Goal: Task Accomplishment & Management: Use online tool/utility

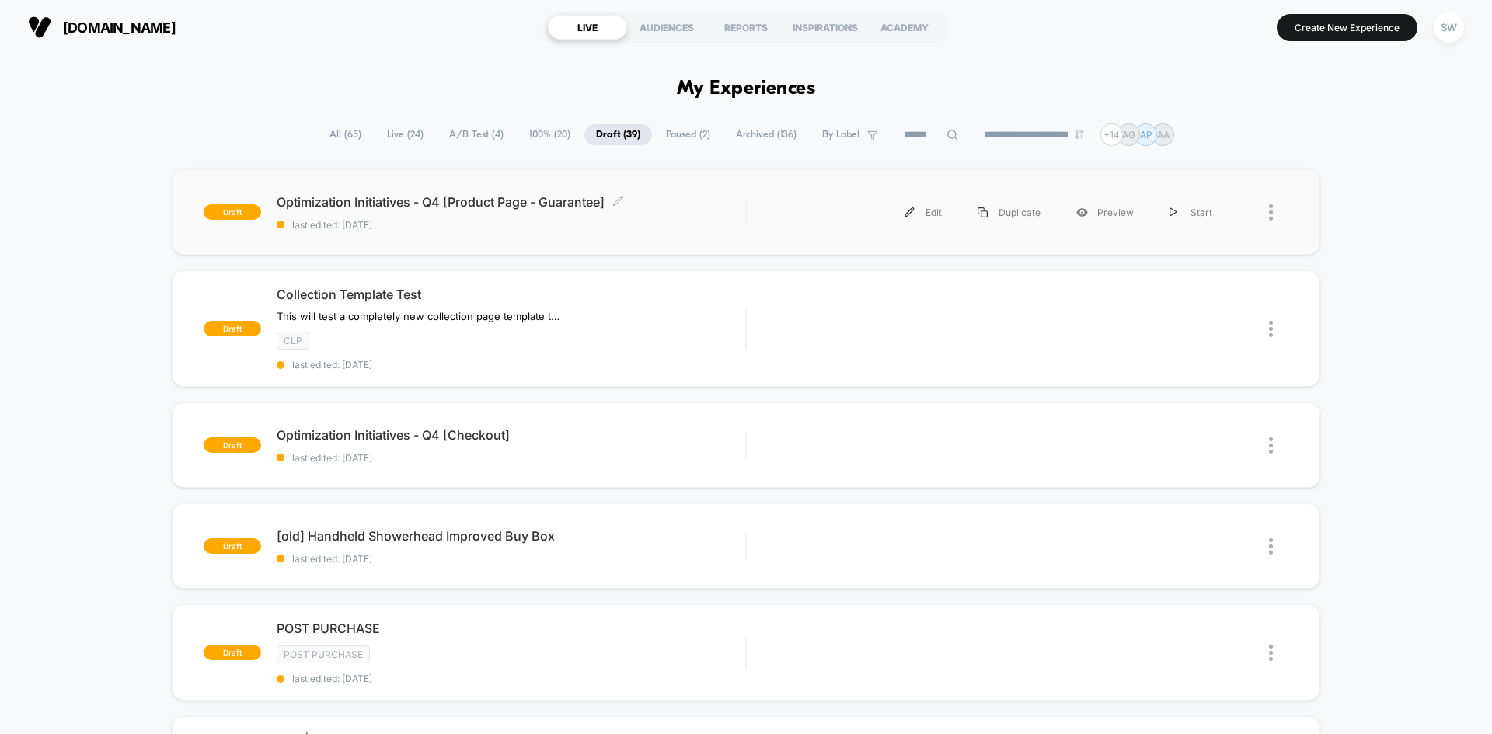
click at [627, 215] on div "Optimization Initiatives - Q4 [Product Page - Guarantee] Click to edit experien…" at bounding box center [511, 212] width 469 height 37
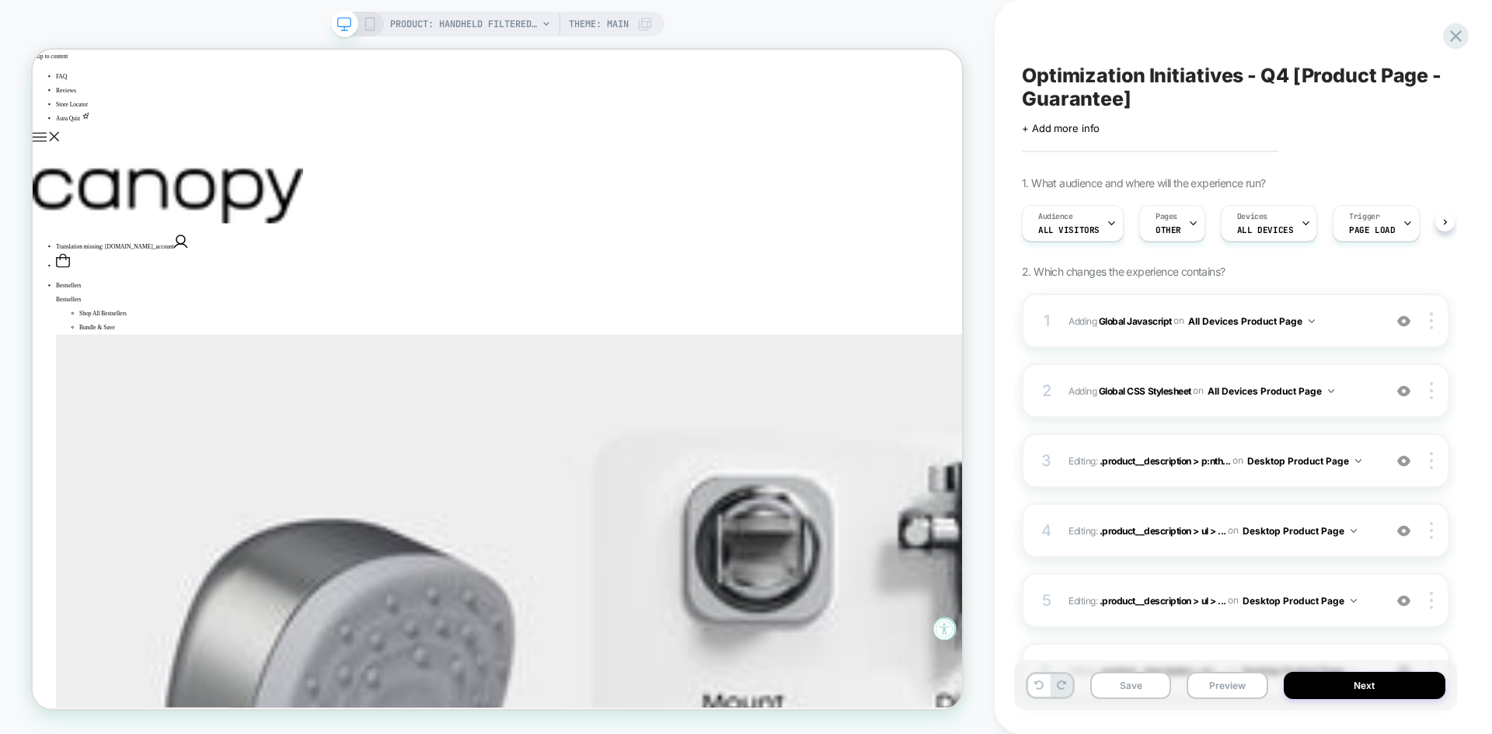
scroll to position [0, 1]
click at [1145, 75] on span "Optimization Initiatives - Q4 [Product Page - Guarantee]" at bounding box center [1235, 87] width 427 height 47
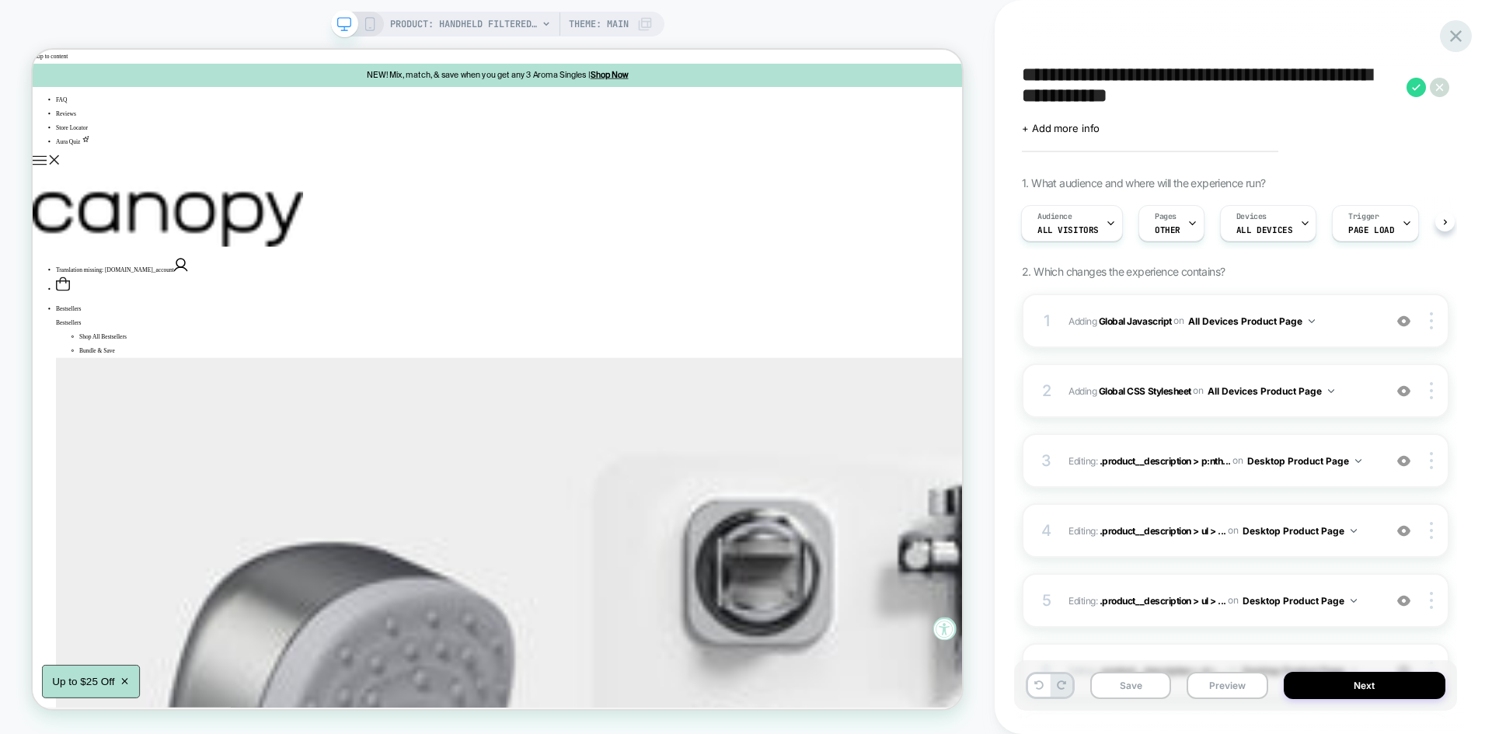
click at [1458, 28] on icon at bounding box center [1455, 36] width 21 height 21
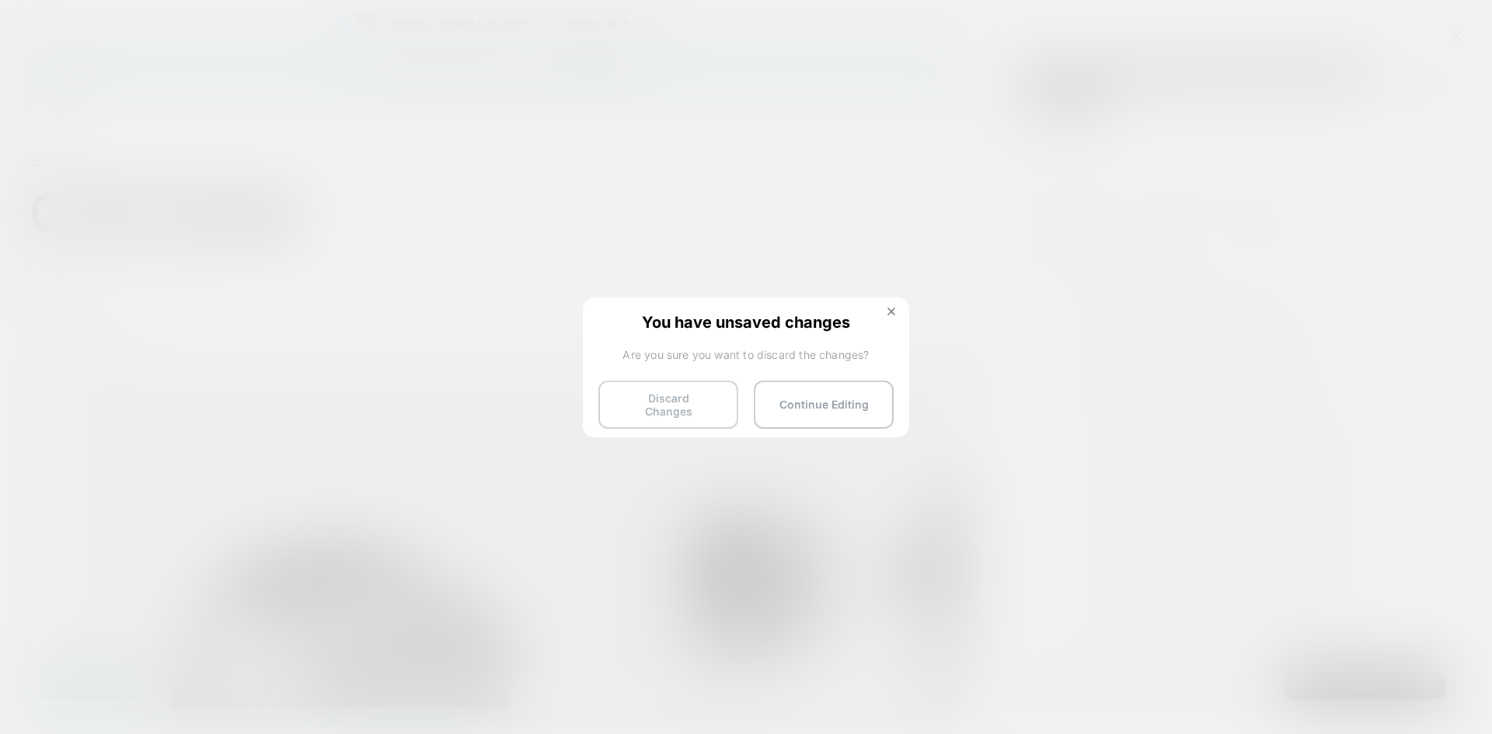
click at [685, 395] on button "Discard Changes" at bounding box center [668, 405] width 140 height 48
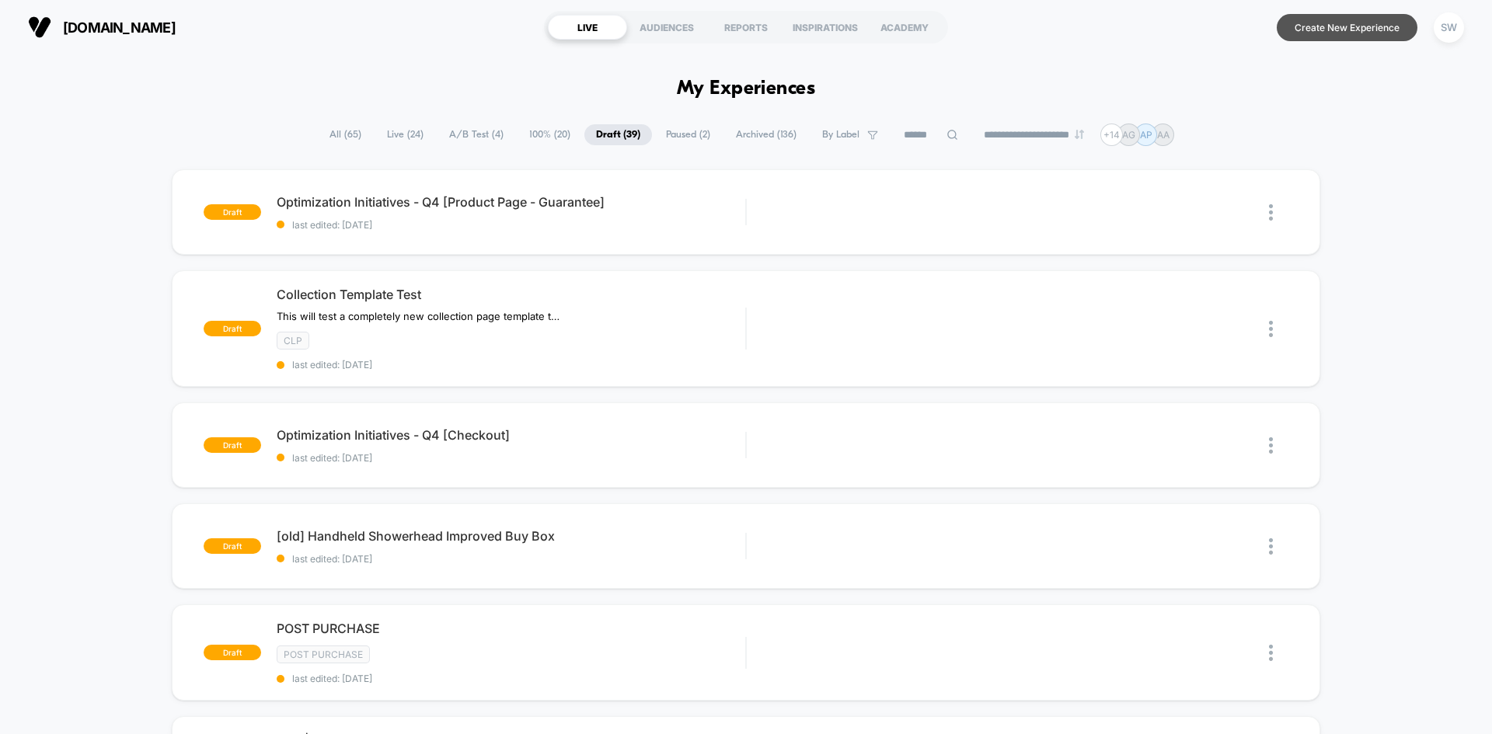
click at [1305, 32] on button "Create New Experience" at bounding box center [1347, 27] width 141 height 27
click at [514, 221] on span "last edited: 9/17/2025" at bounding box center [511, 225] width 469 height 12
click at [1304, 28] on button "Create New Experience" at bounding box center [1347, 27] width 141 height 27
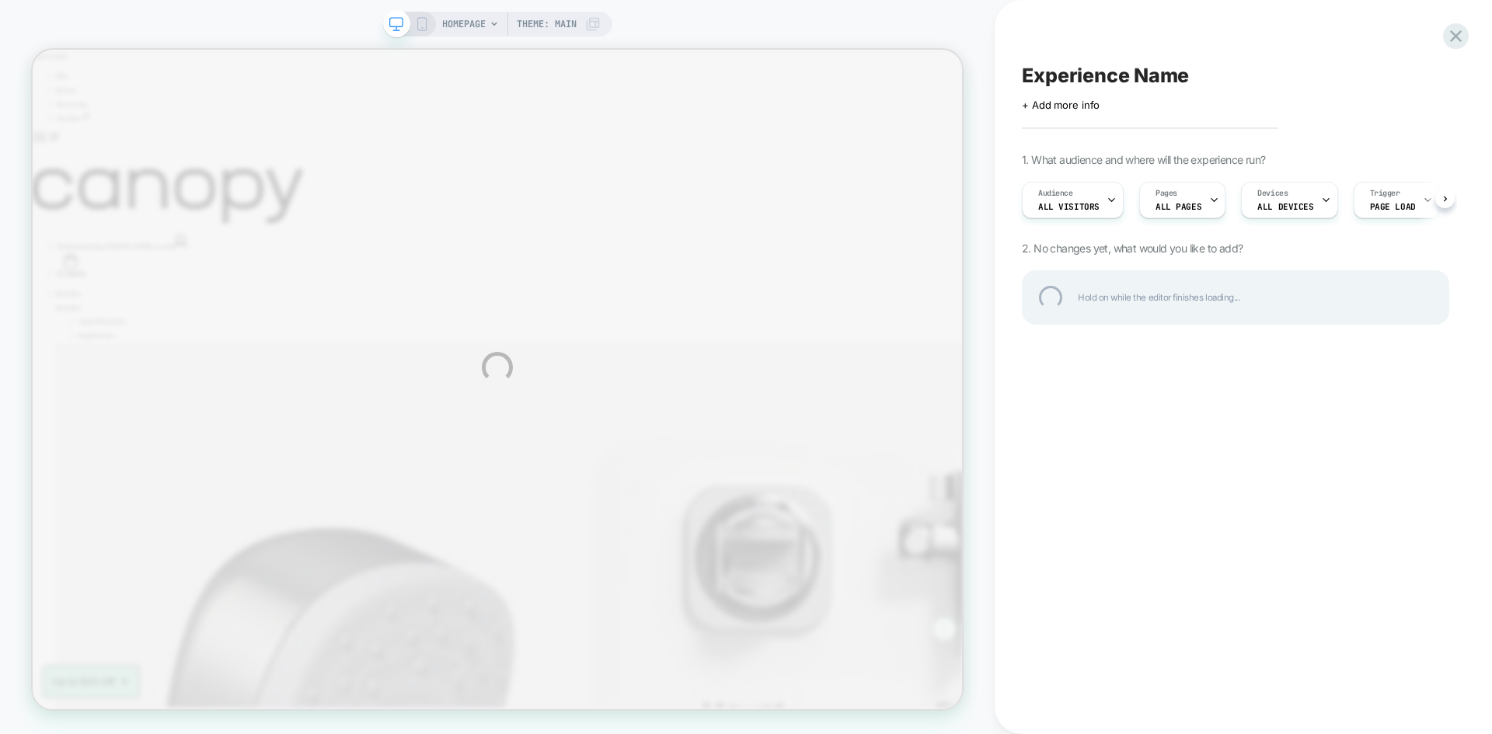
click at [479, 28] on div "HOMEPAGE Theme: MAIN Experience Name Click to edit experience details + Add mor…" at bounding box center [746, 367] width 1492 height 734
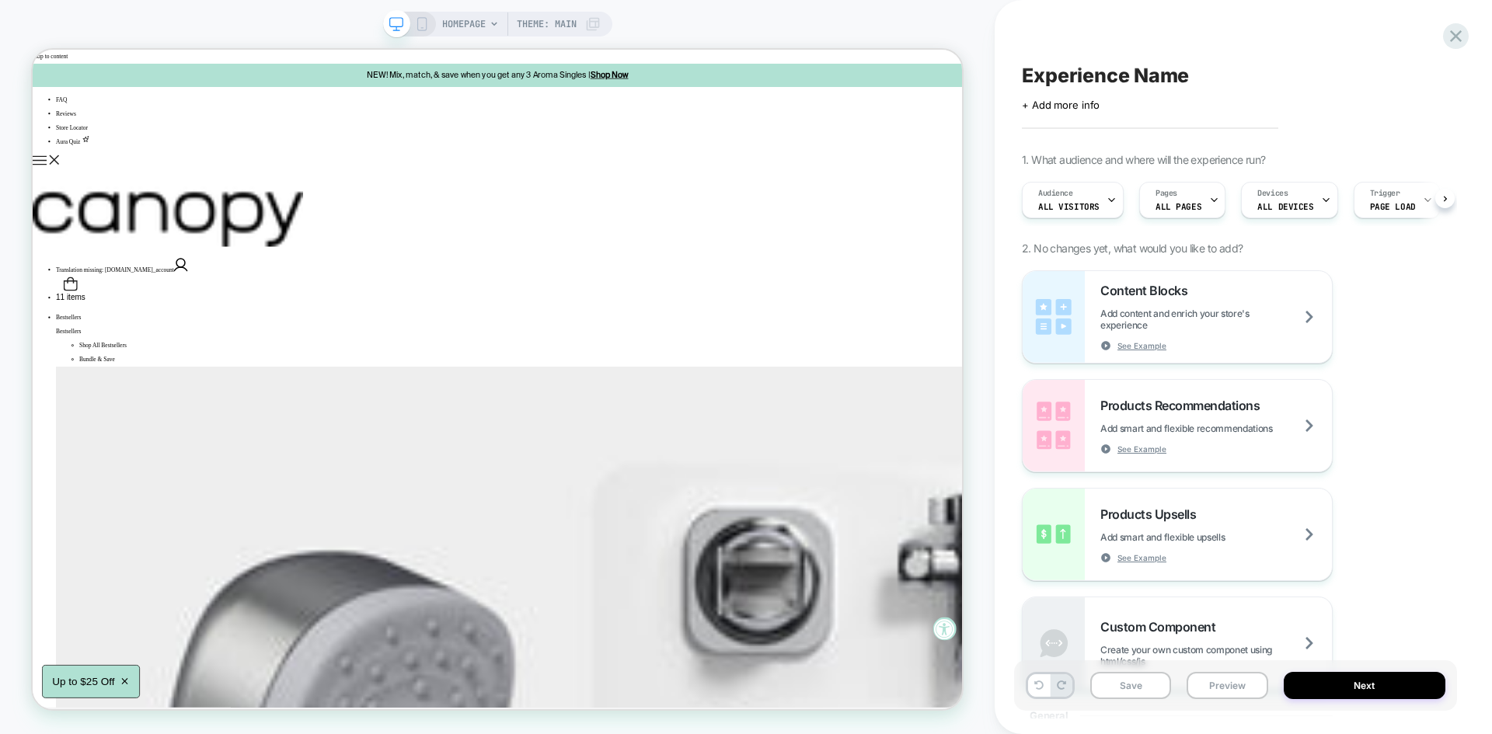
scroll to position [0, 1]
click at [479, 28] on span "HOMEPAGE" at bounding box center [464, 24] width 44 height 25
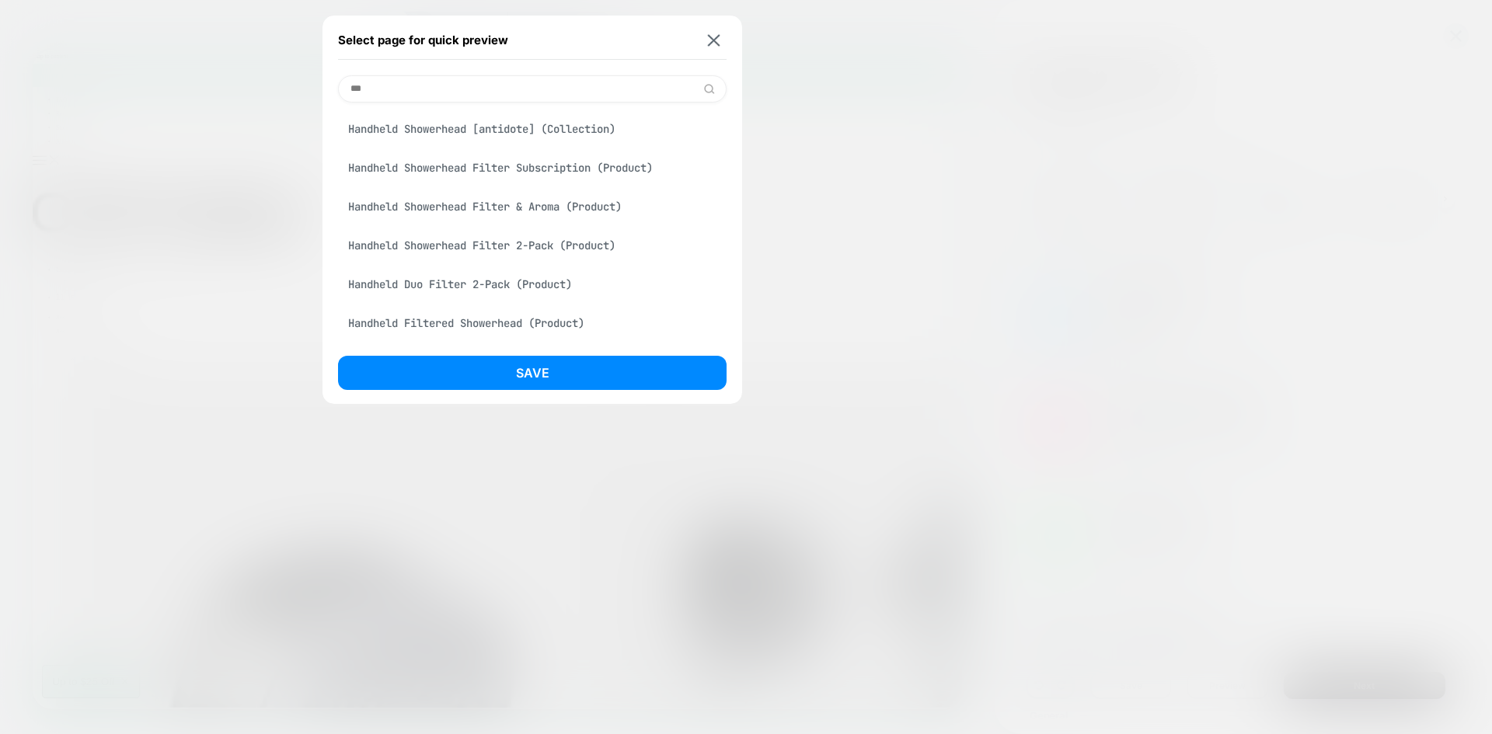
type input "***"
click at [496, 324] on div "Handheld Filtered Showerhead (Product)" at bounding box center [532, 323] width 389 height 30
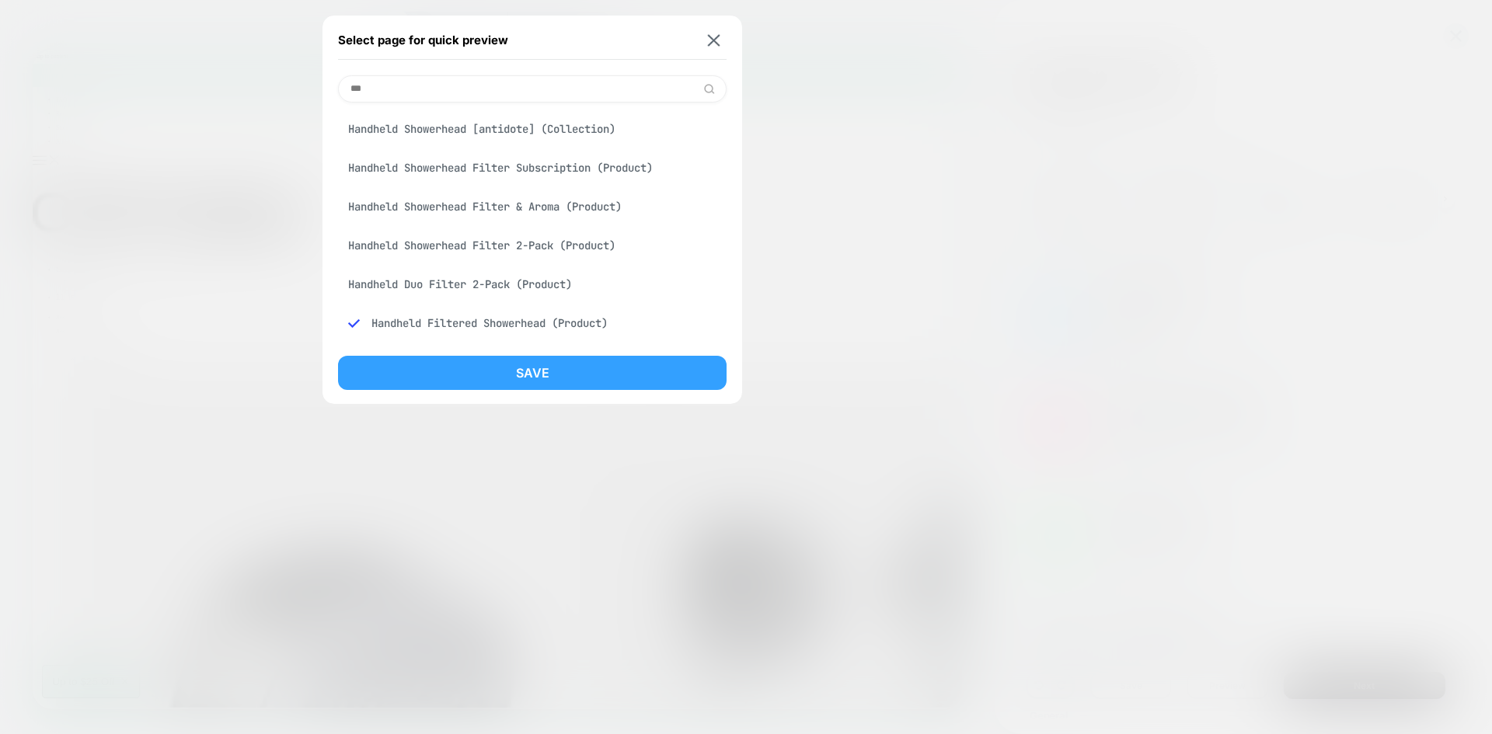
click at [513, 370] on button "Save" at bounding box center [532, 373] width 389 height 34
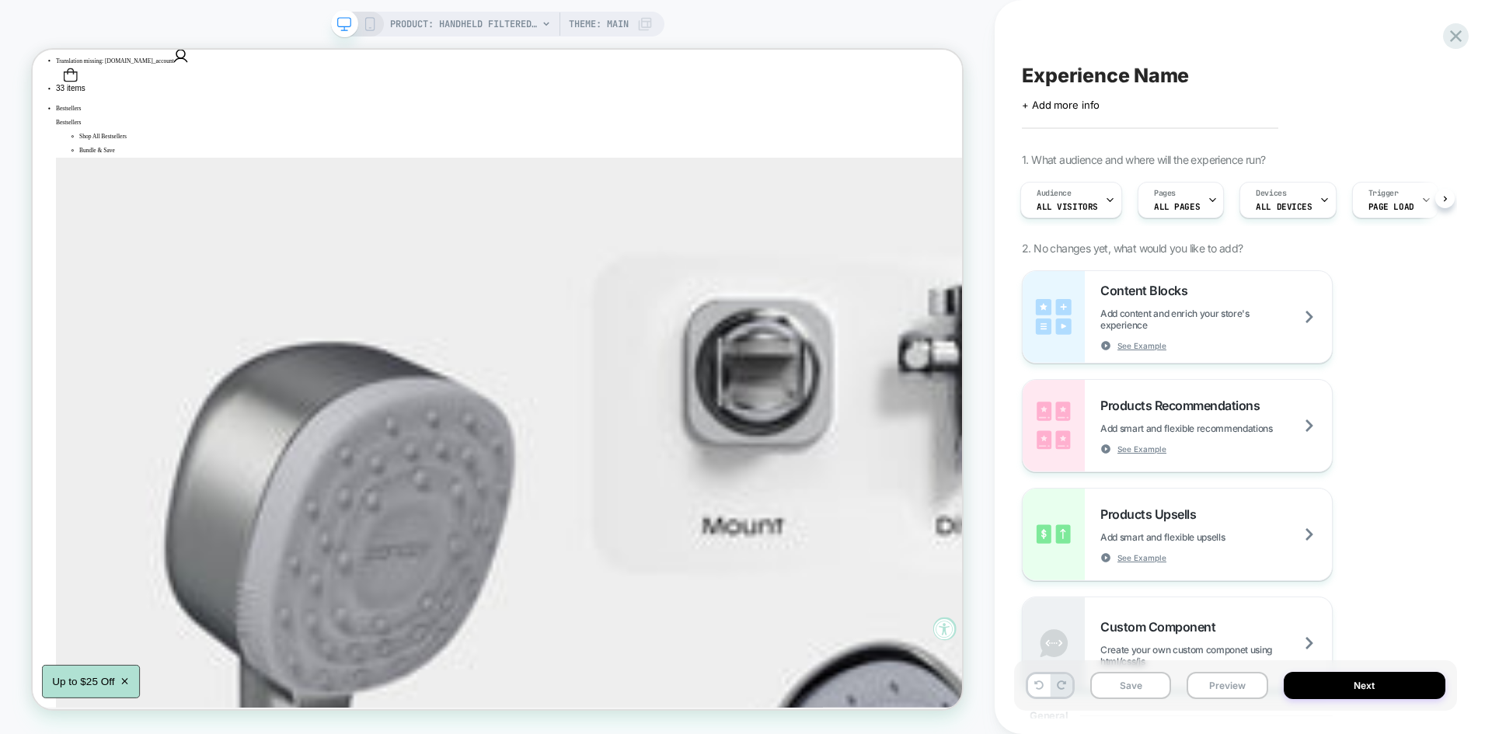
scroll to position [0, 0]
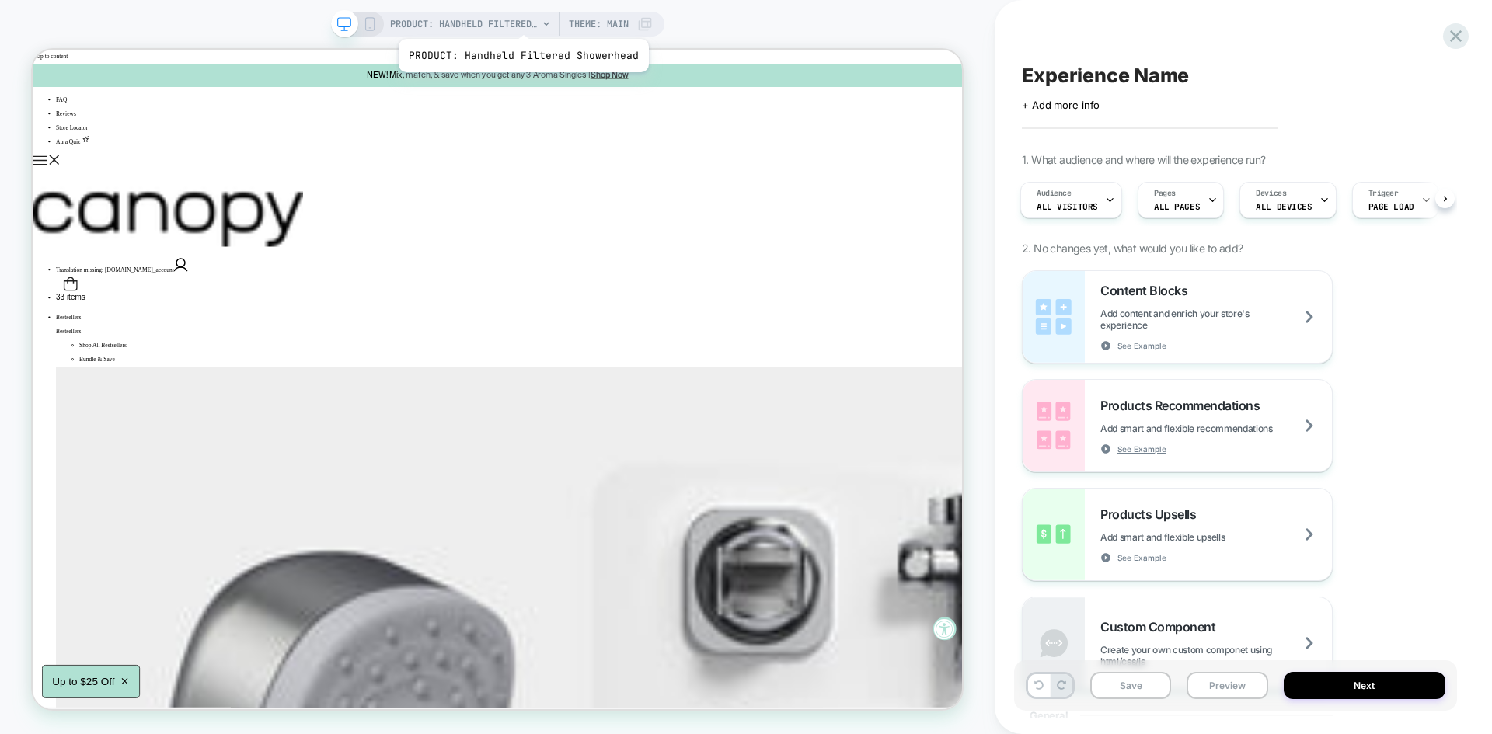
click at [521, 19] on span "PRODUCT: Handheld Filtered Showerhead" at bounding box center [464, 24] width 148 height 25
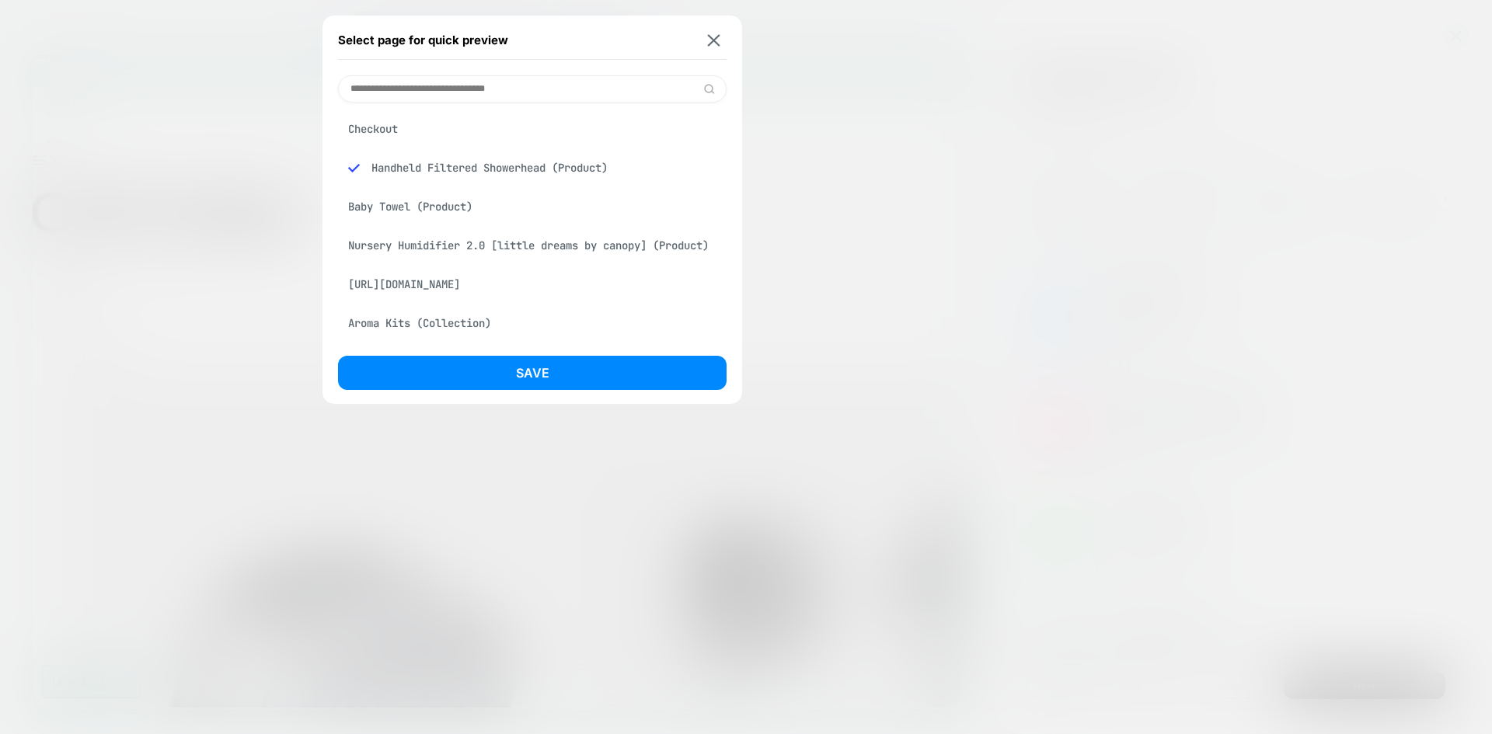
click at [392, 206] on div "Baby Towel (Product)" at bounding box center [532, 207] width 389 height 30
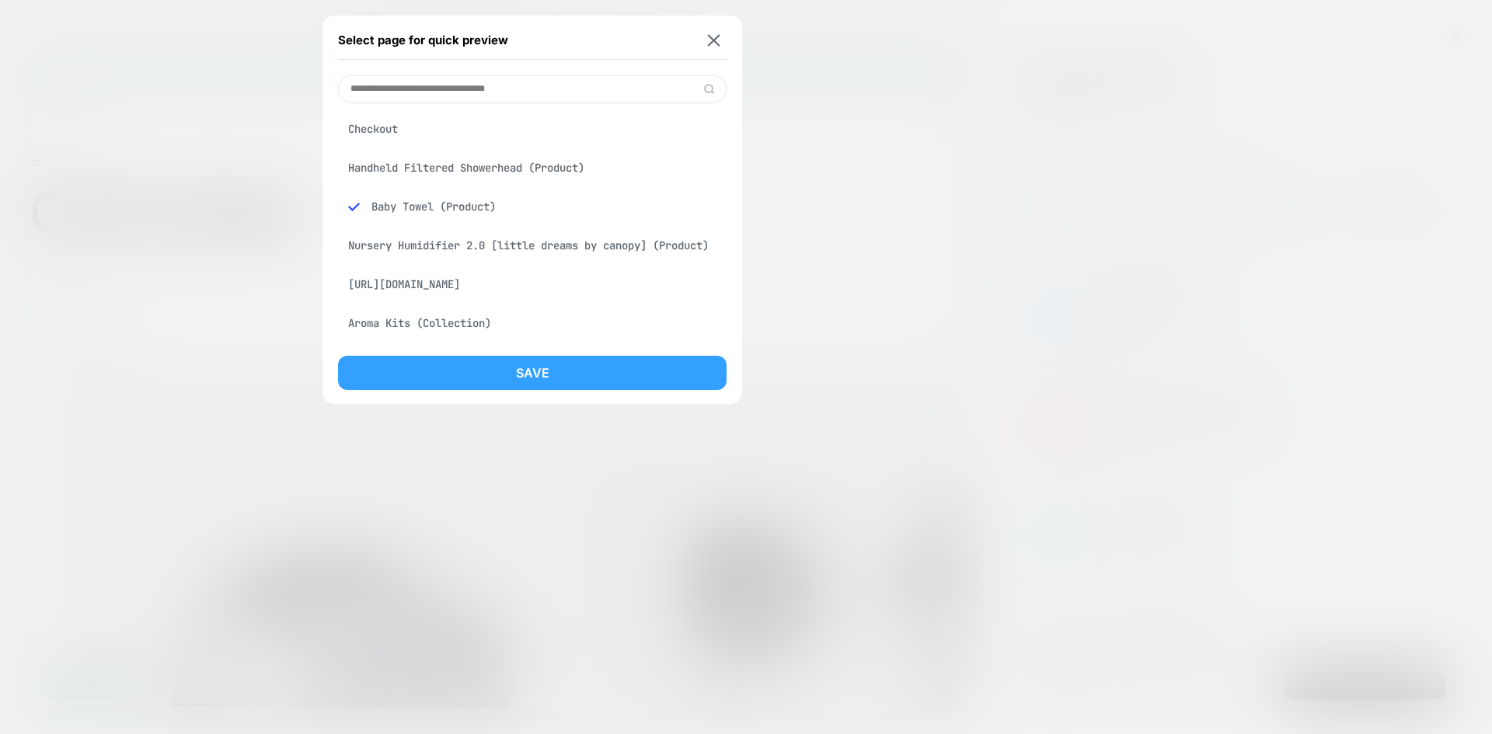
click at [532, 367] on button "Save" at bounding box center [532, 373] width 389 height 34
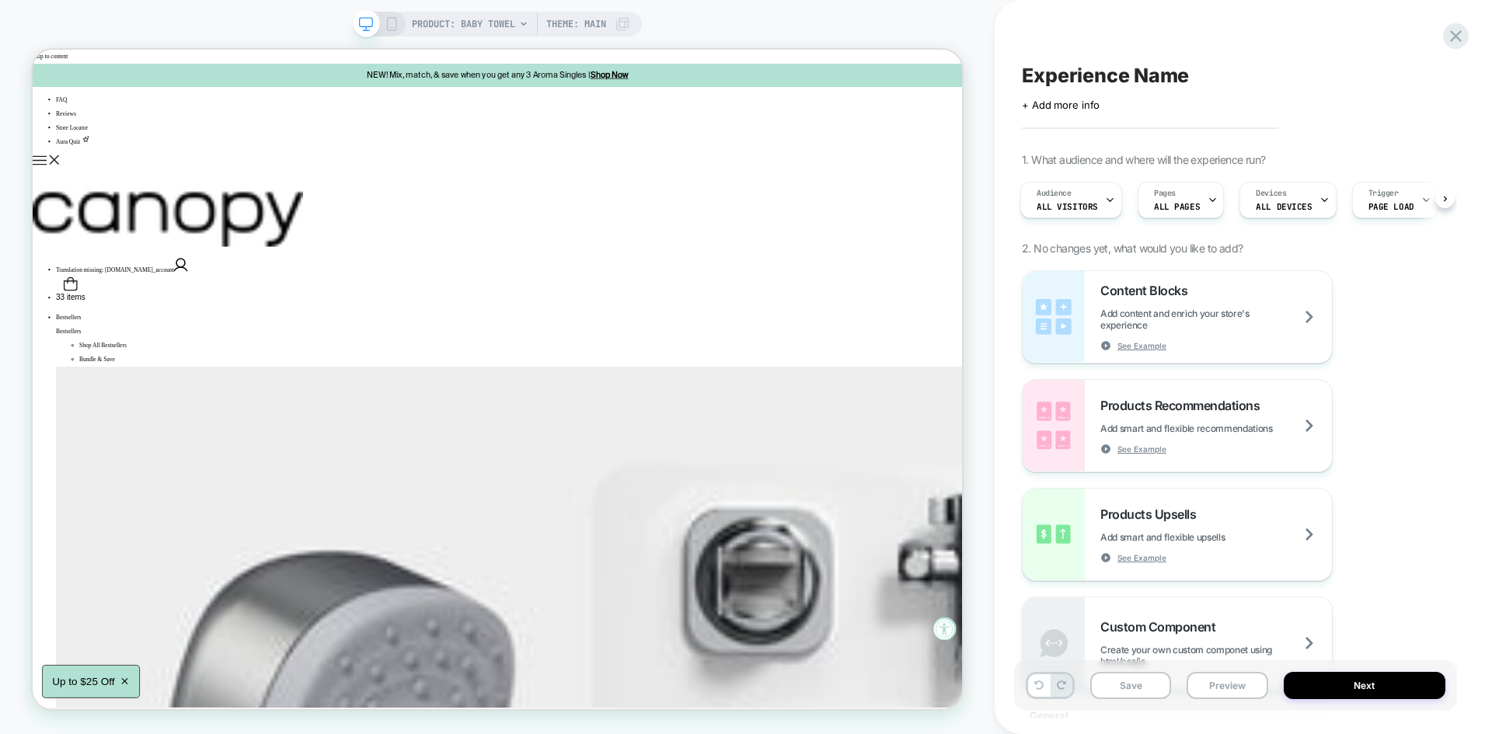
click at [479, 30] on span "PRODUCT: Baby Towel" at bounding box center [463, 24] width 103 height 25
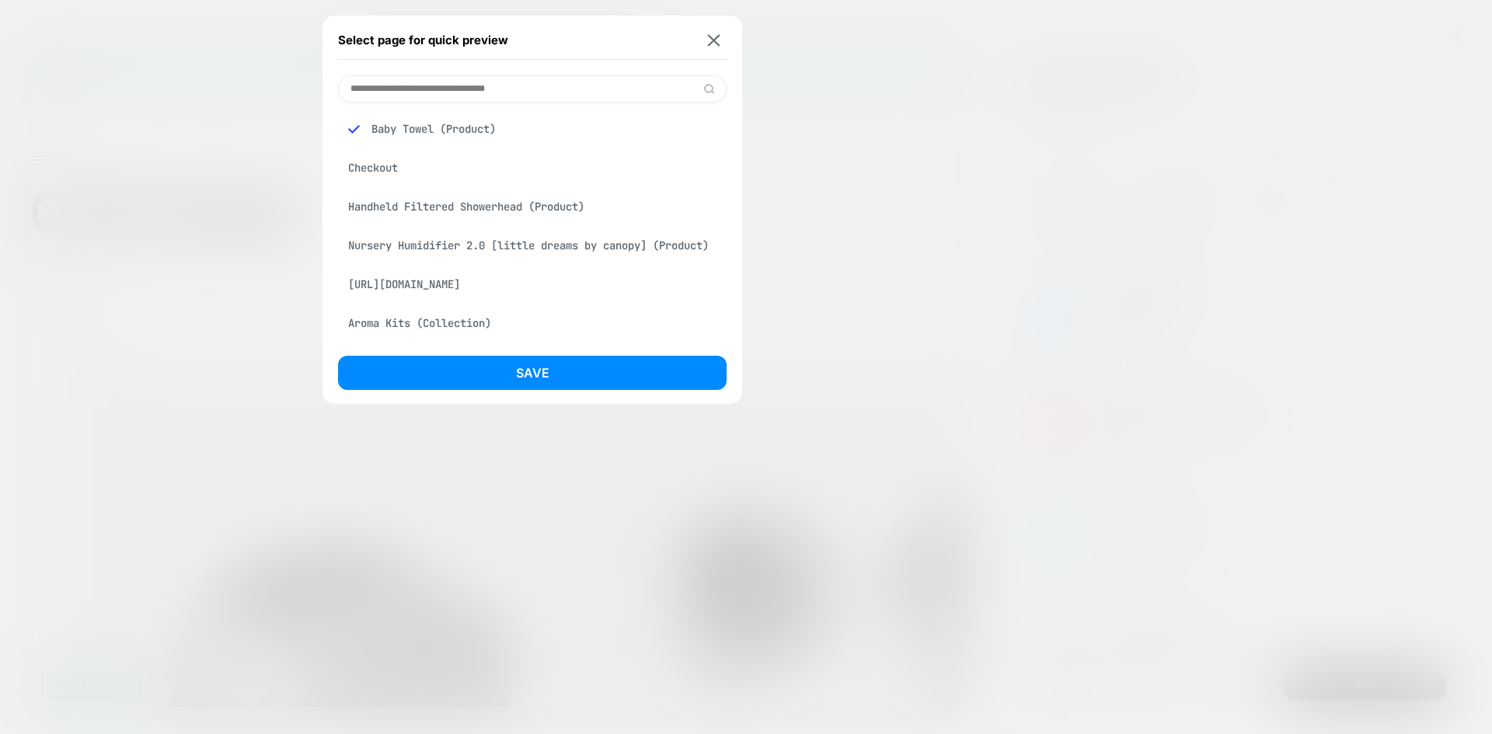
click at [437, 99] on input at bounding box center [532, 88] width 389 height 27
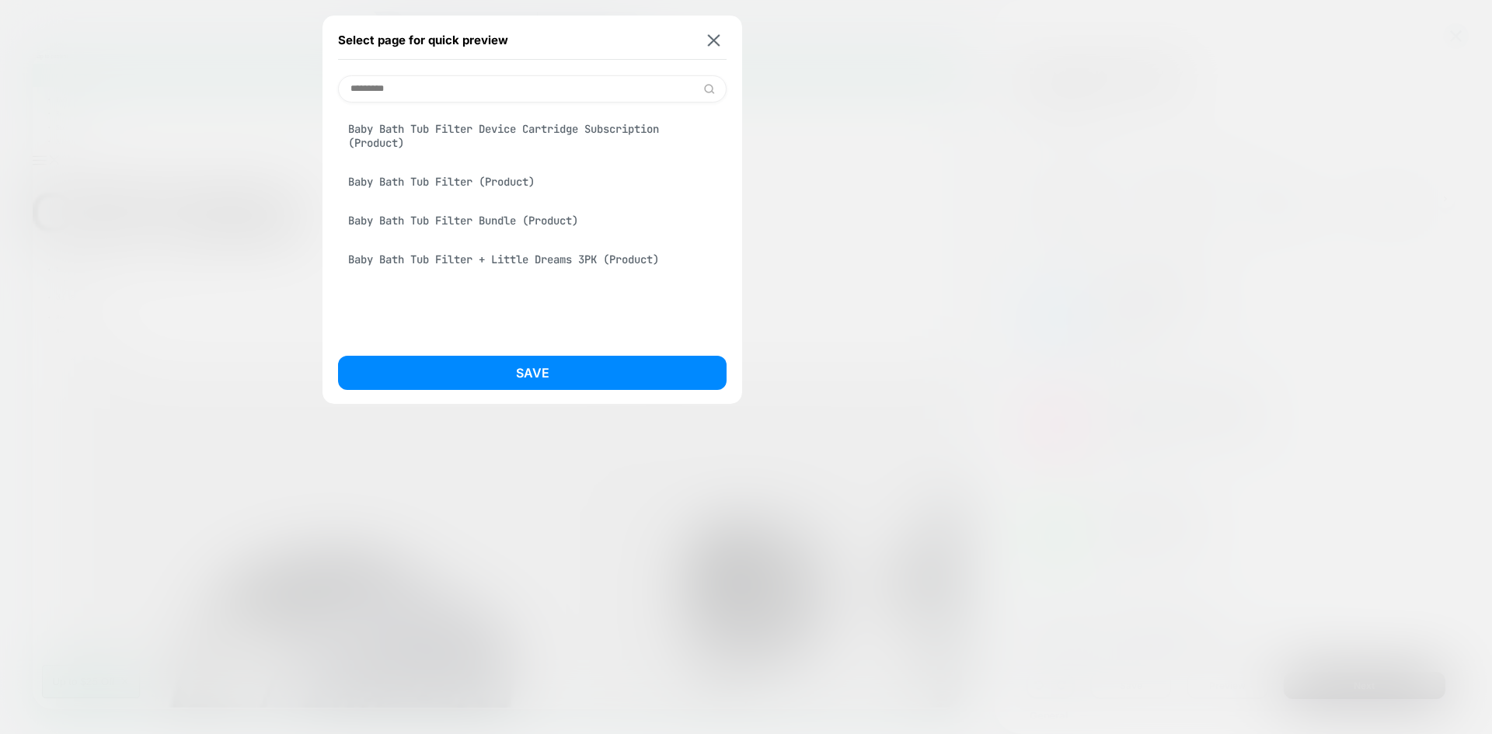
type input "*********"
click at [463, 182] on div "Baby Bath Tub Filter (Product)" at bounding box center [532, 182] width 389 height 30
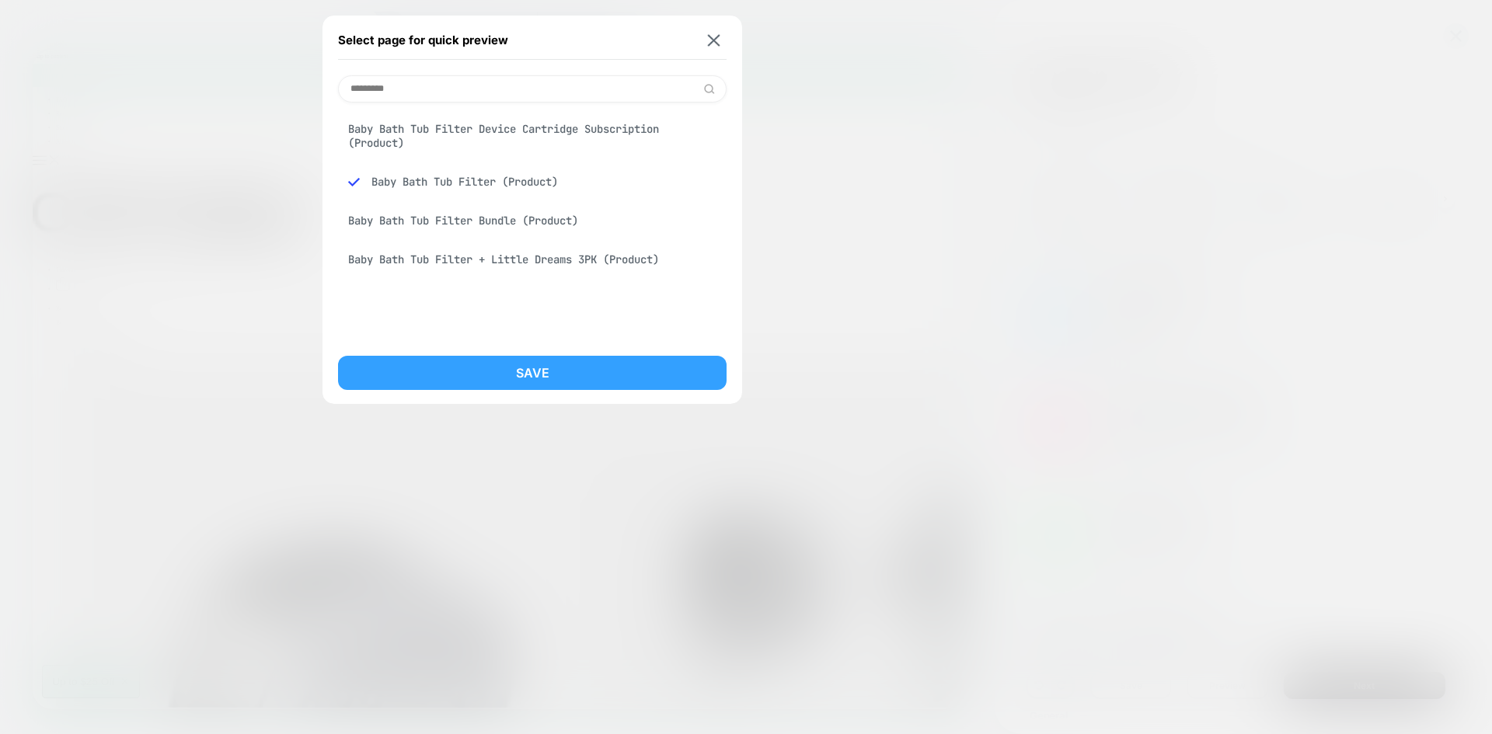
click at [518, 382] on button "Save" at bounding box center [532, 373] width 389 height 34
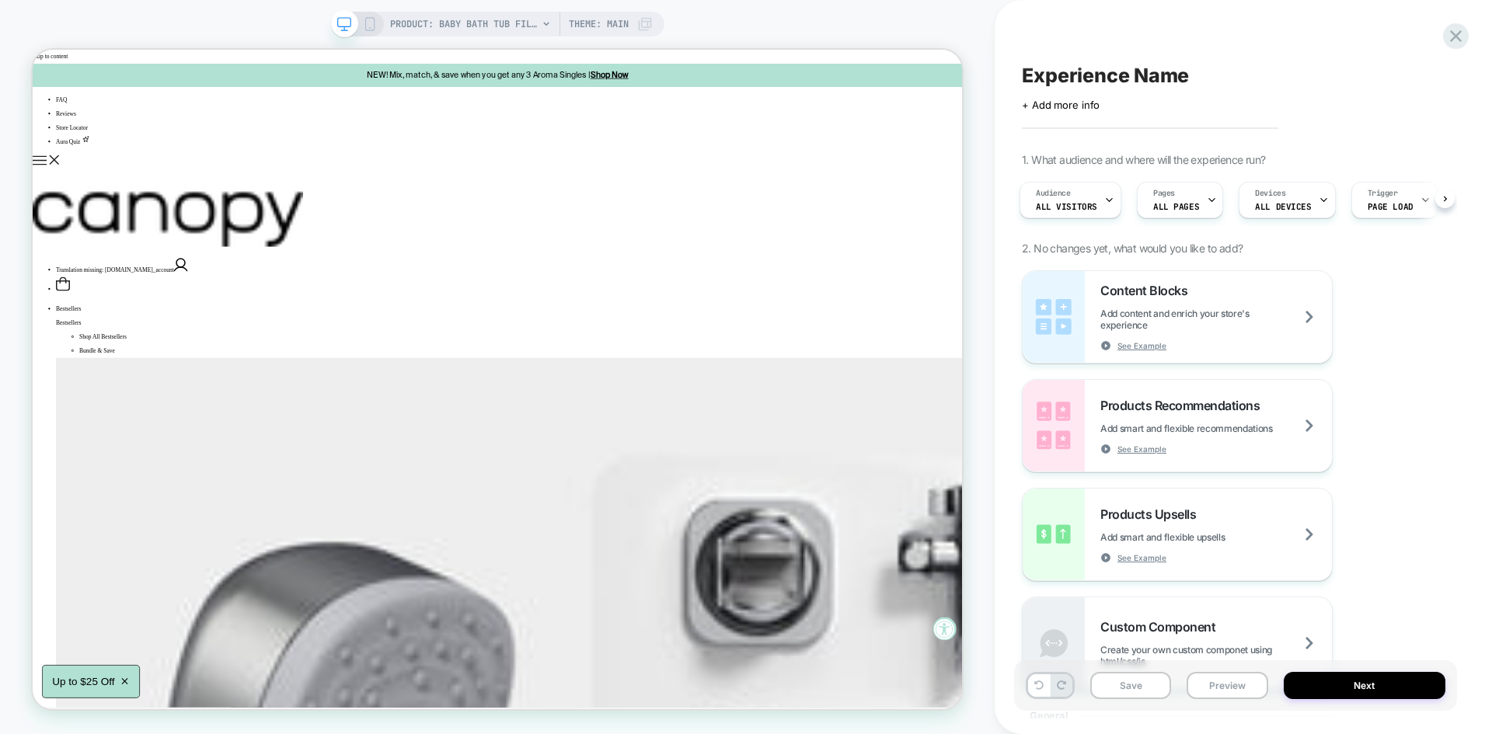
scroll to position [0, 3]
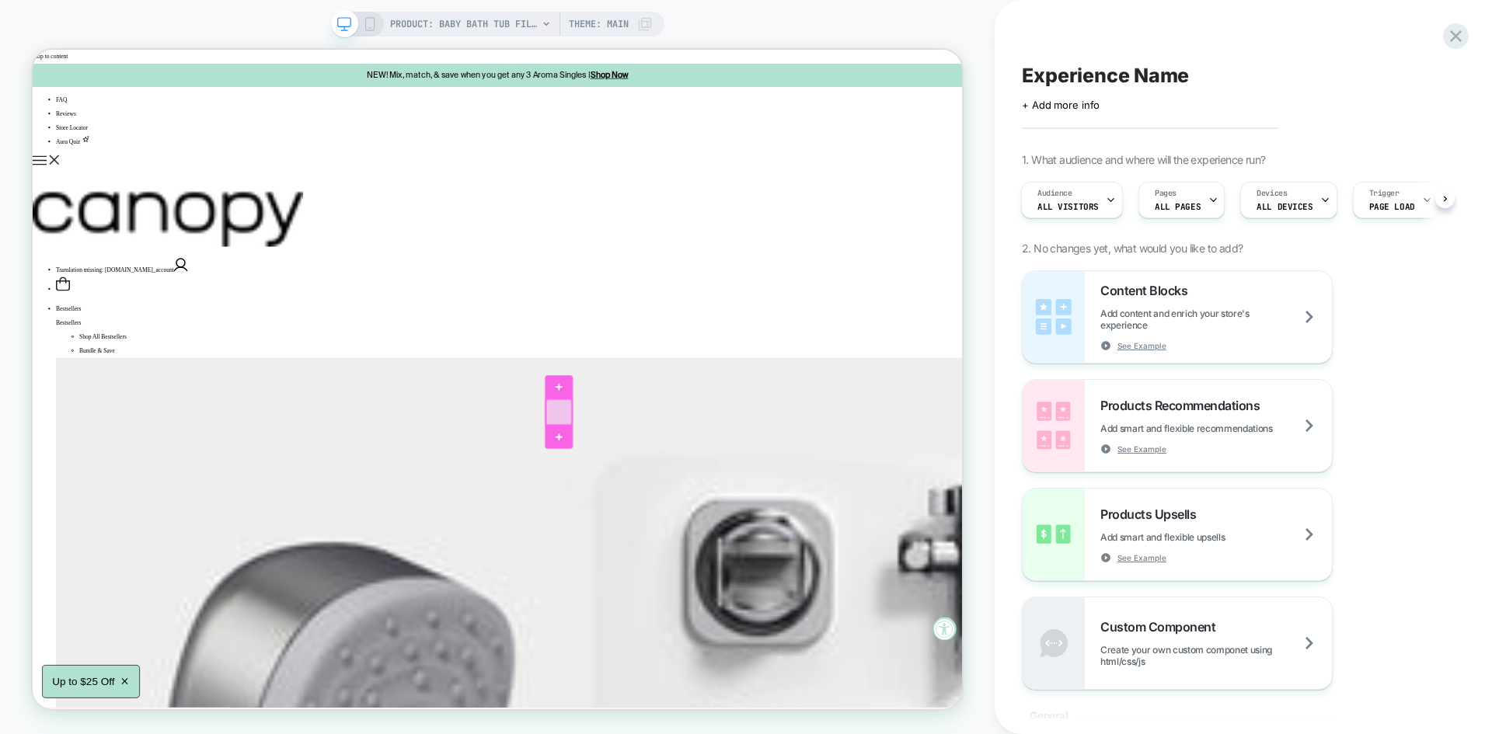
click at [738, 526] on div at bounding box center [734, 533] width 34 height 34
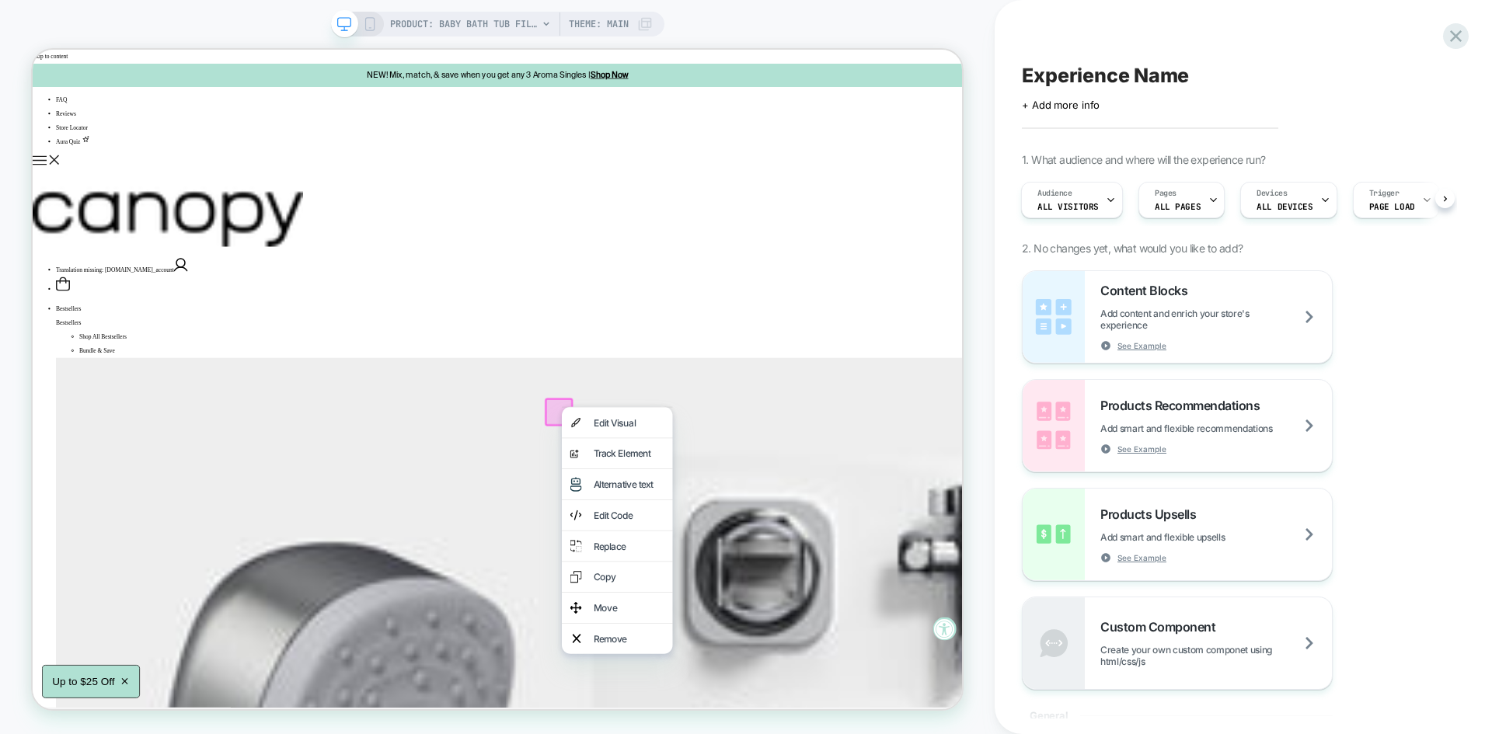
click at [730, 527] on div at bounding box center [734, 532] width 37 height 37
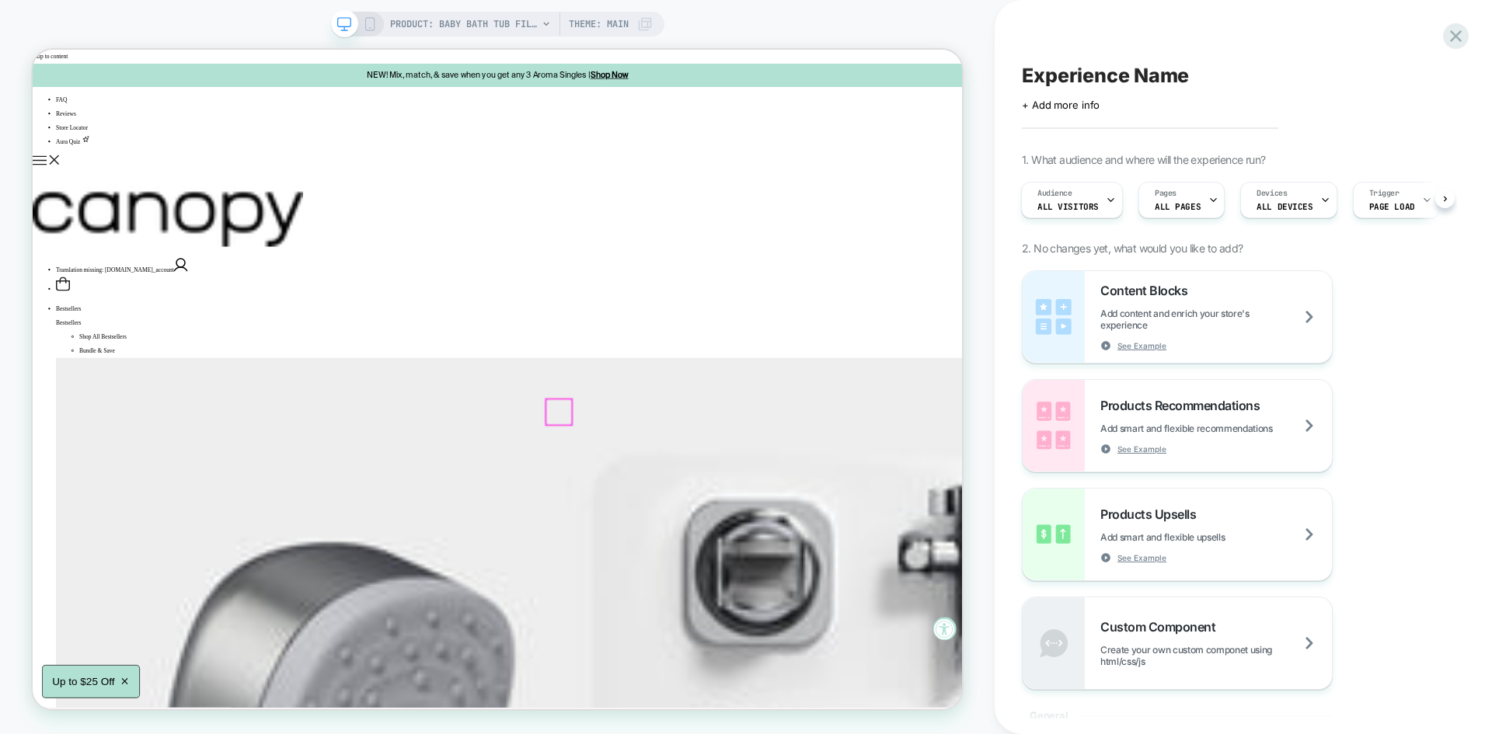
click at [730, 527] on div at bounding box center [734, 533] width 34 height 34
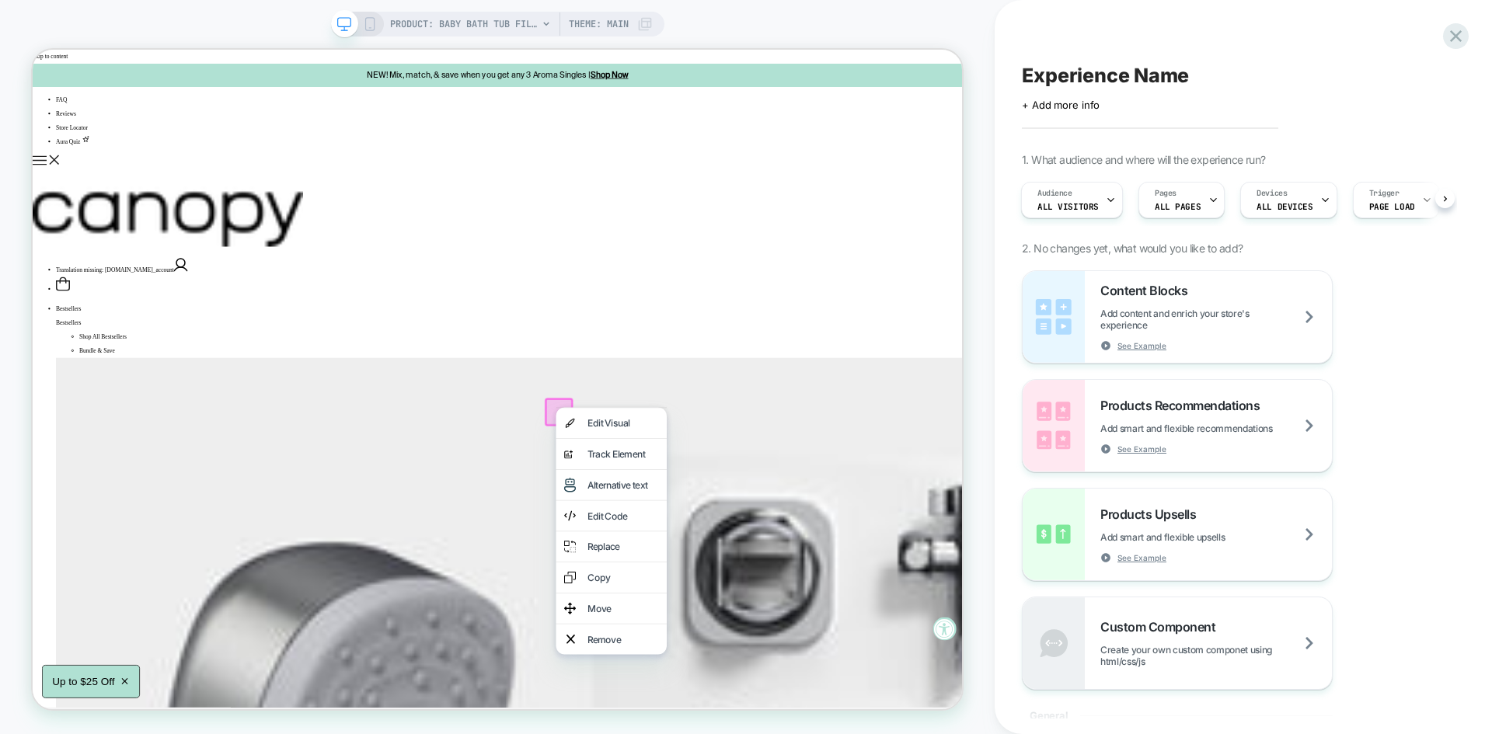
click at [730, 525] on div at bounding box center [734, 532] width 37 height 37
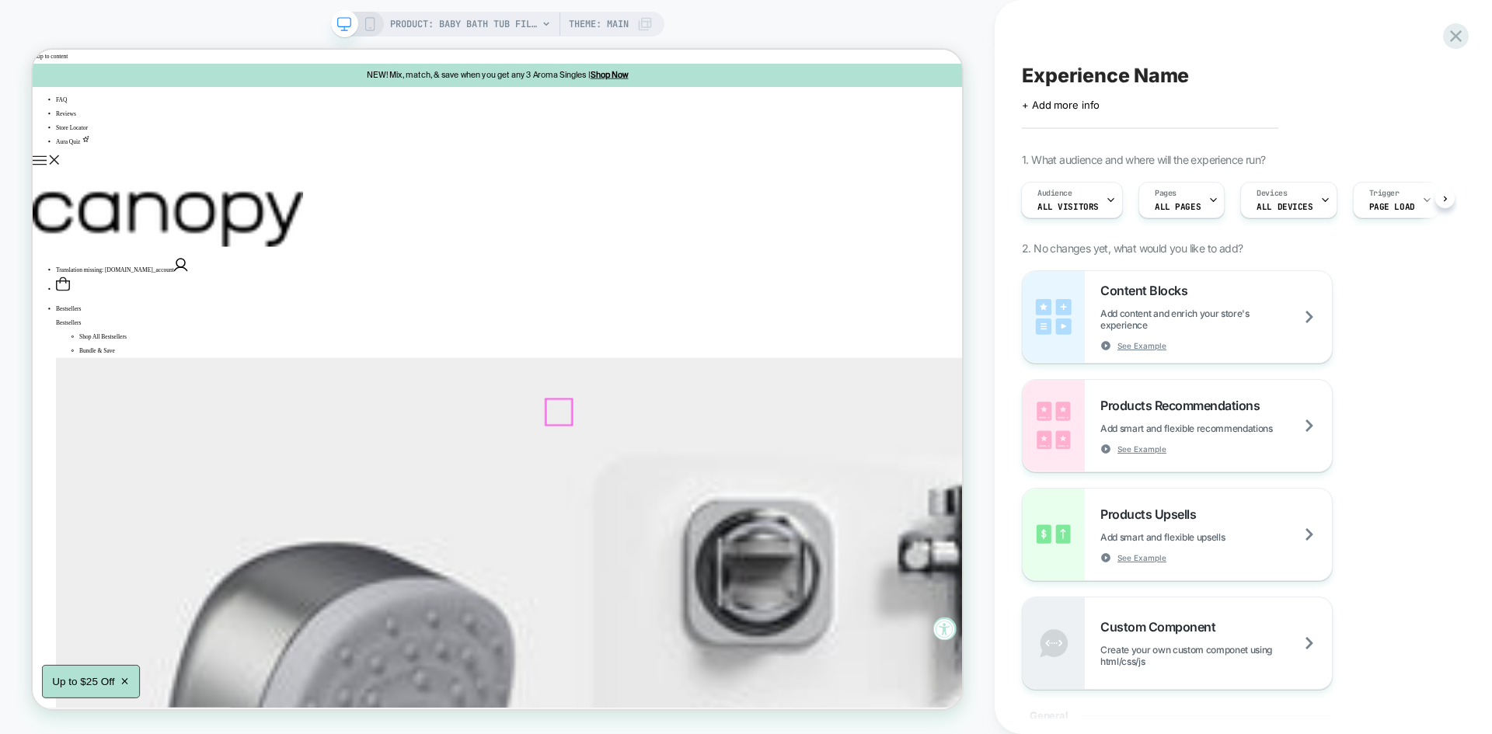
click at [742, 536] on div at bounding box center [734, 533] width 34 height 34
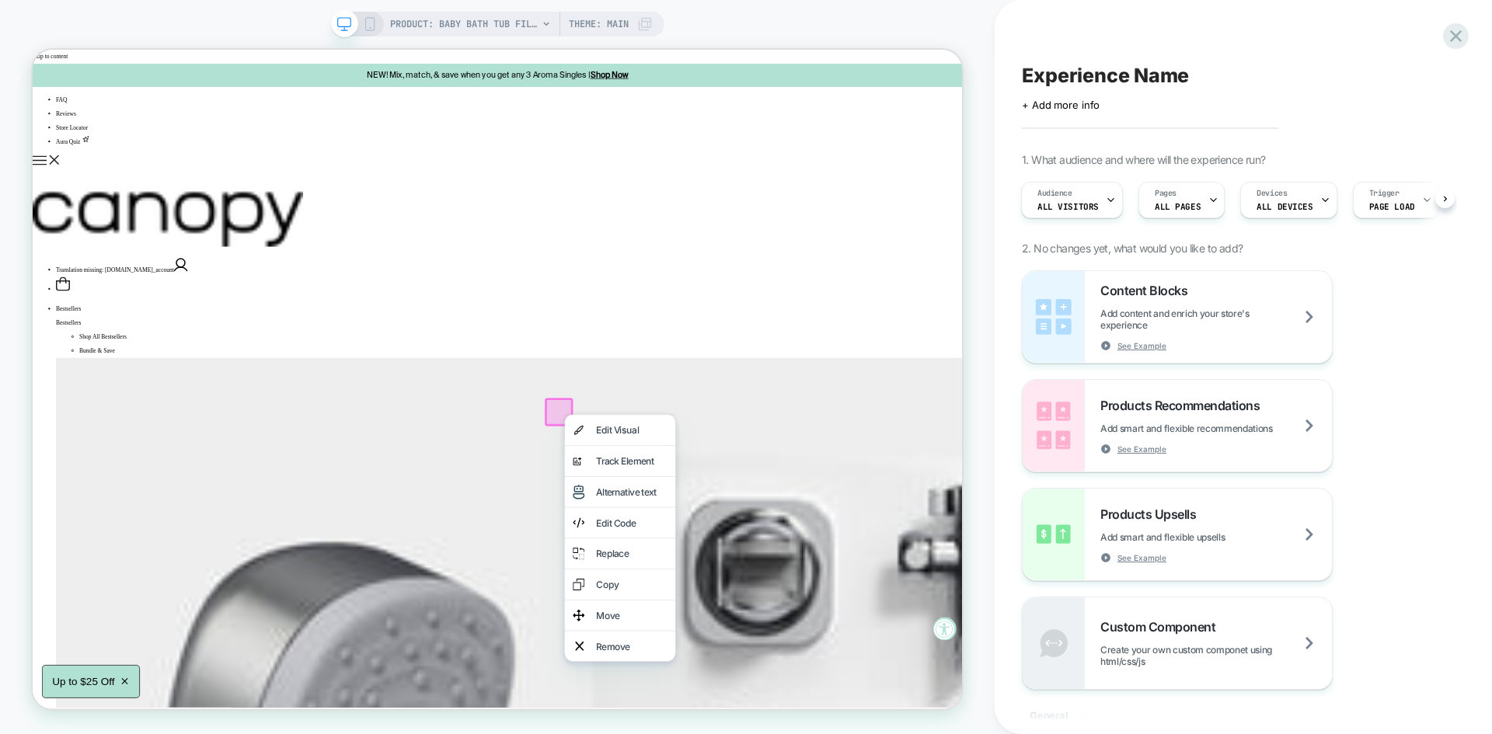
click at [724, 532] on div at bounding box center [734, 532] width 37 height 37
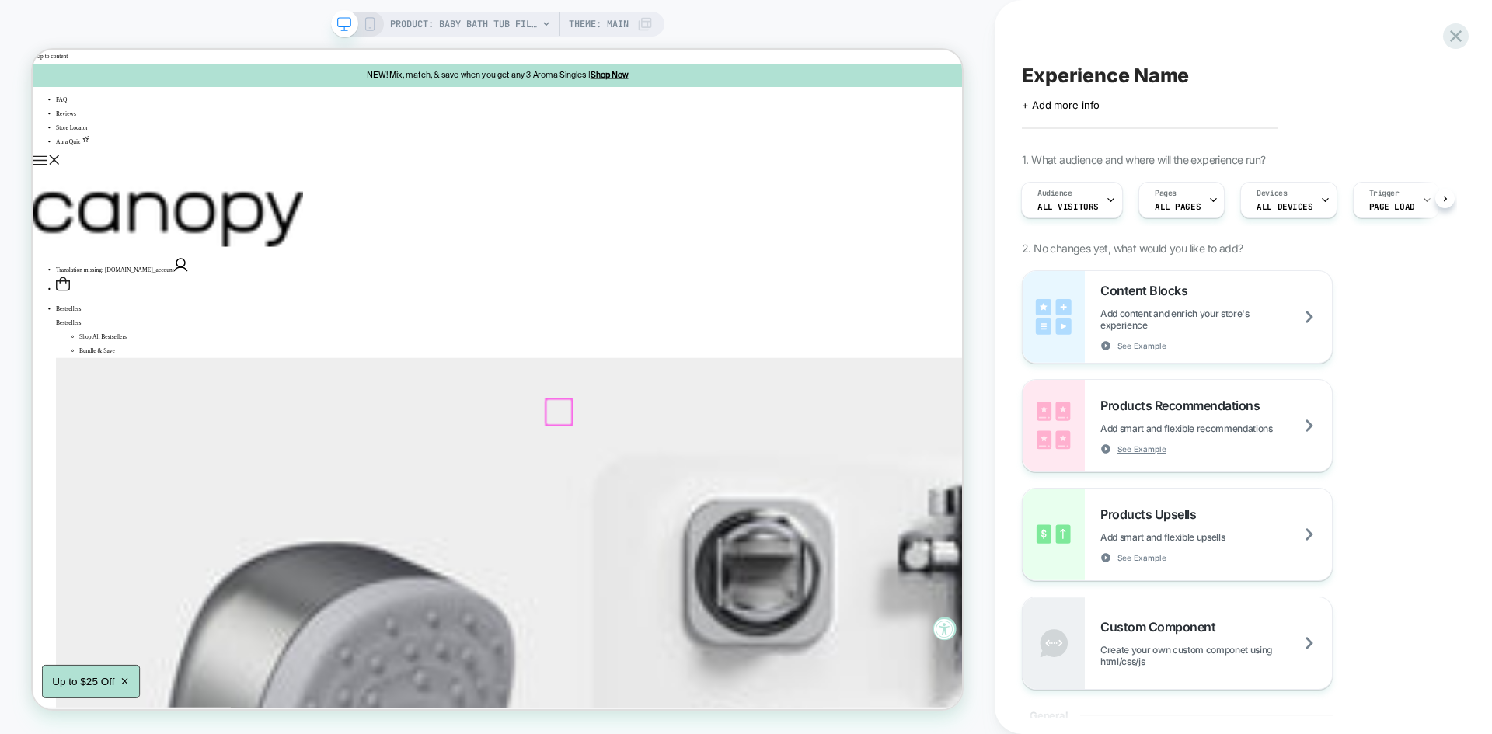
click at [736, 527] on div at bounding box center [734, 533] width 34 height 34
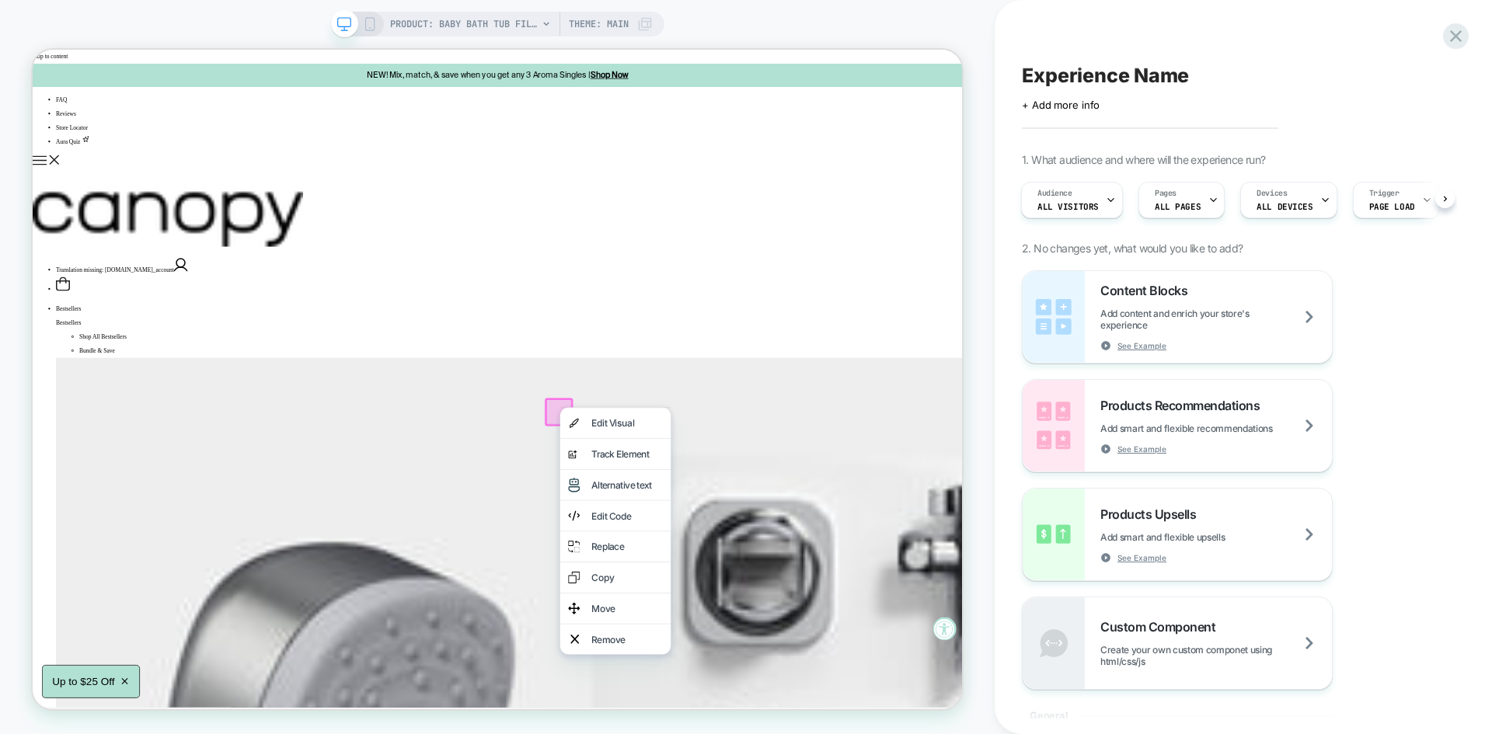
click at [736, 527] on div at bounding box center [810, 527] width 148 height 1
click at [726, 525] on div at bounding box center [734, 532] width 37 height 37
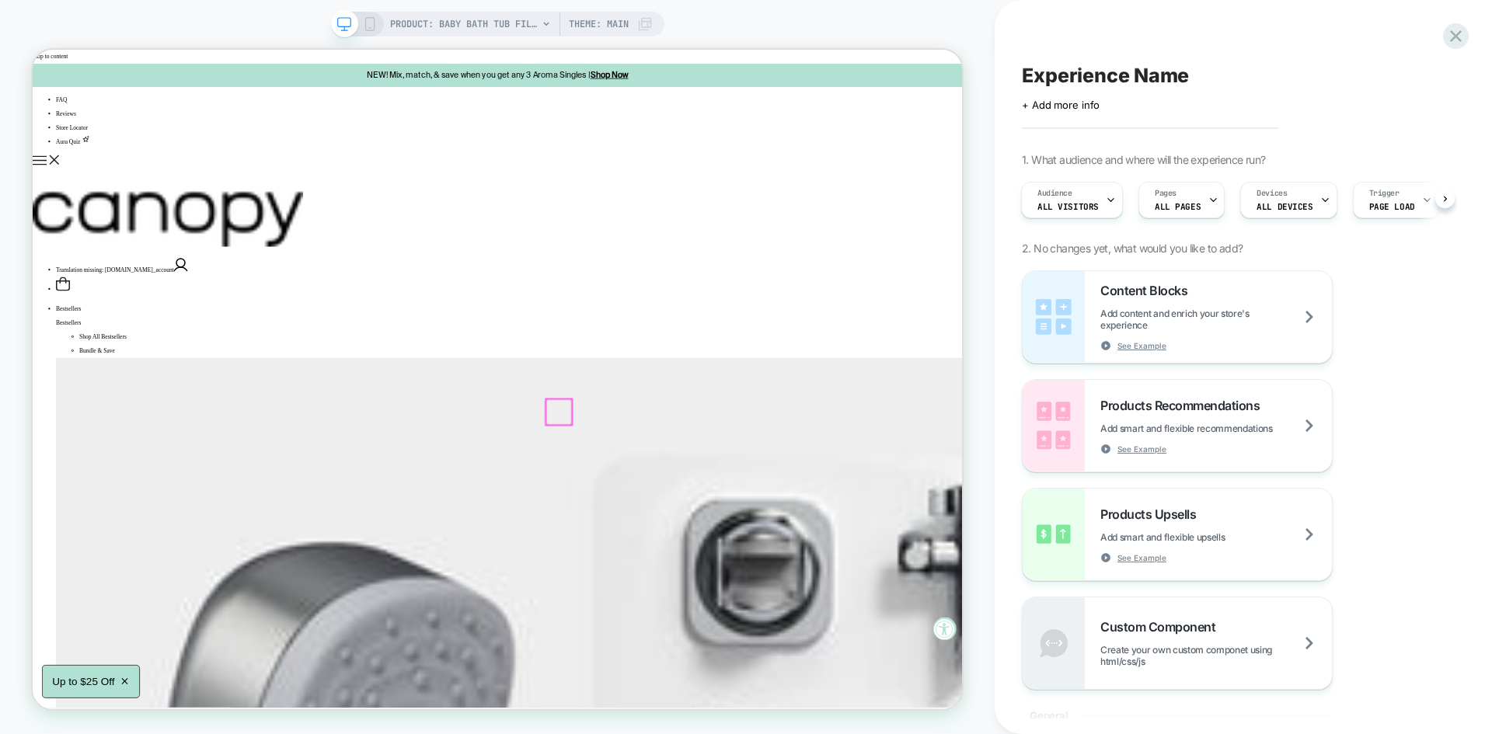
click at [729, 538] on div at bounding box center [734, 533] width 34 height 34
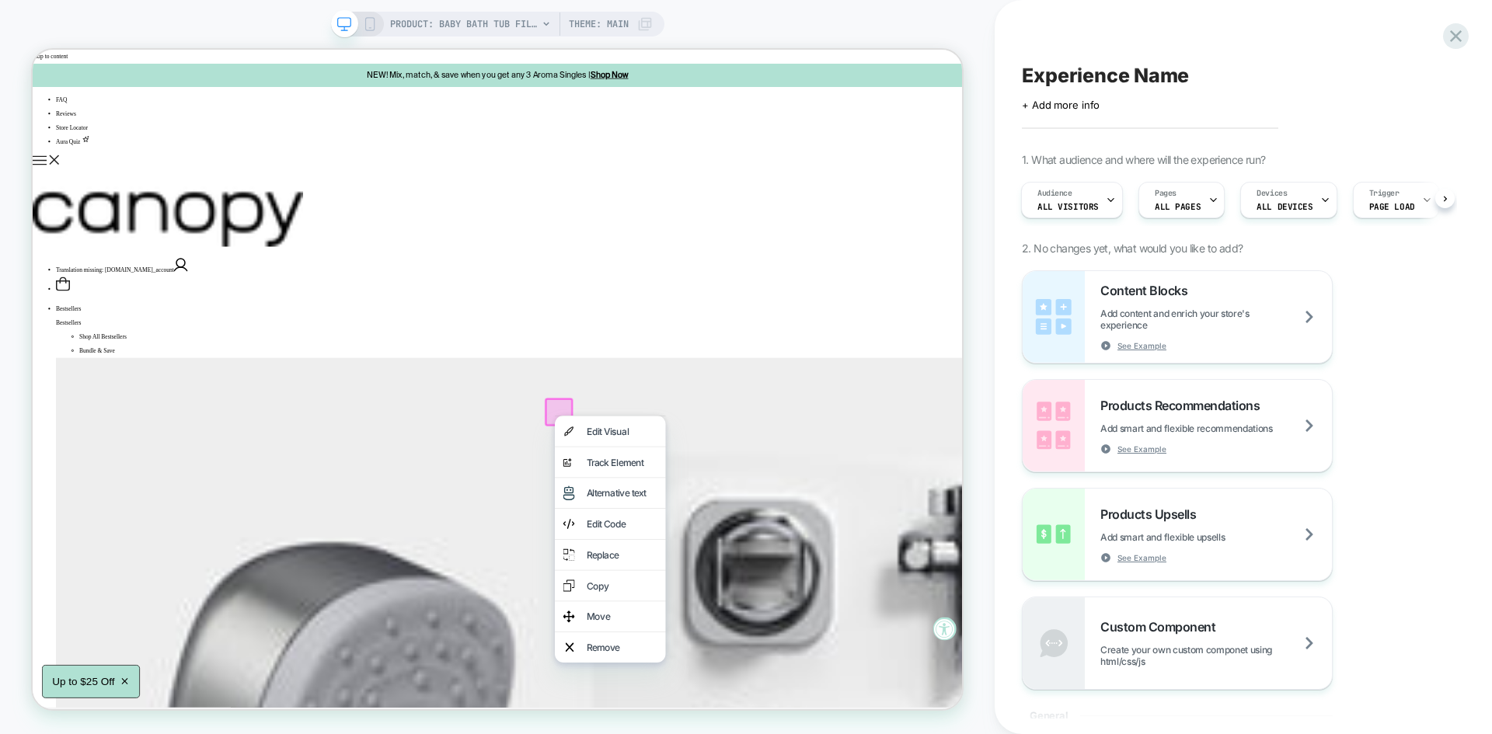
click at [729, 538] on div at bounding box center [803, 538] width 148 height 1
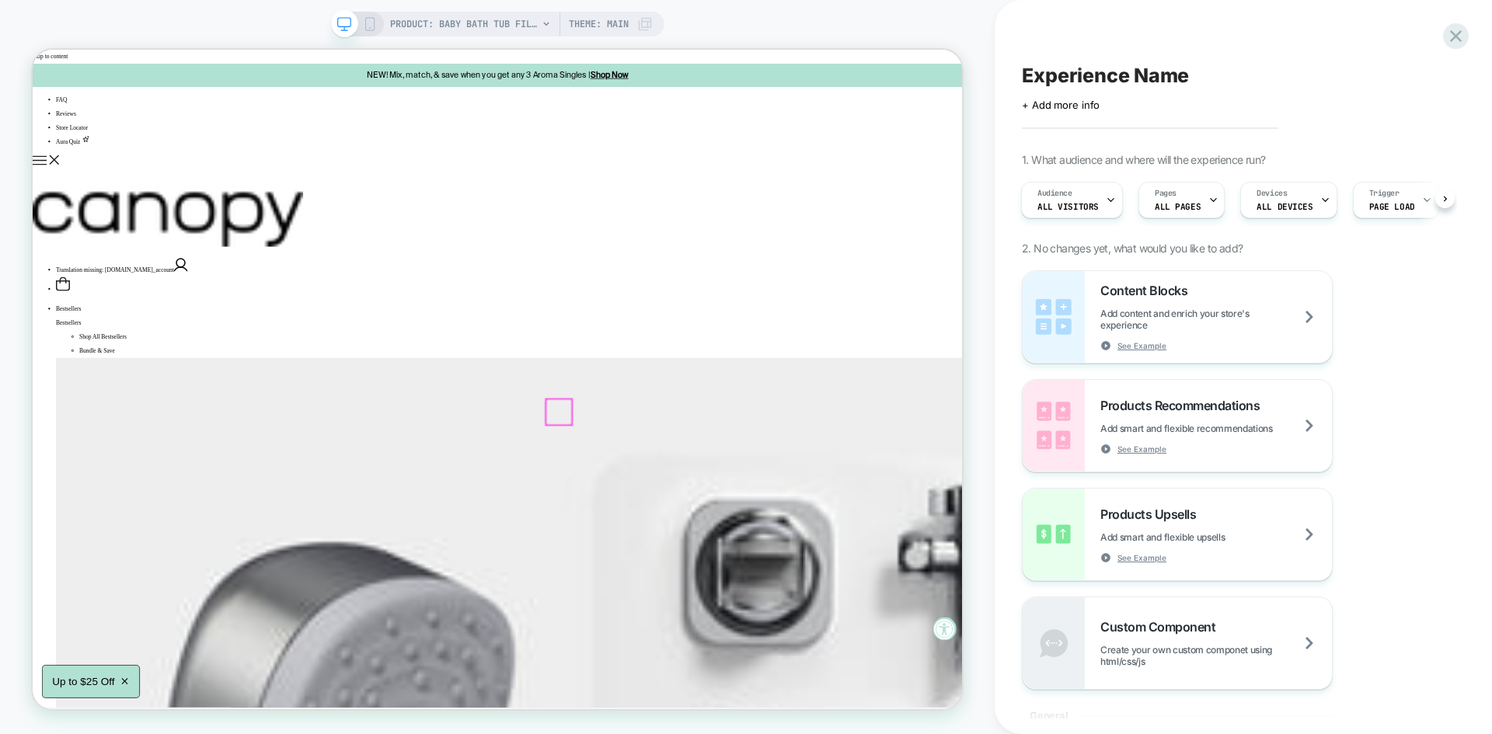
click at [729, 531] on div at bounding box center [734, 533] width 34 height 34
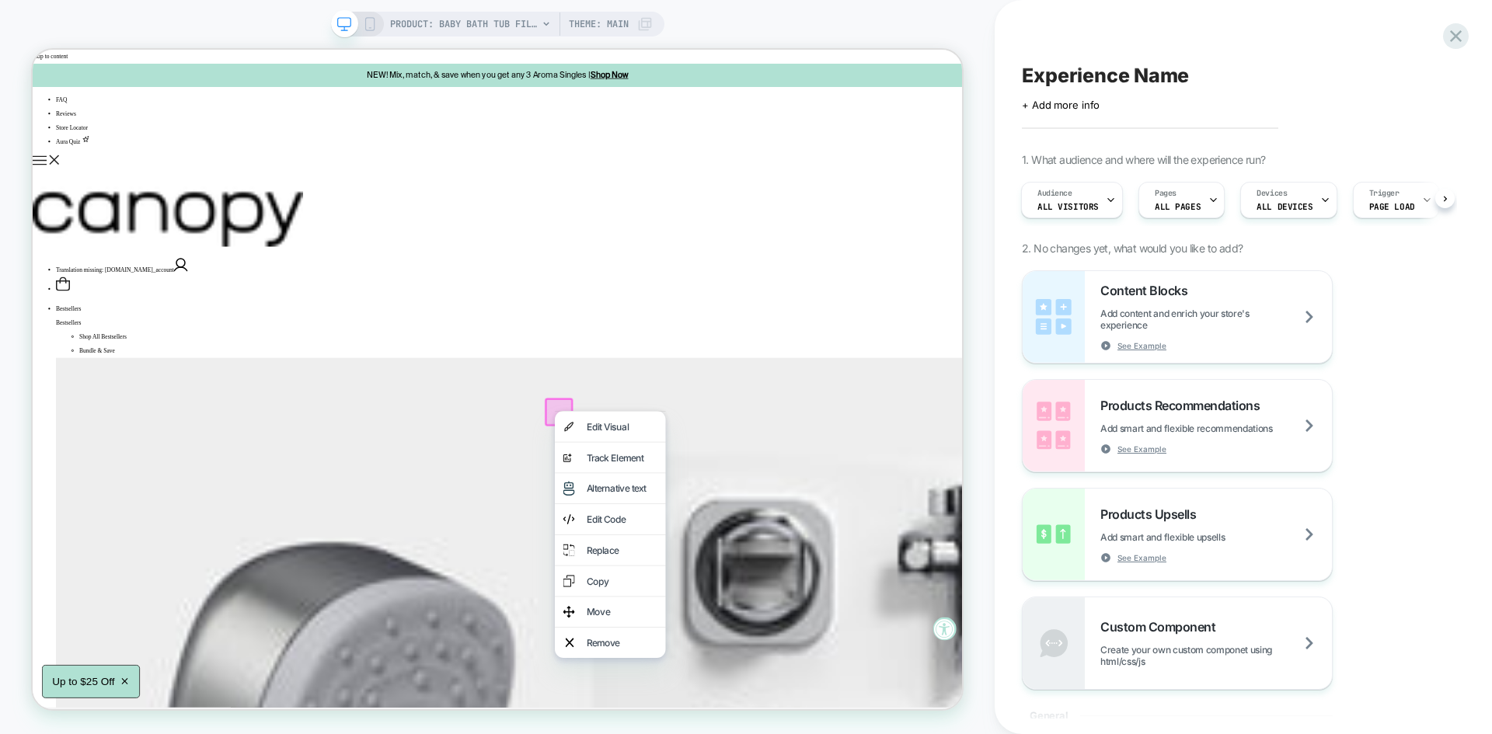
click at [723, 524] on div at bounding box center [734, 532] width 37 height 37
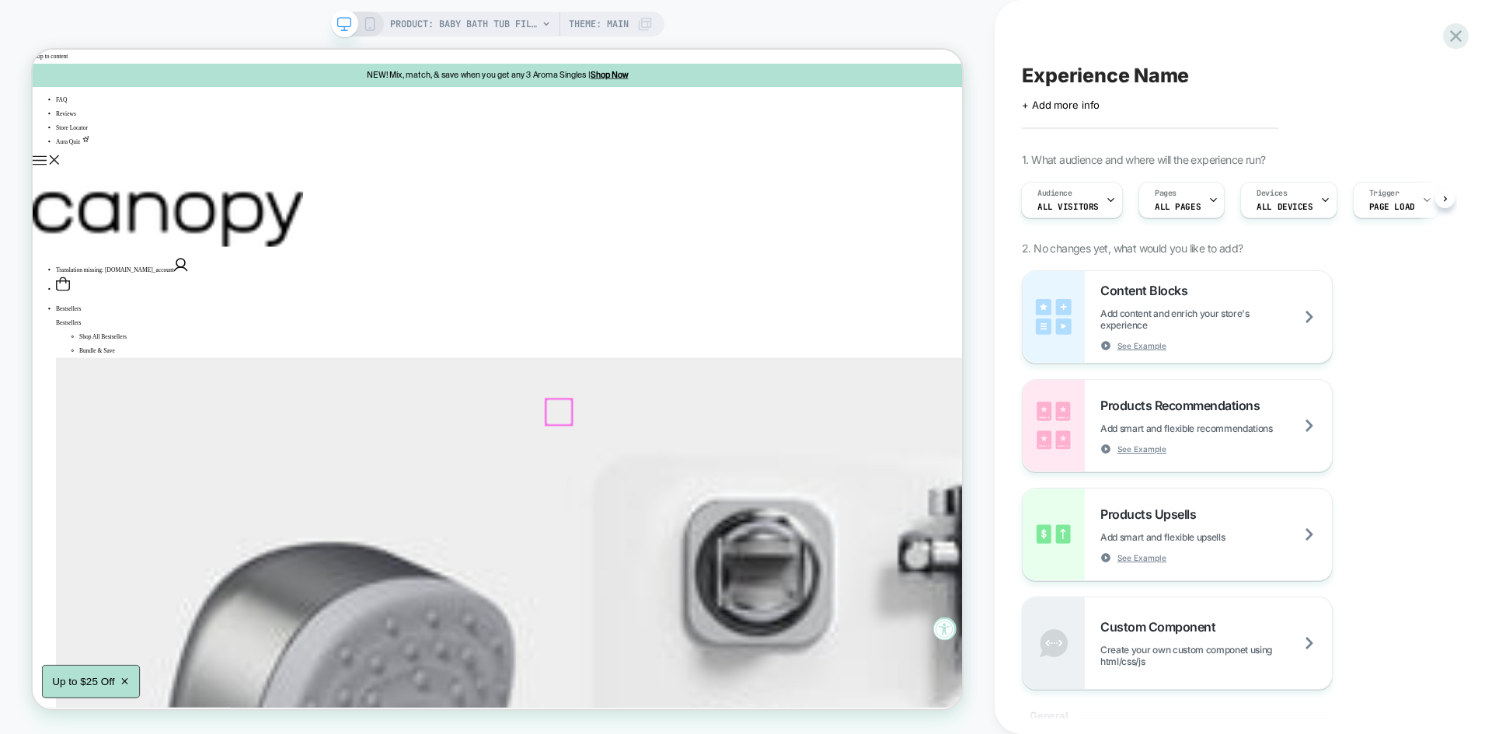
click at [727, 523] on div at bounding box center [734, 533] width 34 height 34
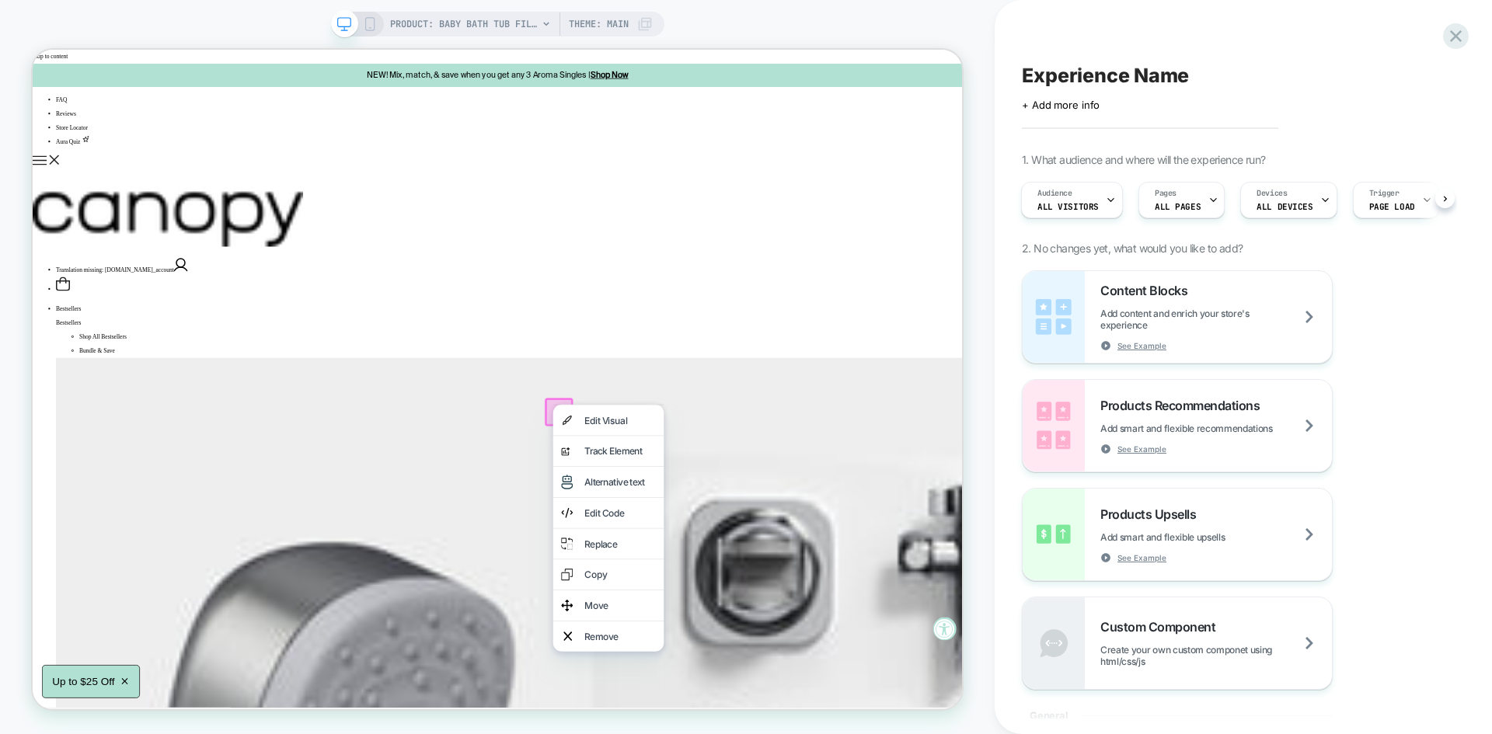
click at [730, 523] on div at bounding box center [801, 523] width 148 height 1
click at [981, 476] on div "PRODUCT: Baby Bath Tub Filter PRODUCT: Baby Bath Tub Filter Theme: MAIN" at bounding box center [497, 367] width 995 height 703
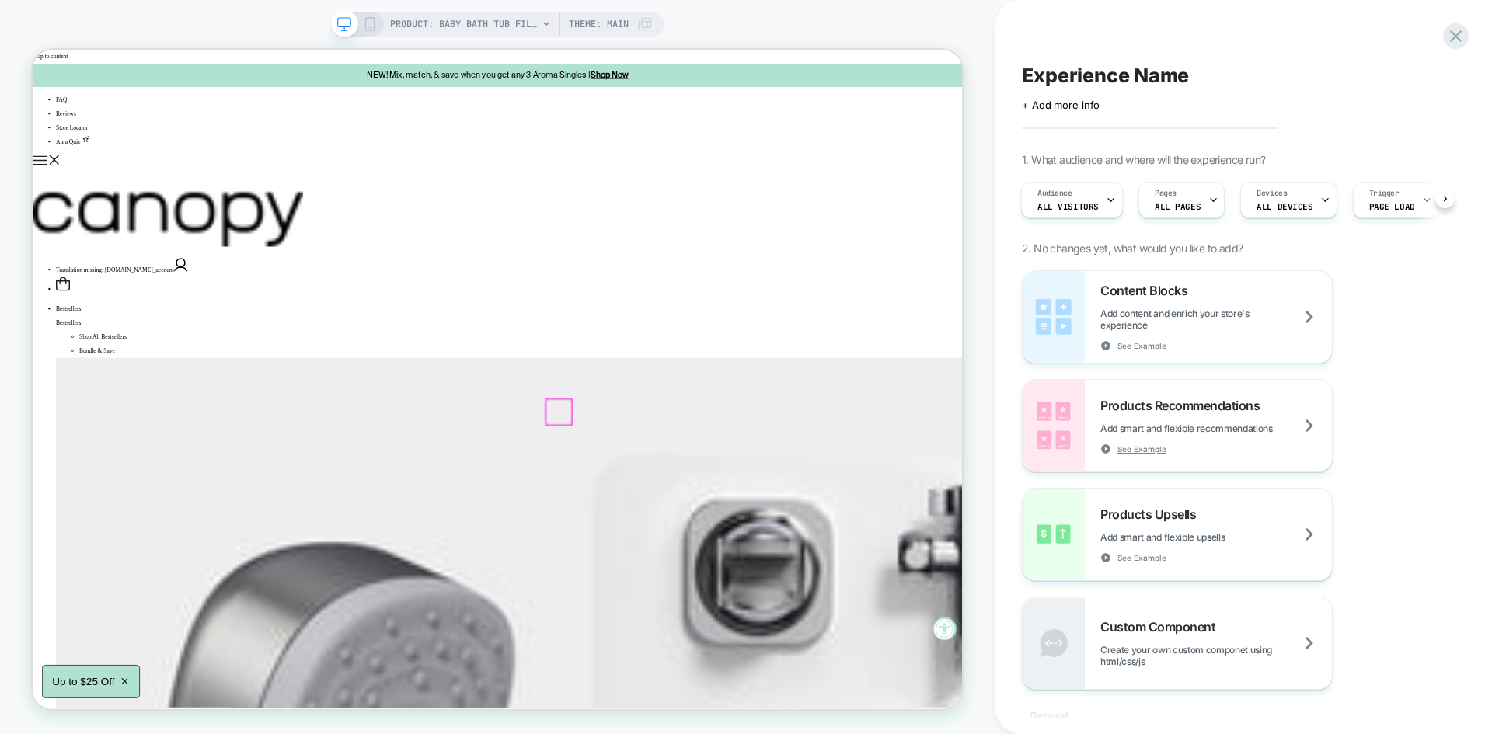
click at [739, 530] on div at bounding box center [734, 533] width 34 height 34
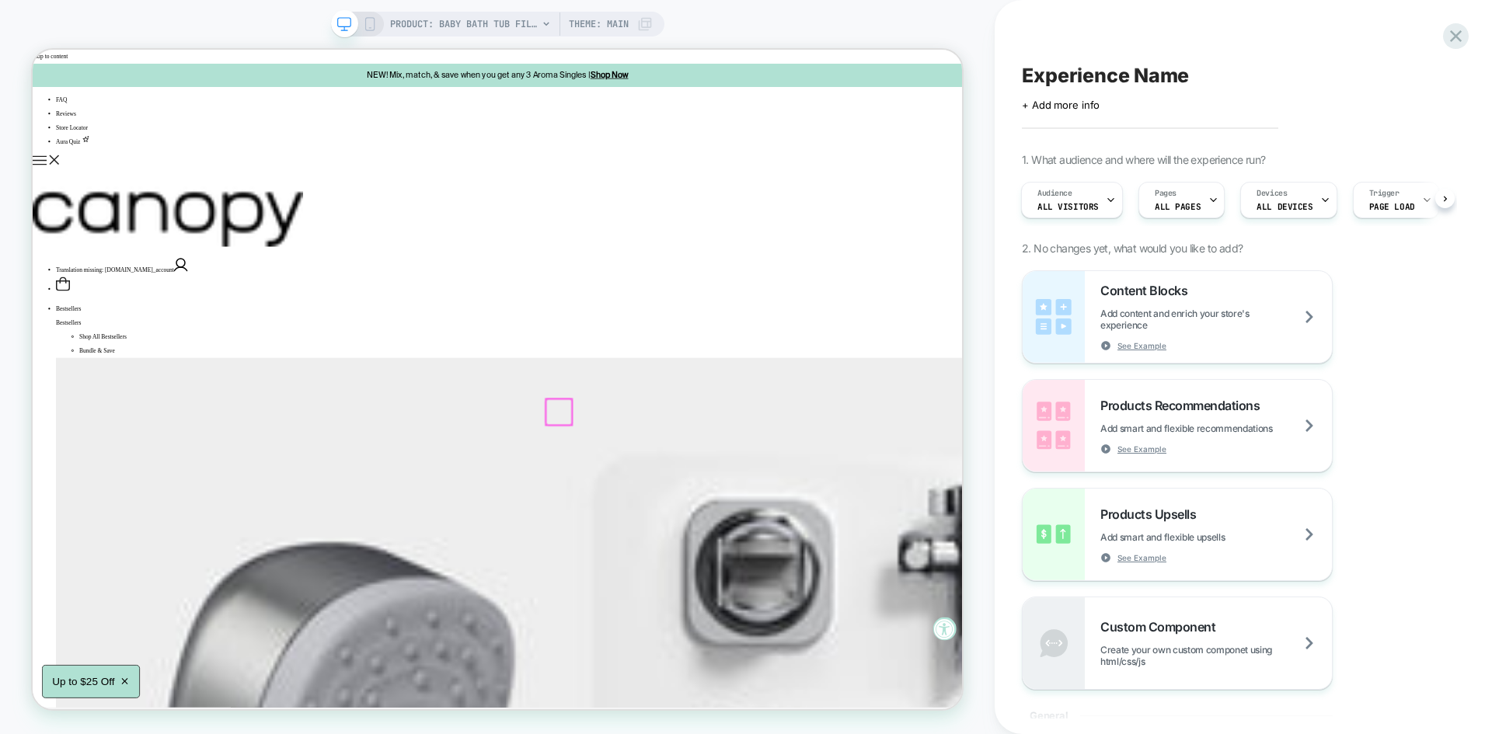
click at [730, 535] on div at bounding box center [734, 533] width 34 height 34
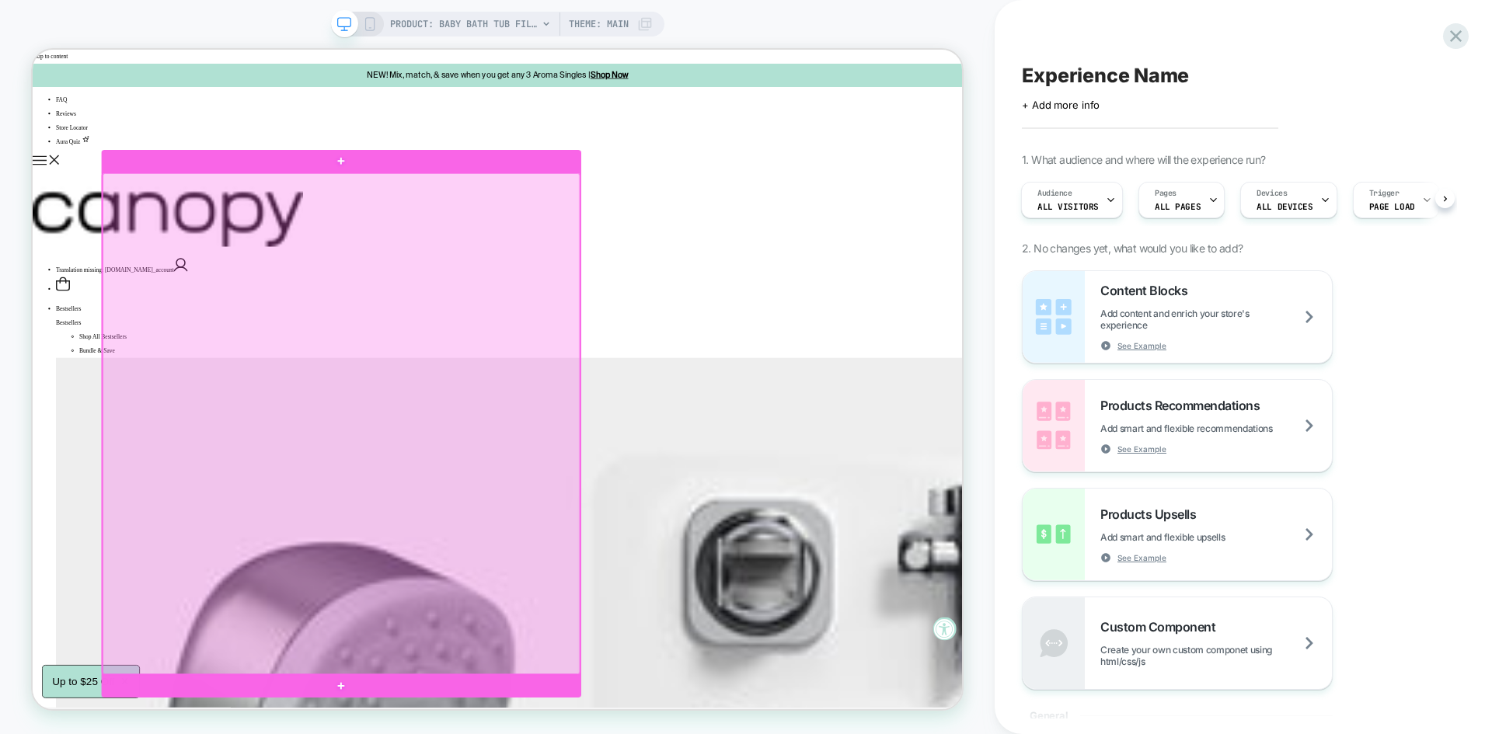
click at [476, 734] on div at bounding box center [444, 547] width 636 height 667
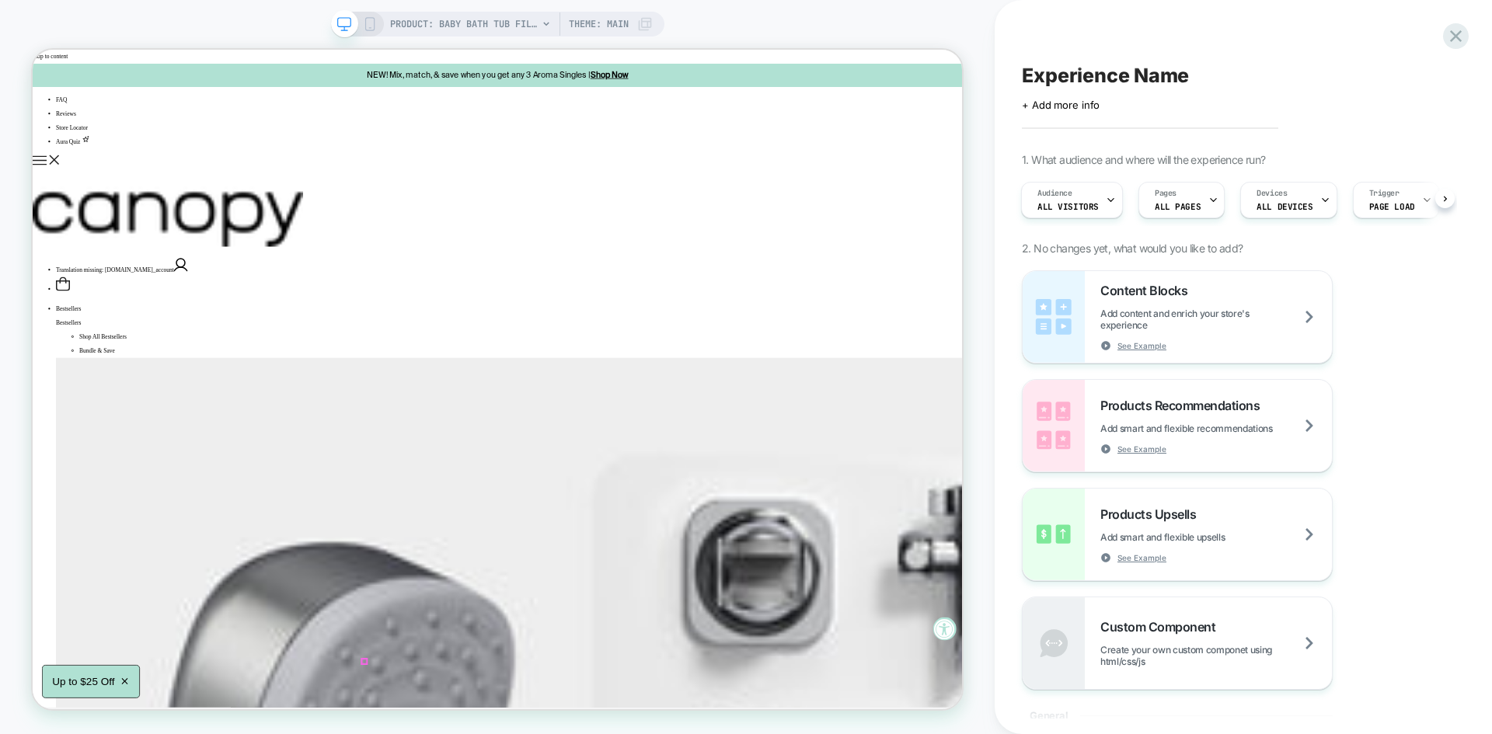
click at [1092, 82] on span "Experience Name" at bounding box center [1105, 75] width 167 height 23
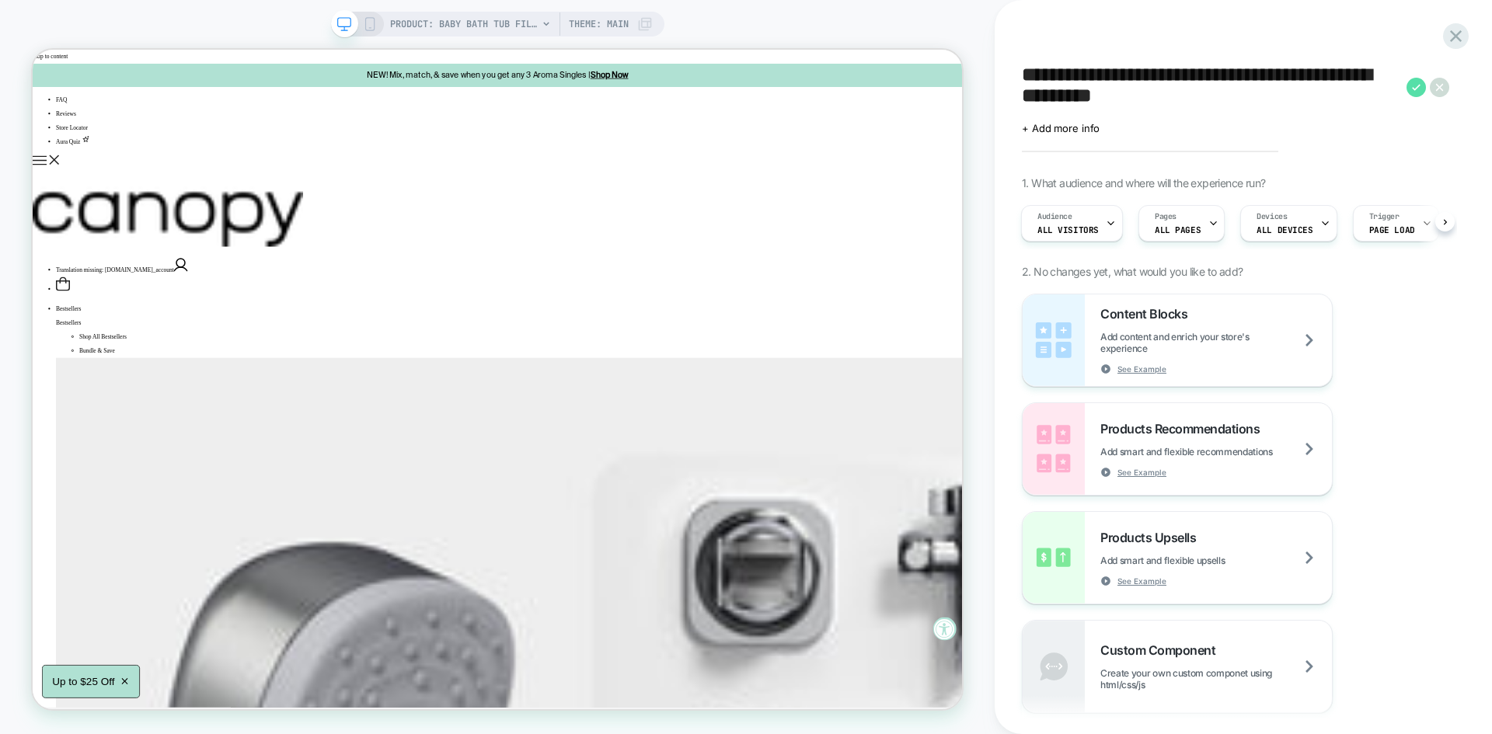
type textarea "**********"
click at [1412, 85] on icon at bounding box center [1415, 87] width 19 height 19
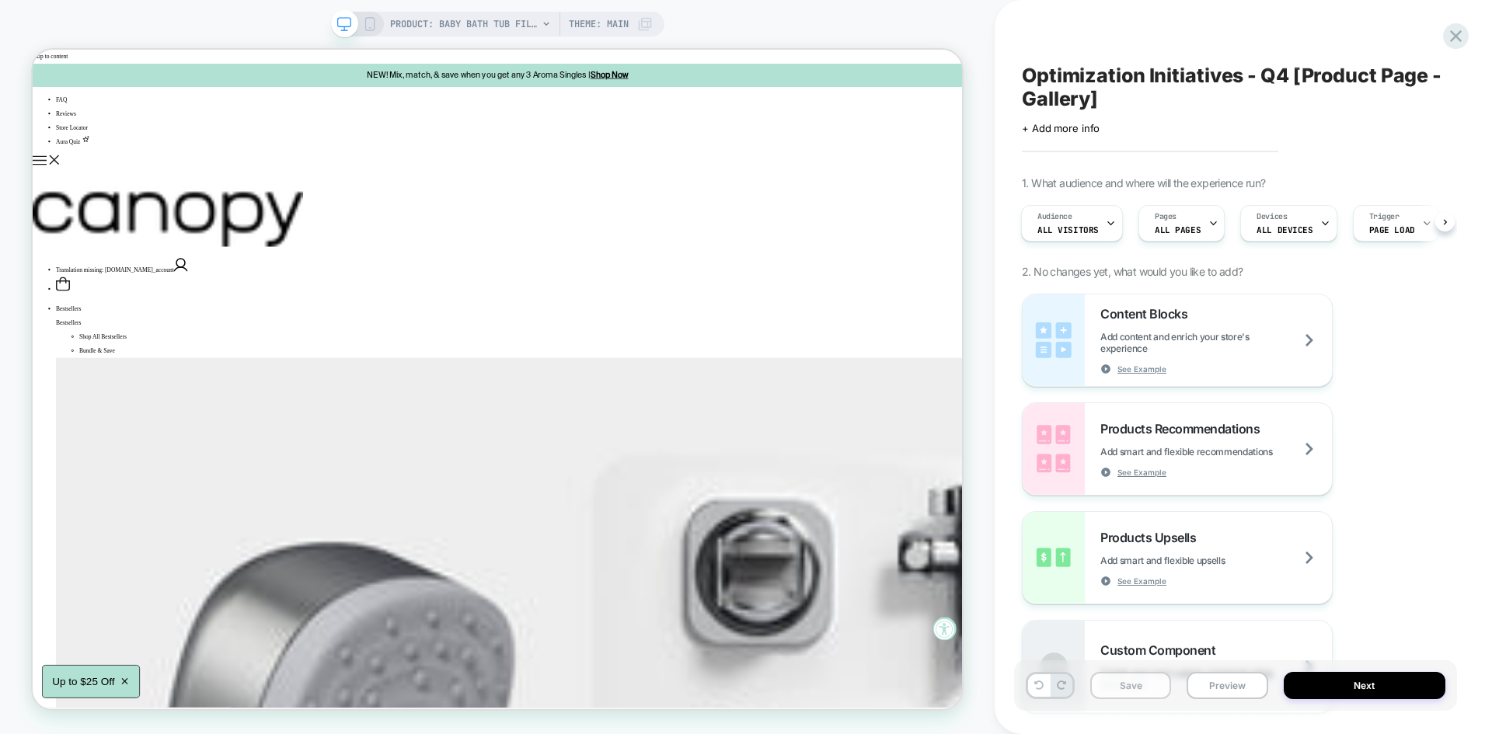
click at [1138, 685] on button "Save" at bounding box center [1130, 685] width 81 height 27
click at [1200, 214] on div "Pages ALL PAGES" at bounding box center [1177, 223] width 77 height 35
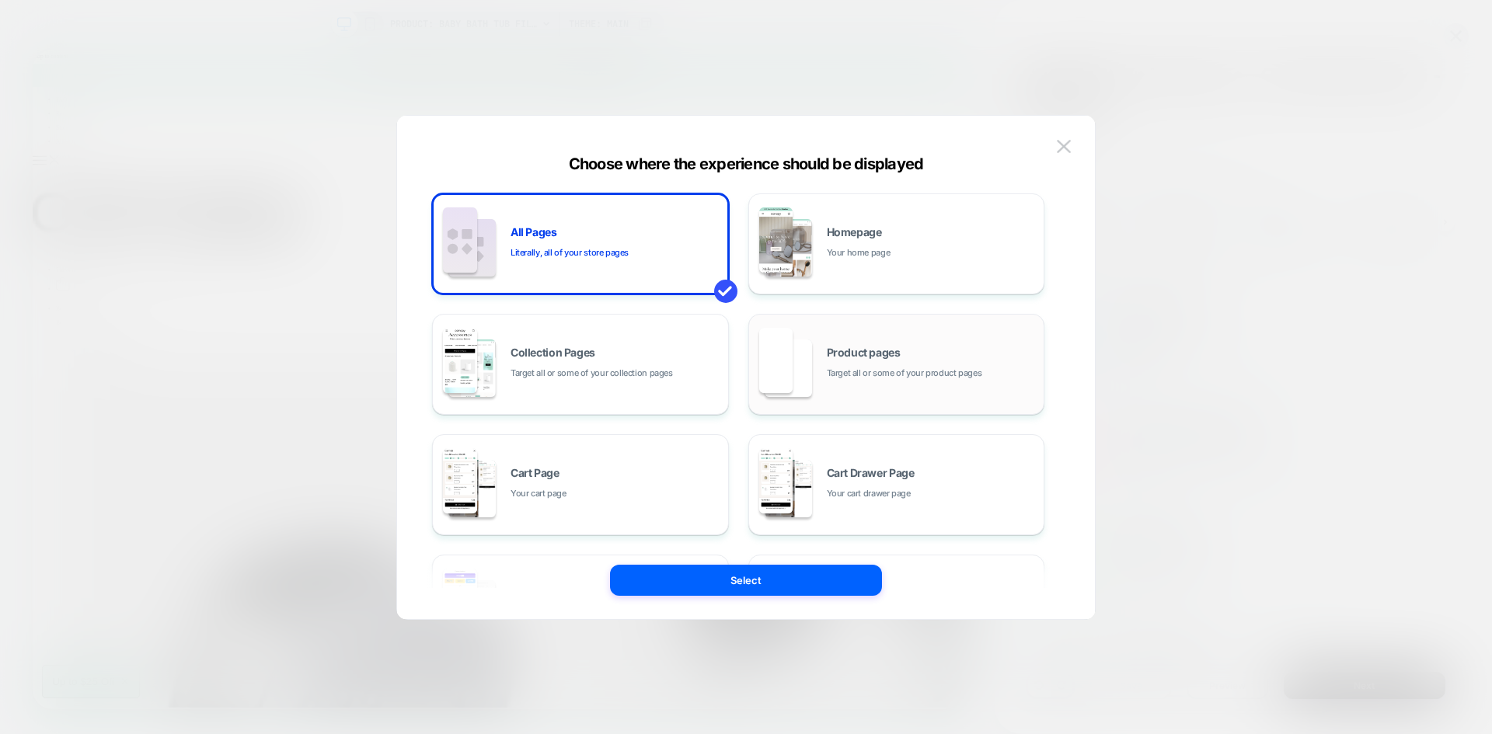
click at [873, 350] on span "Product pages" at bounding box center [864, 352] width 74 height 11
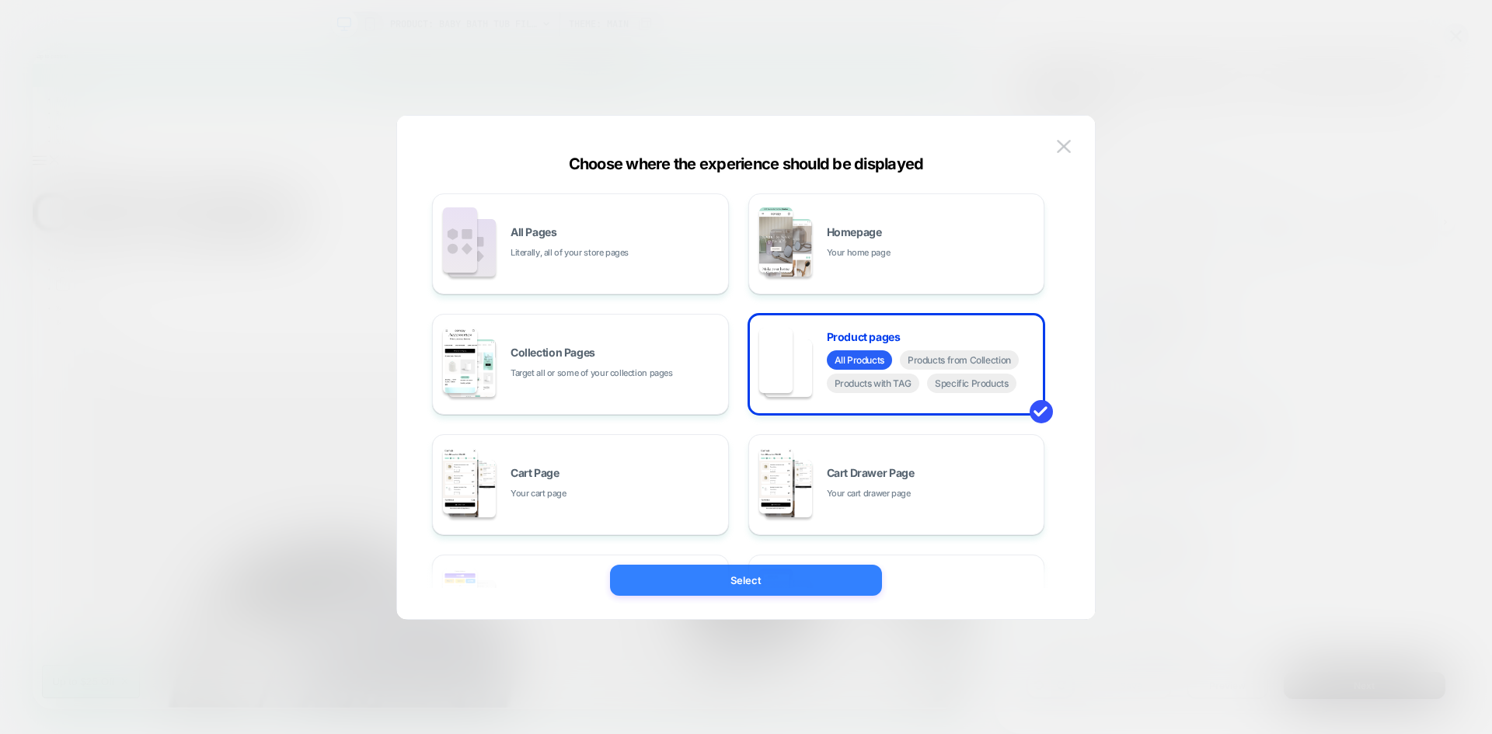
click at [773, 577] on button "Select" at bounding box center [746, 580] width 272 height 31
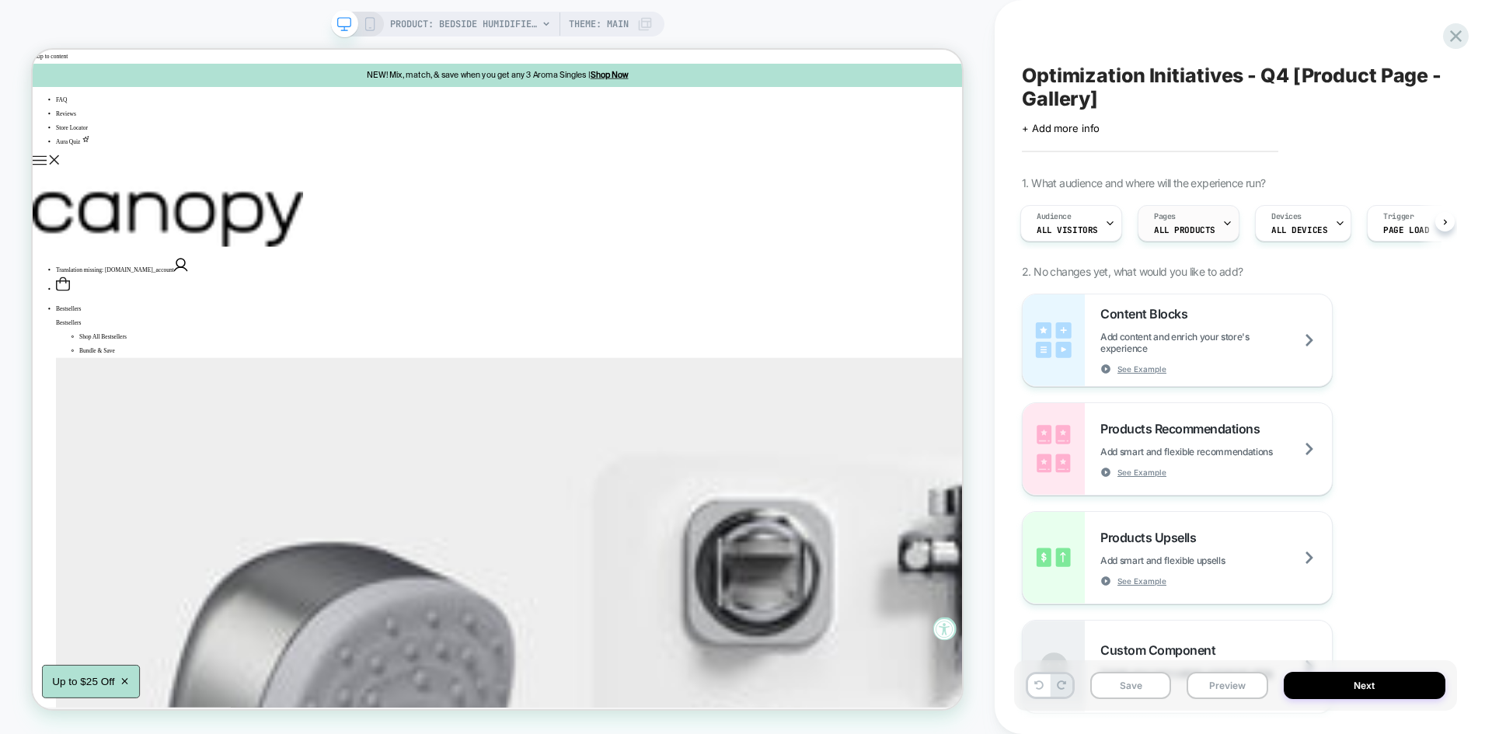
click at [1164, 218] on span "Pages" at bounding box center [1165, 216] width 22 height 11
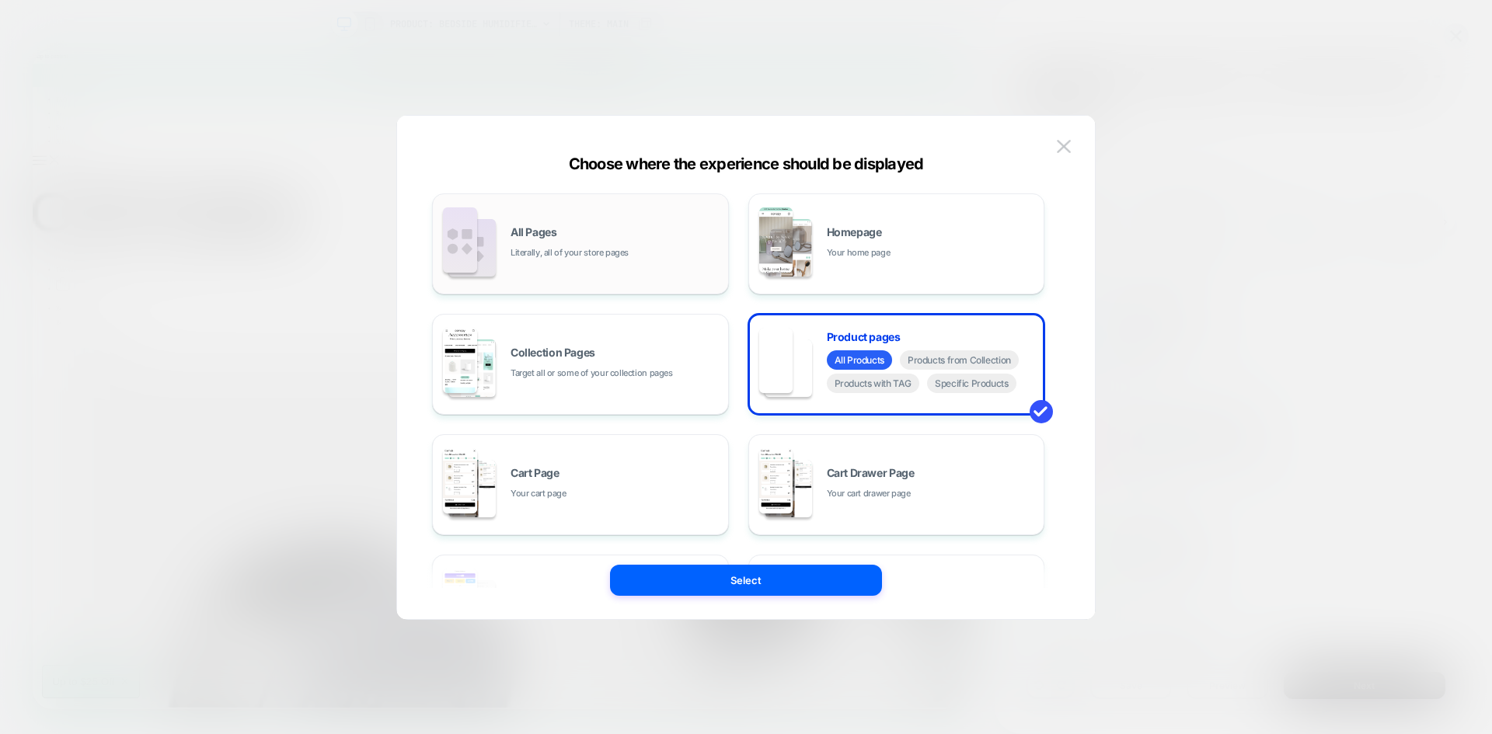
click at [640, 226] on div "All Pages Literally, all of your store pages" at bounding box center [581, 243] width 280 height 85
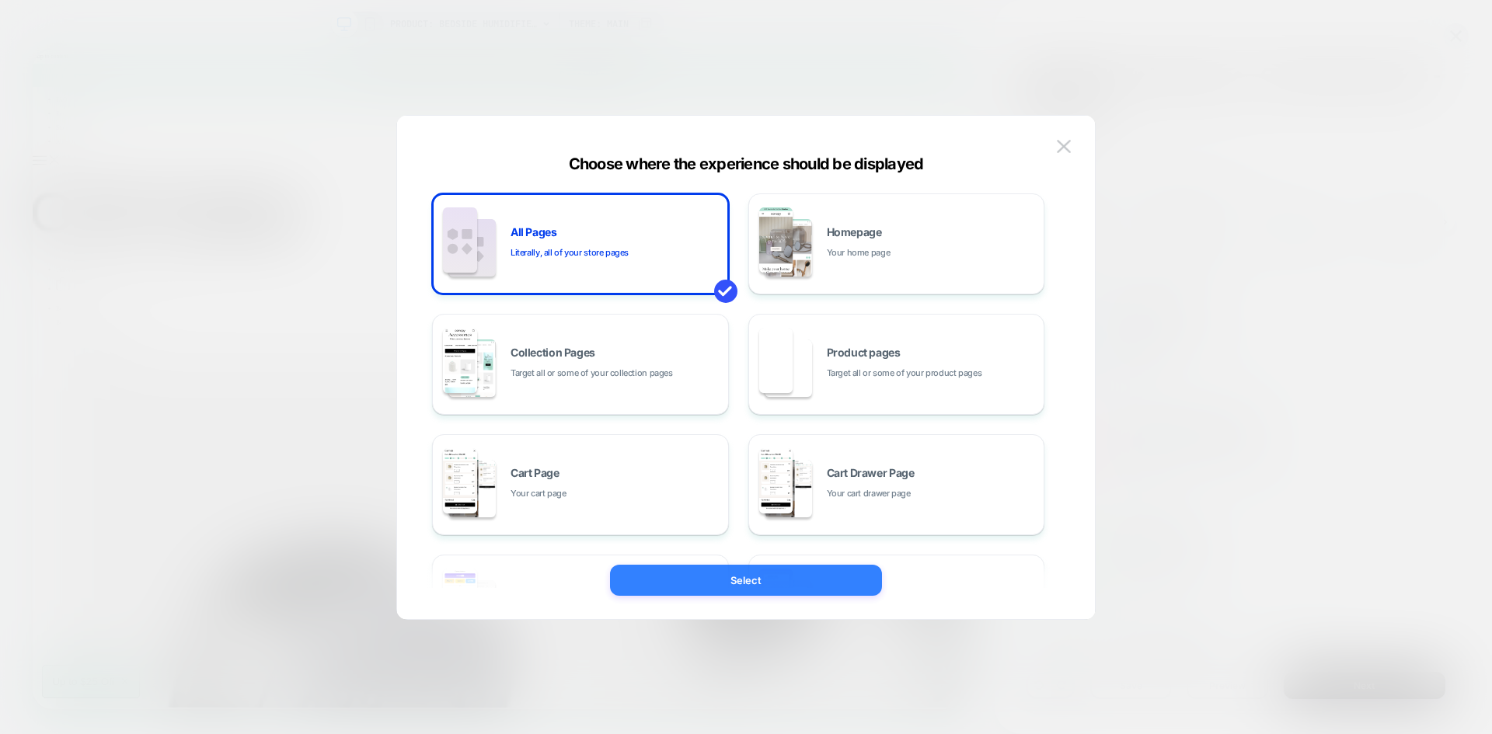
click at [748, 577] on button "Select" at bounding box center [746, 580] width 272 height 31
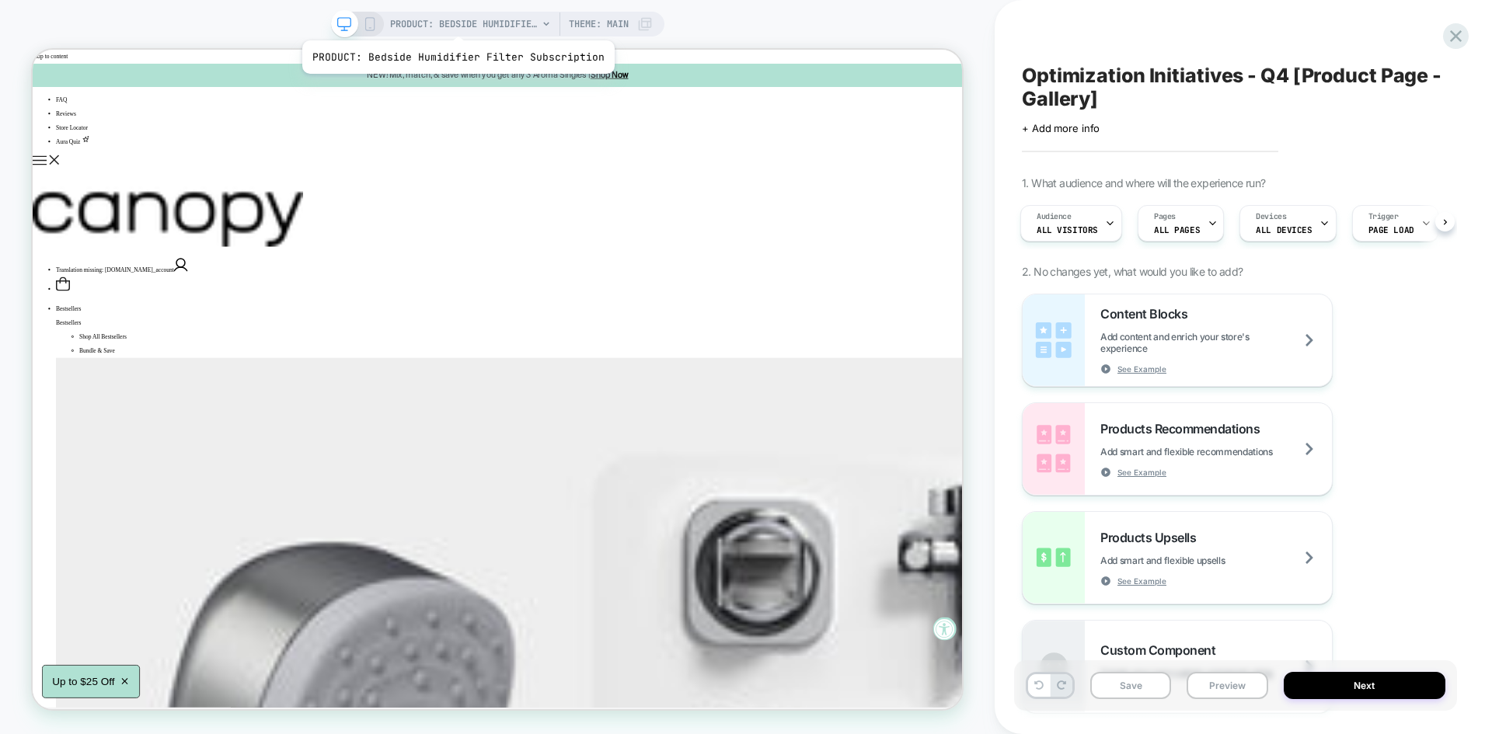
click at [455, 21] on span "PRODUCT: Bedside Humidifier Filter Subscription" at bounding box center [464, 24] width 148 height 25
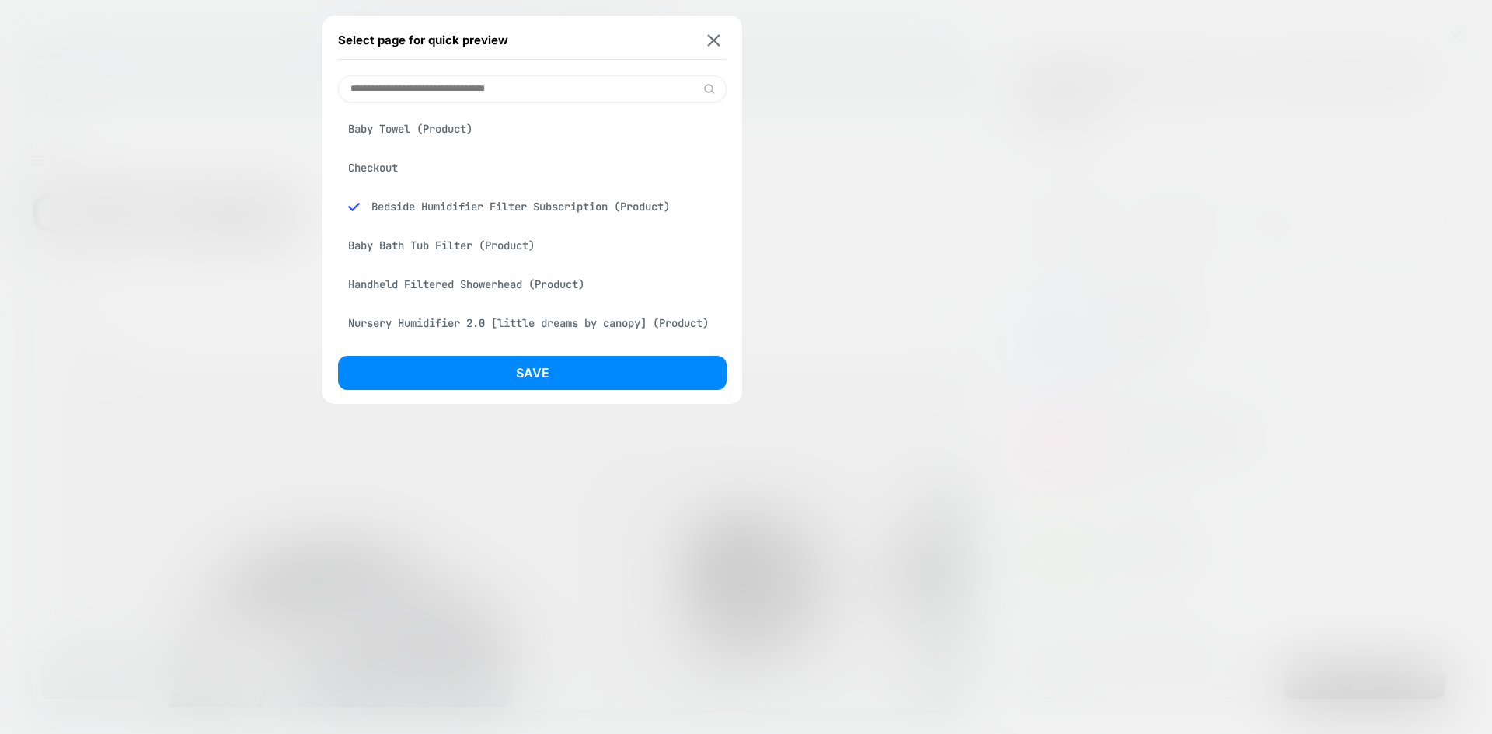
click at [425, 239] on div "Baby Bath Tub Filter (Product)" at bounding box center [532, 246] width 389 height 30
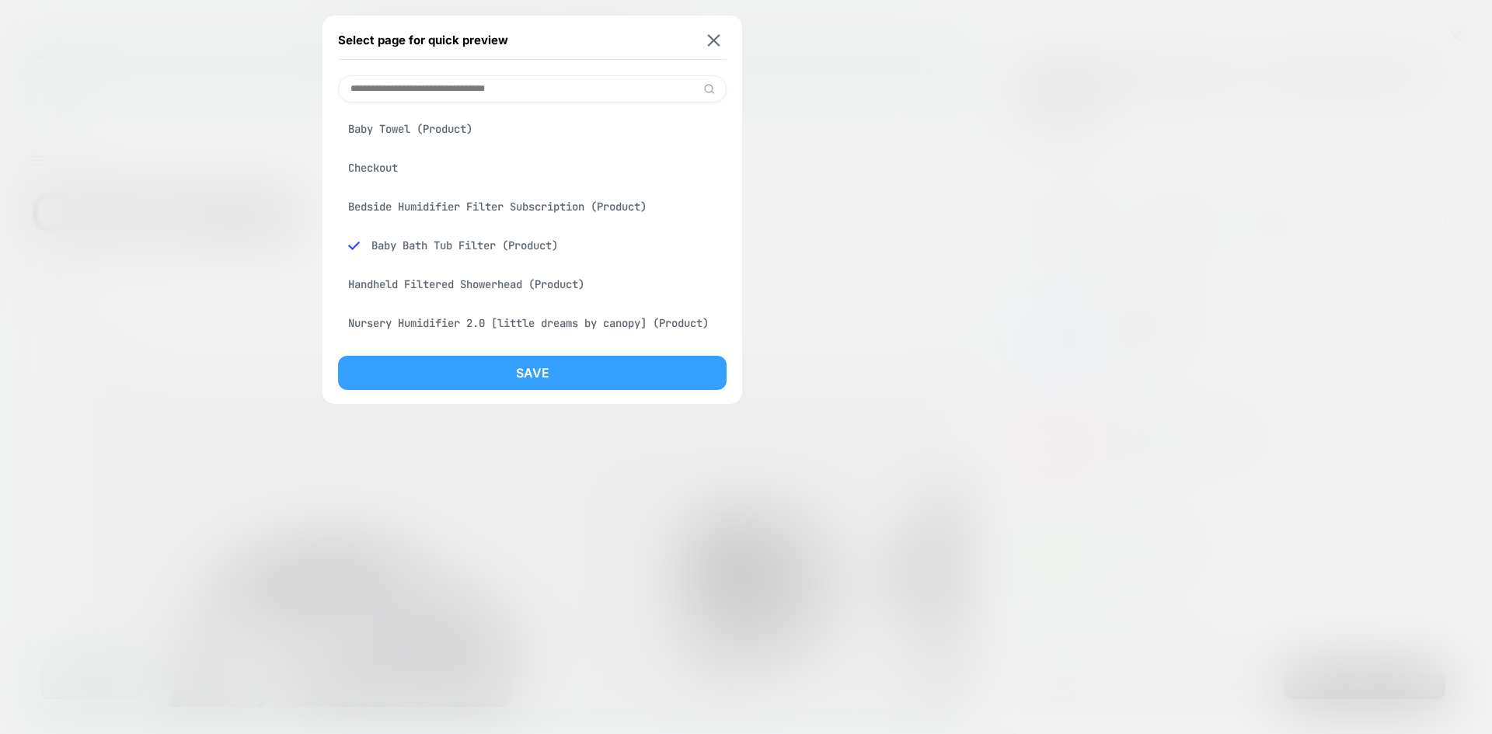
click at [537, 373] on button "Save" at bounding box center [532, 373] width 389 height 34
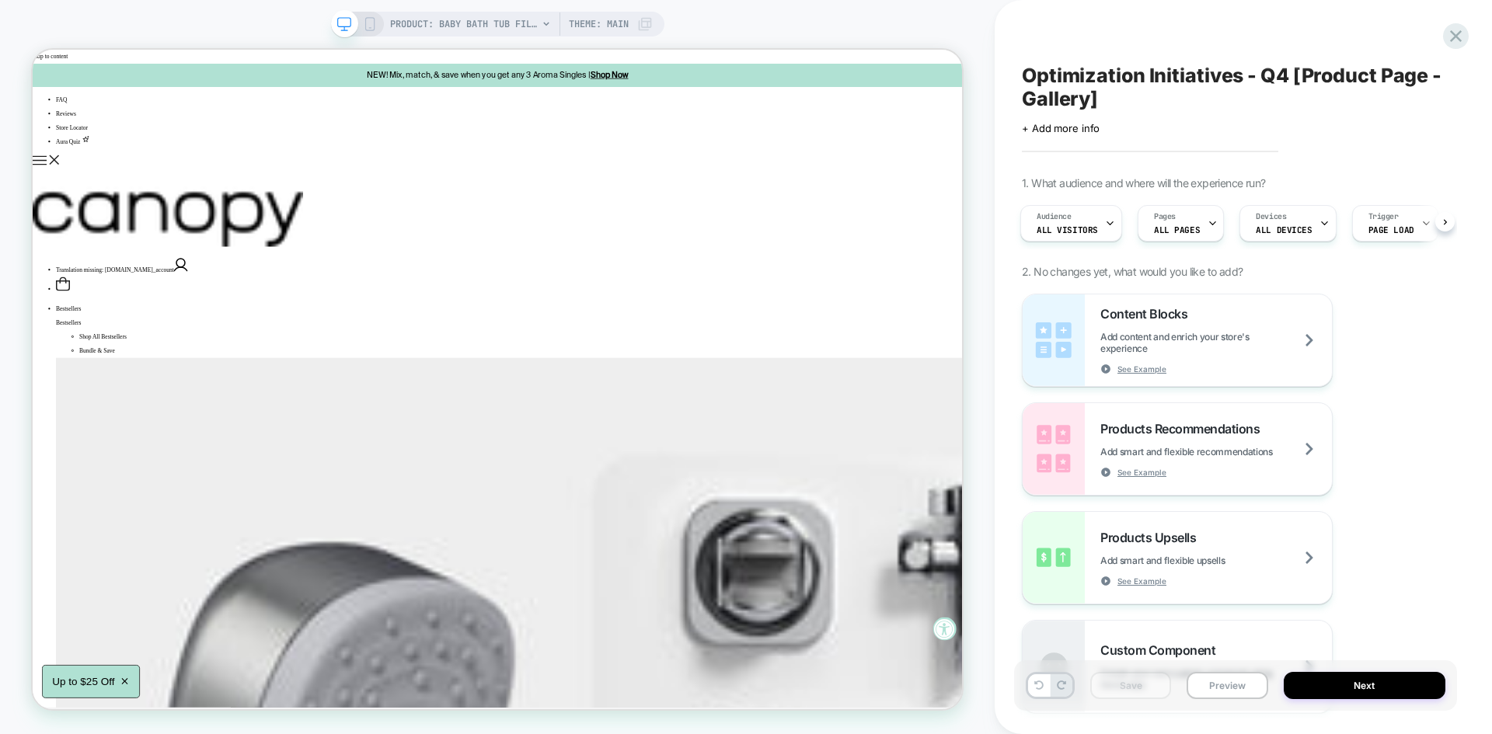
scroll to position [0, 2]
click at [1159, 221] on span "Pages" at bounding box center [1164, 216] width 22 height 11
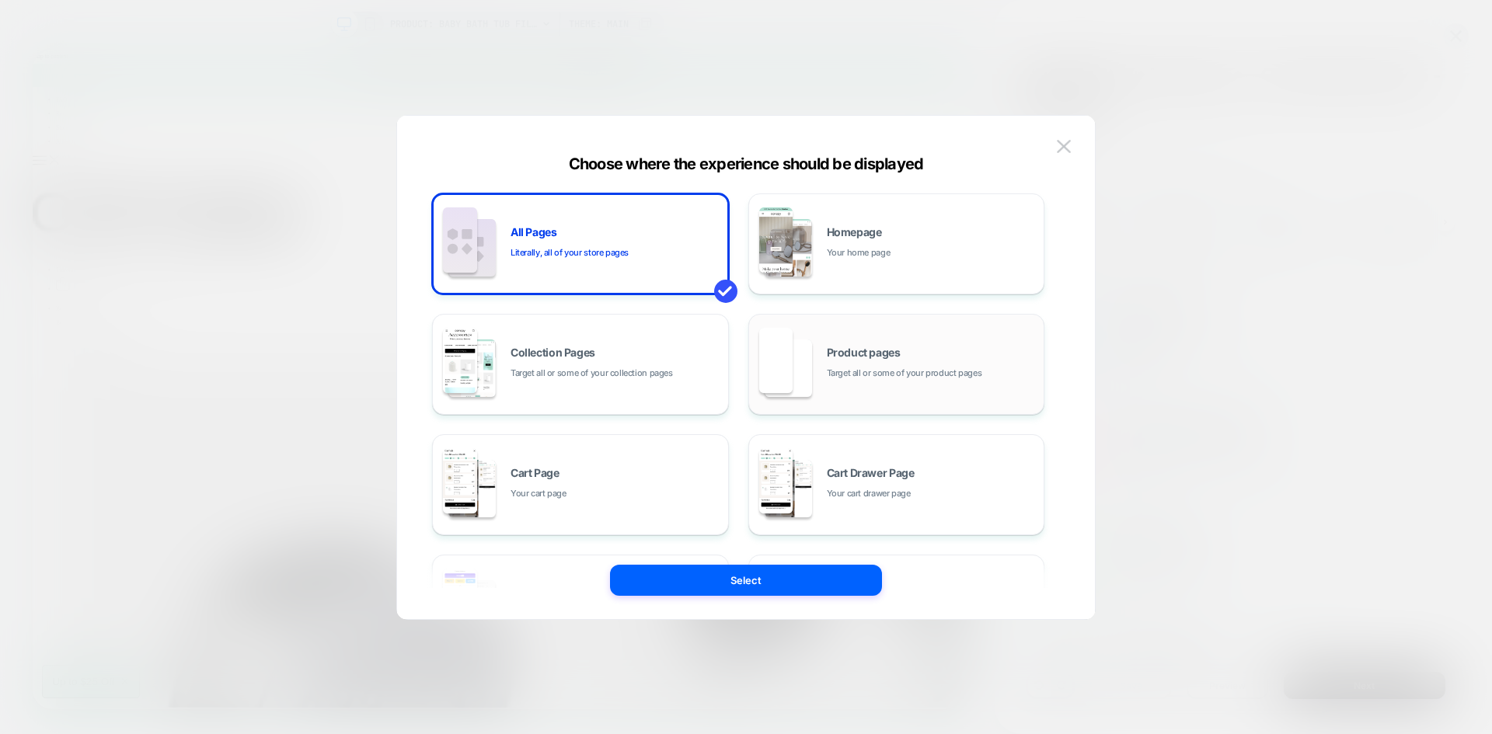
click at [836, 388] on div "Product pages Target all or some of your product pages" at bounding box center [897, 364] width 280 height 85
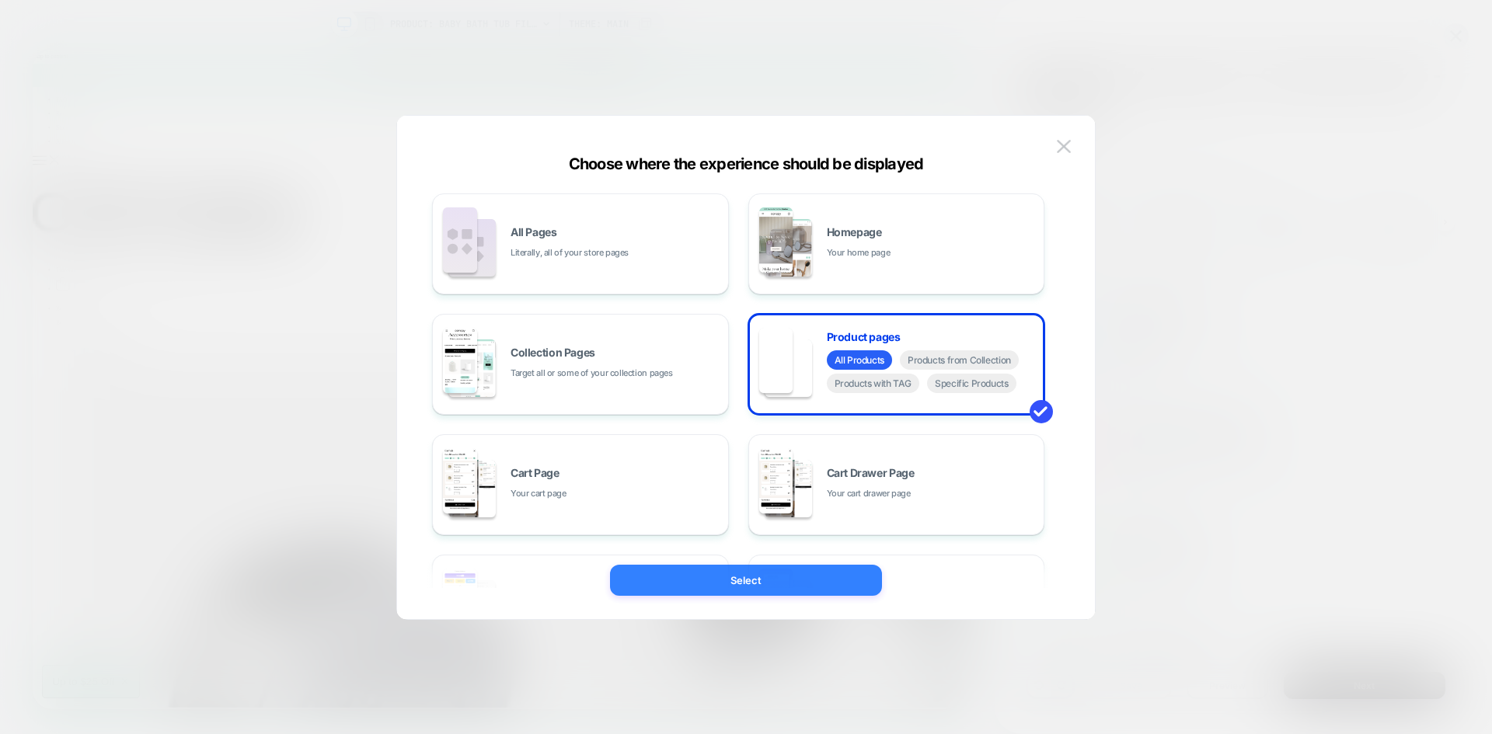
click at [775, 571] on button "Select" at bounding box center [746, 580] width 272 height 31
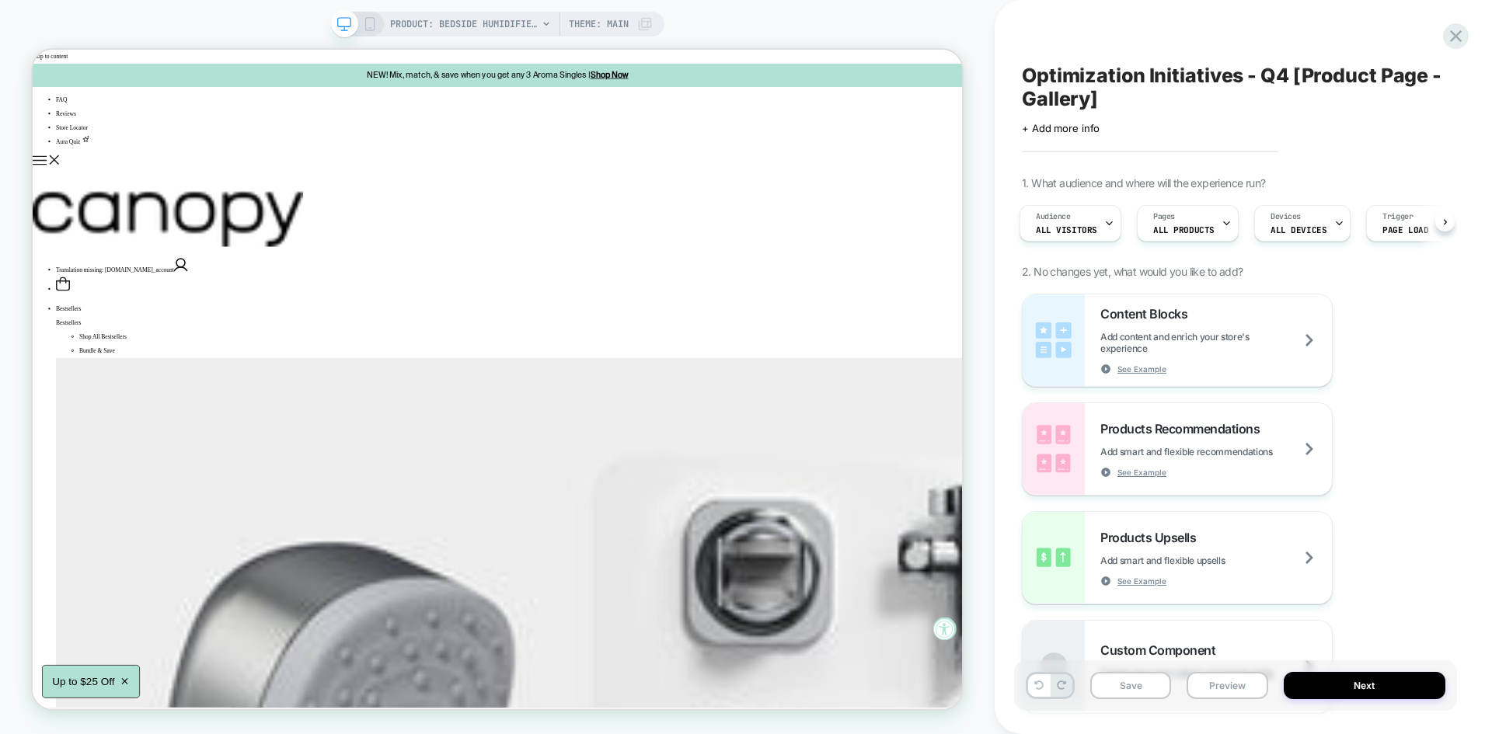
scroll to position [0, 3]
click at [492, 27] on span "PRODUCT: Bedside Humidifier Filter Subscription" at bounding box center [464, 24] width 148 height 25
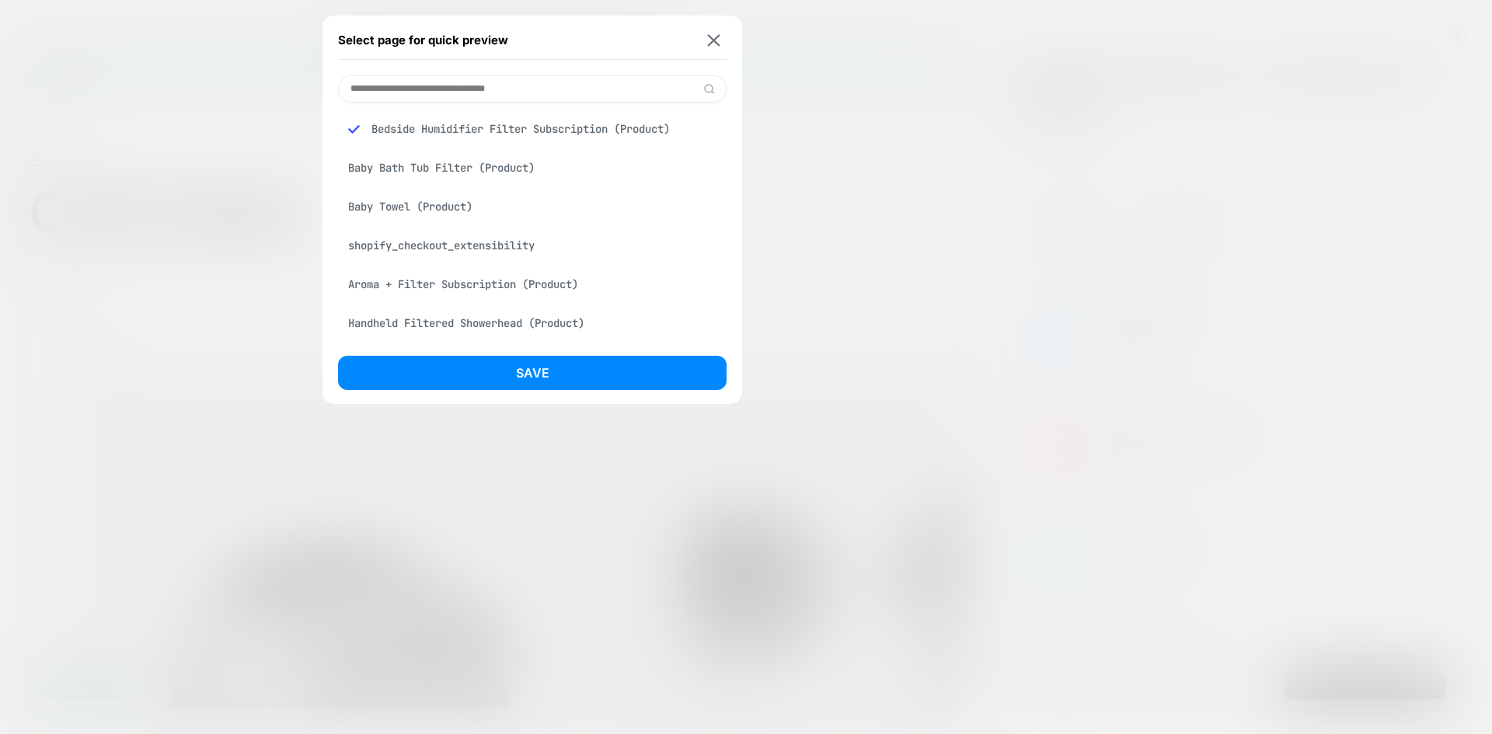
click at [411, 179] on div "Baby Bath Tub Filter (Product)" at bounding box center [532, 168] width 389 height 30
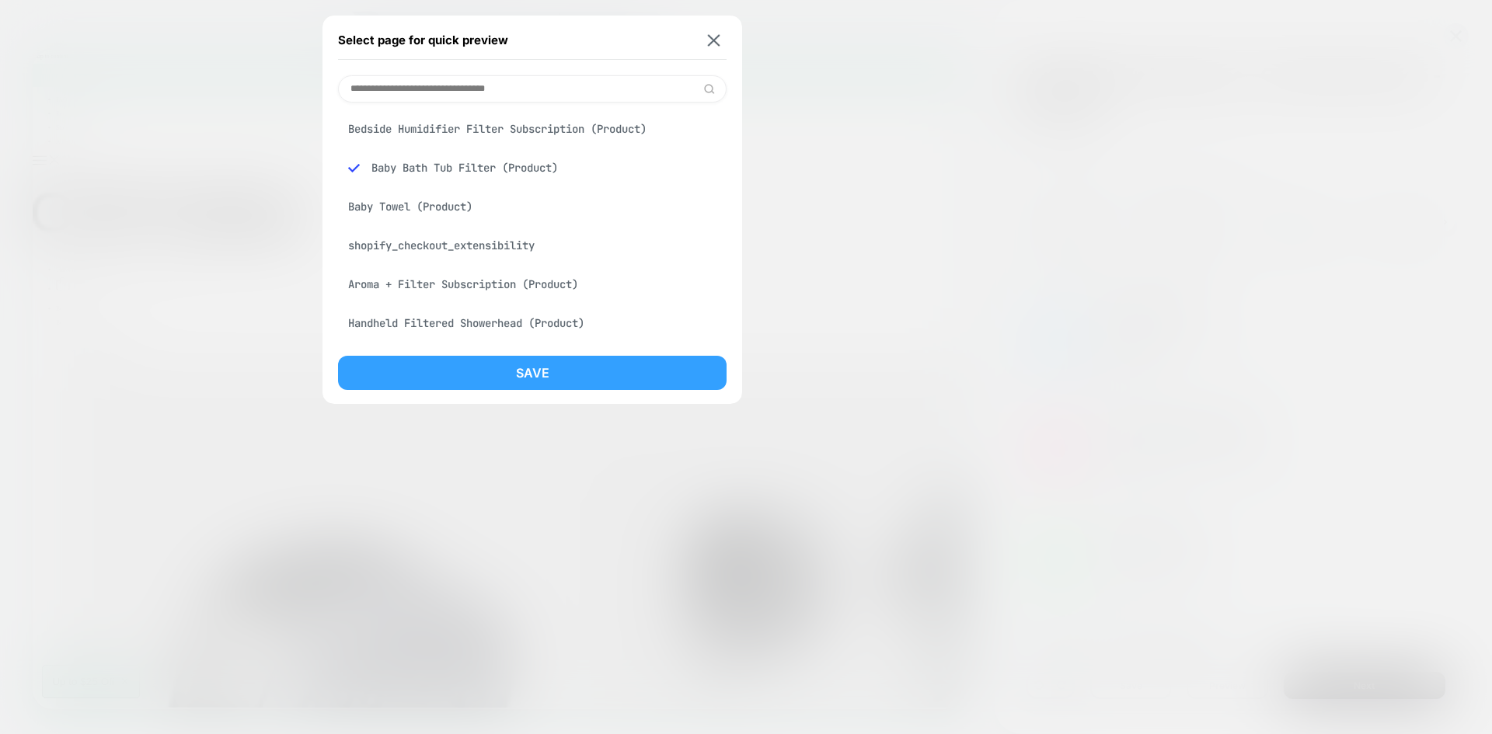
click at [525, 371] on button "Save" at bounding box center [532, 373] width 389 height 34
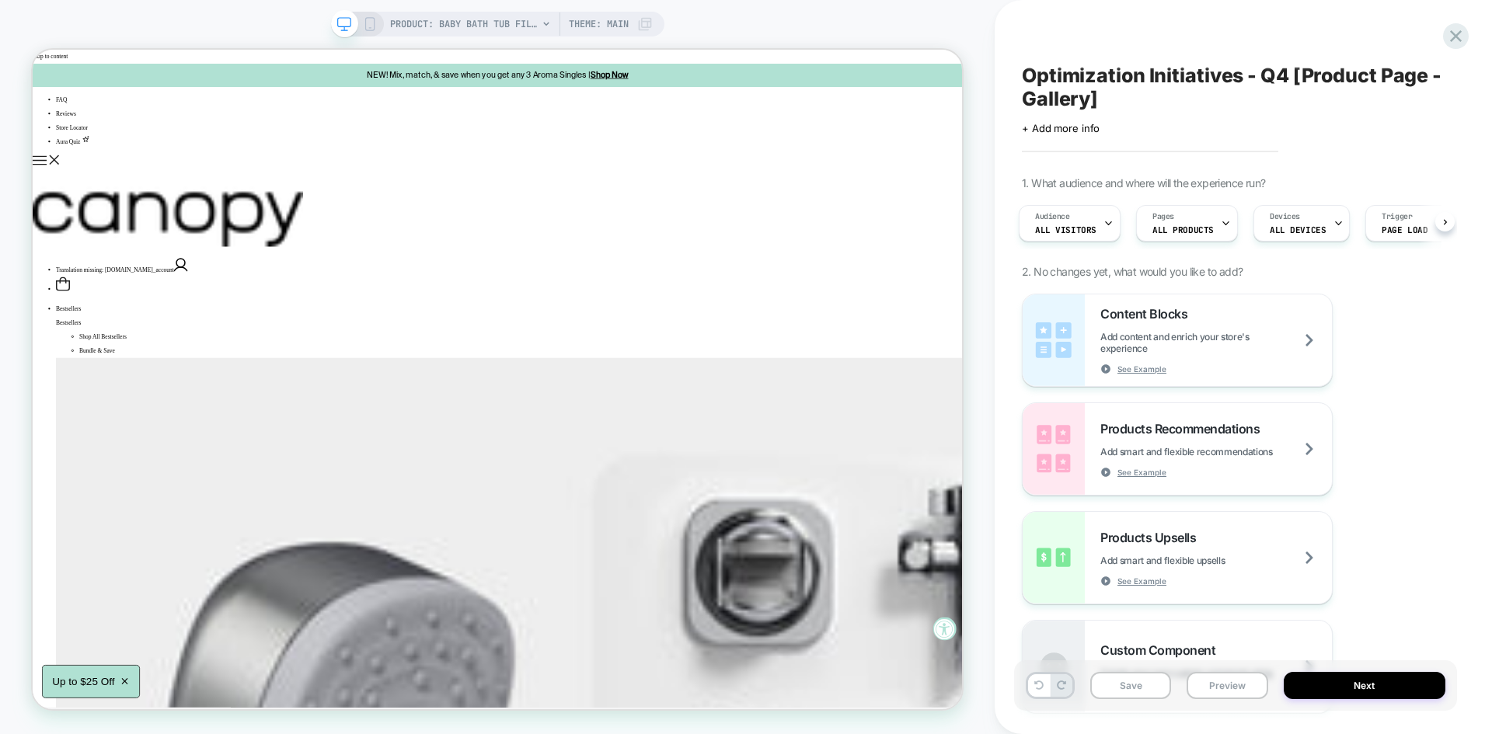
scroll to position [0, 4]
click at [1129, 682] on button "Save" at bounding box center [1130, 685] width 81 height 27
click at [1341, 677] on button "Next" at bounding box center [1365, 685] width 162 height 27
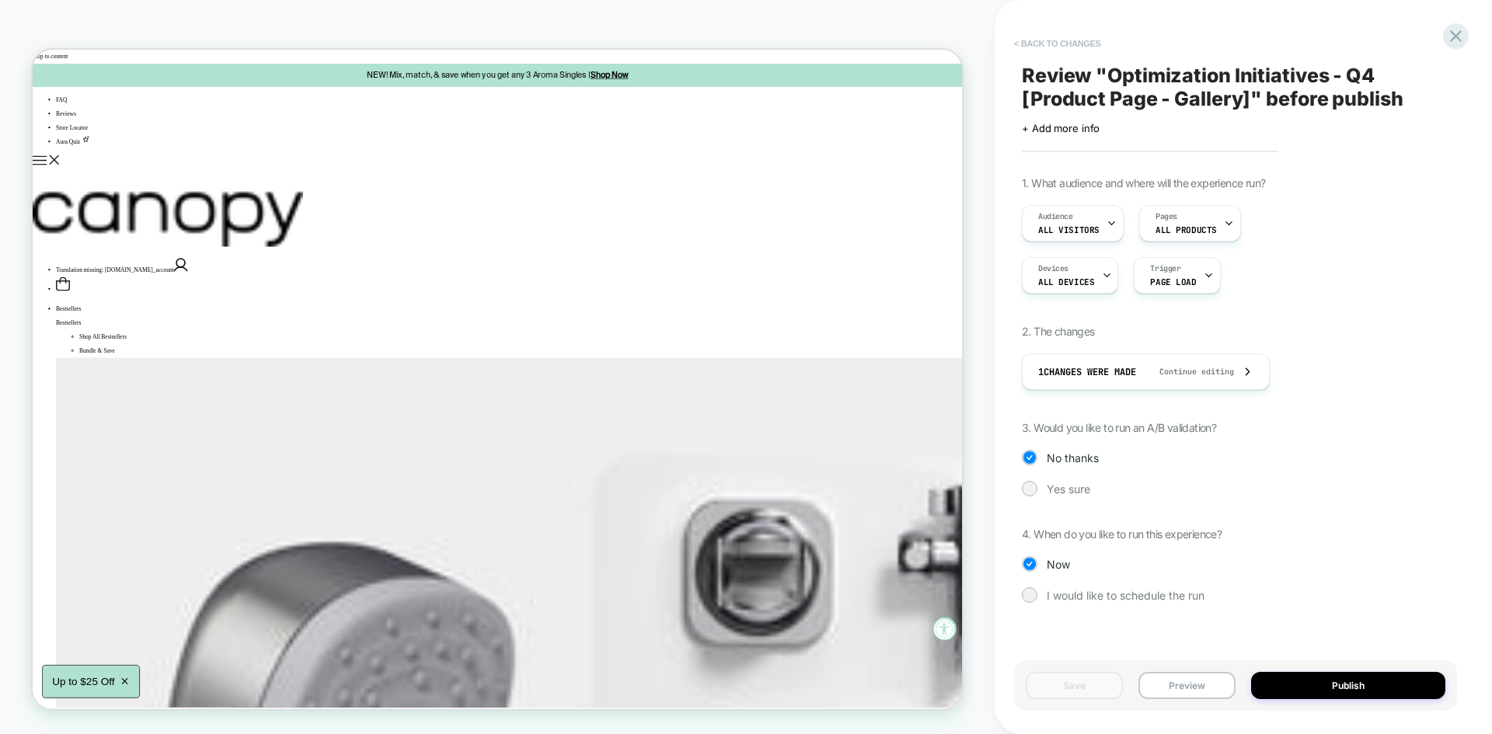
click at [1066, 46] on button "< Back to changes" at bounding box center [1057, 43] width 103 height 25
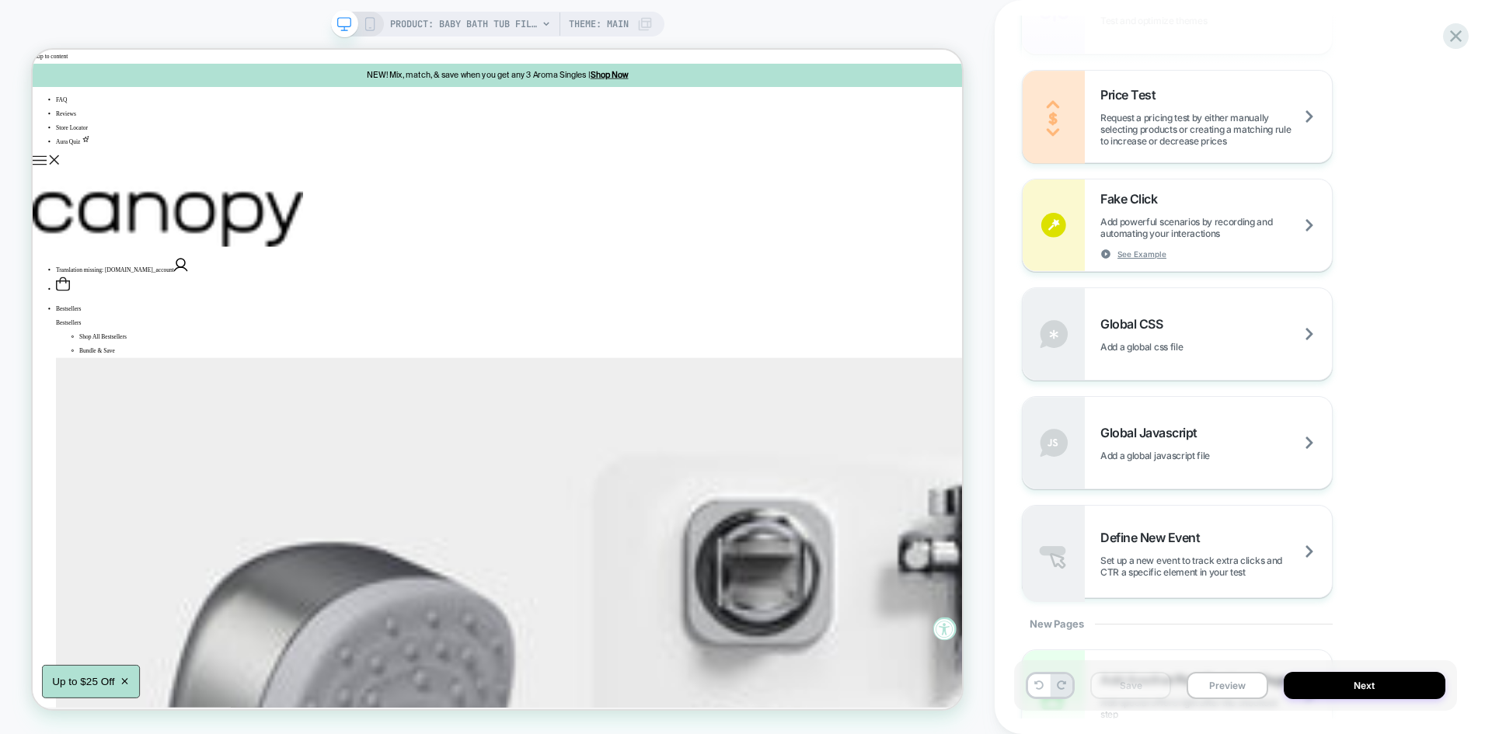
scroll to position [938, 0]
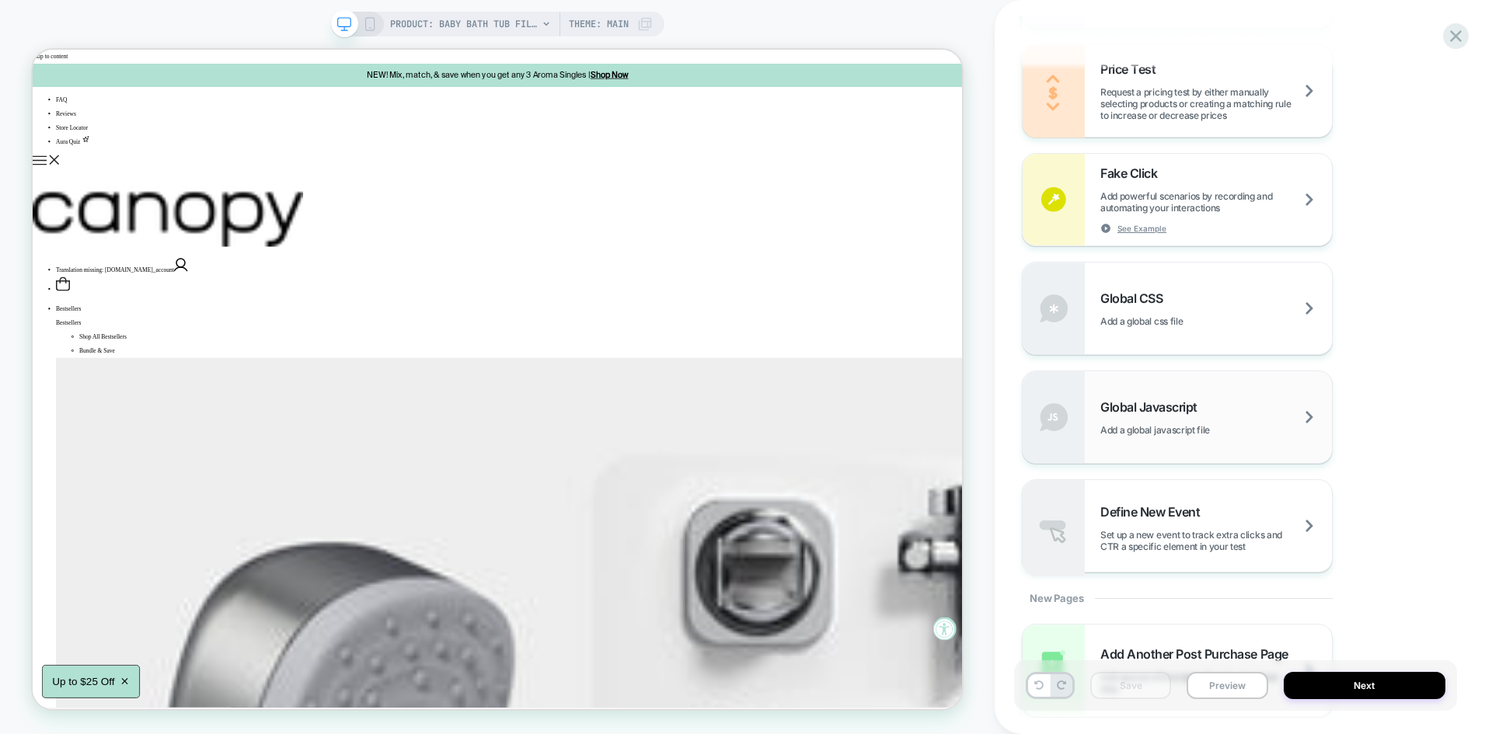
click at [1226, 403] on div "Global Javascript Add a global javascript file" at bounding box center [1216, 417] width 232 height 37
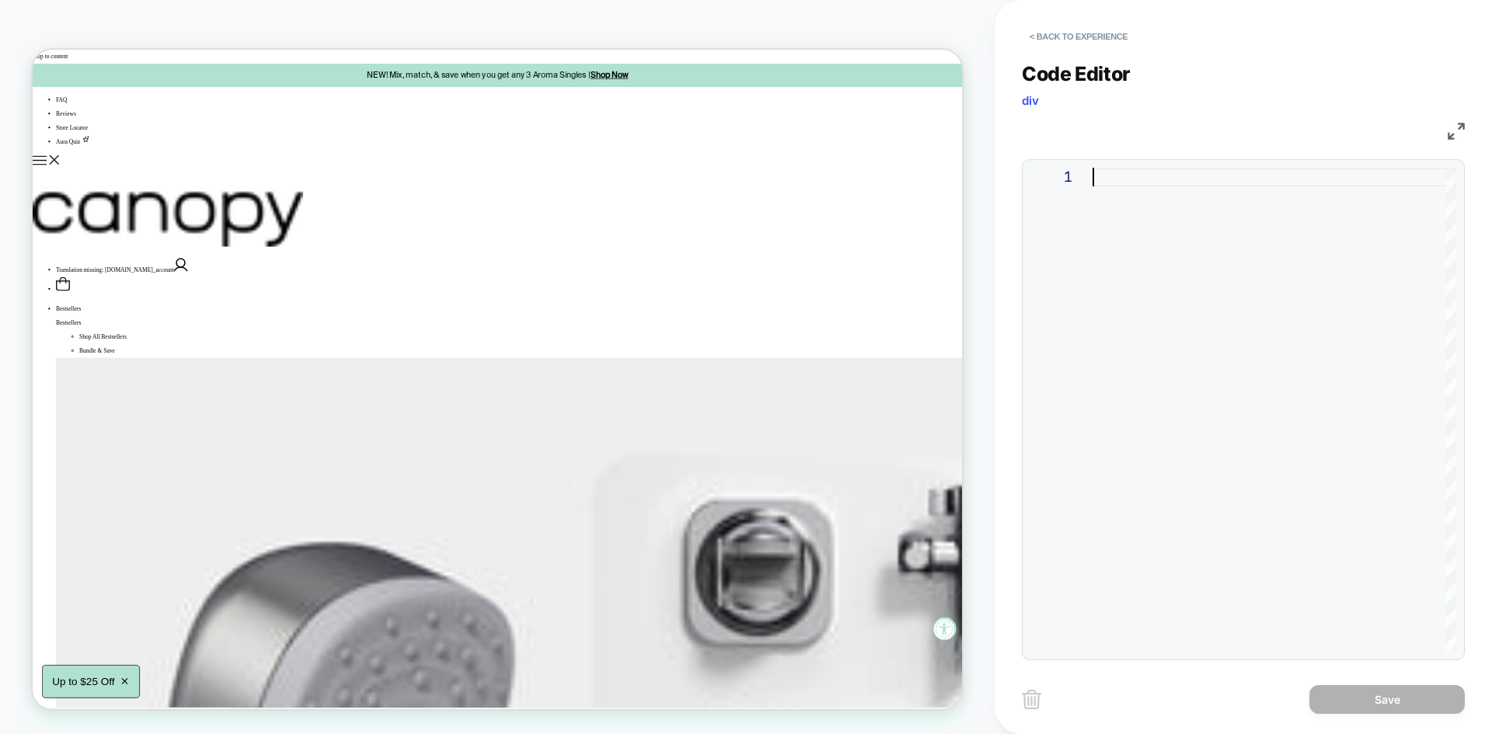
click at [1199, 353] on div at bounding box center [1275, 410] width 364 height 484
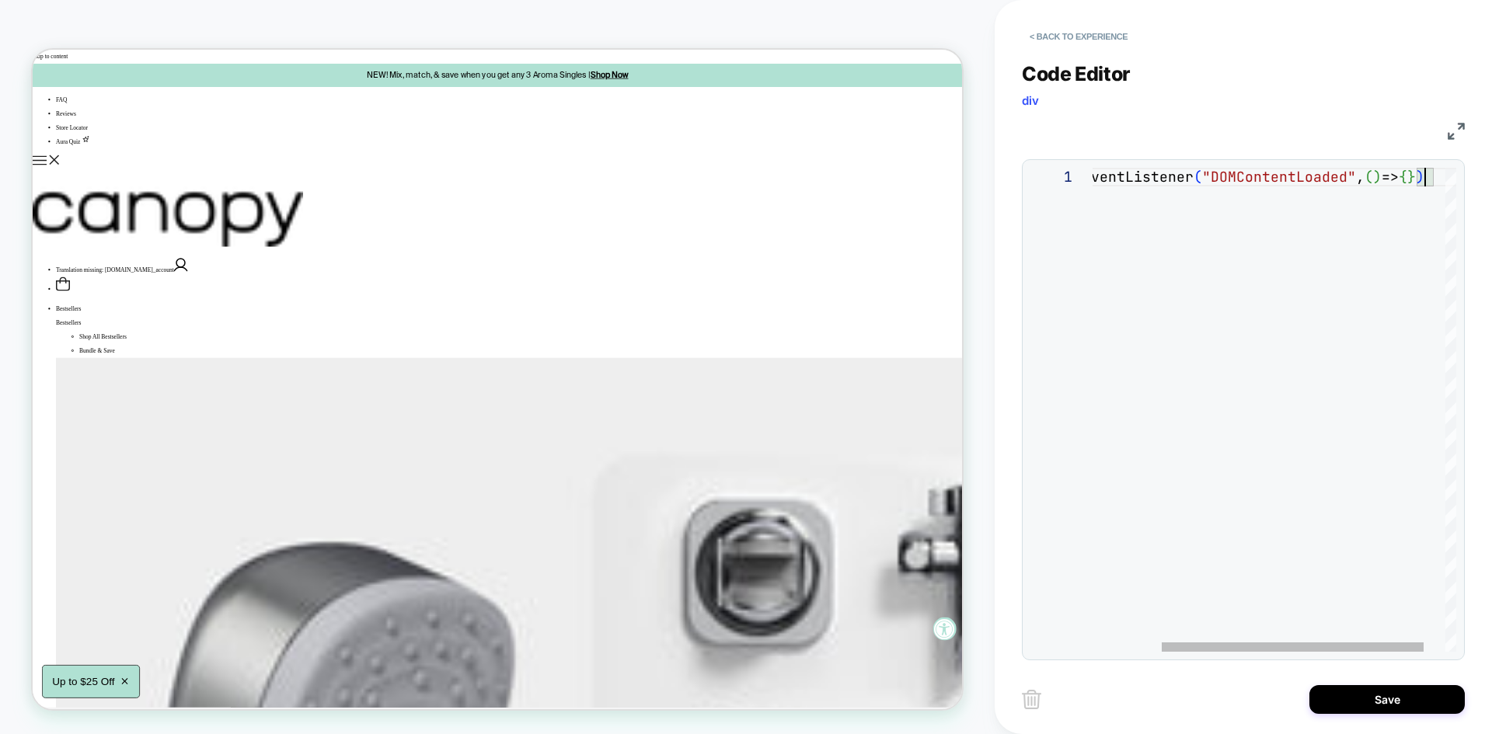
scroll to position [19, 33]
type textarea "**********"
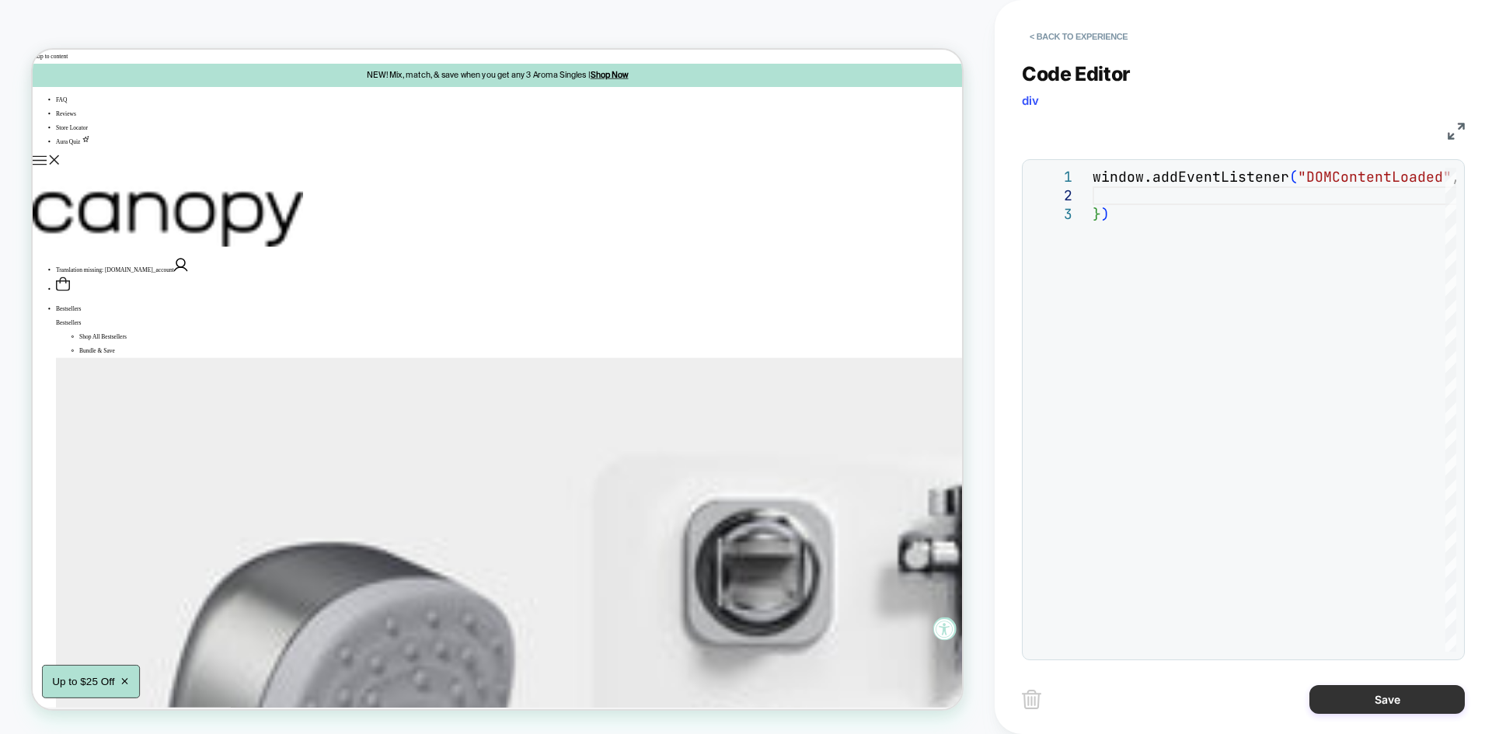
click at [1351, 704] on button "Save" at bounding box center [1386, 699] width 155 height 29
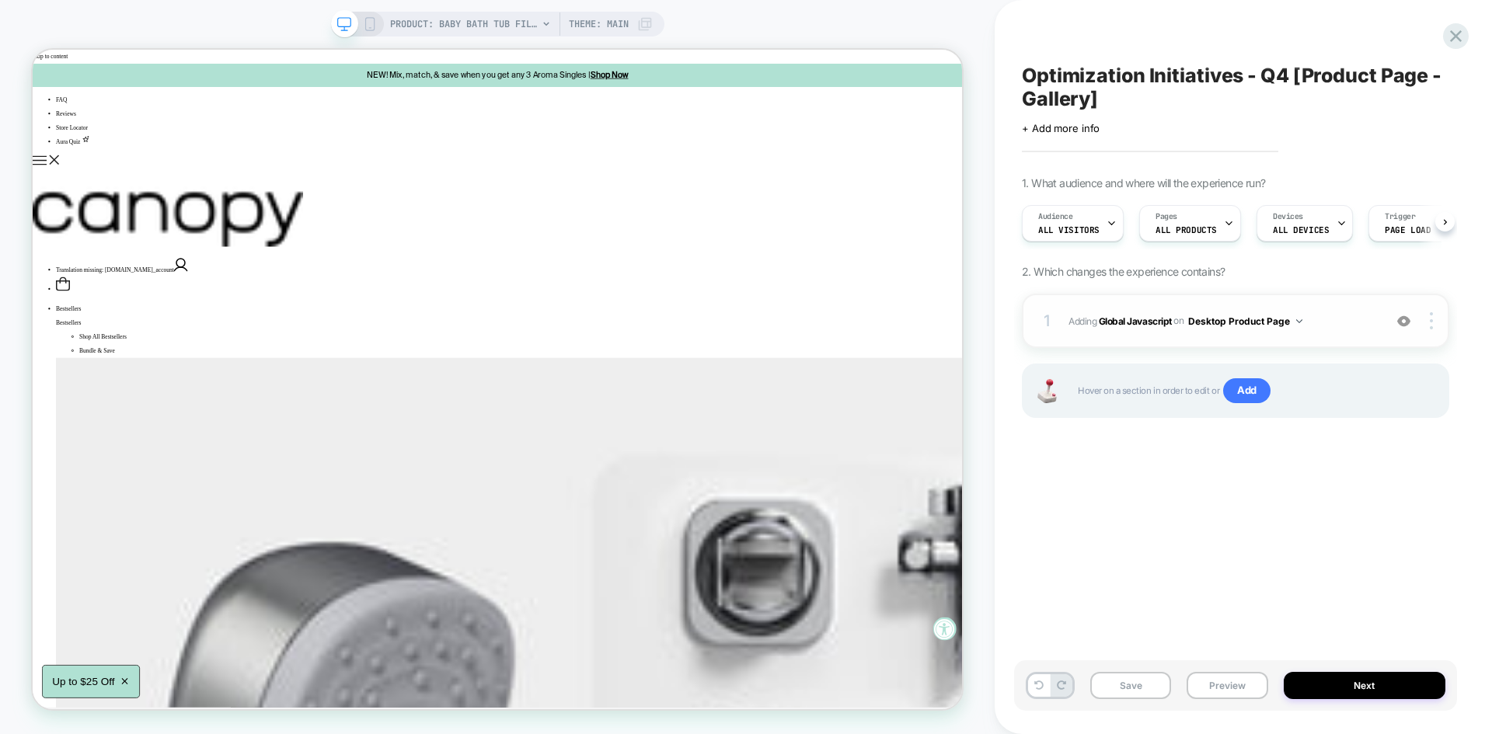
scroll to position [0, 1]
click at [1136, 680] on button "Save" at bounding box center [1130, 685] width 81 height 27
click at [1226, 687] on button "Preview" at bounding box center [1227, 685] width 81 height 27
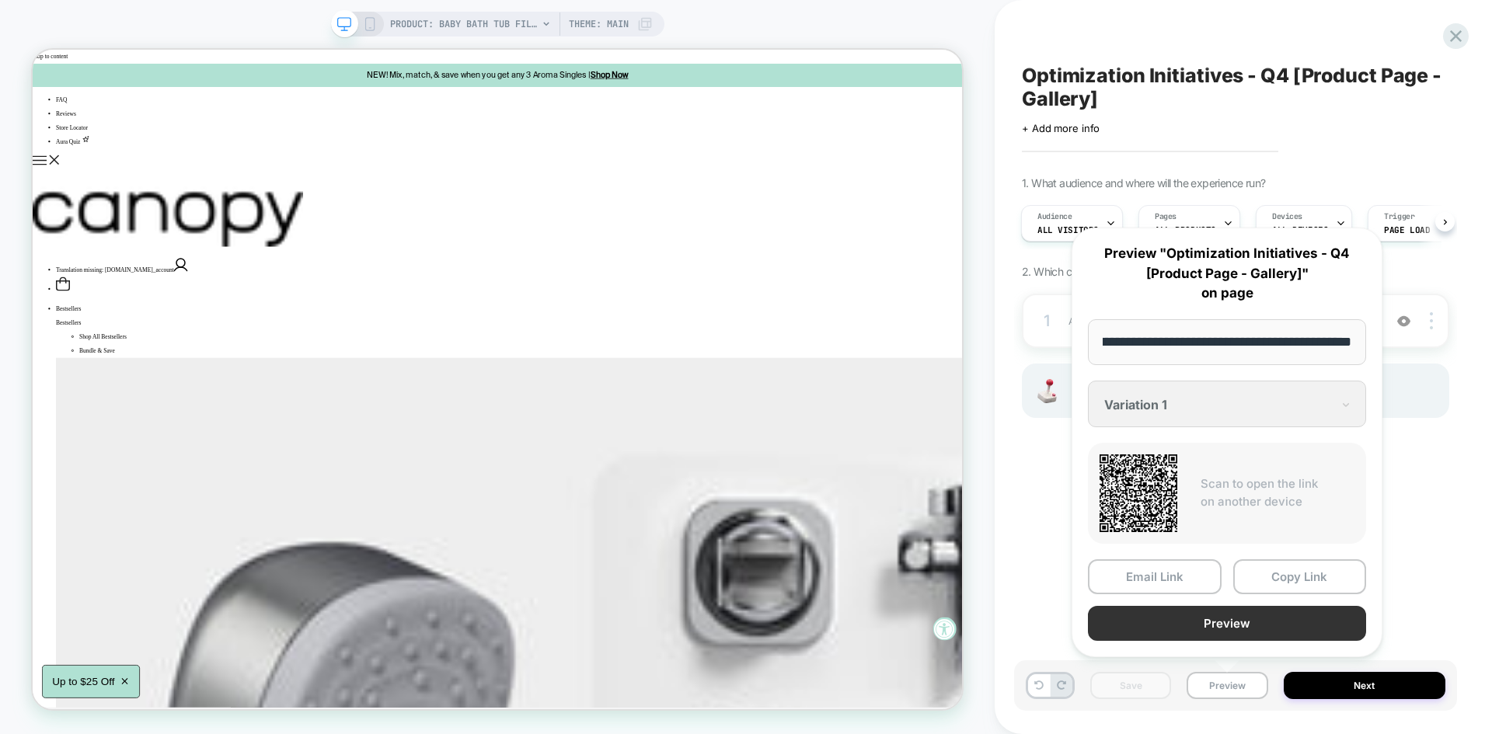
scroll to position [0, 0]
click at [1200, 622] on button "Preview" at bounding box center [1227, 623] width 278 height 35
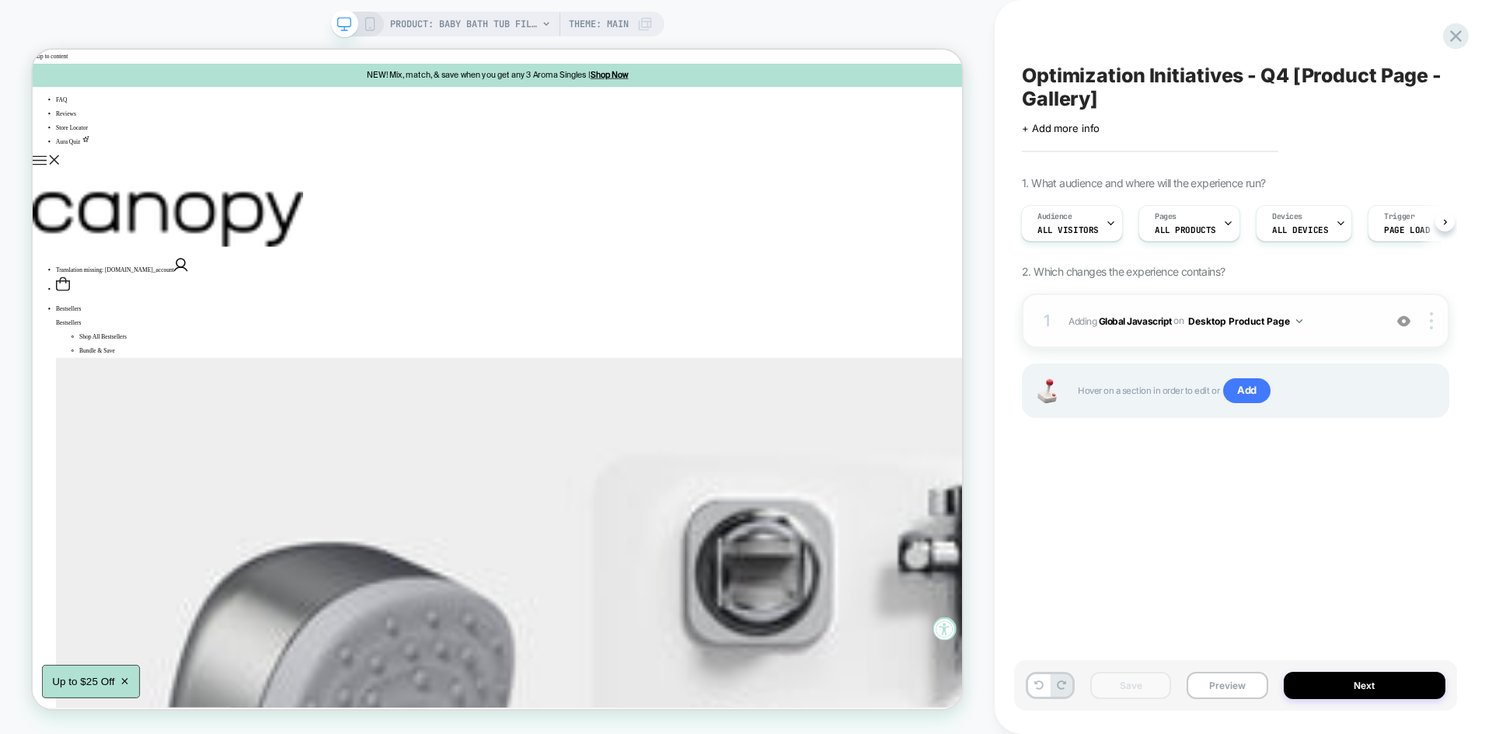
click at [1353, 319] on span "Adding Global Javascript on Desktop Product Page" at bounding box center [1221, 321] width 307 height 19
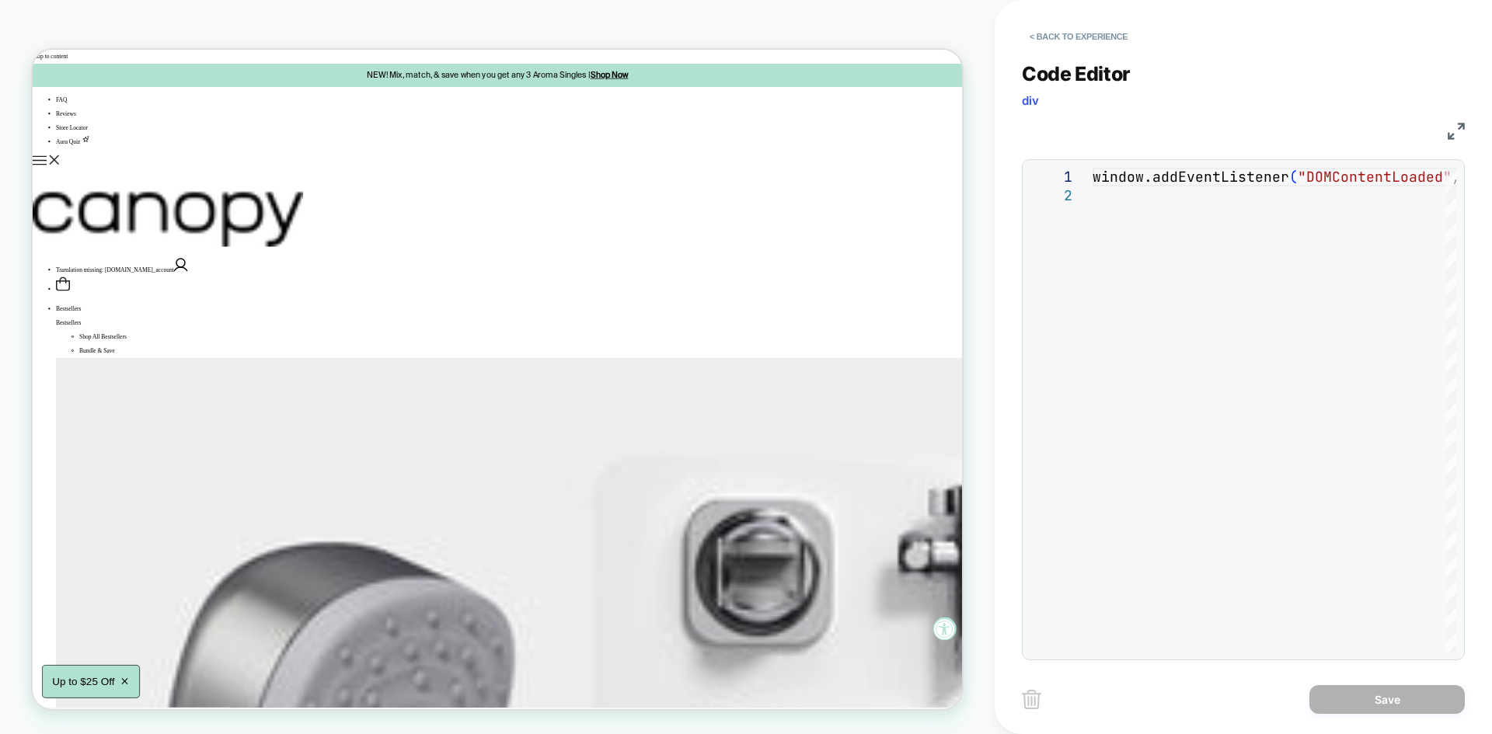
click at [1462, 131] on img at bounding box center [1456, 131] width 17 height 17
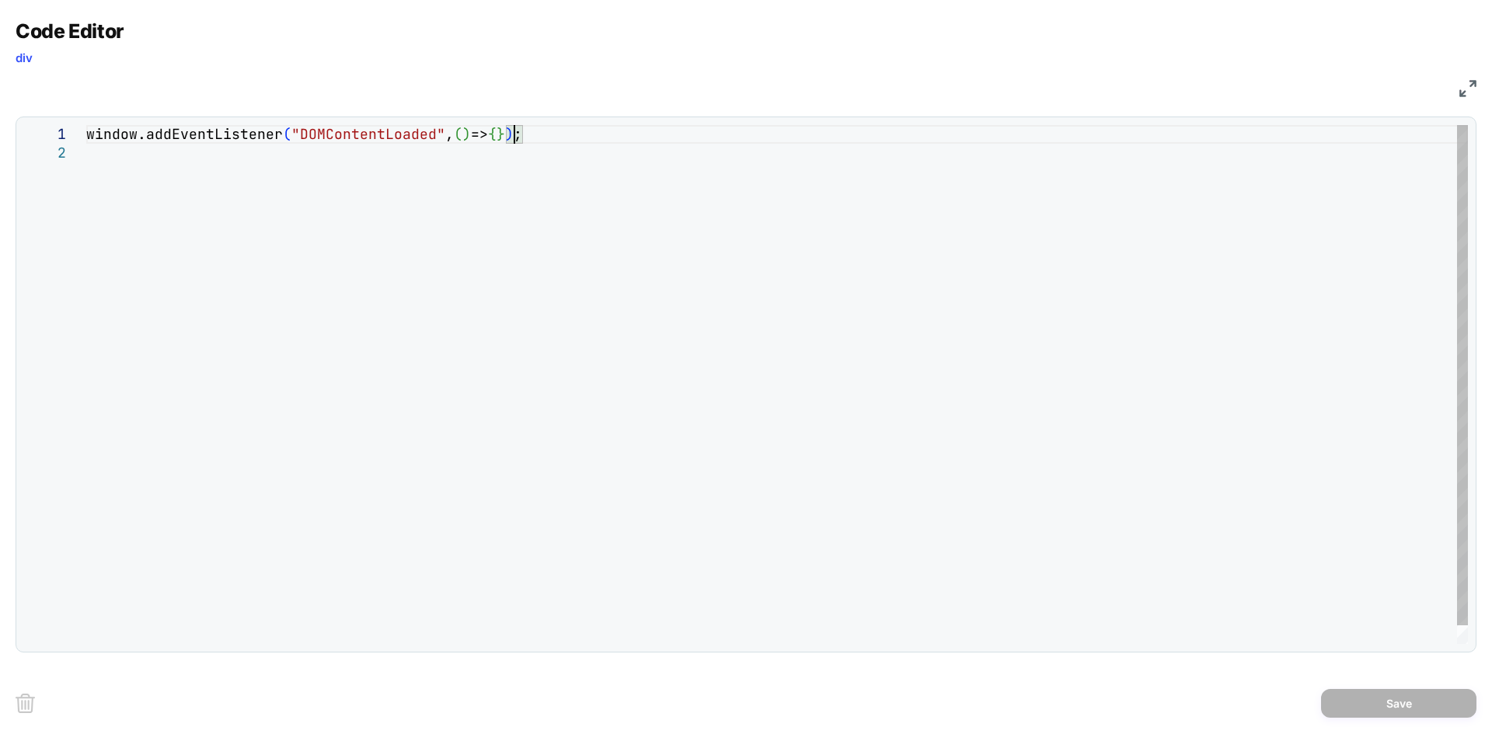
click at [512, 137] on div "window.addEventListener ( "DOMContentLoaded" , ( ) => { } ) ;" at bounding box center [777, 394] width 1382 height 538
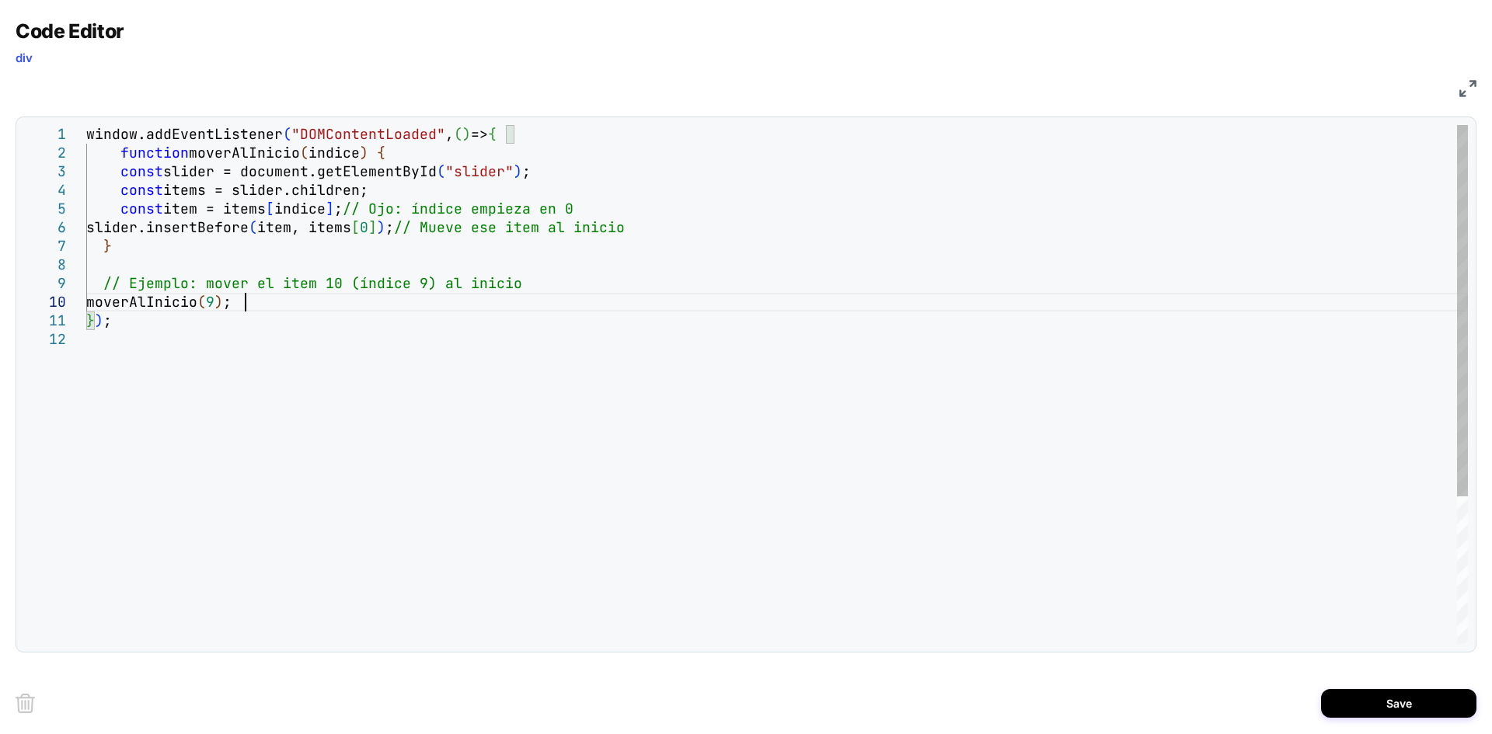
click at [267, 153] on div "window.addEventListener ( "DOMContentLoaded" , ( ) => { function moverAlInicio …" at bounding box center [777, 487] width 1382 height 724
click at [205, 308] on div "window.addEventListener ( "DOMContentLoaded" , ( ) => { function updateOrder ( …" at bounding box center [777, 487] width 1382 height 724
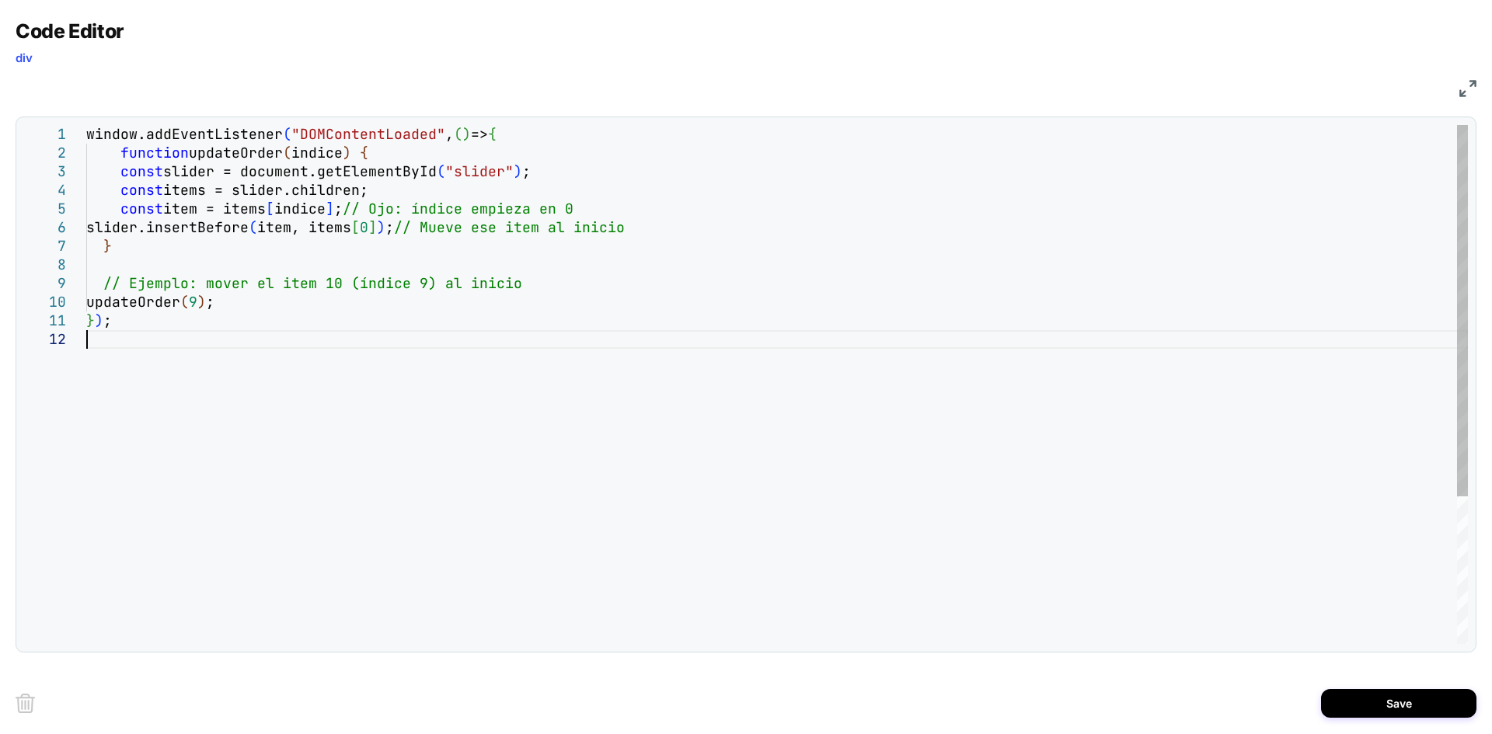
click at [317, 357] on div "window.addEventListener ( "DOMContentLoaded" , ( ) => { function updateOrder ( …" at bounding box center [777, 487] width 1382 height 724
click at [319, 151] on div "window.addEventListener ( "DOMContentLoaded" , ( ) => { function updateOrder ( …" at bounding box center [777, 487] width 1382 height 724
click at [306, 204] on div "window.addEventListener ( "DOMContentLoaded" , ( ) => { function updateOrder ( …" at bounding box center [777, 487] width 1382 height 724
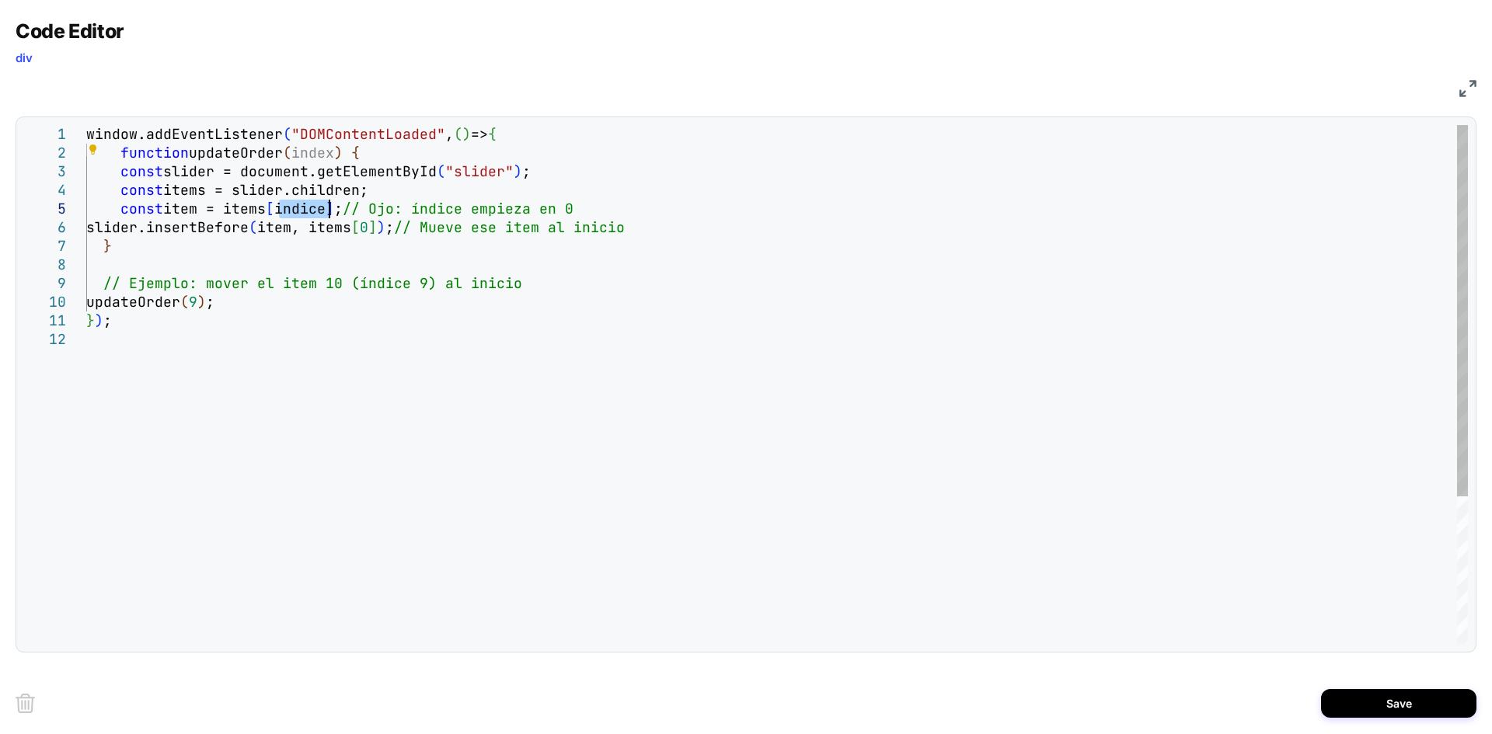
click at [306, 204] on div "window.addEventListener ( "DOMContentLoaded" , ( ) => { function updateOrder ( …" at bounding box center [777, 487] width 1382 height 724
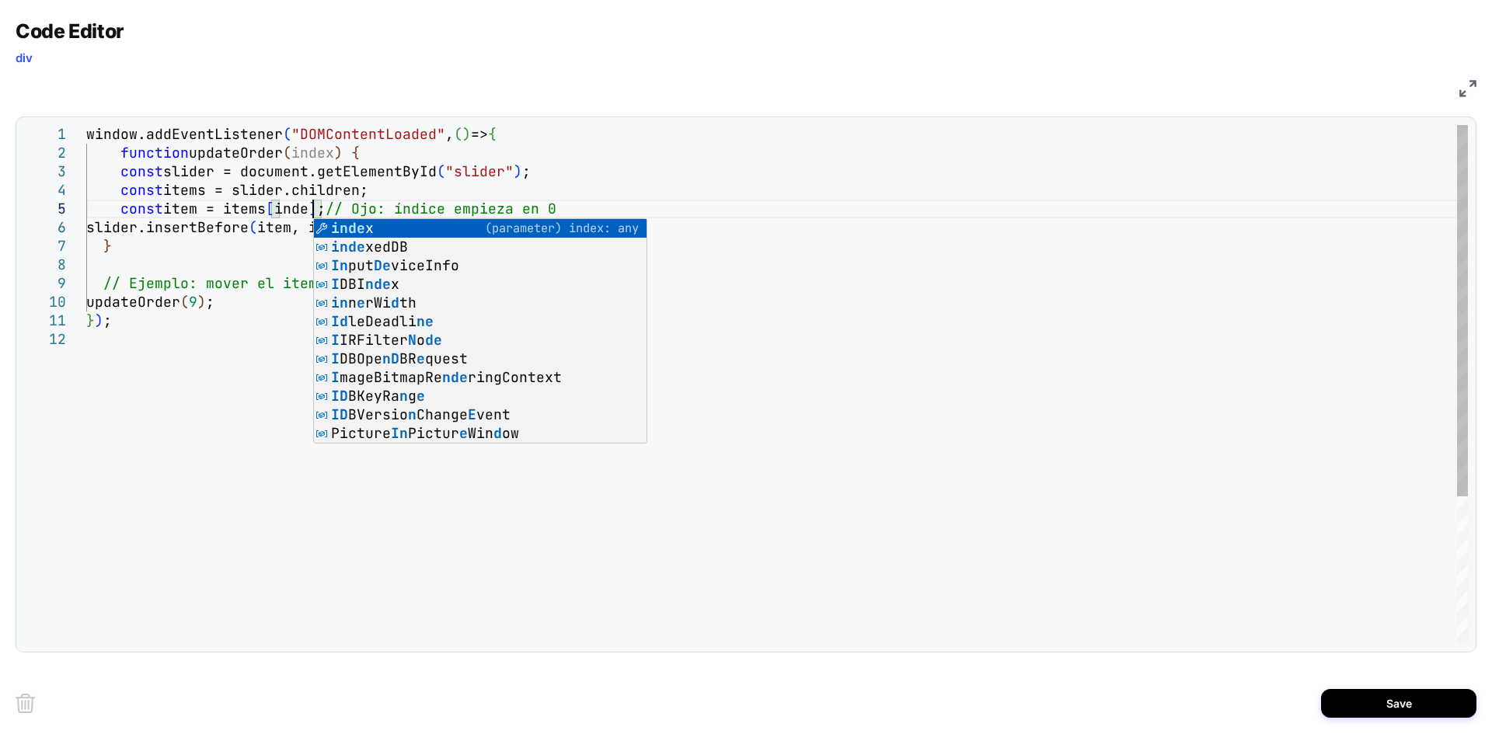
scroll to position [75, 235]
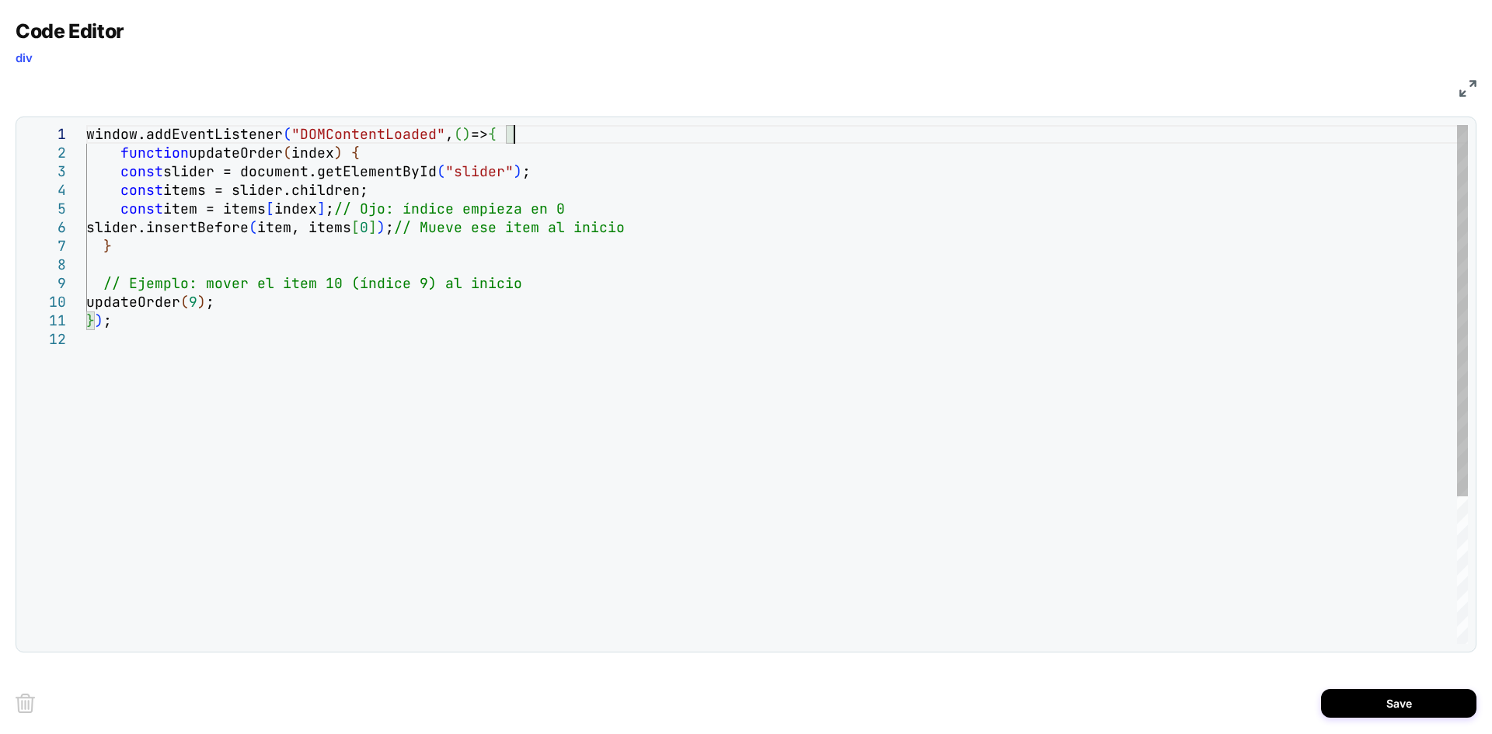
click at [565, 138] on div "window.addEventListener ( "DOMContentLoaded" , ( ) => { function updateOrder ( …" at bounding box center [777, 487] width 1382 height 724
click at [468, 164] on div "window.addEventListener ( "DOMContentLoaded" , ( ) => { function updateOrder ( …" at bounding box center [777, 487] width 1382 height 724
click at [497, 273] on div "window.addEventListener ( "DOMContentLoaded" , ( ) => { function updateOrder ( …" at bounding box center [777, 487] width 1382 height 724
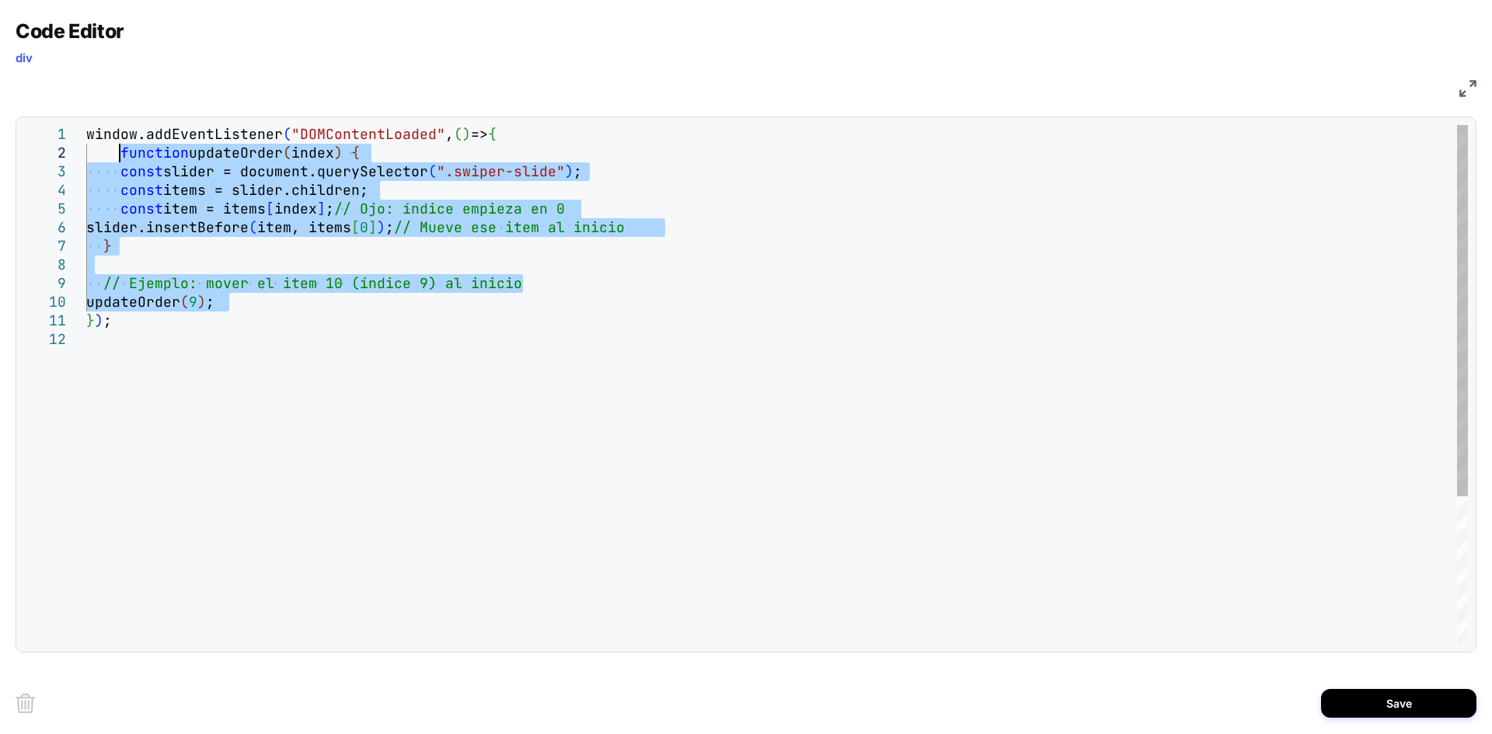
drag, startPoint x: 244, startPoint y: 301, endPoint x: 120, endPoint y: 155, distance: 192.4
click at [120, 155] on div "window.addEventListener ( "DOMContentLoaded" , ( ) => { function updateOrder ( …" at bounding box center [777, 487] width 1382 height 724
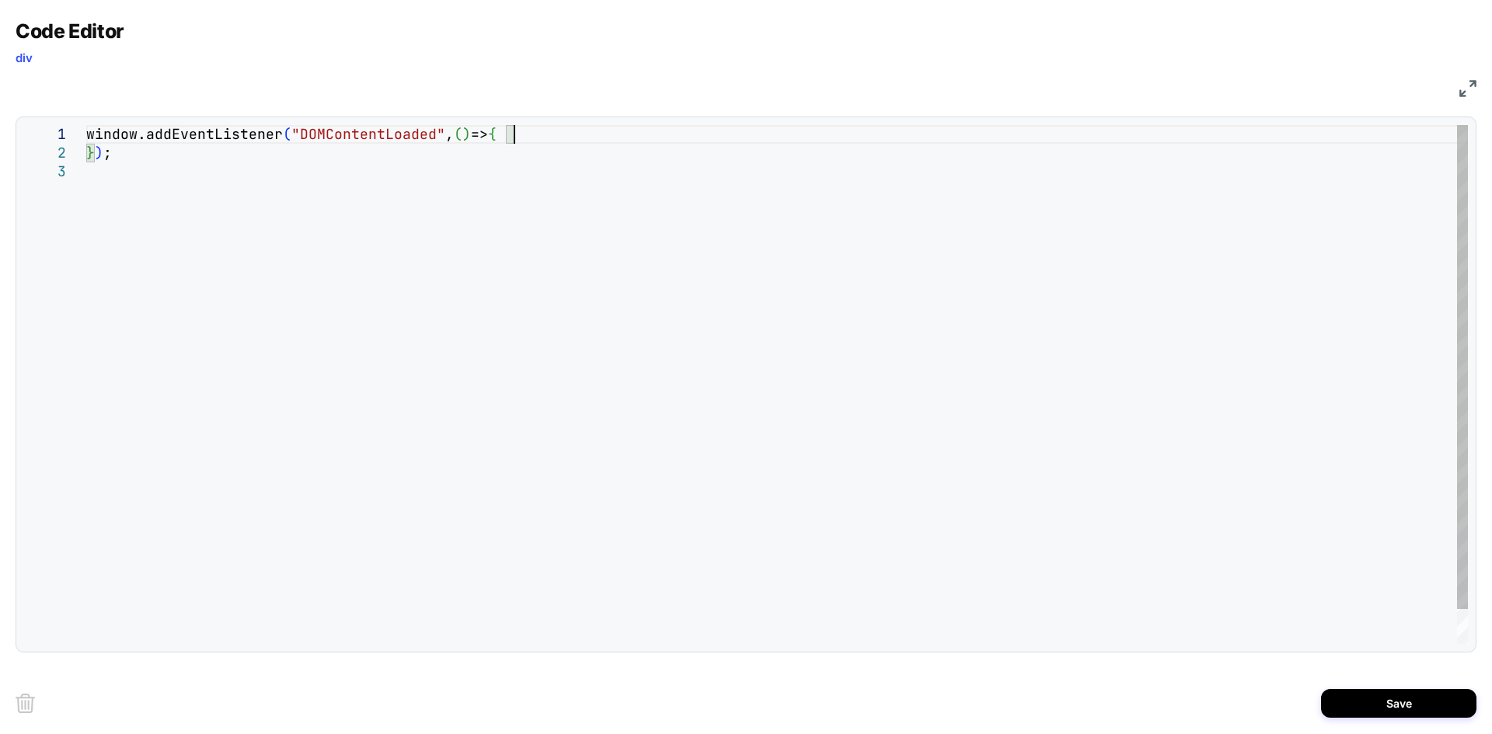
scroll to position [36, 33]
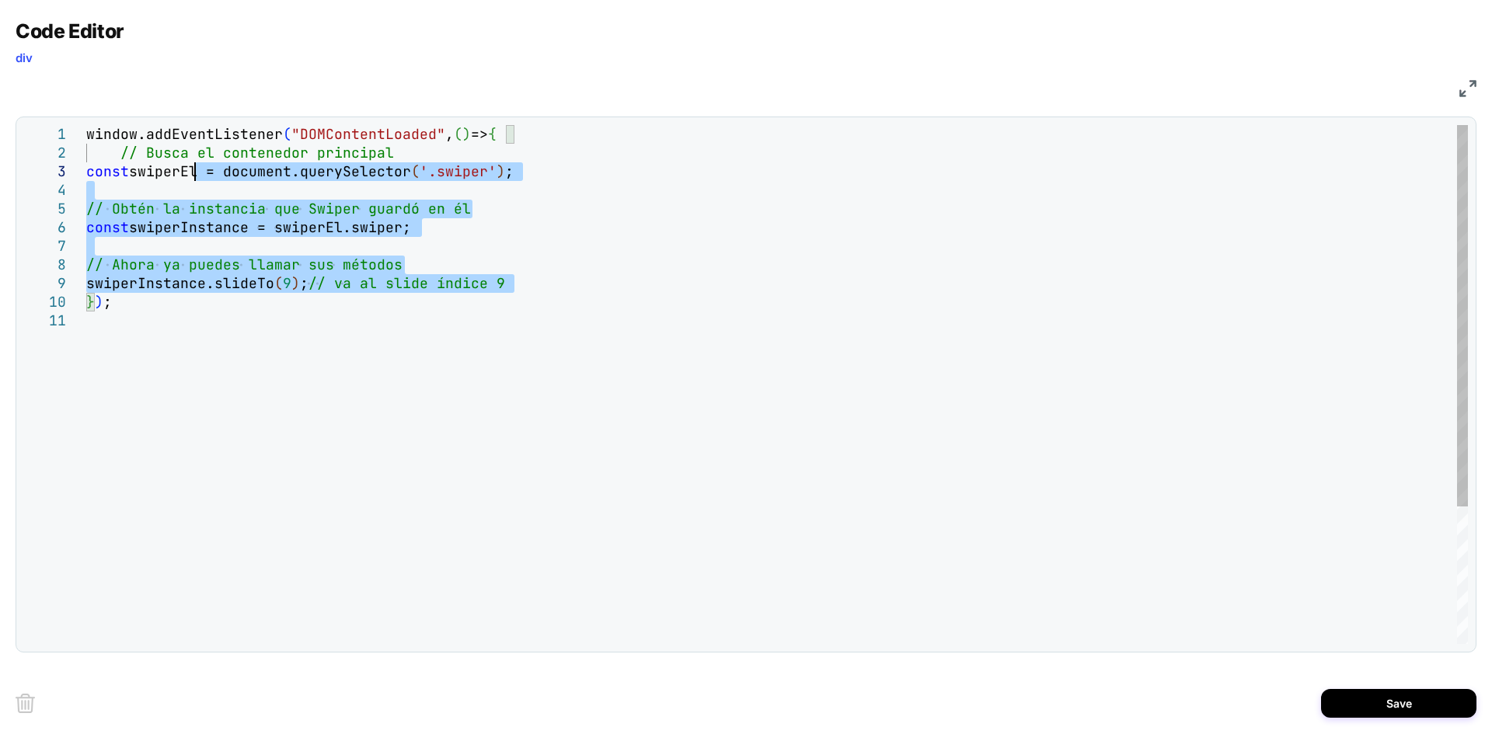
click at [191, 170] on div "window.addEventListener ( "DOMContentLoaded" , ( ) => { // Busca el contenedor …" at bounding box center [777, 478] width 1382 height 706
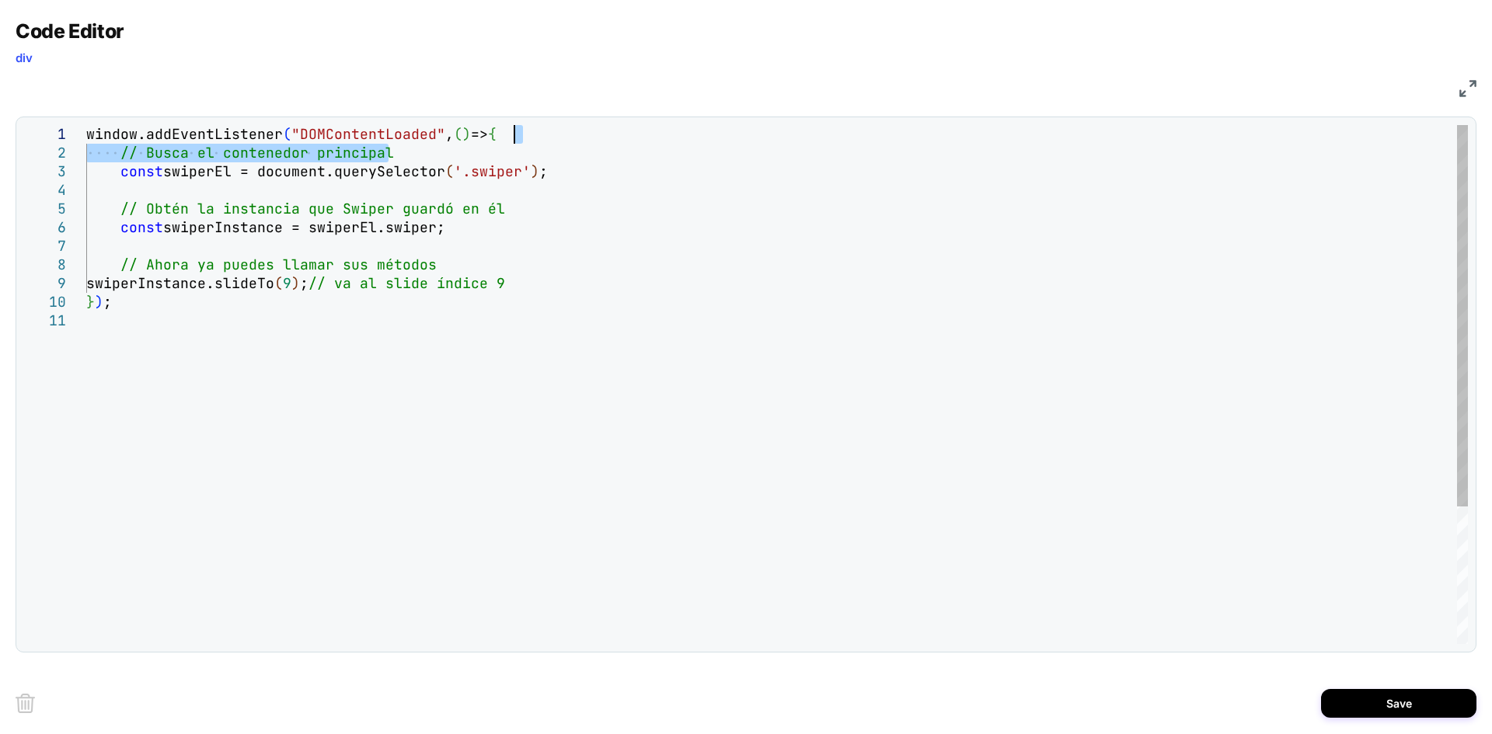
drag, startPoint x: 404, startPoint y: 151, endPoint x: 530, endPoint y: 131, distance: 127.5
click at [530, 131] on div "window.addEventListener ( "DOMContentLoaded" , ( ) => { // Busca el contenedor …" at bounding box center [777, 478] width 1382 height 706
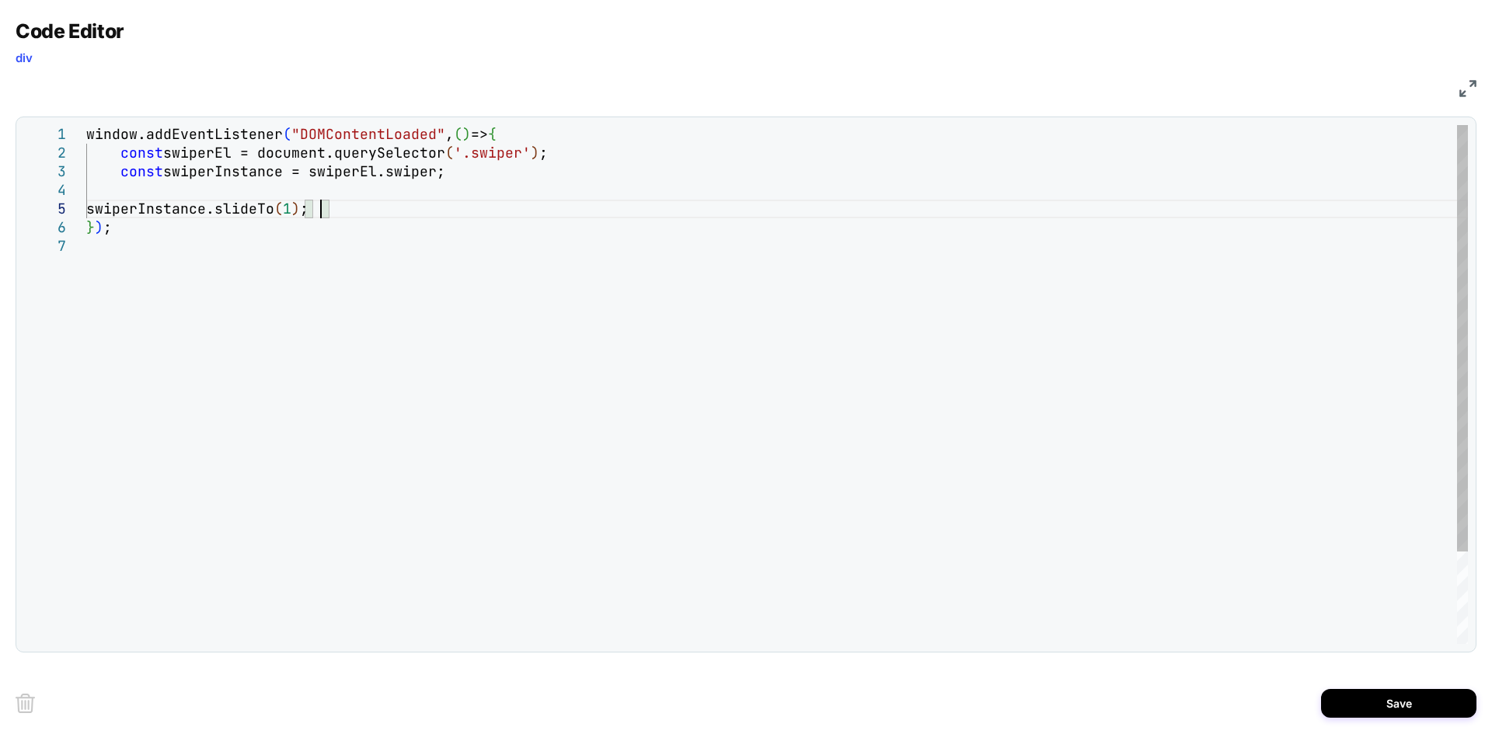
scroll to position [75, 243]
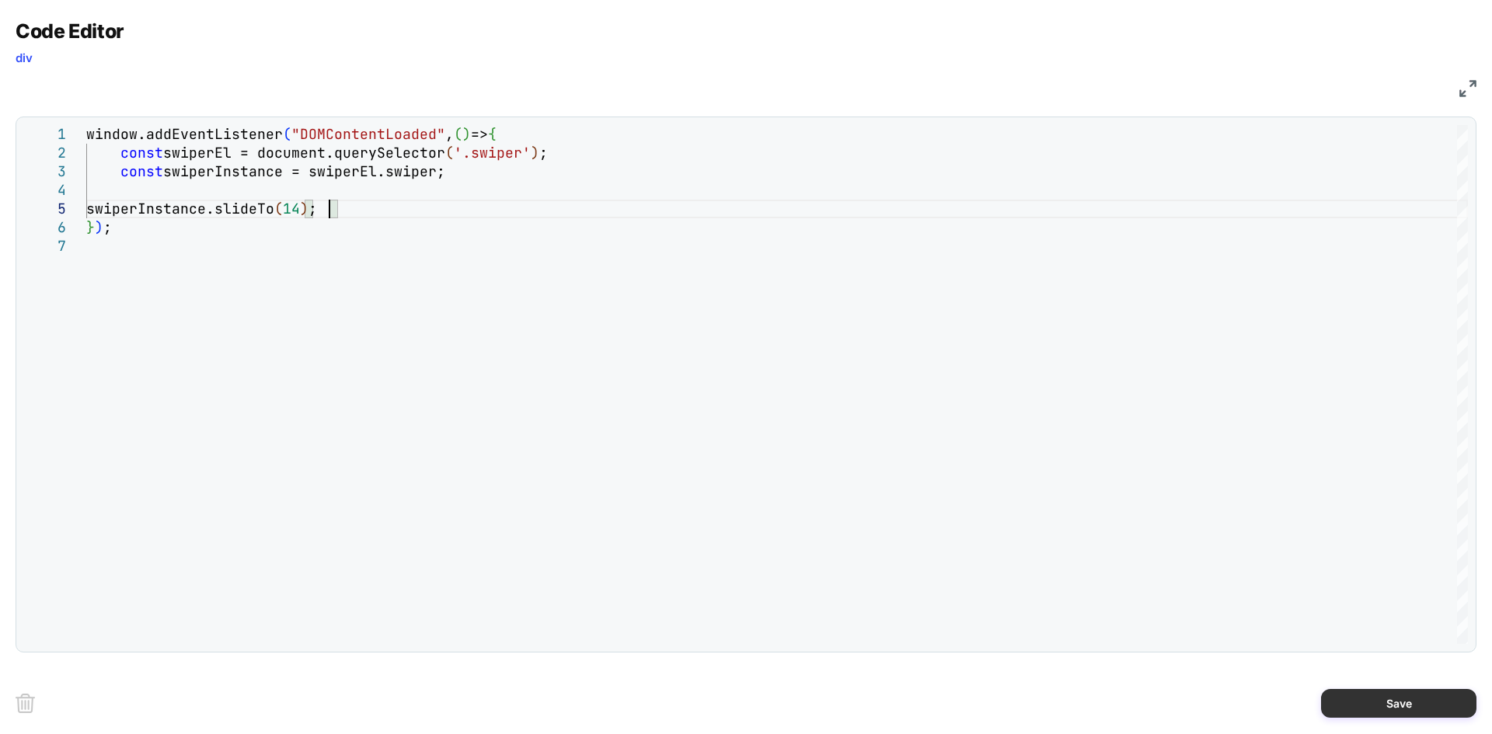
type textarea "**********"
click at [1396, 707] on button "Save" at bounding box center [1398, 703] width 155 height 29
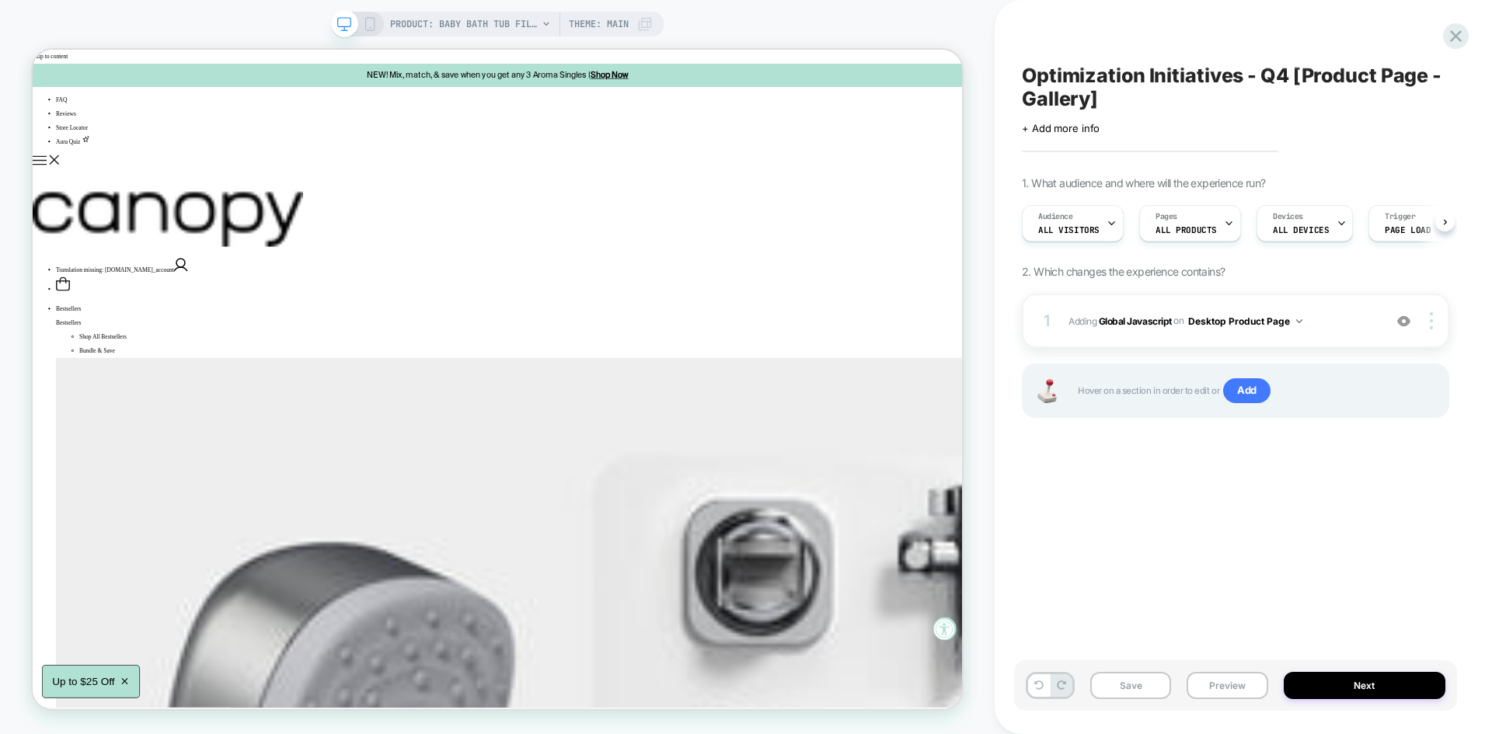
scroll to position [0, 1]
click at [1127, 680] on button "Save" at bounding box center [1130, 685] width 81 height 27
click at [1211, 688] on button "Preview" at bounding box center [1227, 685] width 81 height 27
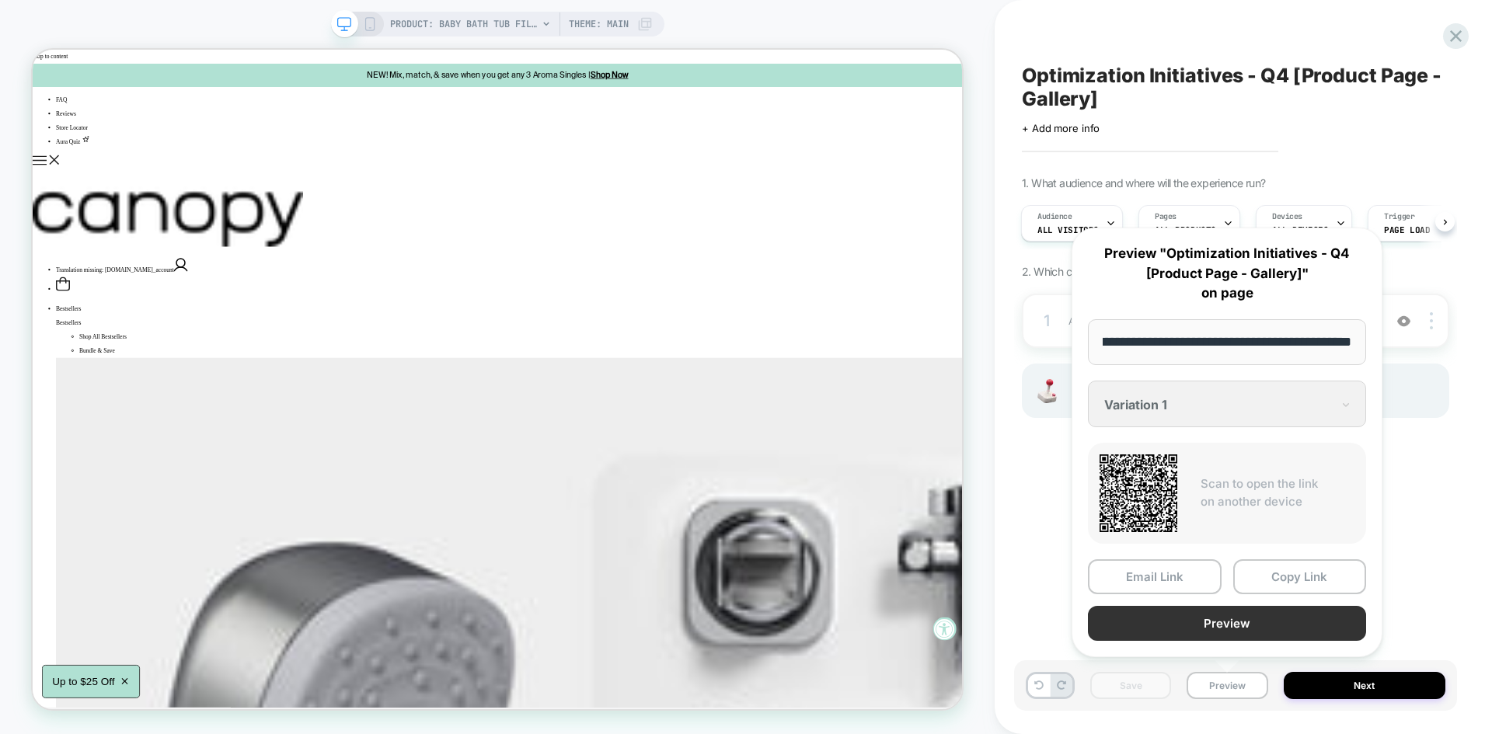
scroll to position [0, 0]
click at [1184, 631] on button "Preview" at bounding box center [1227, 623] width 278 height 35
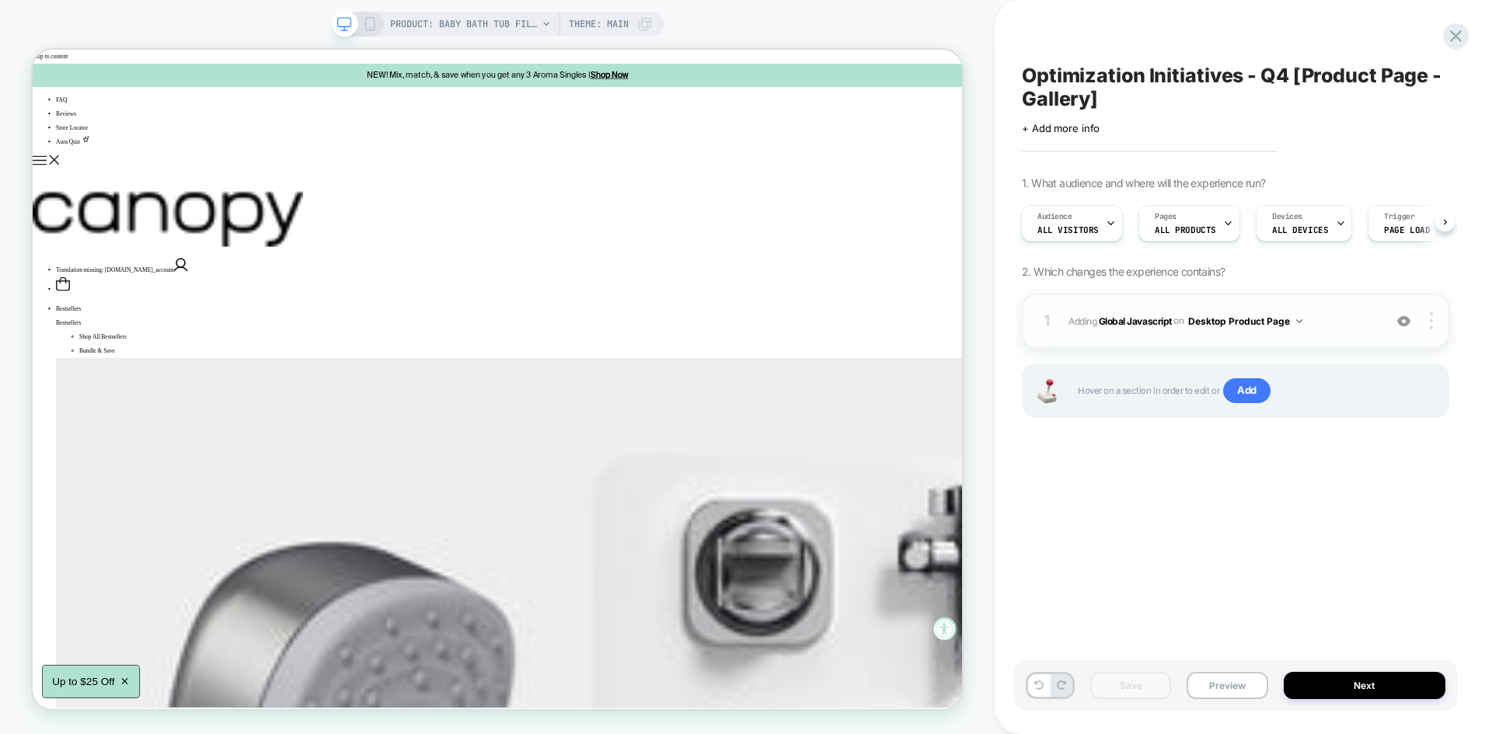
click at [1334, 323] on span "Adding Global Javascript on Desktop Product Page" at bounding box center [1221, 321] width 307 height 19
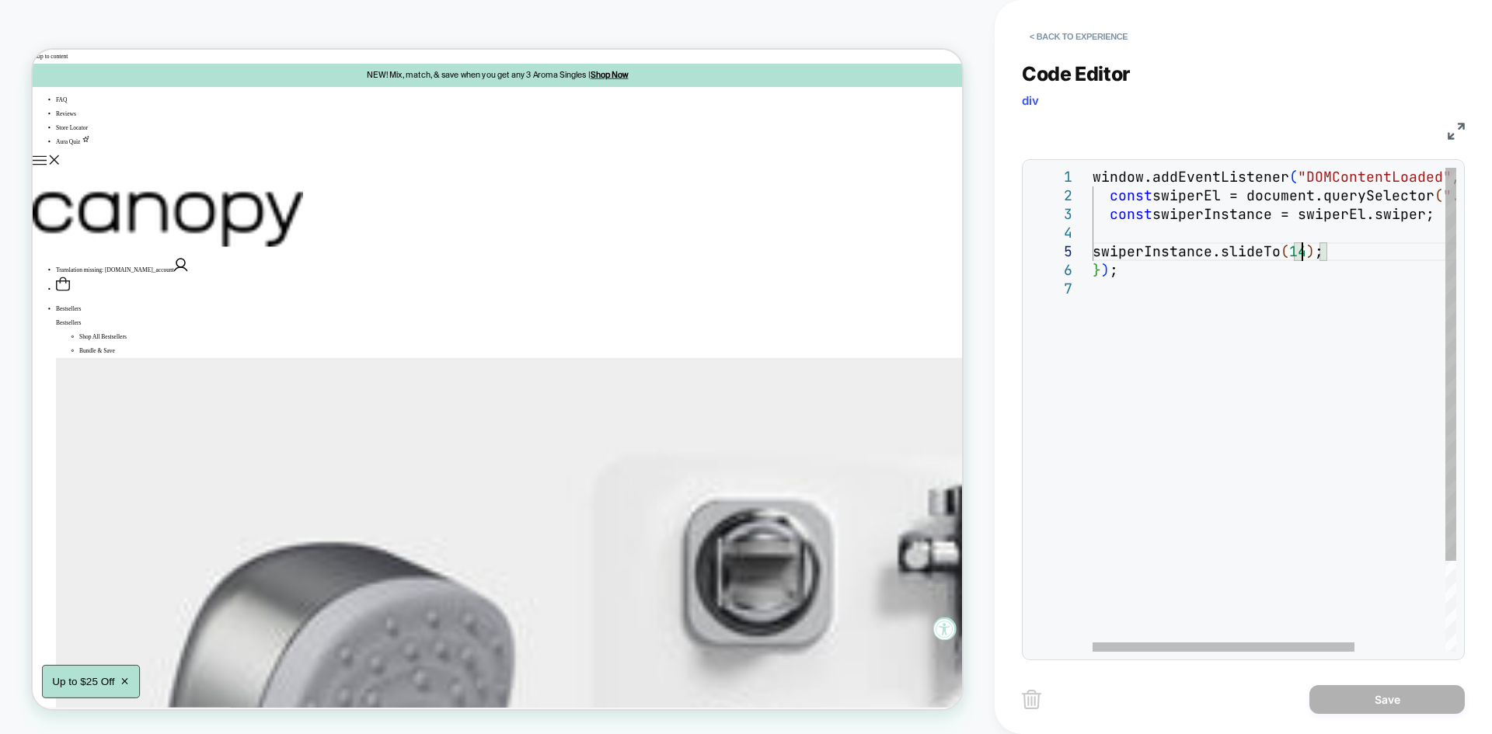
click at [1306, 258] on div "window.addEventListener ( "DOMContentLoaded" , ( ) => { const swiperEl = docume…" at bounding box center [1337, 466] width 489 height 596
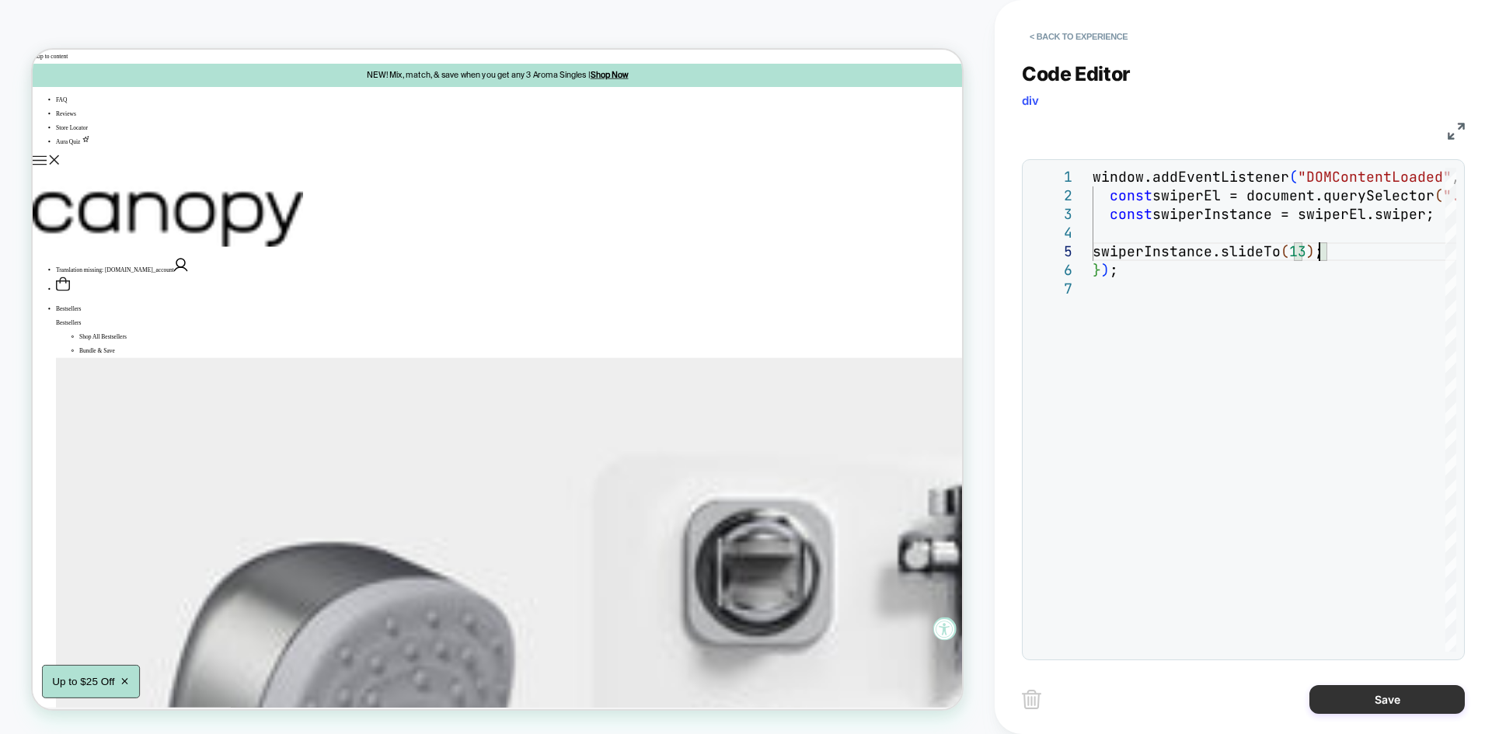
type textarea "**********"
click at [1368, 691] on button "Save" at bounding box center [1386, 699] width 155 height 29
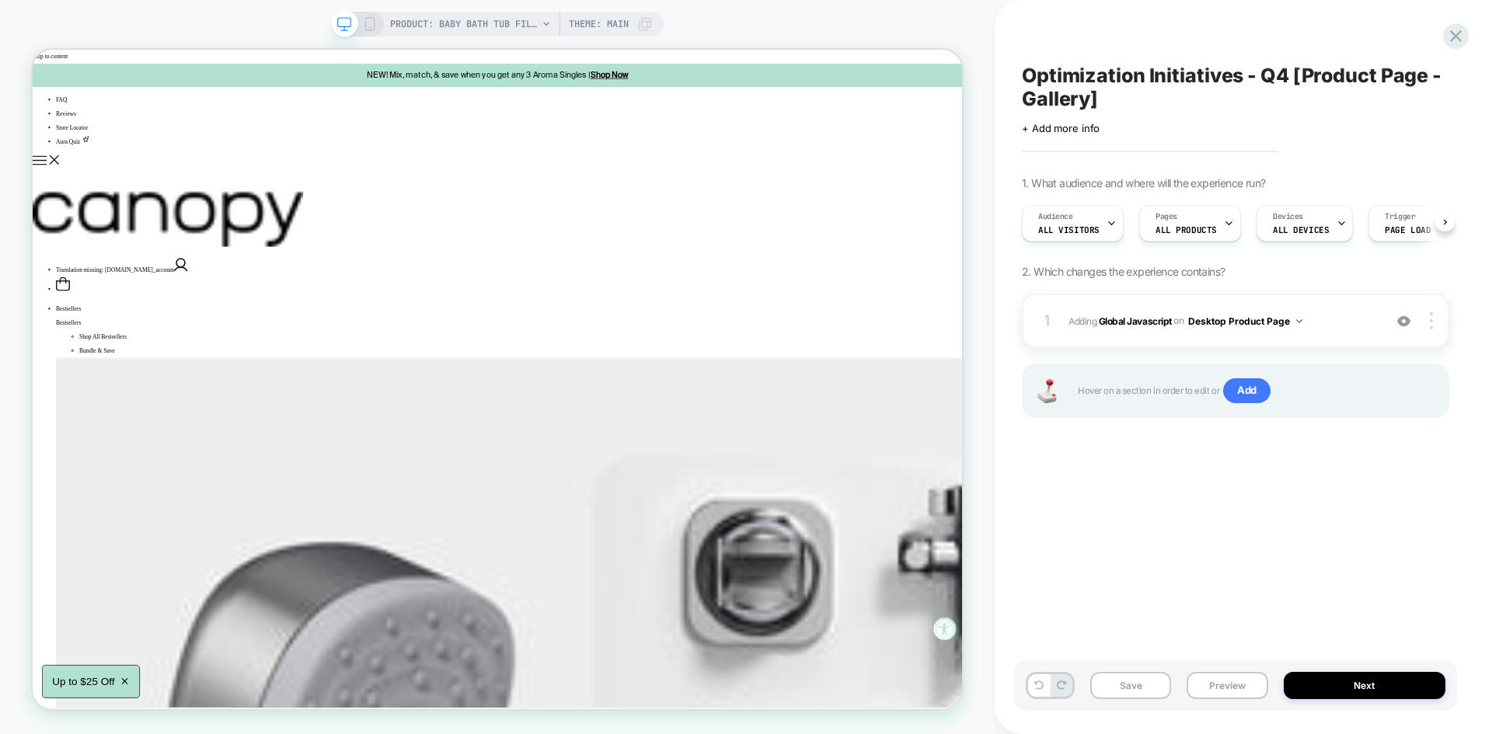
scroll to position [0, 1]
click at [1134, 692] on button "Save" at bounding box center [1130, 685] width 81 height 27
click at [1220, 688] on button "Preview" at bounding box center [1227, 685] width 81 height 27
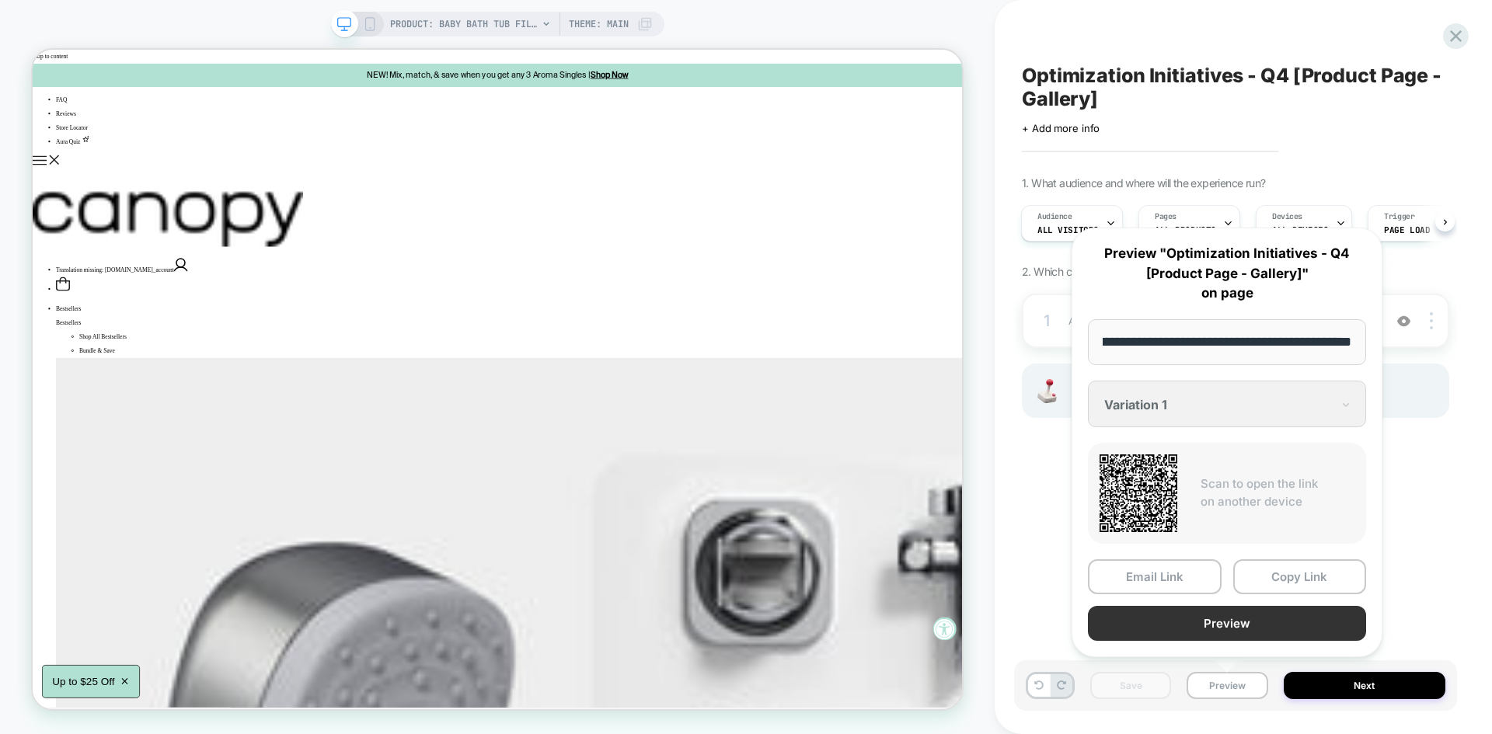
scroll to position [0, 0]
click at [1172, 634] on button "Preview" at bounding box center [1227, 623] width 278 height 35
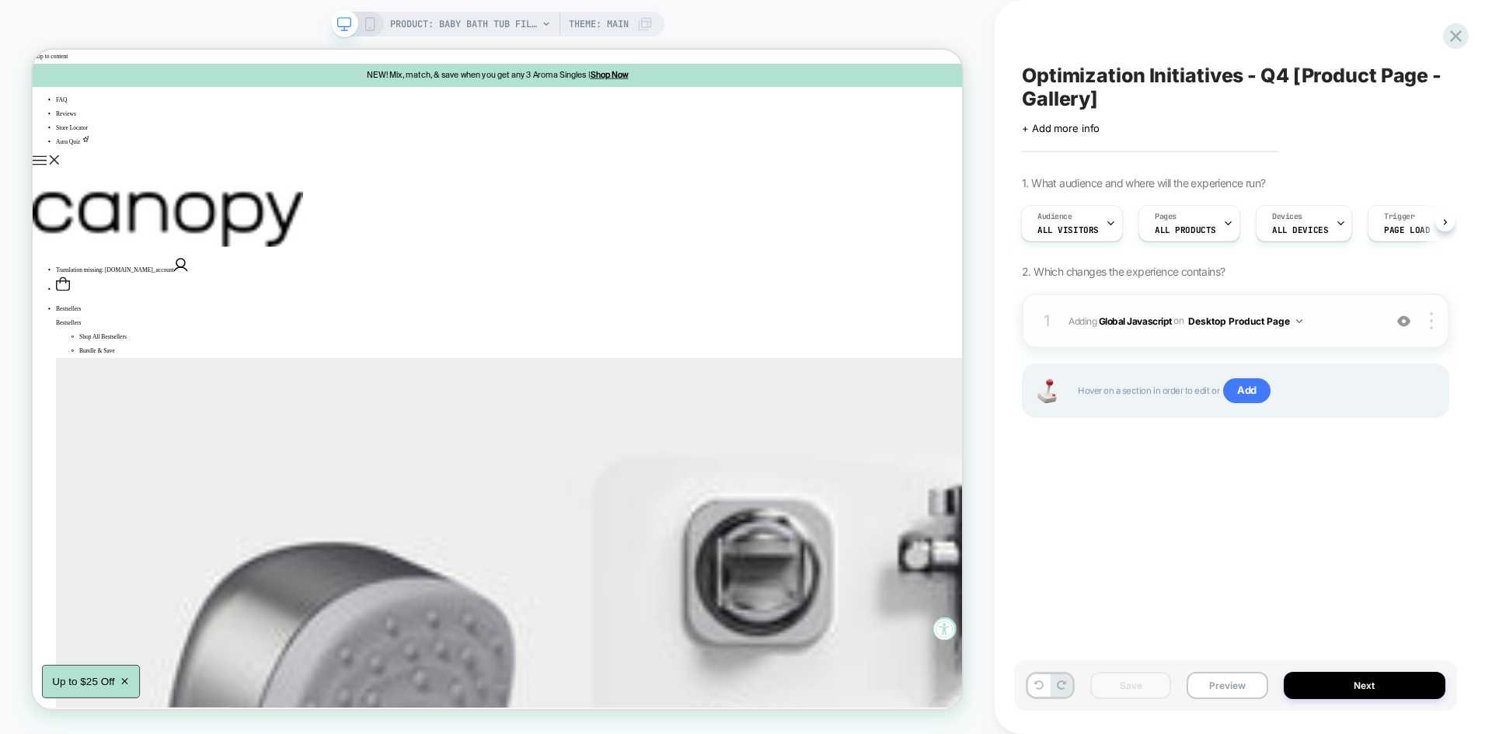
click at [1352, 315] on span "Adding Global Javascript on Desktop Product Page" at bounding box center [1221, 321] width 307 height 19
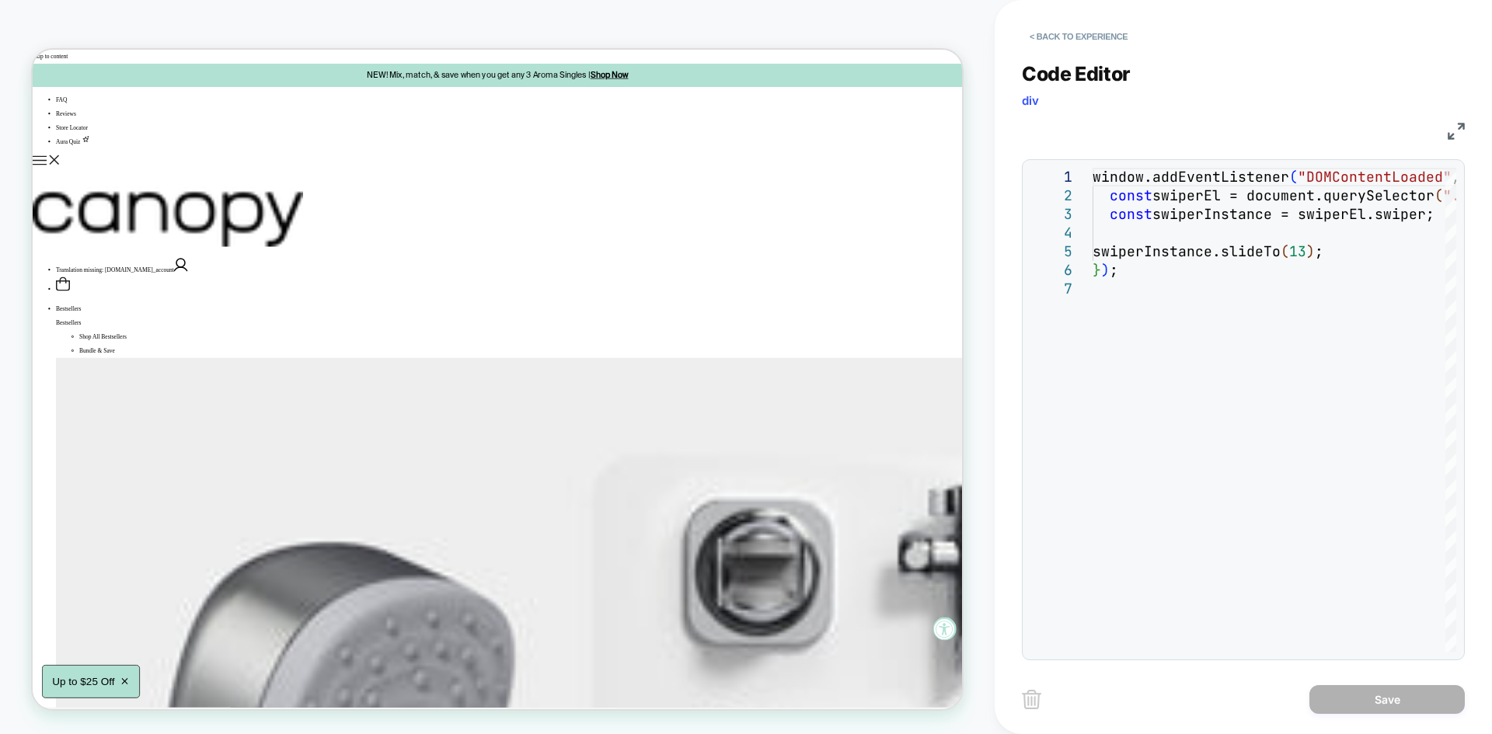
click at [1460, 127] on img at bounding box center [1456, 131] width 17 height 17
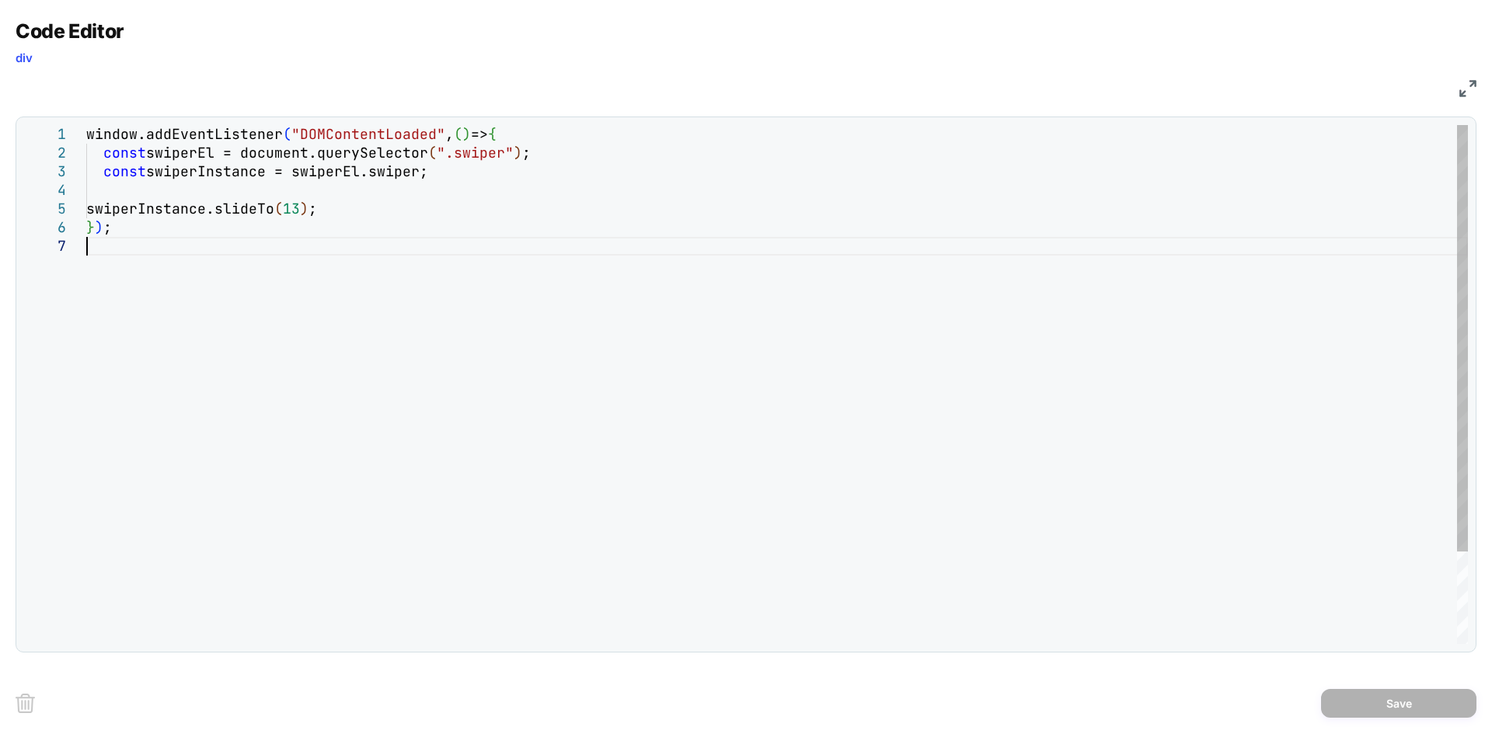
click at [628, 349] on div "window.addEventListener ( "DOMContentLoaded" , ( ) => { const swiperEl = docume…" at bounding box center [777, 440] width 1382 height 631
click at [263, 263] on div "window.addEventListener ( "DOMContentLoaded" , ( ) => { const swiperEl = docume…" at bounding box center [777, 440] width 1382 height 631
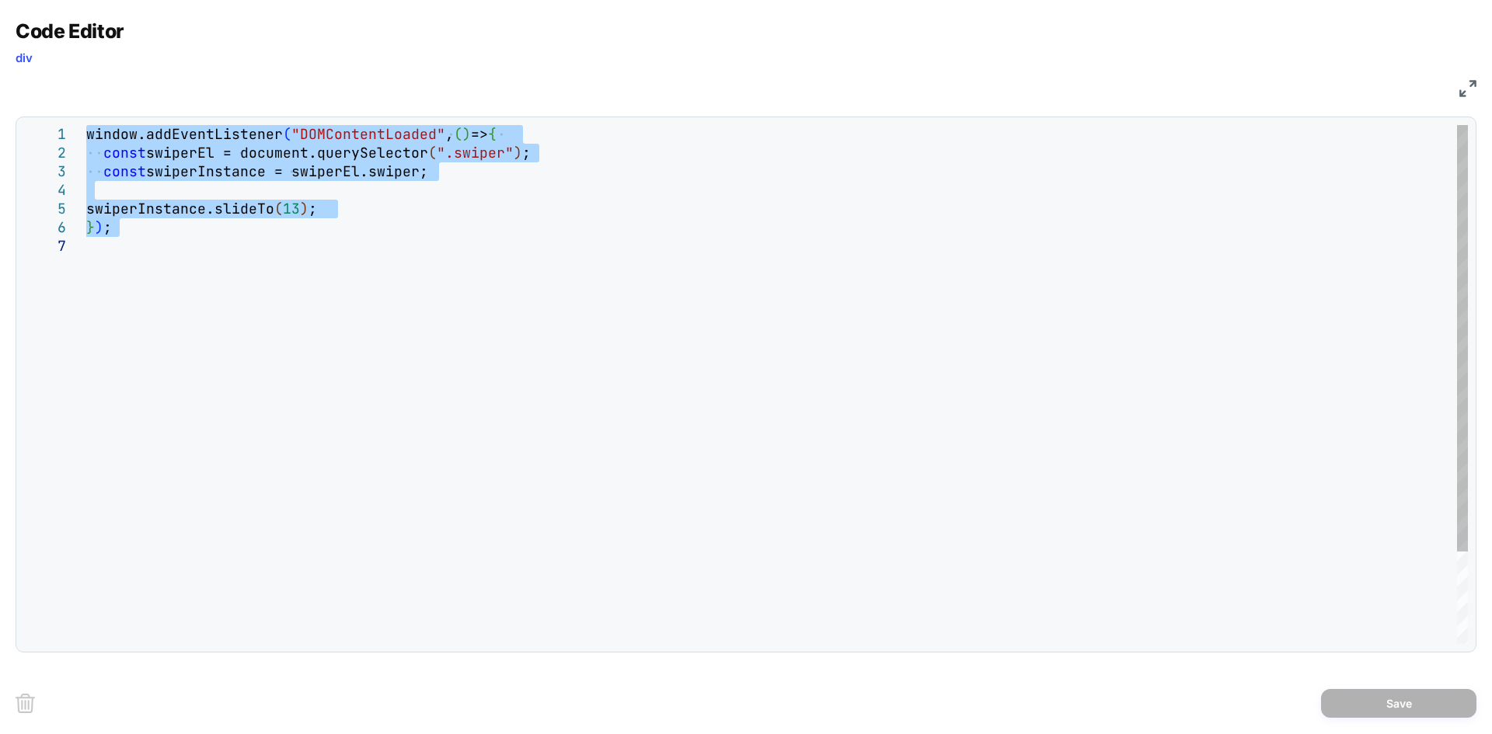
type textarea "**********"
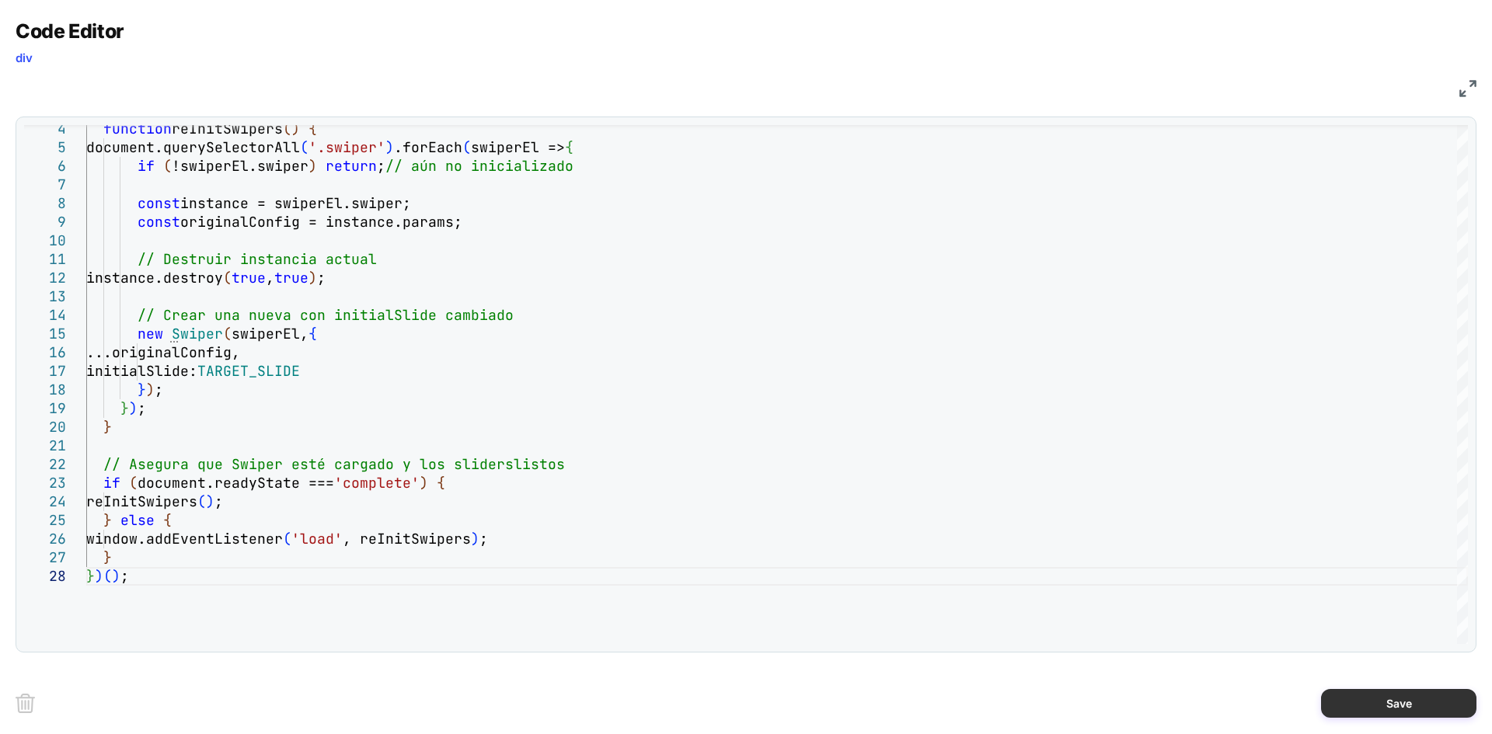
click at [1381, 696] on button "Save" at bounding box center [1398, 703] width 155 height 29
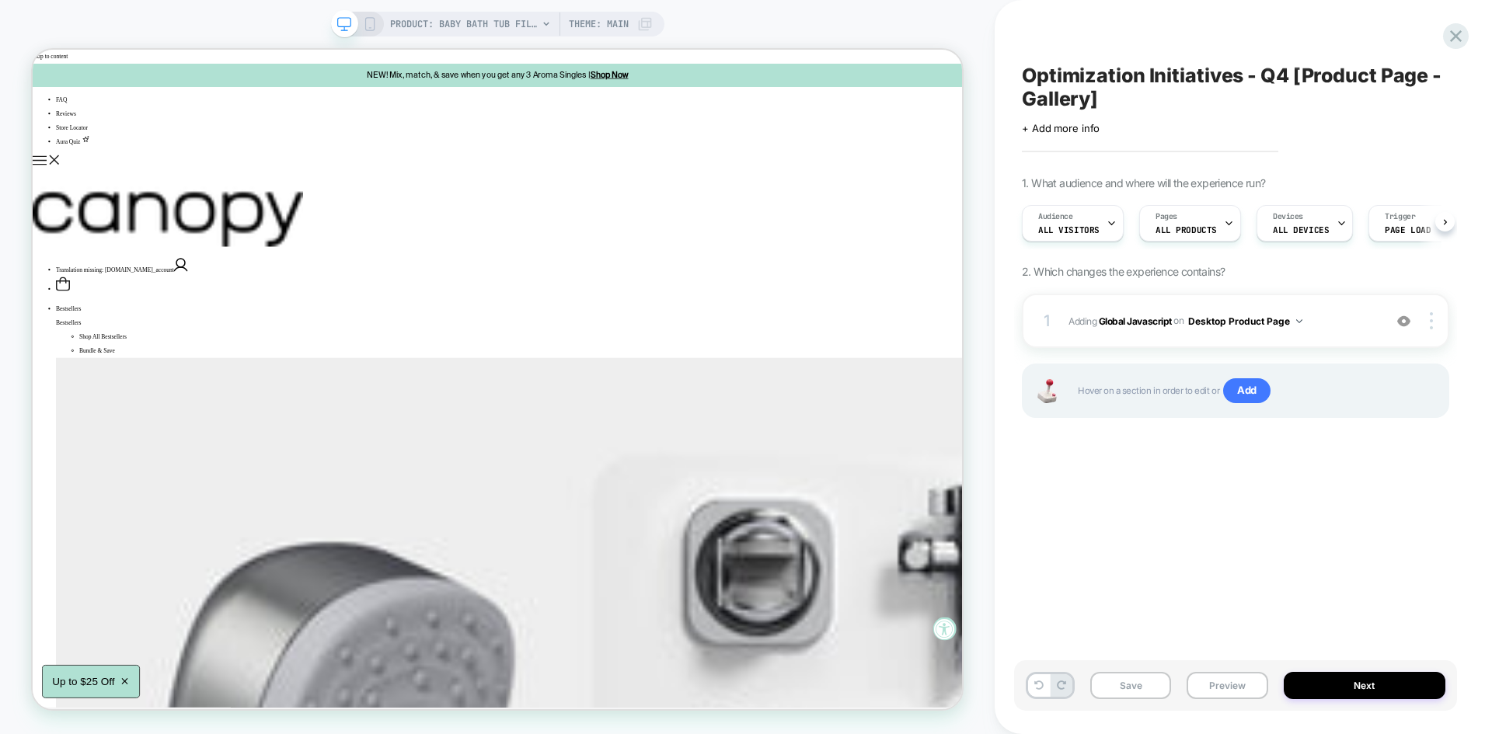
scroll to position [0, 1]
click at [1136, 675] on button "Save" at bounding box center [1130, 685] width 81 height 27
click at [1218, 687] on button "Preview" at bounding box center [1227, 685] width 81 height 27
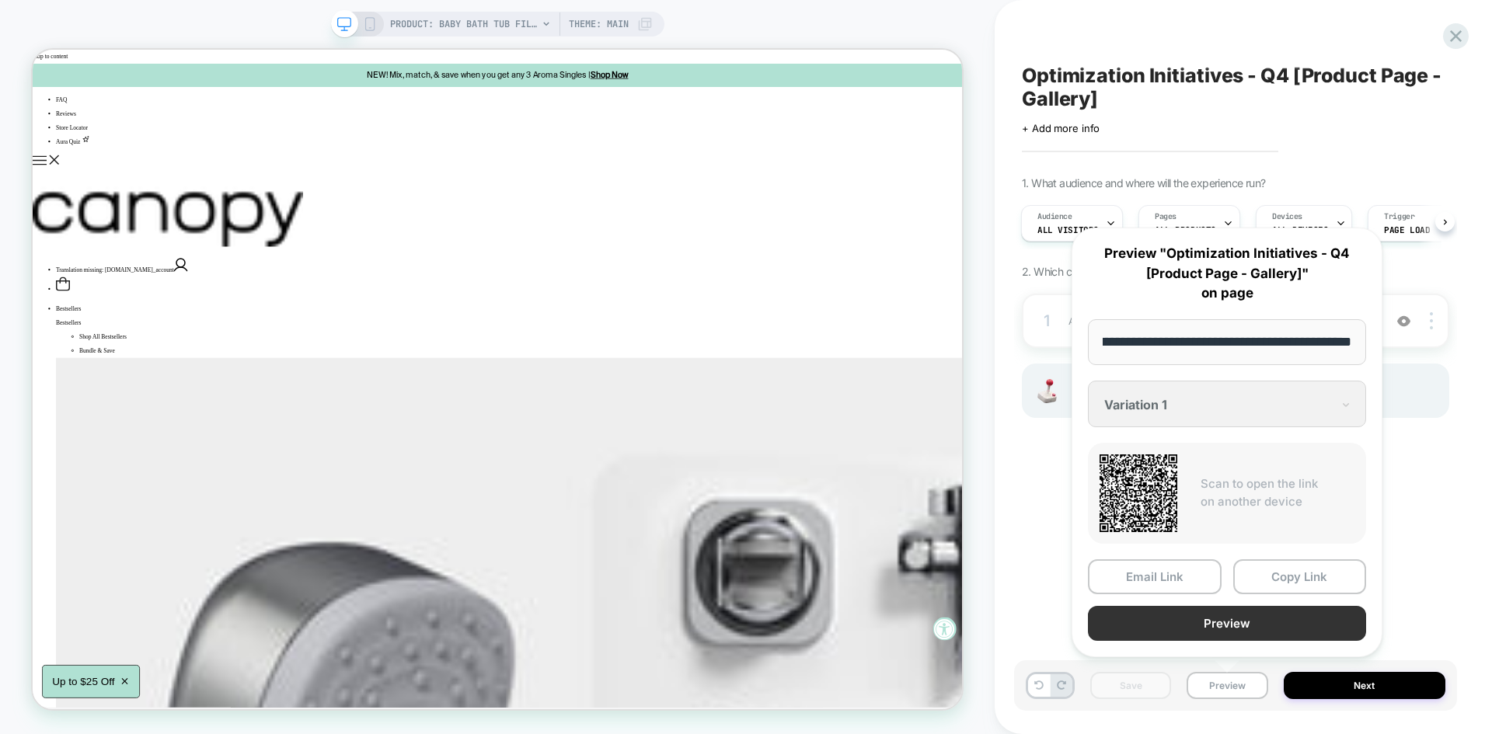
scroll to position [0, 0]
click at [1199, 628] on button "Preview" at bounding box center [1227, 623] width 278 height 35
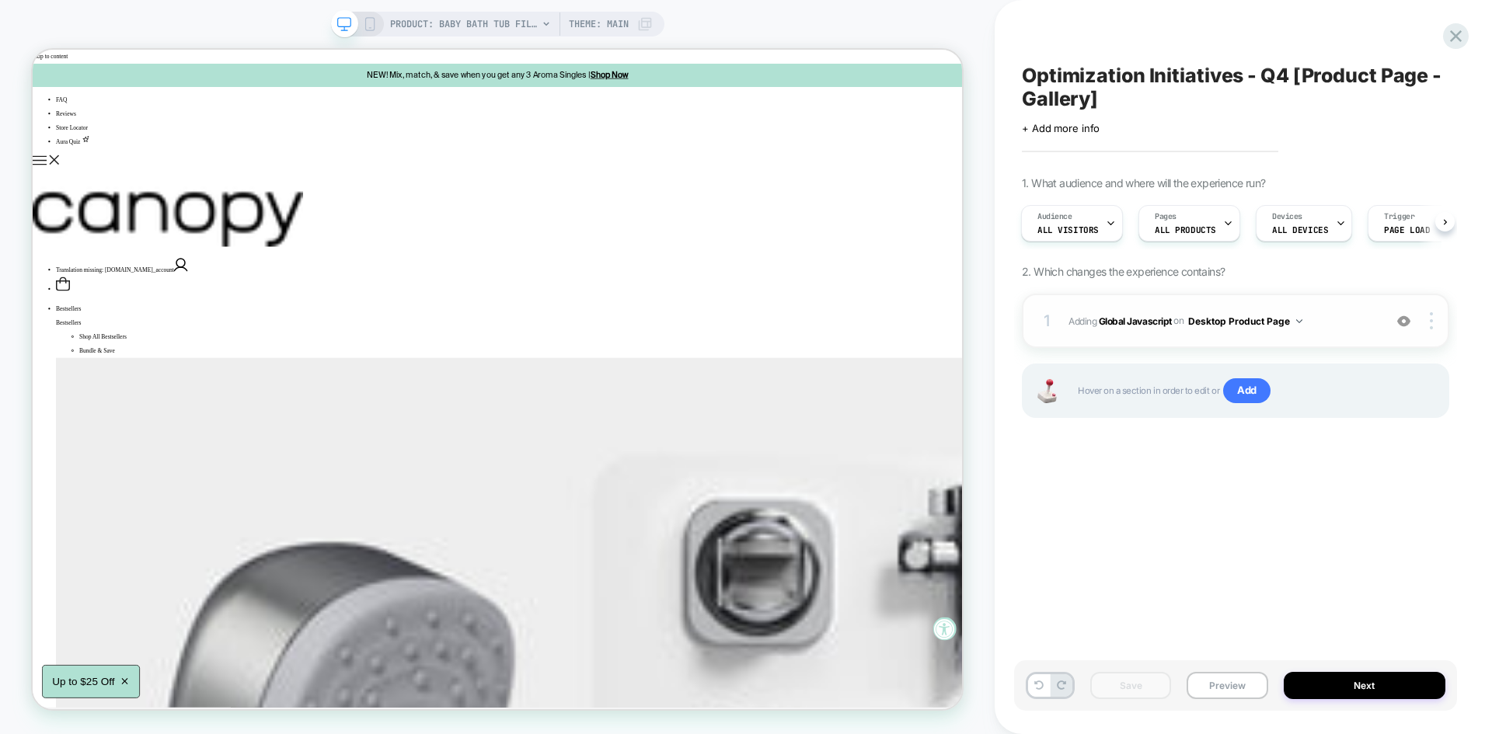
click at [1351, 314] on span "Adding Global Javascript on Desktop Product Page" at bounding box center [1221, 321] width 307 height 19
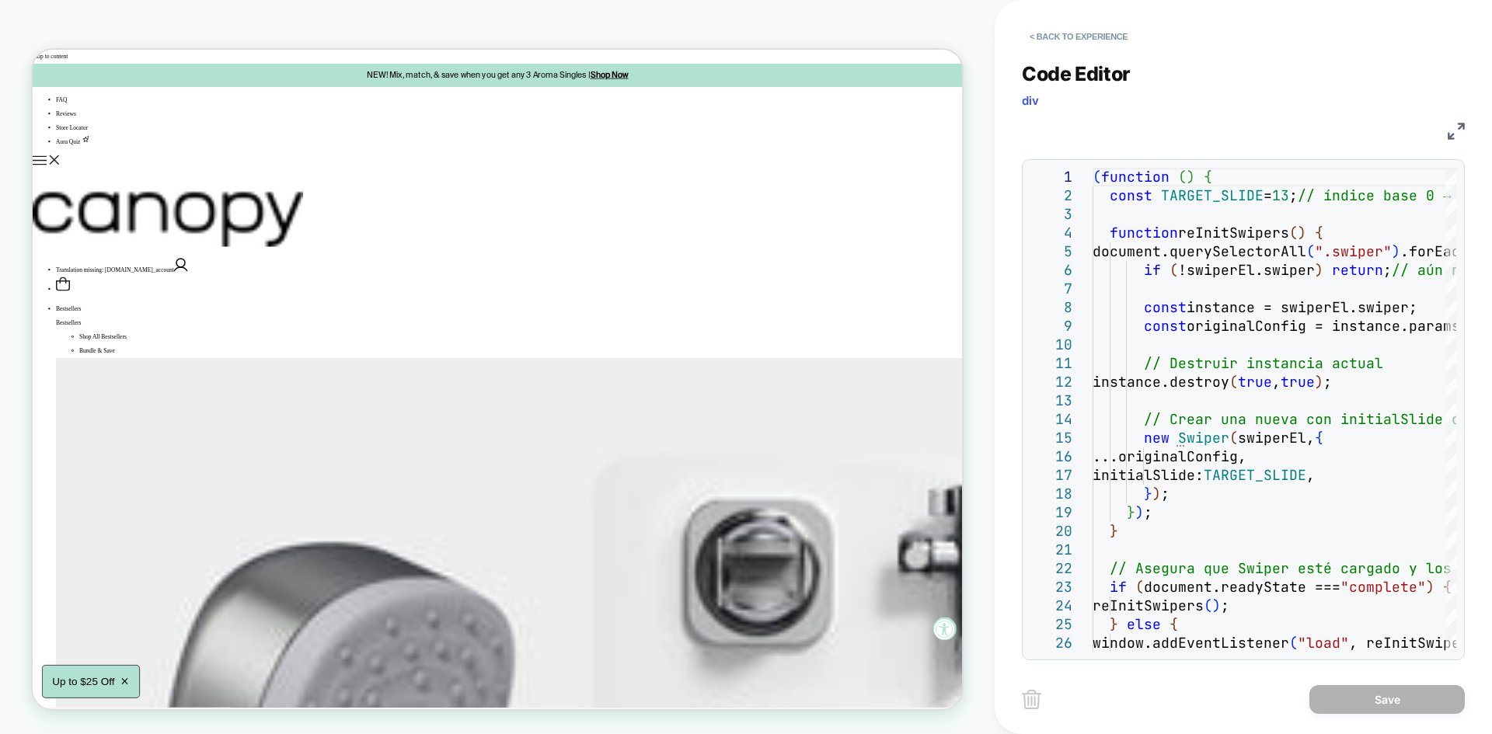
click at [1460, 130] on img at bounding box center [1456, 131] width 17 height 17
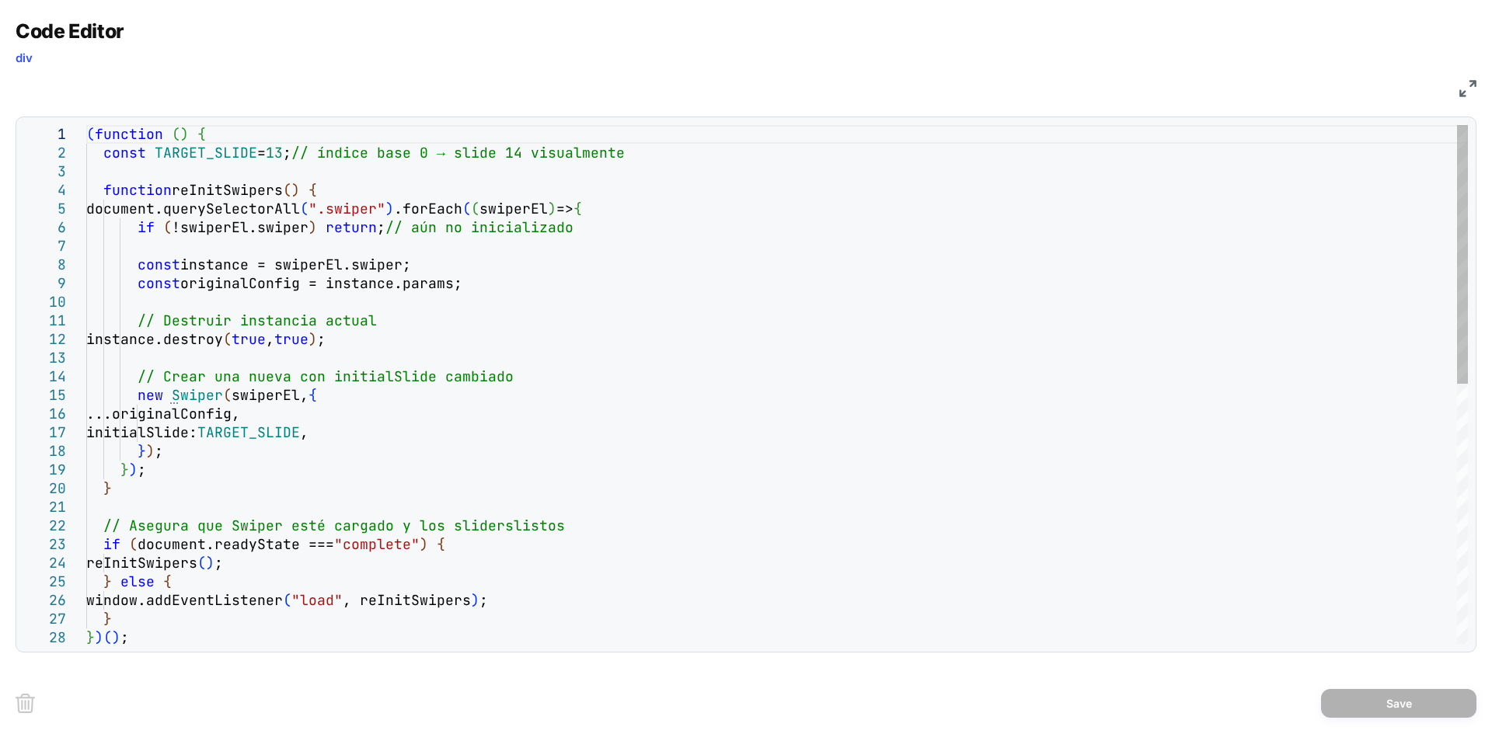
click at [347, 600] on div "( function ( ) { const TARGET_SLIDE = 13 ; // índice base 0 → slide 14 visualme…" at bounding box center [777, 645] width 1382 height 1041
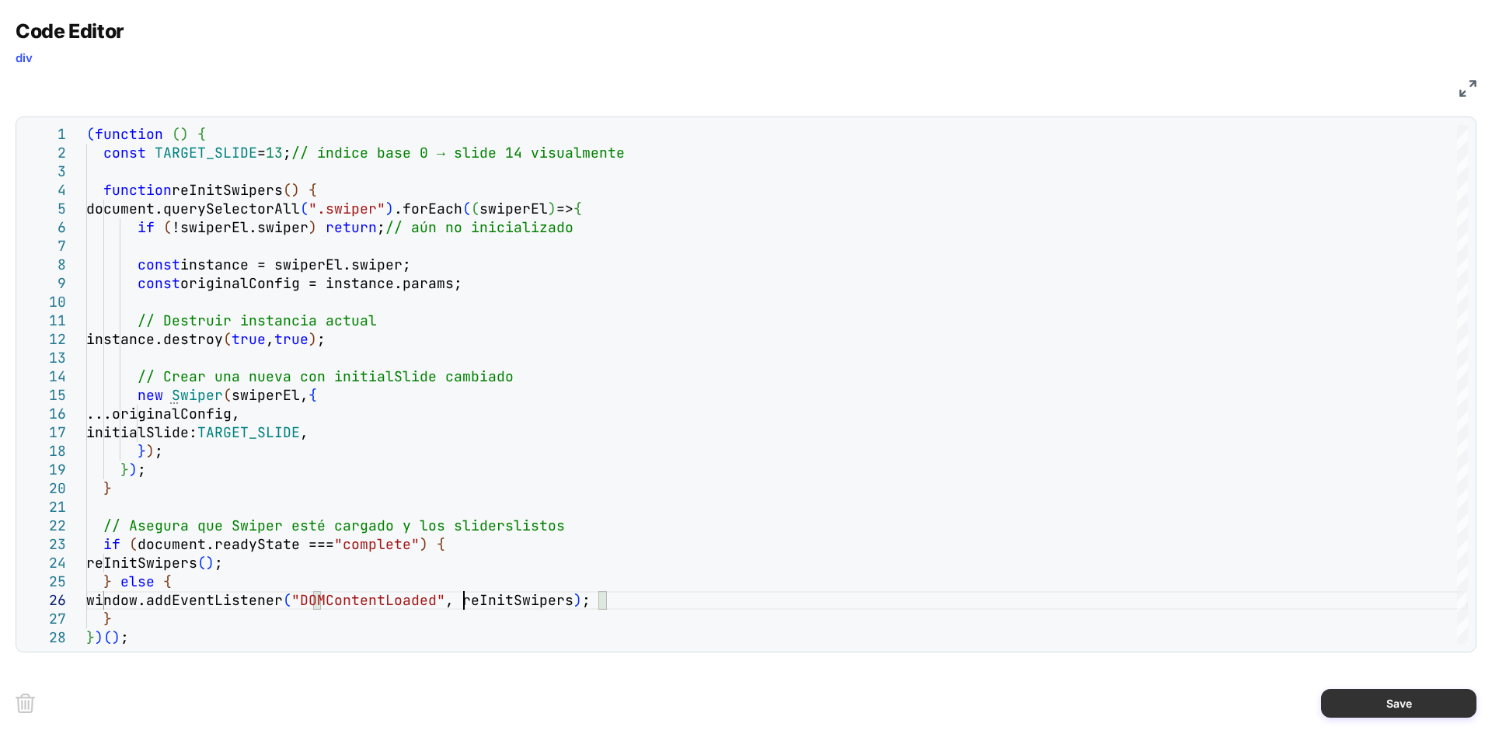
type textarea "**********"
click at [1399, 706] on button "Save" at bounding box center [1398, 703] width 155 height 29
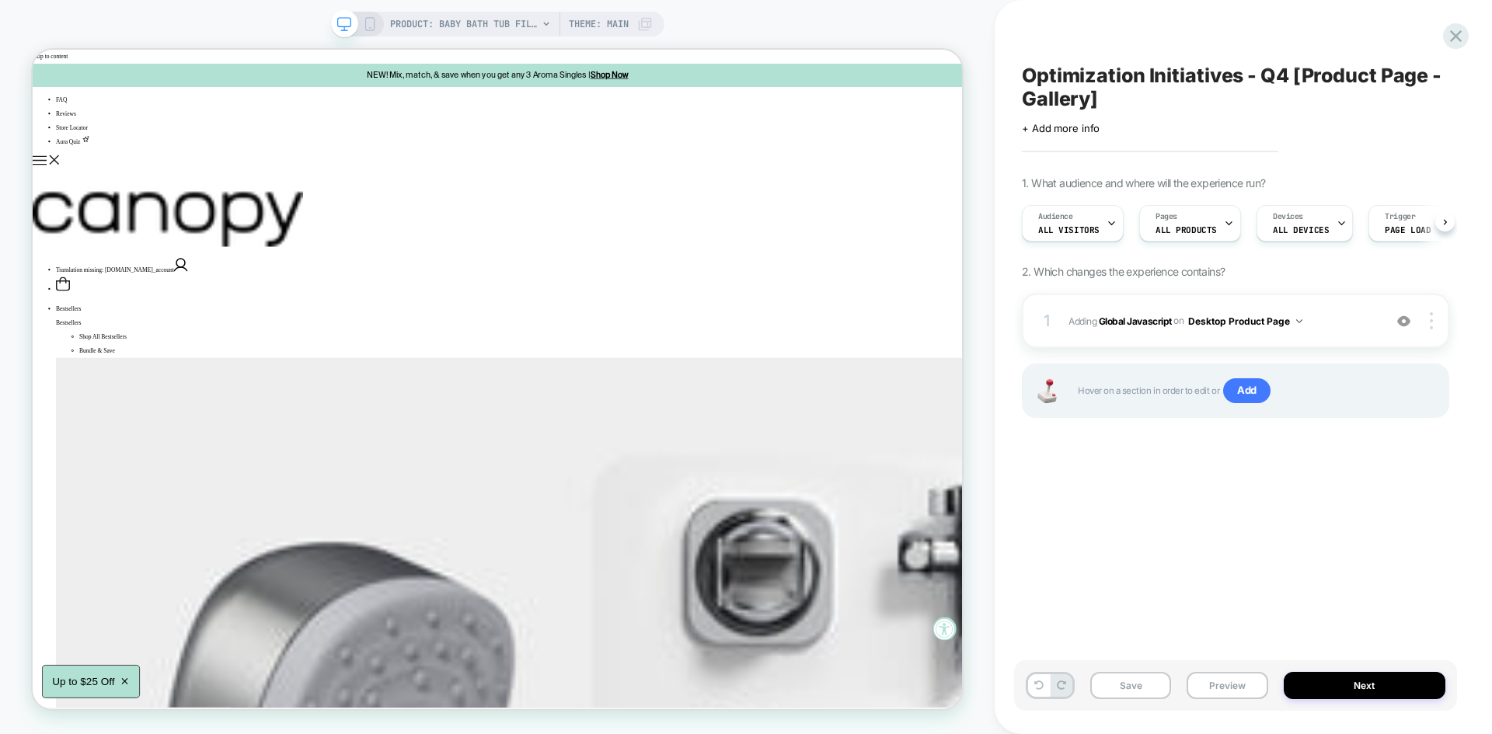
scroll to position [0, 1]
click at [1136, 692] on button "Save" at bounding box center [1130, 685] width 81 height 27
click at [1222, 685] on button "Preview" at bounding box center [1227, 685] width 81 height 27
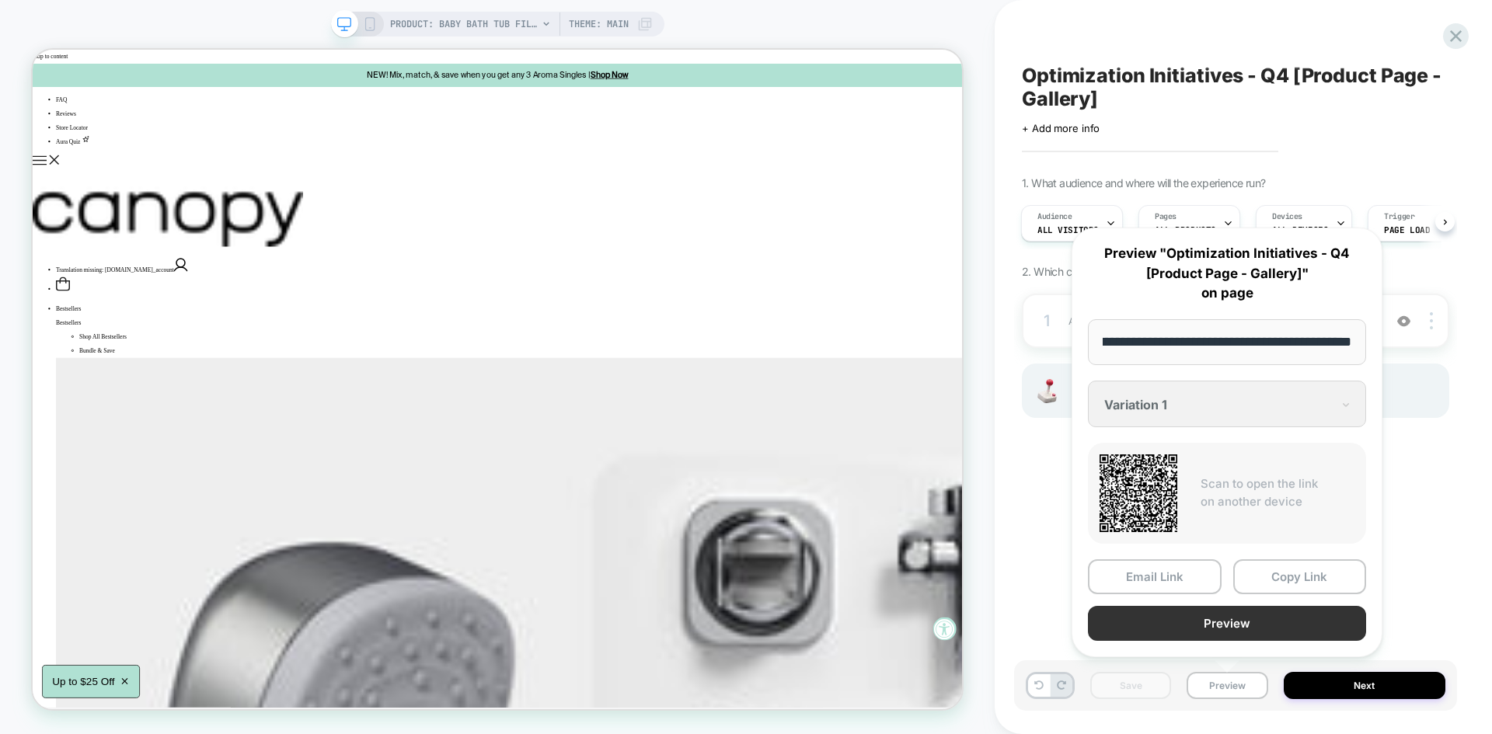
scroll to position [0, 0]
click at [1161, 628] on button "Preview" at bounding box center [1227, 623] width 278 height 35
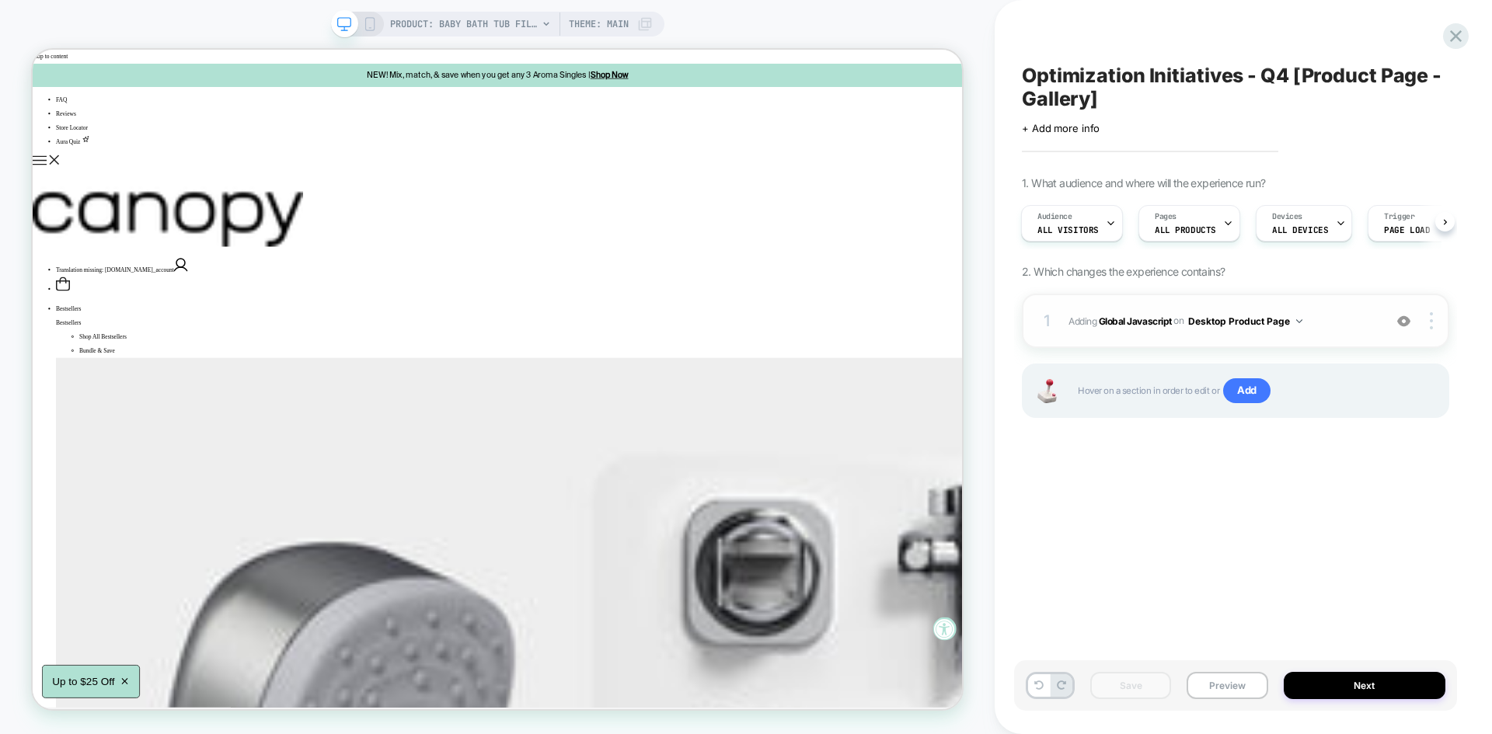
click at [1307, 315] on span "Adding Global Javascript on Desktop Product Page" at bounding box center [1221, 321] width 307 height 19
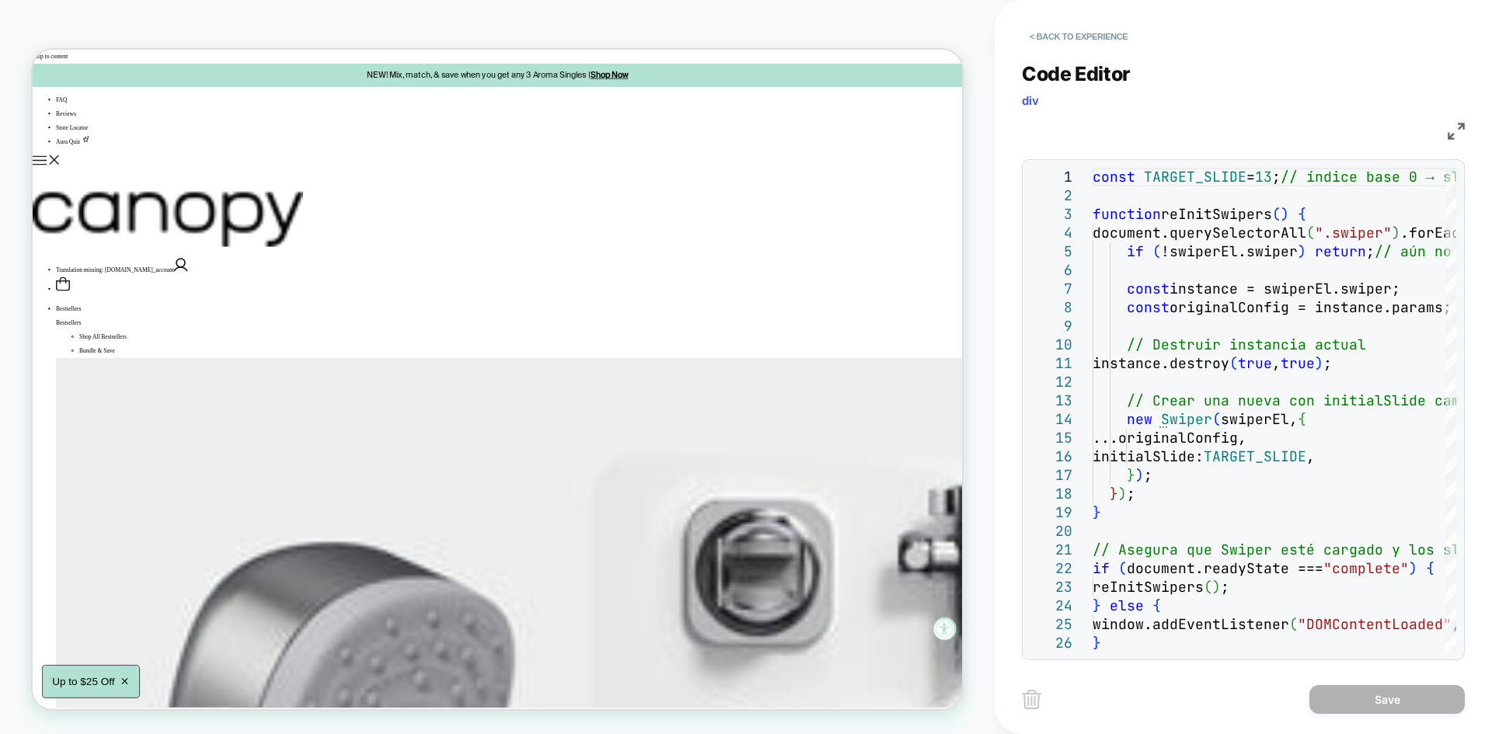
click at [1452, 131] on img at bounding box center [1456, 131] width 17 height 17
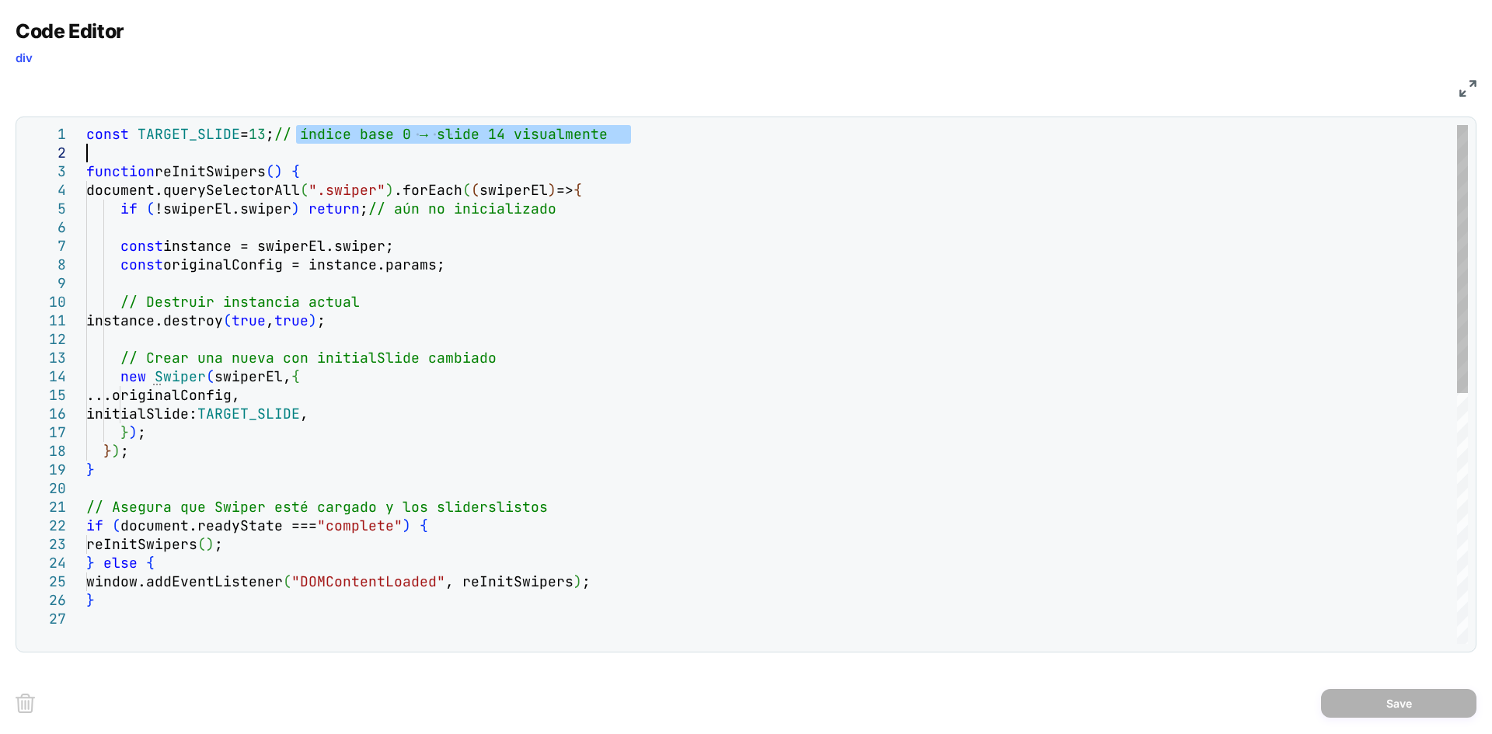
drag, startPoint x: 294, startPoint y: 131, endPoint x: 679, endPoint y: 144, distance: 385.6
click at [679, 144] on div "const TARGET_SLIDE = 13 ; // índice base 0 → slide 14 visualmente function reIn…" at bounding box center [777, 627] width 1382 height 1004
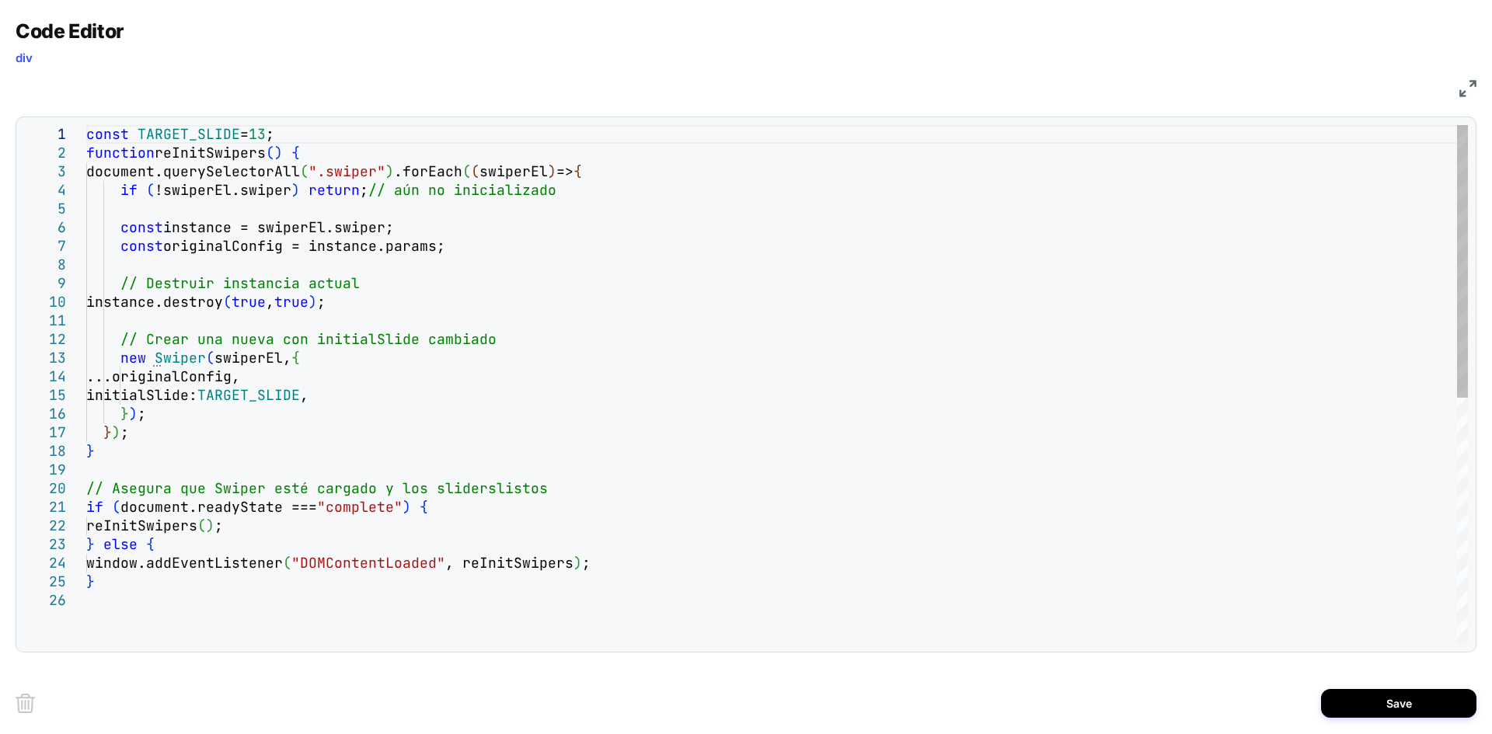
scroll to position [19, 0]
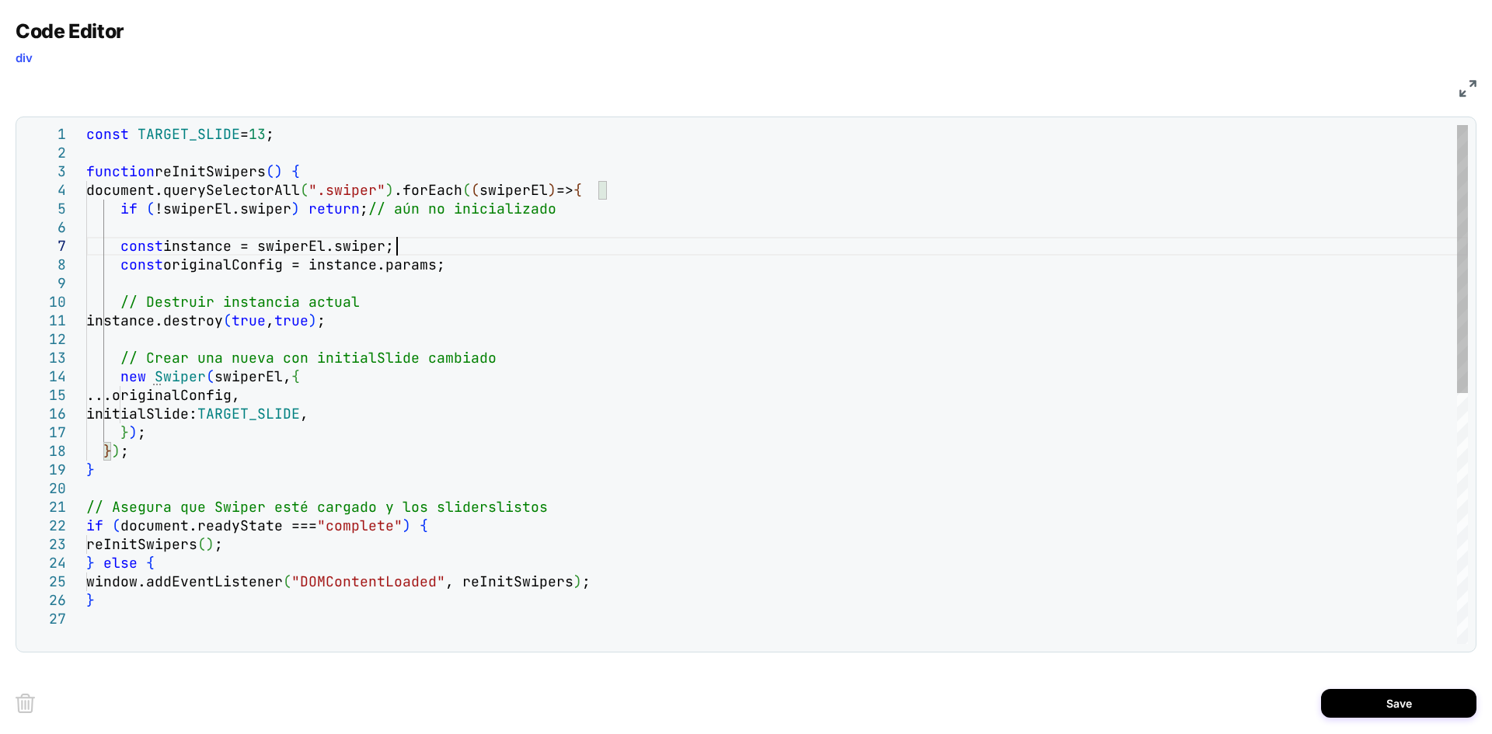
click at [546, 248] on div "const TARGET_SLIDE = 13 ; function reInitSwipers ( ) { document.querySelectorAl…" at bounding box center [777, 627] width 1382 height 1004
drag, startPoint x: 362, startPoint y: 207, endPoint x: 570, endPoint y: 209, distance: 208.3
click at [570, 209] on div "const TARGET_SLIDE = 13 ; function reInitSwipers ( ) { document.querySelectorAl…" at bounding box center [777, 627] width 1382 height 1004
click at [612, 315] on div "const TARGET_SLIDE = 13 ; function reInitSwipers ( ) { document.querySelectorAl…" at bounding box center [777, 627] width 1382 height 1004
click at [569, 511] on div "const TARGET_SLIDE = 13 ; function reInitSwipers ( ) { document.querySelectorAl…" at bounding box center [777, 627] width 1382 height 1004
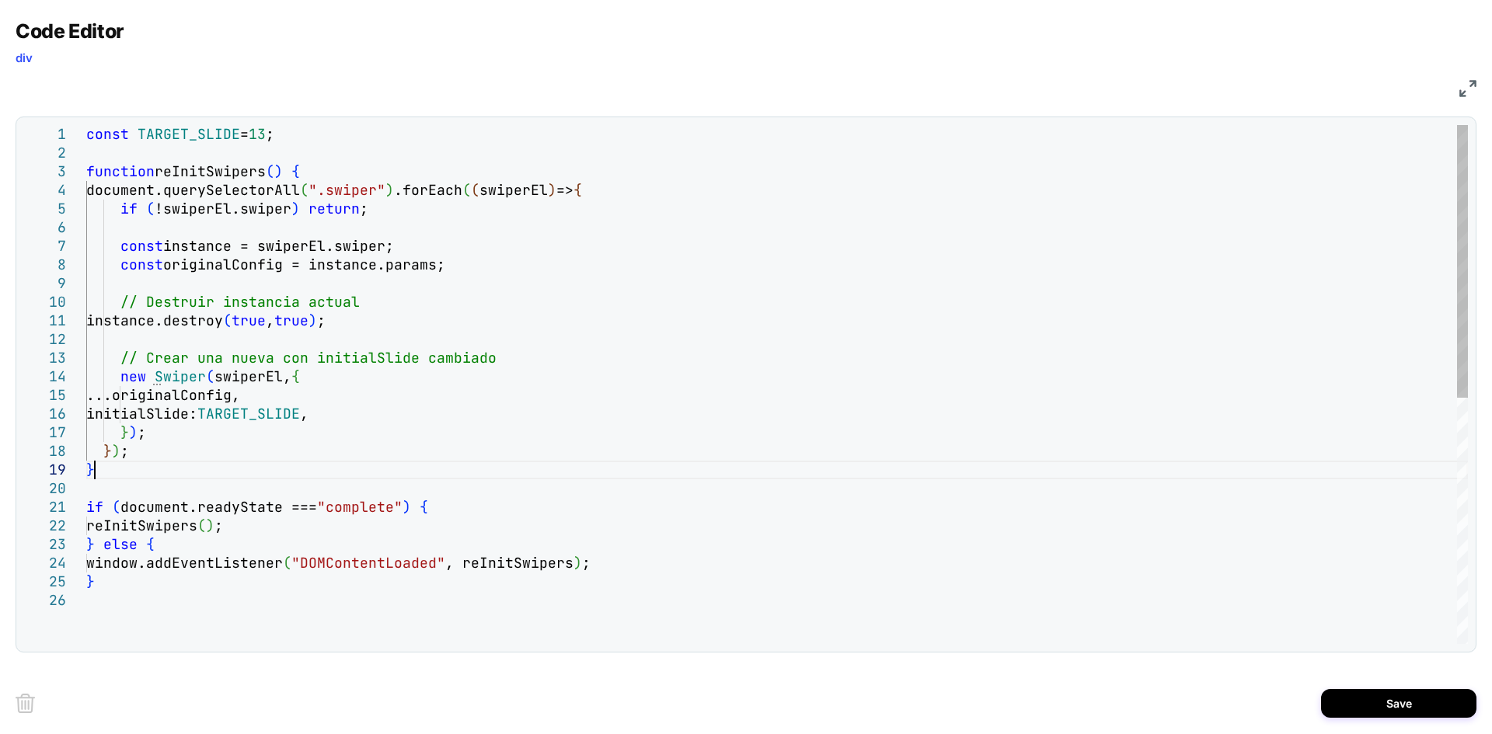
click at [412, 476] on div "const TARGET_SLIDE = 13 ; function reInitSwipers ( ) { document.querySelectorAl…" at bounding box center [777, 617] width 1382 height 985
click at [497, 362] on div "const TARGET_SLIDE = 13 ; function reInitSwipers ( ) { document.querySelectorAl…" at bounding box center [777, 617] width 1382 height 985
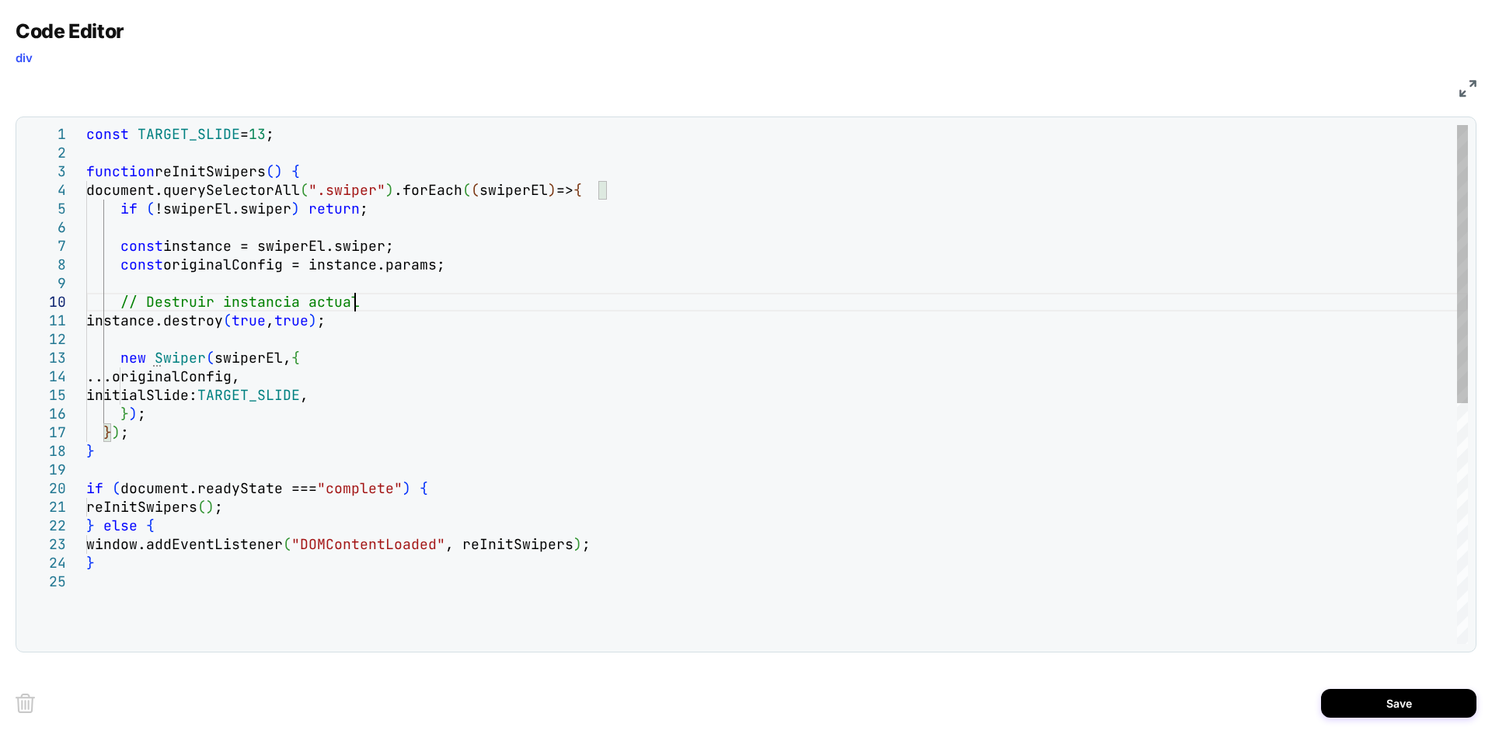
click at [383, 299] on div "const TARGET_SLIDE = 13 ; function reInitSwipers ( ) { document.querySelectorAl…" at bounding box center [777, 608] width 1382 height 967
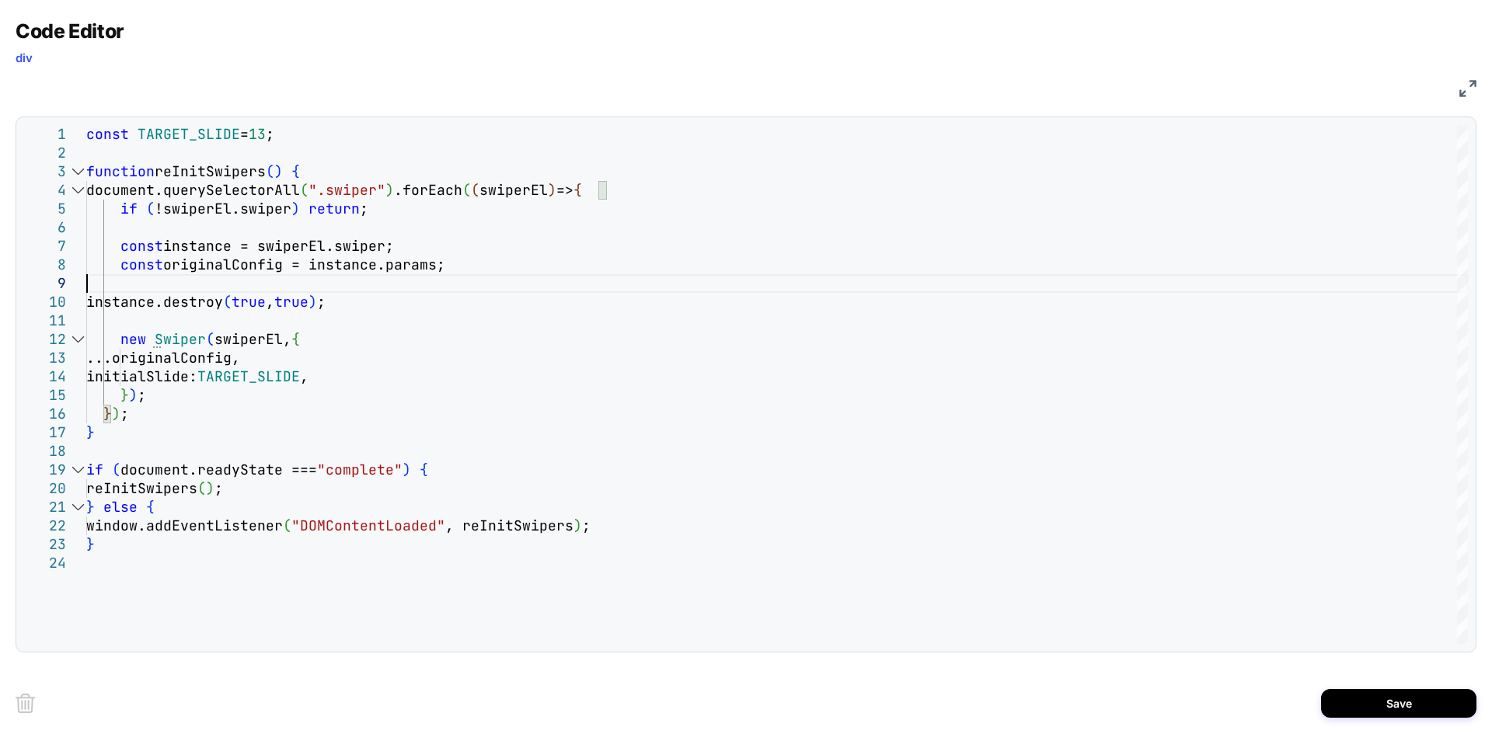
type textarea "**********"
click at [1389, 709] on button "Save" at bounding box center [1398, 703] width 155 height 29
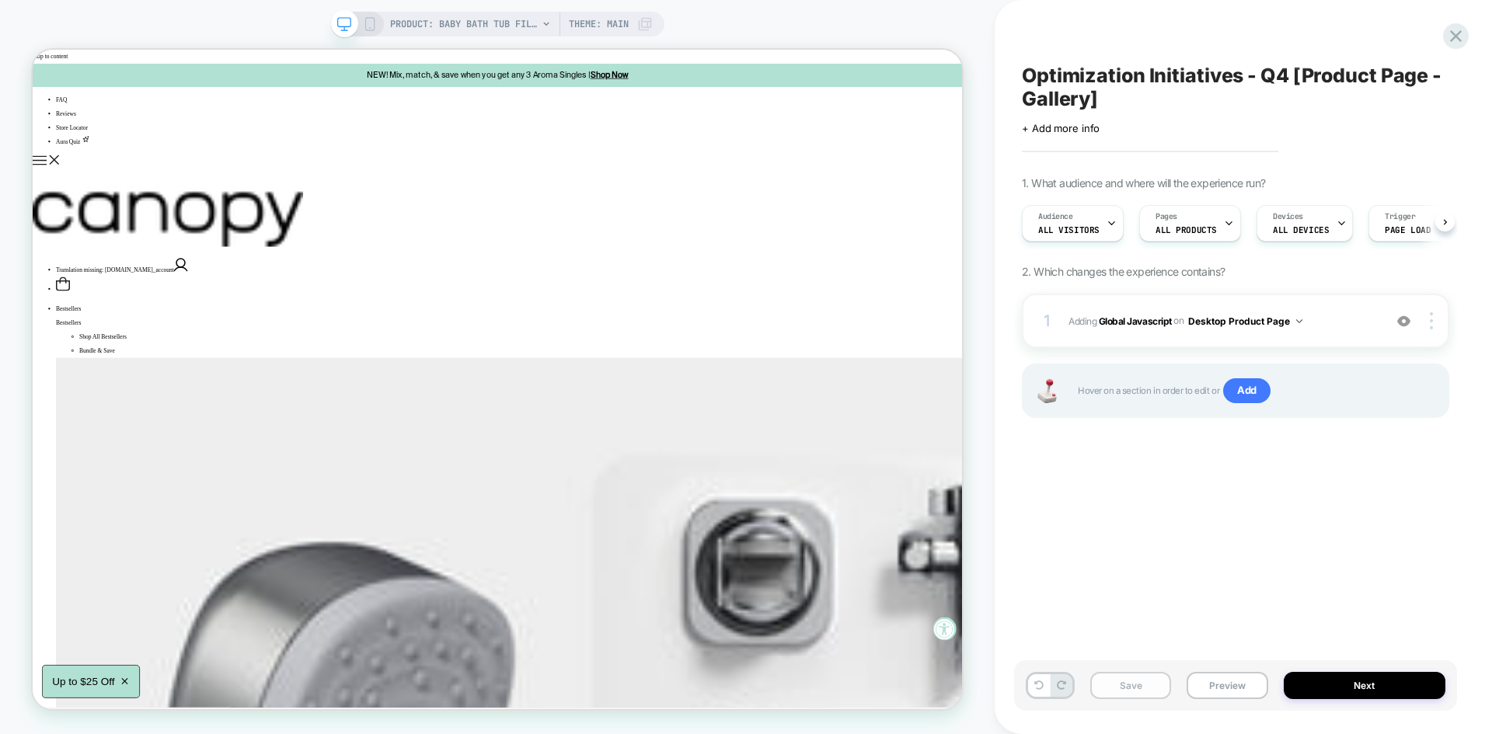
scroll to position [0, 1]
click at [1124, 688] on button "Save" at bounding box center [1130, 685] width 81 height 27
click at [1222, 684] on button "Preview" at bounding box center [1227, 685] width 81 height 27
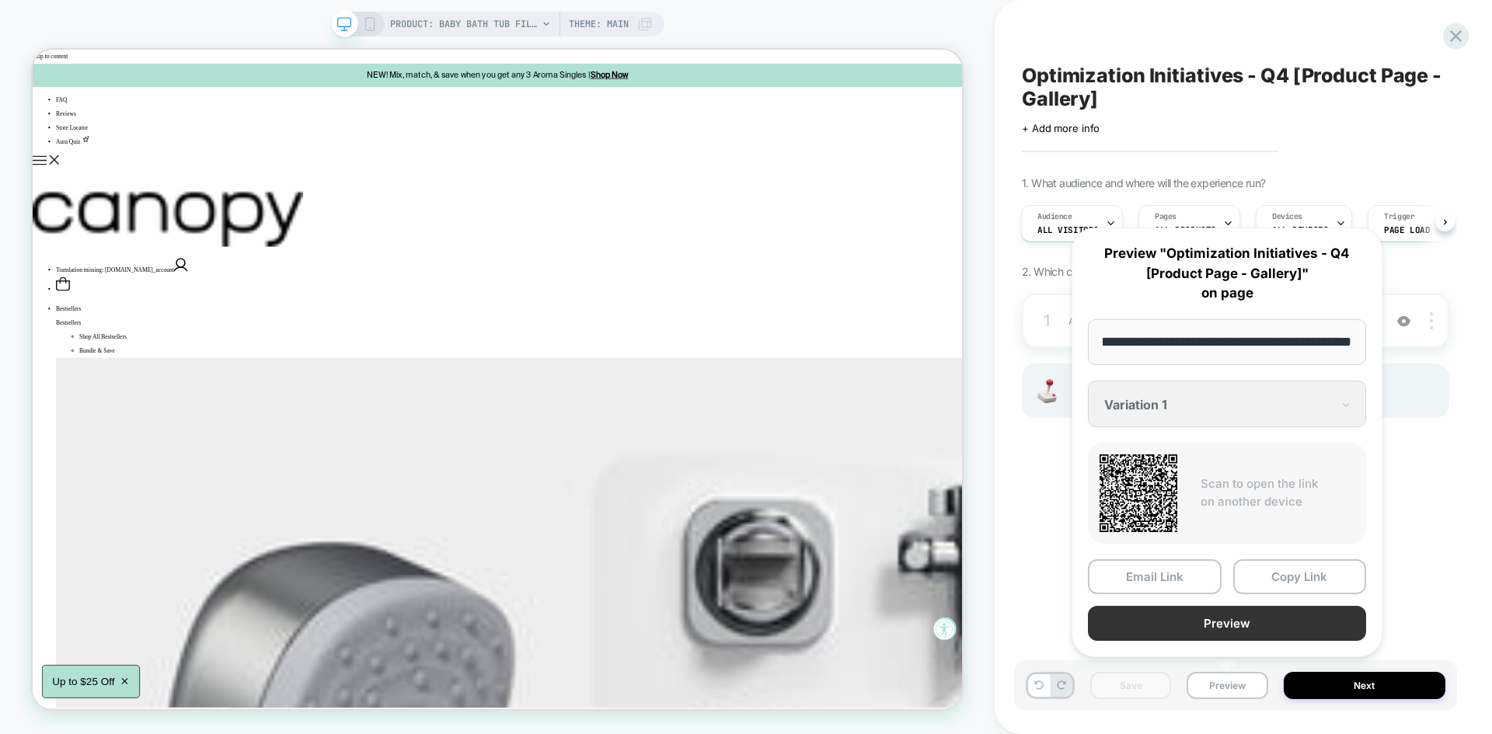
scroll to position [0, 0]
click at [1162, 632] on button "Preview" at bounding box center [1227, 623] width 278 height 35
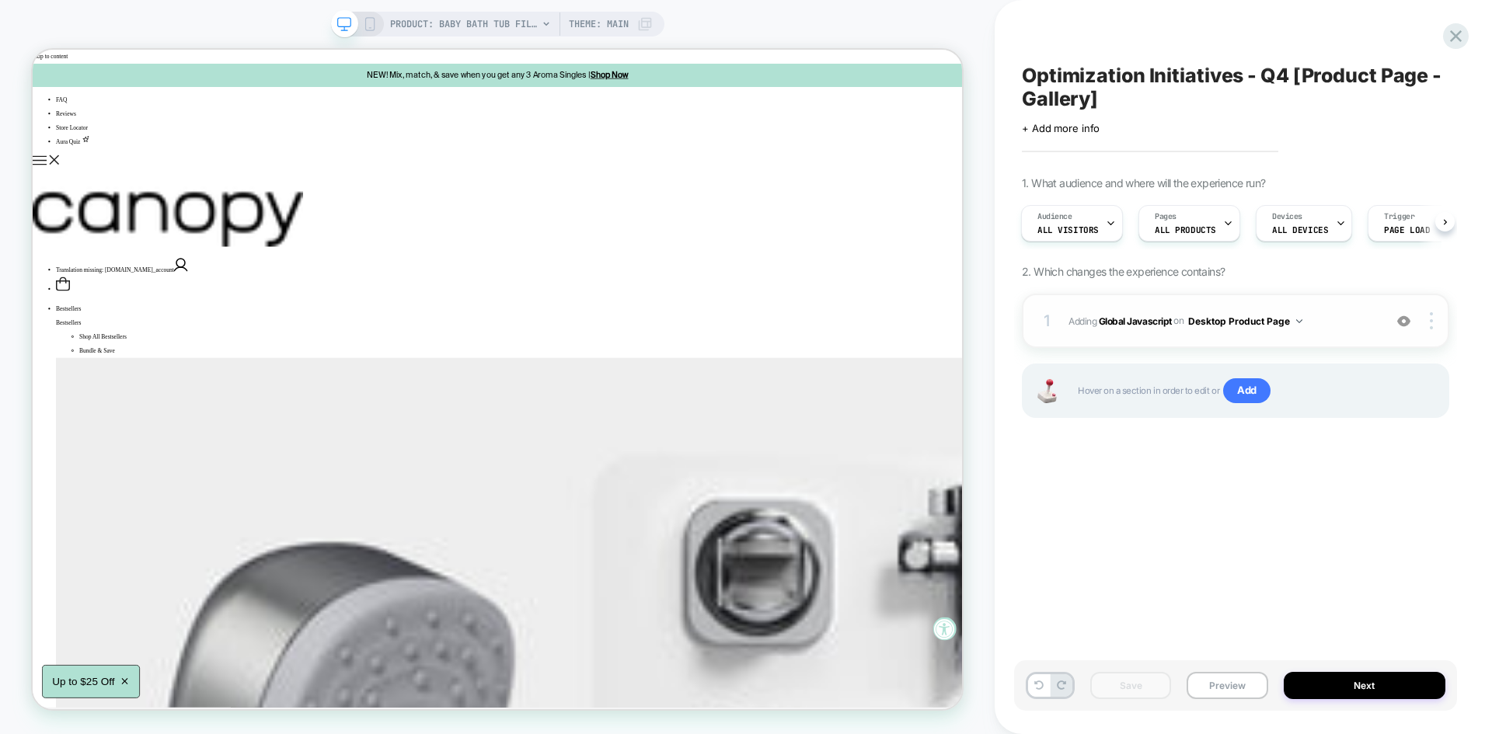
click at [1340, 319] on span "Adding Global Javascript on Desktop Product Page" at bounding box center [1221, 321] width 307 height 19
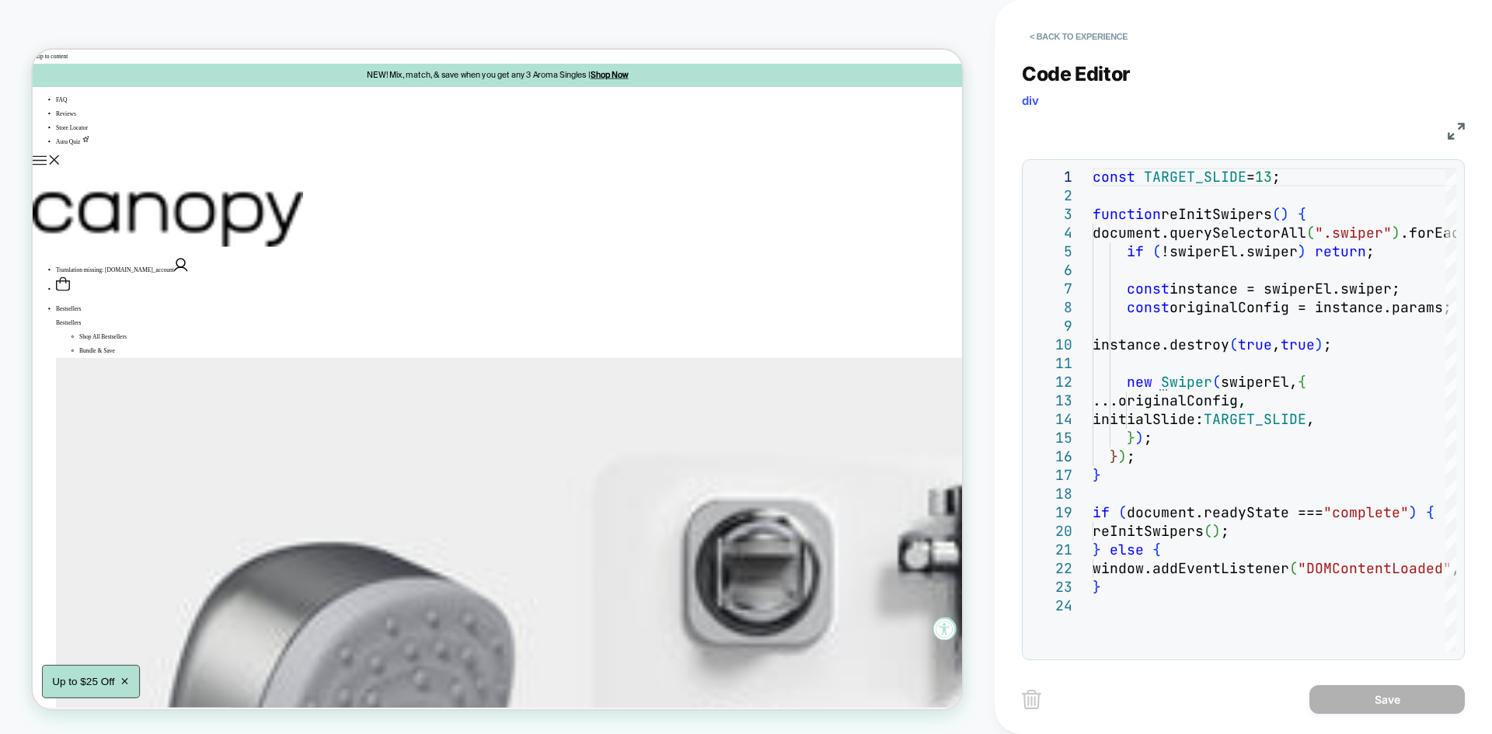
click at [1459, 127] on img at bounding box center [1456, 131] width 17 height 17
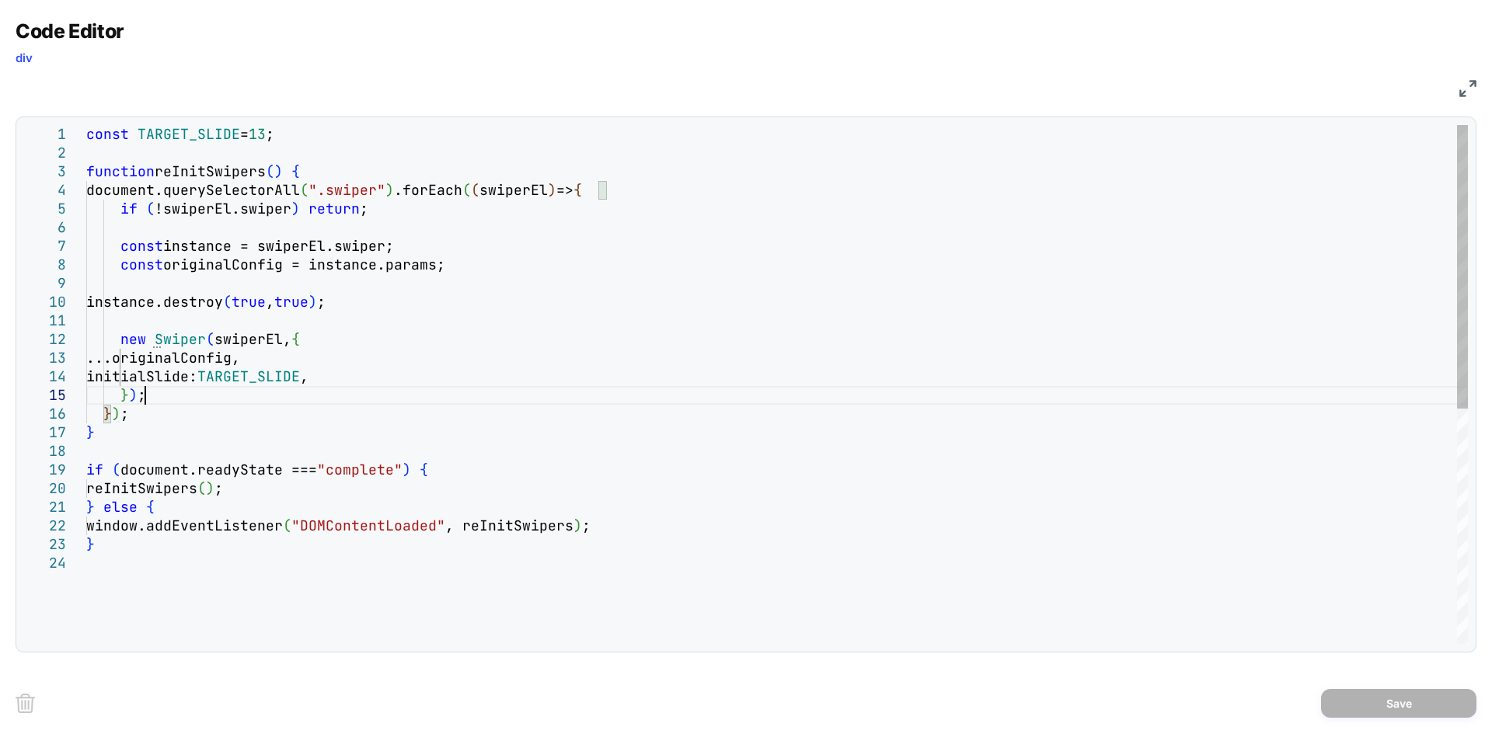
click at [455, 387] on div "const TARGET_SLIDE = 13 ; function reInitSwipers ( ) { document.querySelectorAl…" at bounding box center [777, 599] width 1382 height 948
click at [124, 545] on div "const TARGET_SLIDE = 13 ; function reInitSwipers ( ) { document.querySelectorAl…" at bounding box center [777, 599] width 1382 height 948
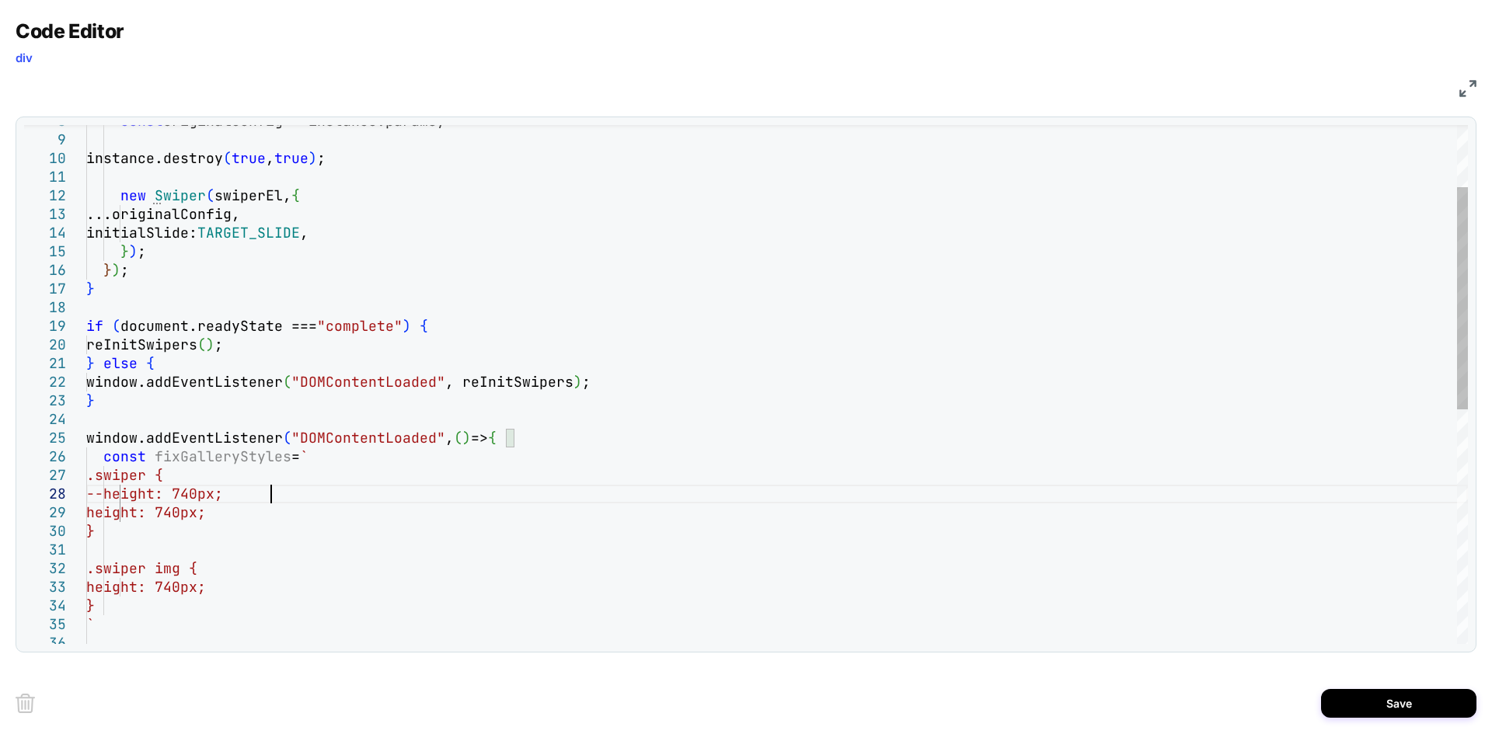
scroll to position [149, 49]
drag, startPoint x: 162, startPoint y: 625, endPoint x: 190, endPoint y: 584, distance: 50.2
click at [190, 584] on div "const originalConfig = instance.params; instance.destroy ( true , true ) ; new …" at bounding box center [777, 595] width 1382 height 1228
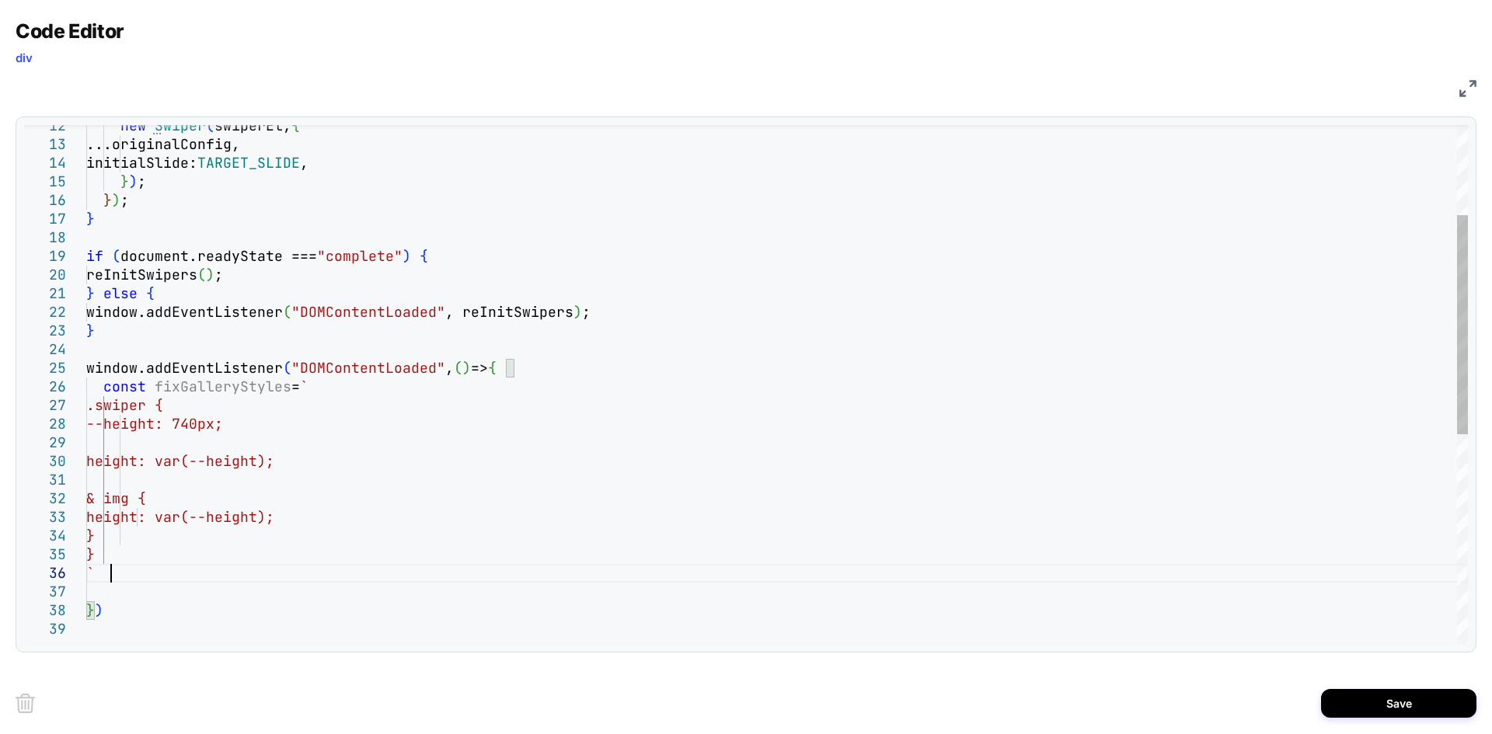
click at [142, 572] on div "new Swiper ( swiperEl, { ...originalConfig, initialSlide: TARGET_SLIDE , } ) ; …" at bounding box center [777, 525] width 1382 height 1228
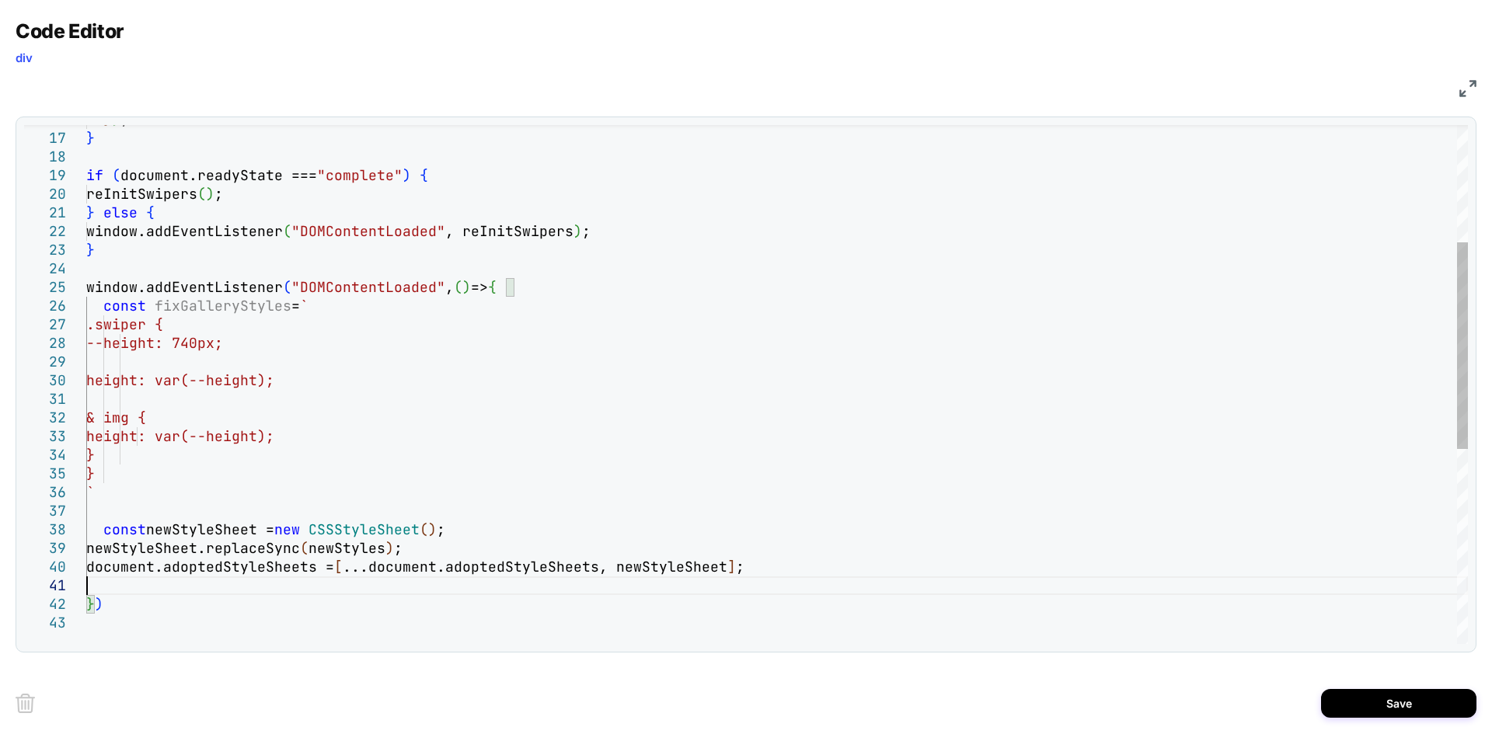
scroll to position [55, 16]
click at [181, 532] on div "} ) ; } if ( document.readyState === "complete" ) { reInitSwipers ( ) ; } else …" at bounding box center [777, 473] width 1382 height 1284
click at [218, 305] on div "} ) ; } if ( document.readyState === "complete" ) { reInitSwipers ( ) ; } else …" at bounding box center [777, 473] width 1382 height 1284
click at [354, 548] on div "} ) ; } if ( document.readyState === "complete" ) { reInitSwipers ( ) ; } else …" at bounding box center [777, 473] width 1382 height 1284
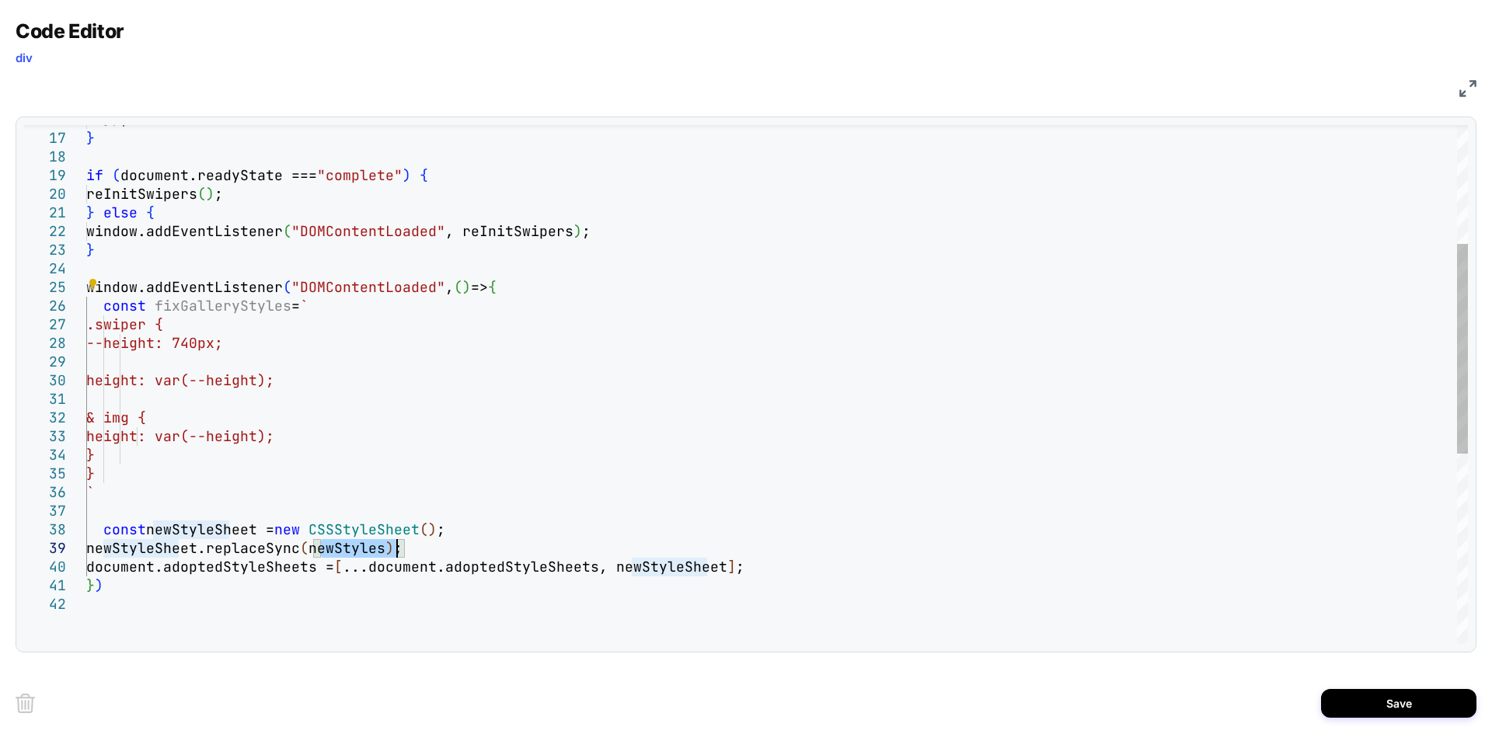
click at [354, 548] on div "} ) ; } if ( document.readyState === "complete" ) { reInitSwipers ( ) ; } else …" at bounding box center [777, 473] width 1382 height 1284
type textarea "**********"
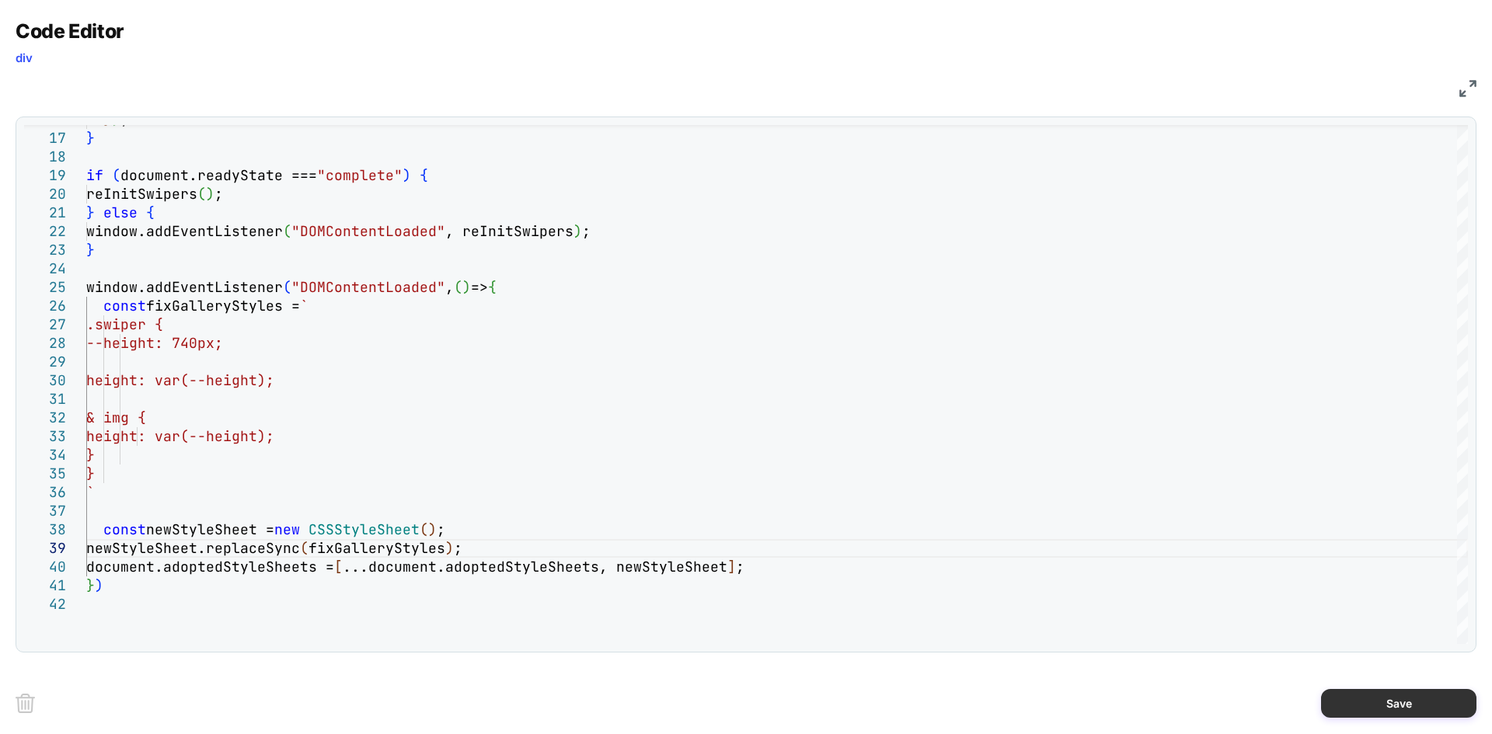
click at [1357, 698] on button "Save" at bounding box center [1398, 703] width 155 height 29
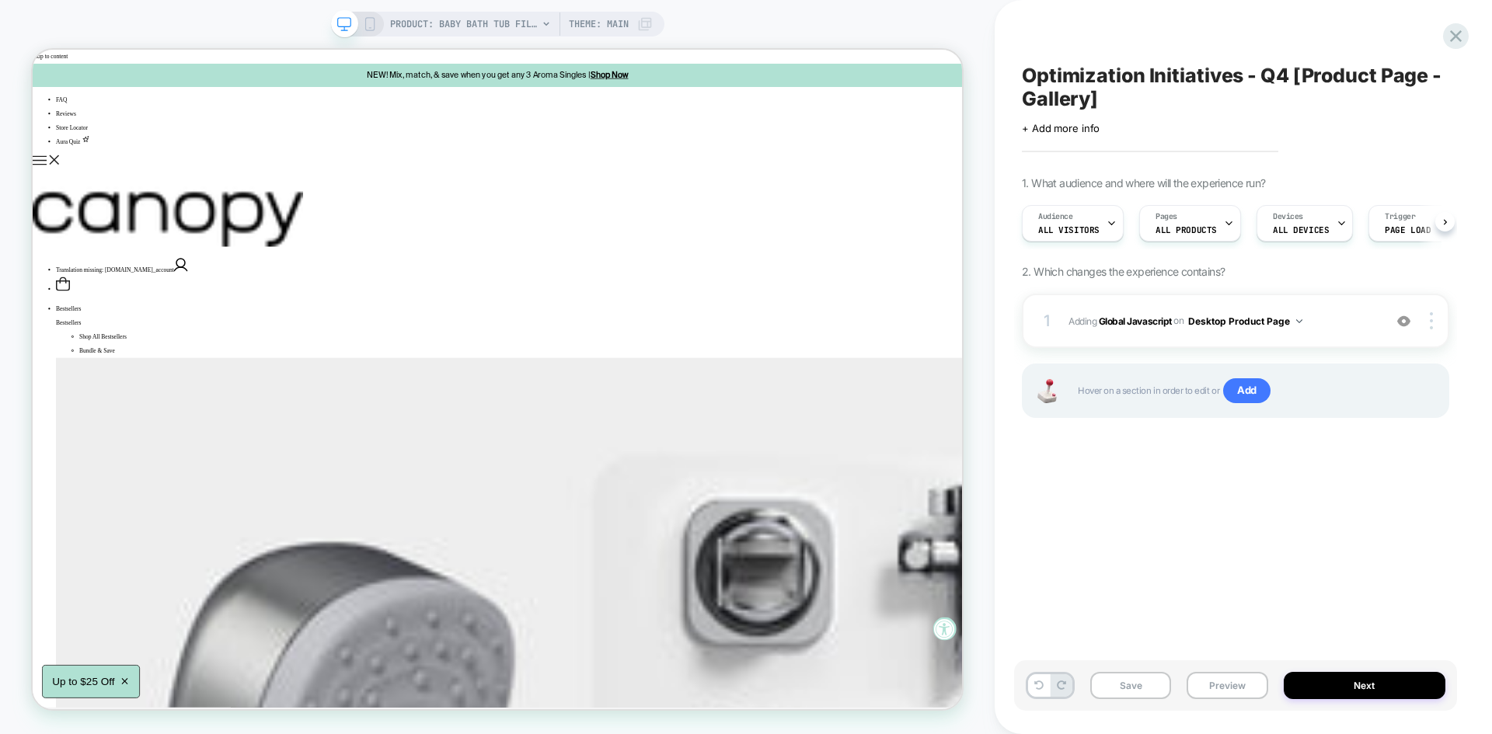
scroll to position [0, 1]
click at [1127, 688] on button "Save" at bounding box center [1130, 685] width 81 height 27
click at [1218, 692] on button "Preview" at bounding box center [1227, 685] width 81 height 27
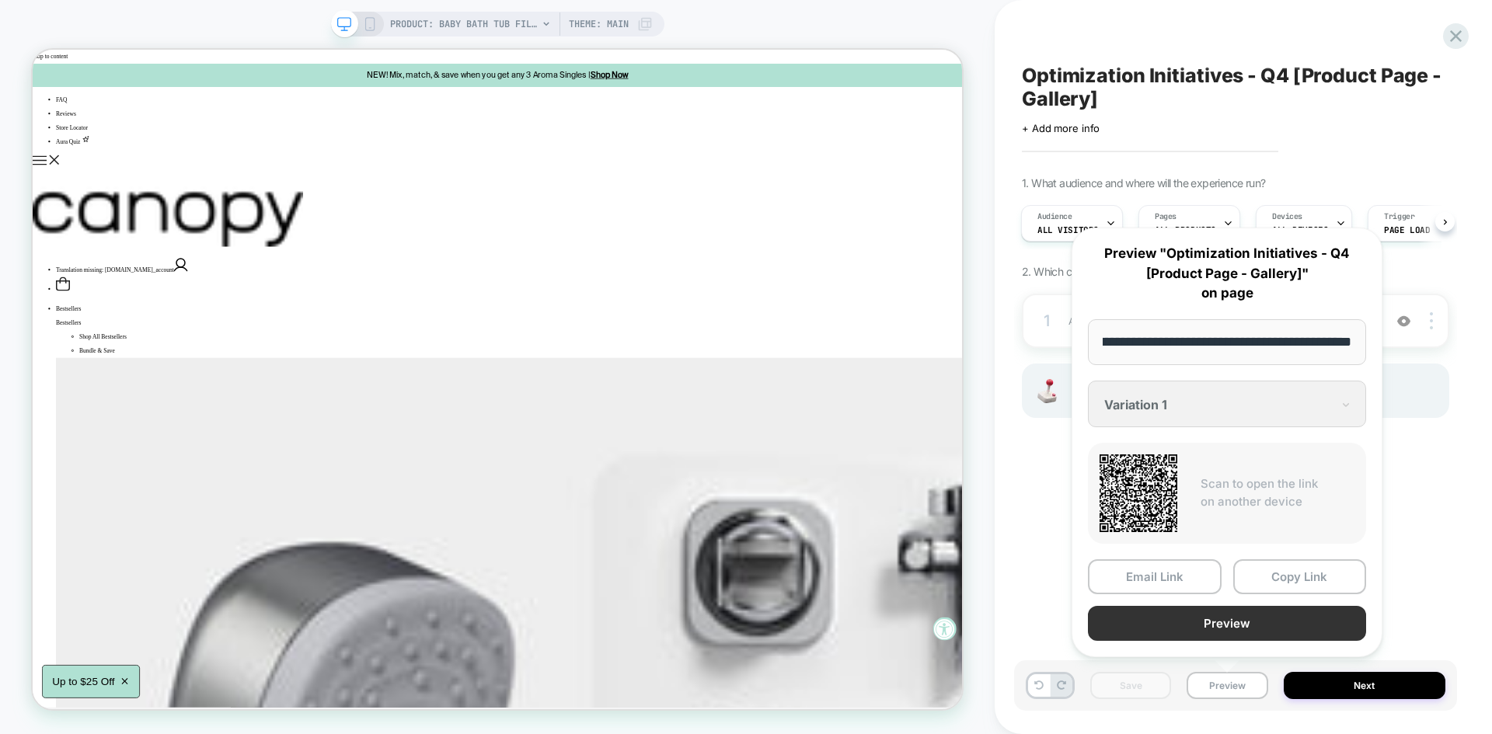
scroll to position [0, 0]
click at [1132, 629] on button "Preview" at bounding box center [1227, 623] width 278 height 35
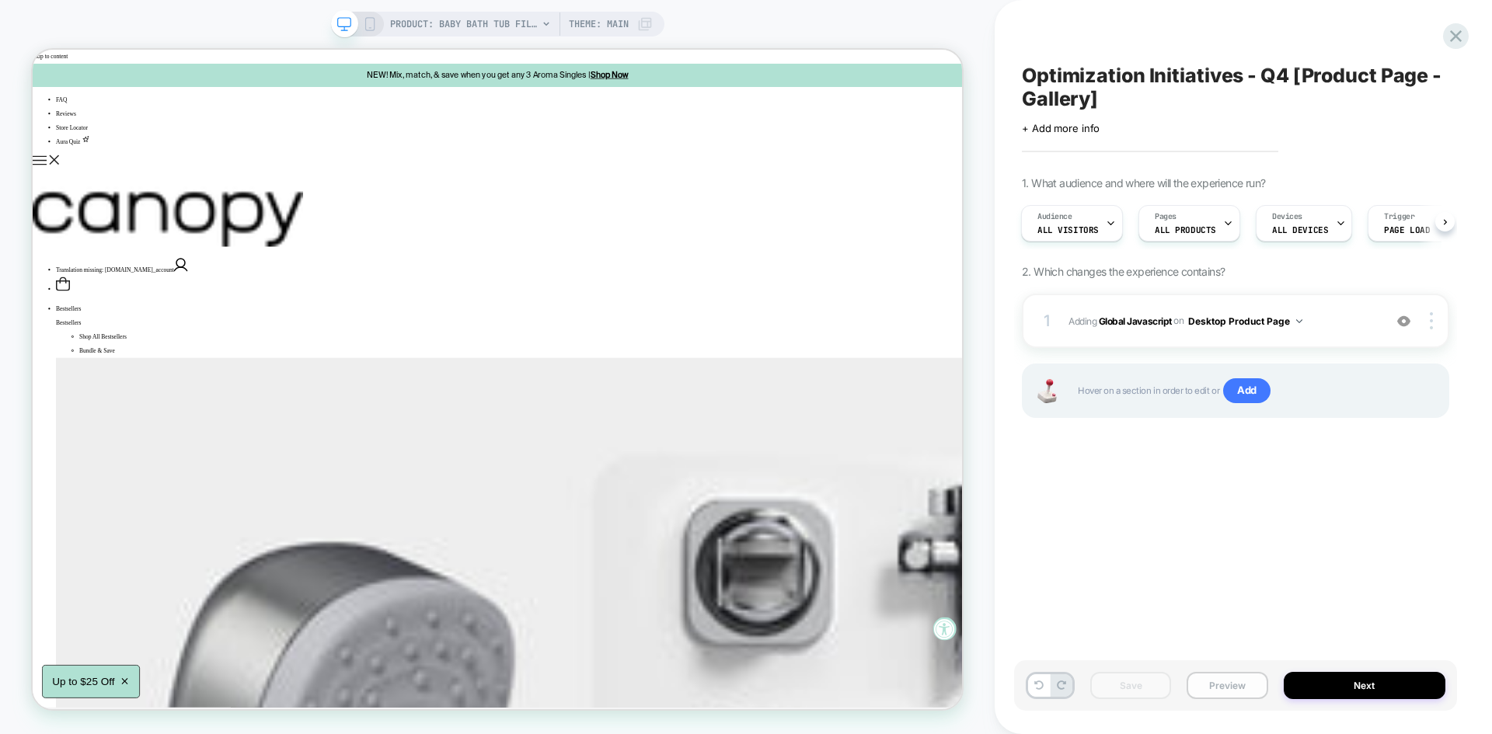
click at [1216, 673] on button "Preview" at bounding box center [1227, 685] width 81 height 27
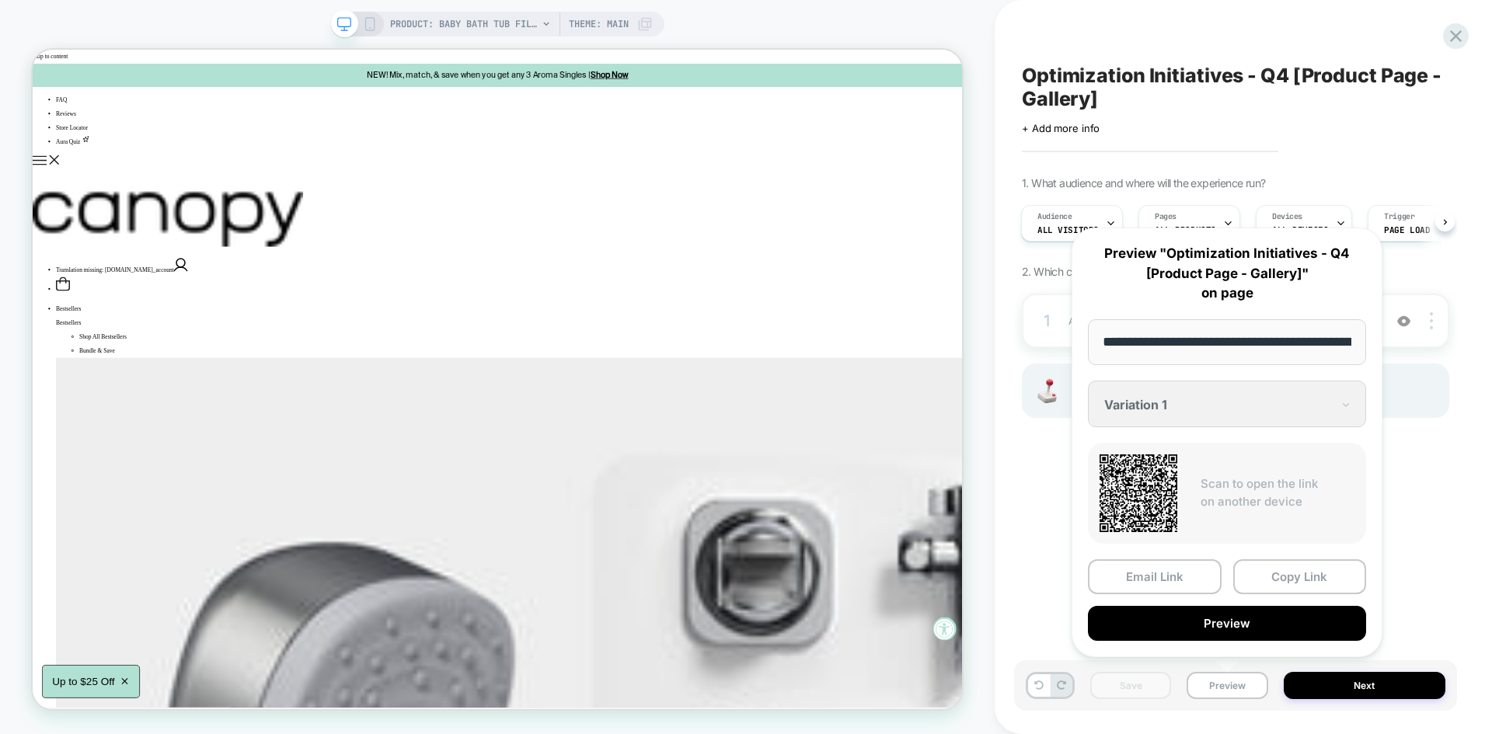
click at [1083, 535] on div "**********" at bounding box center [1227, 443] width 311 height 430
click at [1185, 614] on button "Preview" at bounding box center [1227, 623] width 278 height 35
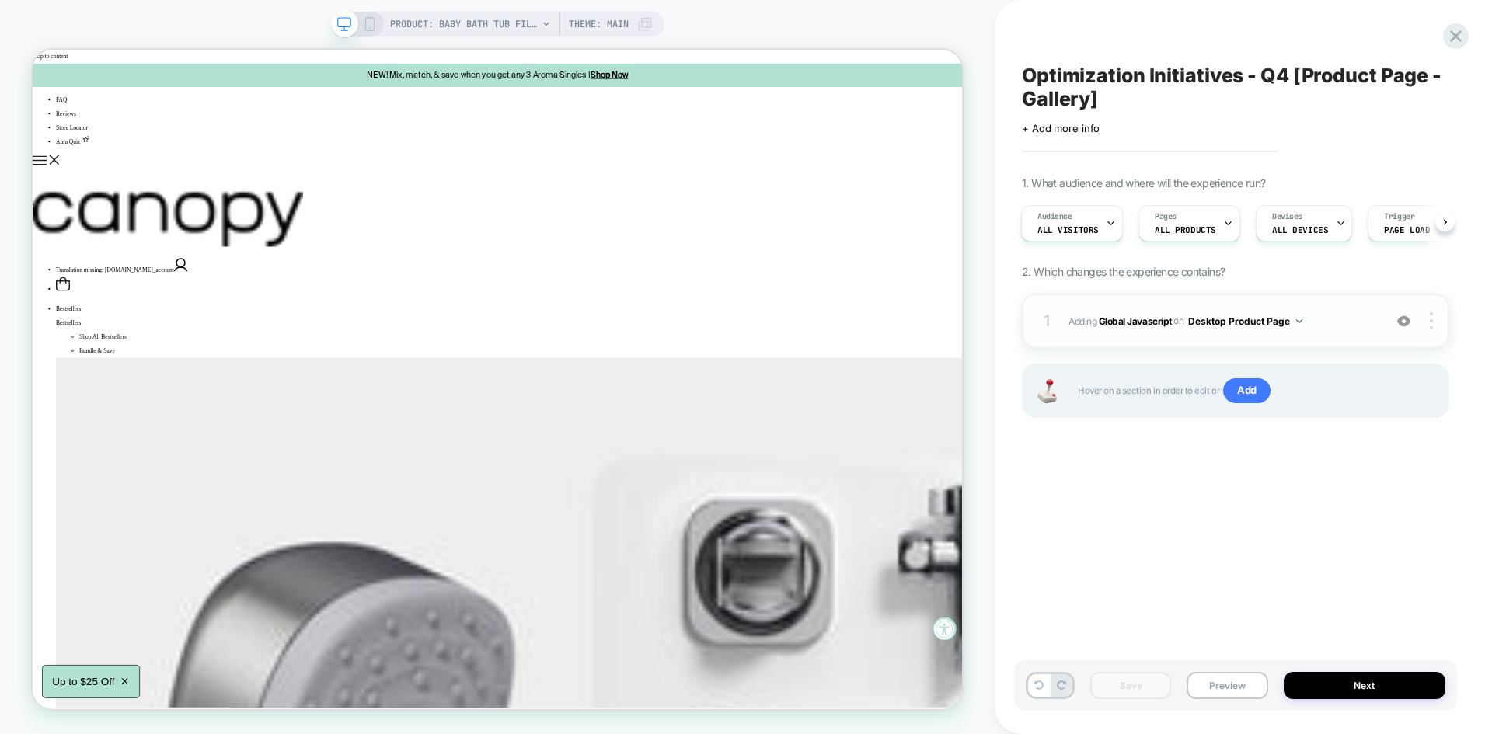
click at [1314, 302] on div "1 Adding Global Javascript on Desktop Product Page Add Before Add After Copy to…" at bounding box center [1235, 321] width 427 height 54
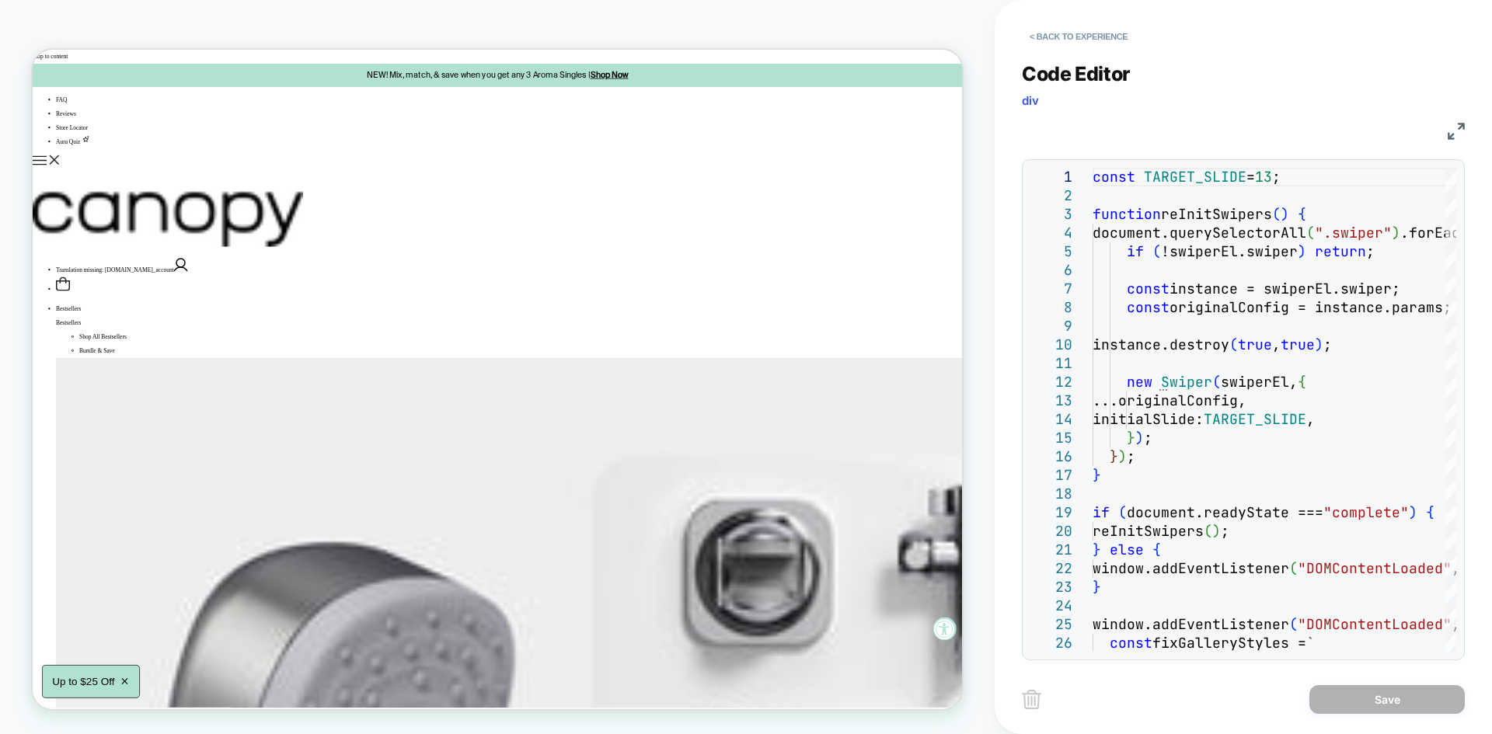
click at [1455, 131] on img at bounding box center [1456, 131] width 17 height 17
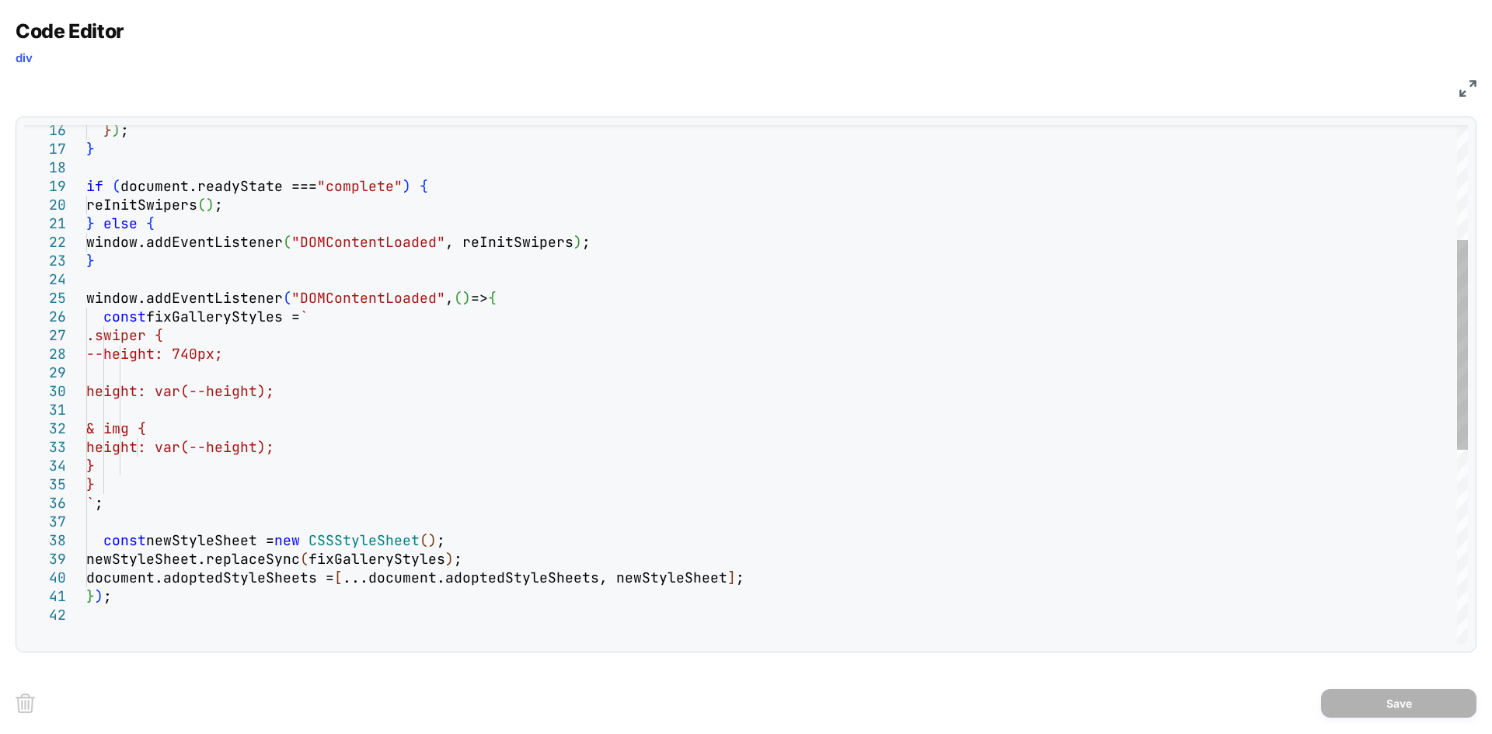
type textarea "**********"
click at [347, 245] on div "} ) ; } if ( document.readyState === "complete" ) { reInitSwipers ( ) ; } else …" at bounding box center [777, 483] width 1382 height 1284
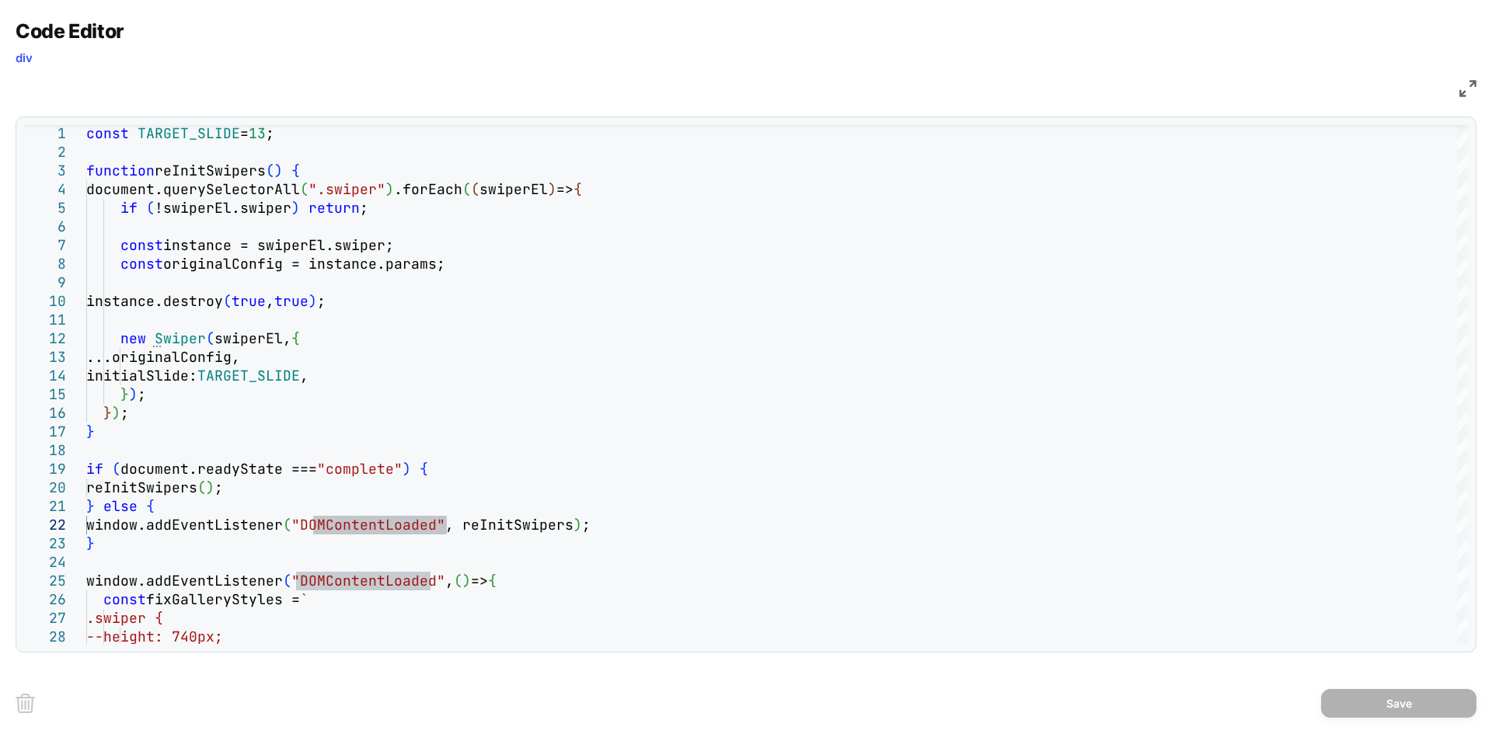
click at [1476, 95] on div "Code Editor div JS 16 17 18 19 20 21 22 23 24 25 26 27 28 14 15 12 13 10 11 8 9…" at bounding box center [746, 367] width 1492 height 734
click at [1474, 91] on img at bounding box center [1467, 88] width 17 height 17
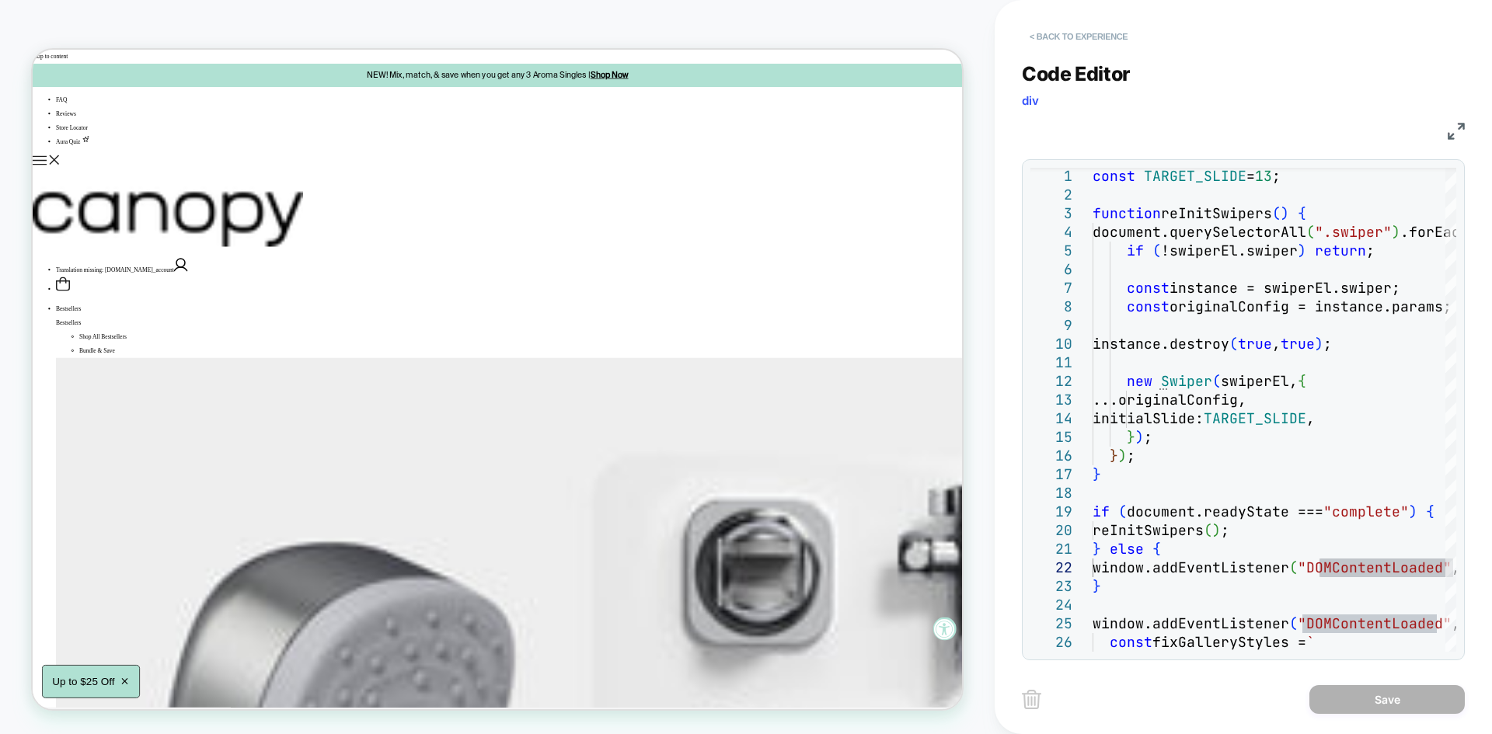
click at [1088, 33] on button "< Back to experience" at bounding box center [1078, 36] width 113 height 25
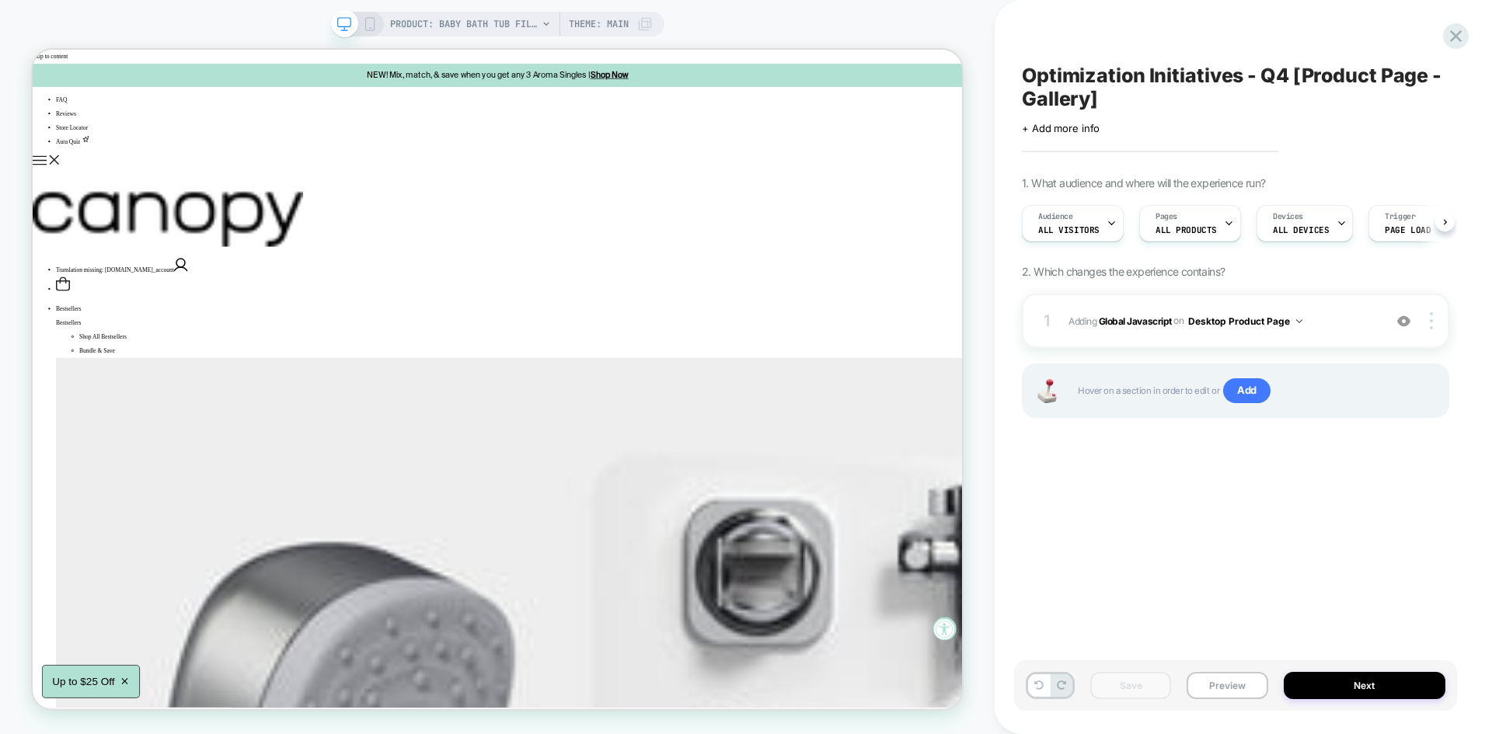
scroll to position [0, 1]
click at [1218, 685] on button "Preview" at bounding box center [1227, 685] width 81 height 27
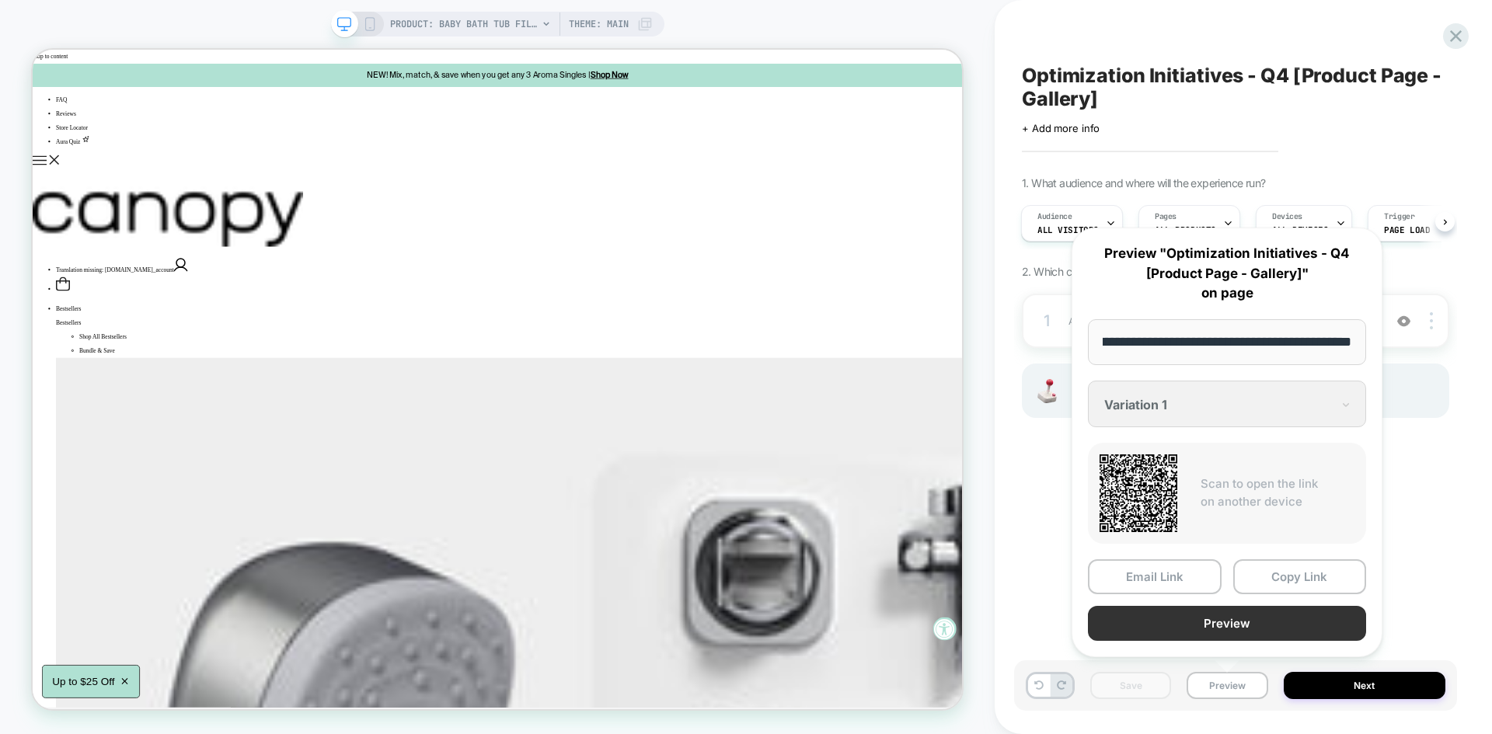
scroll to position [0, 0]
click at [1218, 630] on button "Preview" at bounding box center [1227, 623] width 278 height 35
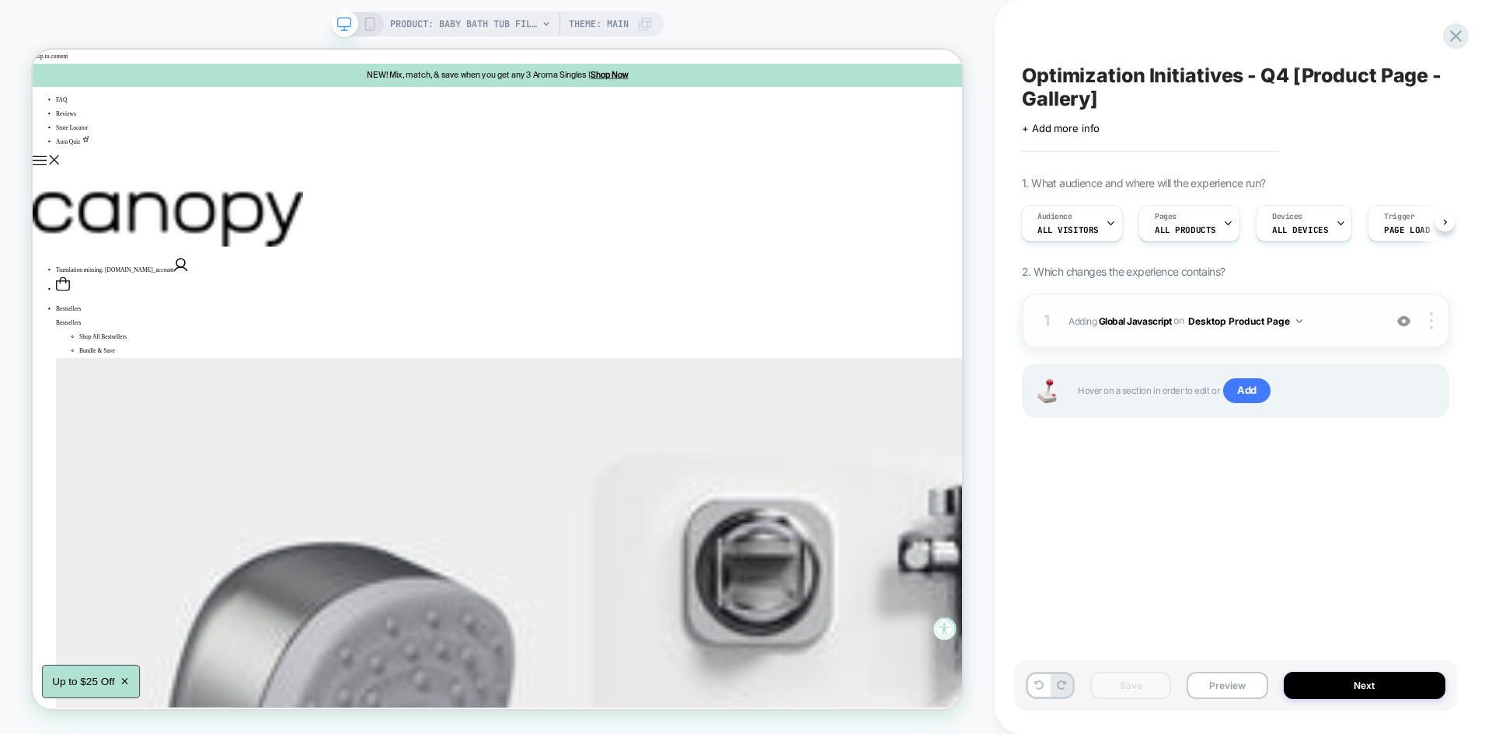
click at [1330, 312] on span "Adding Global Javascript on Desktop Product Page" at bounding box center [1221, 321] width 307 height 19
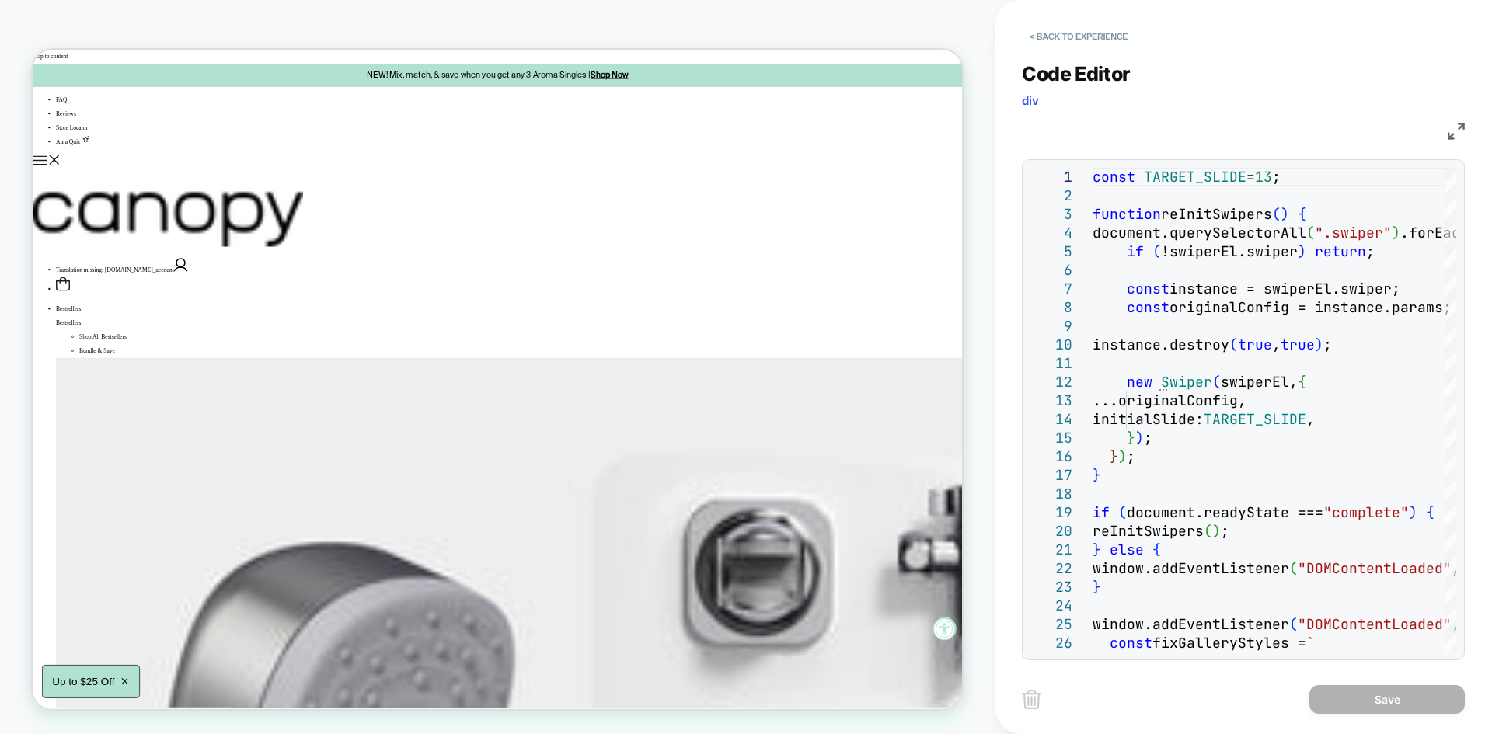
click at [1462, 127] on img at bounding box center [1456, 131] width 17 height 17
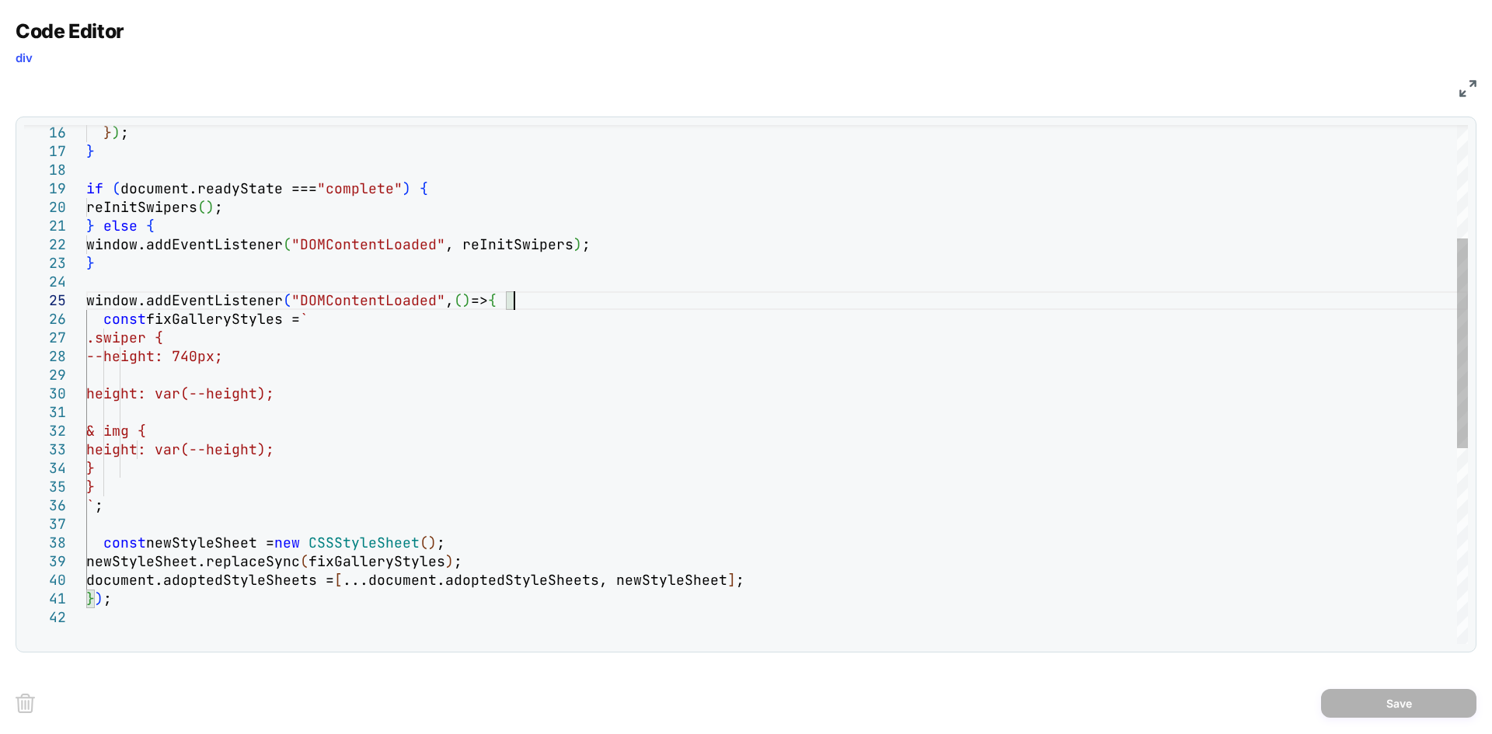
click at [531, 298] on div "} ) ; } if ( document.readyState === "complete" ) { reInitSwipers ( ) ; } else …" at bounding box center [777, 486] width 1382 height 1284
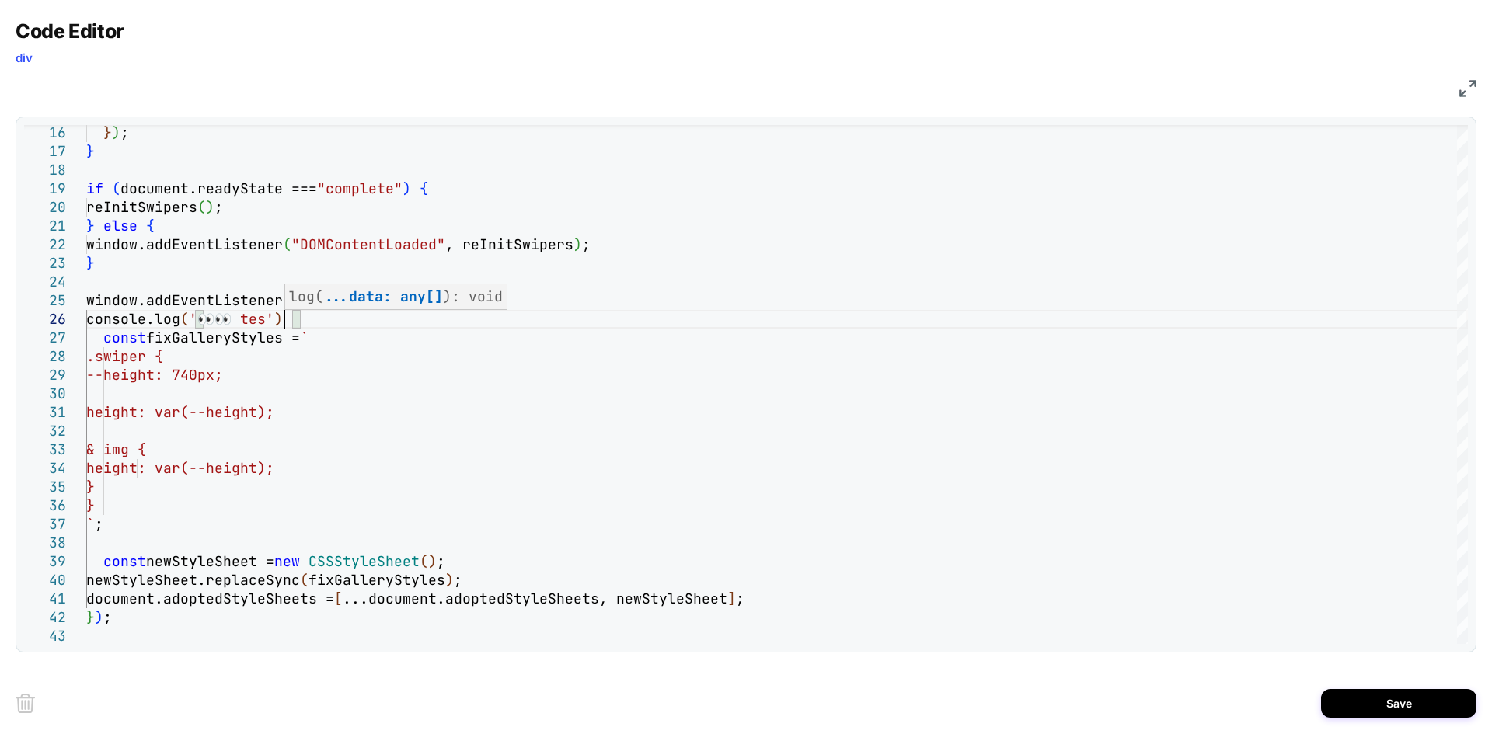
scroll to position [93, 206]
type textarea "**********"
click at [1344, 698] on button "Save" at bounding box center [1398, 703] width 155 height 29
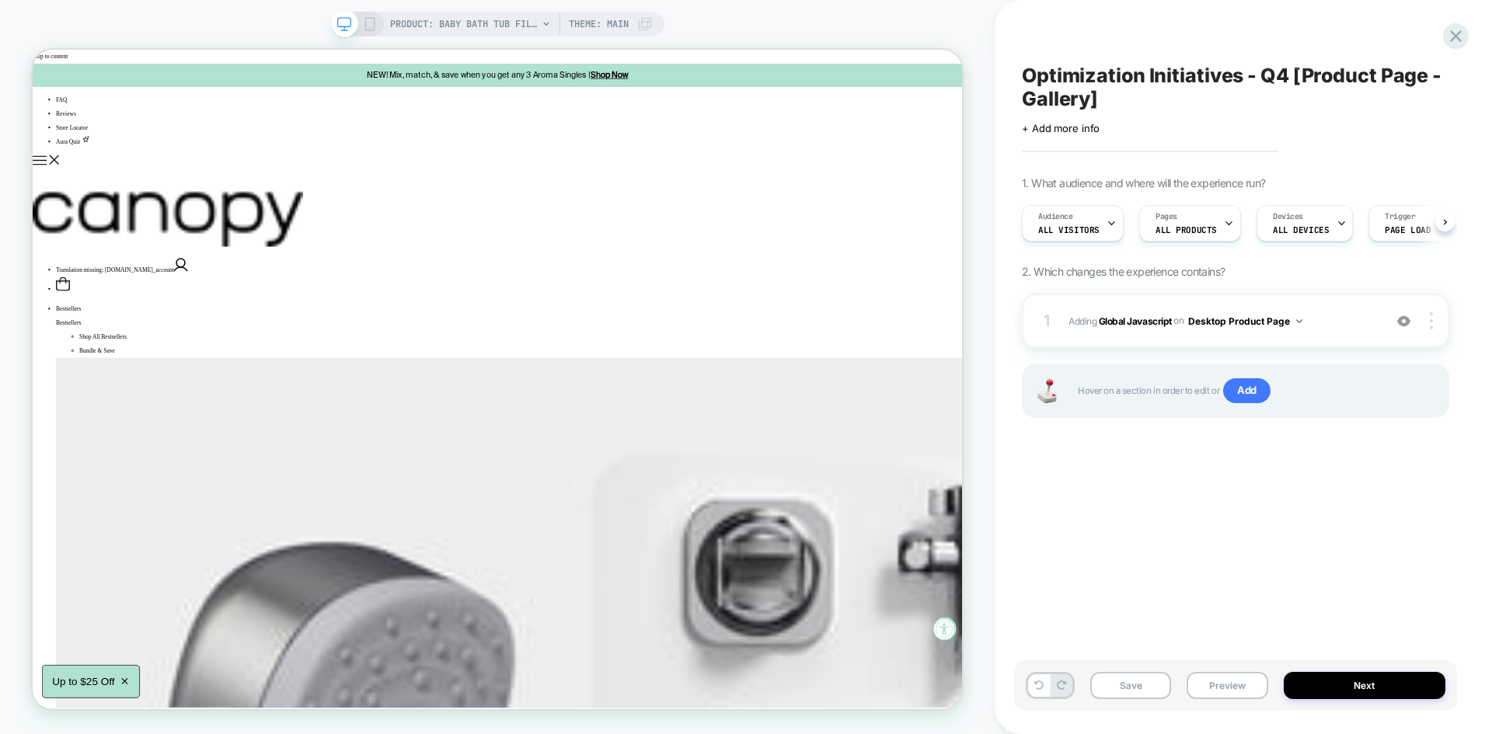
scroll to position [0, 1]
click at [1140, 685] on button "Save" at bounding box center [1130, 685] width 81 height 27
click at [1248, 688] on button "Preview" at bounding box center [1227, 685] width 81 height 27
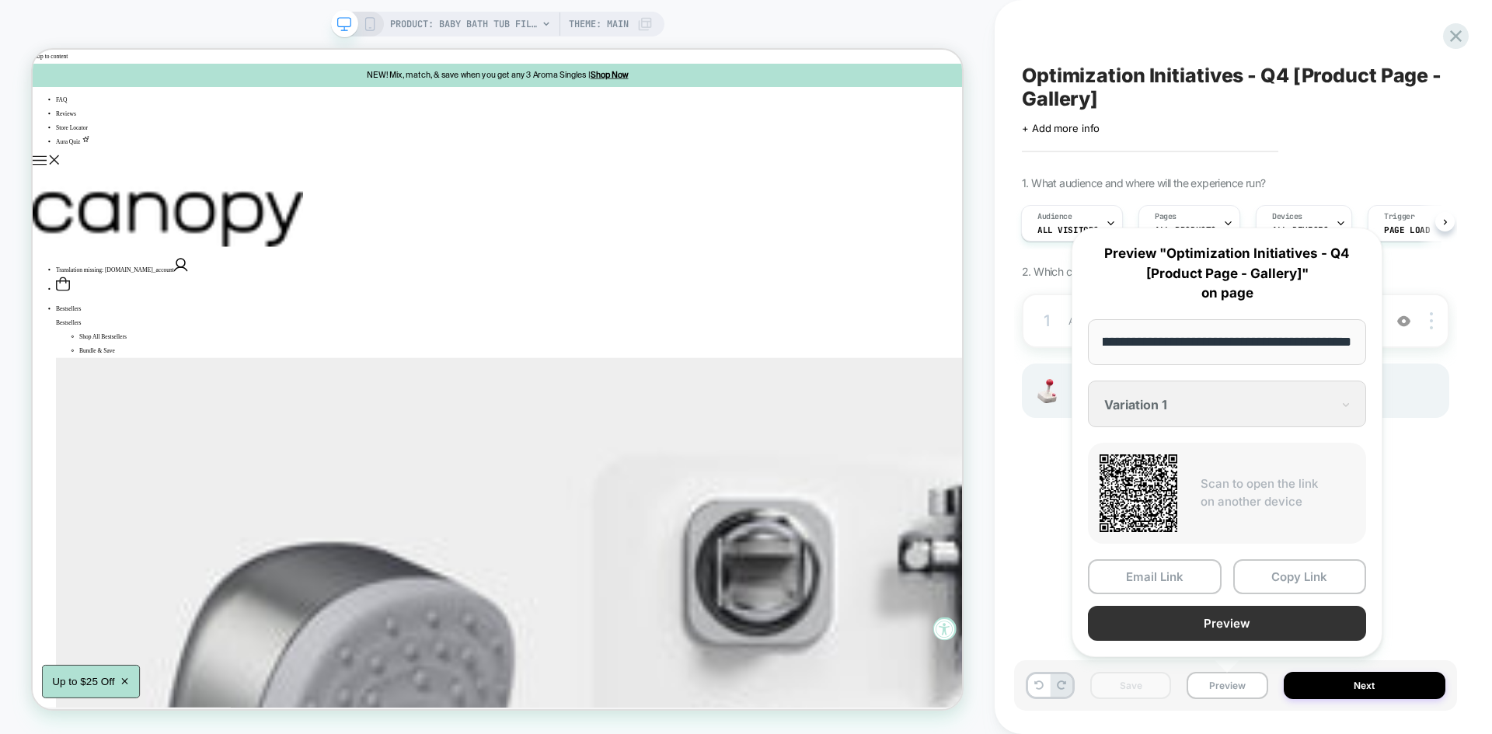
scroll to position [0, 0]
click at [1166, 606] on button "Preview" at bounding box center [1227, 623] width 278 height 35
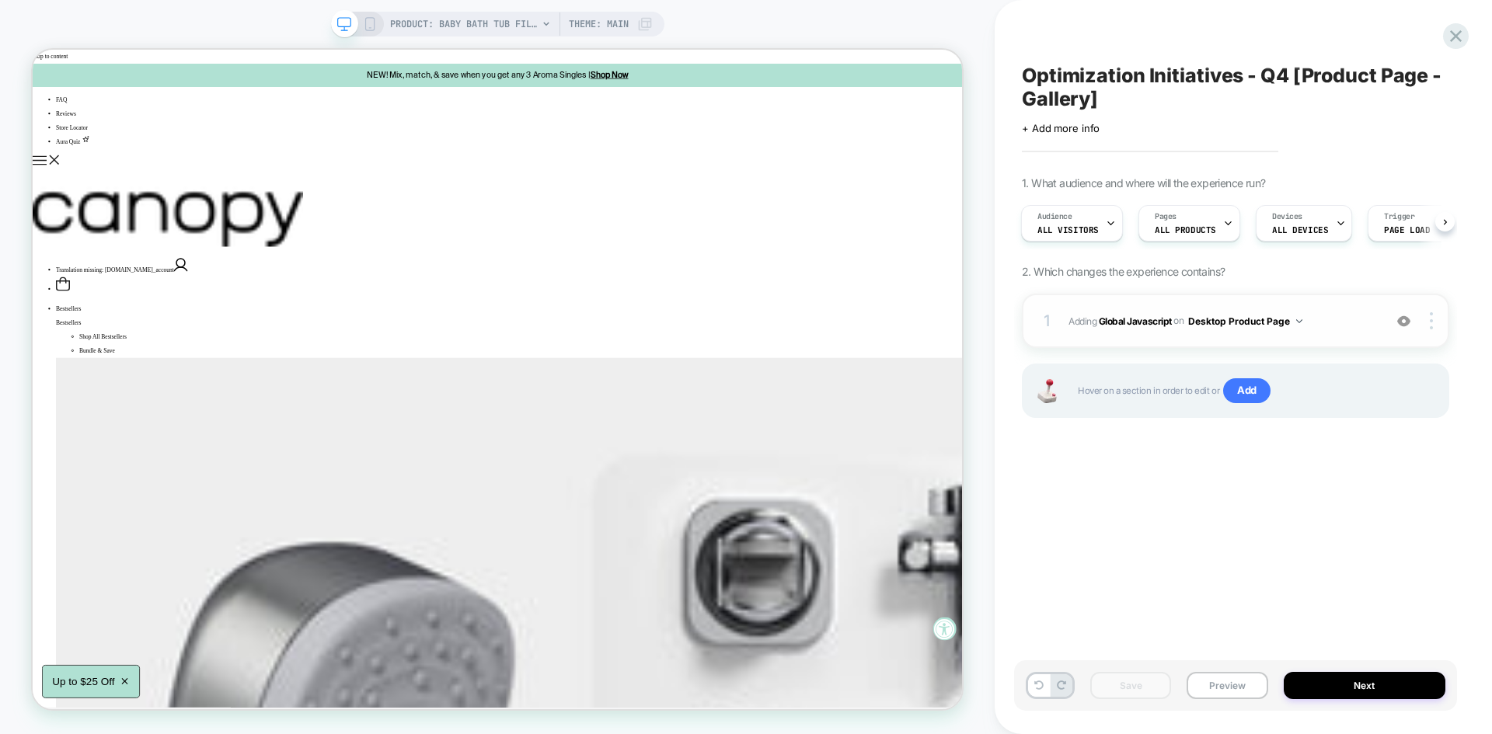
click at [1300, 315] on button "Desktop Product Page" at bounding box center [1245, 321] width 114 height 19
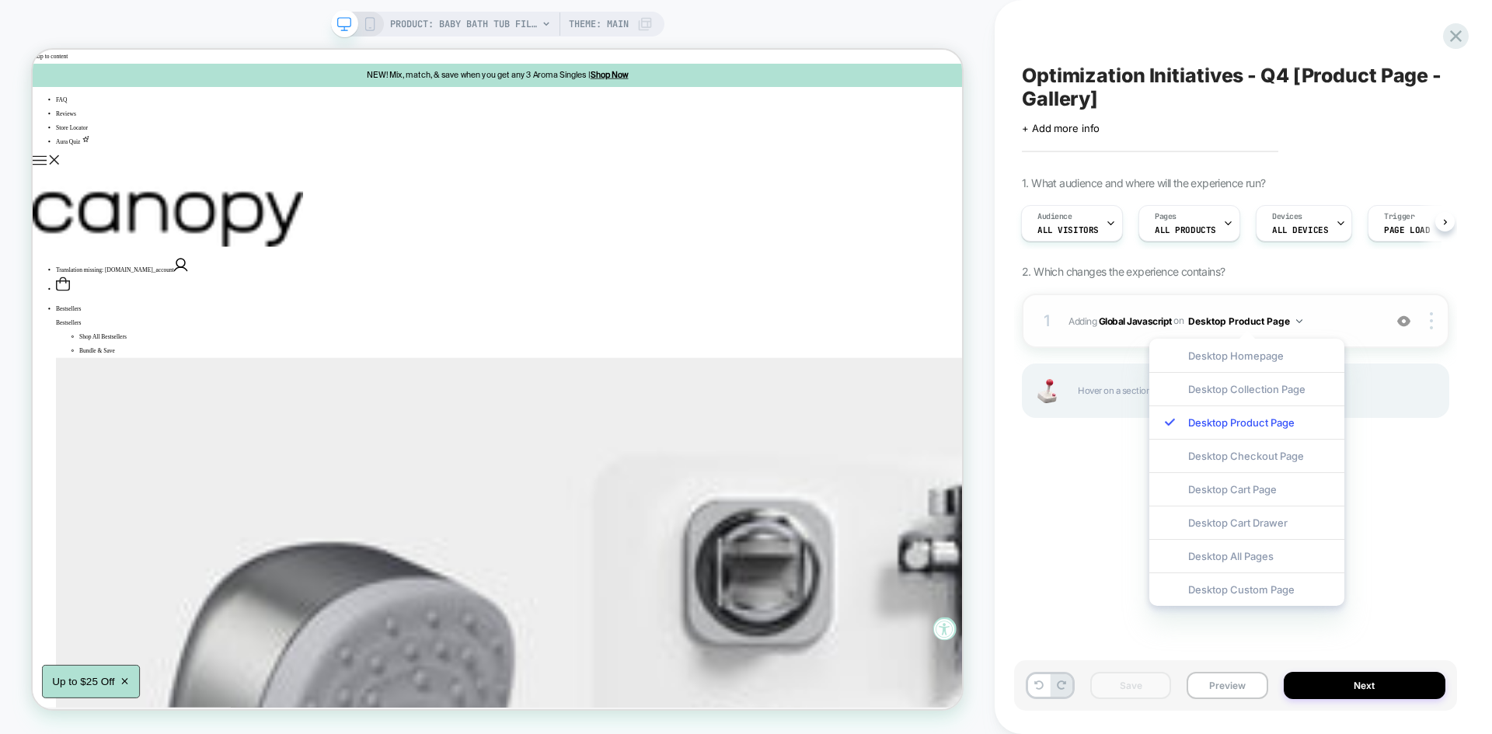
click at [1311, 312] on span "Adding Global Javascript on Desktop Product Page" at bounding box center [1221, 321] width 307 height 19
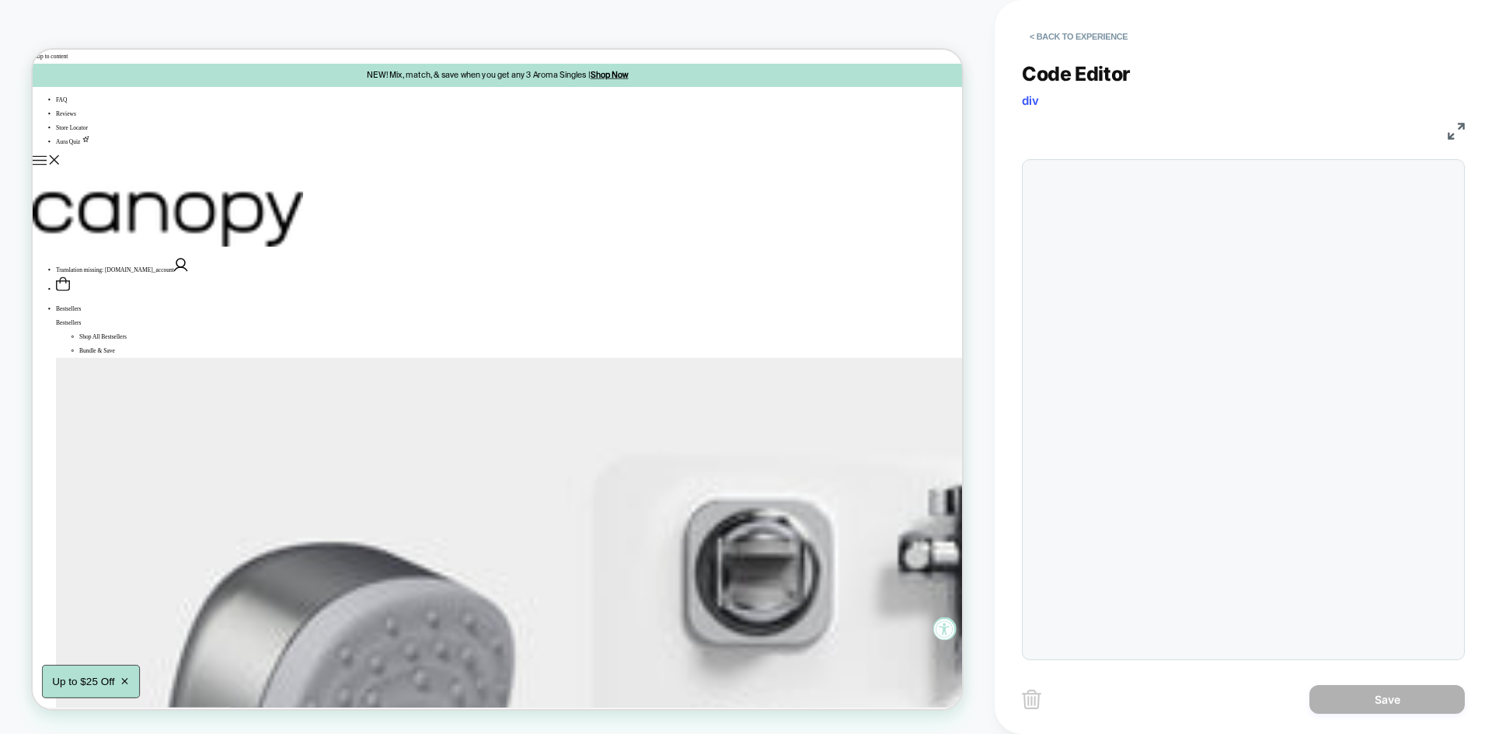
click at [1138, 312] on div "const TARGET_SLIDE = 13;" at bounding box center [1115, 569] width 45 height 802
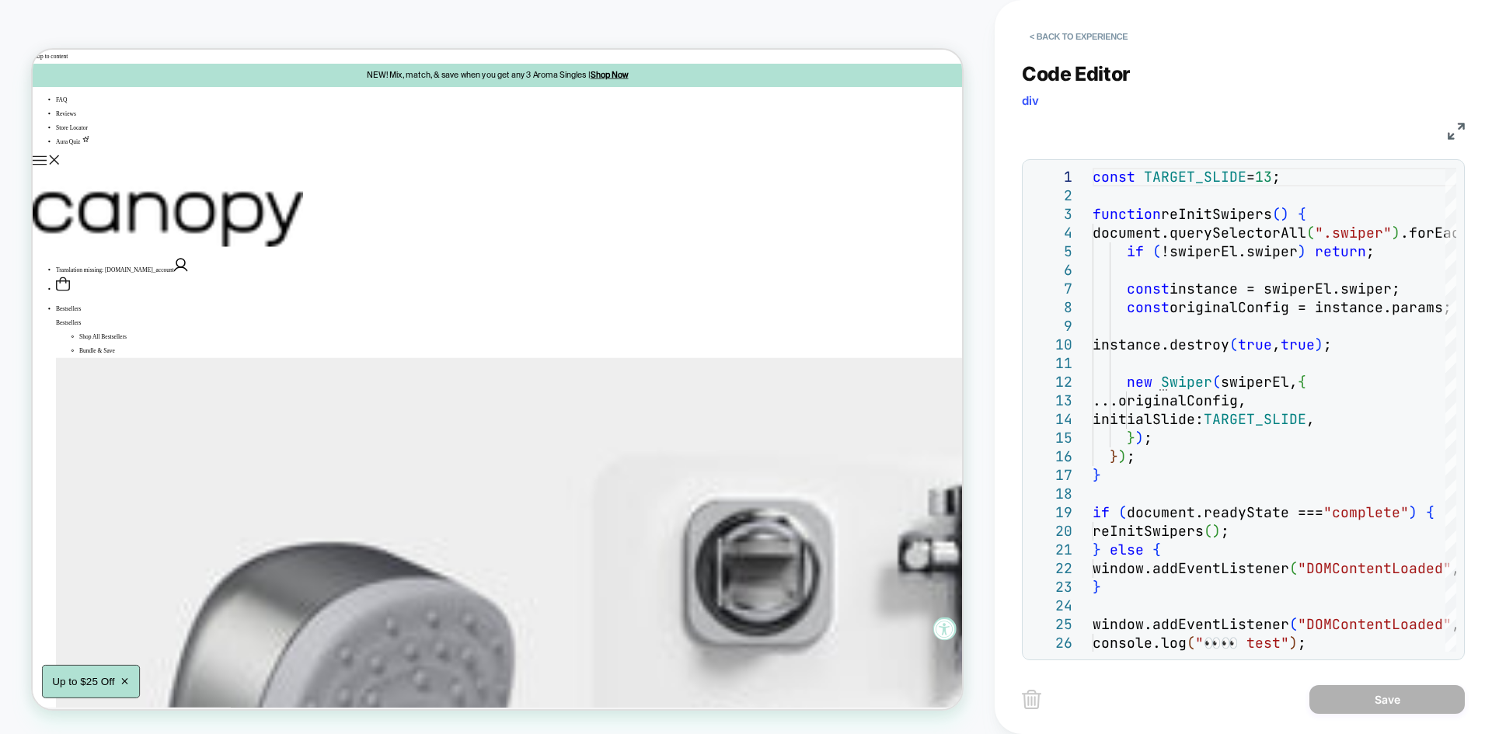
click at [1452, 128] on img at bounding box center [1456, 131] width 17 height 17
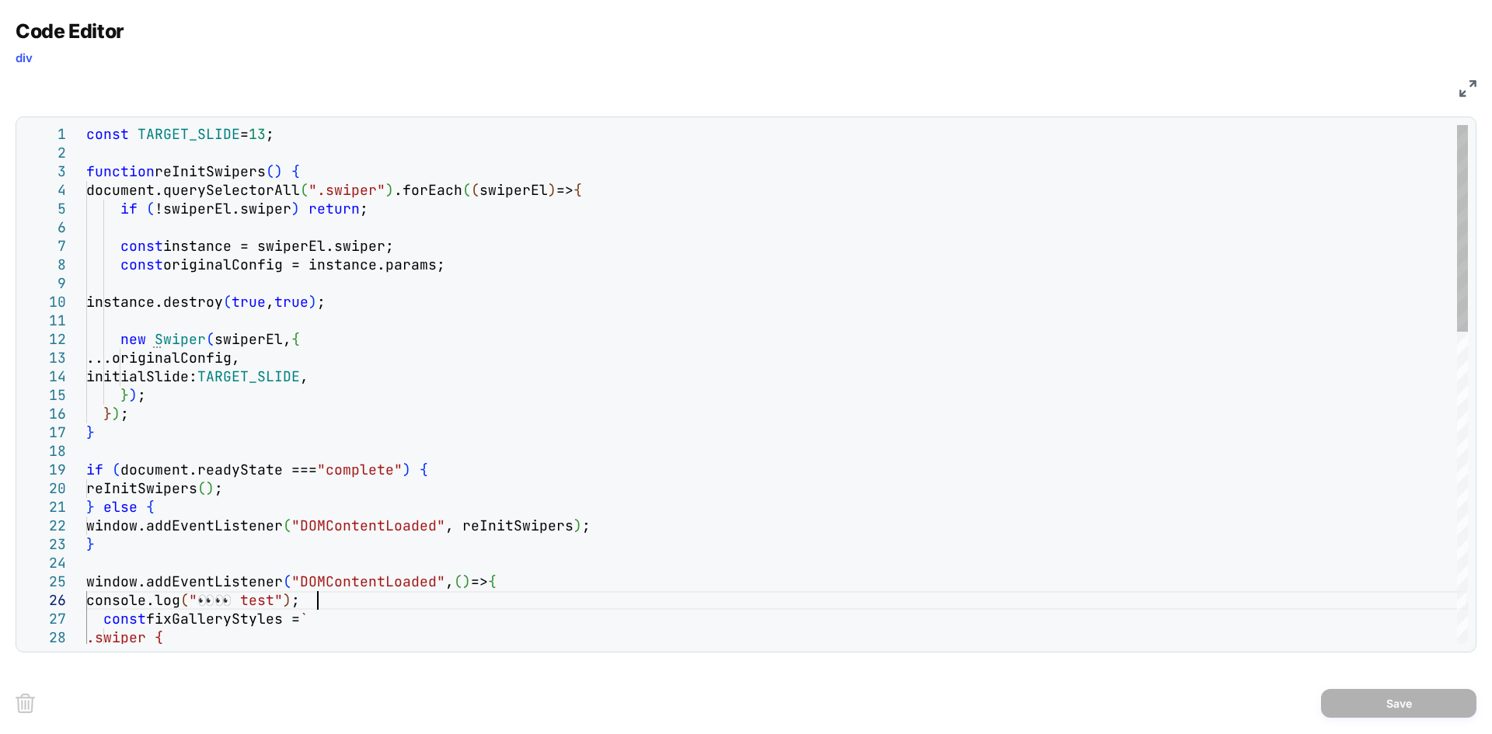
type textarea "**********"
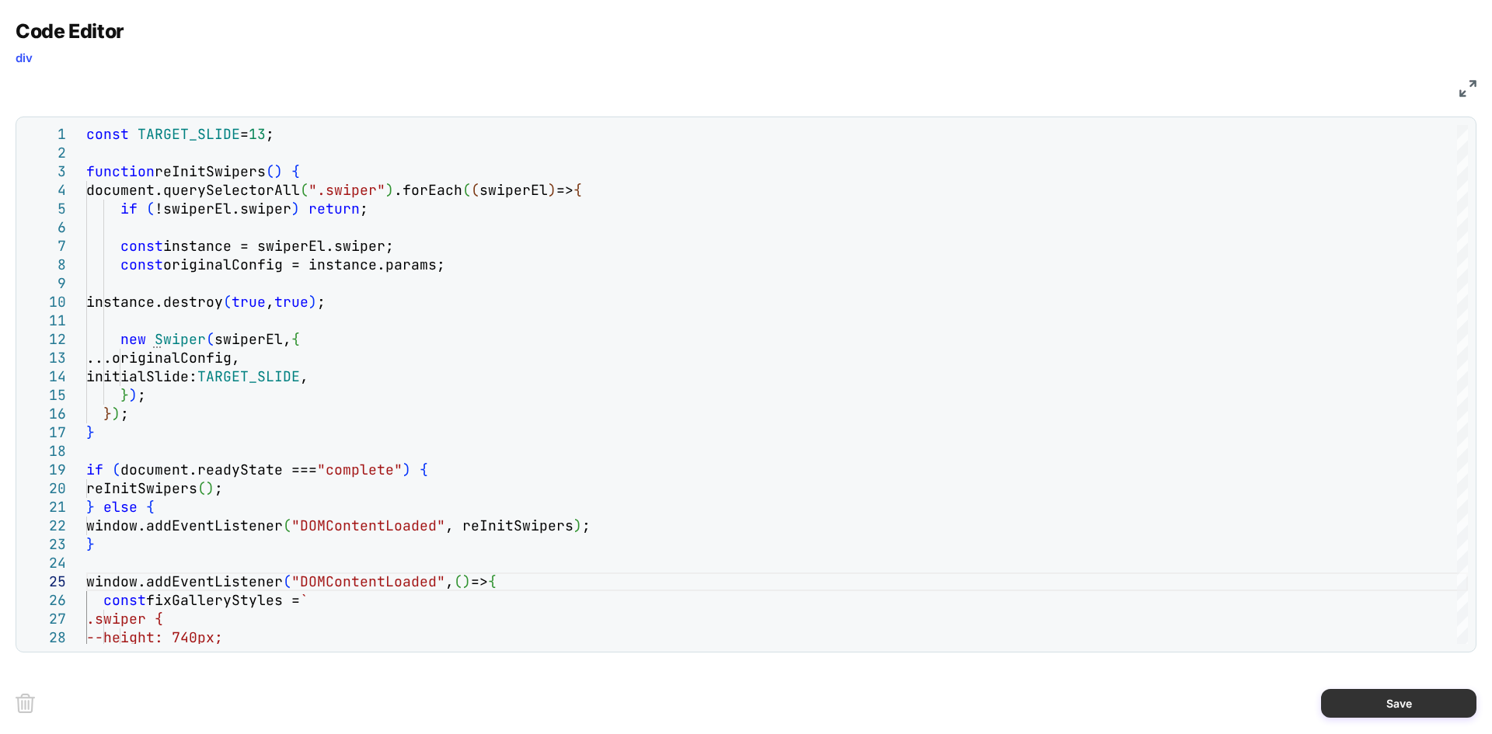
click at [1353, 708] on button "Save" at bounding box center [1398, 703] width 155 height 29
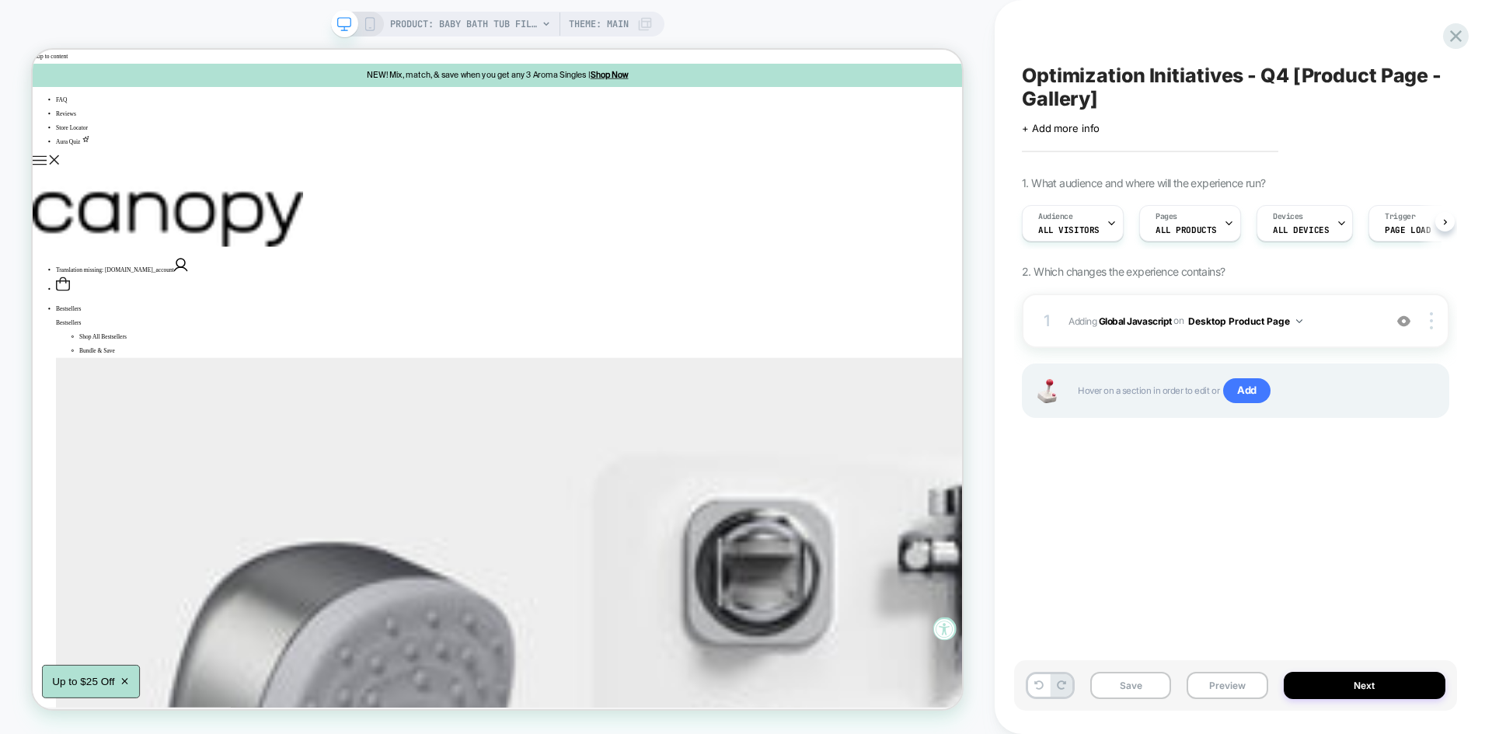
scroll to position [0, 1]
click at [1121, 678] on button "Save" at bounding box center [1130, 685] width 81 height 27
click at [1210, 690] on button "Preview" at bounding box center [1227, 685] width 81 height 27
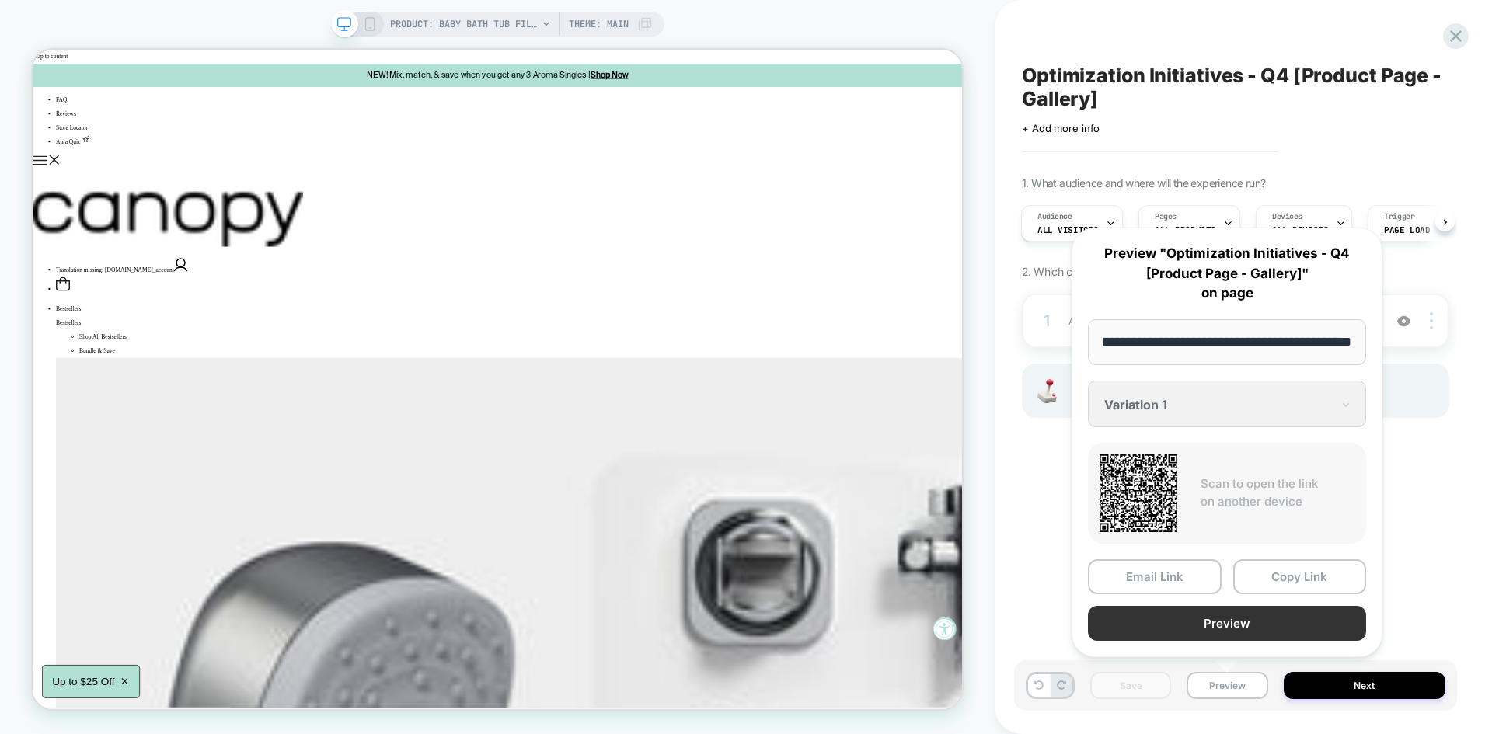
scroll to position [0, 0]
click at [1206, 631] on button "Preview" at bounding box center [1227, 623] width 278 height 35
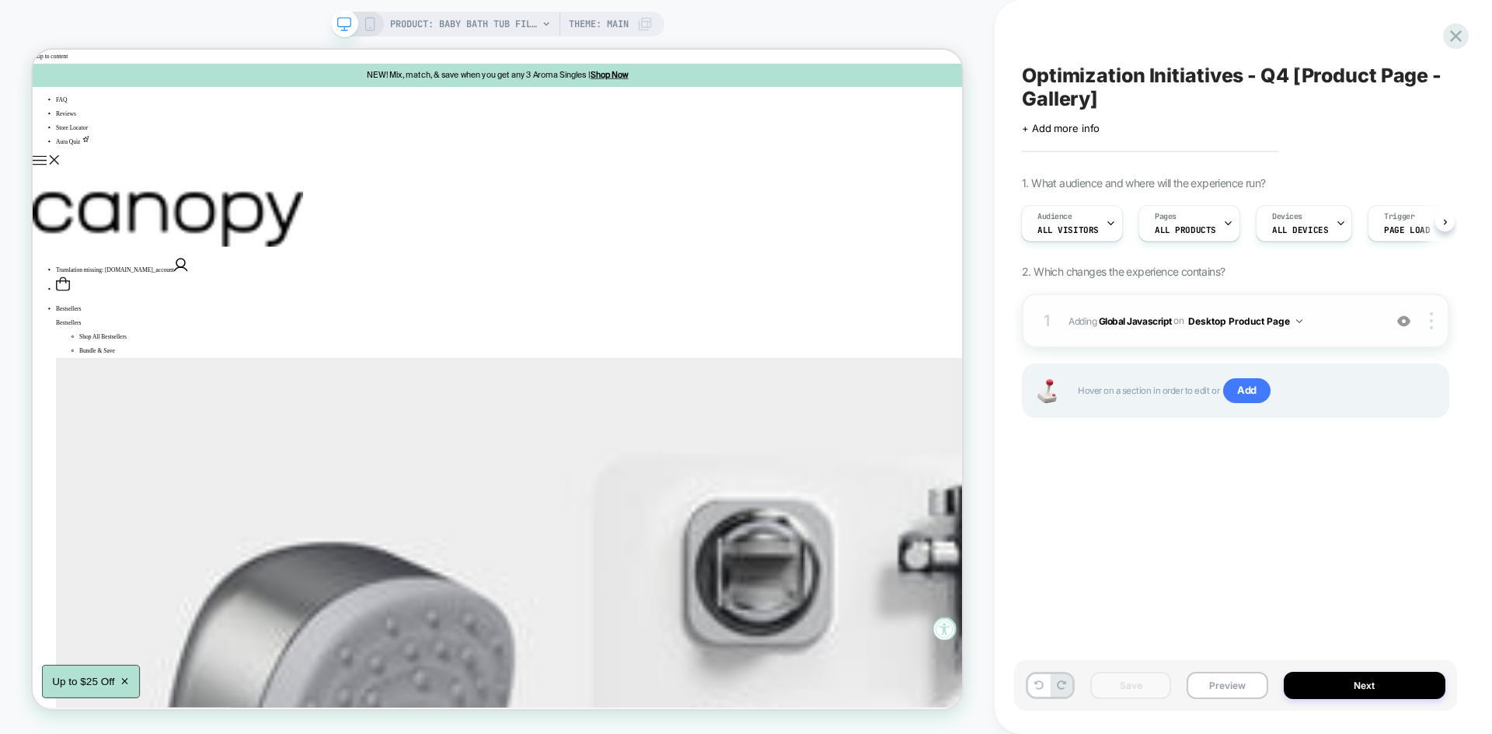
click at [1326, 298] on div "1 Adding Global Javascript on Desktop Product Page Add Before Add After Copy to…" at bounding box center [1235, 321] width 427 height 54
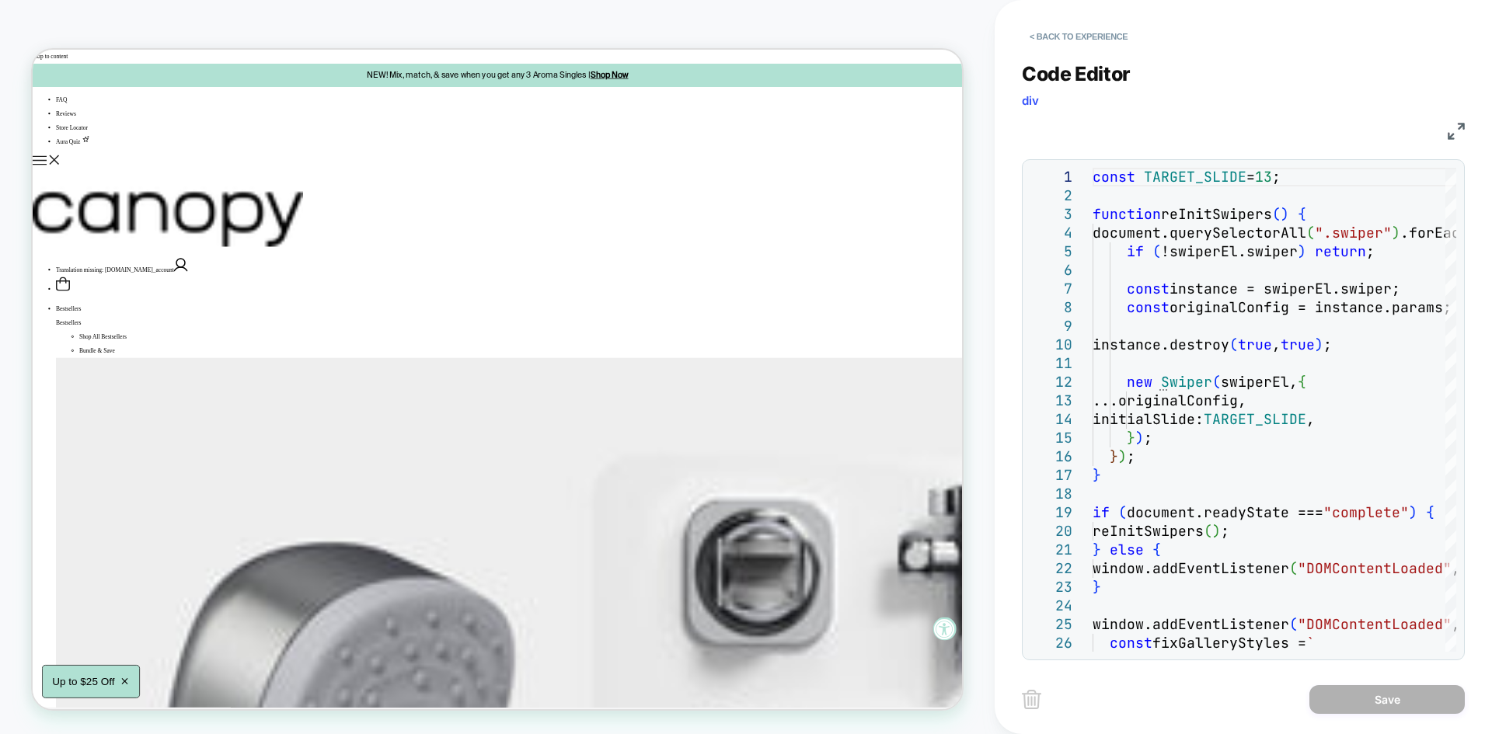
click at [1445, 134] on div "JS" at bounding box center [1243, 129] width 443 height 26
click at [1461, 120] on div "JS" at bounding box center [1243, 129] width 443 height 26
click at [1455, 130] on img at bounding box center [1456, 131] width 17 height 17
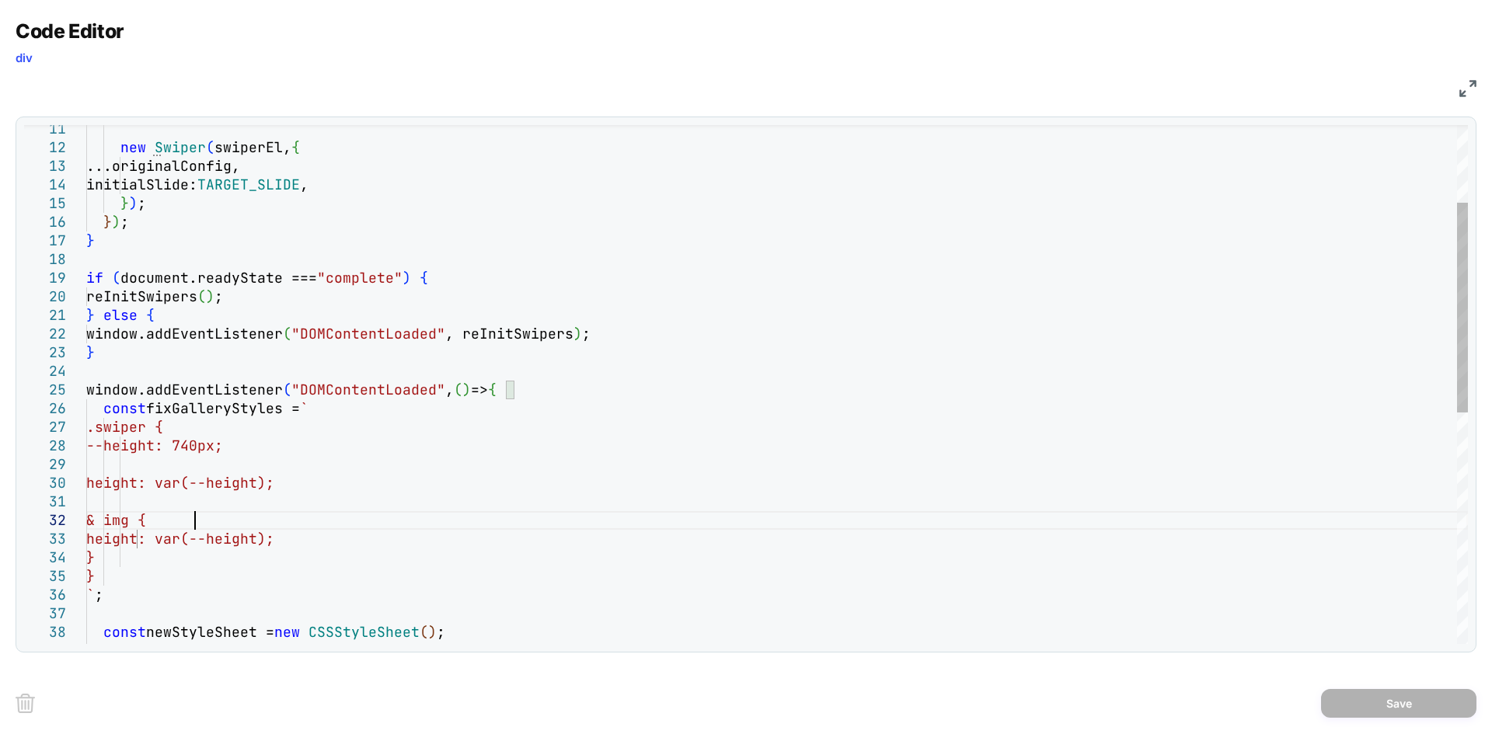
click at [395, 525] on div "new Swiper ( swiperEl, { ...originalConfig, initialSlide: TARGET_SLIDE , } ) ; …" at bounding box center [777, 575] width 1382 height 1284
click at [385, 531] on div "new Swiper ( swiperEl, { ...originalConfig, initialSlide: TARGET_SLIDE , } ) ; …" at bounding box center [777, 575] width 1382 height 1284
click at [542, 395] on div "new Swiper ( swiperEl, { ...originalConfig, initialSlide: TARGET_SLIDE , } ) ; …" at bounding box center [777, 575] width 1382 height 1284
click at [484, 406] on div "new Swiper ( swiperEl, { ...originalConfig, initialSlide: TARGET_SLIDE , } ) ; …" at bounding box center [777, 575] width 1382 height 1284
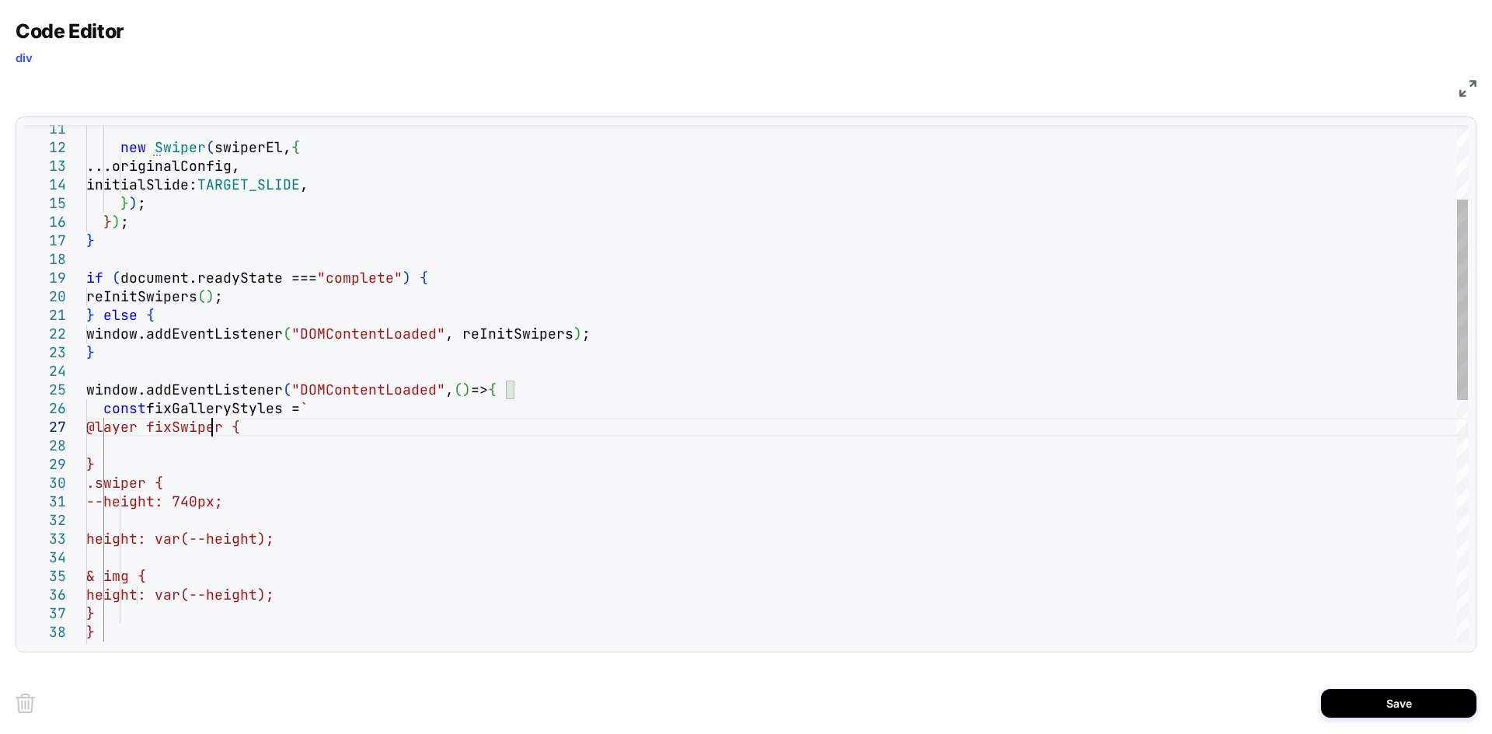
scroll to position [129, 126]
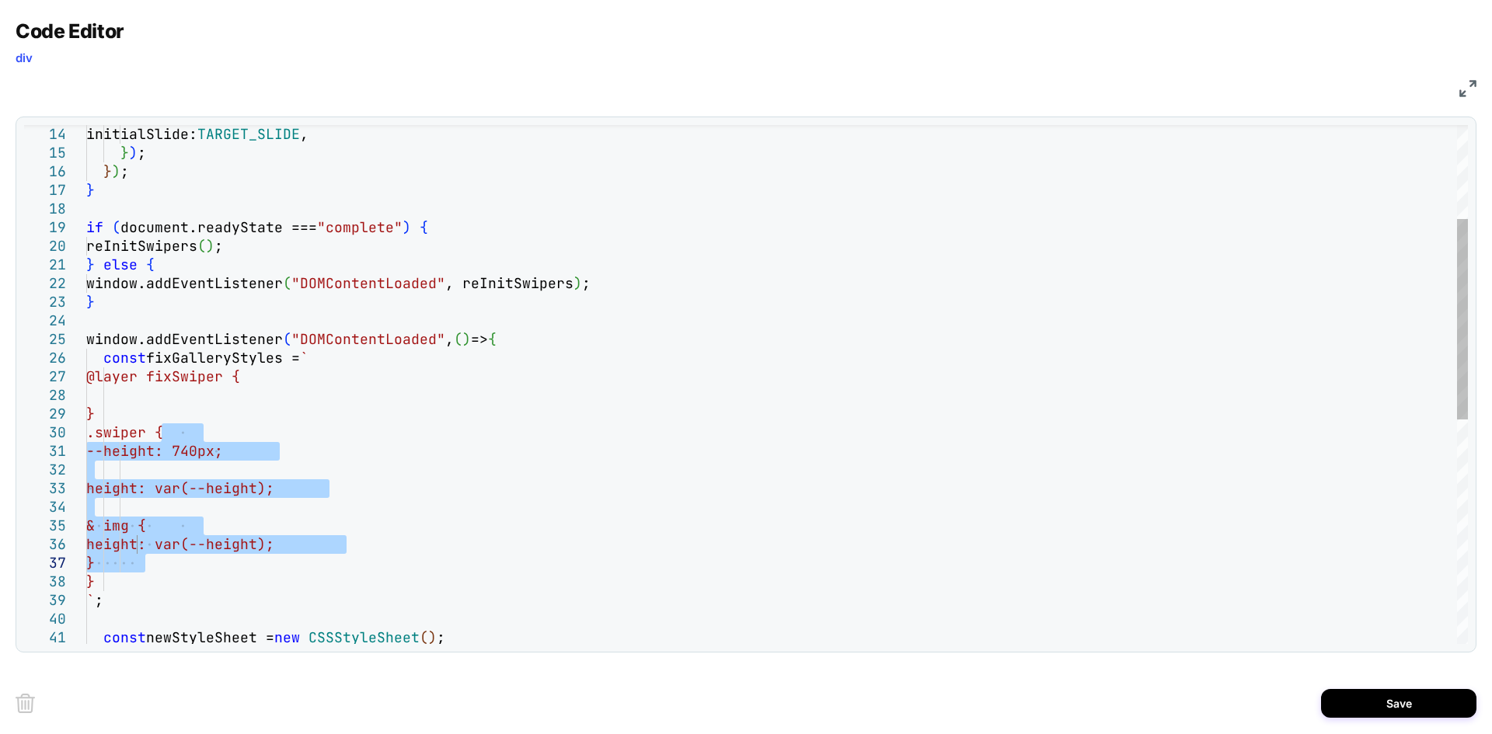
drag, startPoint x: 158, startPoint y: 436, endPoint x: 141, endPoint y: 573, distance: 137.8
click at [141, 573] on div "initialSlide: TARGET_SLIDE , } ) ; } ) ; } if ( document.readyState === "comple…" at bounding box center [777, 553] width 1382 height 1340
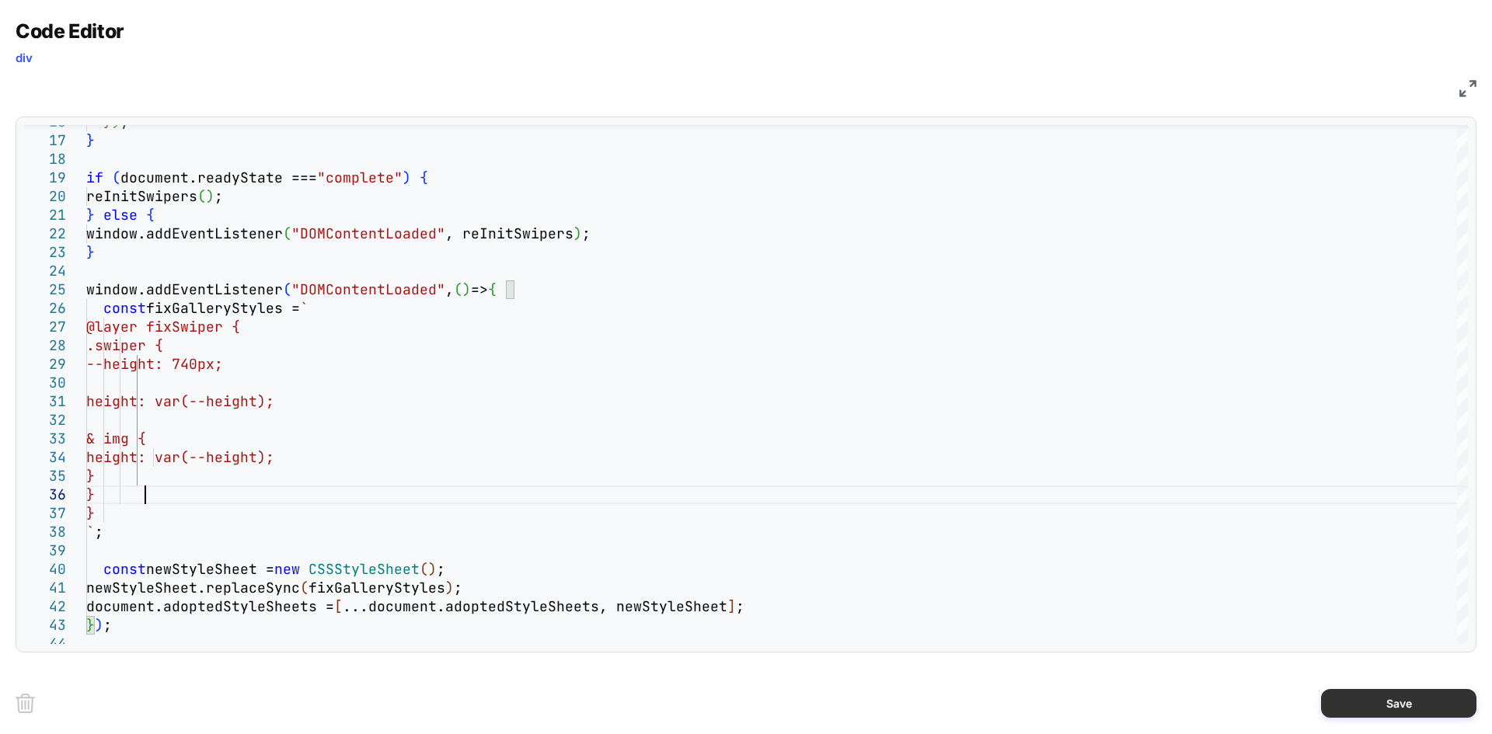
type textarea "**********"
click at [1374, 689] on button "Save" at bounding box center [1398, 703] width 155 height 29
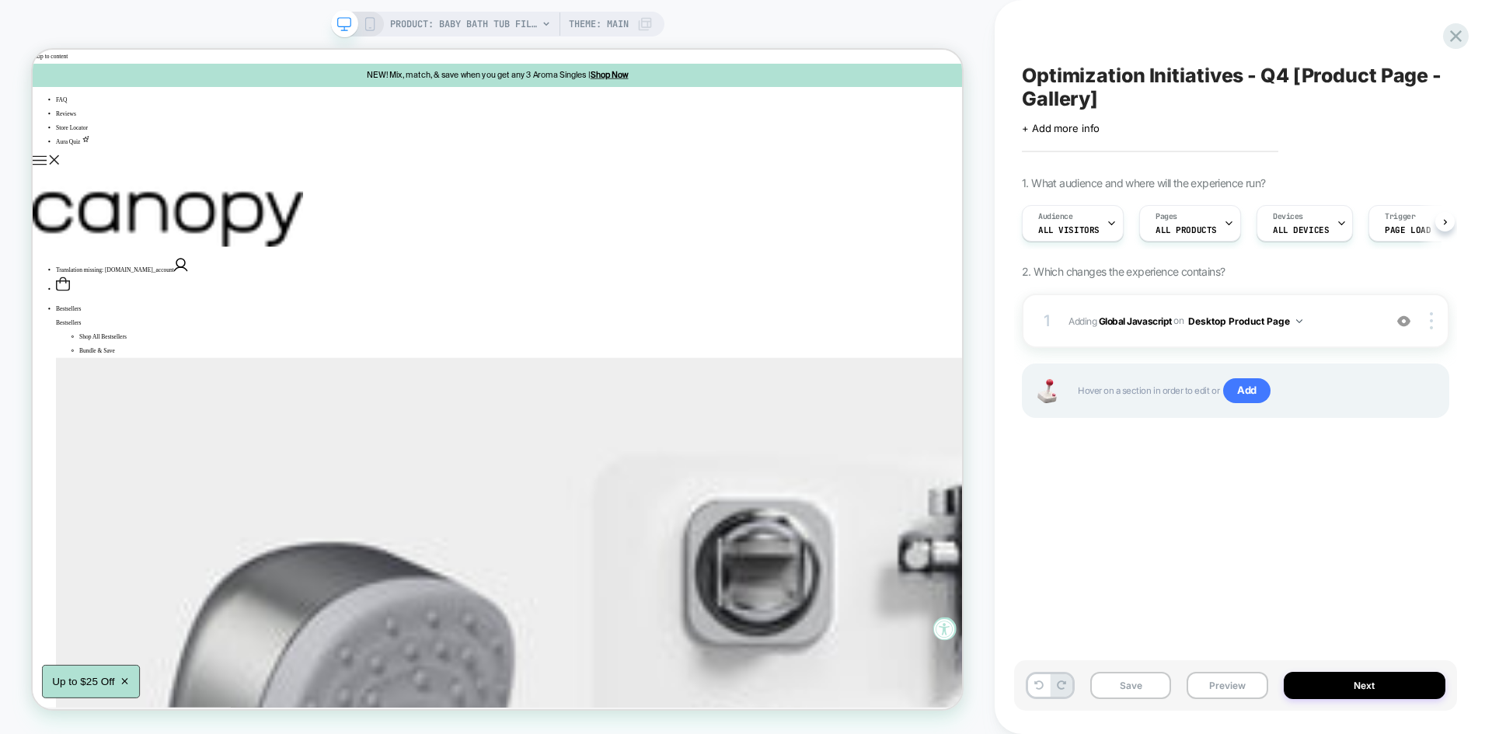
scroll to position [0, 1]
click at [1125, 676] on button "Save" at bounding box center [1130, 685] width 81 height 27
click at [1226, 688] on button "Preview" at bounding box center [1227, 685] width 81 height 27
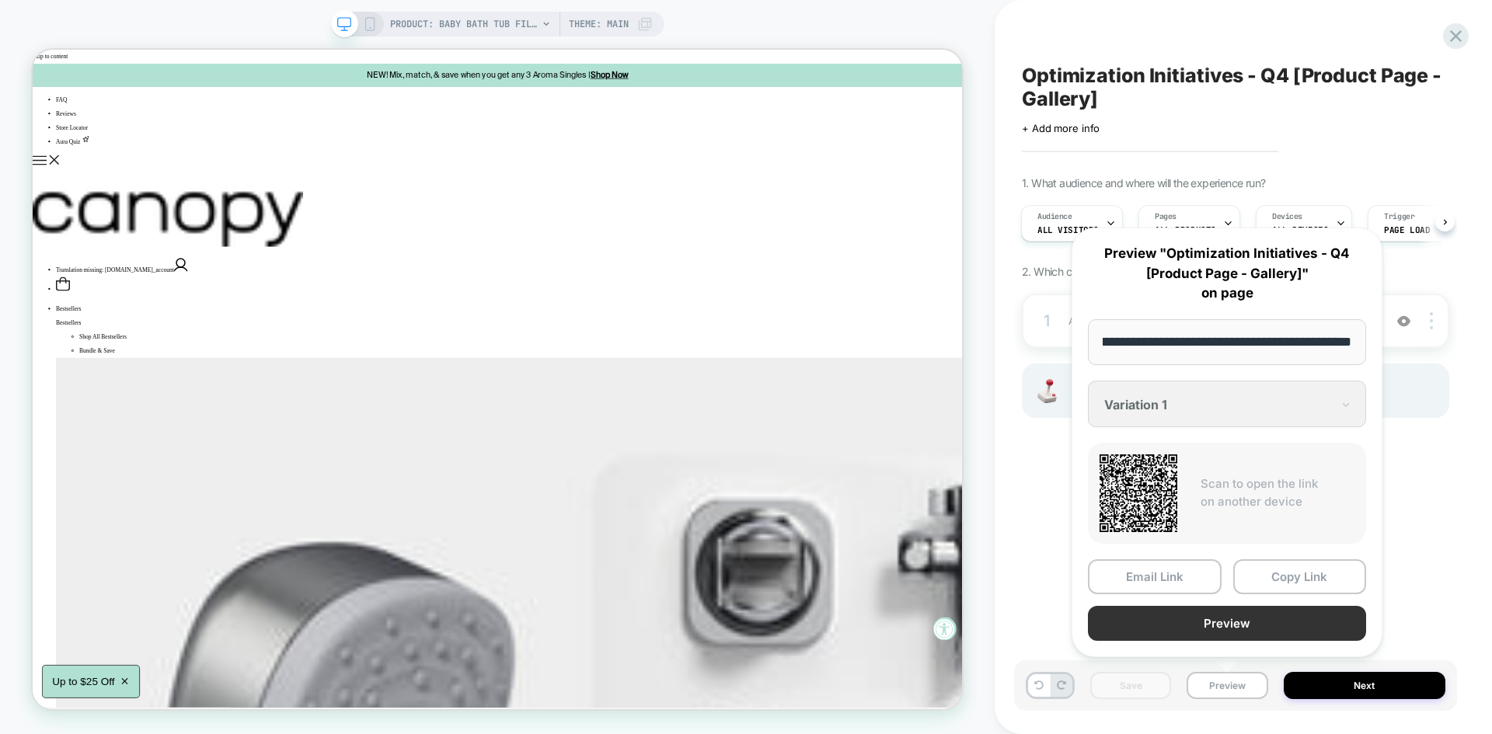
scroll to position [0, 0]
click at [1211, 607] on button "Preview" at bounding box center [1227, 623] width 278 height 35
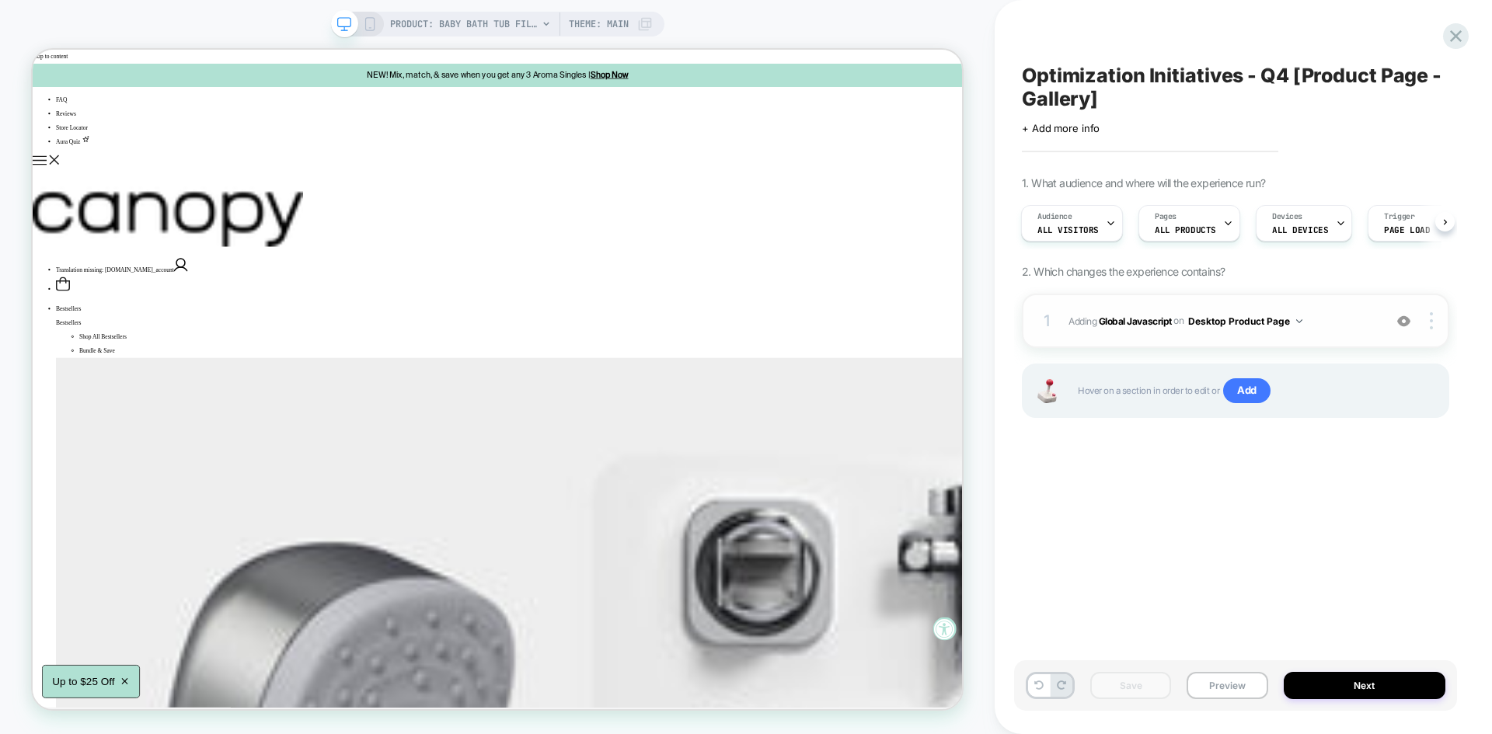
click at [1320, 314] on span "Adding Global Javascript on Desktop Product Page" at bounding box center [1221, 321] width 307 height 19
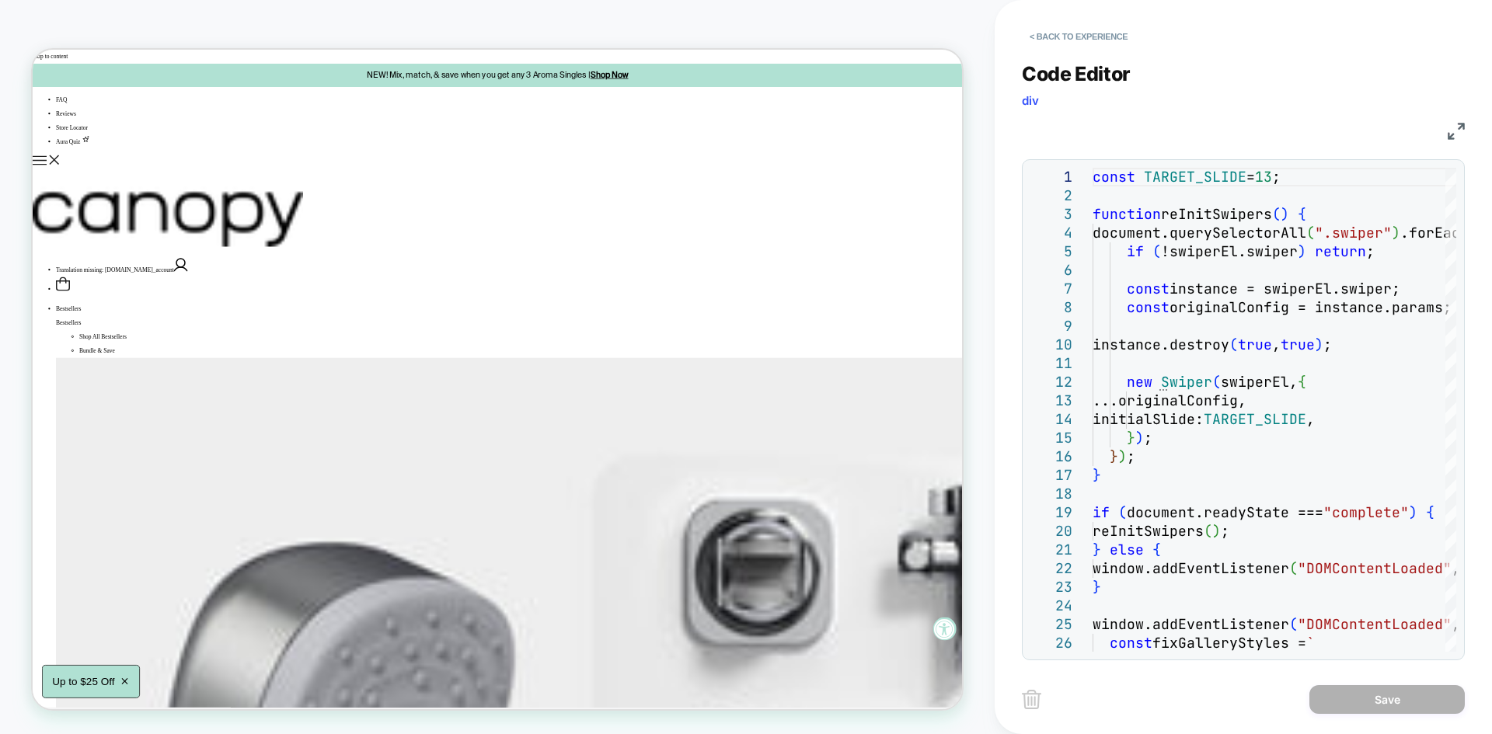
click at [1455, 128] on img at bounding box center [1456, 131] width 17 height 17
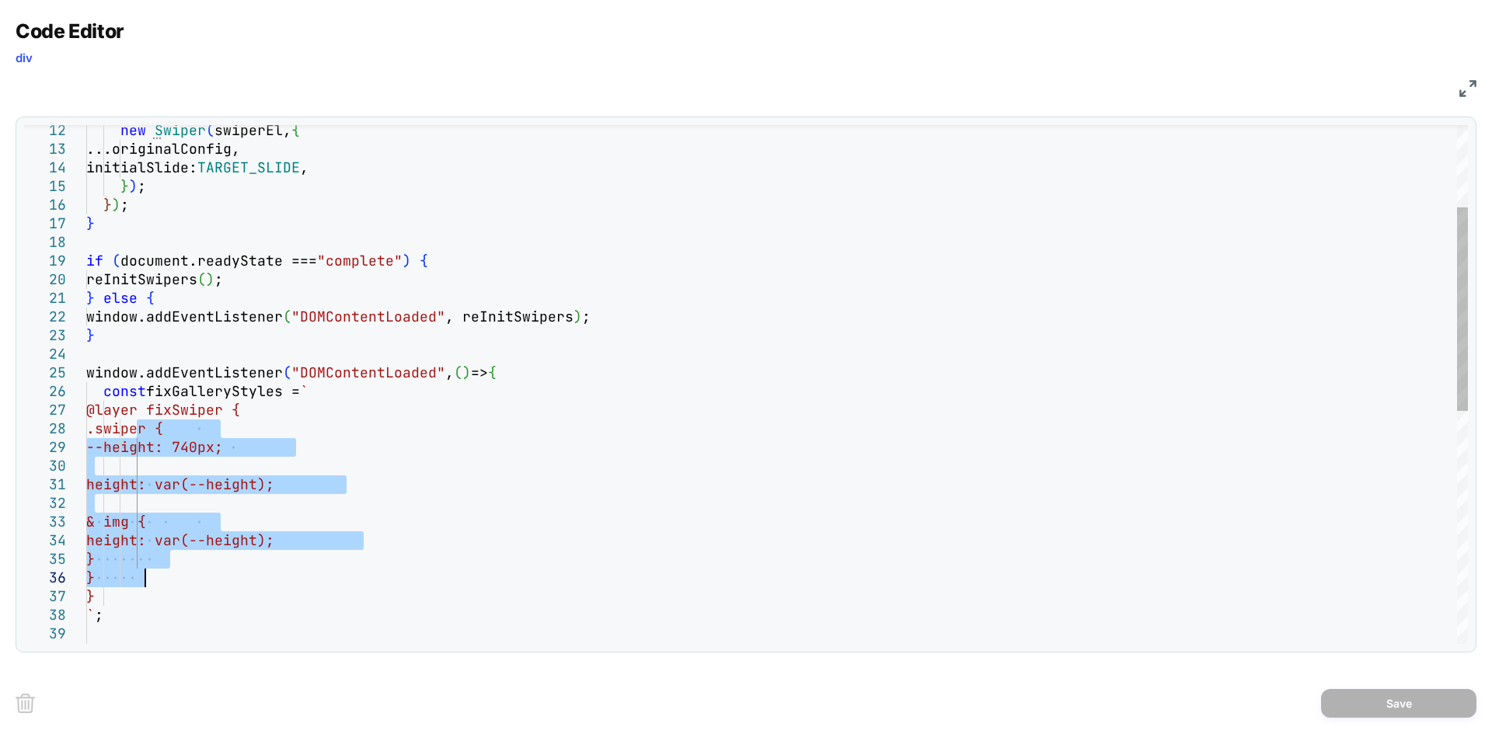
drag, startPoint x: 138, startPoint y: 429, endPoint x: 152, endPoint y: 573, distance: 144.5
click at [152, 573] on div "new Swiper ( swiperEl, { ...originalConfig, initialSlide: TARGET_SLIDE , } ) ; …" at bounding box center [777, 576] width 1382 height 1321
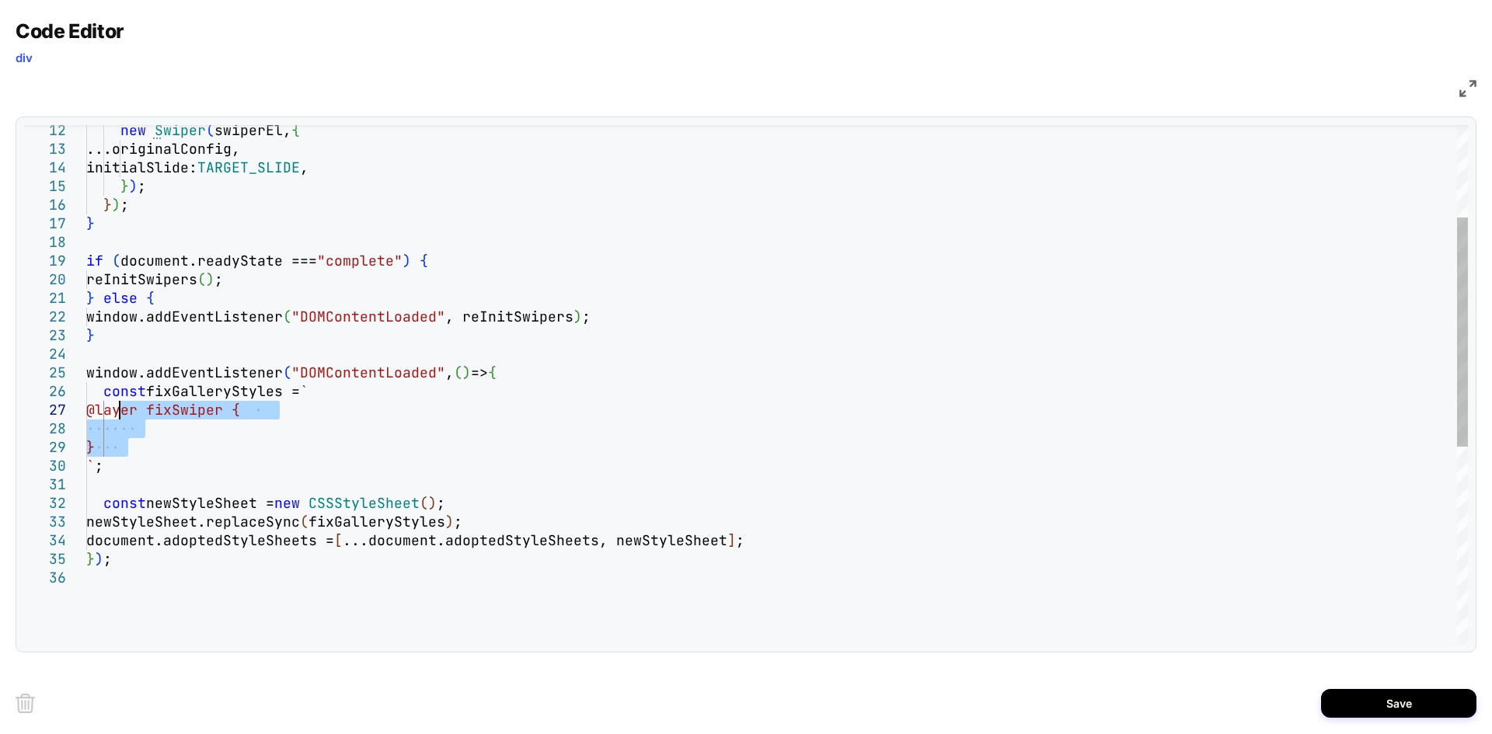
drag, startPoint x: 138, startPoint y: 443, endPoint x: 121, endPoint y: 416, distance: 32.1
click at [121, 416] on div "new Swiper ( swiperEl, { ...originalConfig, initialSlide: TARGET_SLIDE , } ) ; …" at bounding box center [777, 502] width 1382 height 1172
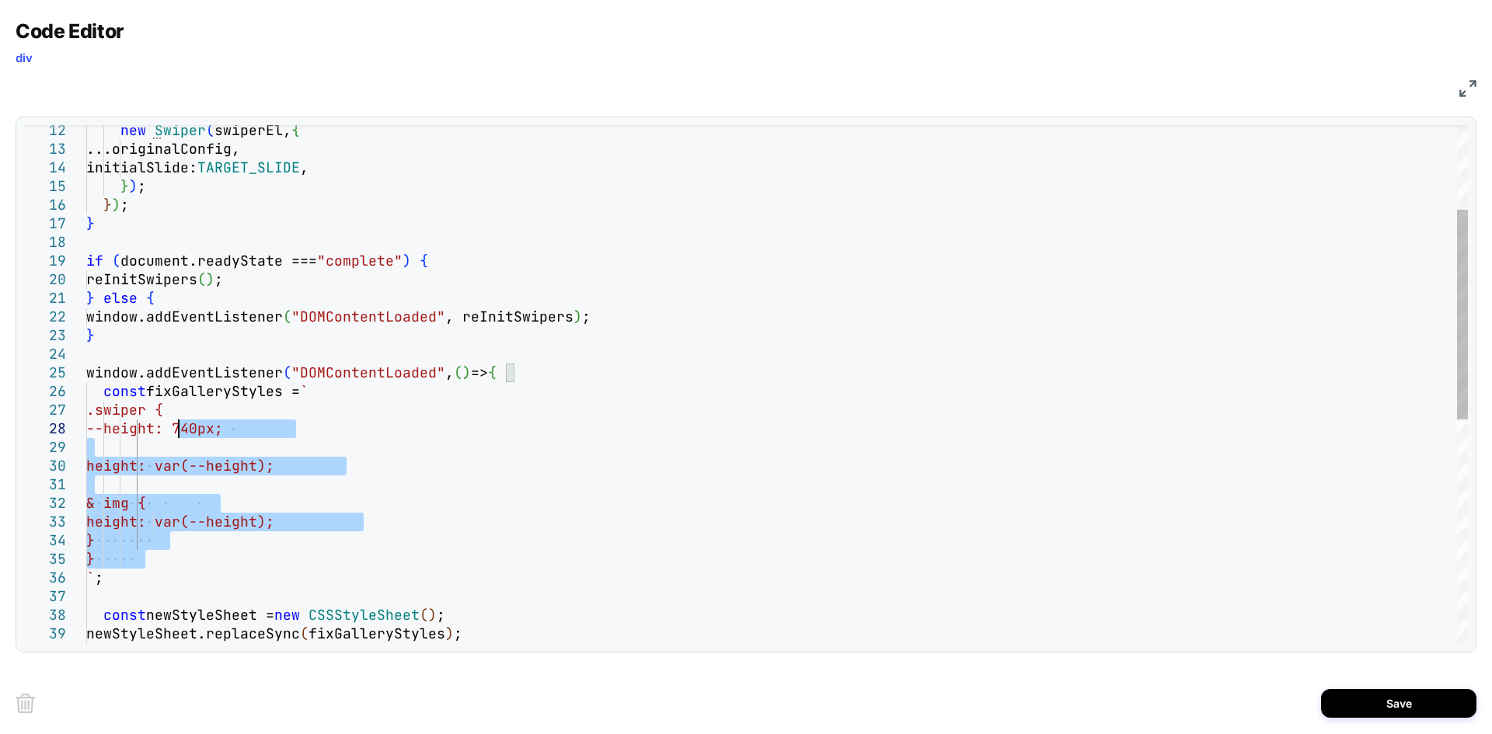
click at [180, 432] on div "new Swiper ( swiperEl, { ...originalConfig, initialSlide: TARGET_SLIDE , } ) ; …" at bounding box center [777, 558] width 1382 height 1284
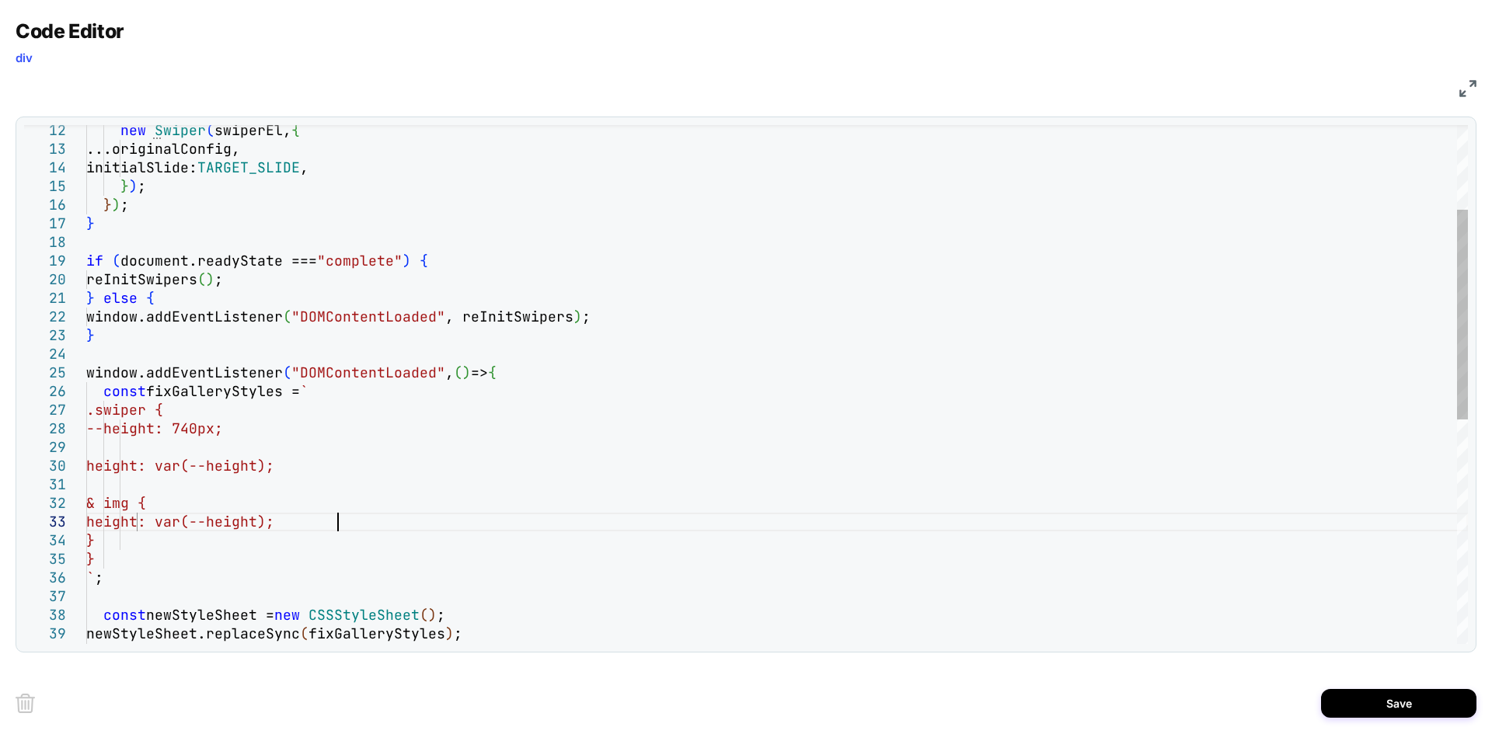
click at [368, 524] on div "new Swiper ( swiperEl, { ...originalConfig, initialSlide: TARGET_SLIDE , } ) ; …" at bounding box center [777, 558] width 1382 height 1284
type textarea "**********"
click at [1397, 717] on button "Save" at bounding box center [1398, 703] width 155 height 29
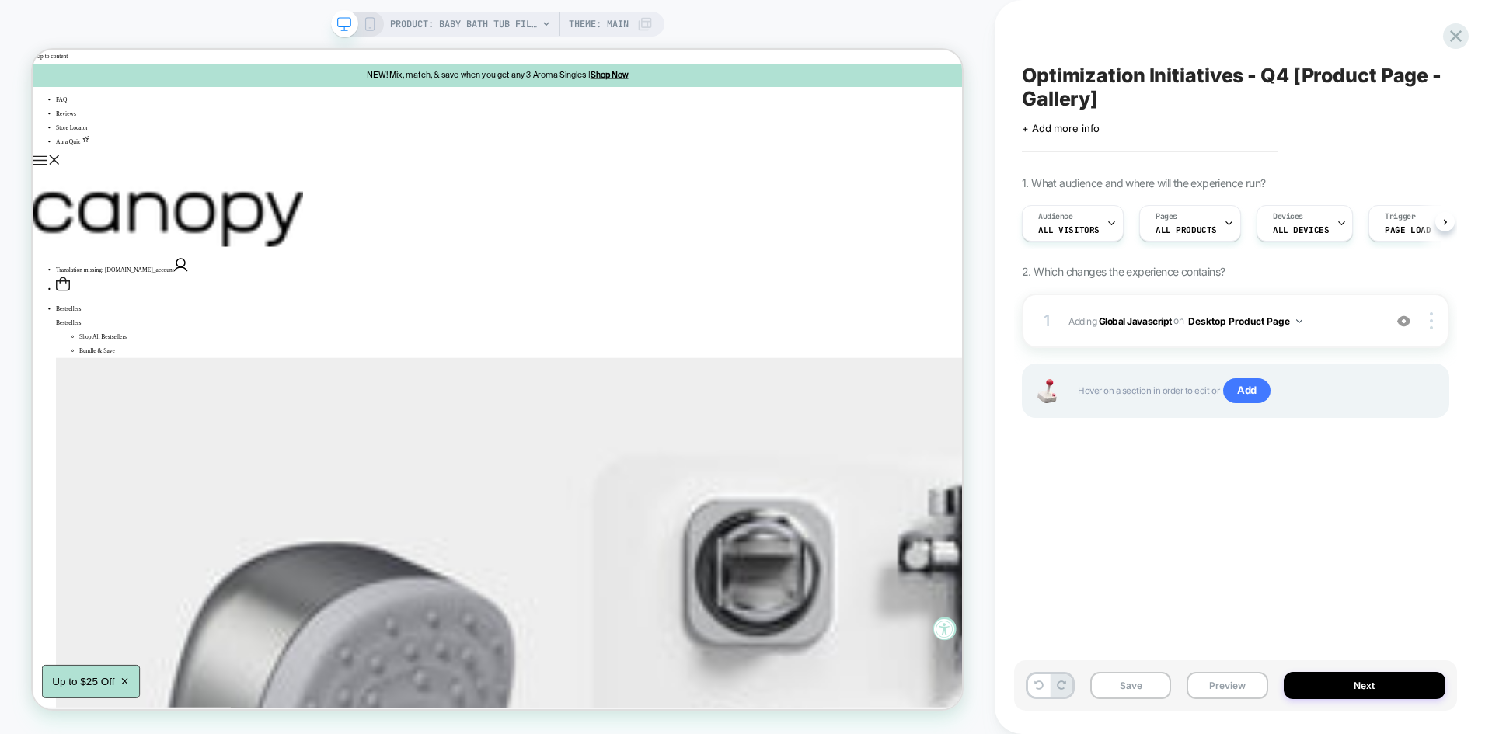
scroll to position [0, 1]
click at [1137, 680] on button "Save" at bounding box center [1130, 685] width 81 height 27
click at [1248, 396] on span "Add" at bounding box center [1246, 390] width 47 height 25
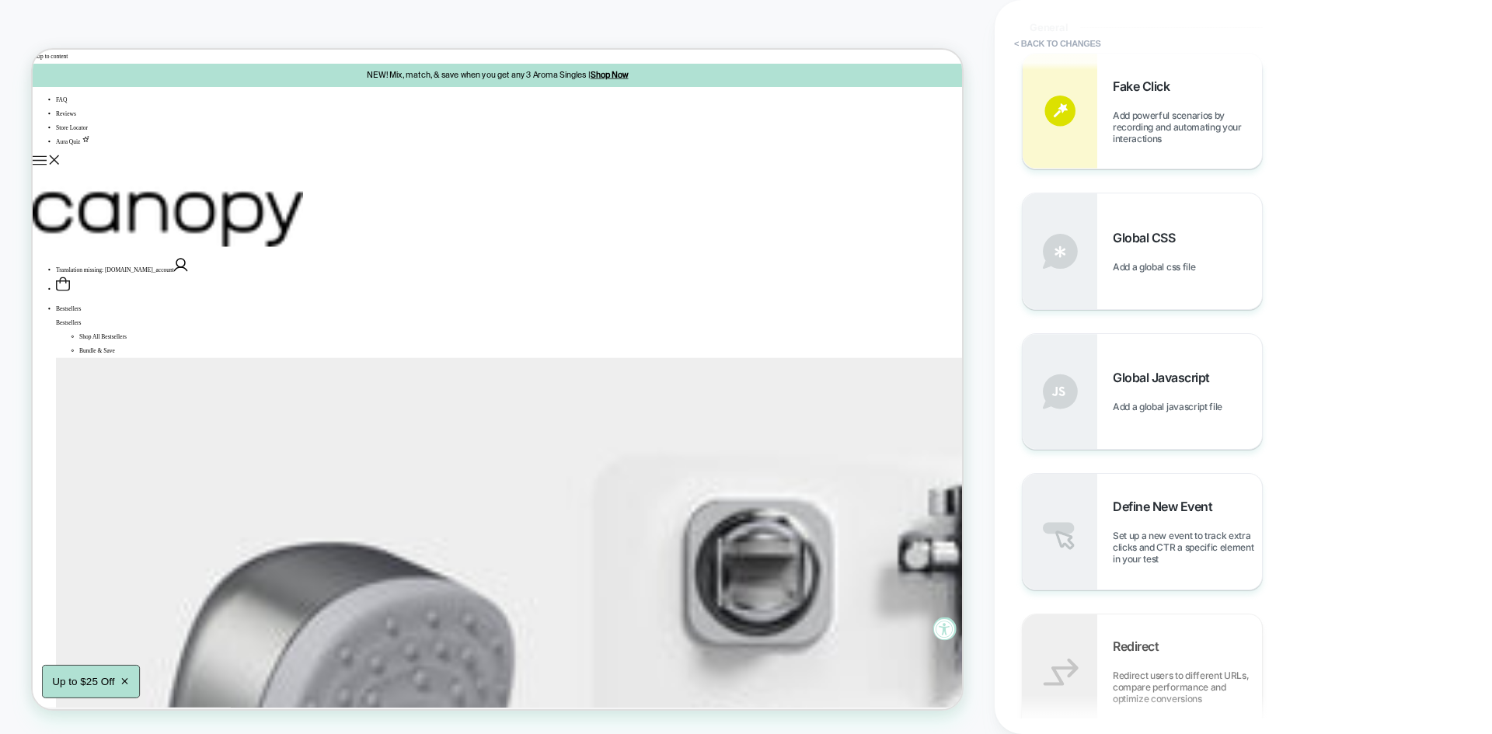
scroll to position [626, 0]
click at [1135, 261] on div "Global CSS Add a global css file" at bounding box center [1187, 256] width 149 height 43
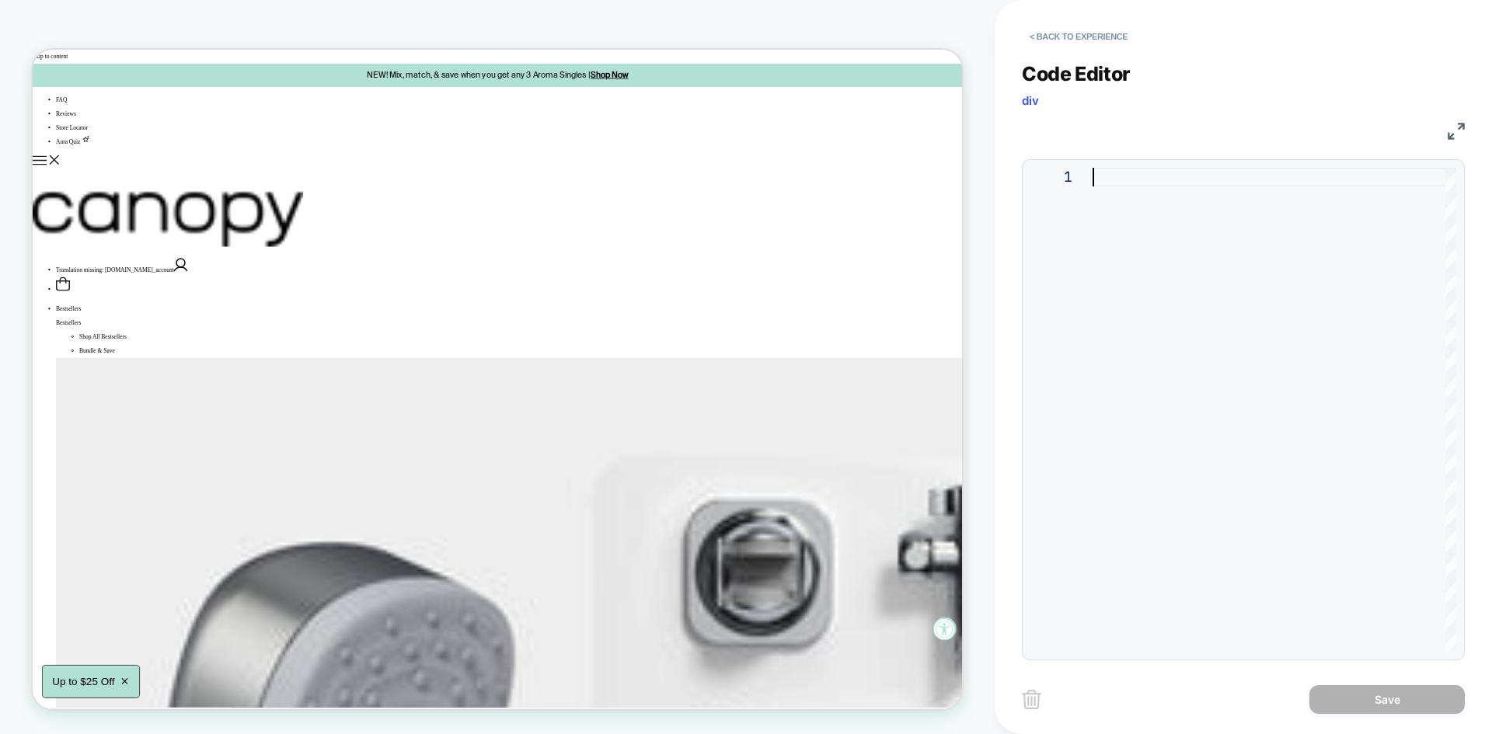
click at [1135, 261] on div at bounding box center [1275, 410] width 364 height 484
type textarea "**********"
click at [1375, 706] on button "Save" at bounding box center [1386, 699] width 155 height 29
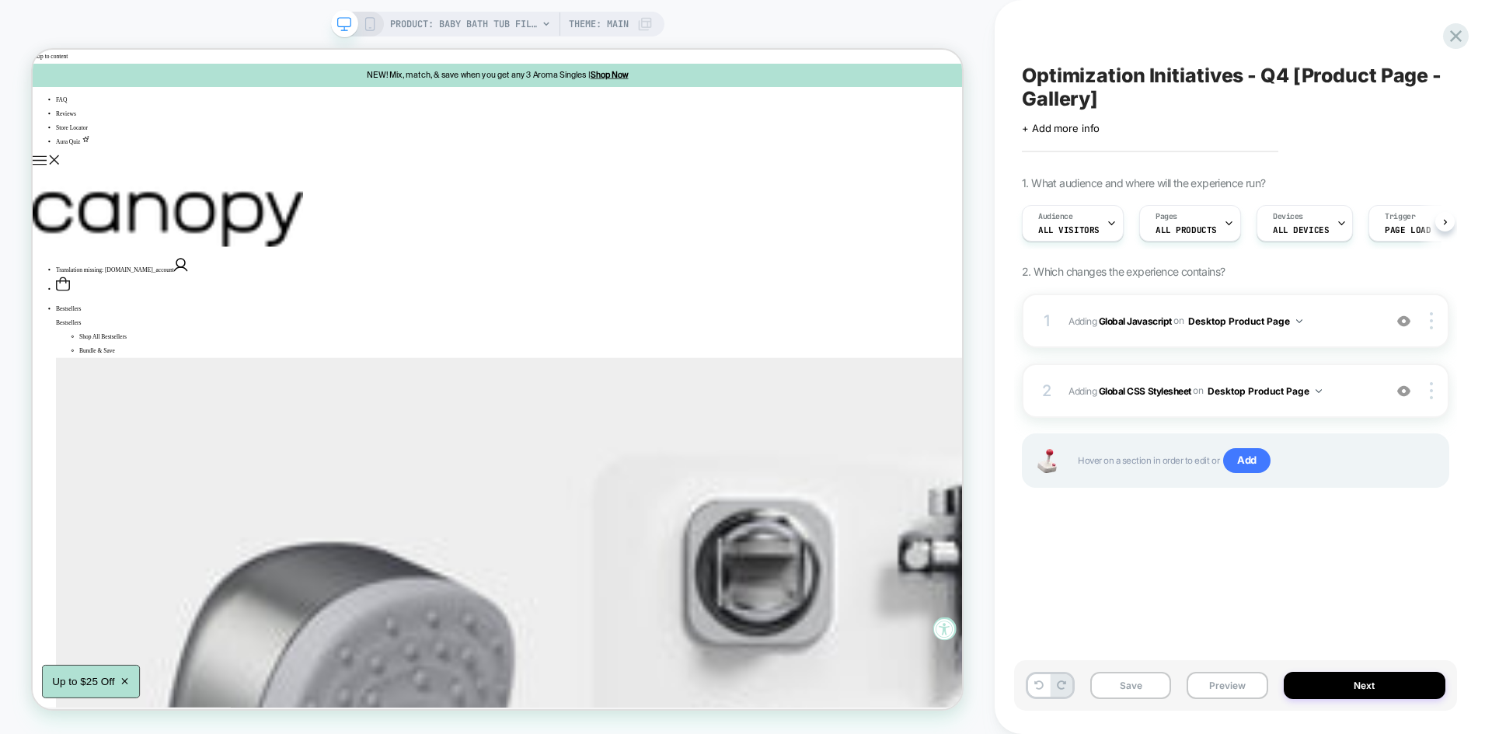
scroll to position [0, 1]
click at [1333, 317] on span "Adding Global Javascript on Desktop Product Page" at bounding box center [1221, 321] width 307 height 19
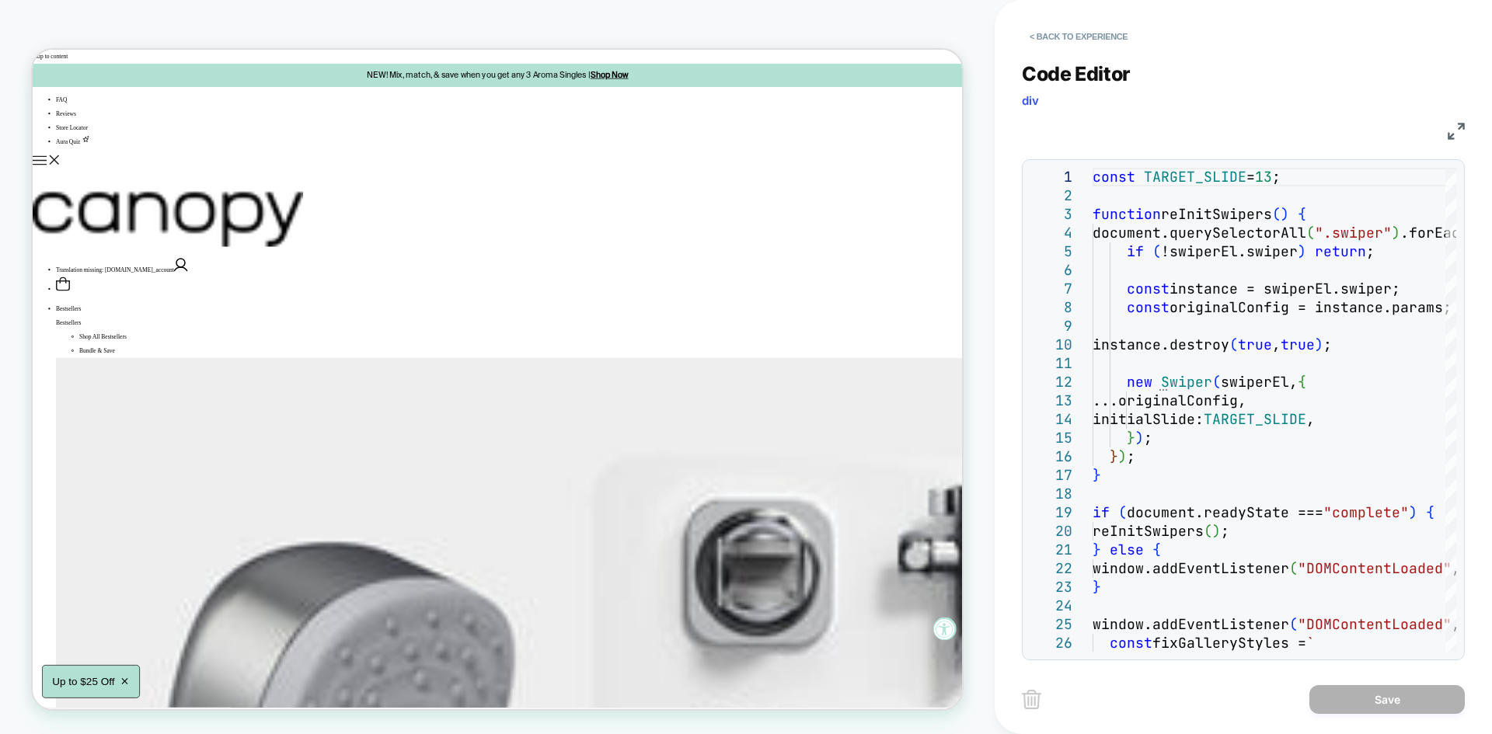
click at [1456, 131] on img at bounding box center [1456, 131] width 17 height 17
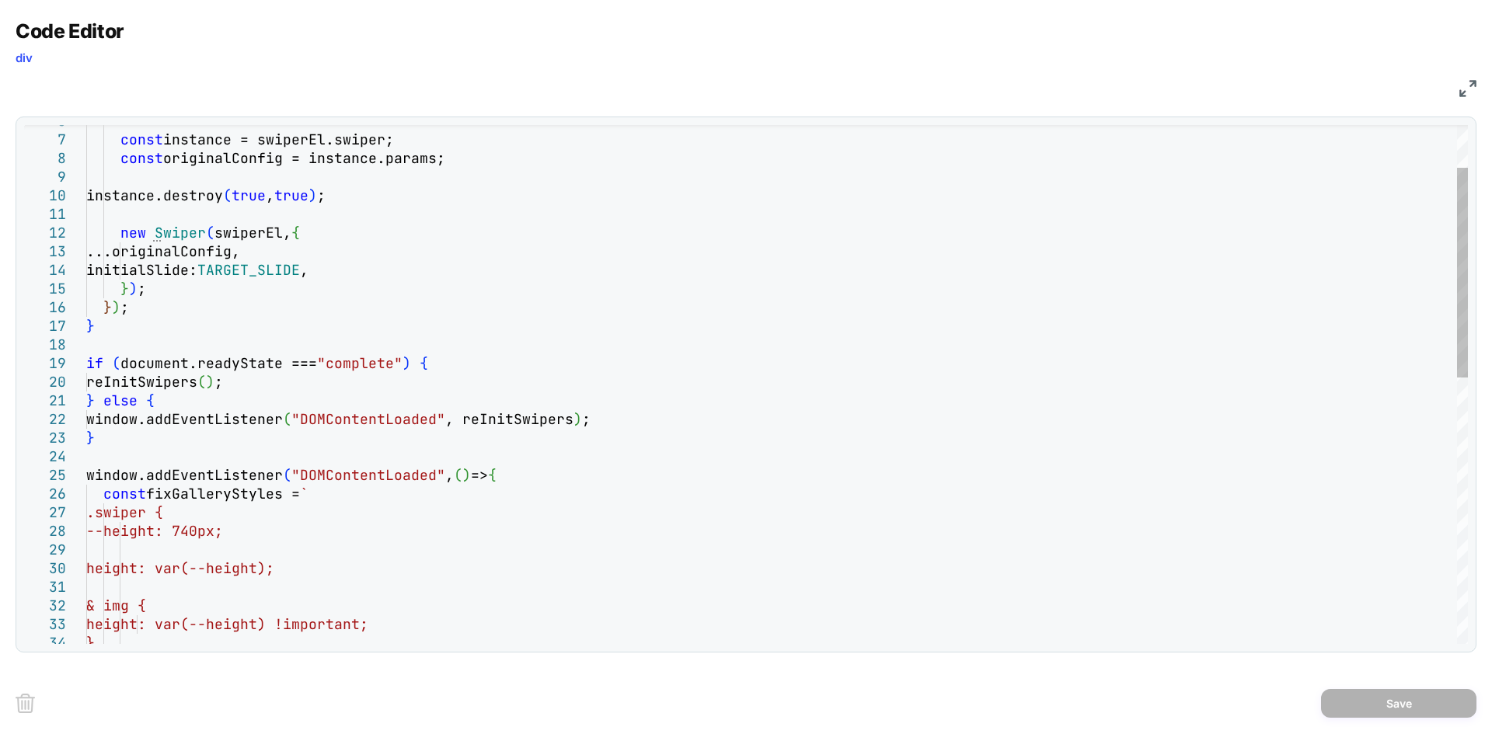
scroll to position [0, 0]
click at [323, 570] on div "const instance = swiperEl.swiper; const originalConfig = instance.params; insta…" at bounding box center [777, 661] width 1382 height 1284
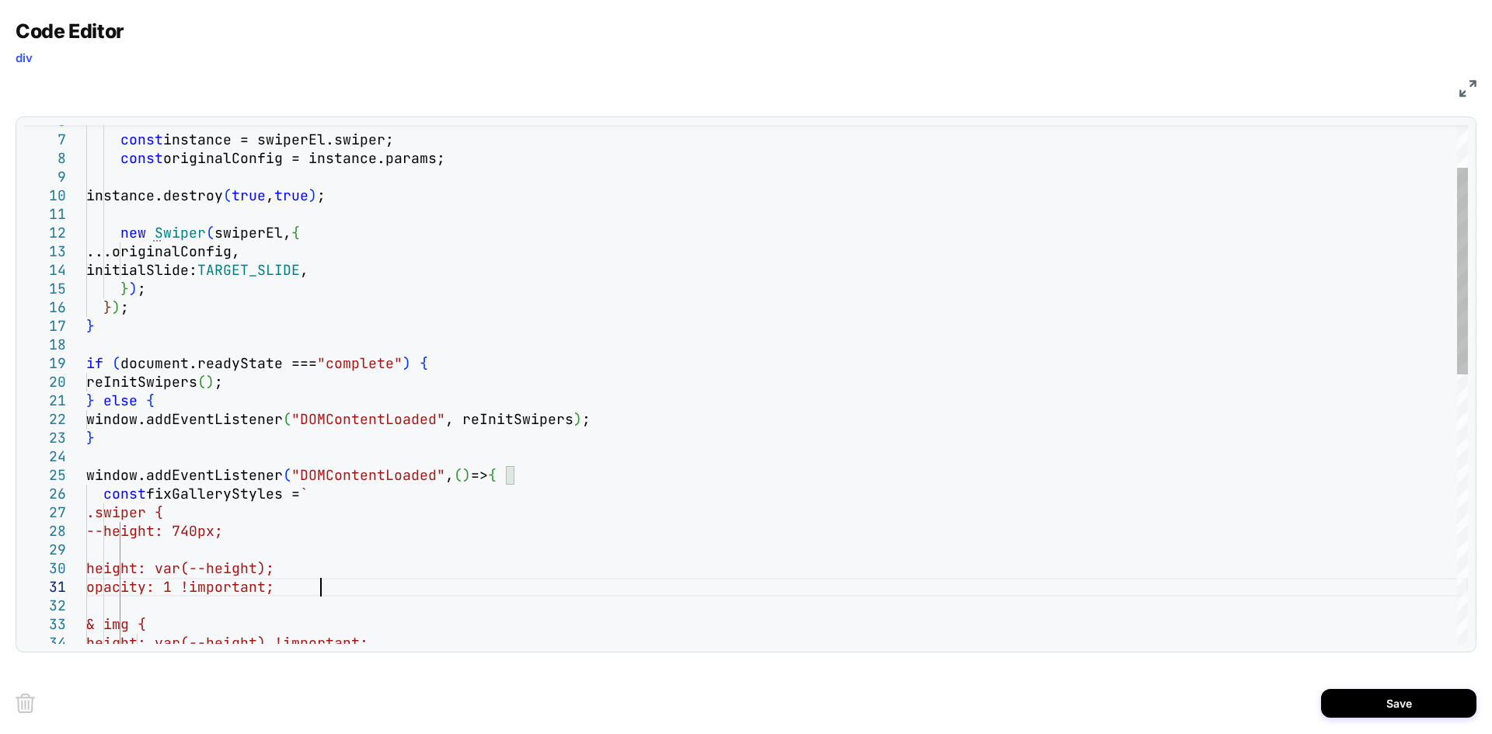
scroll to position [0, 234]
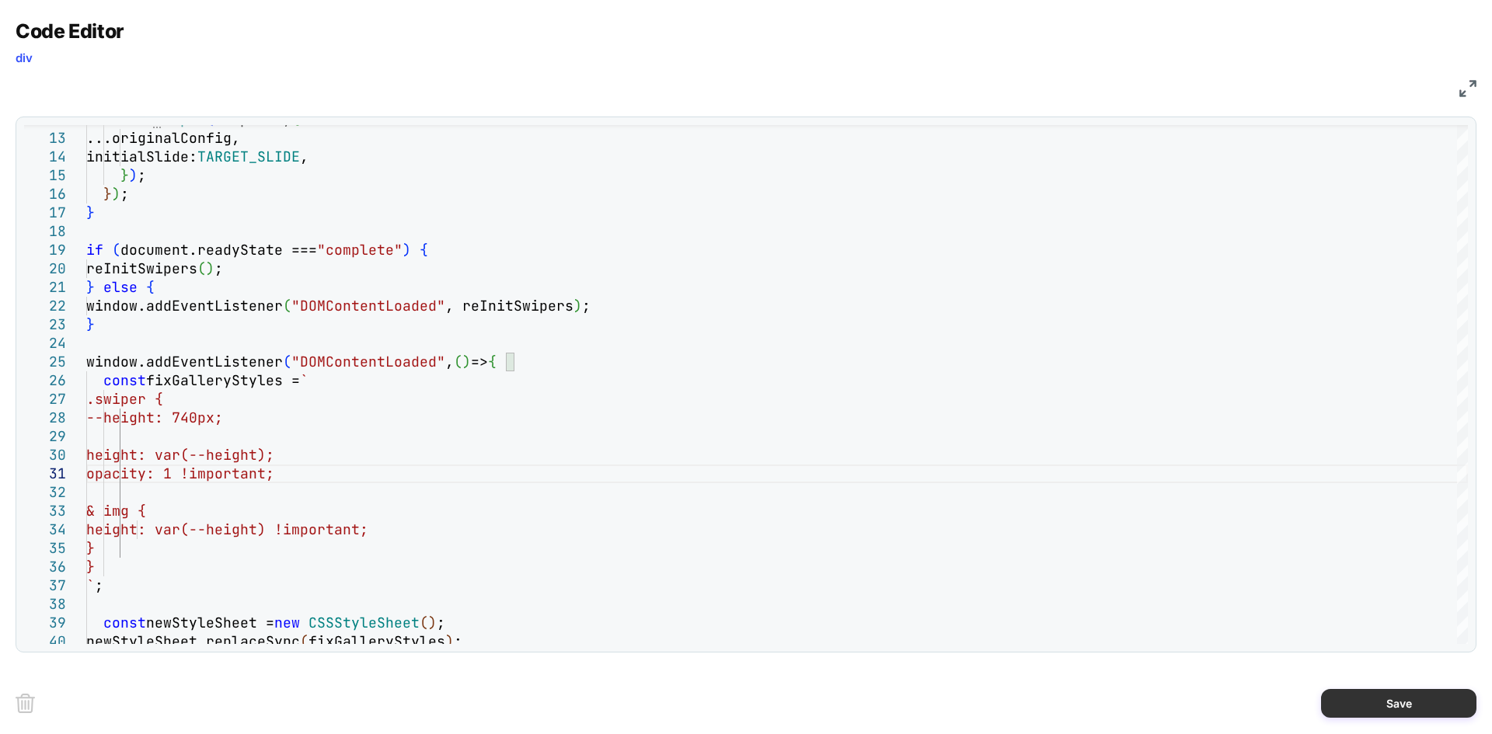
type textarea "**********"
click at [1385, 703] on button "Save" at bounding box center [1398, 703] width 155 height 29
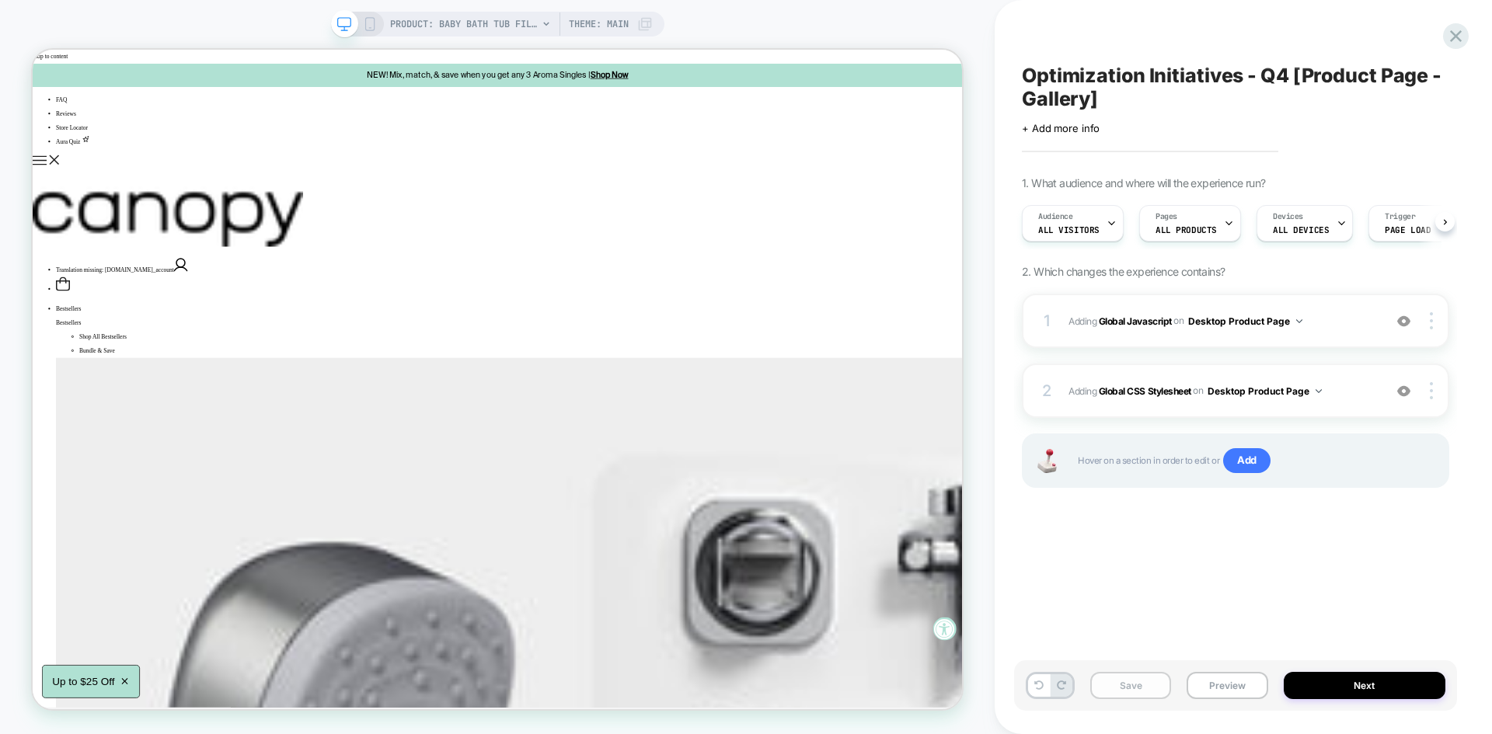
scroll to position [0, 1]
click at [1148, 684] on button "Save" at bounding box center [1130, 685] width 81 height 27
click at [1226, 677] on button "Preview" at bounding box center [1227, 685] width 81 height 27
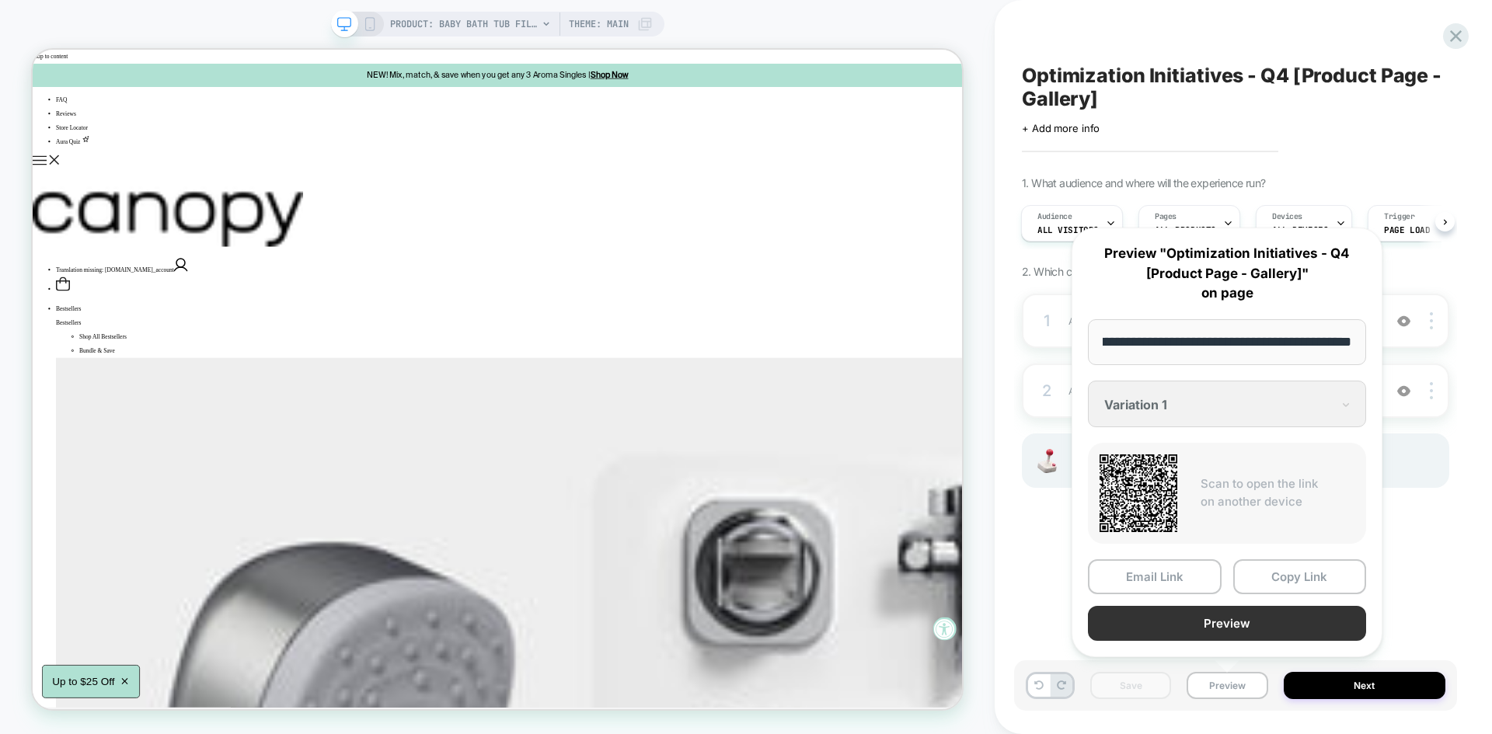
scroll to position [0, 0]
click at [1211, 628] on button "Preview" at bounding box center [1227, 623] width 278 height 35
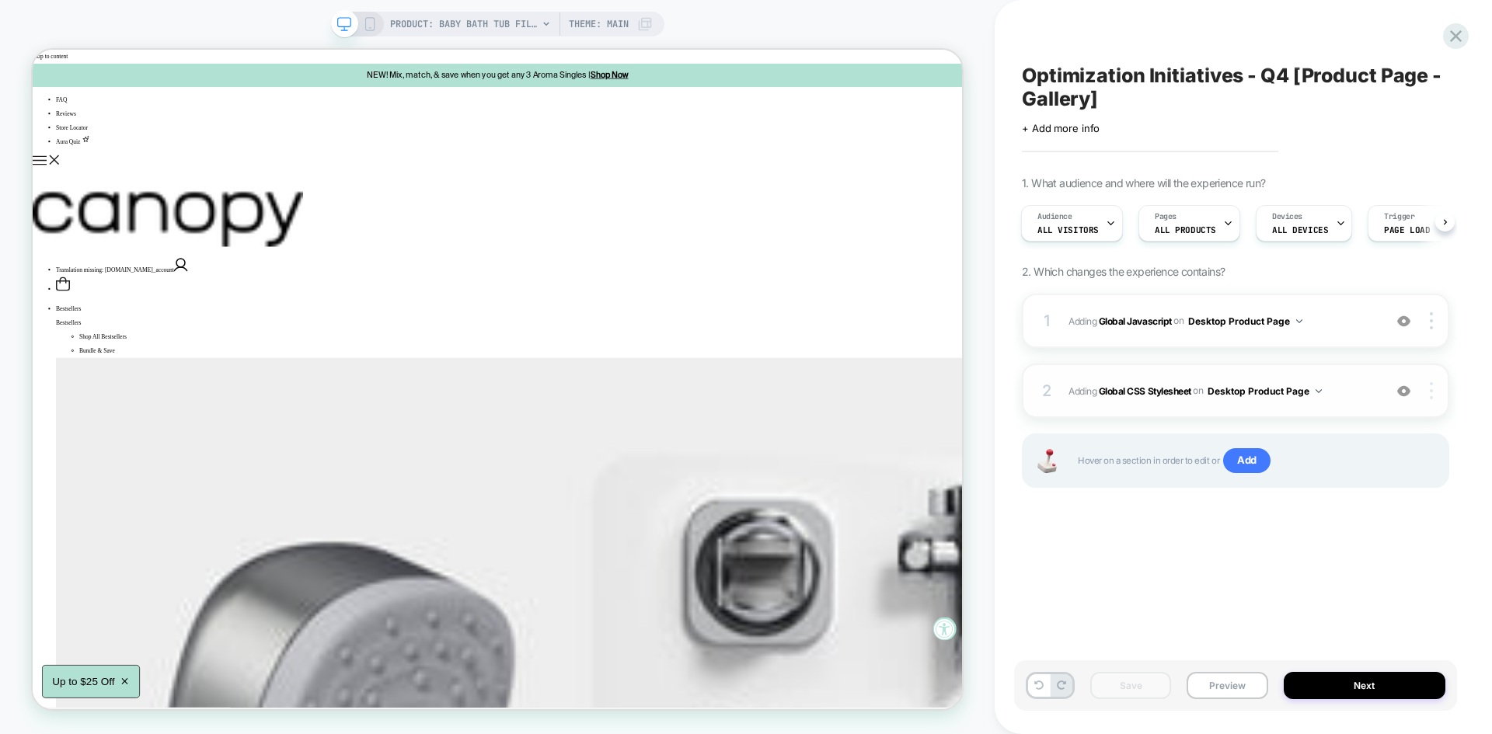
click at [1430, 391] on img at bounding box center [1431, 390] width 3 height 17
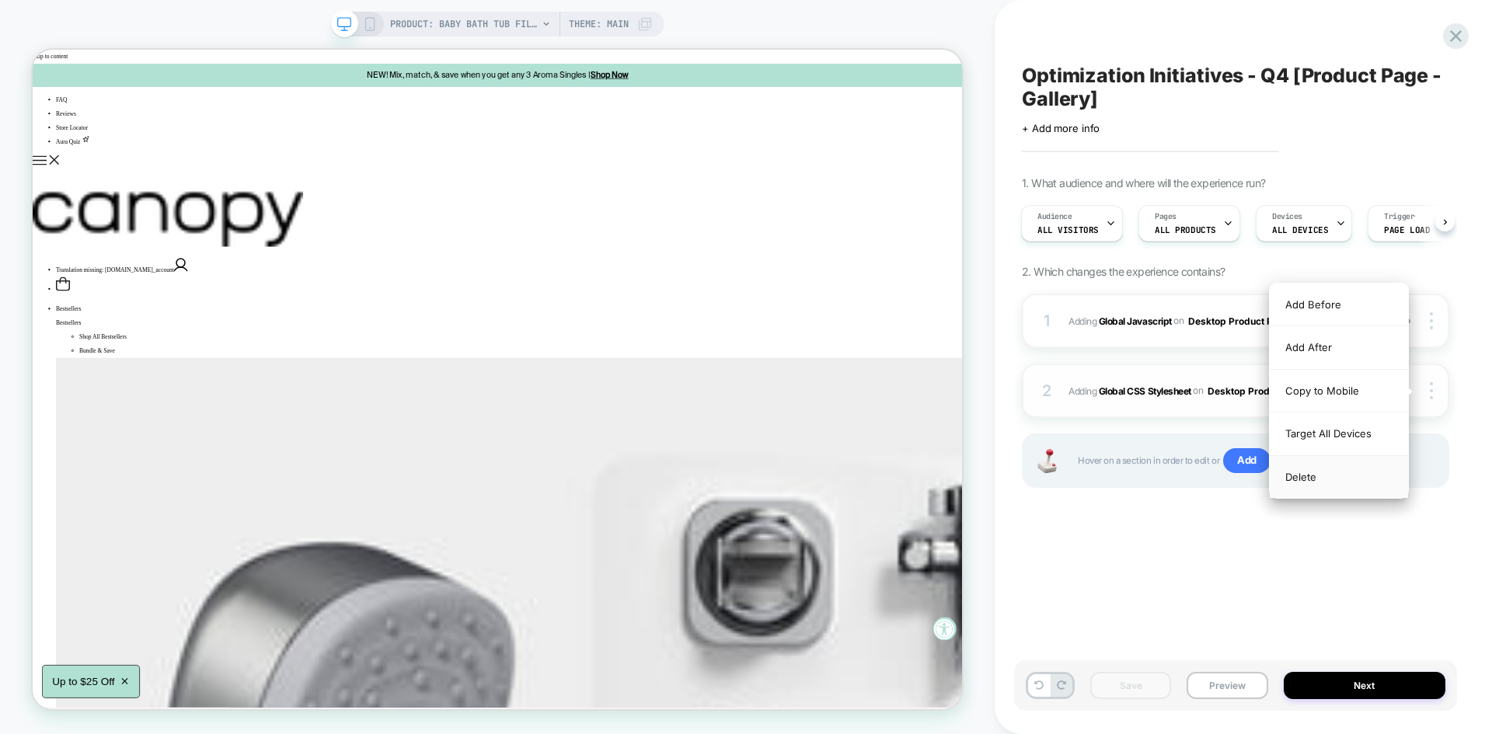
click at [1323, 476] on div "Delete" at bounding box center [1339, 477] width 138 height 42
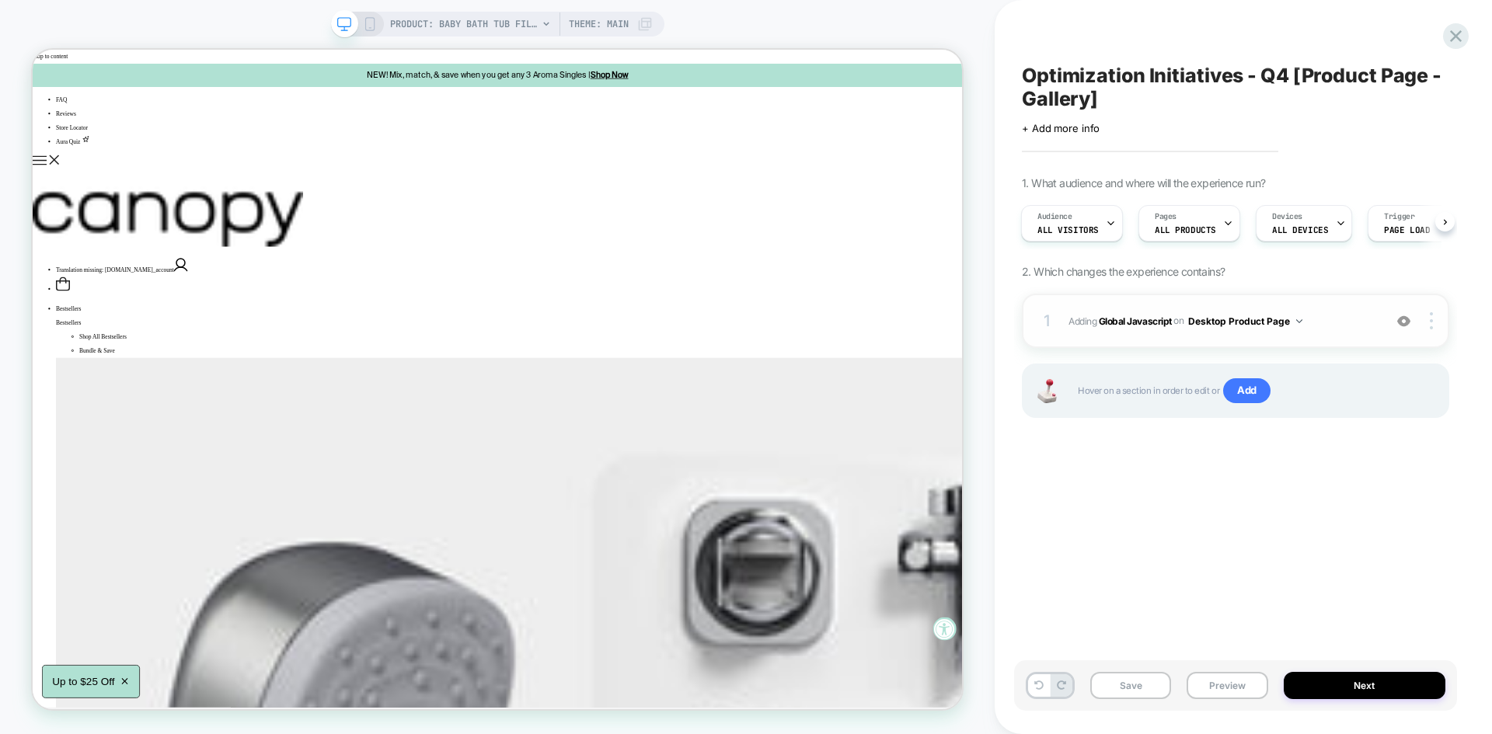
click at [1340, 323] on span "Adding Global Javascript on Desktop Product Page" at bounding box center [1221, 321] width 307 height 19
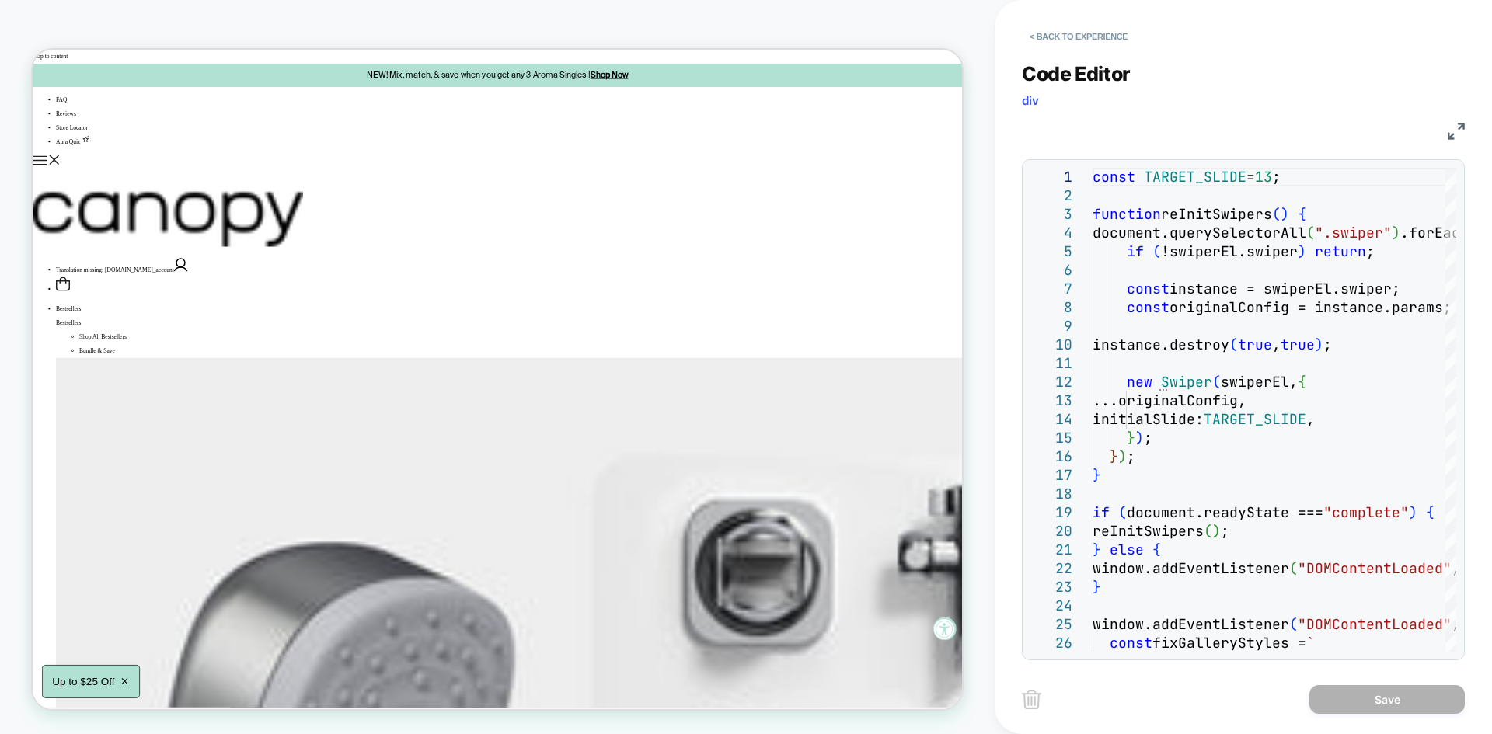
click at [1459, 123] on img at bounding box center [1456, 131] width 17 height 17
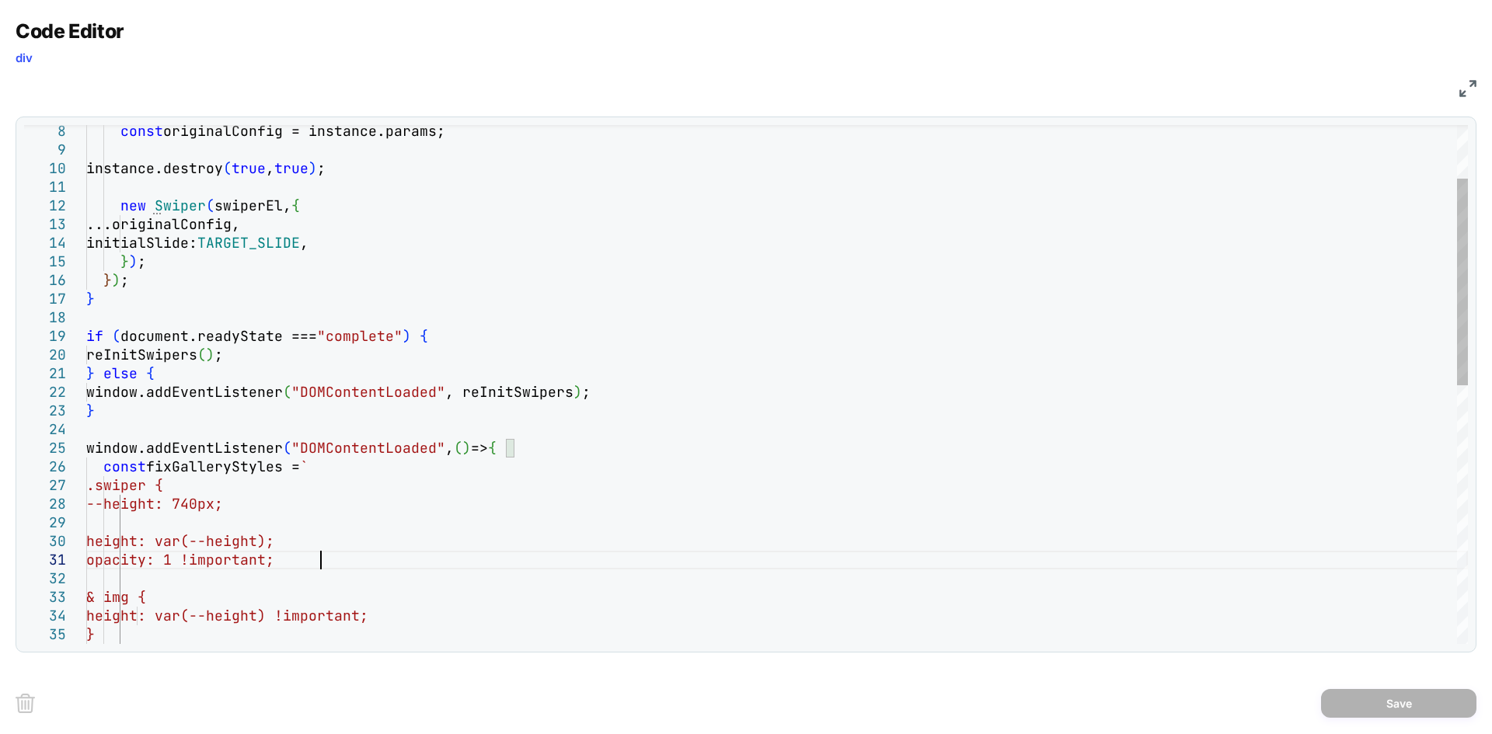
click at [319, 551] on div "const originalConfig = instance.params; instance.destroy ( true , true ) ; new …" at bounding box center [777, 642] width 1382 height 1302
type textarea "**********"
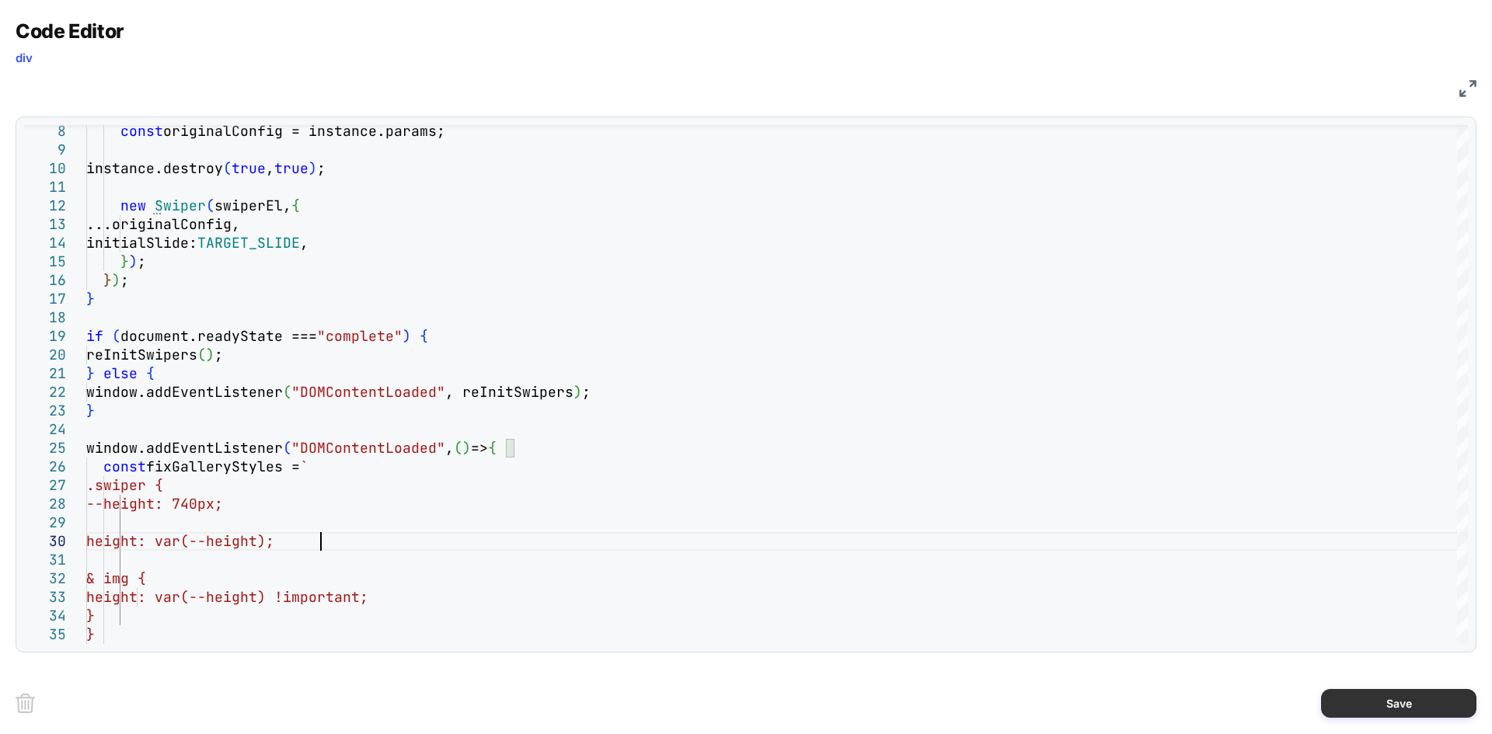
click at [1434, 695] on button "Save" at bounding box center [1398, 703] width 155 height 29
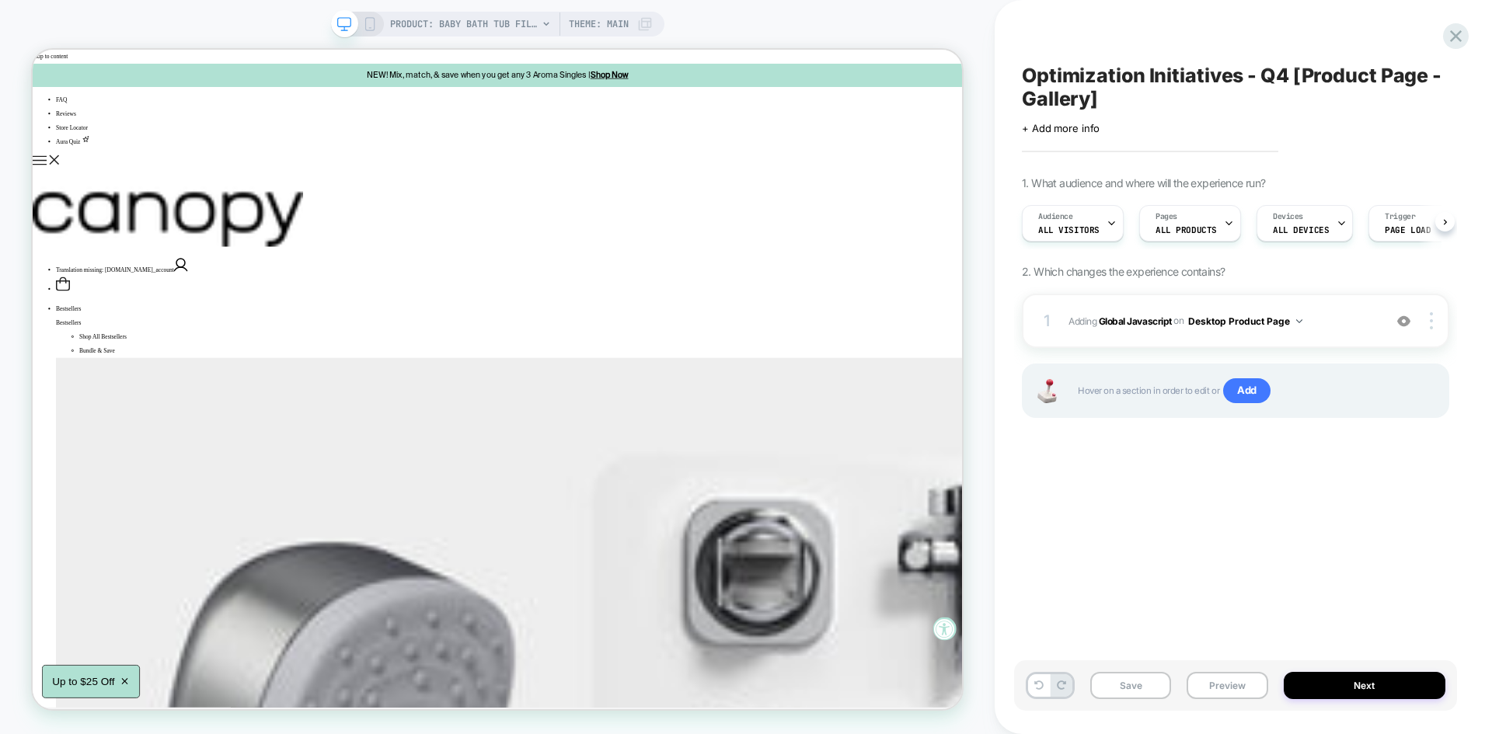
scroll to position [0, 1]
click at [1121, 692] on button "Save" at bounding box center [1130, 685] width 81 height 27
click at [1366, 323] on span "Adding Global Javascript on Desktop Product Page" at bounding box center [1221, 321] width 307 height 19
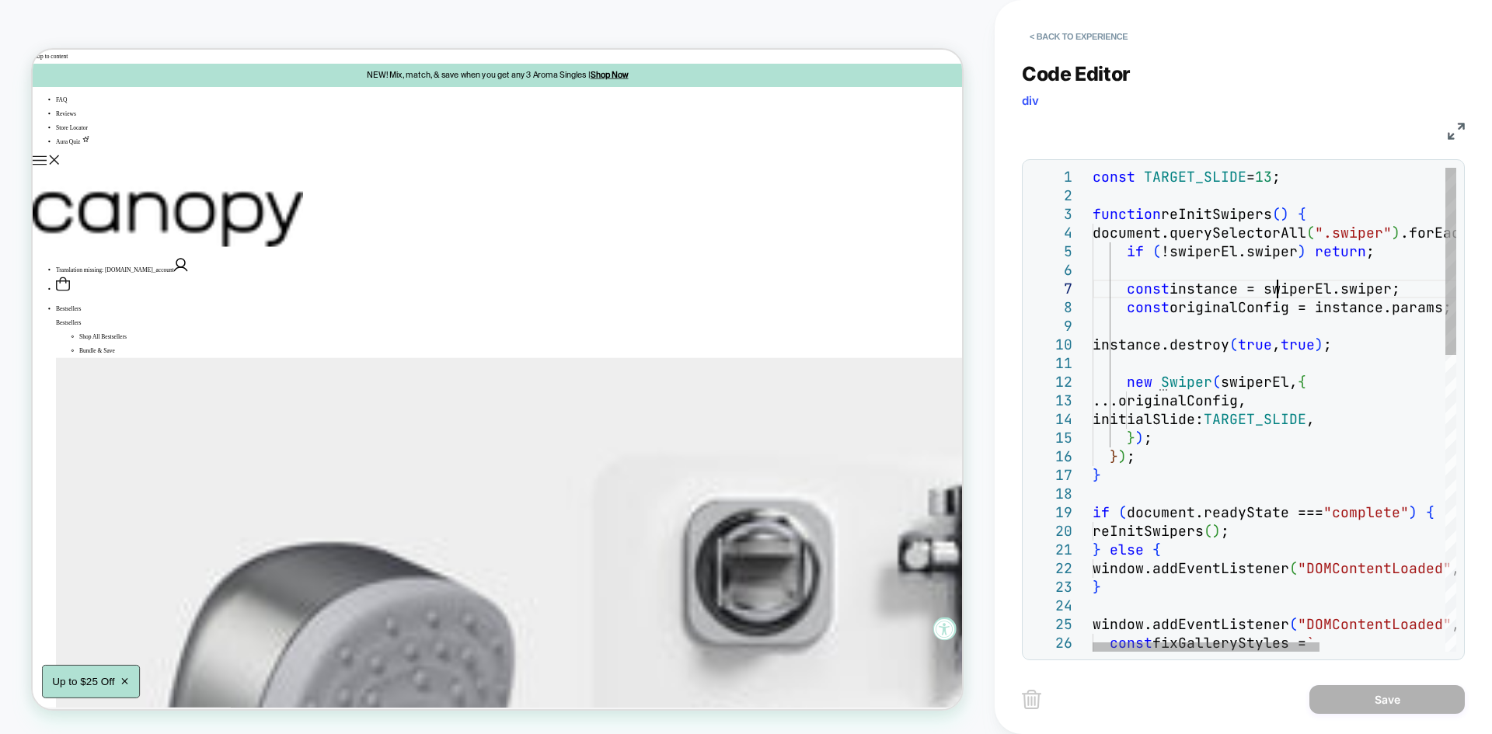
click at [1453, 131] on img at bounding box center [1456, 131] width 17 height 17
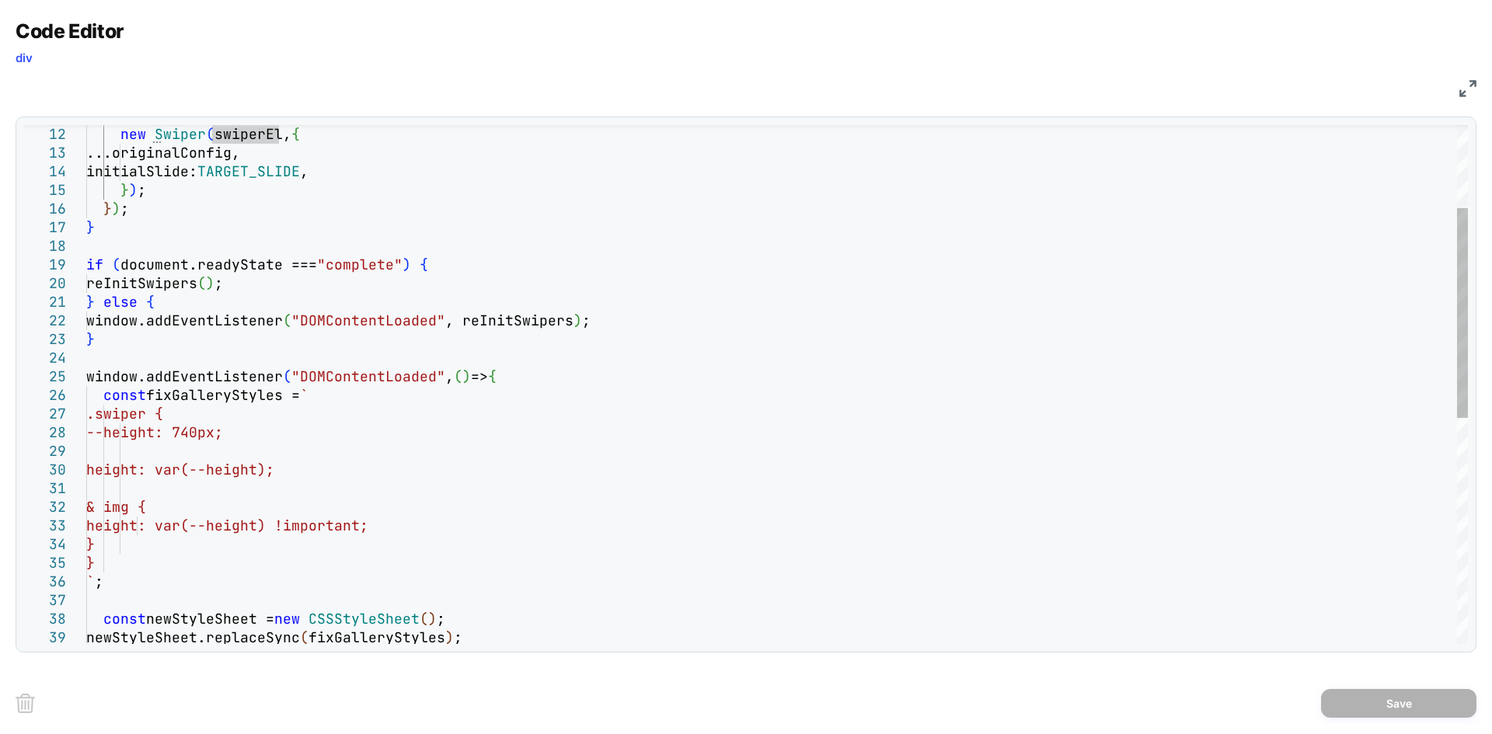
scroll to position [0, 184]
click at [406, 389] on div "new Swiper ( swiperEl, { ...originalConfig, initialSlide: TARGET_SLIDE , } ) ; …" at bounding box center [777, 562] width 1382 height 1284
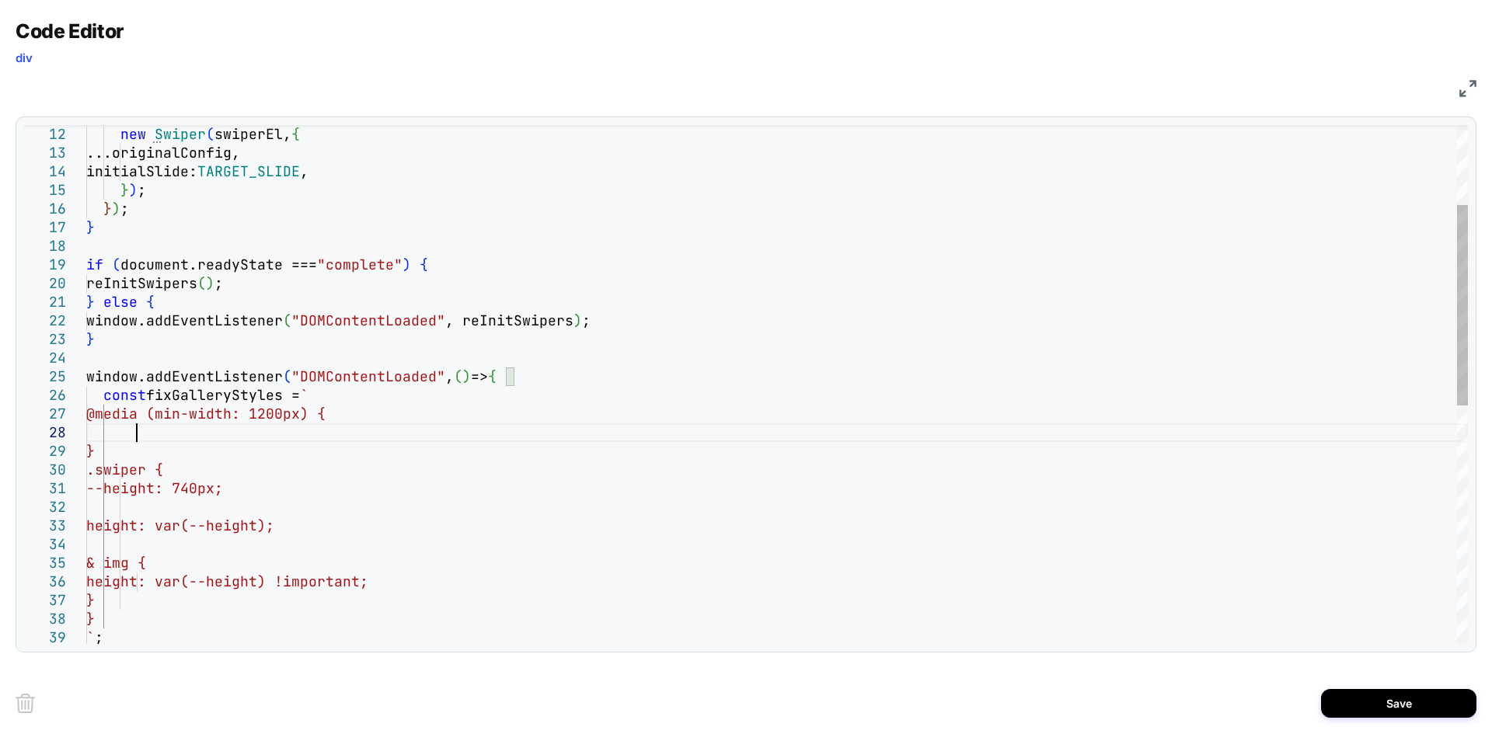
scroll to position [131, 49]
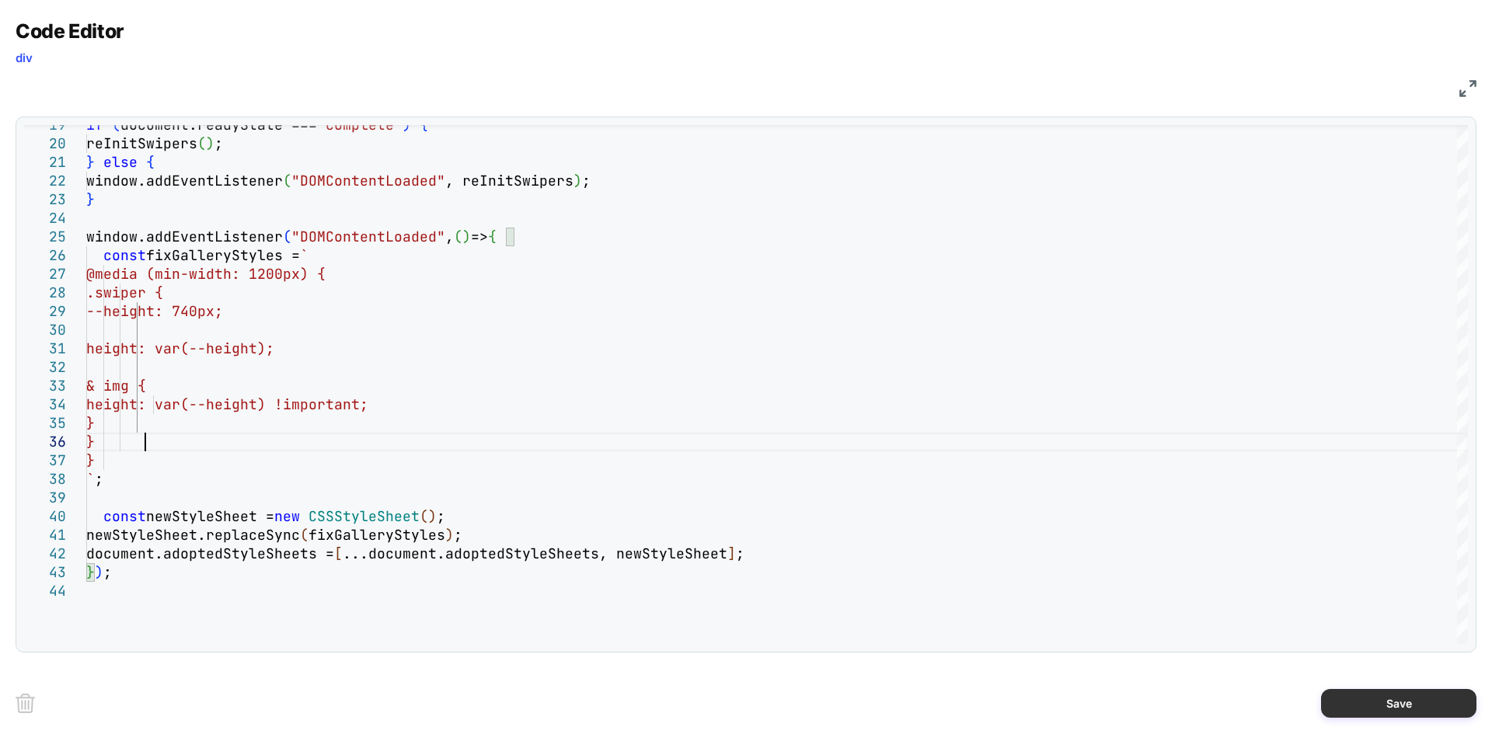
type textarea "**********"
click at [1375, 690] on button "Save" at bounding box center [1398, 703] width 155 height 29
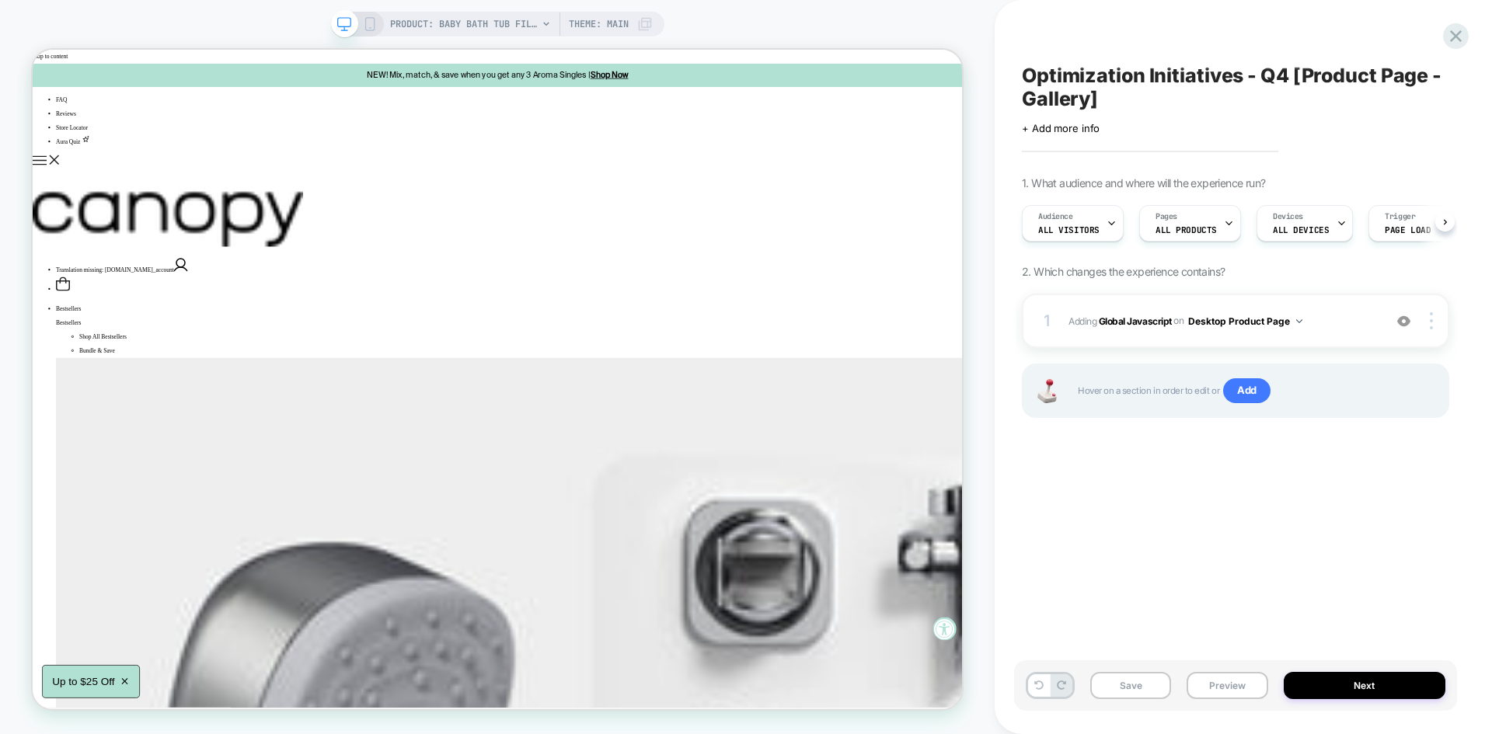
scroll to position [0, 1]
click at [1141, 685] on button "Save" at bounding box center [1130, 685] width 81 height 27
click at [1232, 689] on button "Preview" at bounding box center [1227, 685] width 81 height 27
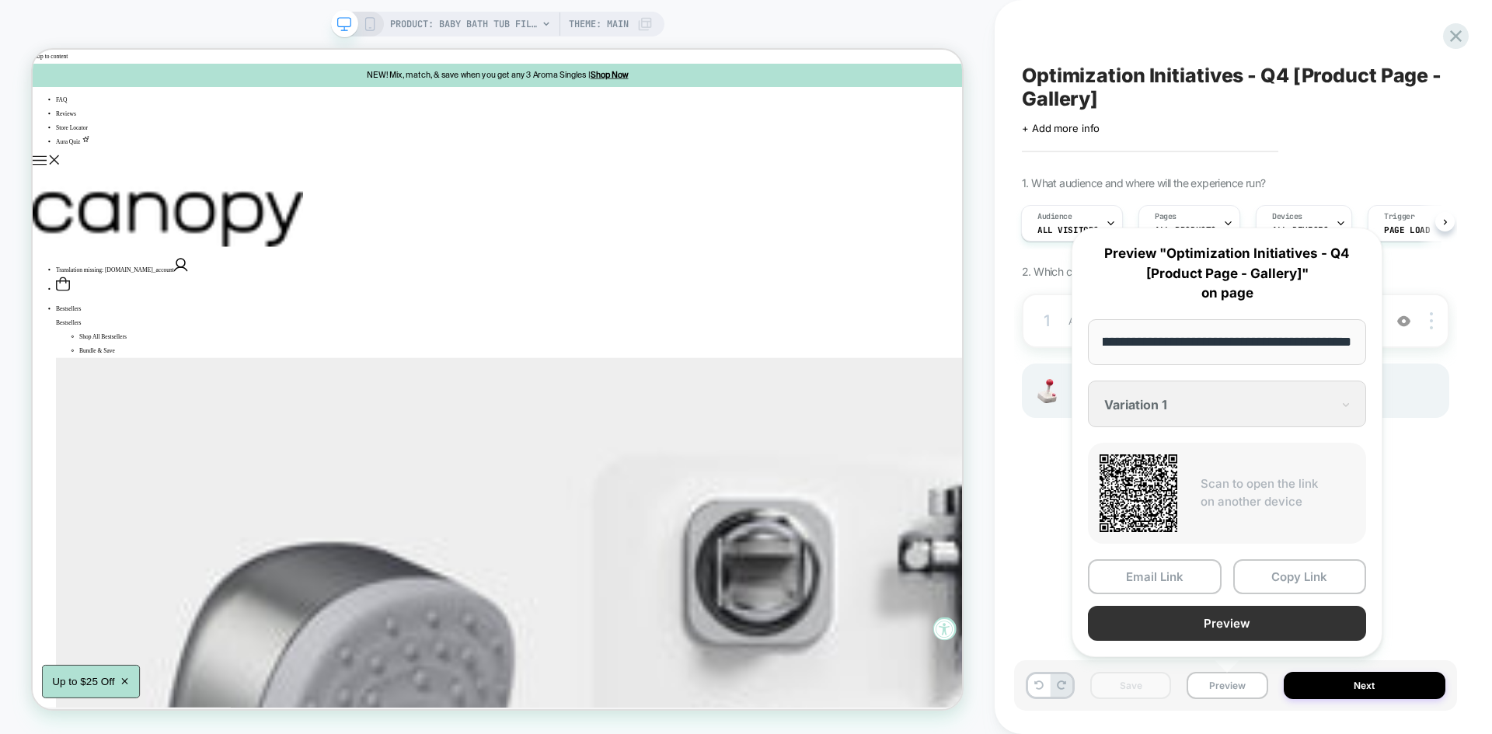
scroll to position [0, 0]
click at [1159, 619] on button "Preview" at bounding box center [1227, 623] width 278 height 35
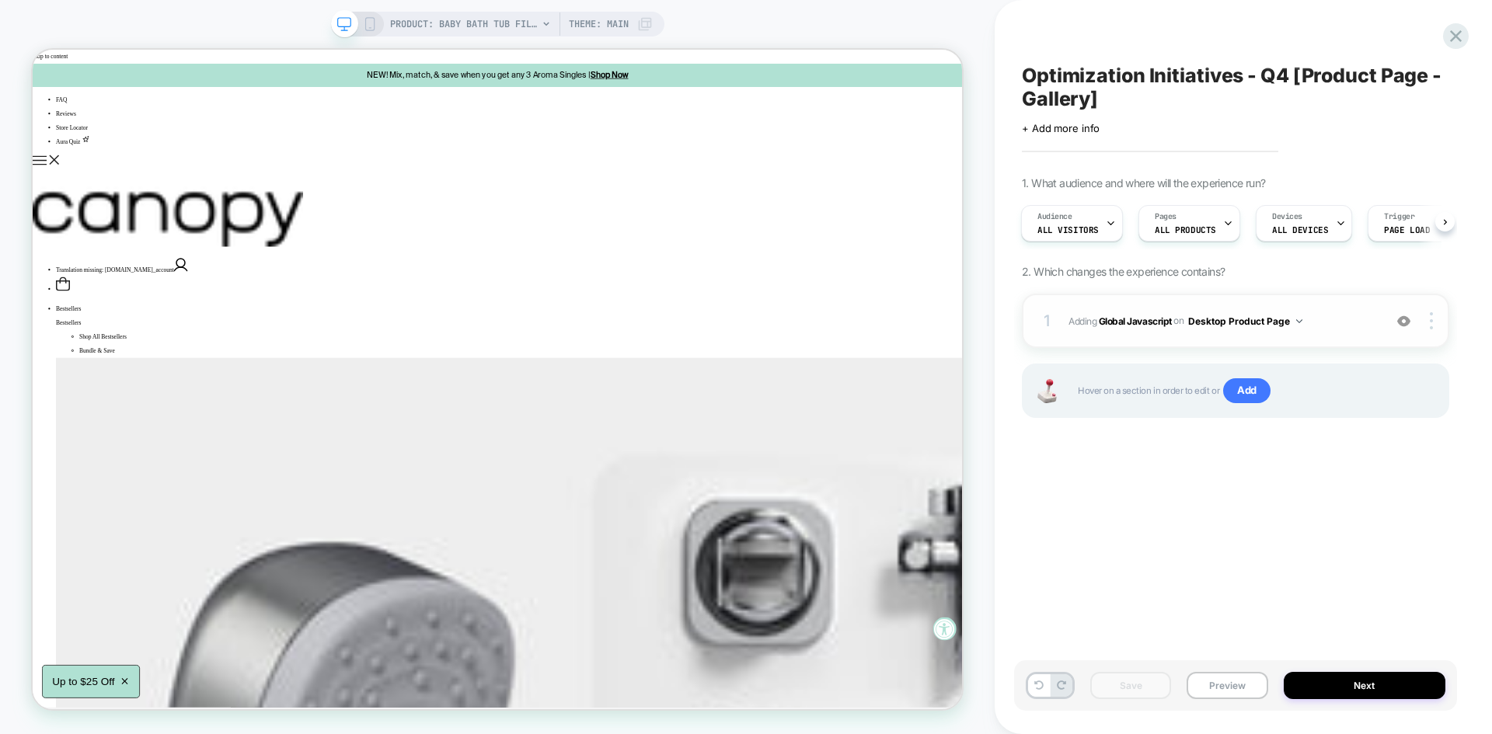
click at [1313, 326] on span "Adding Global Javascript on Desktop Product Page" at bounding box center [1221, 321] width 307 height 19
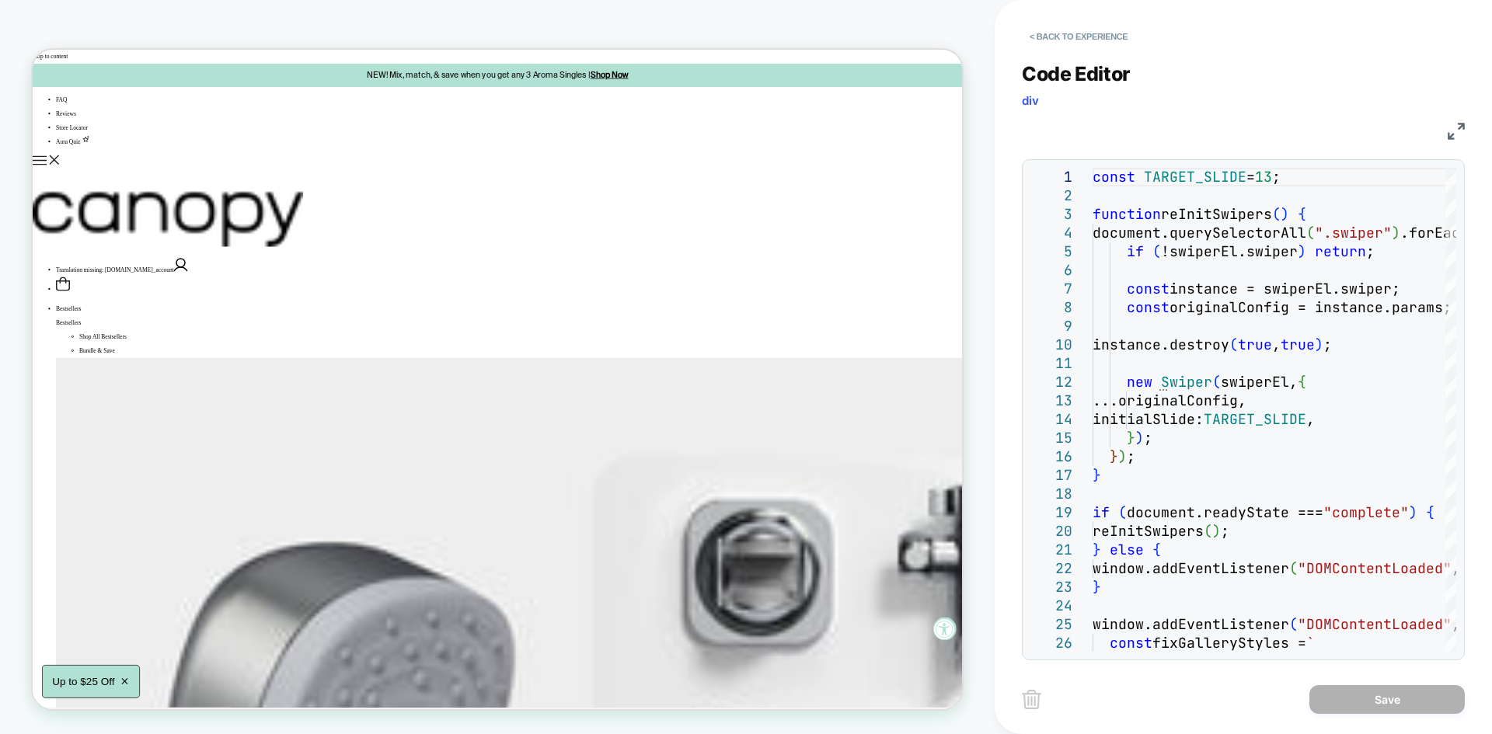
click at [1461, 132] on img at bounding box center [1456, 131] width 17 height 17
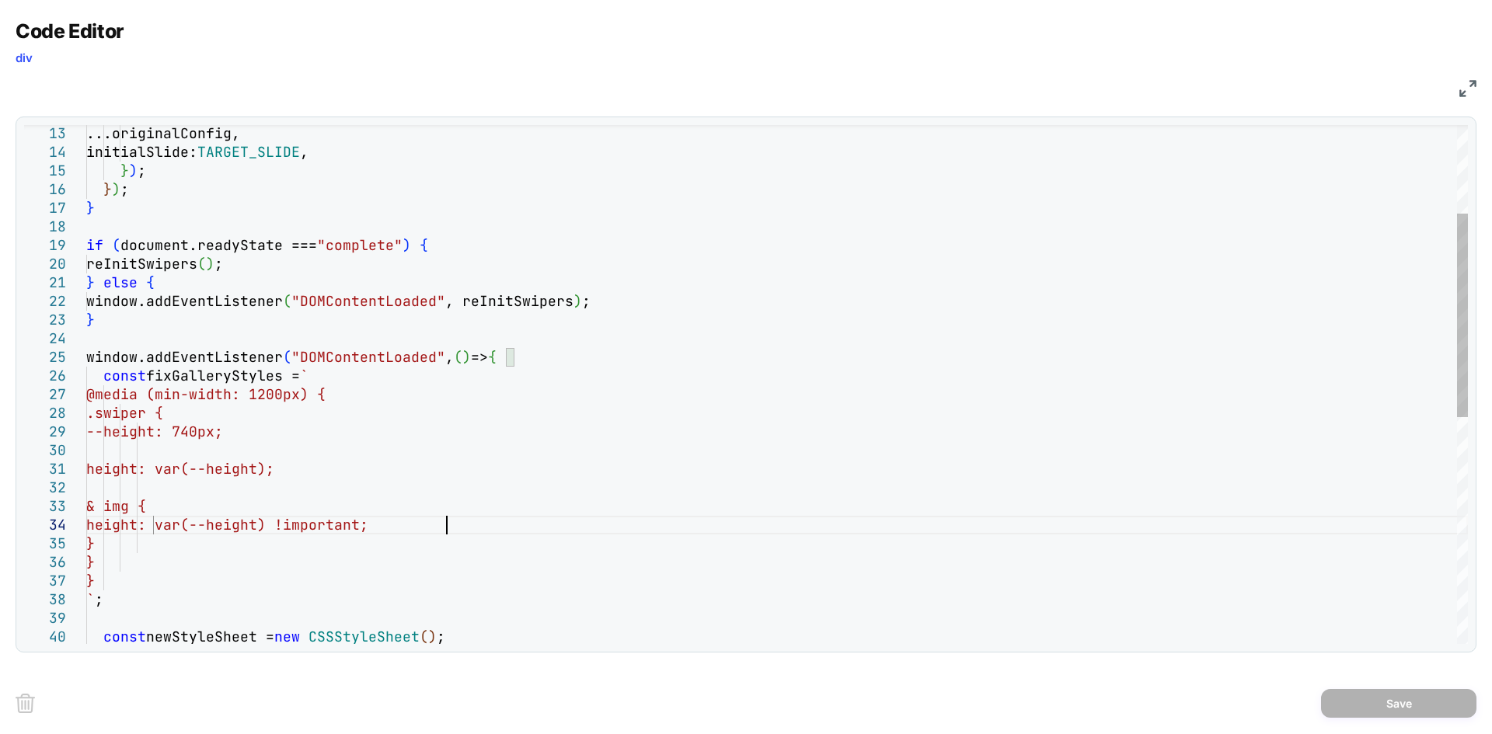
click at [446, 523] on div "...originalConfig, initialSlide: TARGET_SLIDE , } ) ; } ) ; } if ( document.rea…" at bounding box center [777, 561] width 1382 height 1321
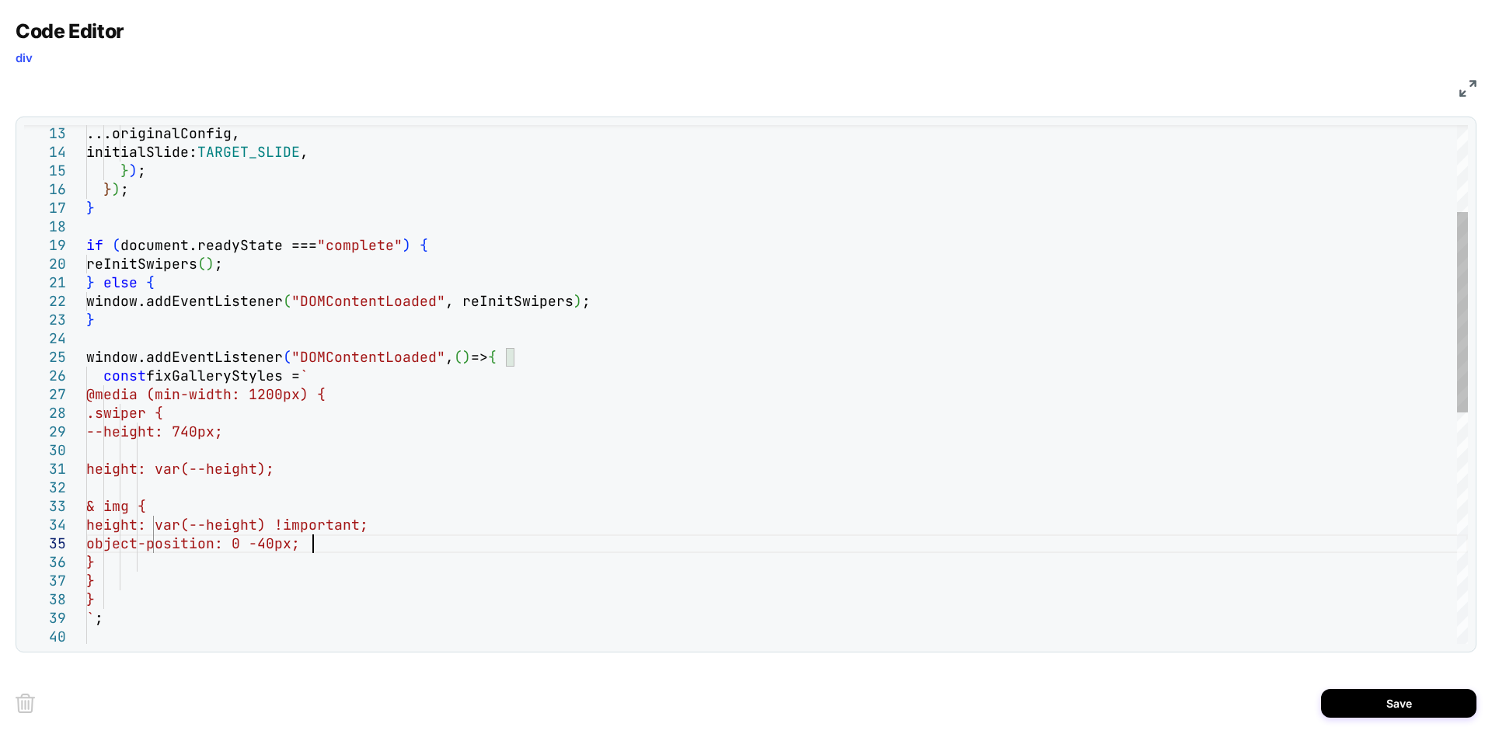
scroll to position [75, 226]
drag, startPoint x: 306, startPoint y: 432, endPoint x: 153, endPoint y: 433, distance: 153.1
click at [153, 433] on div "...originalConfig, initialSlide: TARGET_SLIDE , } ) ; } ) ; } if ( document.rea…" at bounding box center [777, 571] width 1382 height 1340
click at [255, 440] on div "...originalConfig, initialSlide: TARGET_SLIDE , } ) ; } ) ; } if ( document.rea…" at bounding box center [777, 571] width 1382 height 1340
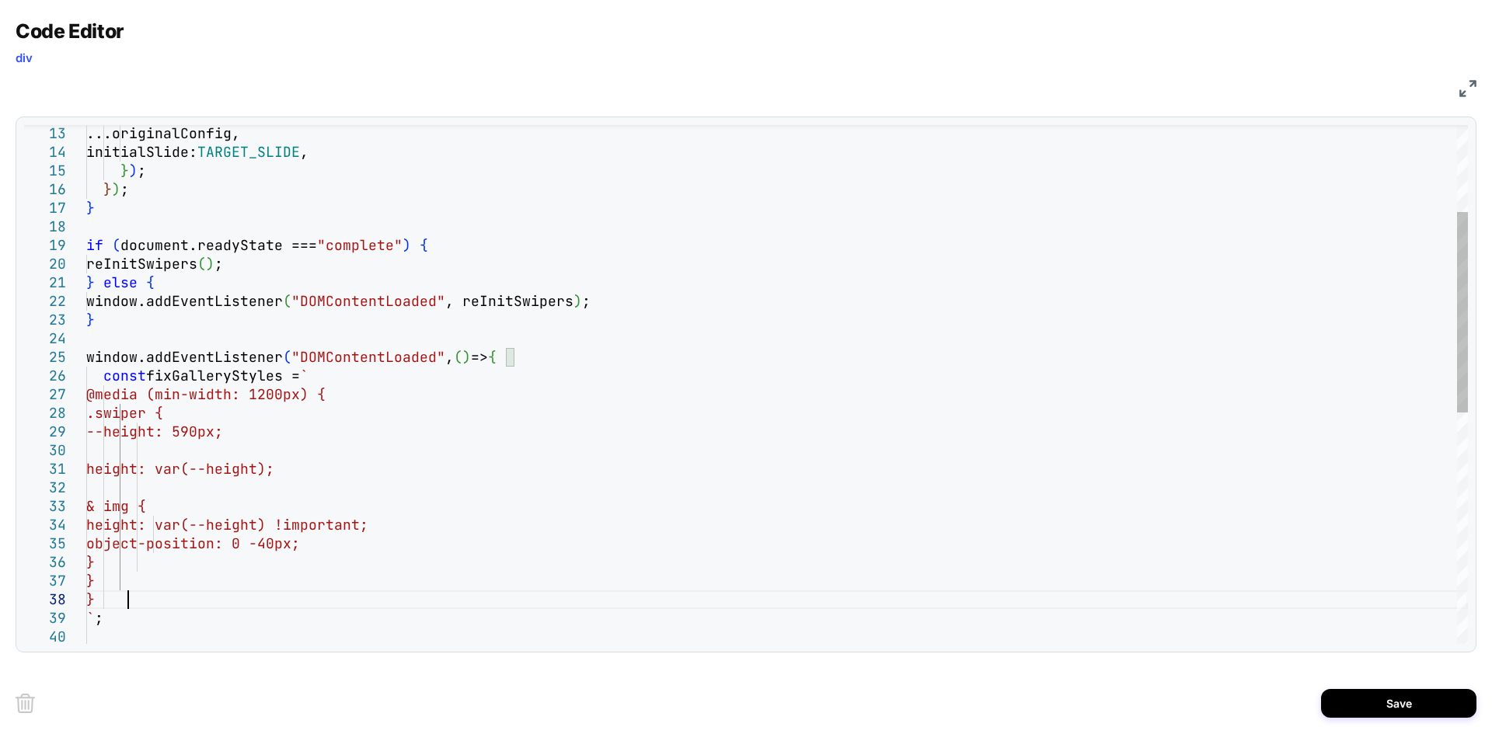
click at [132, 603] on div "...originalConfig, initialSlide: TARGET_SLIDE , } ) ; } ) ; } if ( document.rea…" at bounding box center [777, 571] width 1382 height 1340
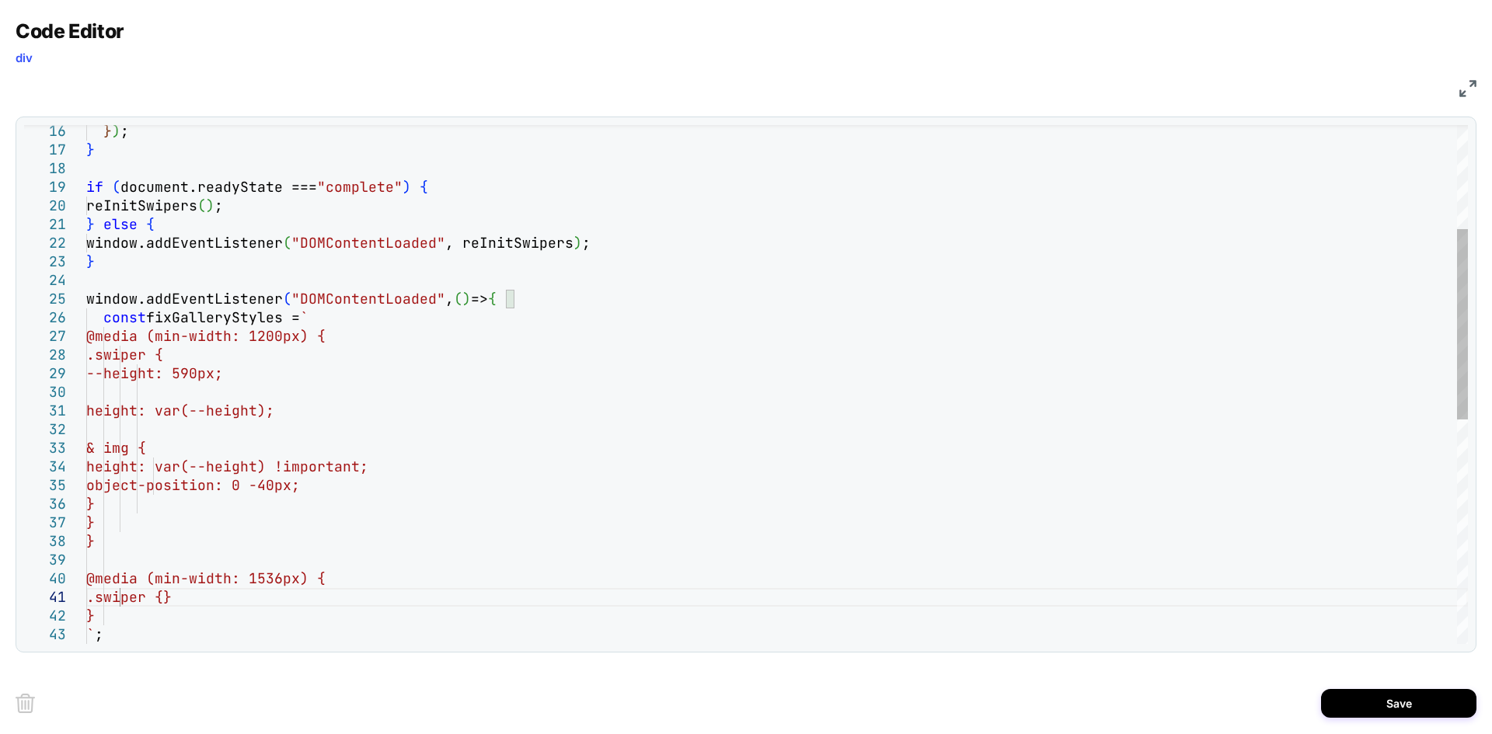
scroll to position [17, 134]
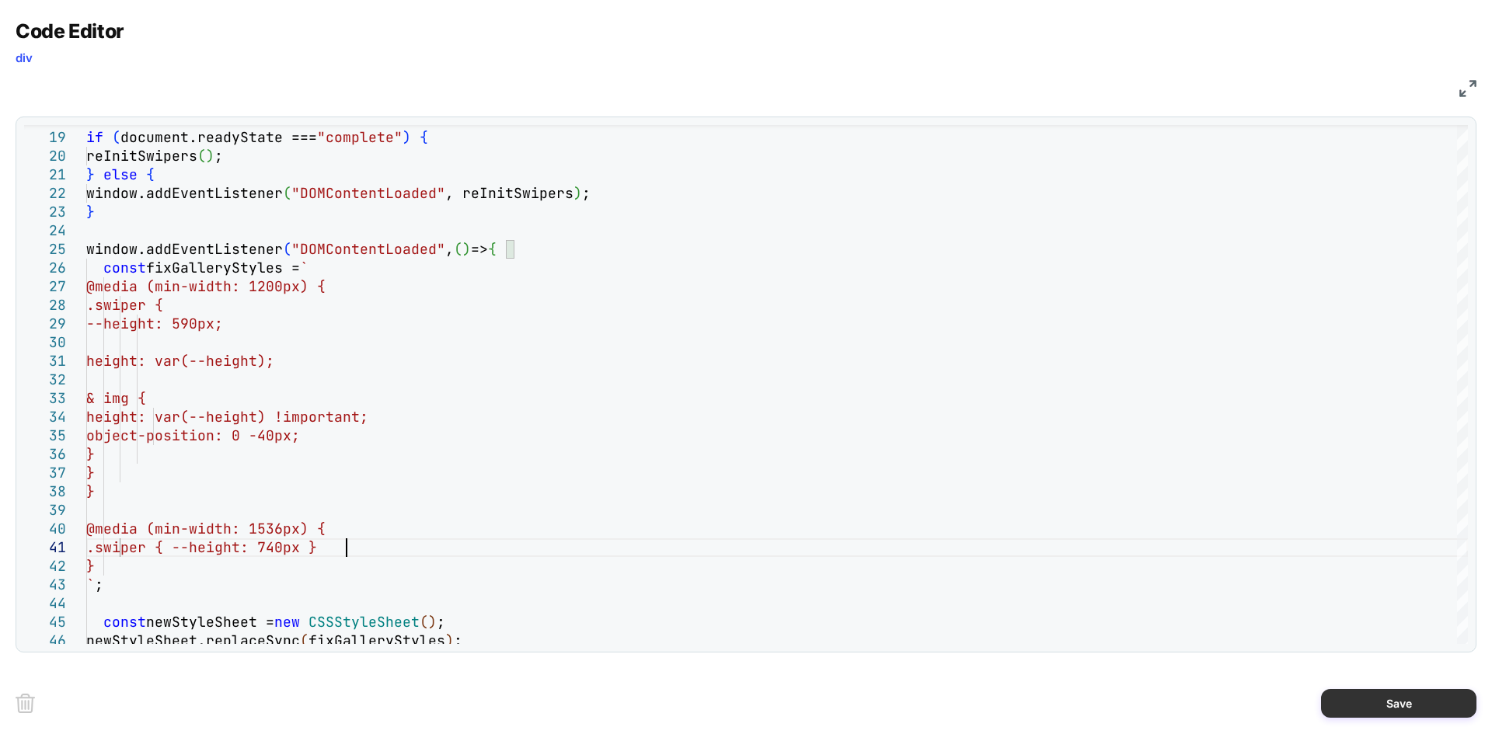
type textarea "**********"
click at [1366, 702] on button "Save" at bounding box center [1398, 703] width 155 height 29
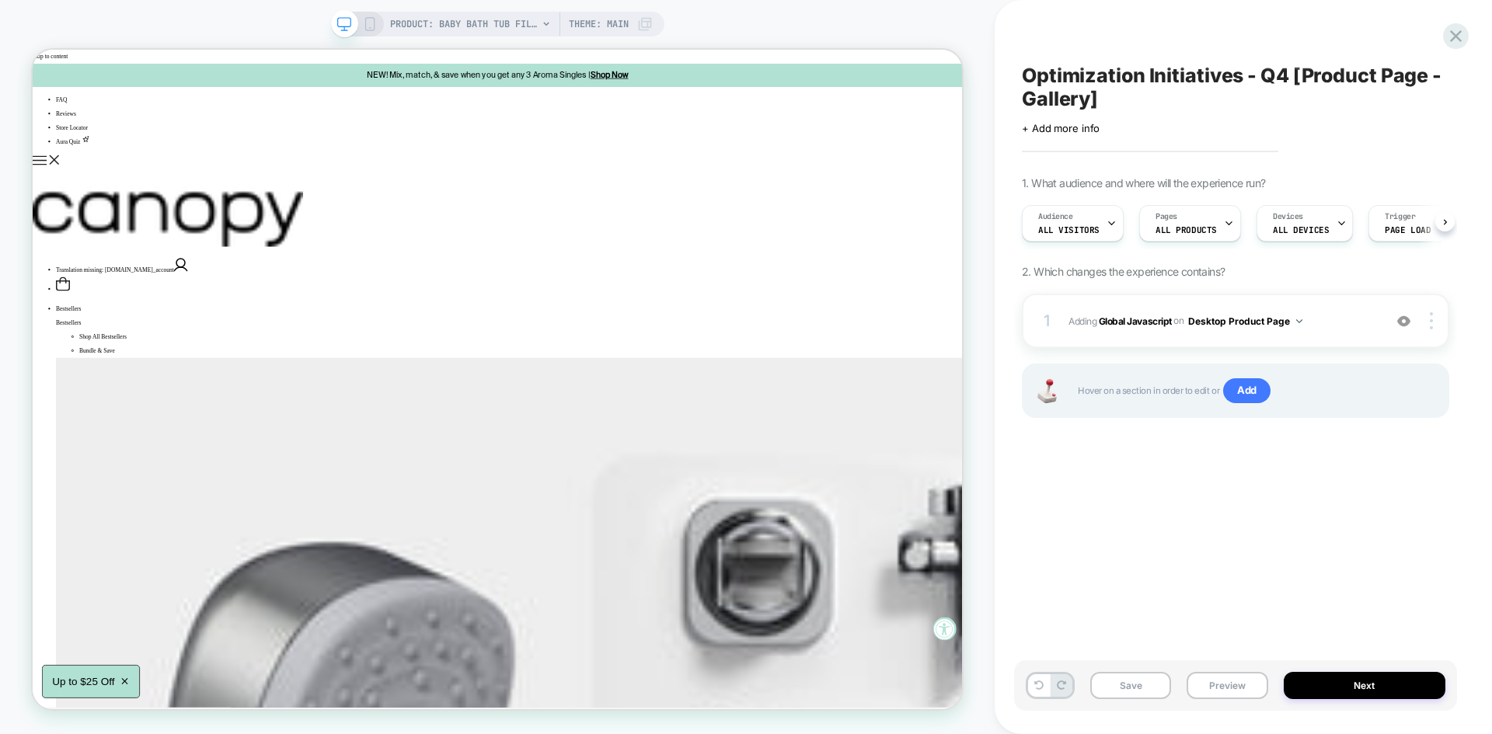
scroll to position [0, 1]
click at [1120, 682] on button "Save" at bounding box center [1130, 685] width 81 height 27
click at [1207, 681] on button "Preview" at bounding box center [1227, 685] width 81 height 27
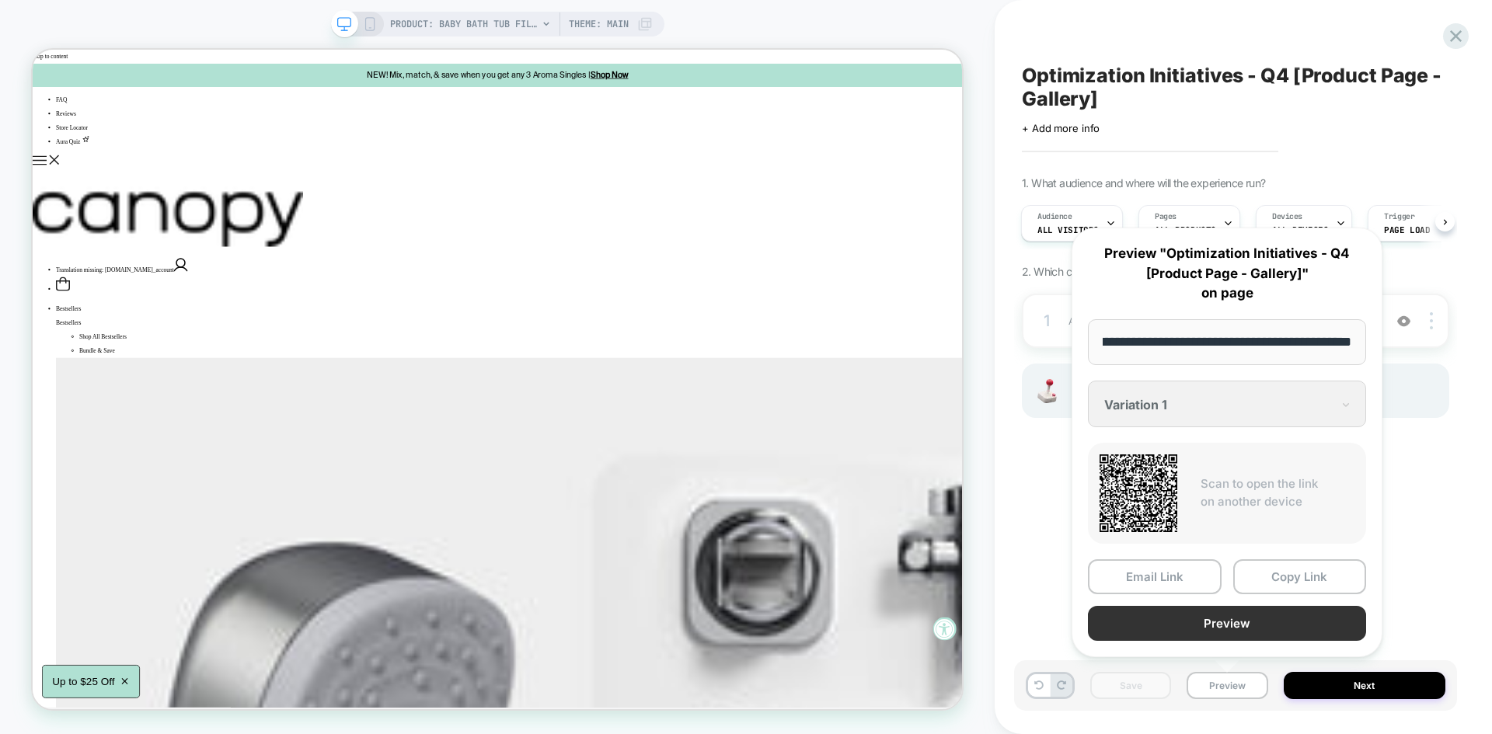
scroll to position [0, 0]
click at [1179, 629] on button "Preview" at bounding box center [1227, 623] width 278 height 35
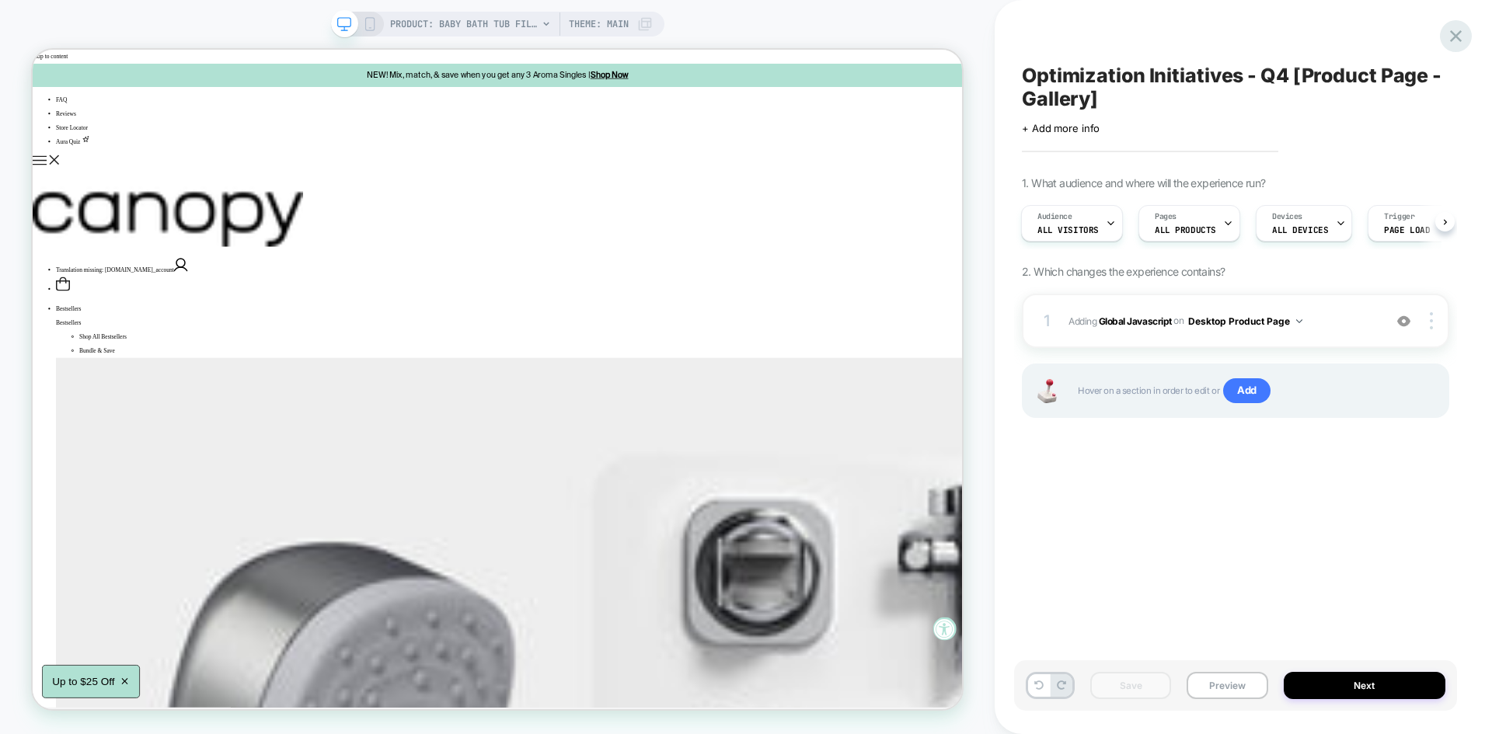
click at [1455, 36] on icon at bounding box center [1456, 36] width 12 height 12
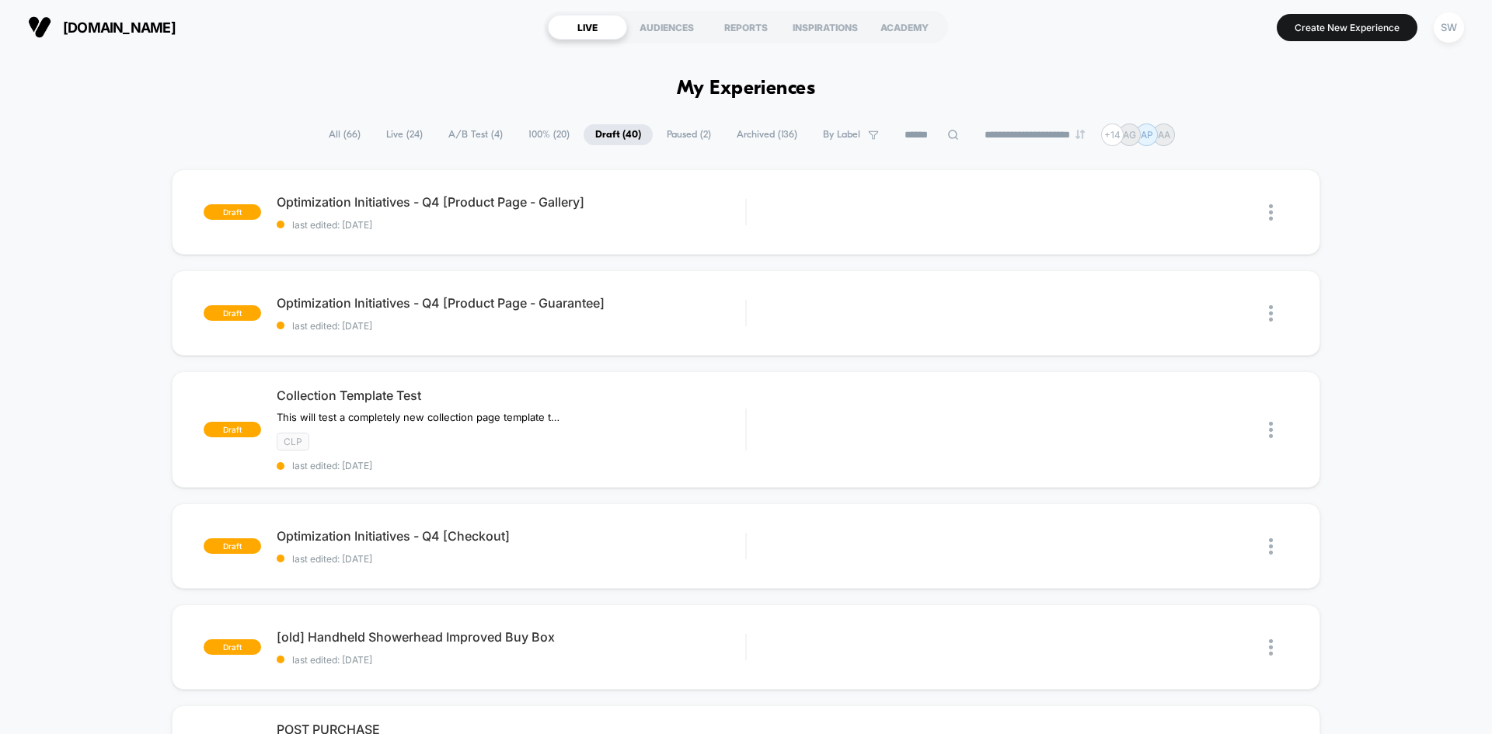
scroll to position [33, 0]
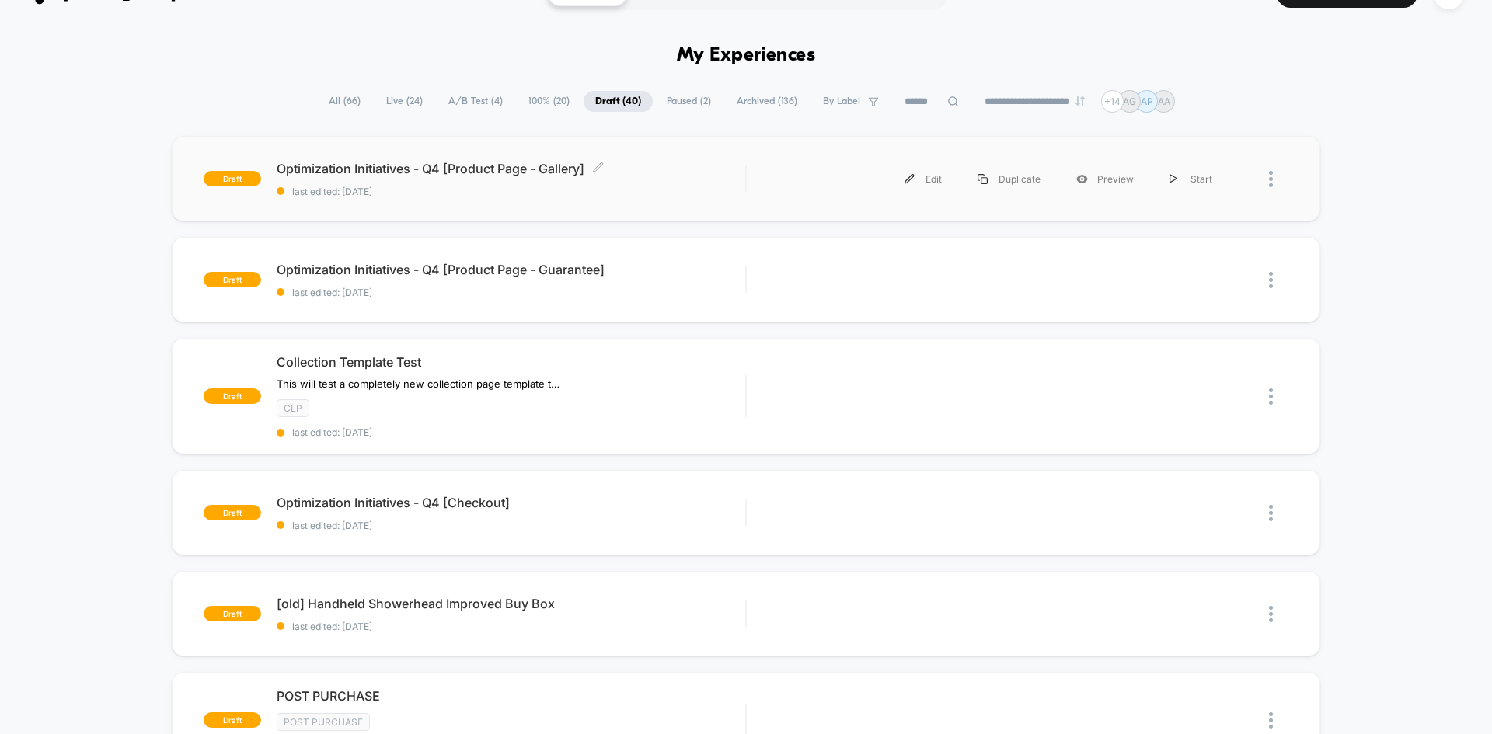
click at [525, 161] on span "Optimization Initiatives - Q4 [Product Page - Gallery] Click to edit experience…" at bounding box center [511, 169] width 469 height 16
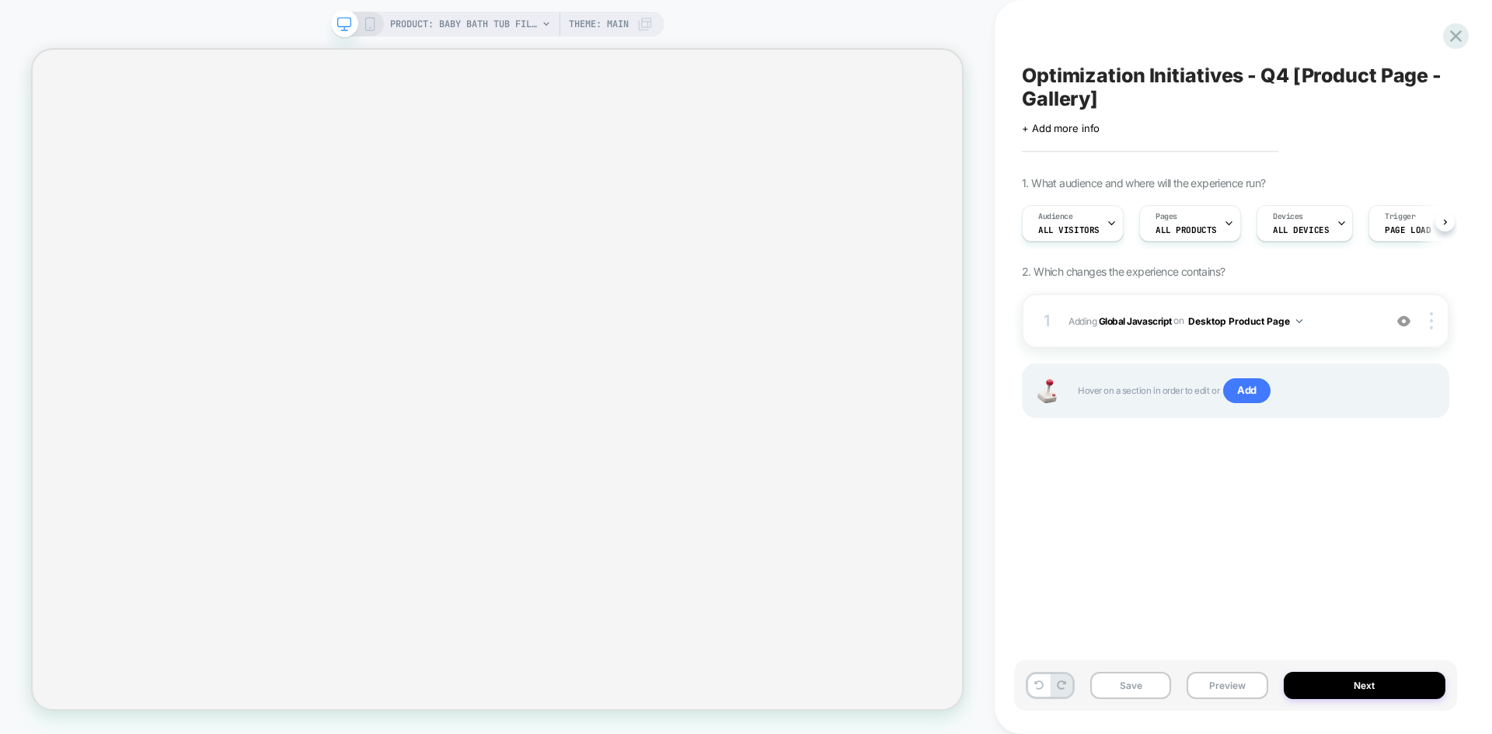
scroll to position [0, 1]
click at [1100, 101] on span "Optimization Initiatives - Q4 [Product Page - Gallery]" at bounding box center [1235, 87] width 427 height 47
click at [1411, 85] on icon at bounding box center [1415, 87] width 19 height 19
click at [1456, 37] on icon at bounding box center [1456, 36] width 12 height 12
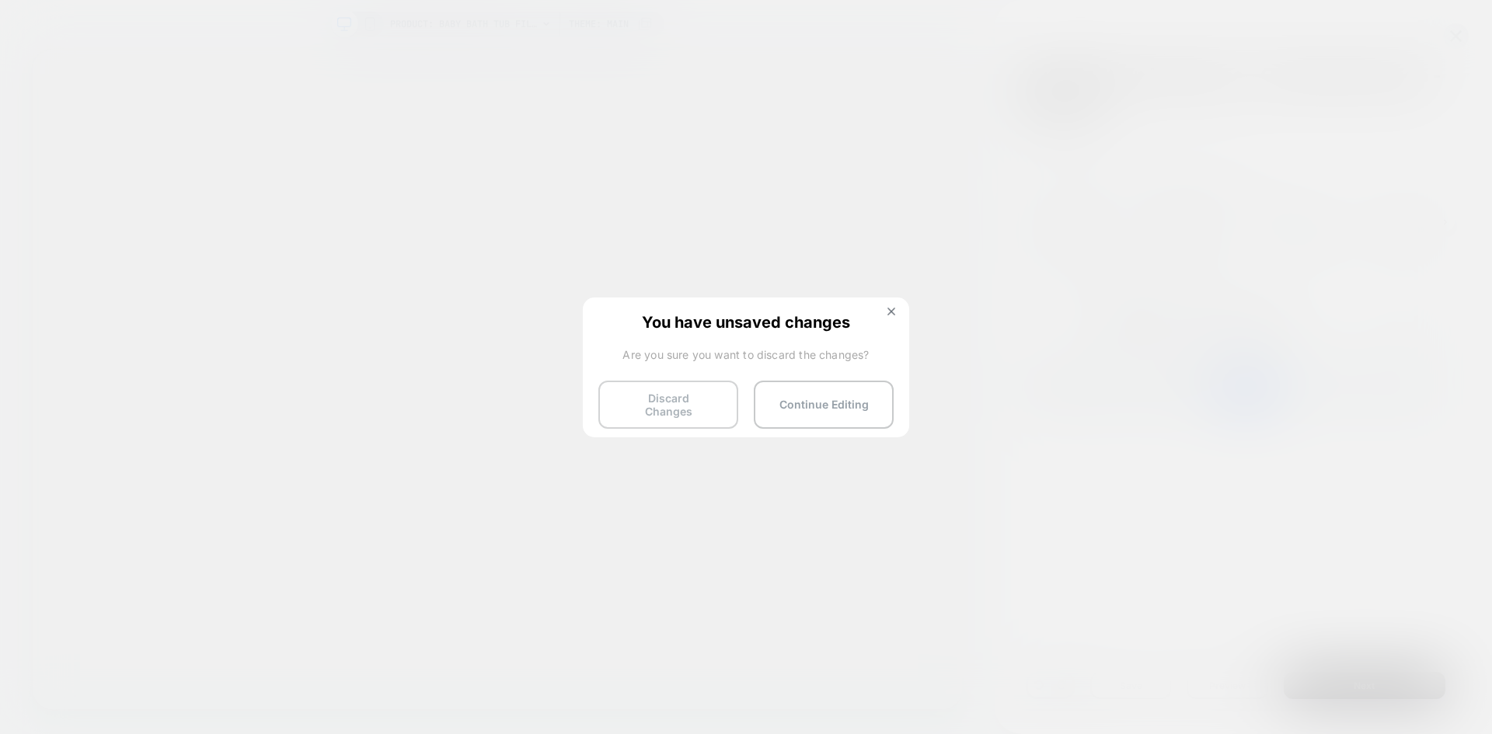
click at [655, 395] on button "Discard Changes" at bounding box center [668, 405] width 140 height 48
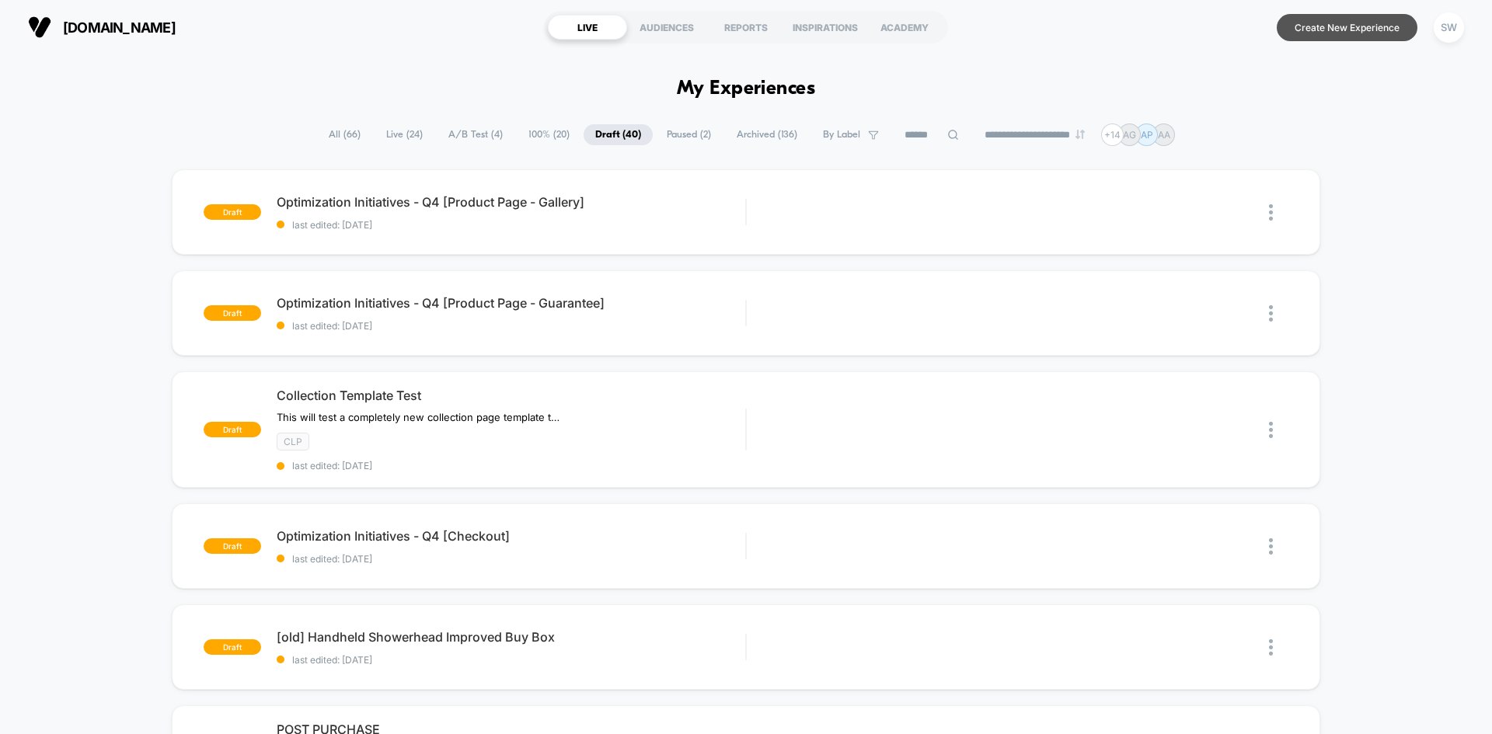
click at [1310, 23] on button "Create New Experience" at bounding box center [1347, 27] width 141 height 27
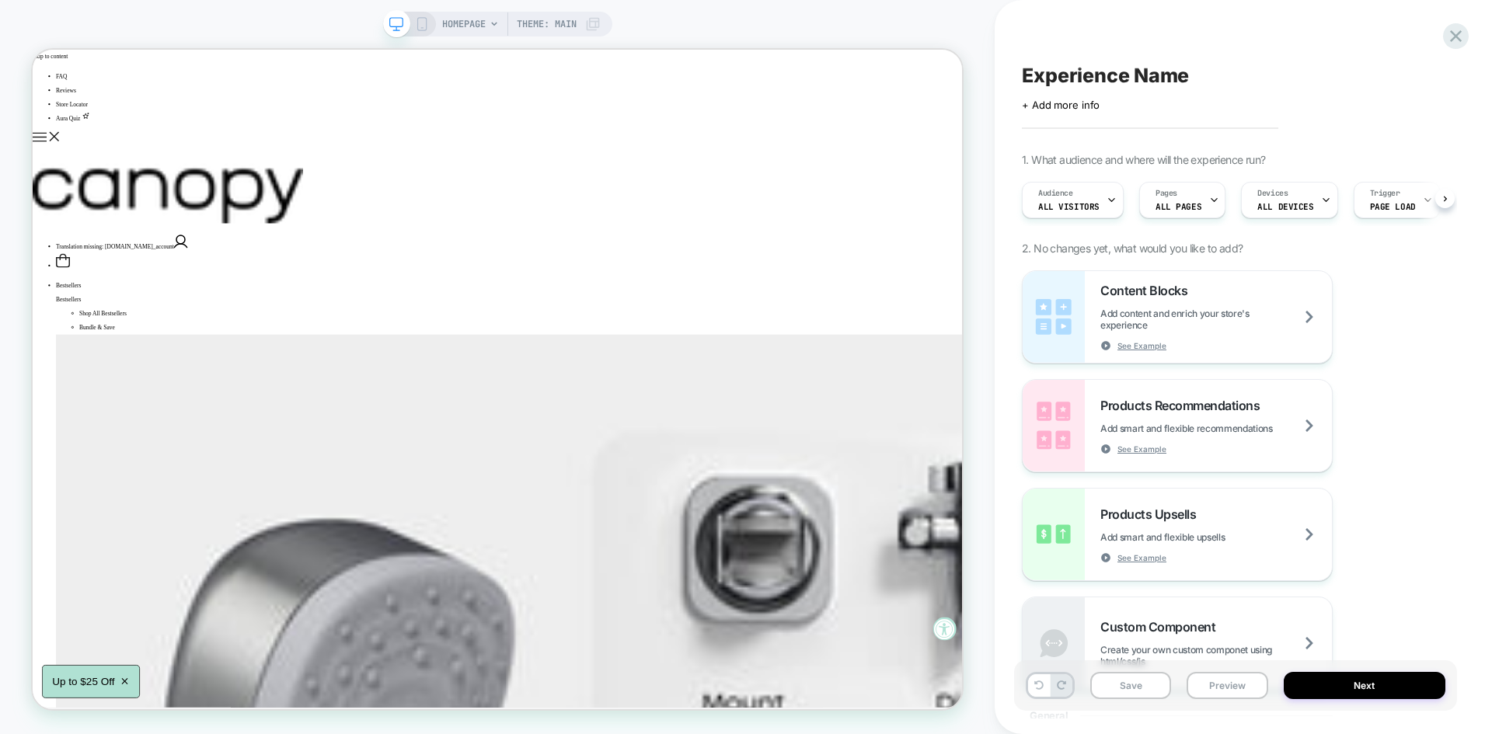
scroll to position [0, 1]
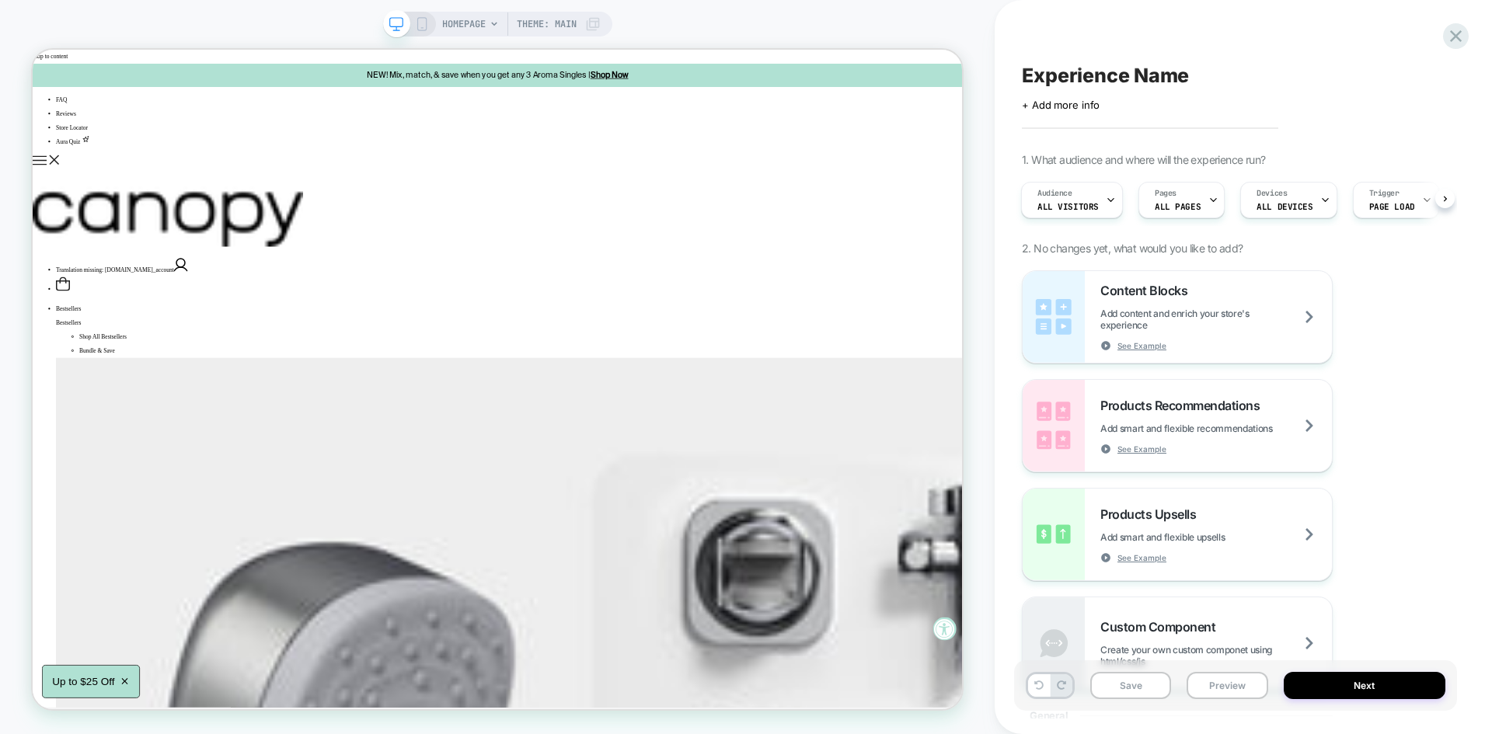
click at [1076, 82] on span "Experience Name" at bounding box center [1105, 75] width 167 height 23
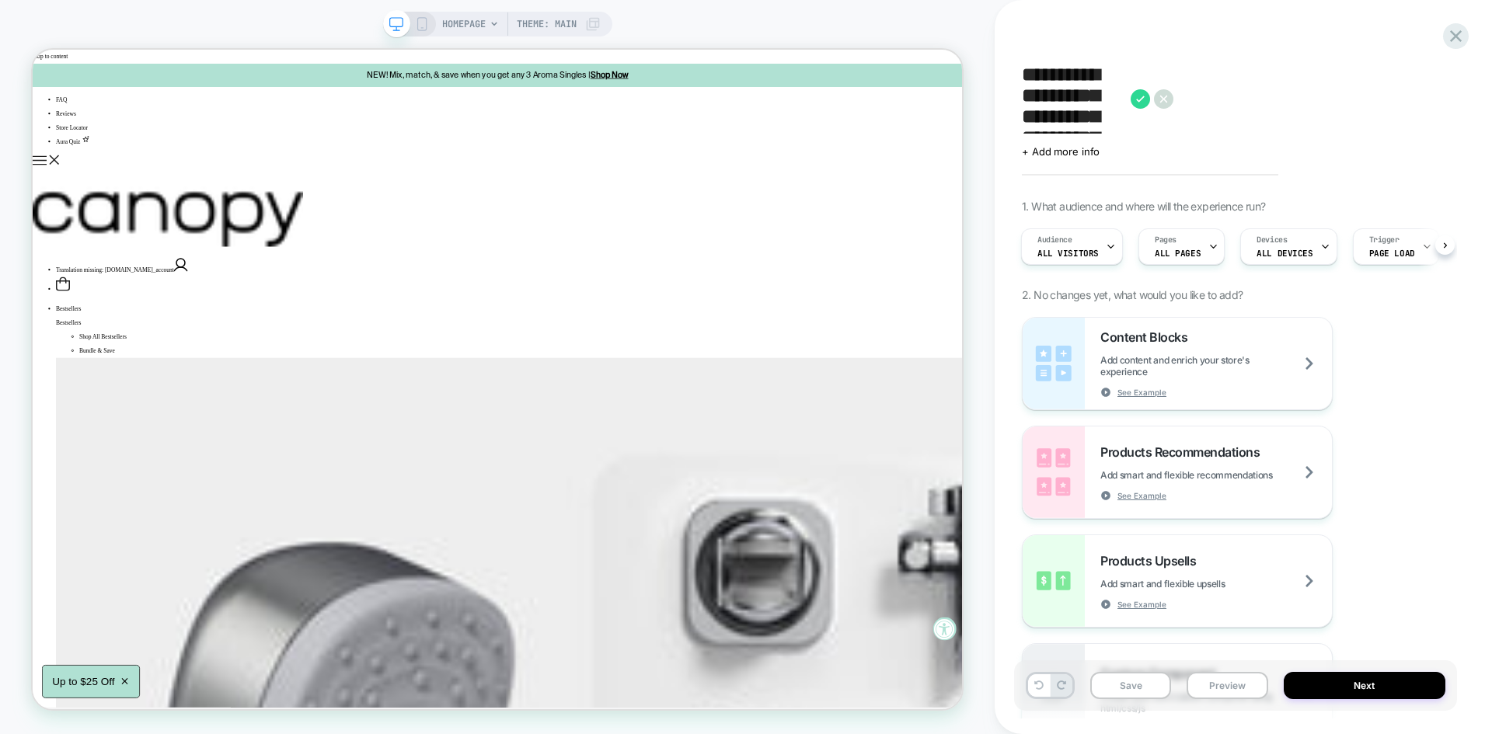
scroll to position [0, 0]
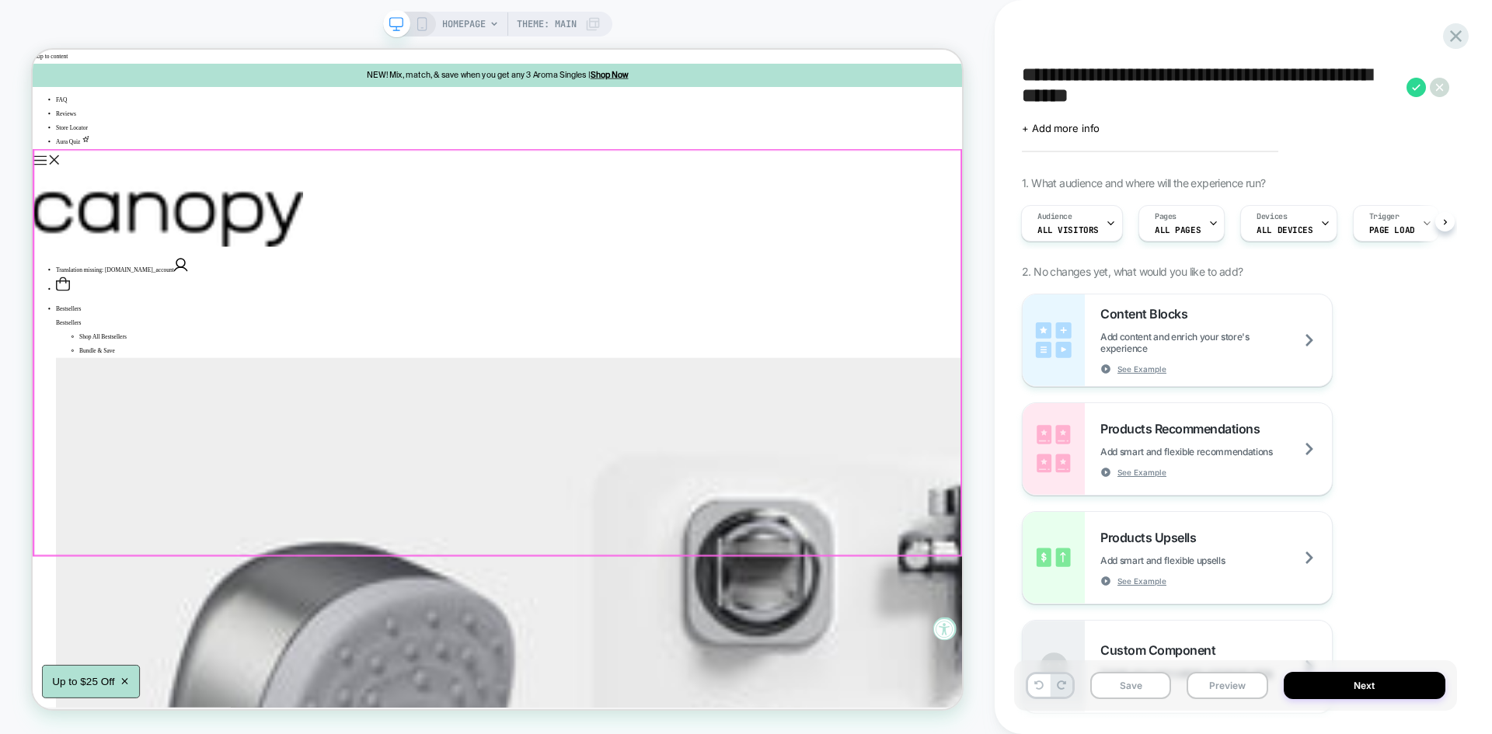
paste textarea "**********"
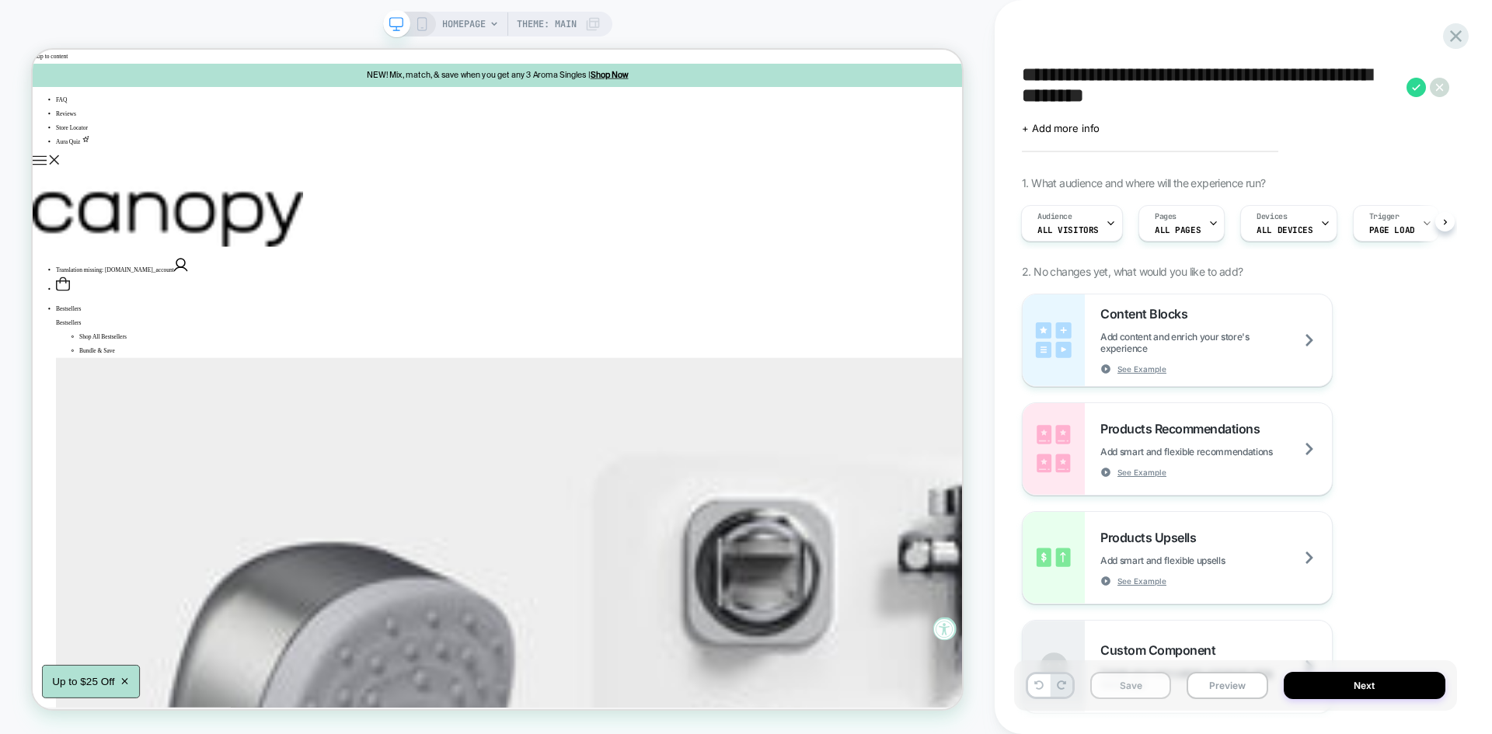
type textarea "**********"
click at [1152, 678] on button "Save" at bounding box center [1130, 685] width 81 height 27
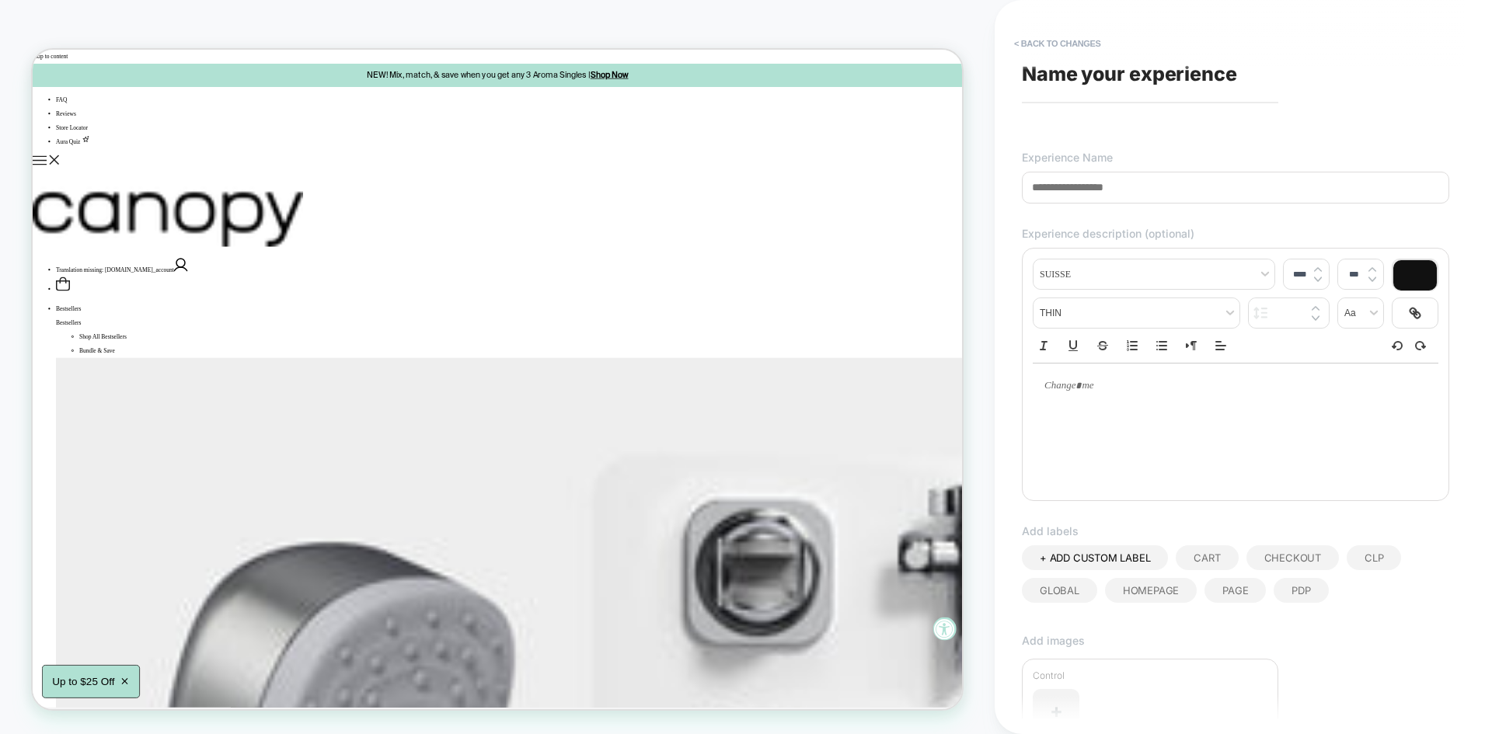
scroll to position [1, 0]
click at [1043, 36] on button "< Back to changes" at bounding box center [1057, 43] width 103 height 25
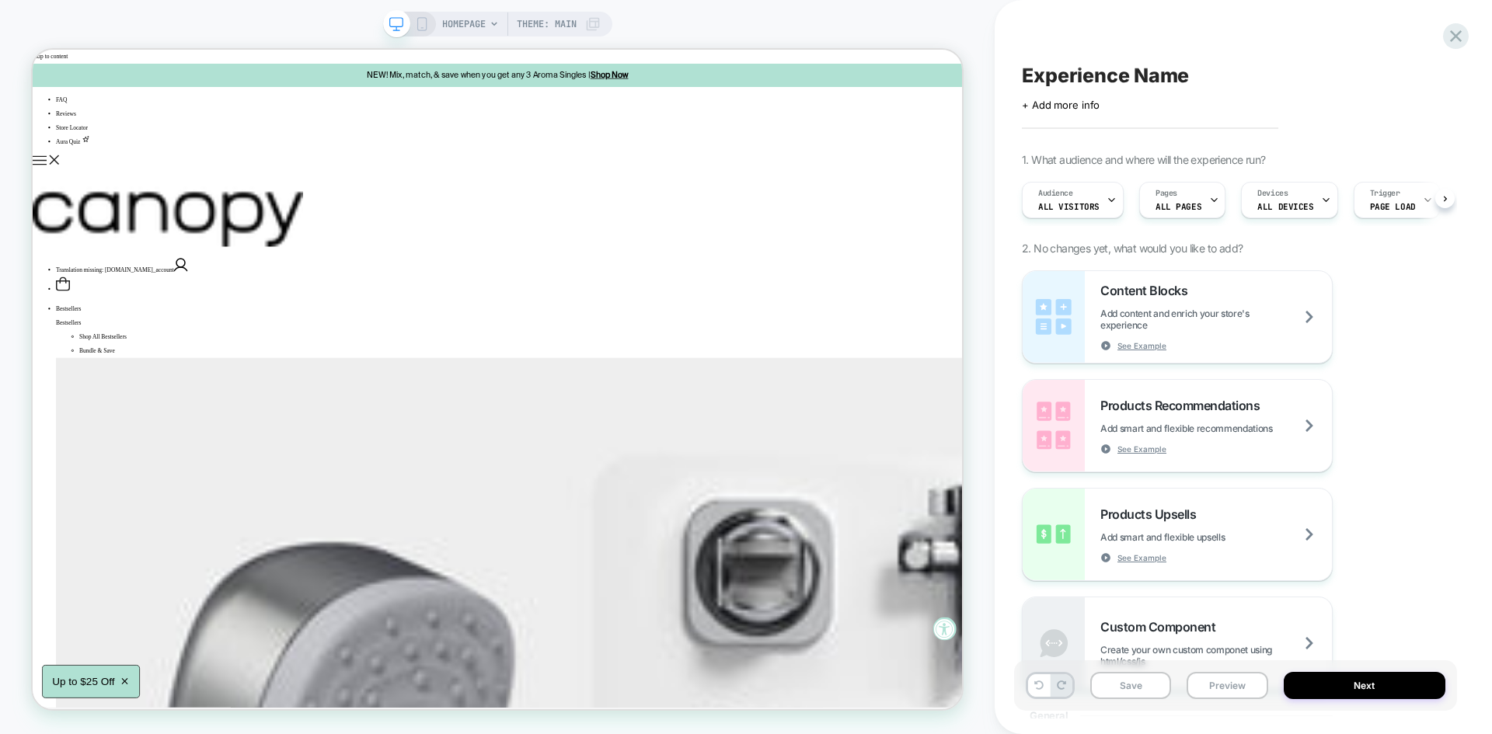
scroll to position [0, 1]
click at [1133, 83] on span "Experience Name" at bounding box center [1105, 75] width 167 height 23
type textarea "**********"
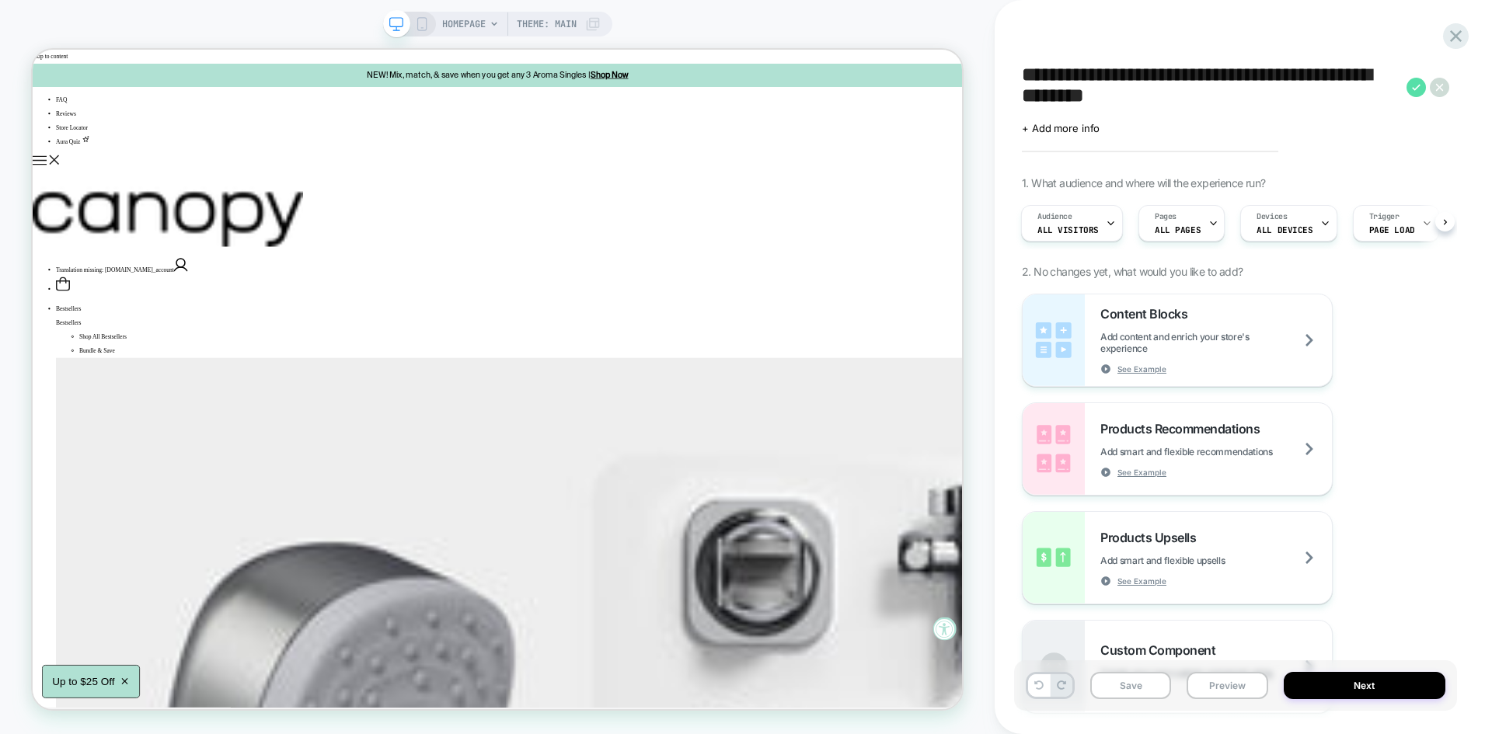
type textarea "**********"
click at [1417, 86] on icon at bounding box center [1416, 87] width 9 height 6
click at [1133, 692] on button "Save" at bounding box center [1130, 685] width 81 height 27
click at [1209, 688] on button "Preview" at bounding box center [1227, 685] width 81 height 27
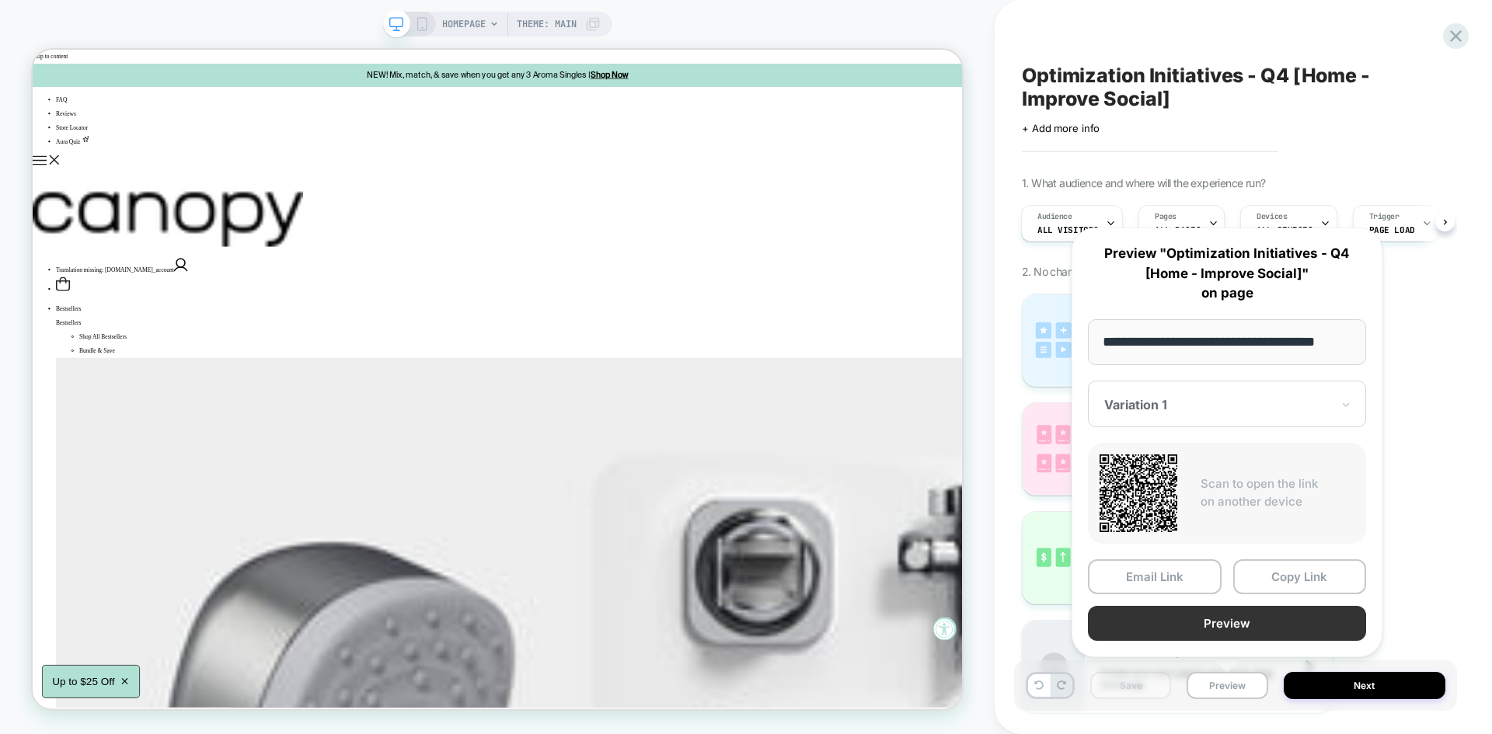
click at [1206, 632] on button "Preview" at bounding box center [1227, 623] width 278 height 35
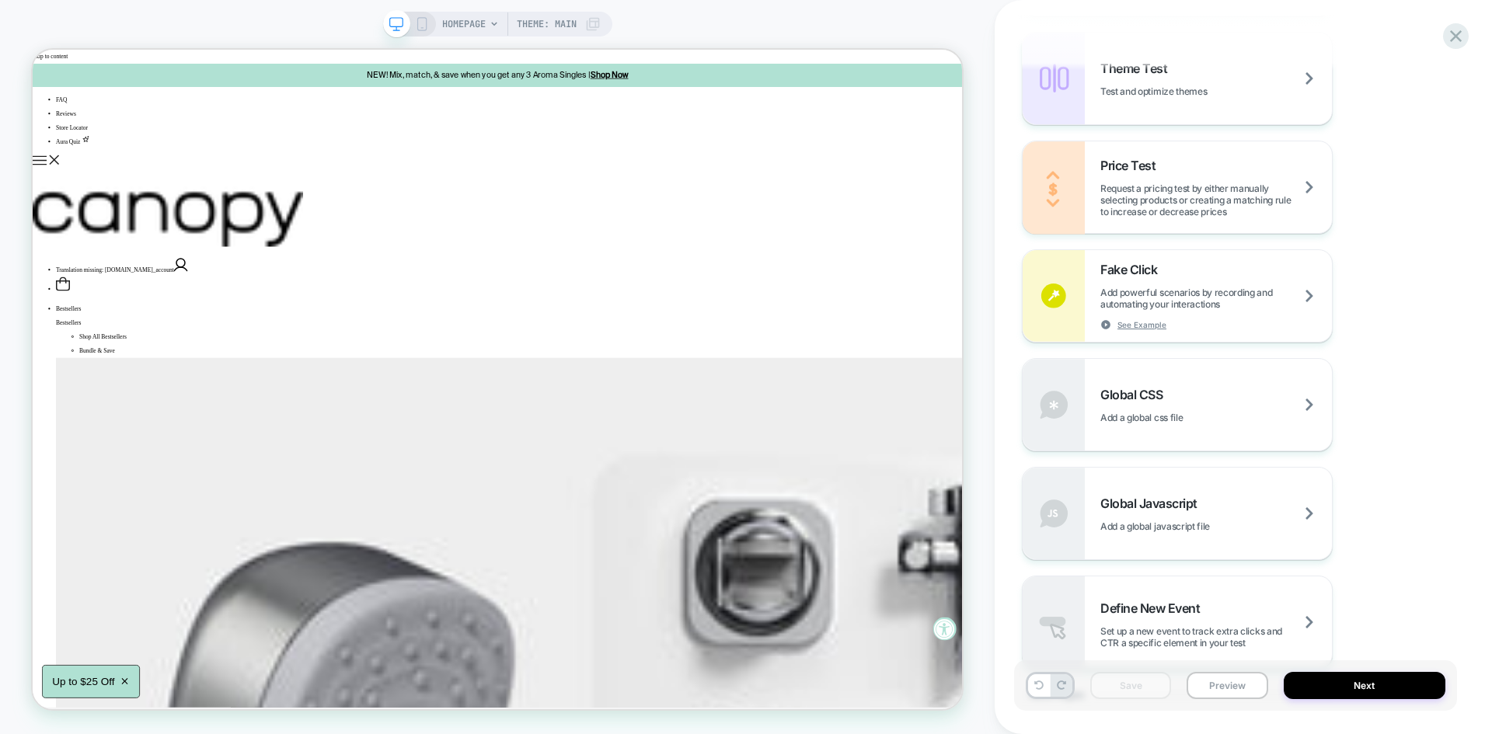
scroll to position [849, 0]
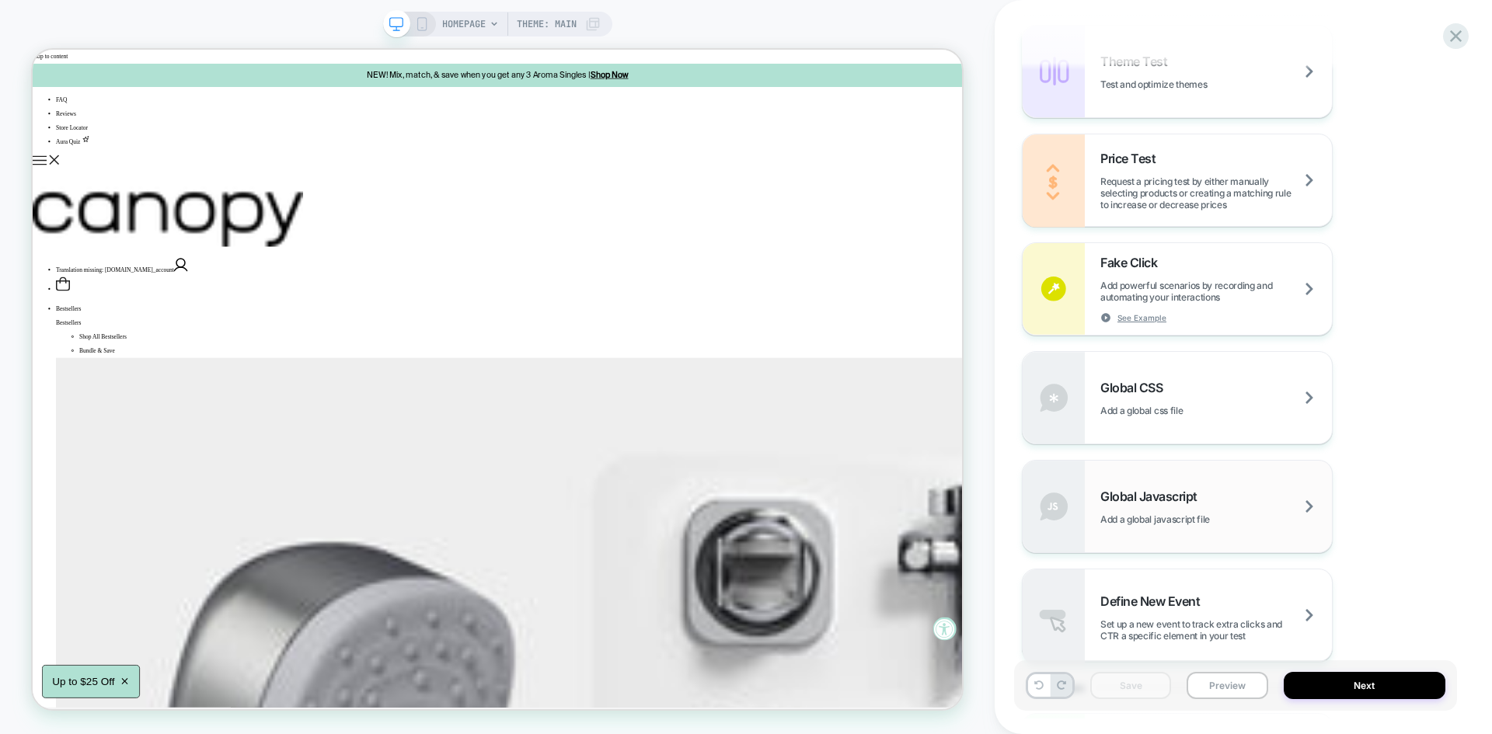
click at [1197, 486] on div "Global Javascript Add a global javascript file" at bounding box center [1177, 507] width 309 height 92
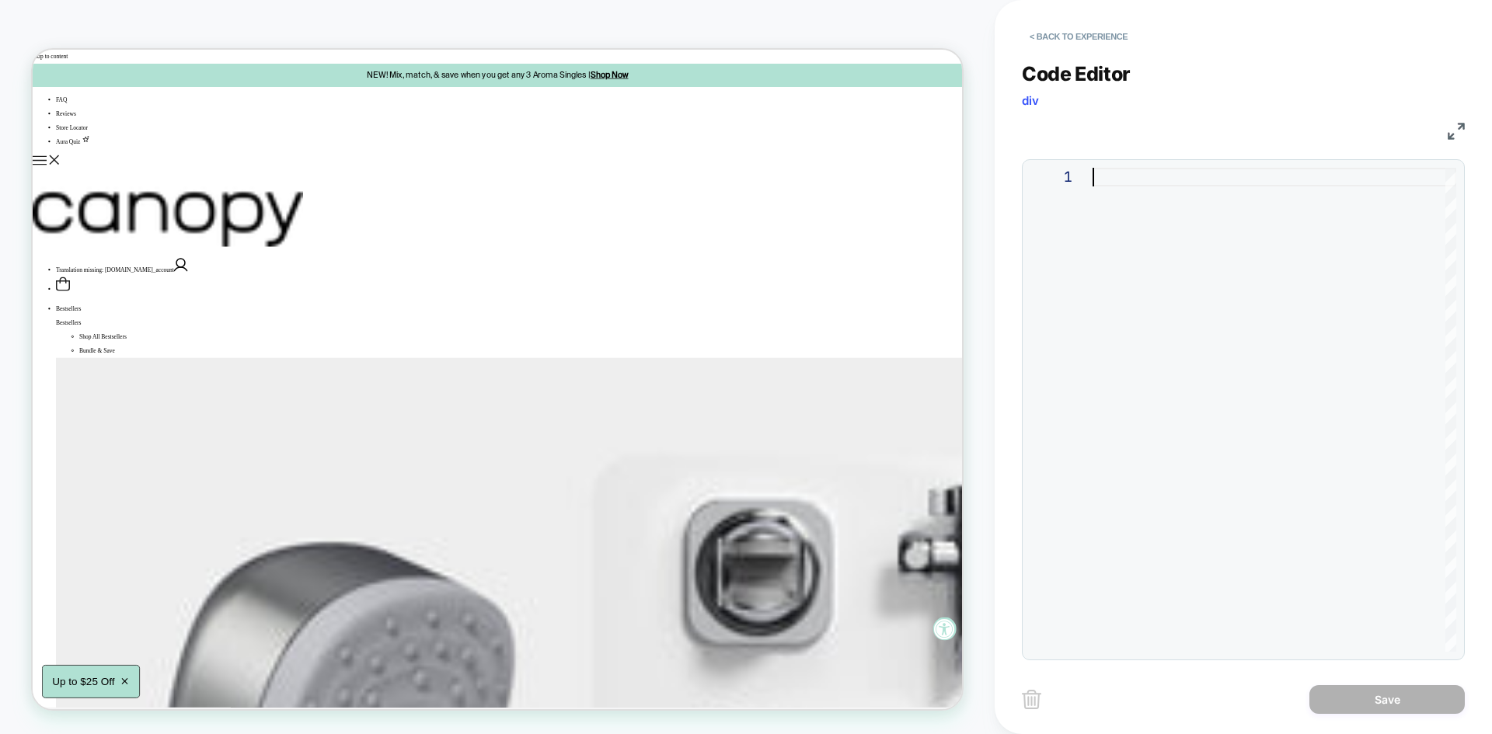
click at [1166, 357] on div at bounding box center [1275, 410] width 364 height 484
click at [1456, 138] on img at bounding box center [1456, 131] width 17 height 17
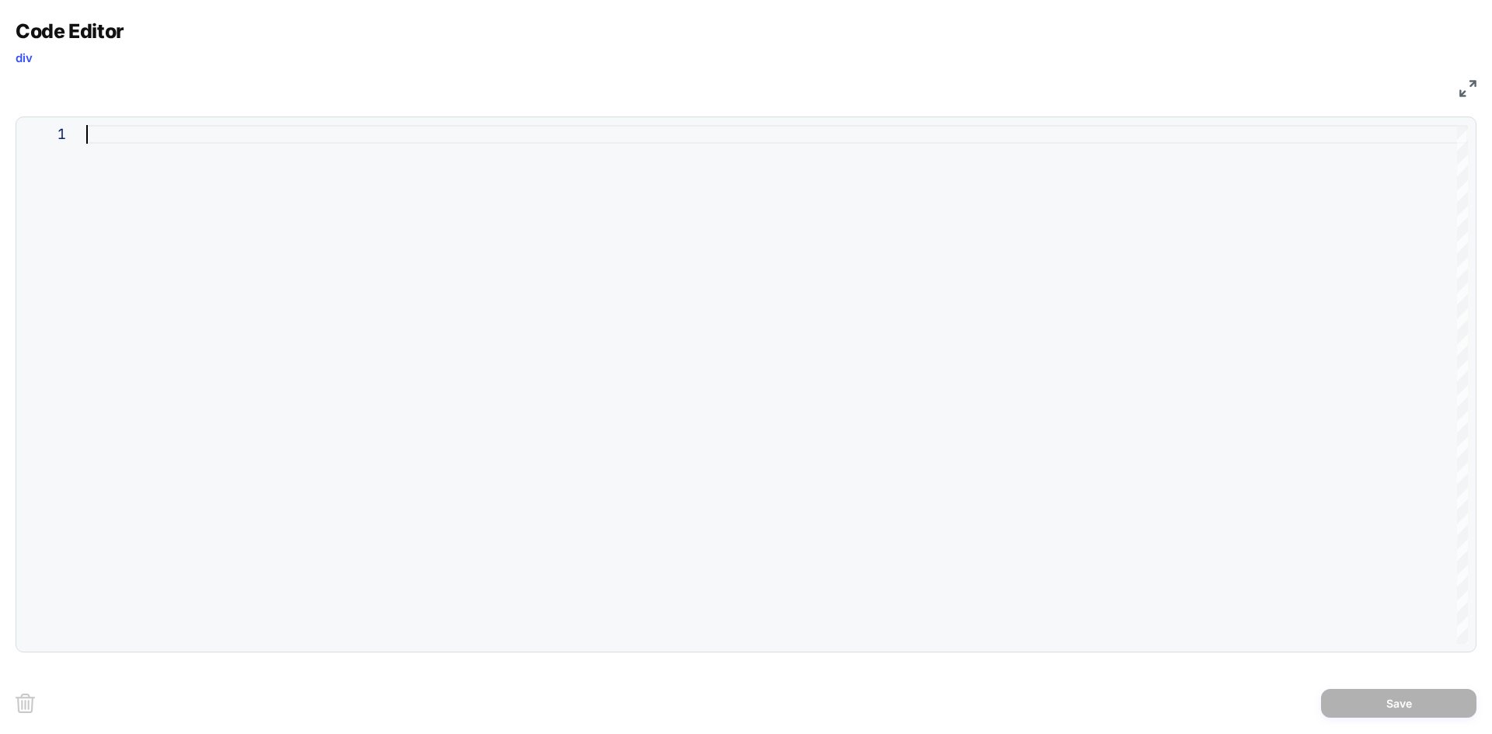
click at [628, 351] on div at bounding box center [777, 384] width 1382 height 519
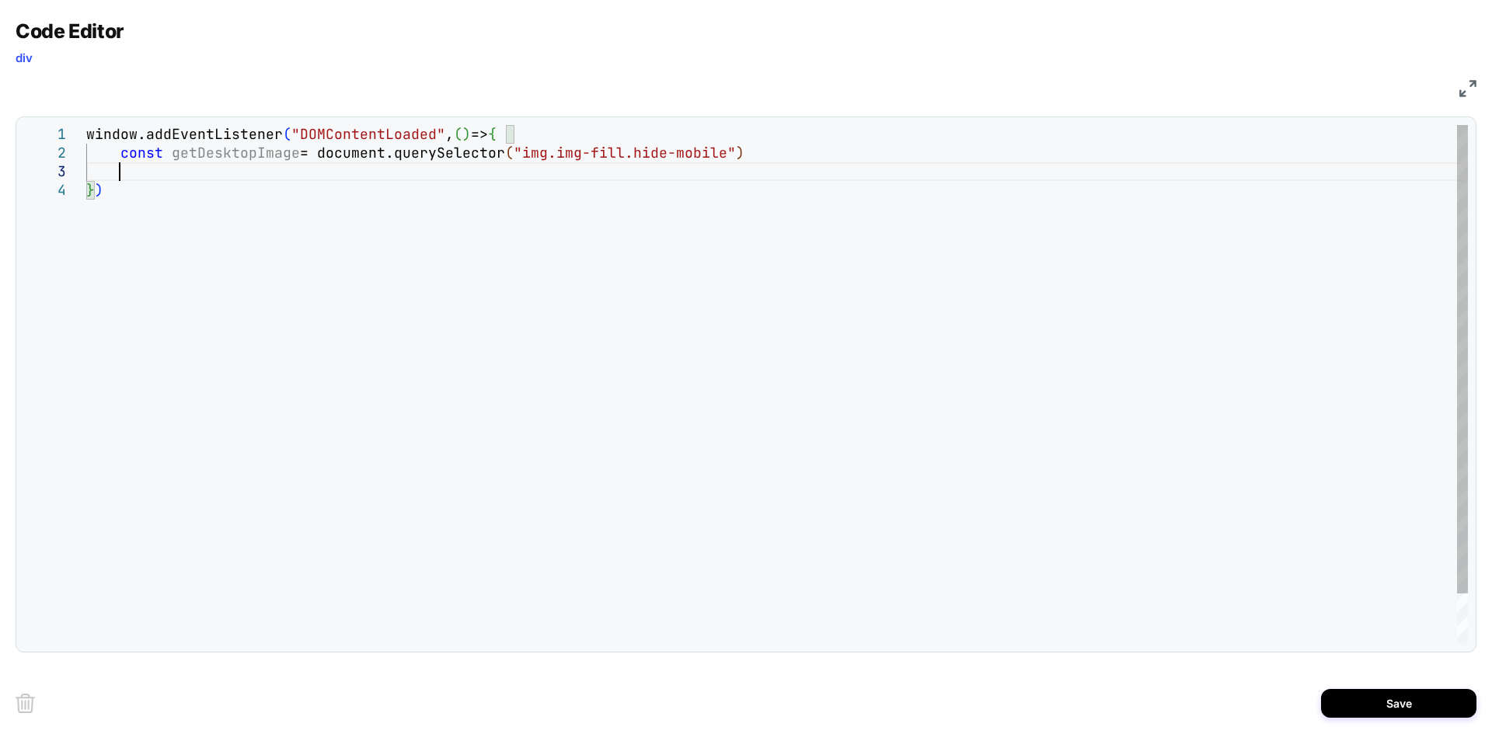
scroll to position [56, 33]
click at [776, 333] on div "window.addEventListener ( "DOMContentLoaded" , ( ) => { const getDesktopImage =…" at bounding box center [777, 422] width 1382 height 594
click at [658, 265] on div "window.addEventListener ( "DOMContentLoaded" , ( ) => { const getDesktopImage =…" at bounding box center [777, 422] width 1382 height 594
click at [234, 172] on div "window.addEventListener ( "DOMContentLoaded" , ( ) => { const getDesktopImage =…" at bounding box center [777, 422] width 1382 height 594
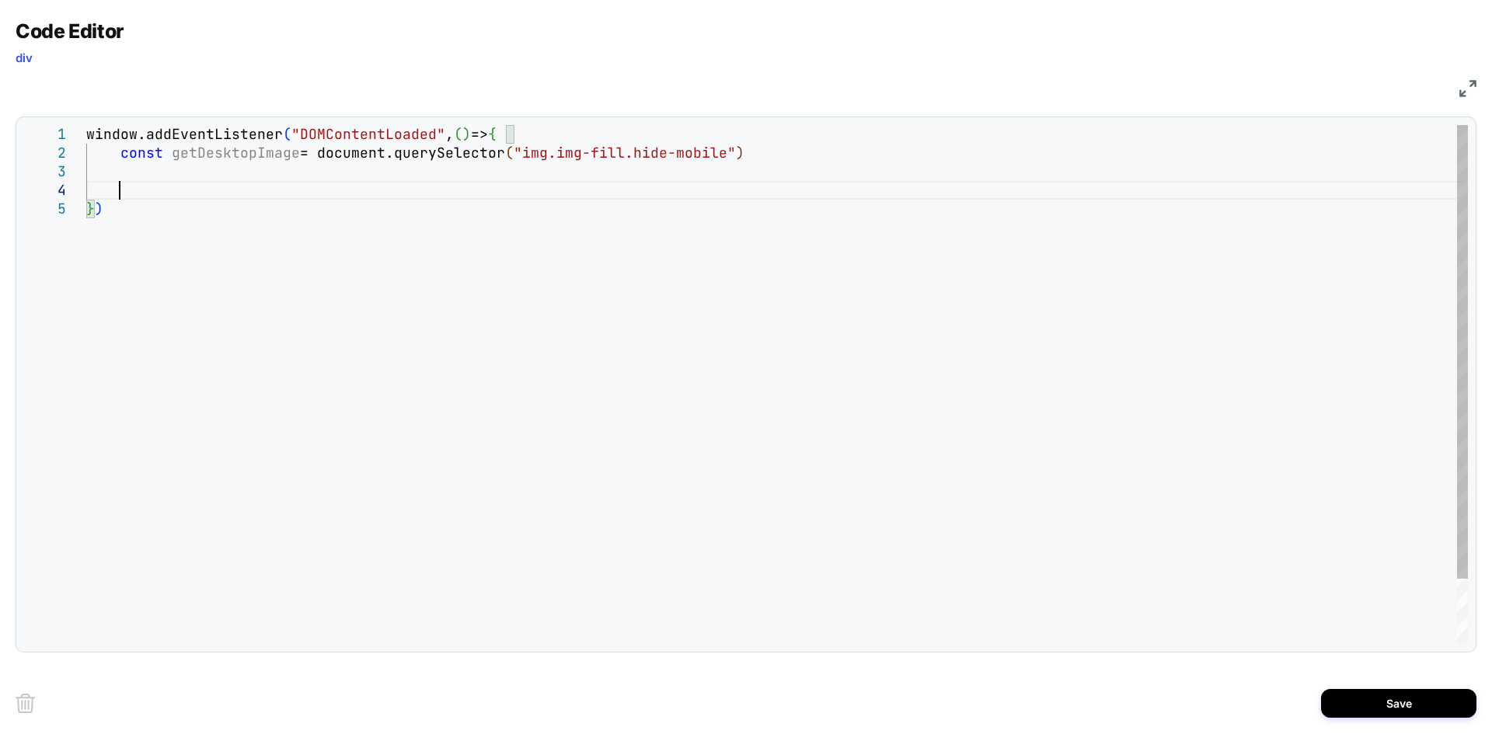
click at [254, 193] on div "window.addEventListener ( "DOMContentLoaded" , ( ) => { const getDesktopImage =…" at bounding box center [777, 422] width 1382 height 594
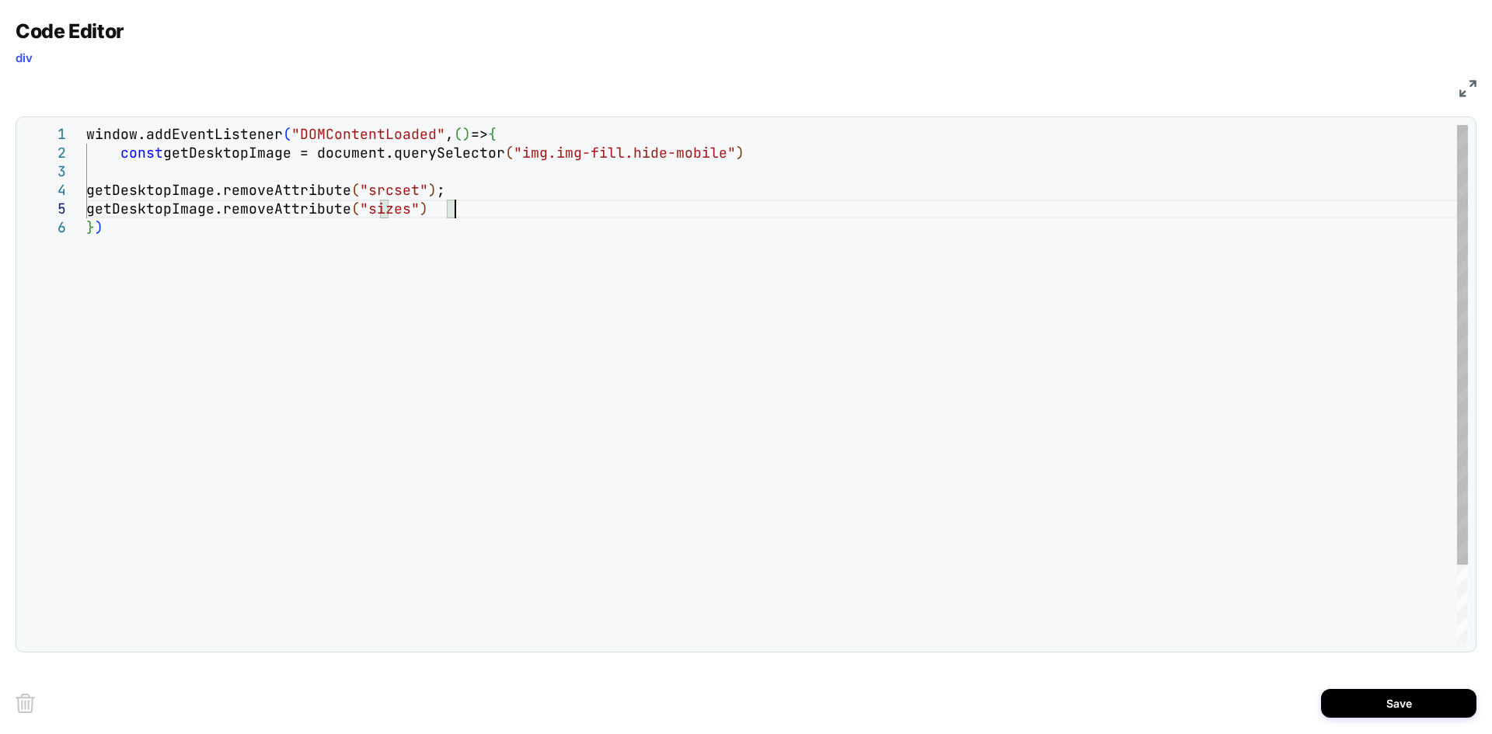
scroll to position [75, 377]
click at [746, 152] on div "window.addEventListener ( "DOMContentLoaded" , ( ) => { const getDesktopImage =…" at bounding box center [777, 431] width 1382 height 612
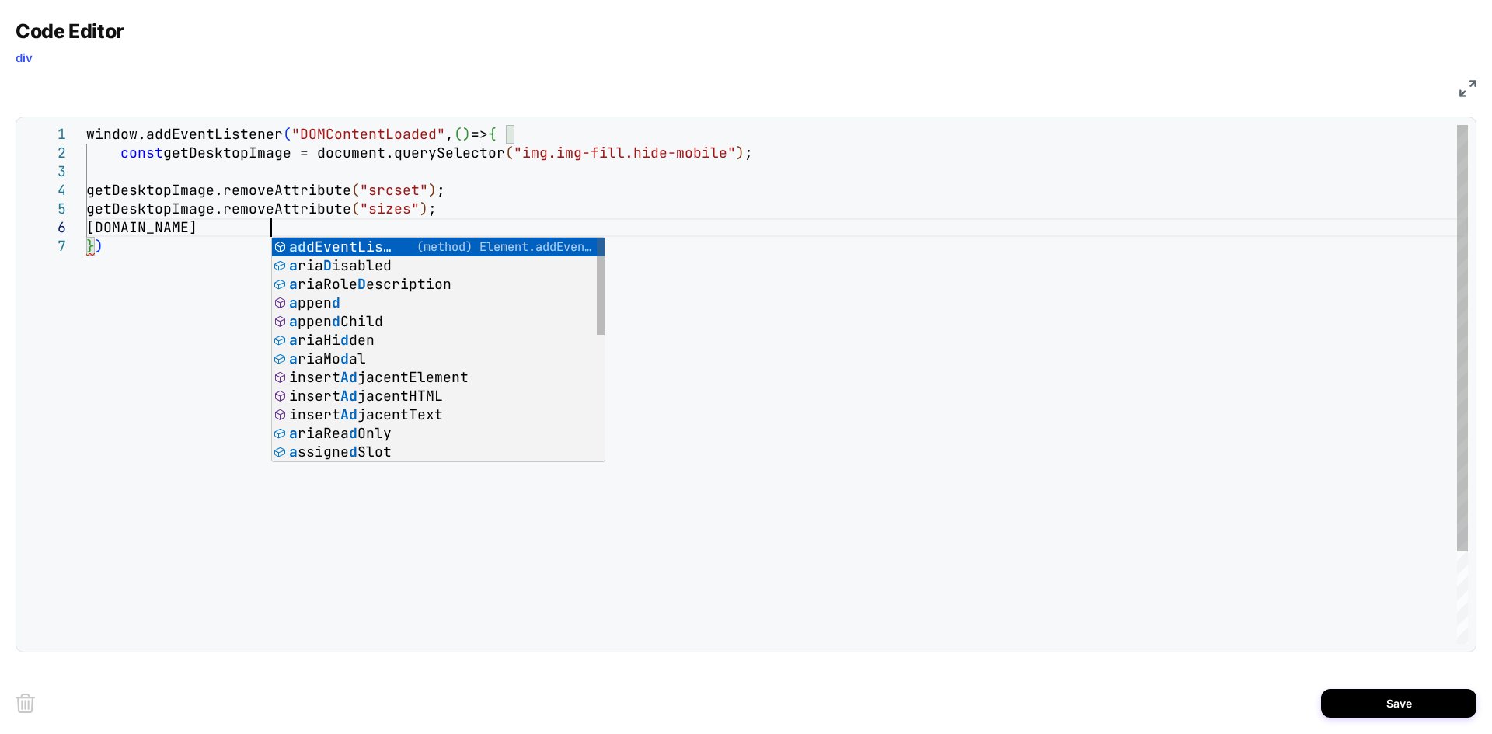
scroll to position [93, 192]
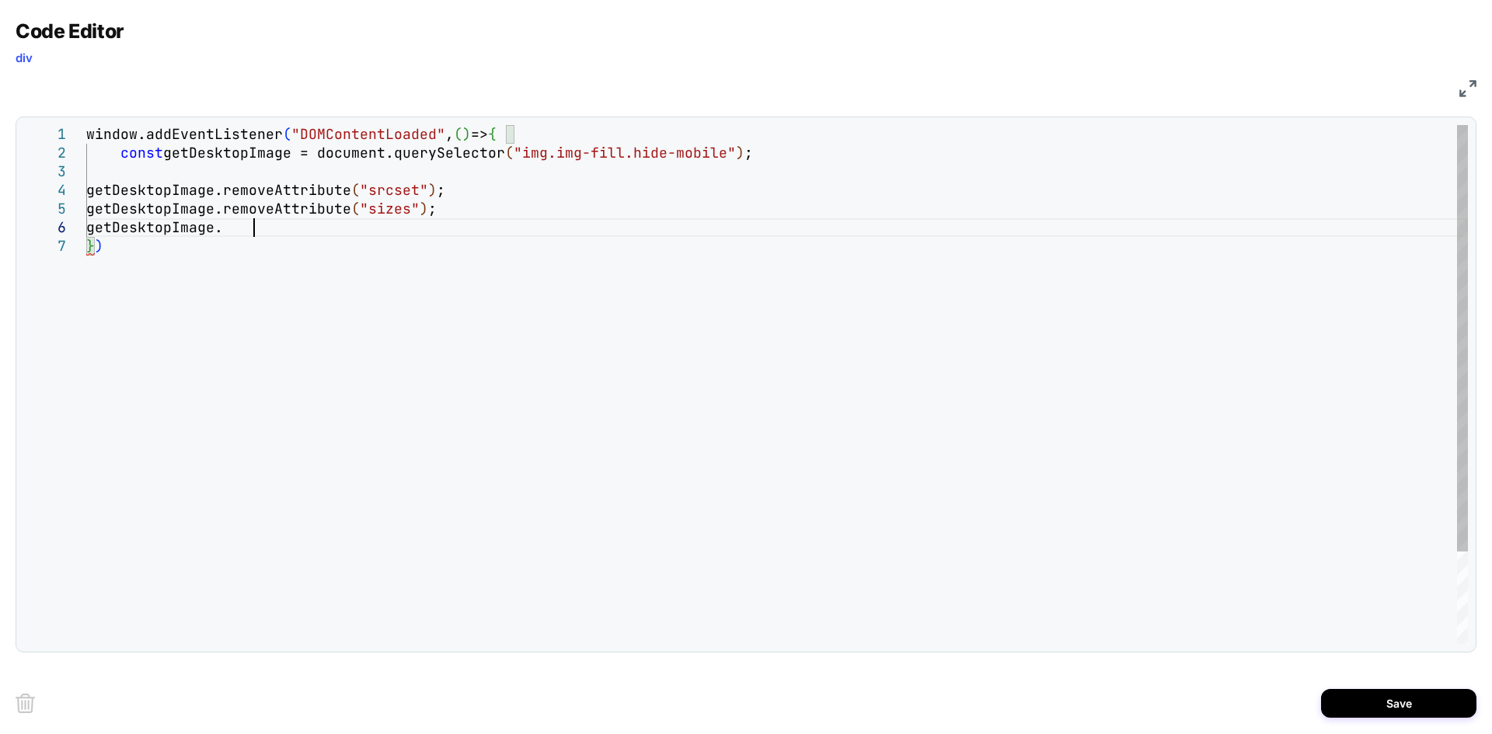
click at [308, 218] on div "window.addEventListener ( "DOMContentLoaded" , ( ) => { const getDesktopImage =…" at bounding box center [777, 440] width 1382 height 631
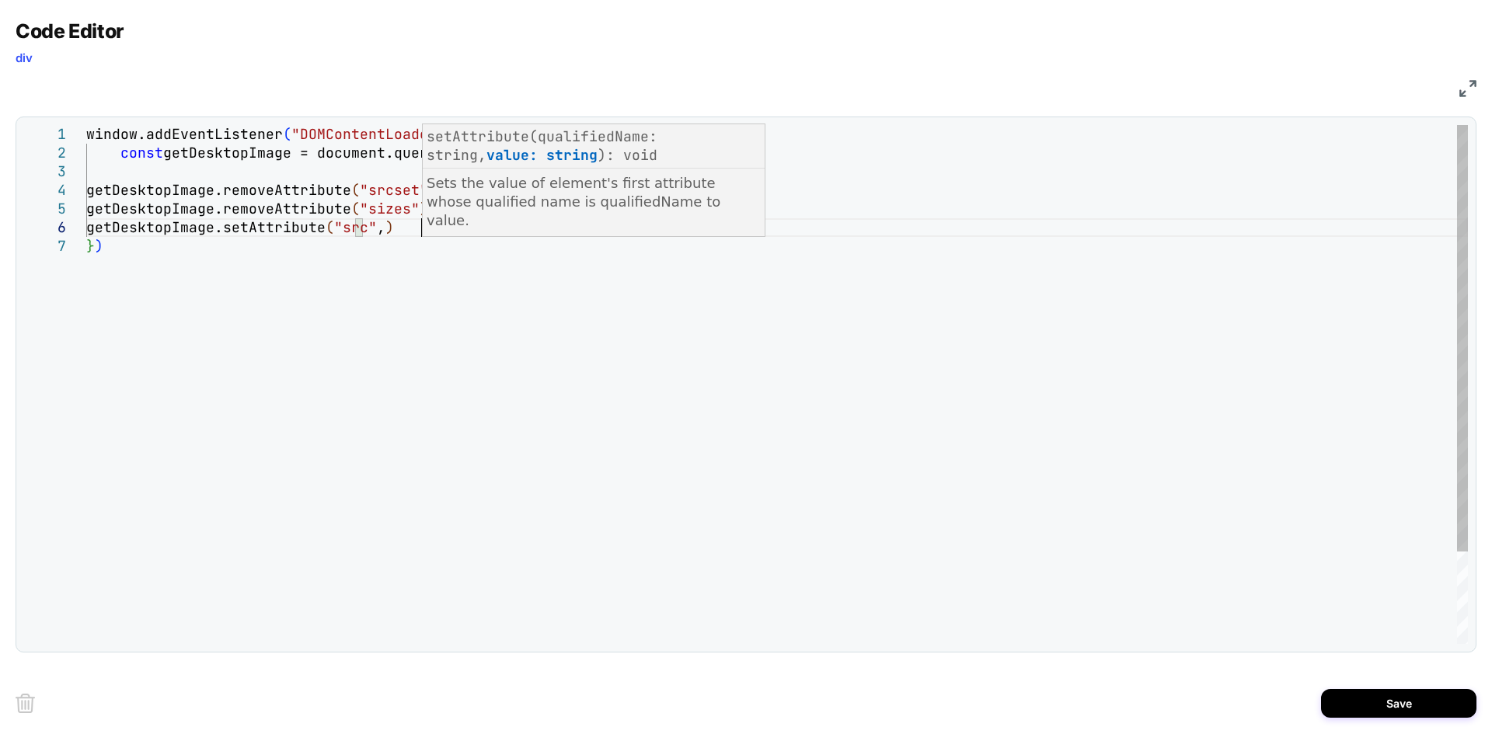
scroll to position [93, 343]
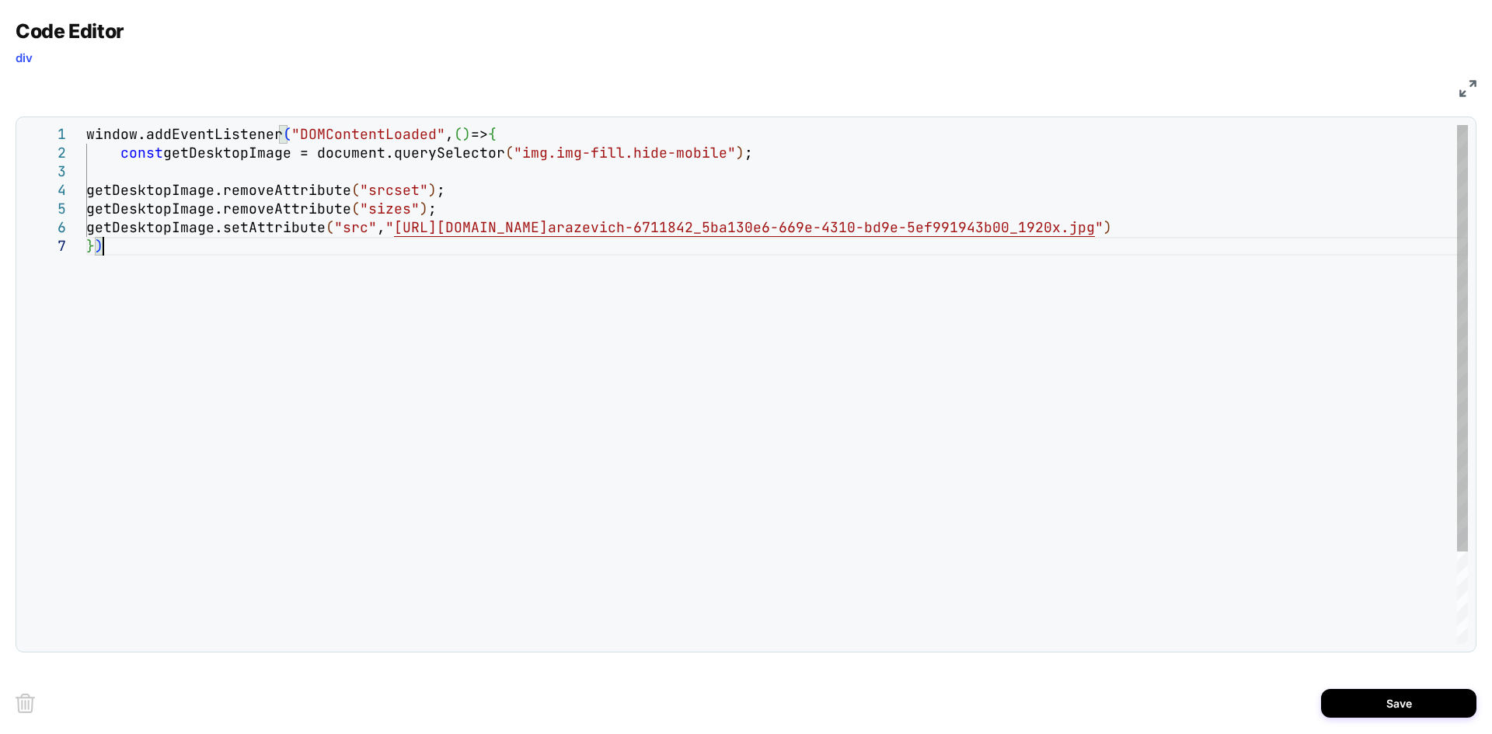
click at [1130, 441] on div "window.addEventListener ( "DOMContentLoaded" , ( ) => { const getDesktopImage =…" at bounding box center [777, 440] width 1382 height 631
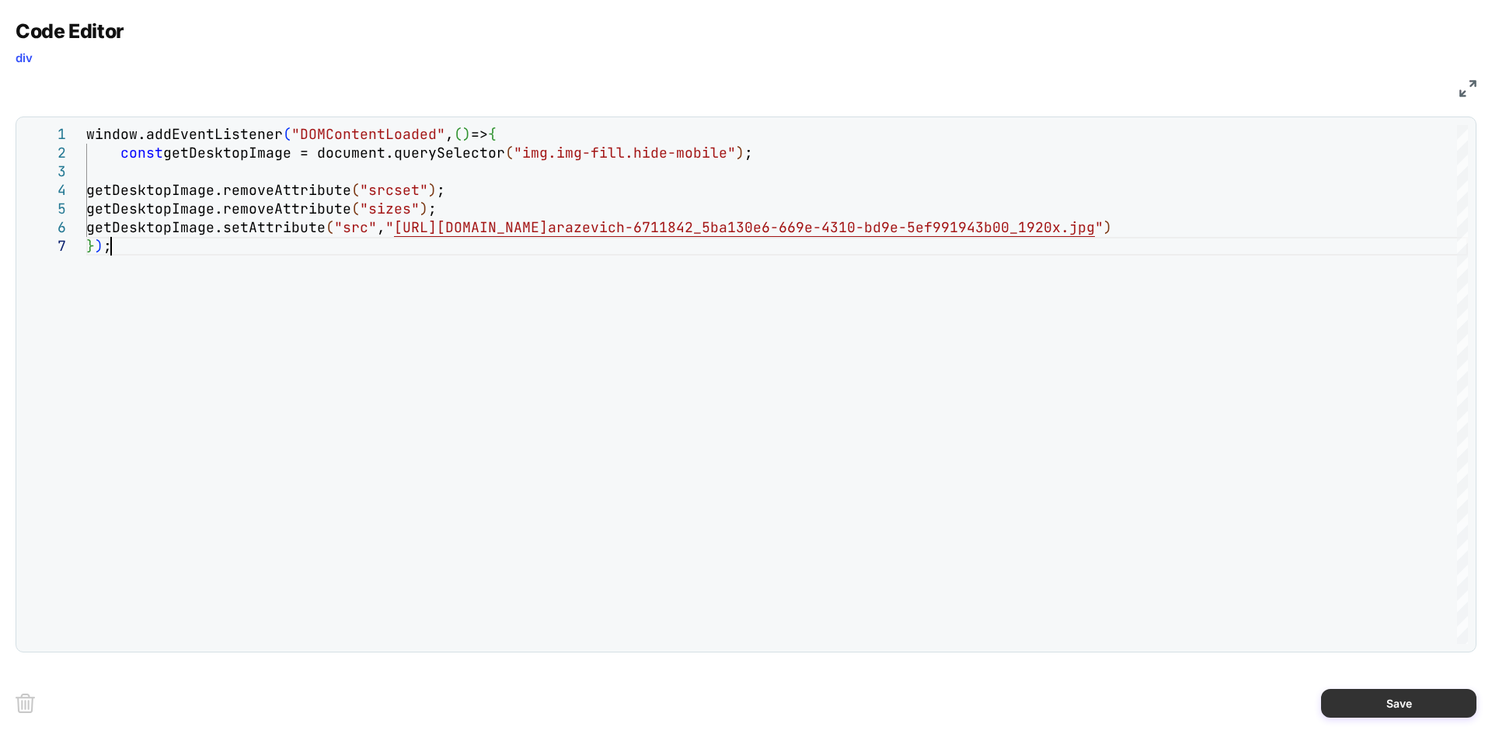
type textarea "**********"
click at [1351, 698] on button "Save" at bounding box center [1398, 703] width 155 height 29
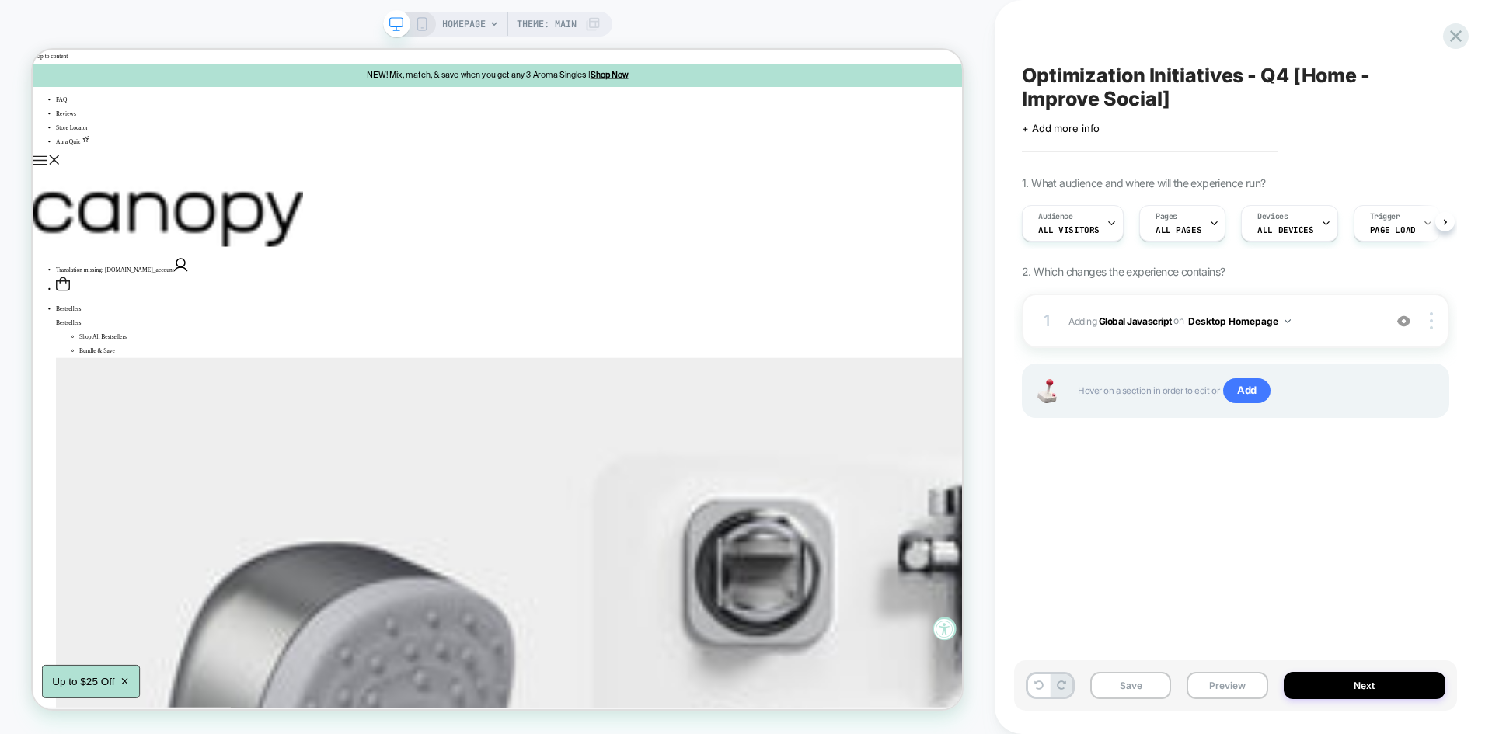
scroll to position [0, 1]
click at [1143, 685] on button "Save" at bounding box center [1130, 685] width 81 height 27
click at [1201, 692] on button "Preview" at bounding box center [1227, 685] width 81 height 27
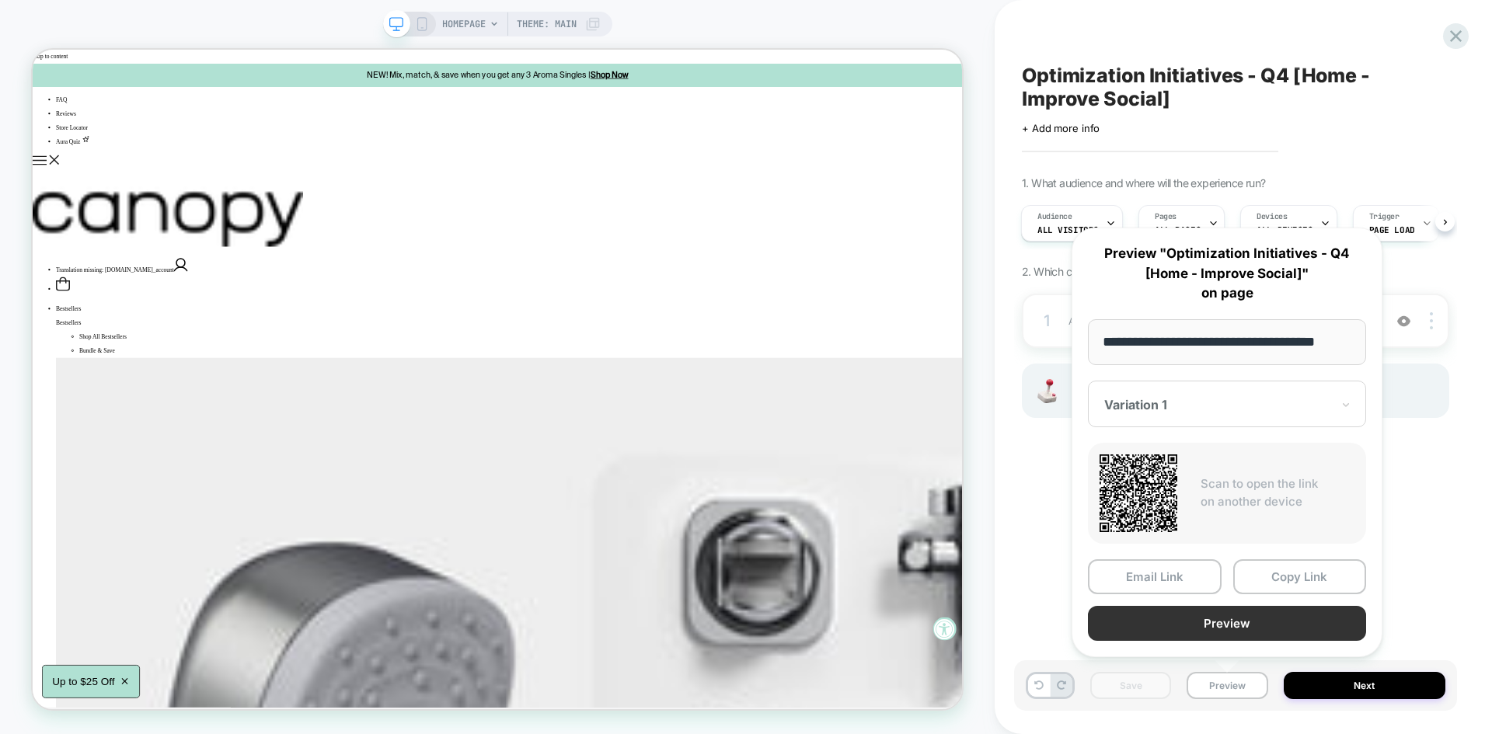
scroll to position [0, 0]
click at [1169, 631] on button "Preview" at bounding box center [1227, 623] width 278 height 35
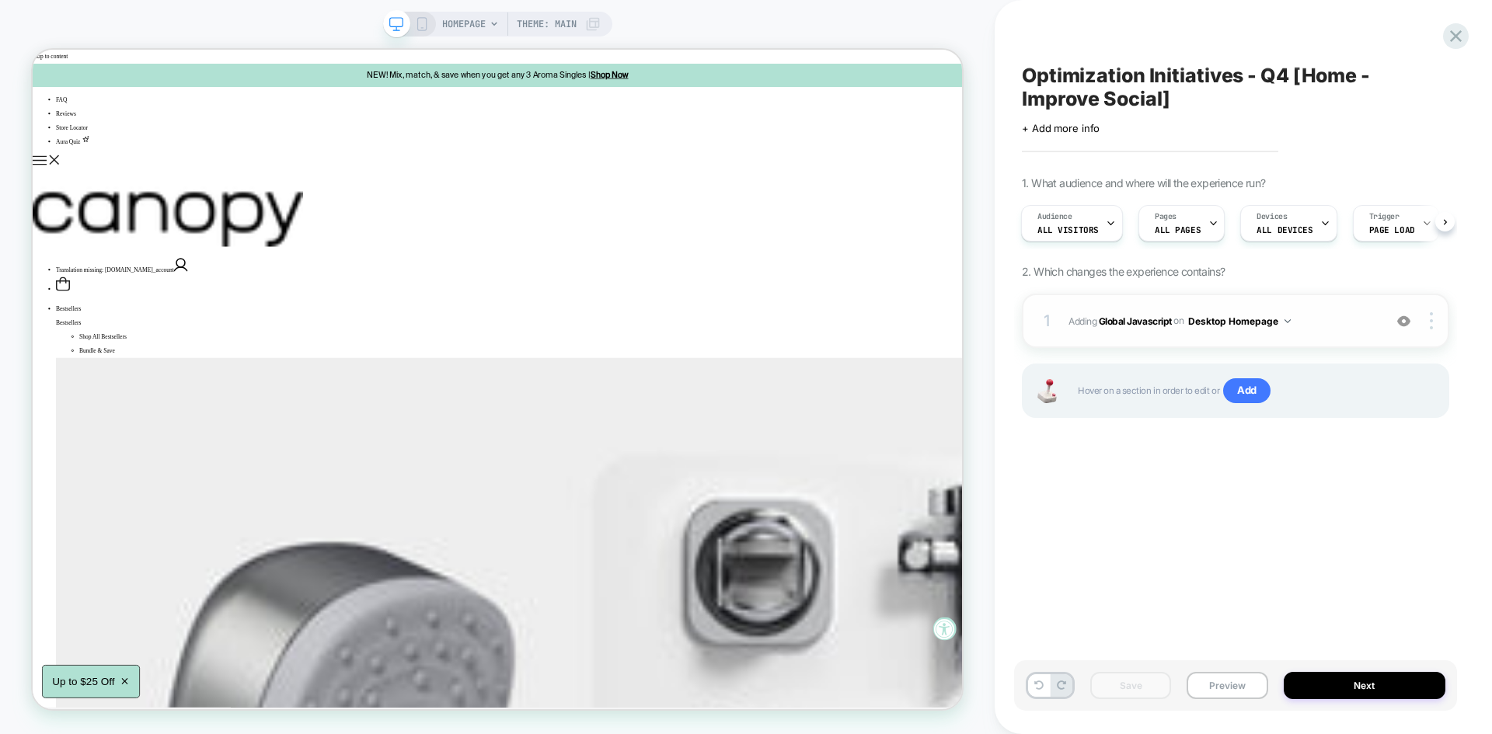
click at [1348, 321] on span "Adding Global Javascript on Desktop Homepage" at bounding box center [1221, 321] width 307 height 19
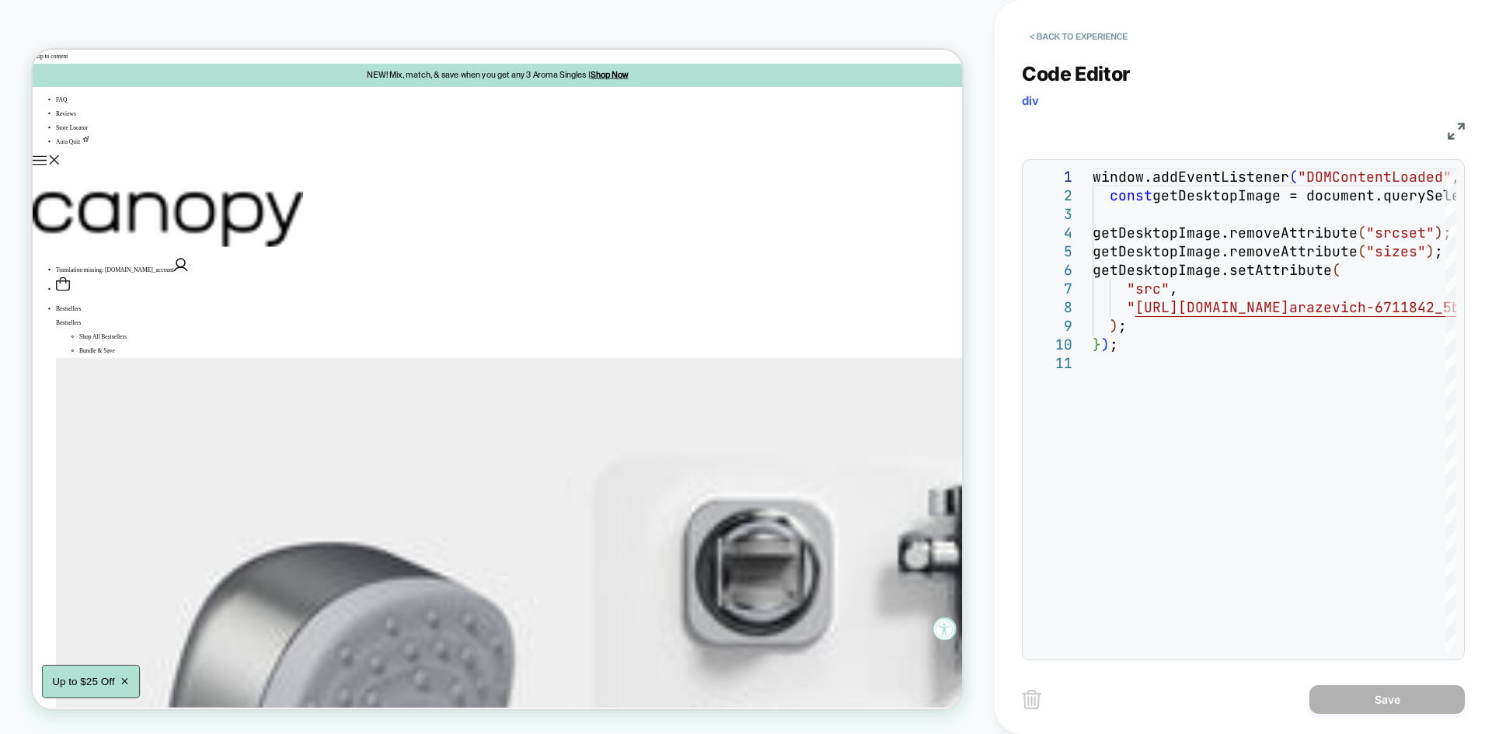
click at [1449, 133] on img at bounding box center [1456, 131] width 17 height 17
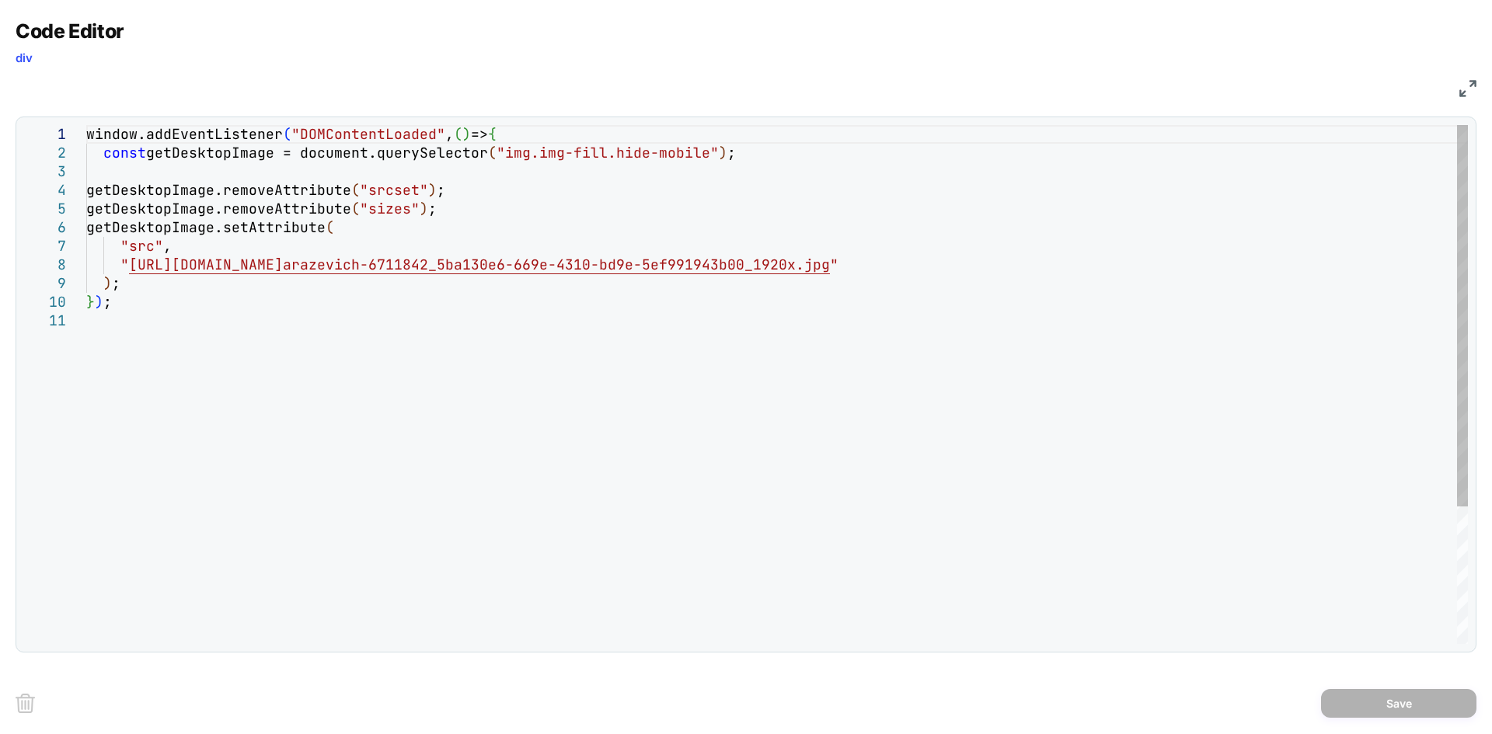
click at [132, 287] on div "window.addEventListener ( "DOMContentLoaded" , ( ) => { const getDesktopImage =…" at bounding box center [777, 478] width 1382 height 706
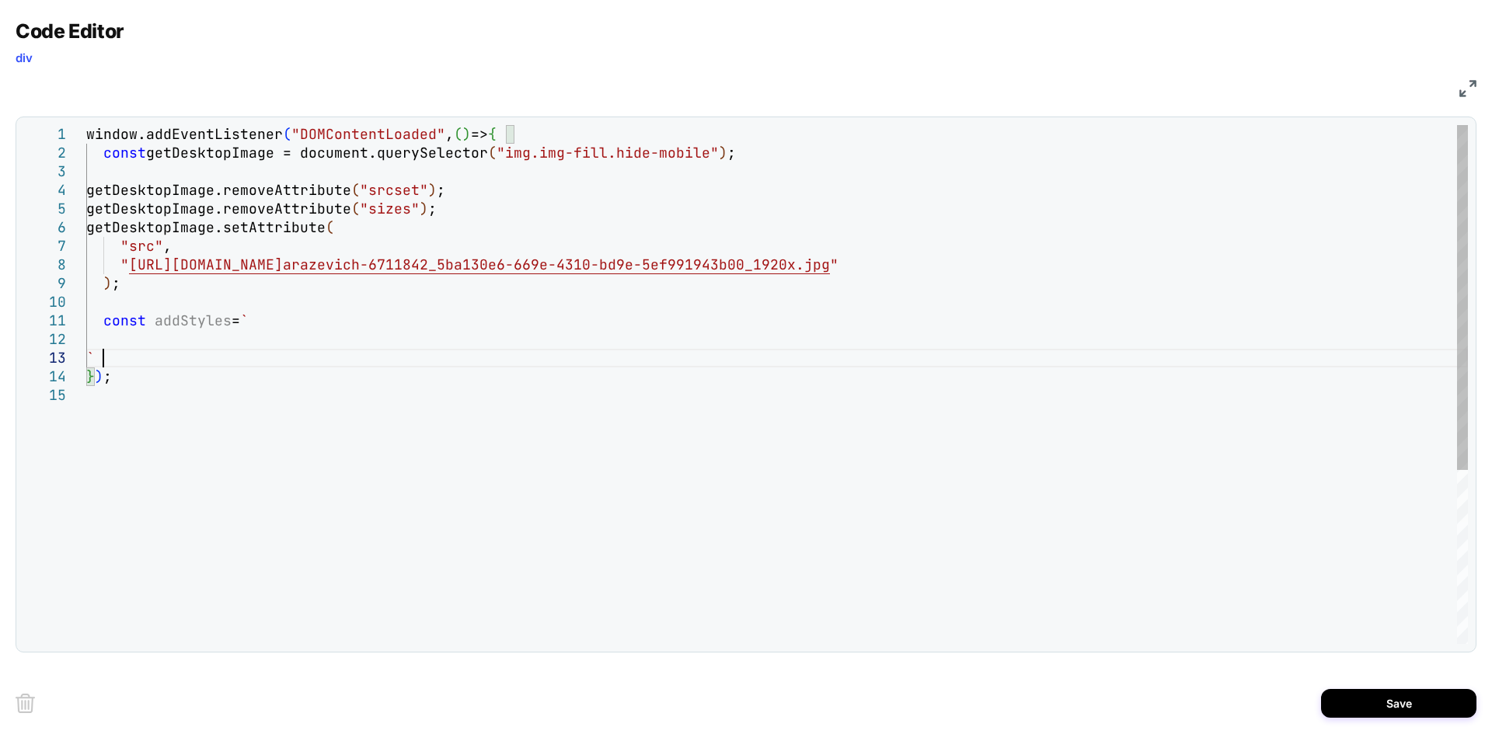
scroll to position [37, 16]
click at [184, 343] on div "window.addEventListener ( "DOMContentLoaded" , ( ) => { const getDesktopImage =…" at bounding box center [777, 515] width 1382 height 780
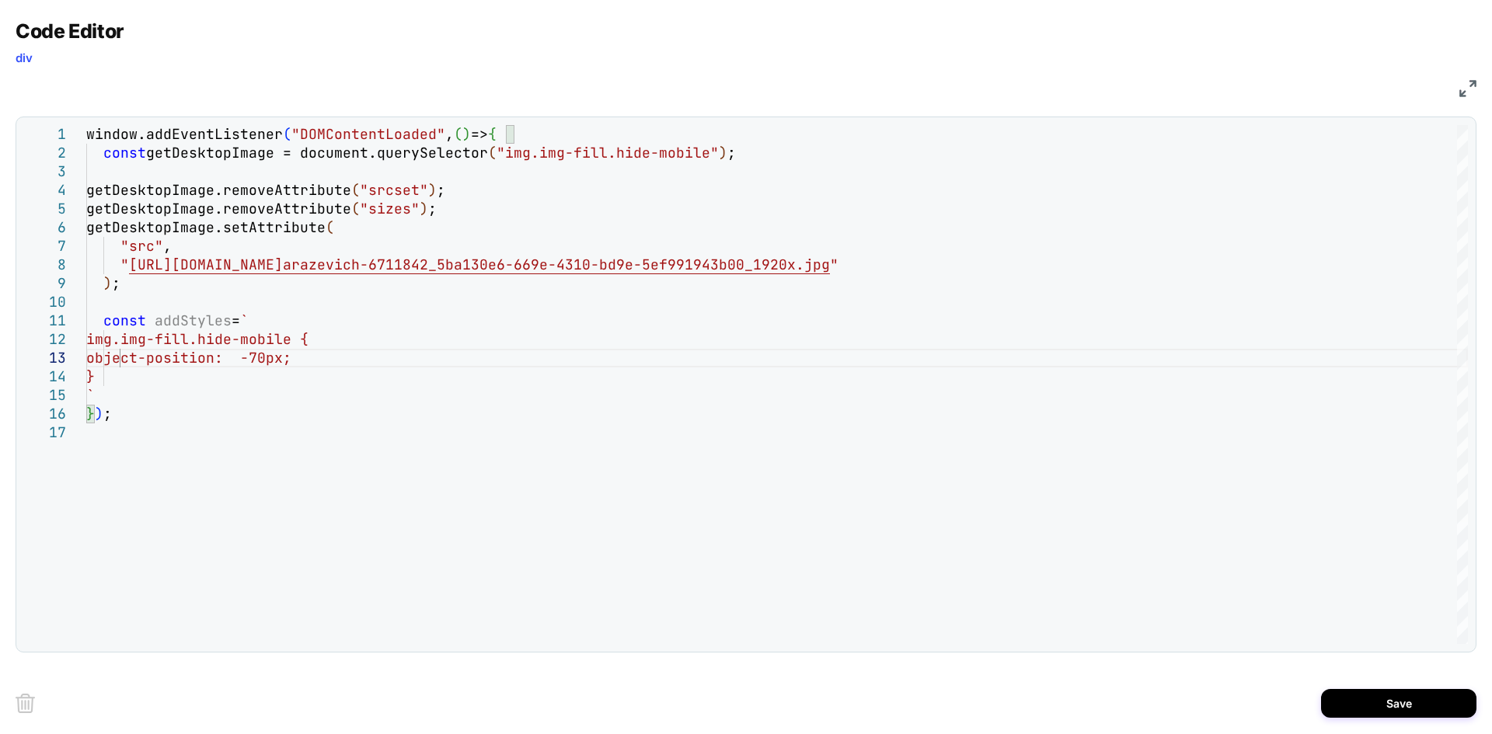
scroll to position [54, 201]
click at [114, 392] on div "window.addEventListener ( "DOMContentLoaded" , ( ) => { const getDesktopImage =…" at bounding box center [777, 533] width 1382 height 817
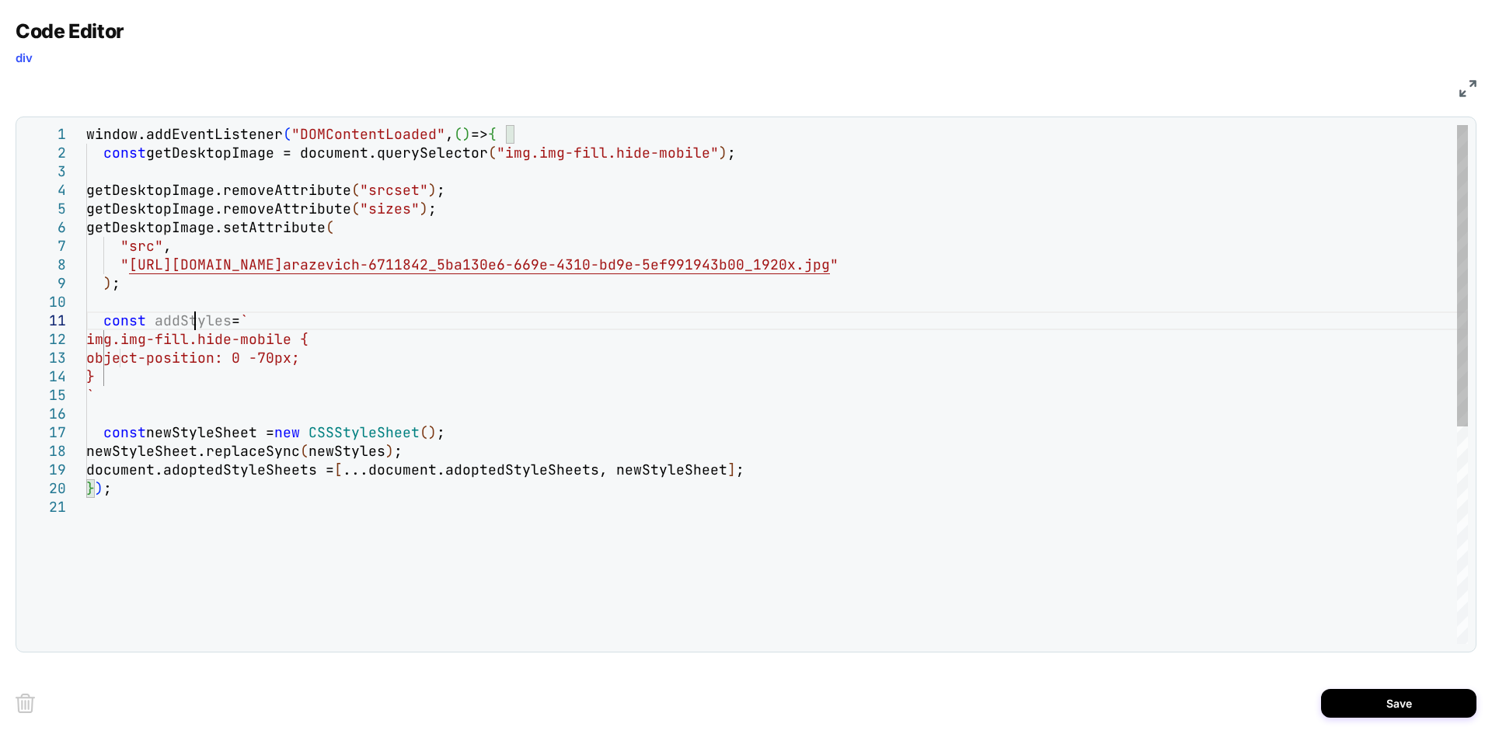
click at [196, 315] on div "window.addEventListener ( "DOMContentLoaded" , ( ) => { const getDesktopImage =…" at bounding box center [777, 571] width 1382 height 892
click at [348, 450] on div "window.addEventListener ( "DOMContentLoaded" , ( ) => { const getDesktopImage =…" at bounding box center [777, 571] width 1382 height 892
click at [500, 372] on div "window.addEventListener ( "DOMContentLoaded" , ( ) => { const getDesktopImage =…" at bounding box center [777, 571] width 1382 height 892
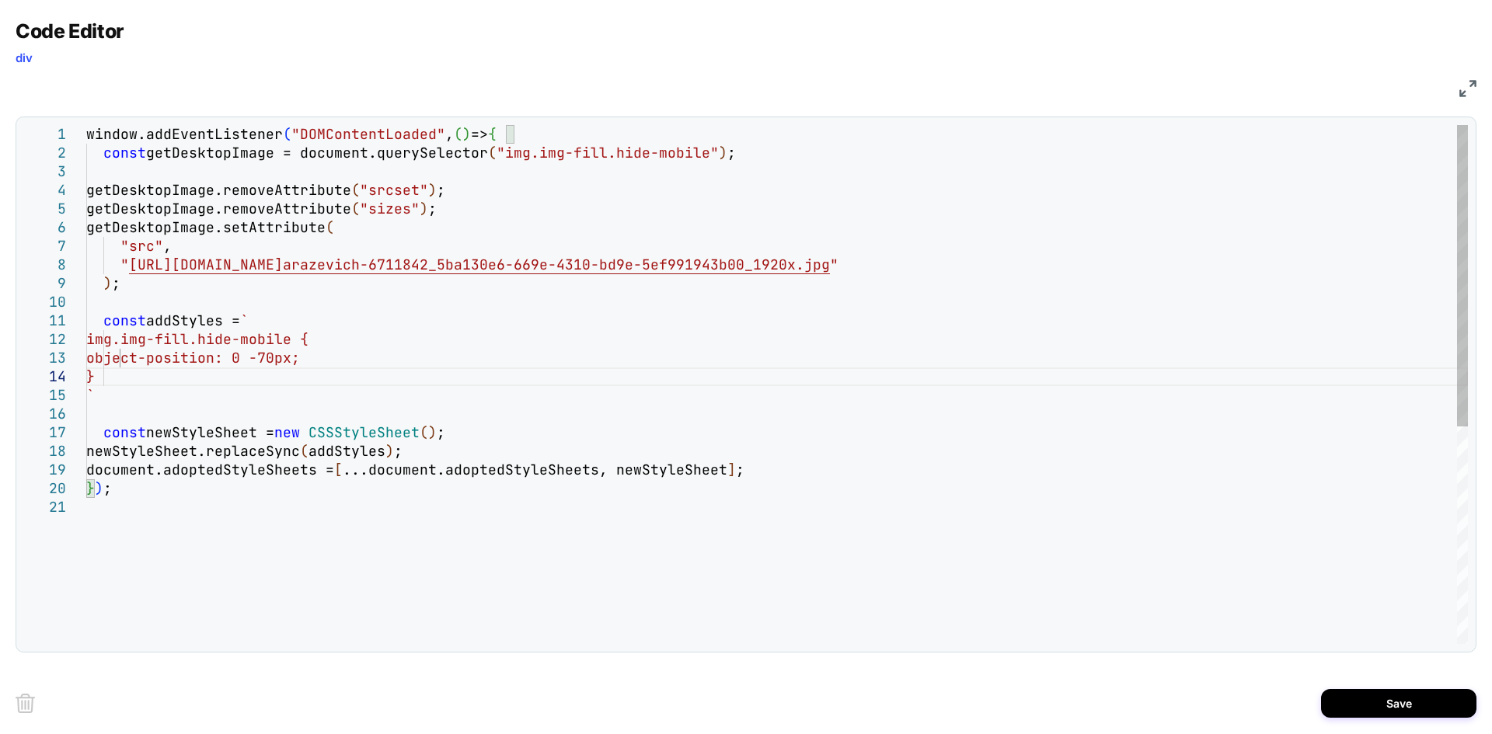
click at [410, 368] on div "window.addEventListener ( "DOMContentLoaded" , ( ) => { const getDesktopImage =…" at bounding box center [777, 571] width 1382 height 892
click at [404, 364] on div "window.addEventListener ( "DOMContentLoaded" , ( ) => { const getDesktopImage =…" at bounding box center [777, 571] width 1382 height 892
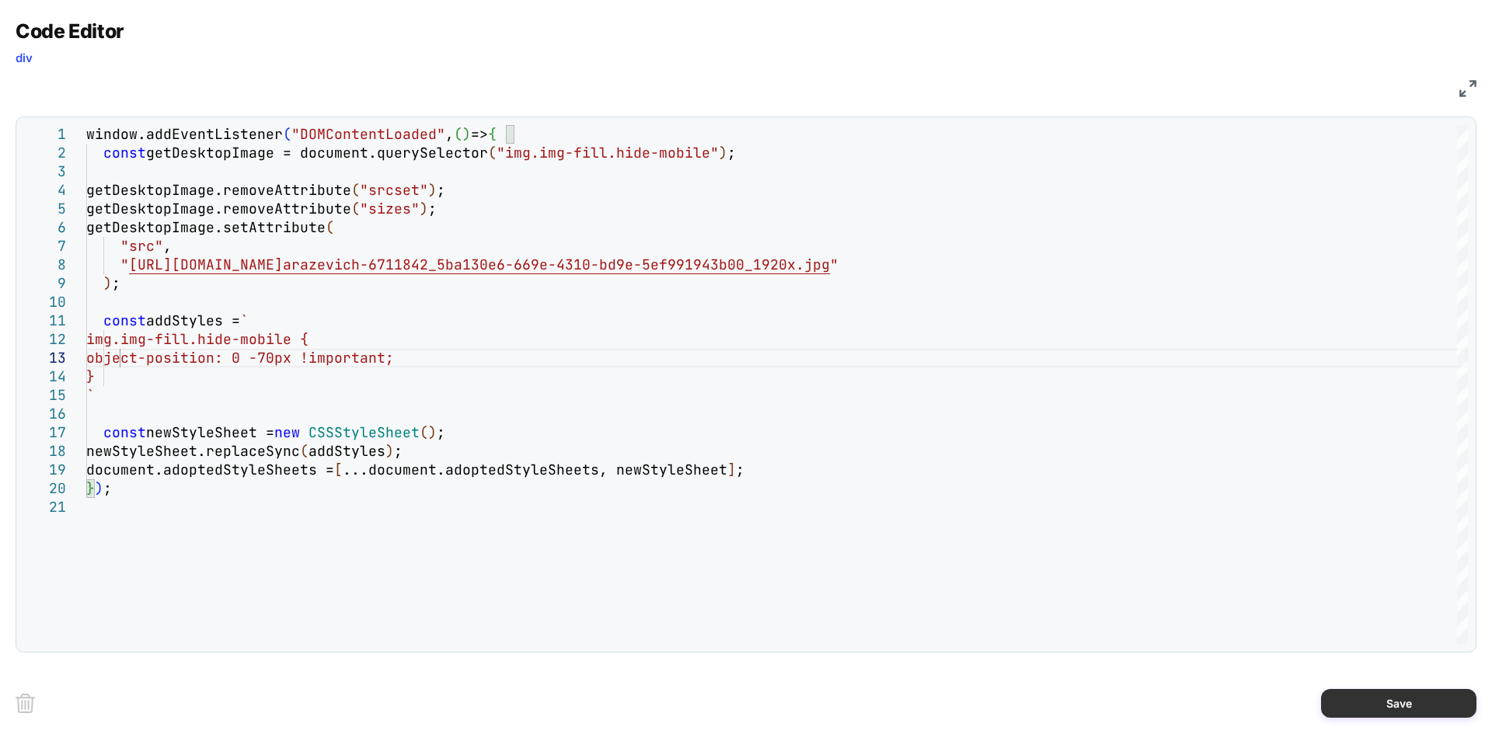
type textarea "**********"
click at [1385, 700] on button "Save" at bounding box center [1398, 703] width 155 height 29
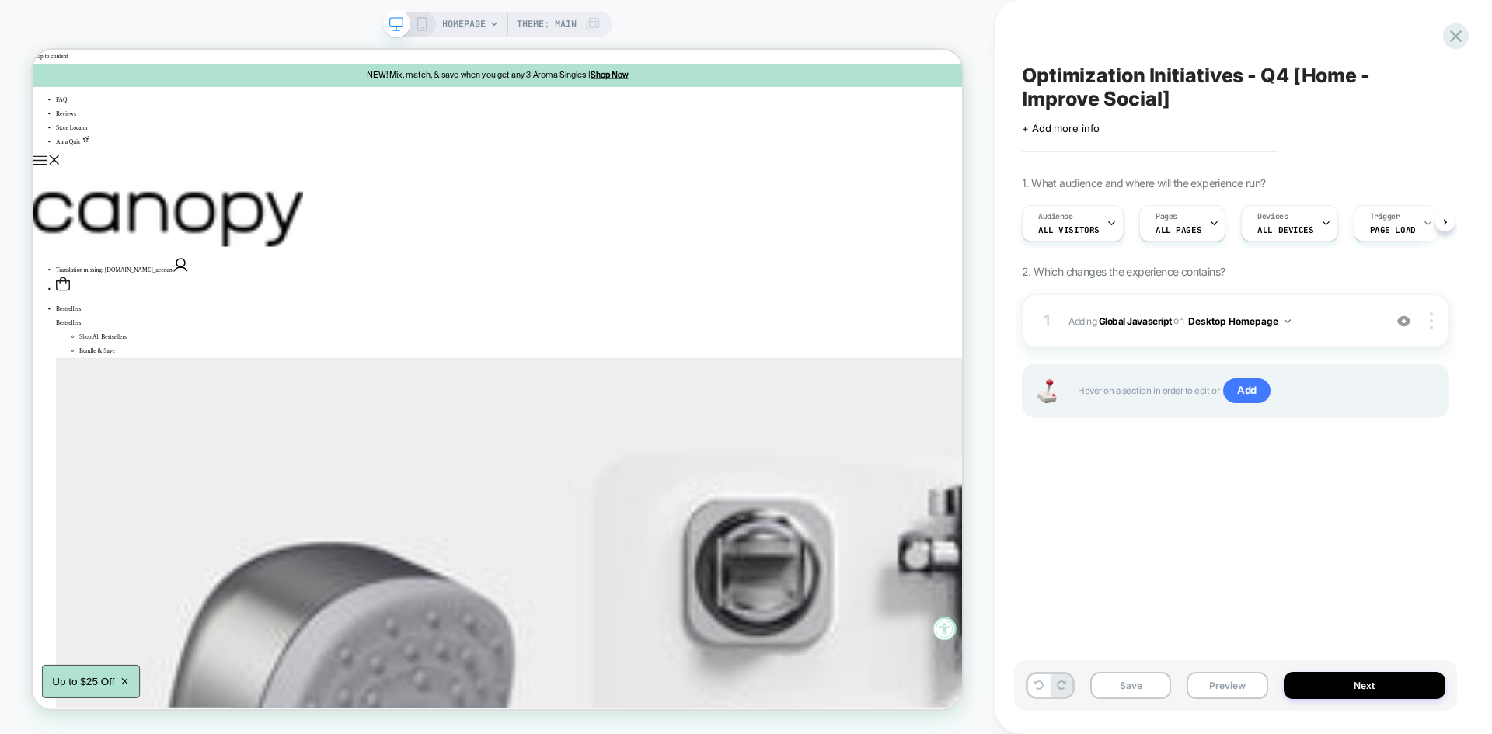
scroll to position [0, 1]
click at [1118, 695] on button "Save" at bounding box center [1130, 685] width 81 height 27
click at [1203, 687] on button "Preview" at bounding box center [1227, 685] width 81 height 27
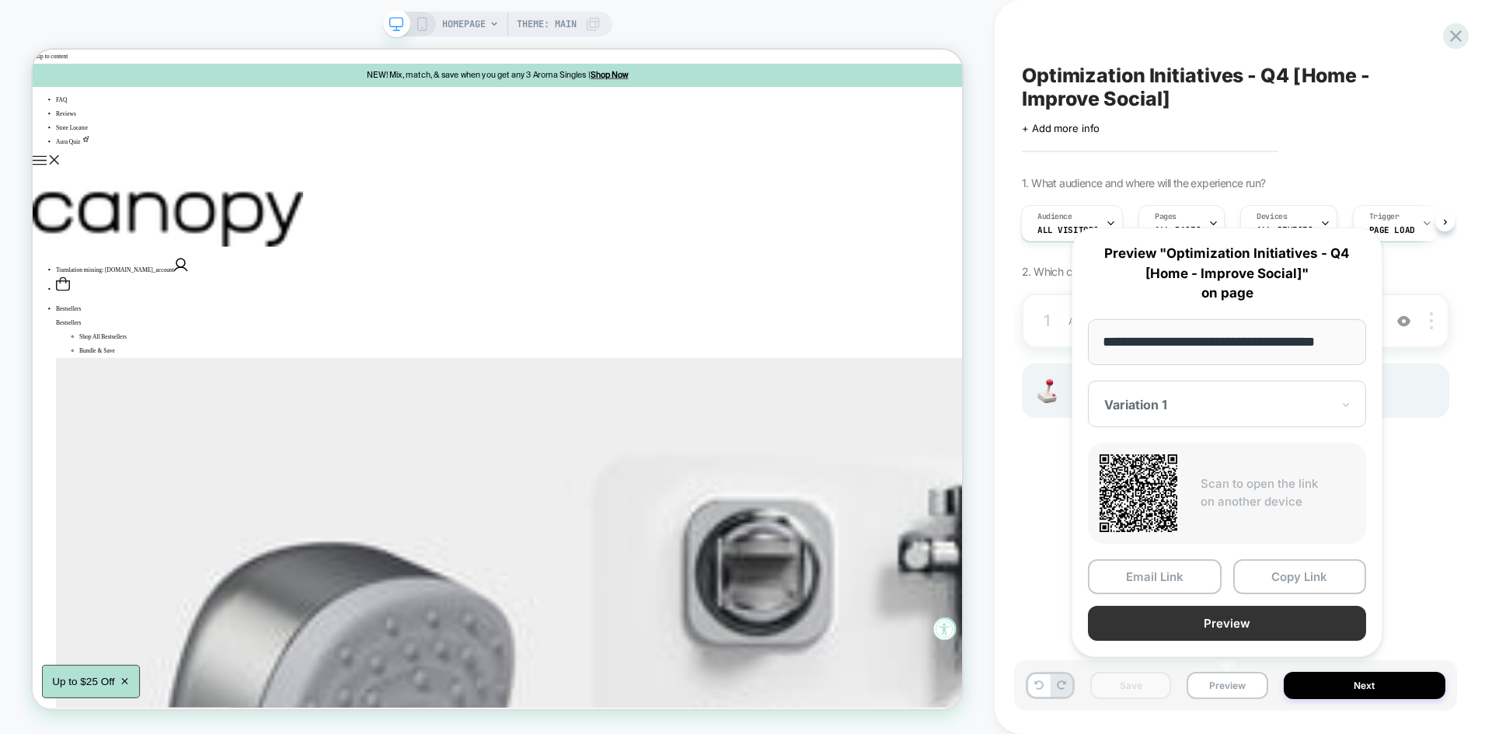
scroll to position [0, 0]
click at [1147, 627] on button "Preview" at bounding box center [1227, 623] width 278 height 35
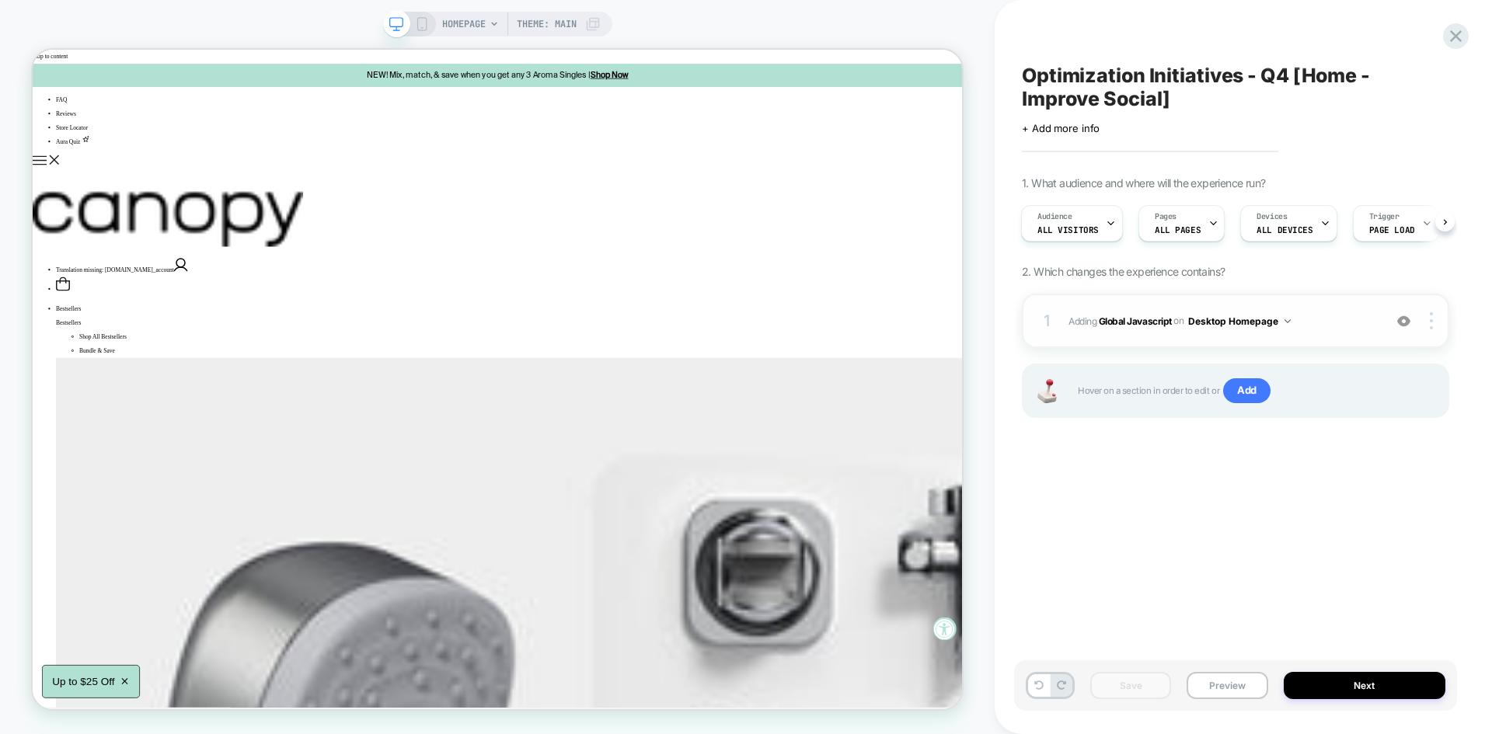
click at [1333, 319] on span "Adding Global Javascript on Desktop Homepage" at bounding box center [1221, 321] width 307 height 19
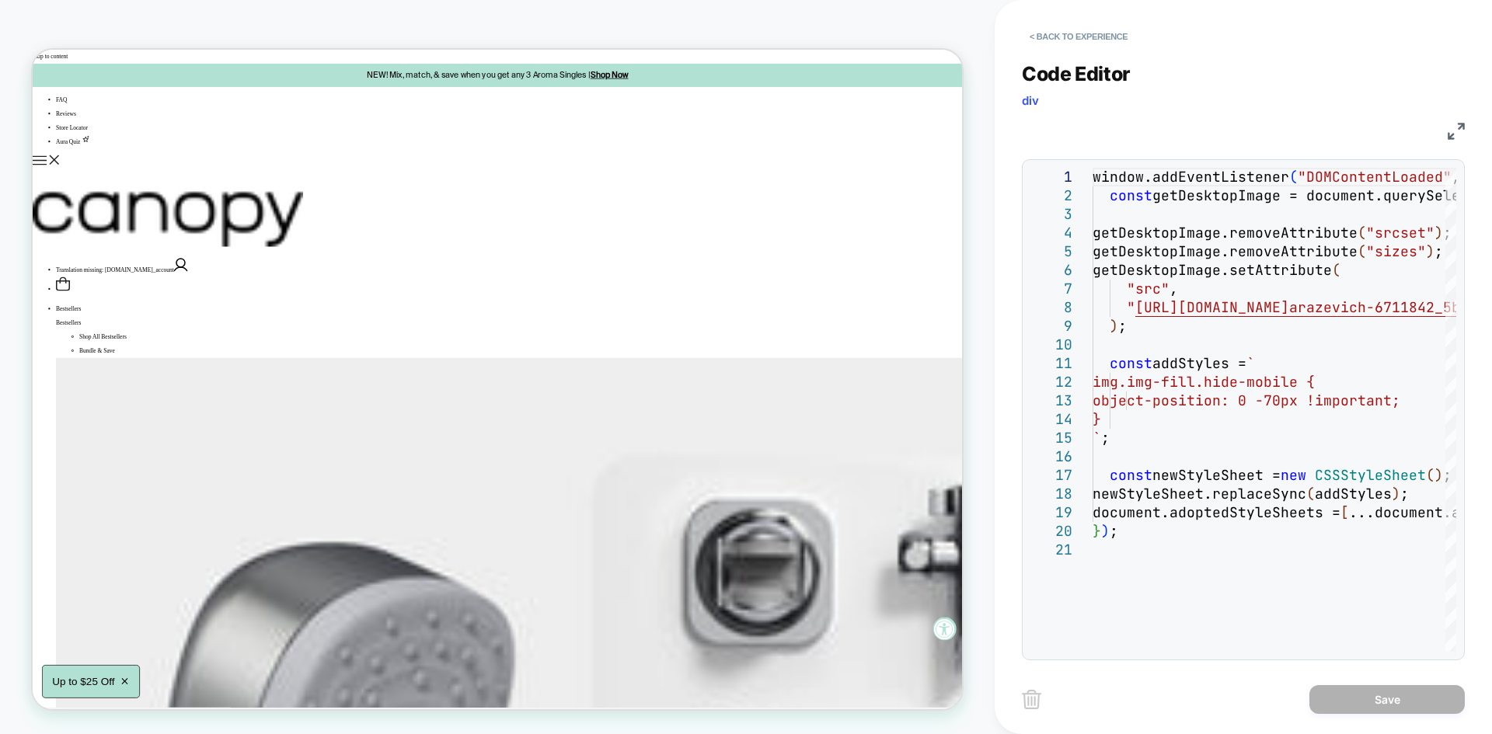
click at [1446, 128] on div "JS" at bounding box center [1243, 129] width 443 height 26
click at [1452, 127] on img at bounding box center [1456, 131] width 17 height 17
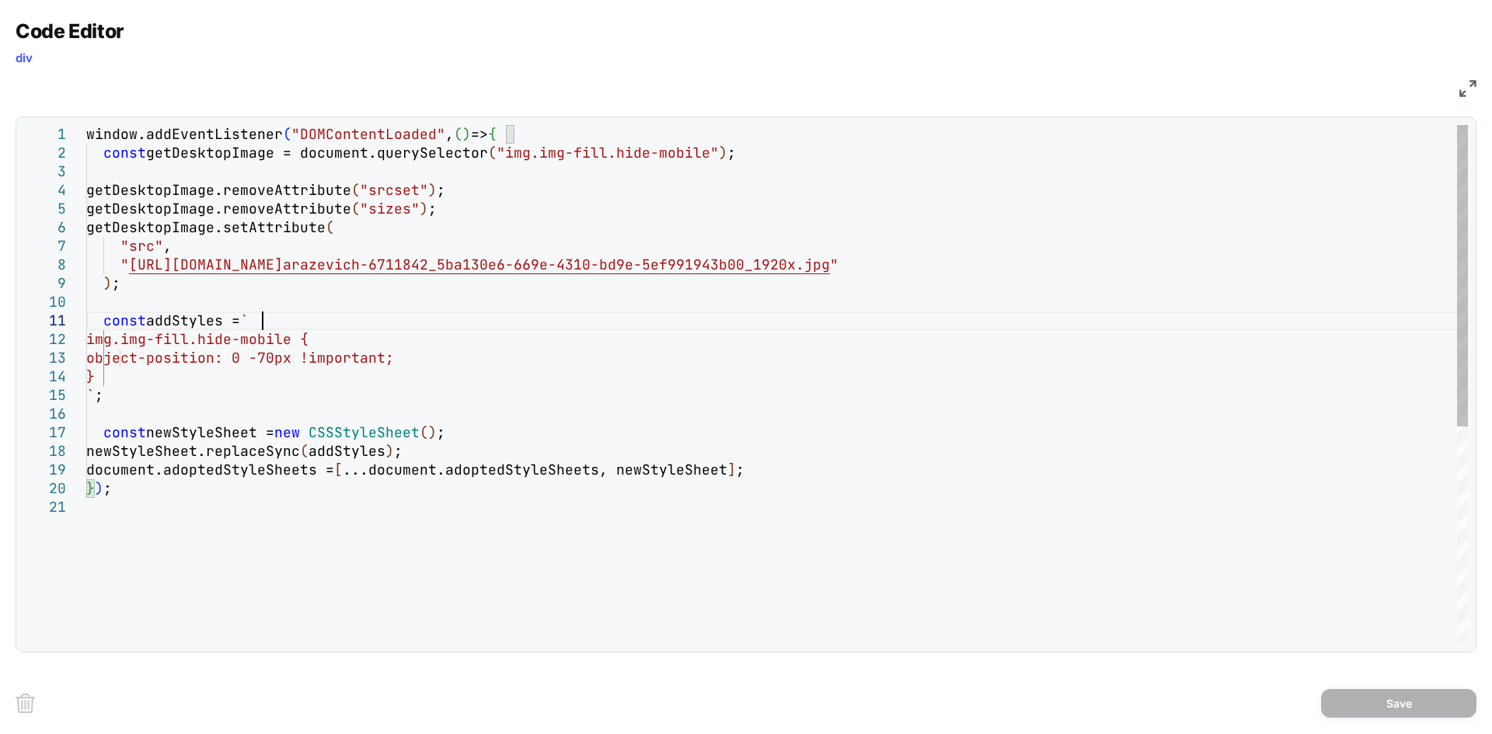
click at [270, 316] on div "window.addEventListener ( "DOMContentLoaded" , ( ) => { const getDesktopImage =…" at bounding box center [777, 571] width 1382 height 892
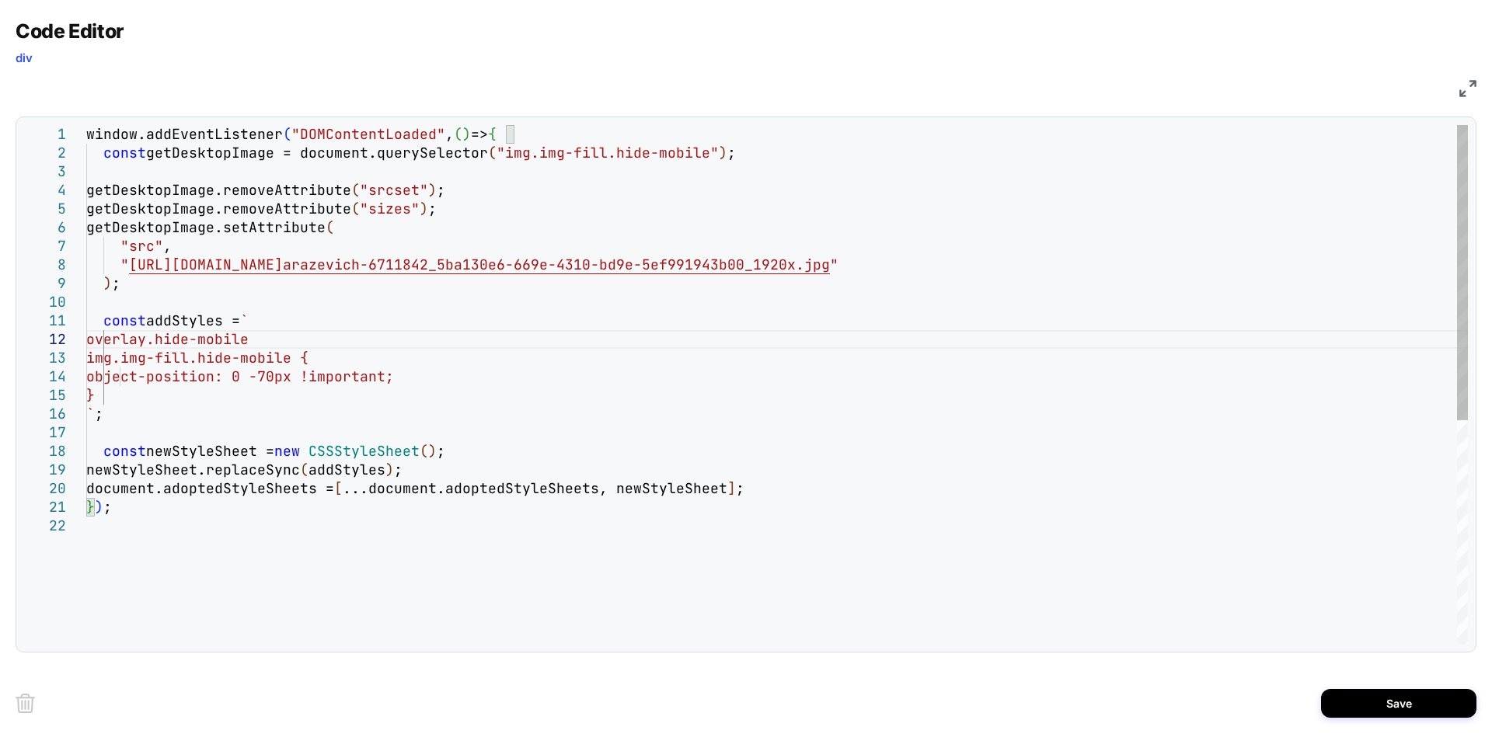
scroll to position [19, 42]
click at [336, 334] on div "window.addEventListener ( "DOMContentLoaded" , ( ) => { const getDesktopImage =…" at bounding box center [777, 580] width 1382 height 911
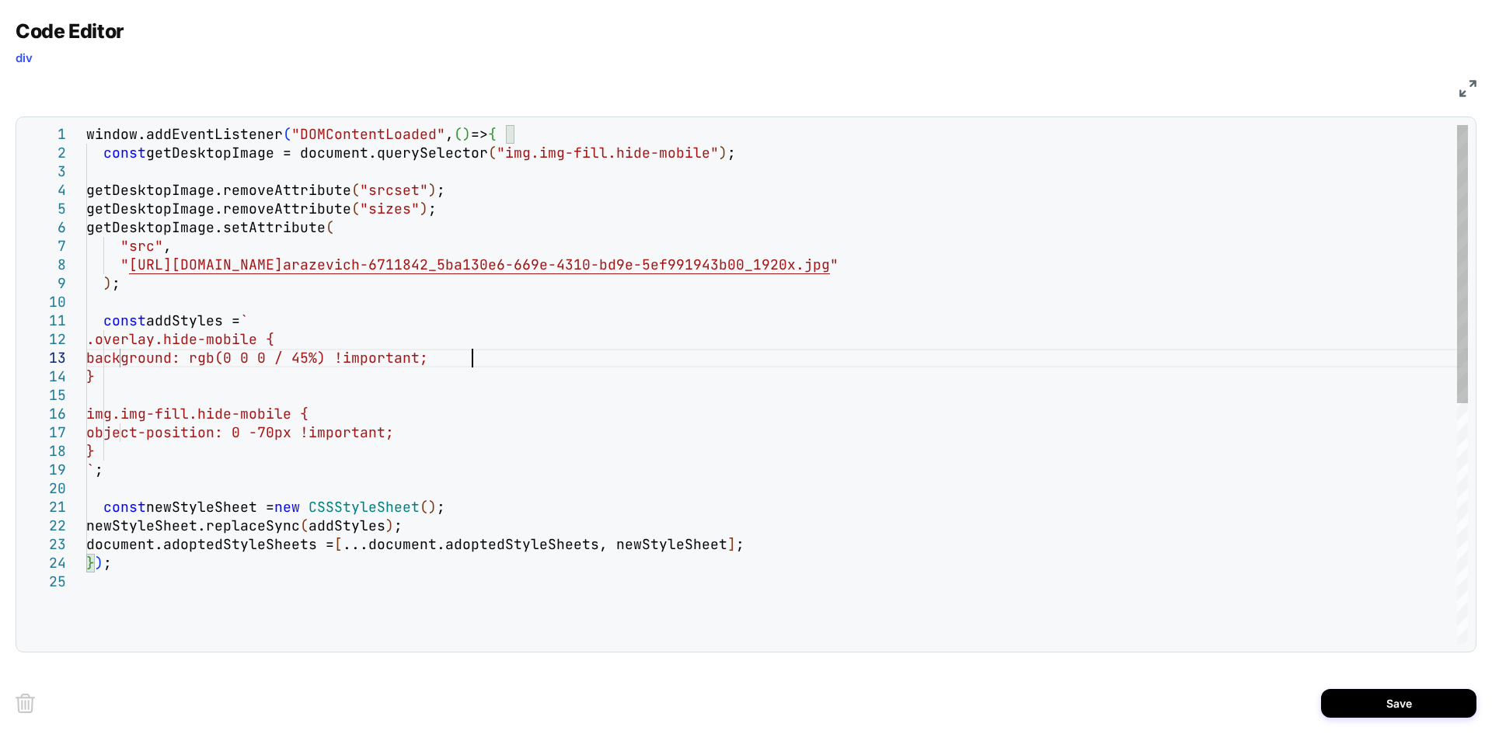
scroll to position [37, 385]
click at [768, 553] on div "window.addEventListener ( "DOMContentLoaded" , ( ) => { const getDesktopImage =…" at bounding box center [777, 608] width 1382 height 967
click at [187, 283] on div "window.addEventListener ( "DOMContentLoaded" , ( ) => { const getDesktopImage =…" at bounding box center [777, 608] width 1382 height 967
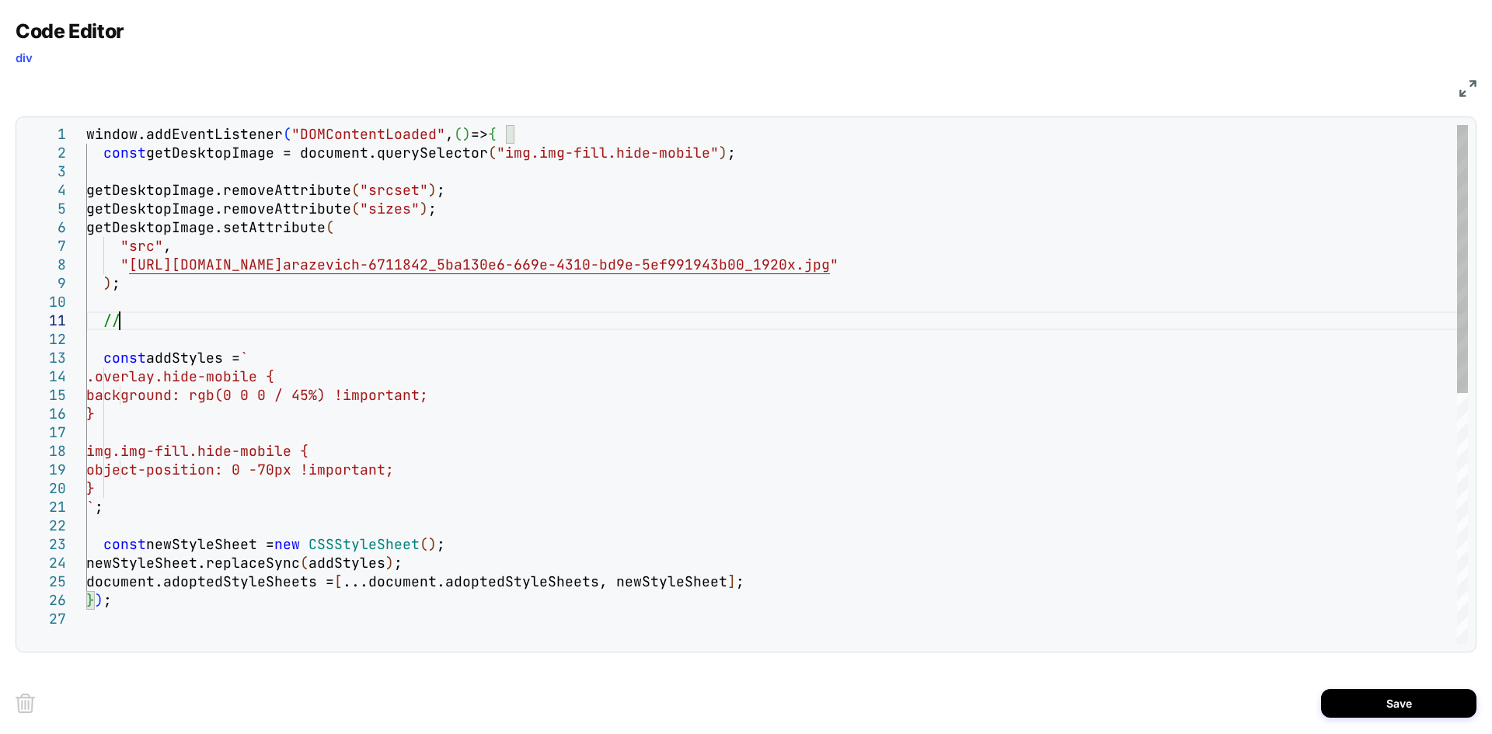
scroll to position [17, 33]
click at [554, 128] on div "window.addEventListener ( "DOMContentLoaded" , ( ) => { const getDesktopImage =…" at bounding box center [777, 627] width 1382 height 1004
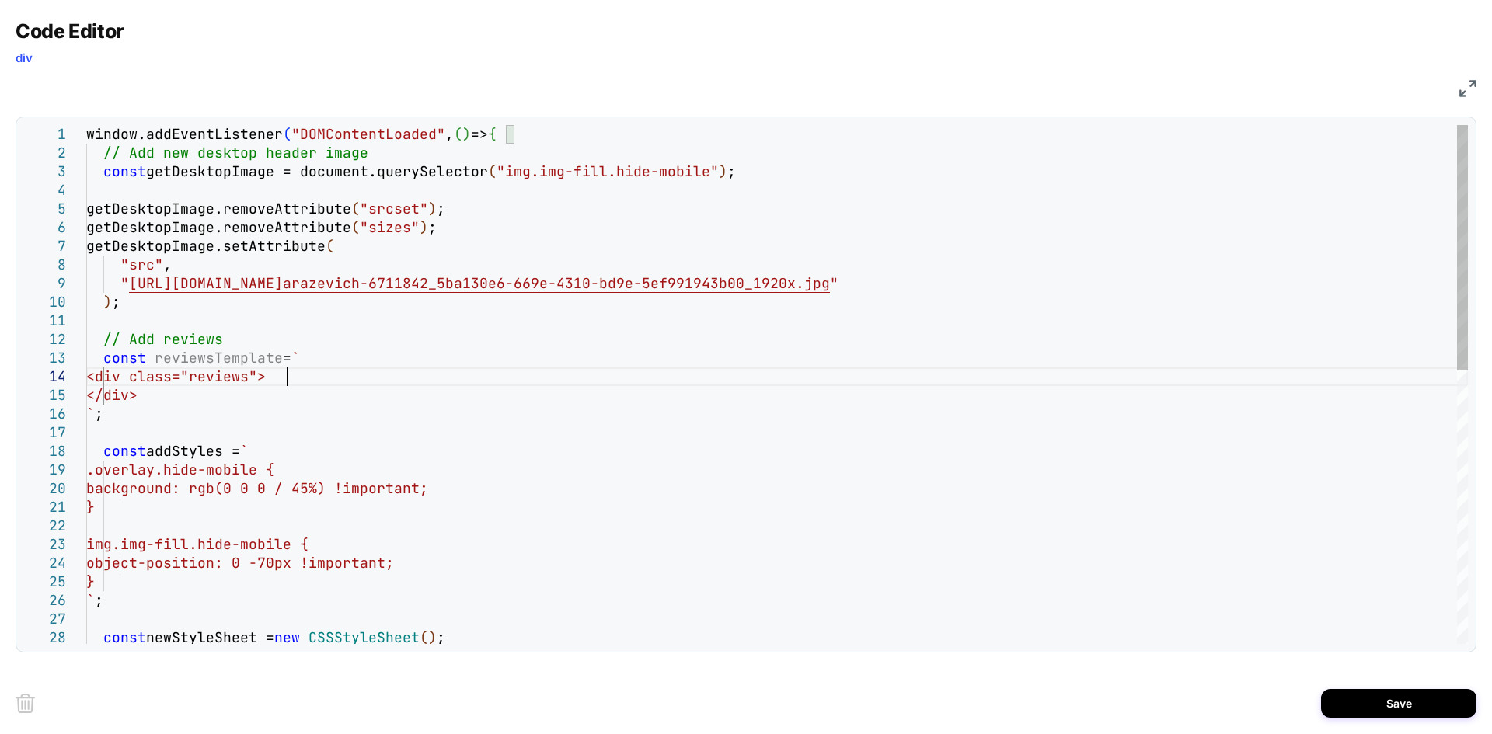
scroll to position [73, 201]
click at [313, 380] on div "window.addEventListener ( "DOMContentLoaded" , ( ) => { const getDesktopImage =…" at bounding box center [777, 673] width 1382 height 1097
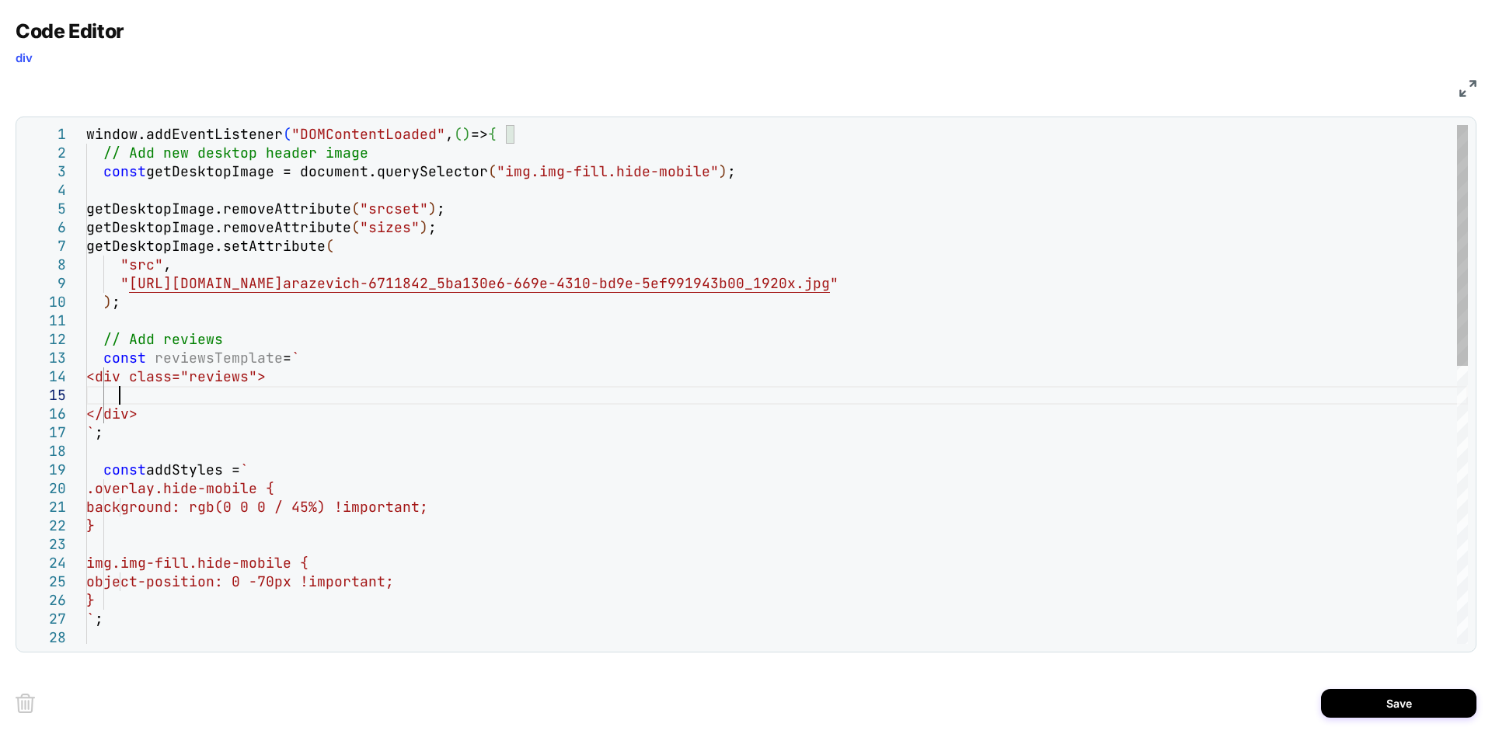
scroll to position [75, 33]
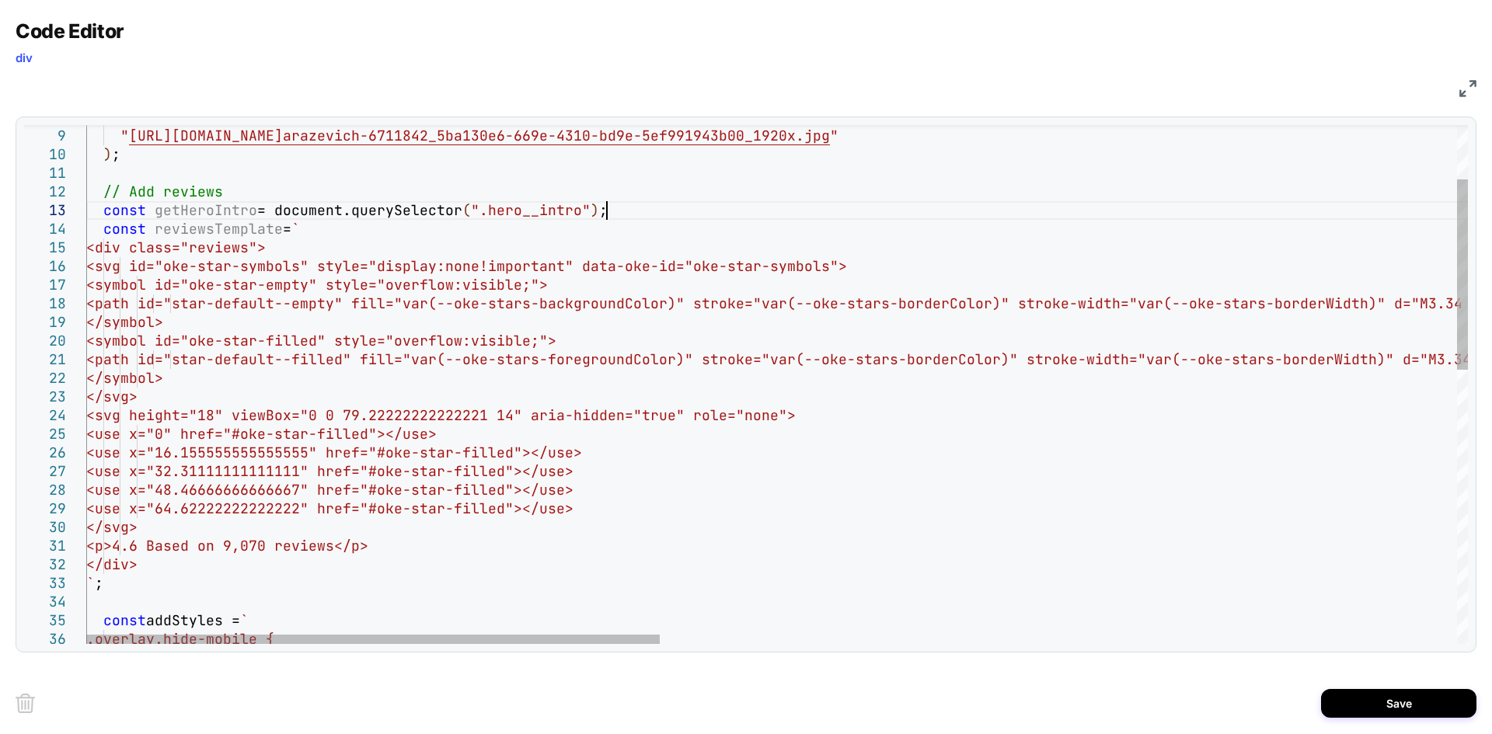
scroll to position [56, 16]
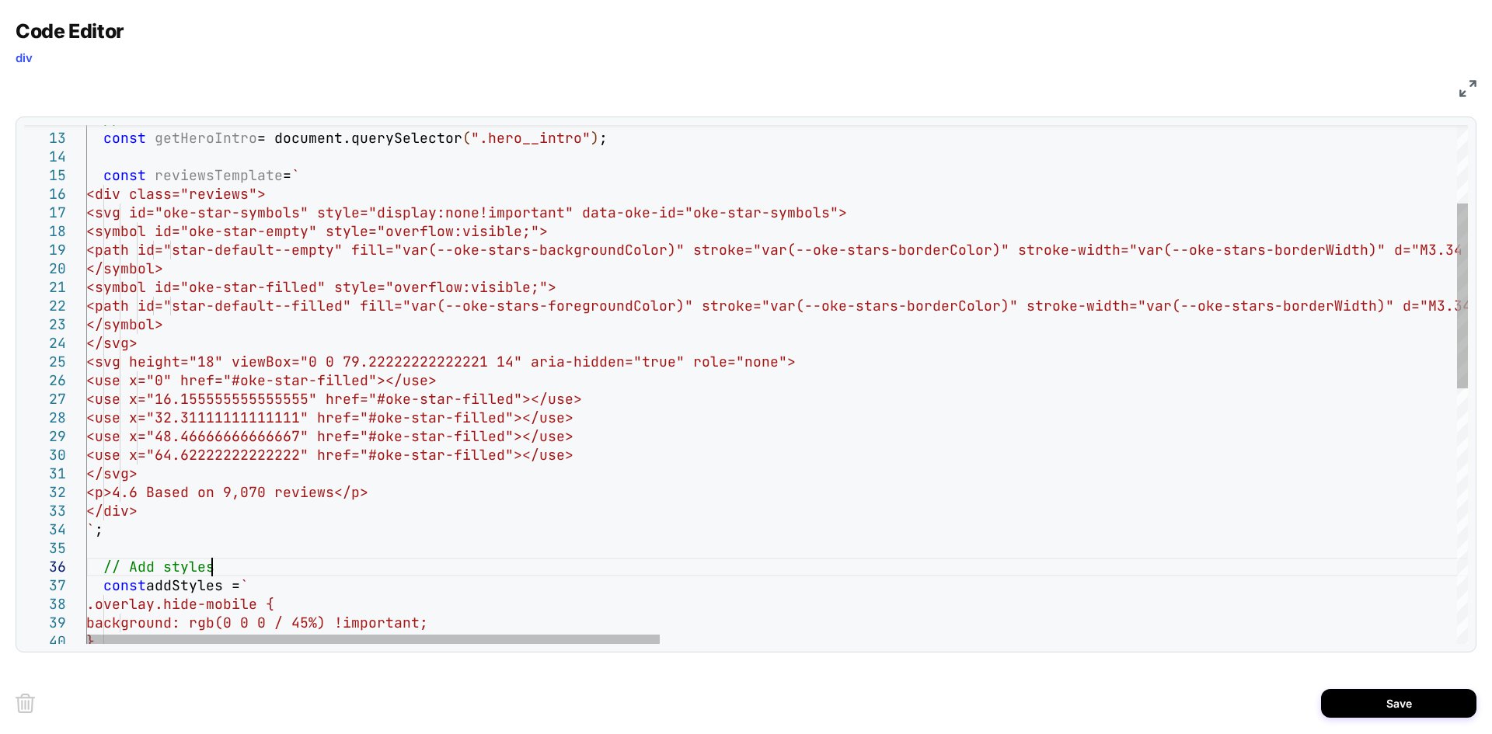
scroll to position [93, 125]
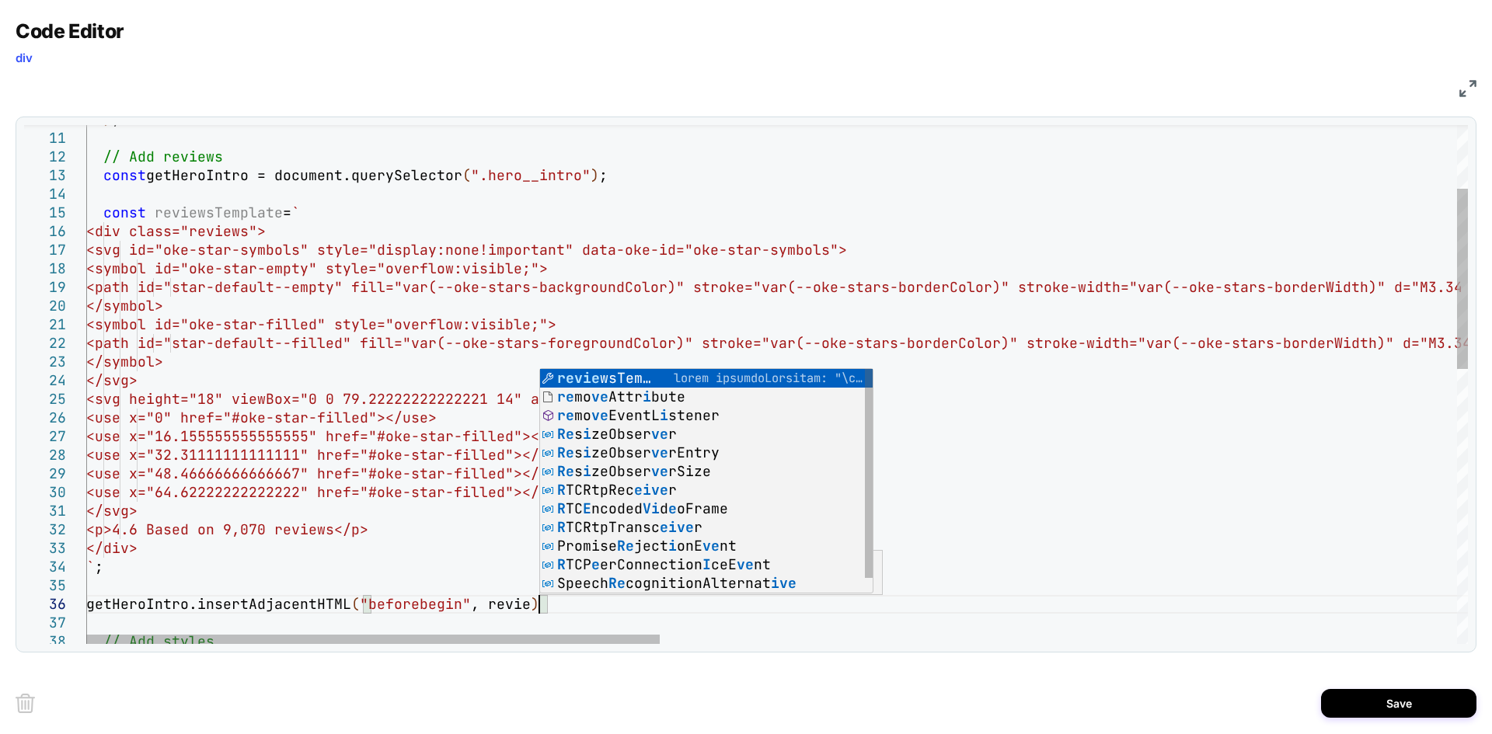
scroll to position [93, 462]
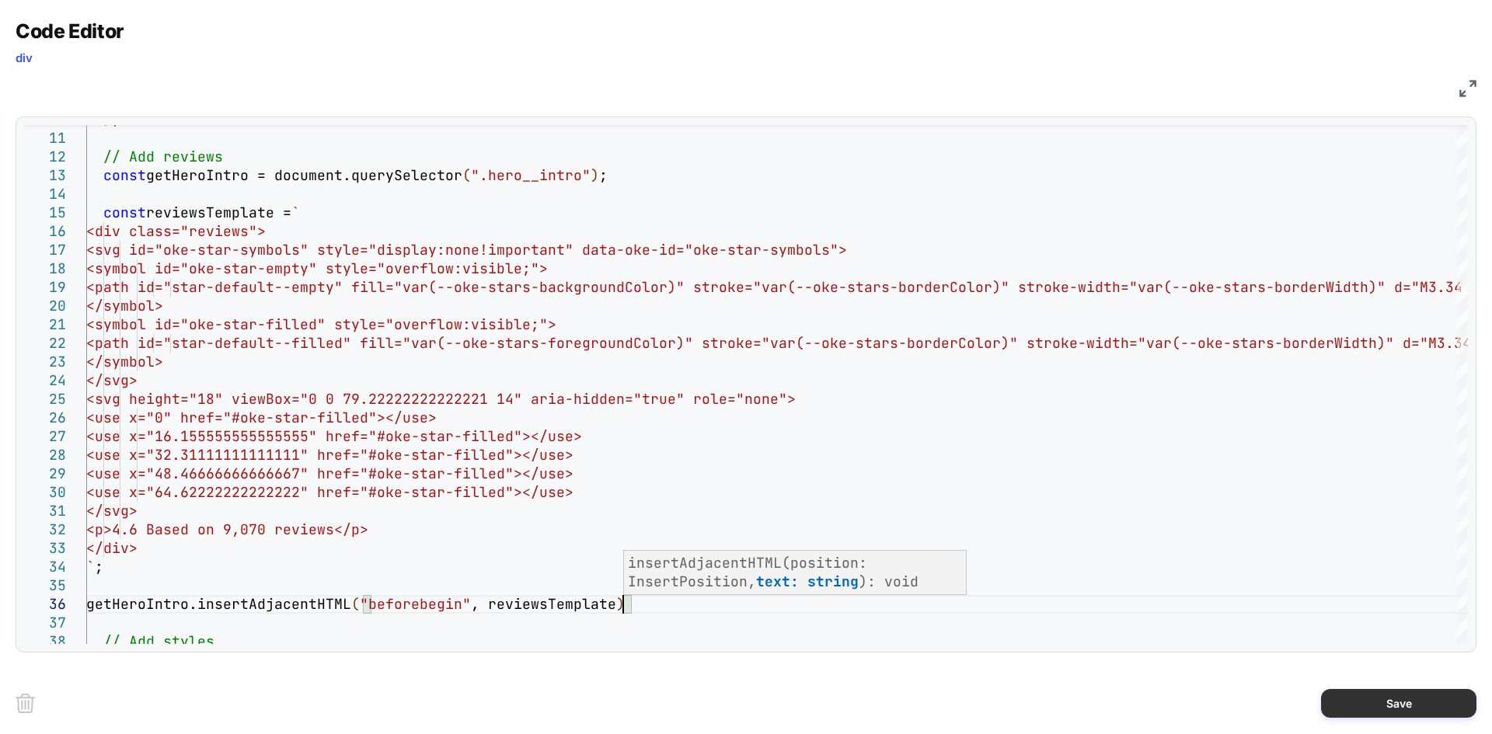
type textarea "**********"
click at [1348, 700] on button "Save" at bounding box center [1398, 703] width 155 height 29
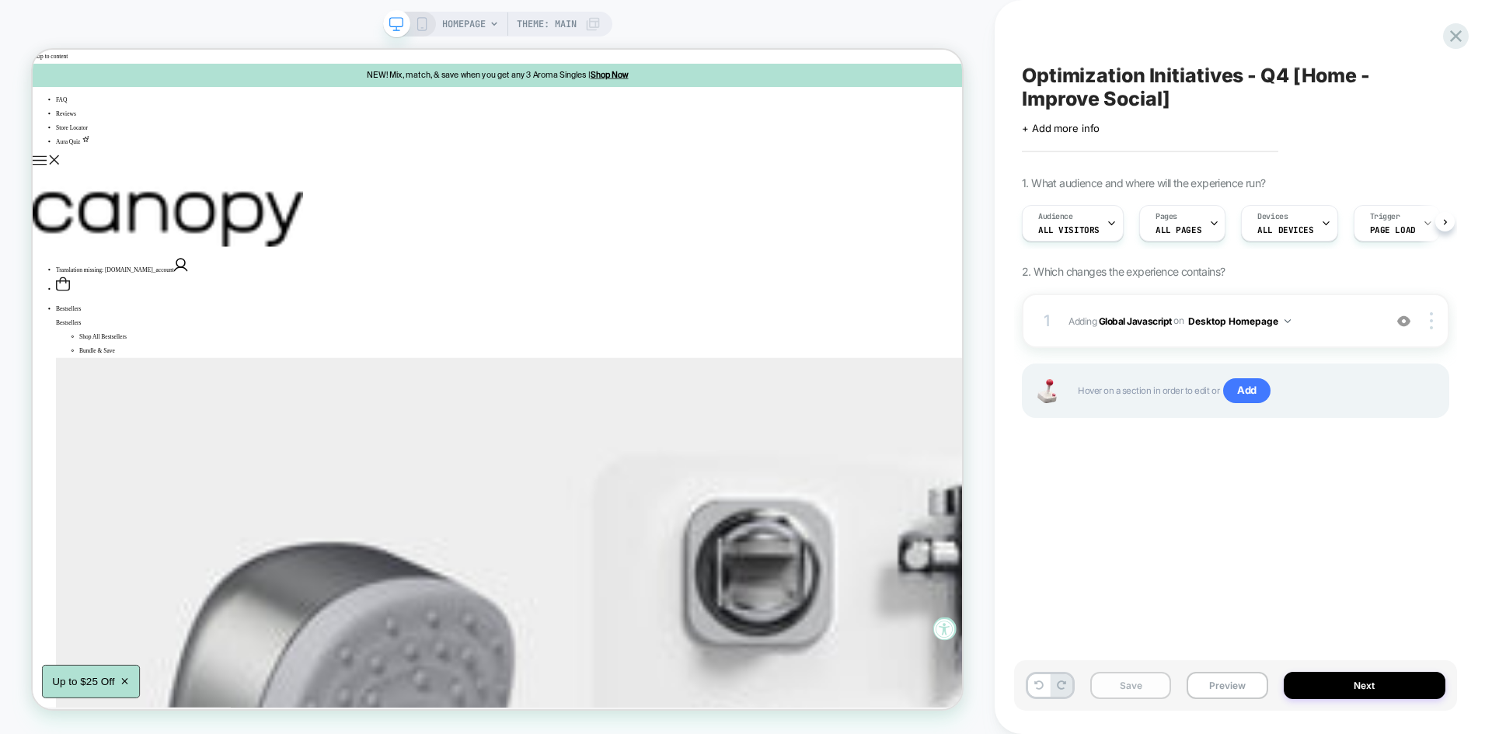
scroll to position [0, 1]
click at [1133, 688] on button "Save" at bounding box center [1130, 685] width 81 height 27
click at [1201, 673] on button "Preview" at bounding box center [1227, 685] width 81 height 27
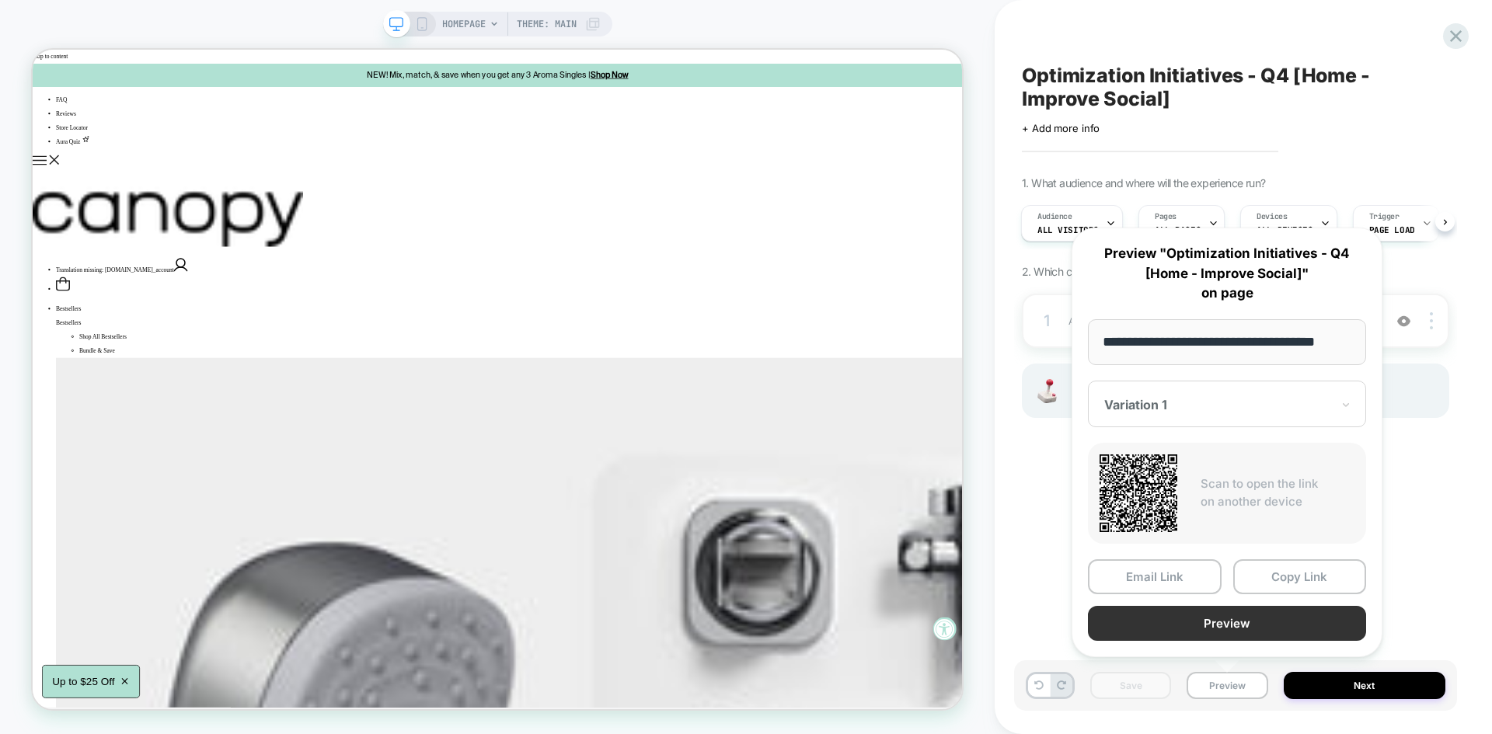
scroll to position [0, 0]
click at [1192, 626] on button "Preview" at bounding box center [1227, 623] width 278 height 35
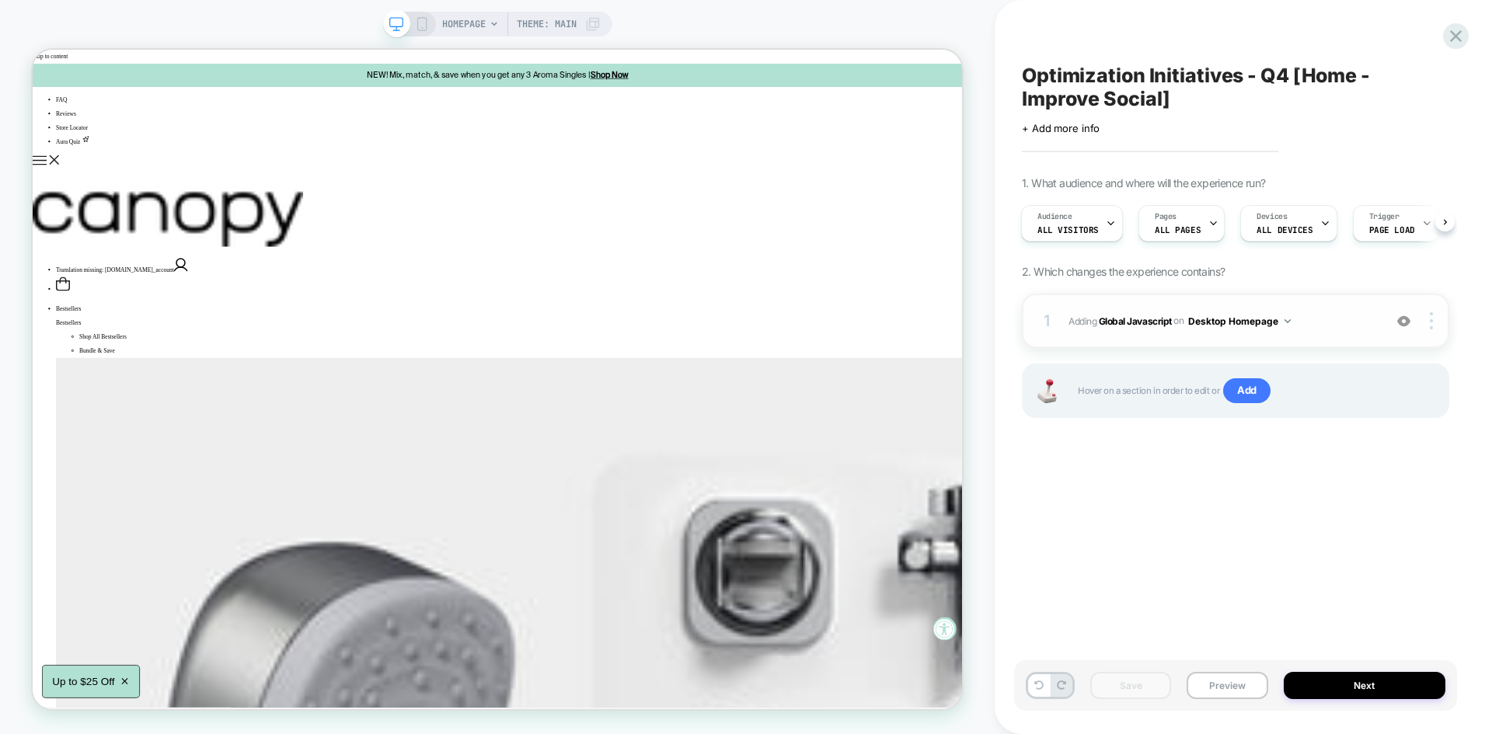
click at [1340, 316] on span "Adding Global Javascript on Desktop Homepage" at bounding box center [1221, 321] width 307 height 19
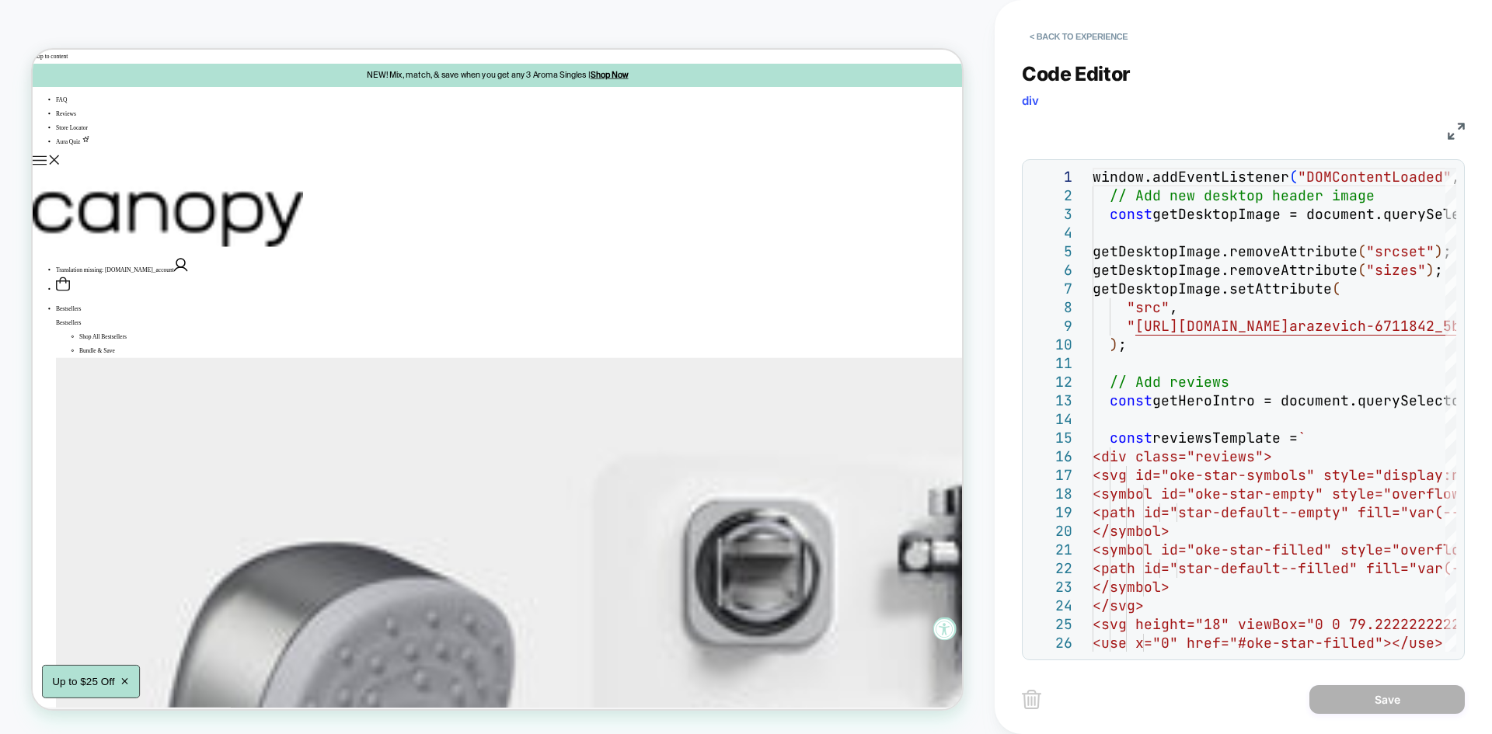
click at [1455, 134] on img at bounding box center [1456, 131] width 17 height 17
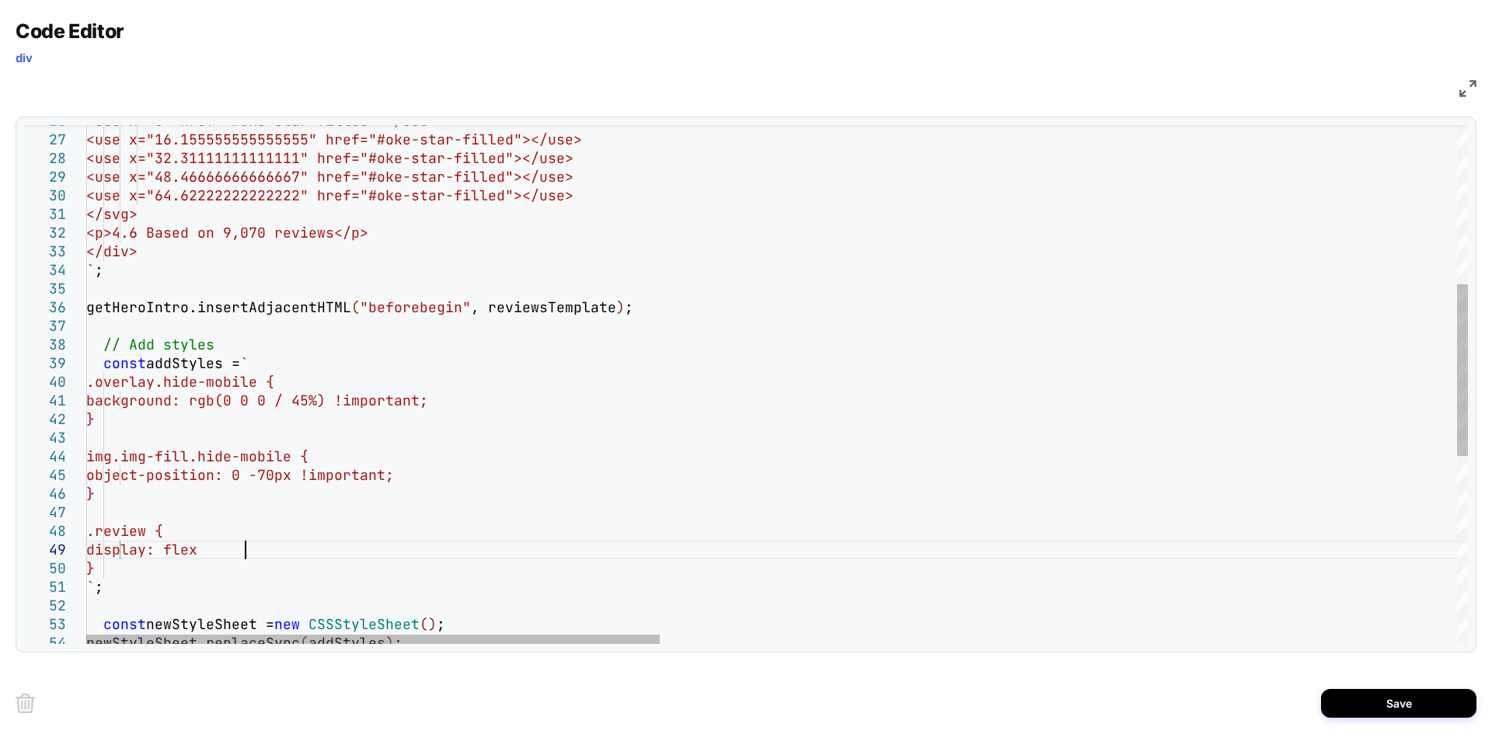
scroll to position [149, 167]
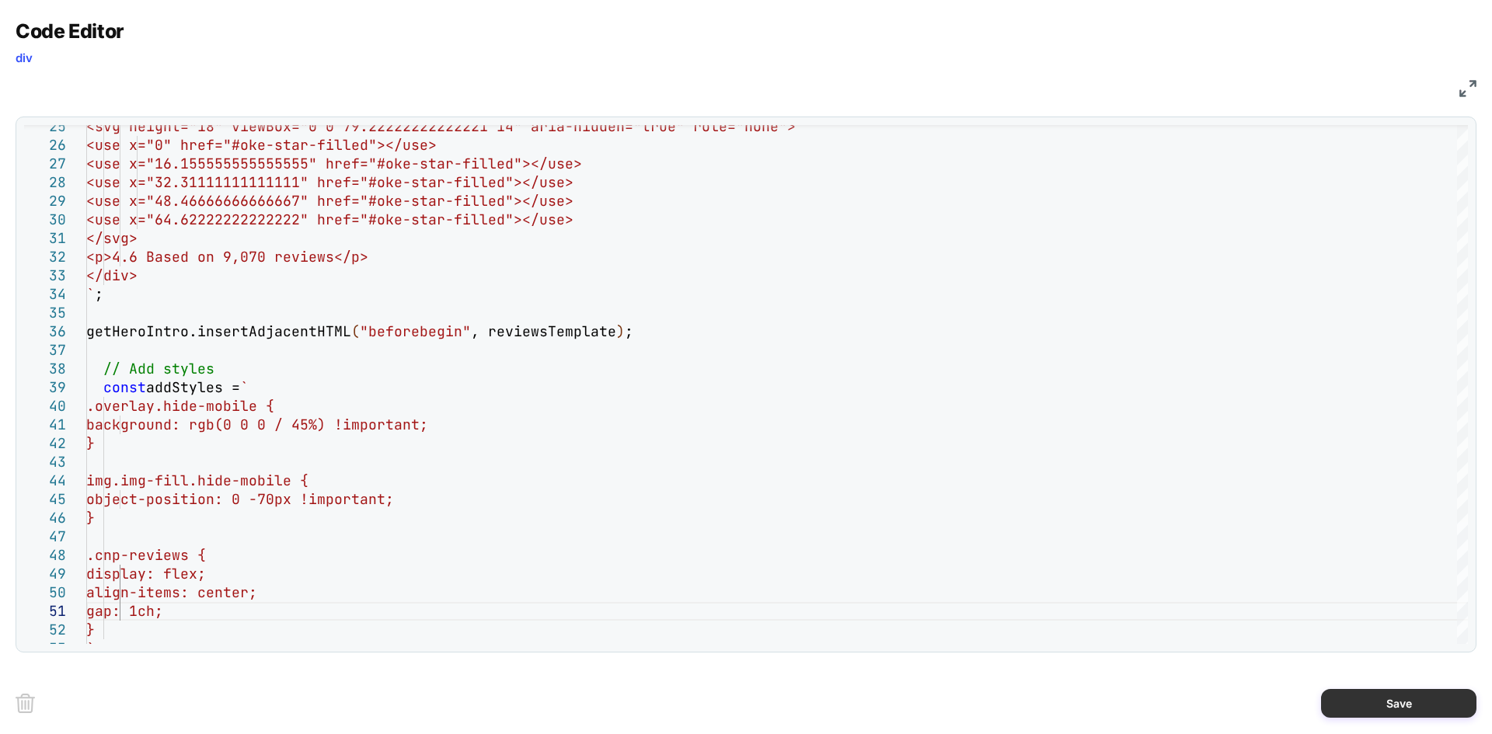
type textarea "**********"
click at [1376, 690] on button "Save" at bounding box center [1398, 703] width 155 height 29
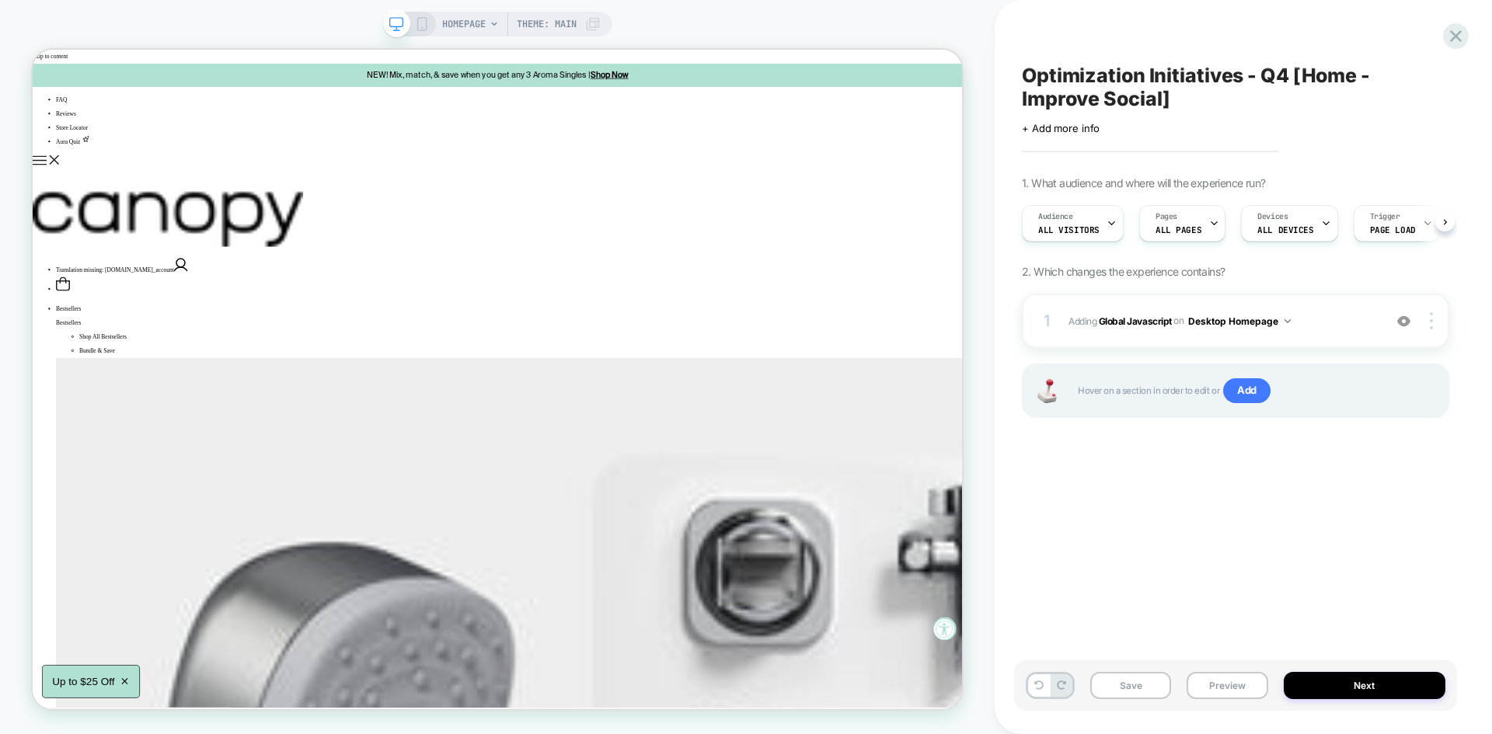
scroll to position [0, 1]
click at [1137, 682] on button "Save" at bounding box center [1130, 685] width 81 height 27
click at [1225, 699] on button "Preview" at bounding box center [1227, 685] width 81 height 27
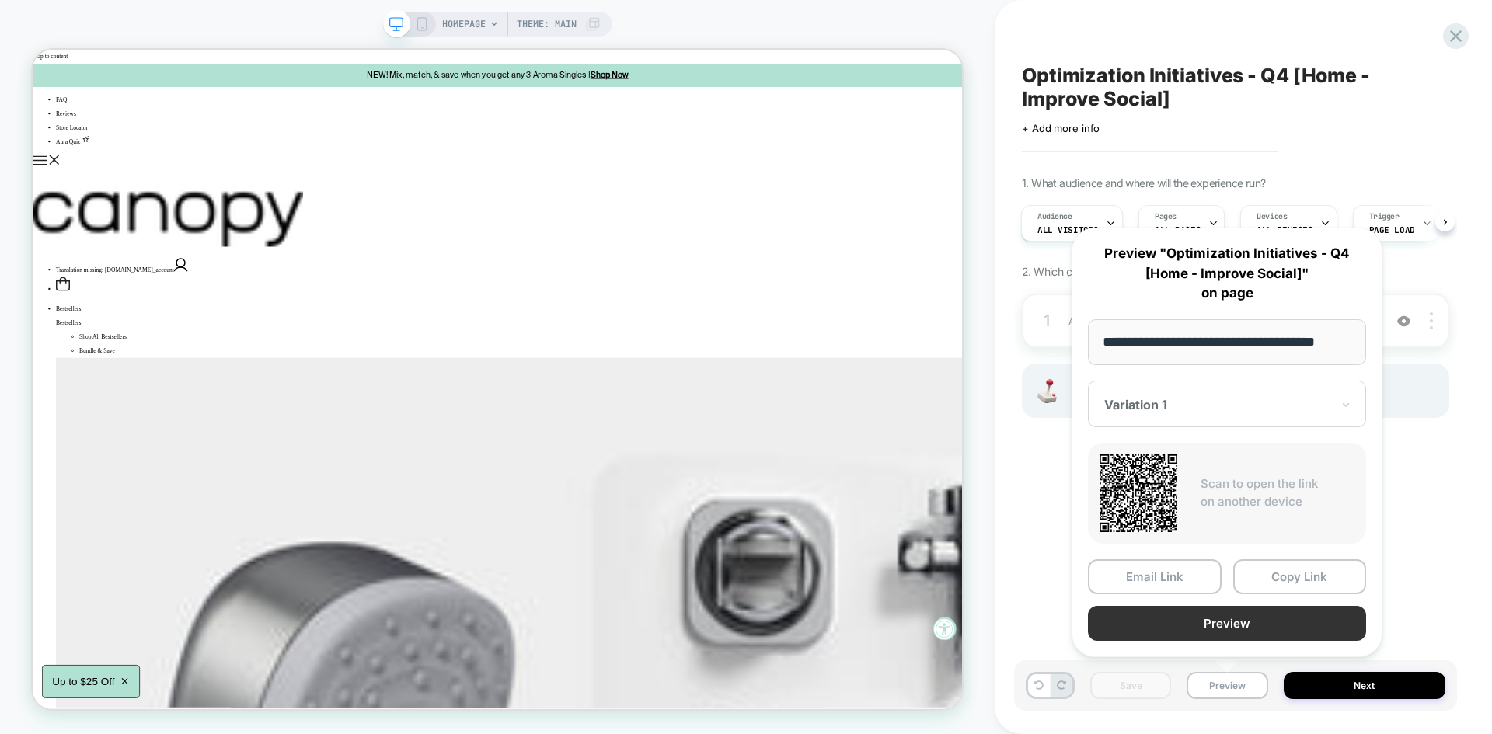
scroll to position [0, 0]
click at [1179, 615] on button "Preview" at bounding box center [1227, 623] width 278 height 35
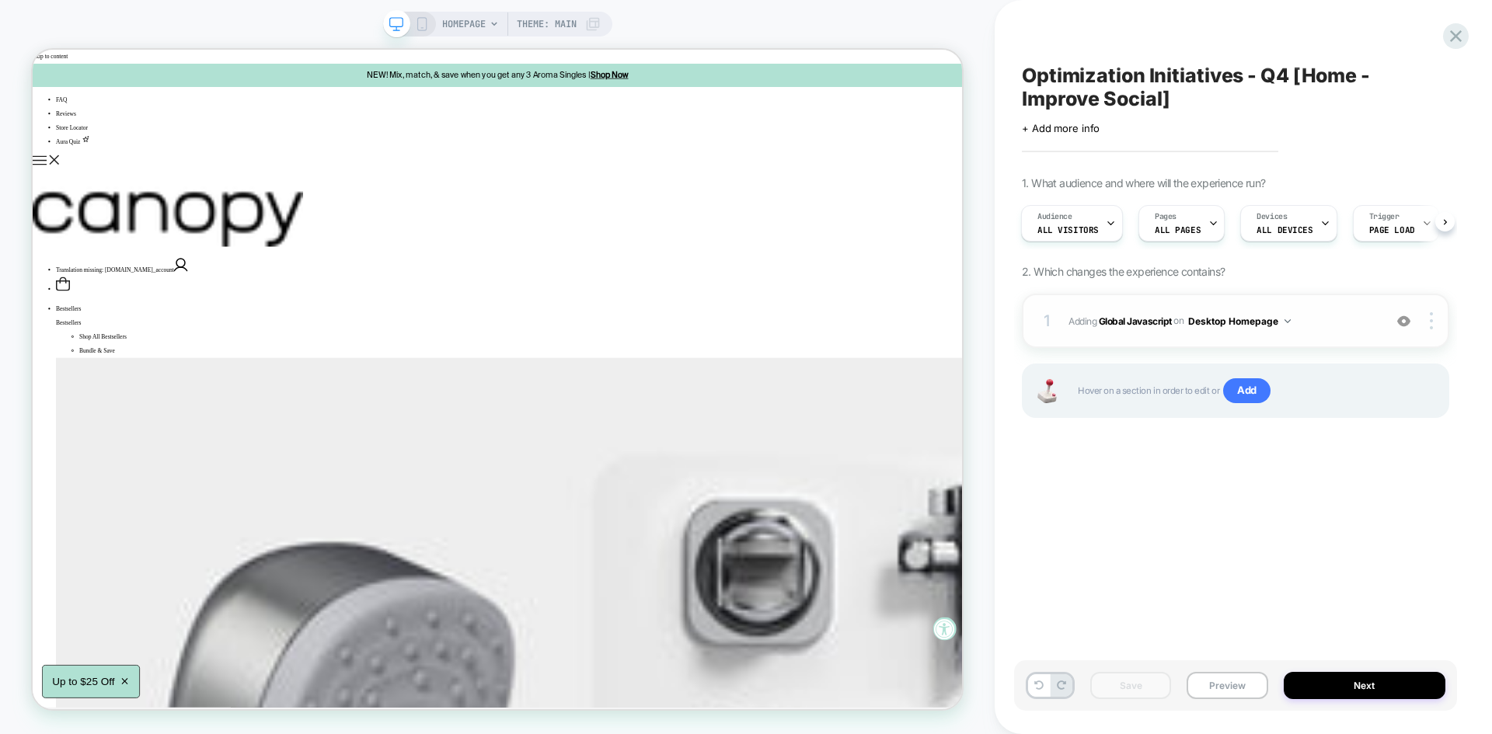
click at [1338, 325] on span "Adding Global Javascript on Desktop Homepage" at bounding box center [1221, 321] width 307 height 19
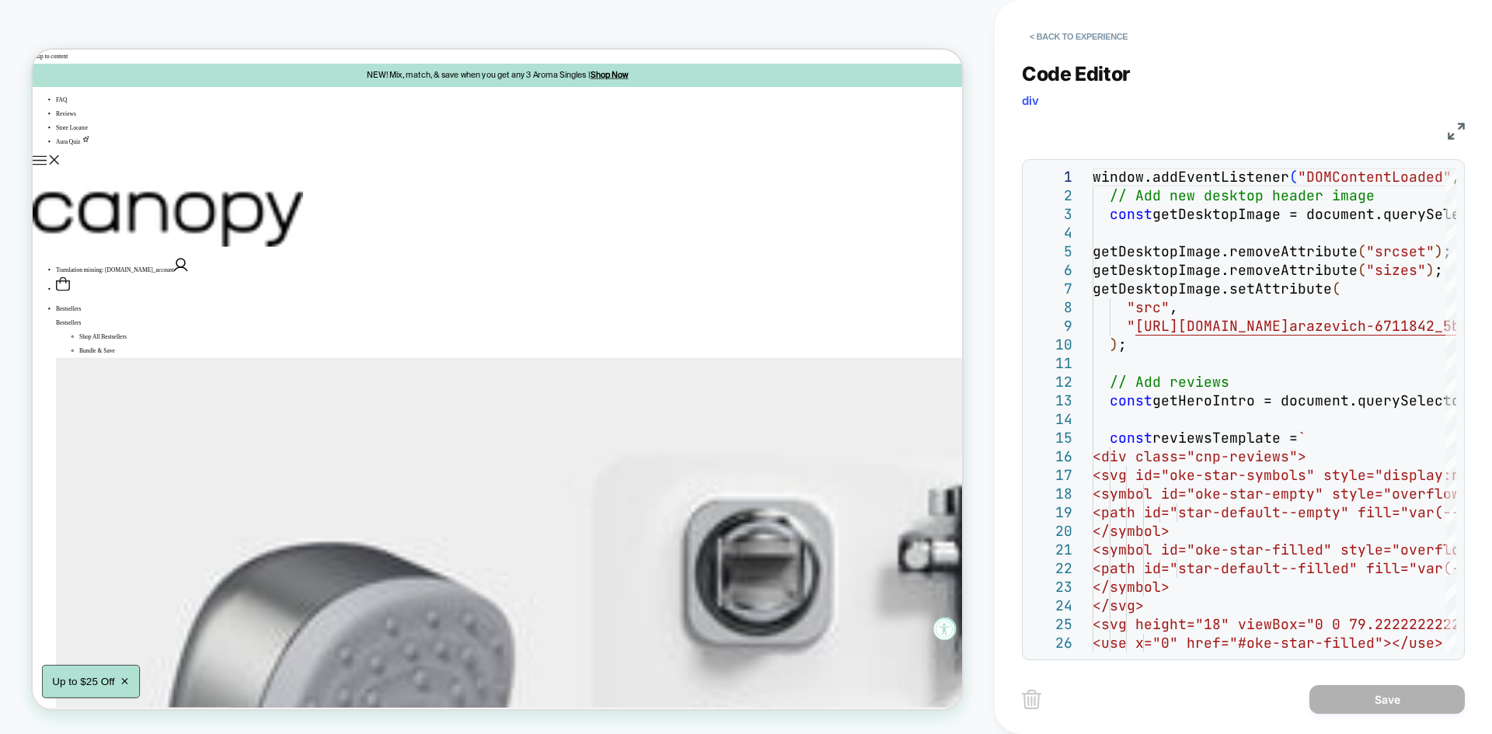
click at [1459, 128] on img at bounding box center [1456, 131] width 17 height 17
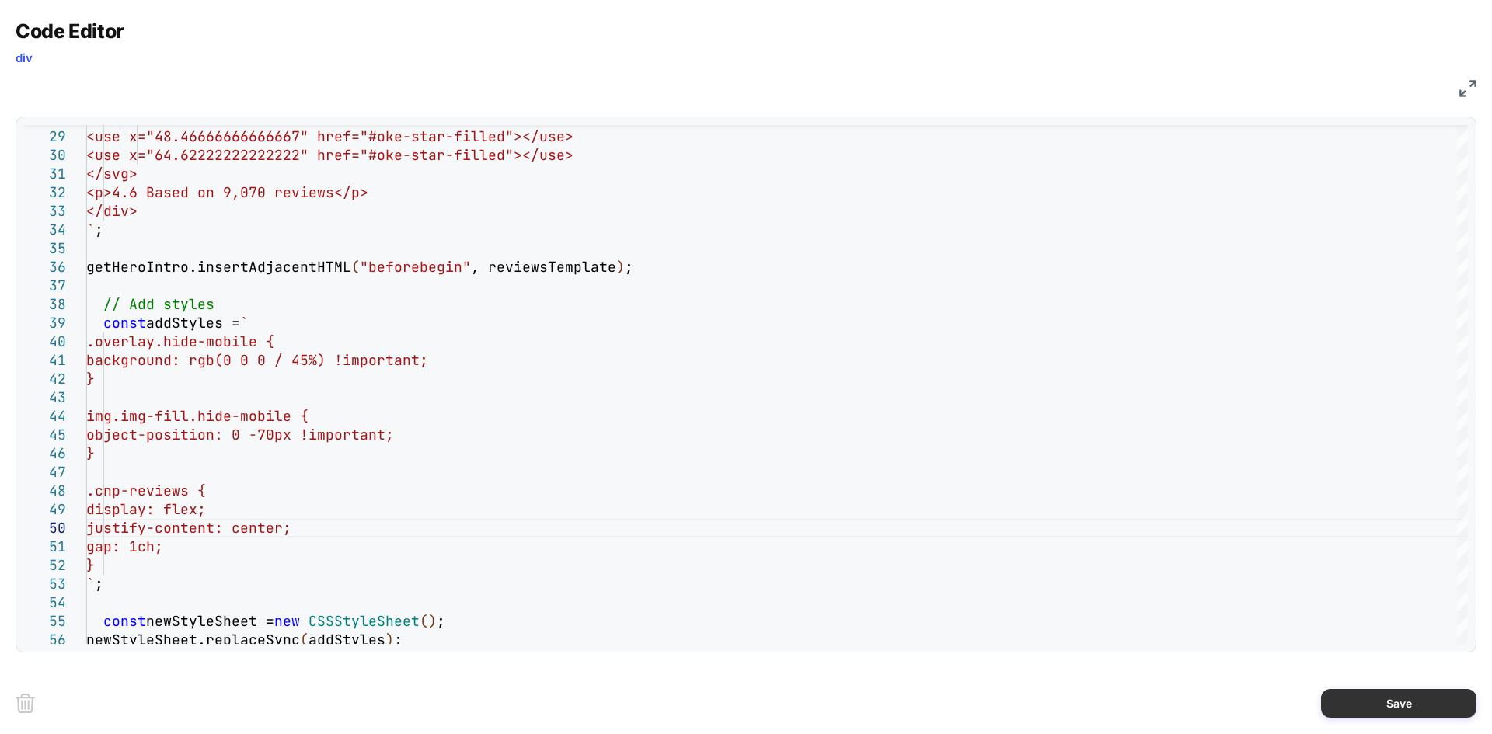
type textarea "**********"
click at [1389, 695] on button "Save" at bounding box center [1398, 703] width 155 height 29
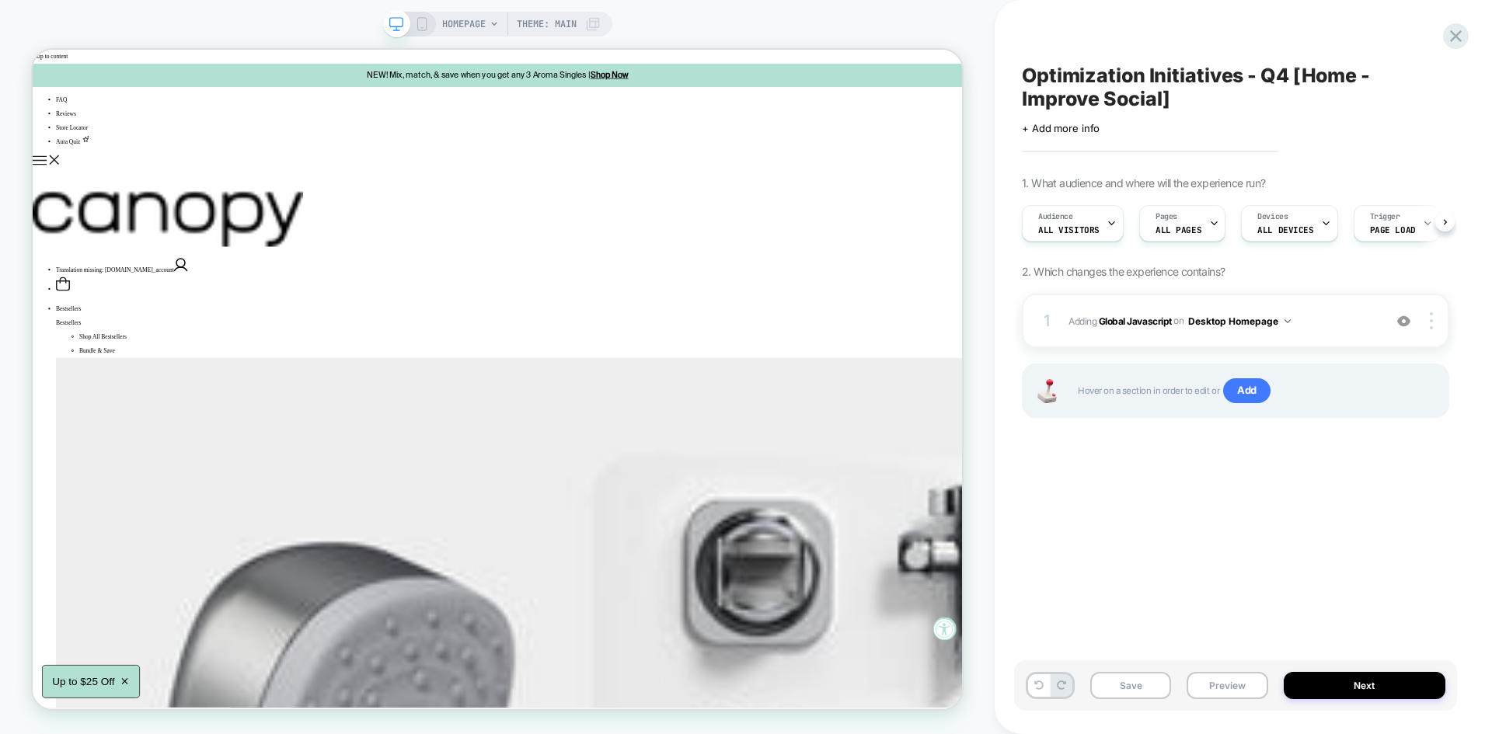
scroll to position [0, 1]
click at [1137, 678] on button "Save" at bounding box center [1130, 685] width 81 height 27
click at [1212, 684] on button "Preview" at bounding box center [1227, 685] width 81 height 27
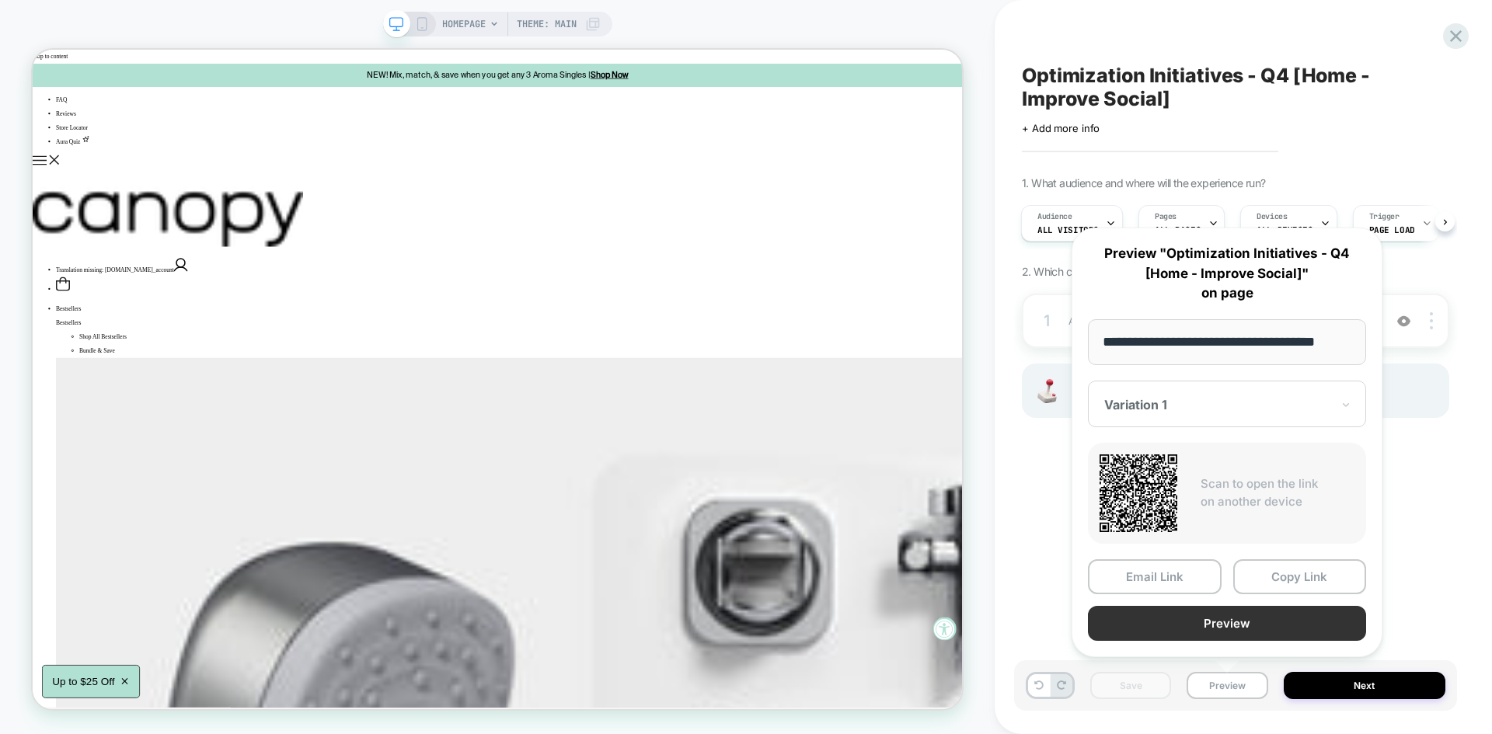
scroll to position [0, 0]
click at [1202, 630] on button "Preview" at bounding box center [1227, 623] width 278 height 35
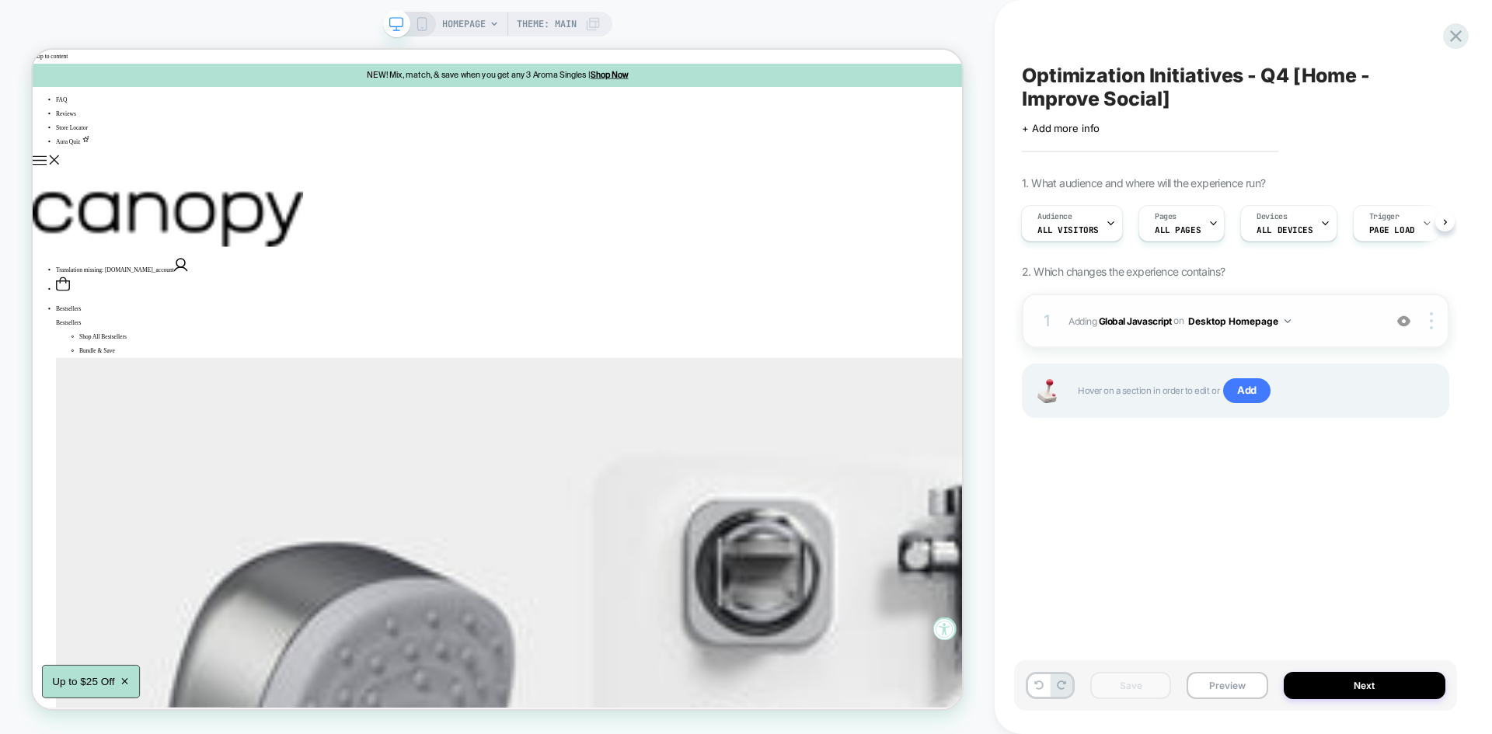
click at [1336, 321] on span "Adding Global Javascript on Desktop Homepage" at bounding box center [1221, 321] width 307 height 19
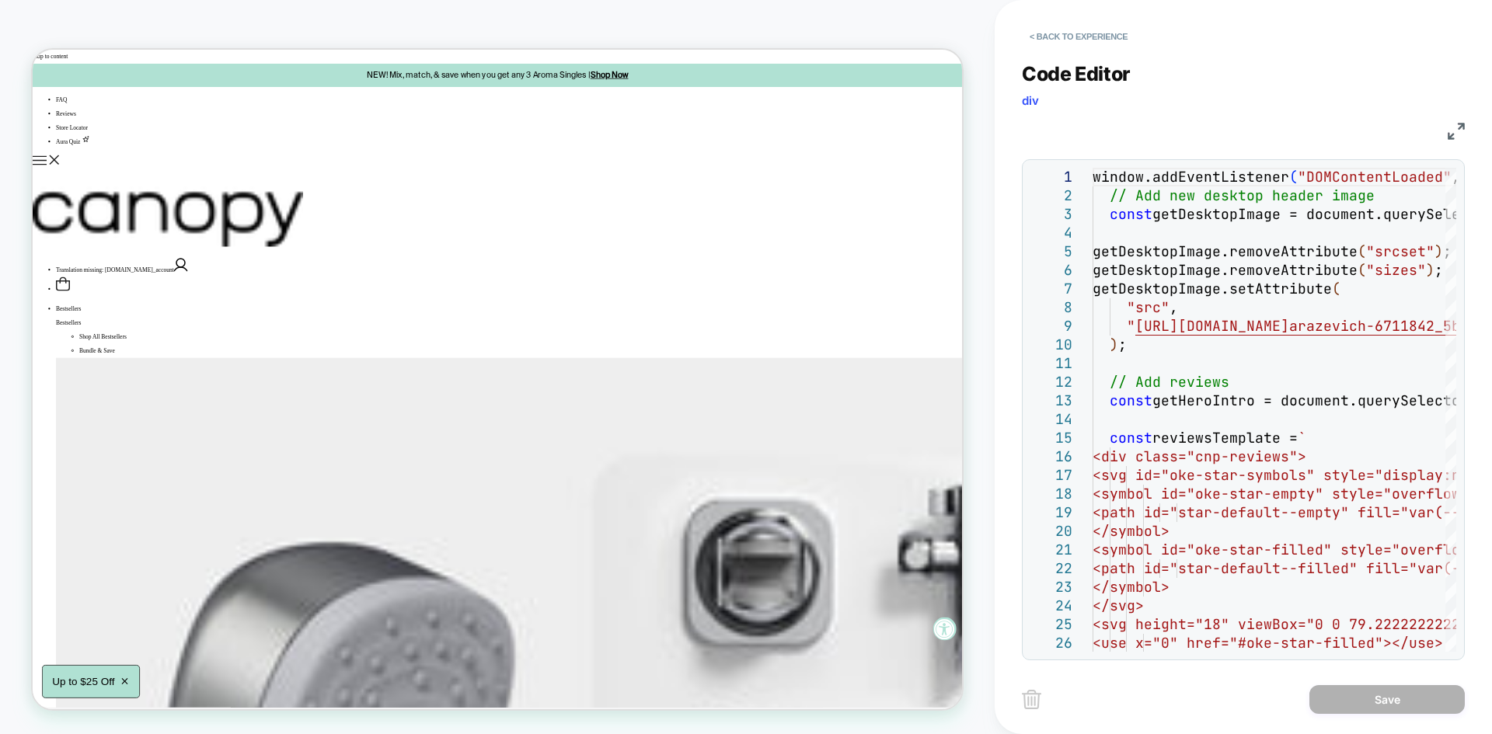
click at [1455, 135] on img at bounding box center [1456, 131] width 17 height 17
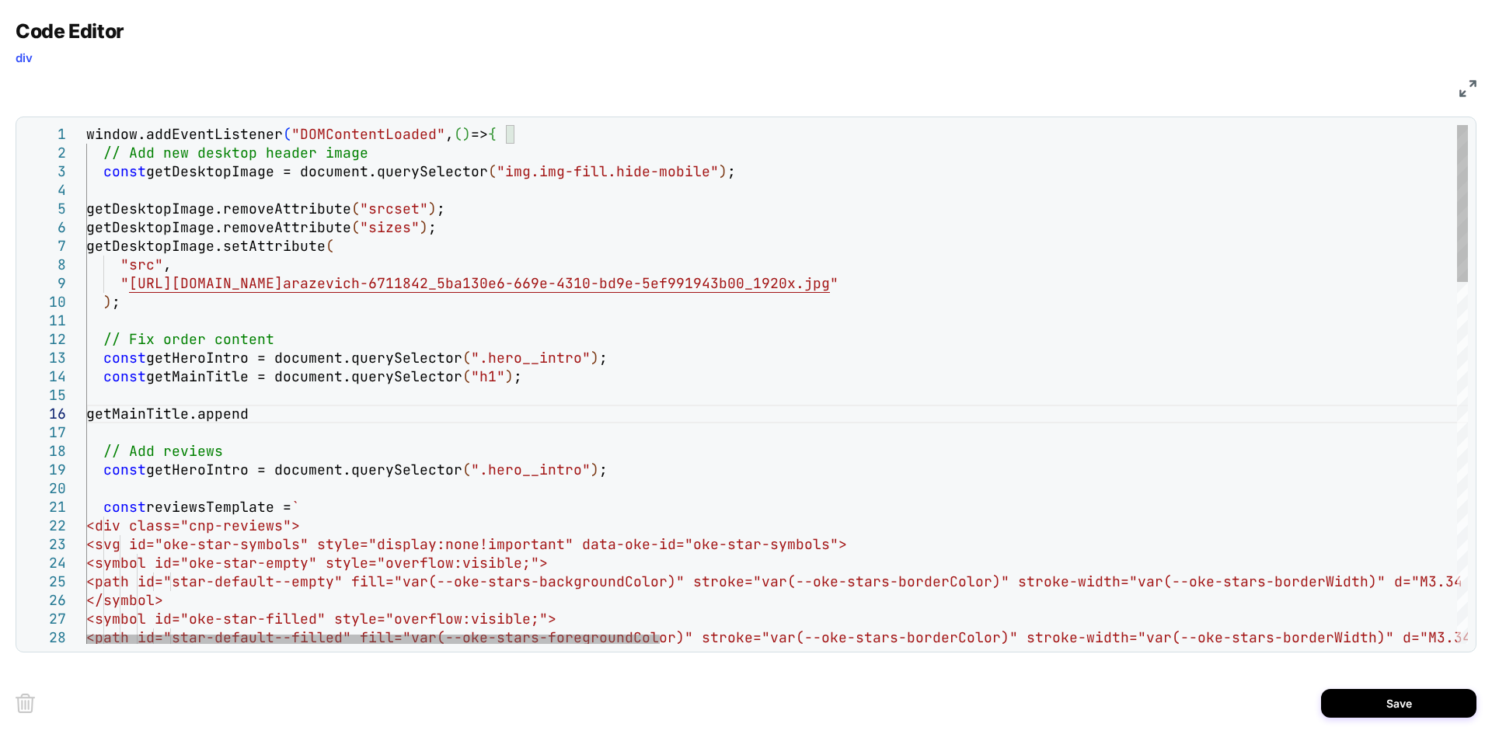
scroll to position [93, 192]
drag, startPoint x: 323, startPoint y: 410, endPoint x: 104, endPoint y: 413, distance: 219.1
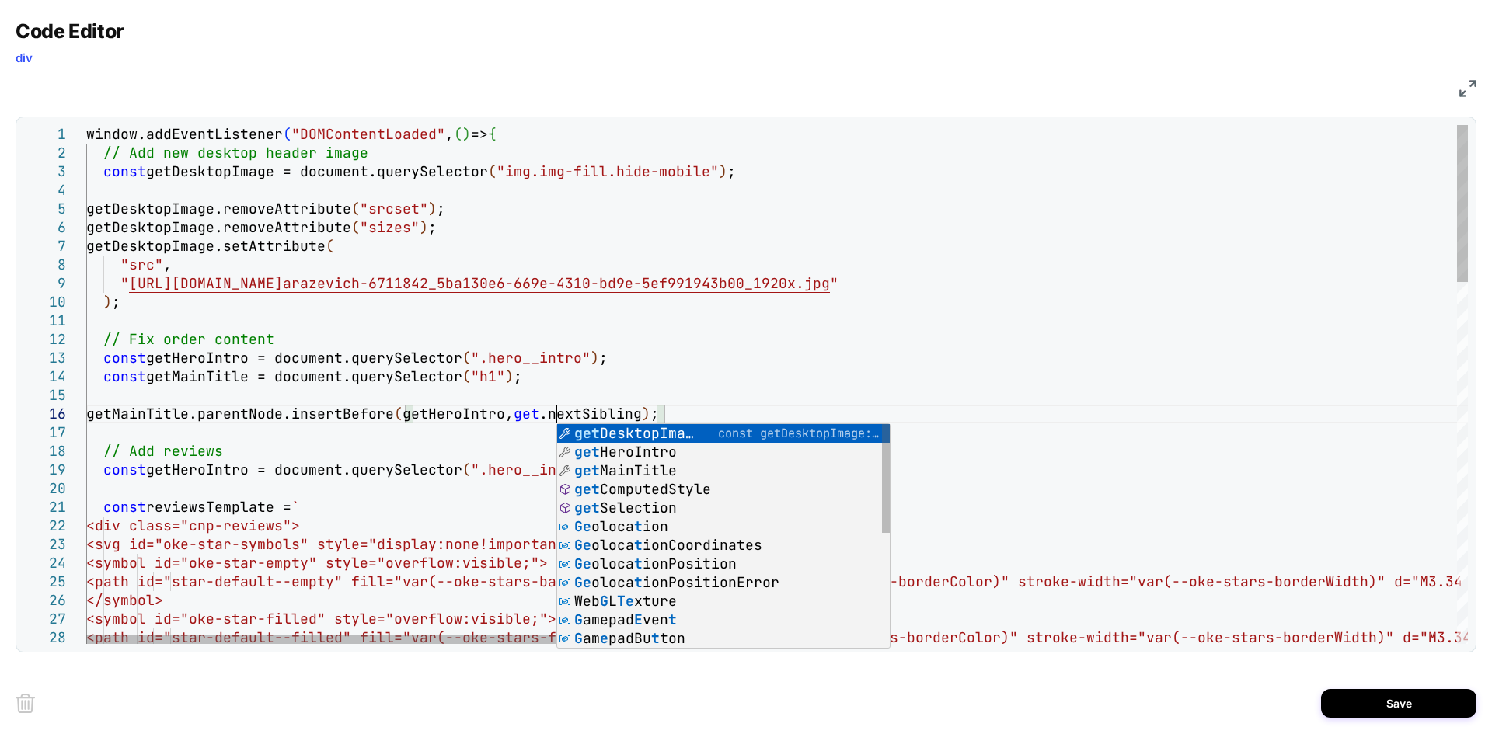
scroll to position [93, 469]
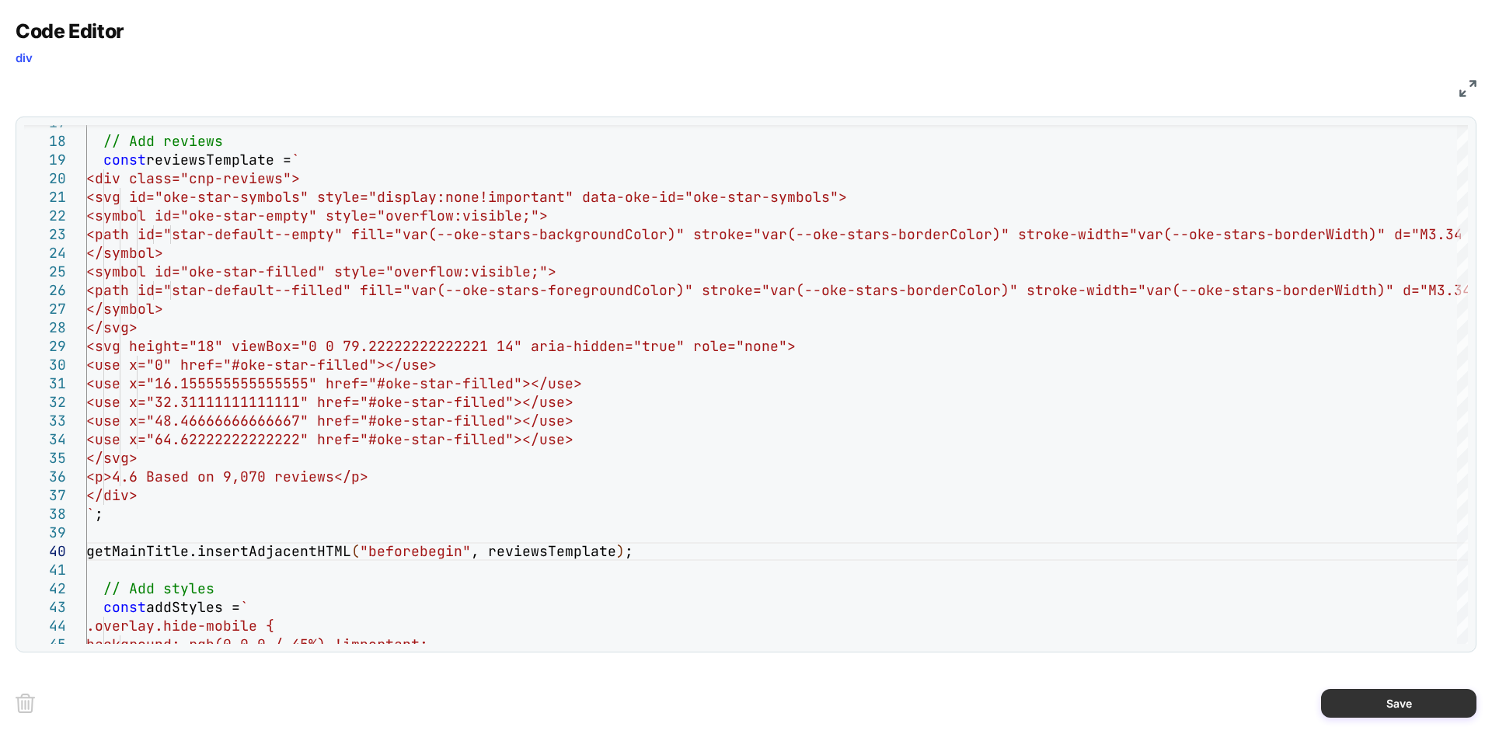
type textarea "**********"
click at [1339, 694] on button "Save" at bounding box center [1398, 703] width 155 height 29
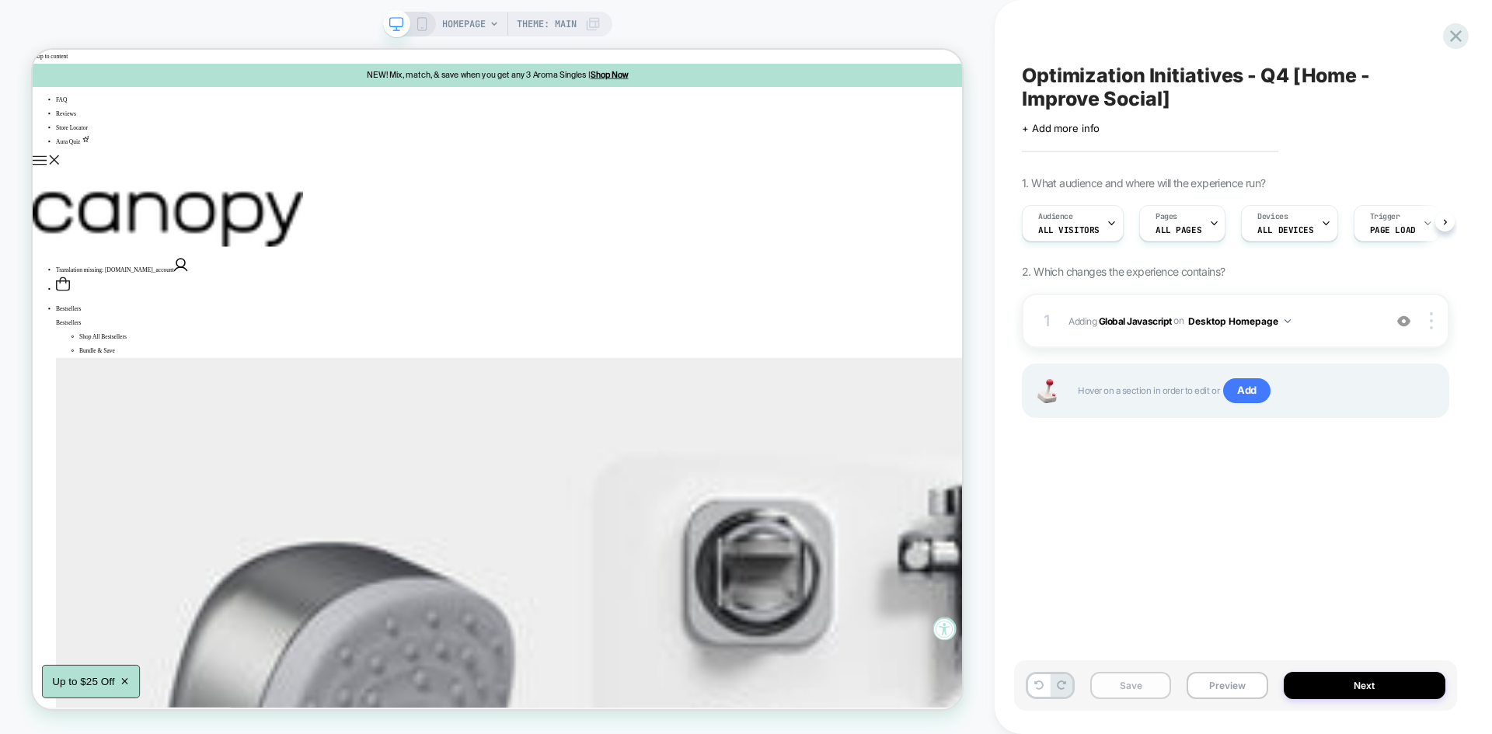
scroll to position [0, 1]
click at [1155, 686] on button "Save" at bounding box center [1130, 685] width 81 height 27
click at [1192, 688] on button "Preview" at bounding box center [1227, 685] width 81 height 27
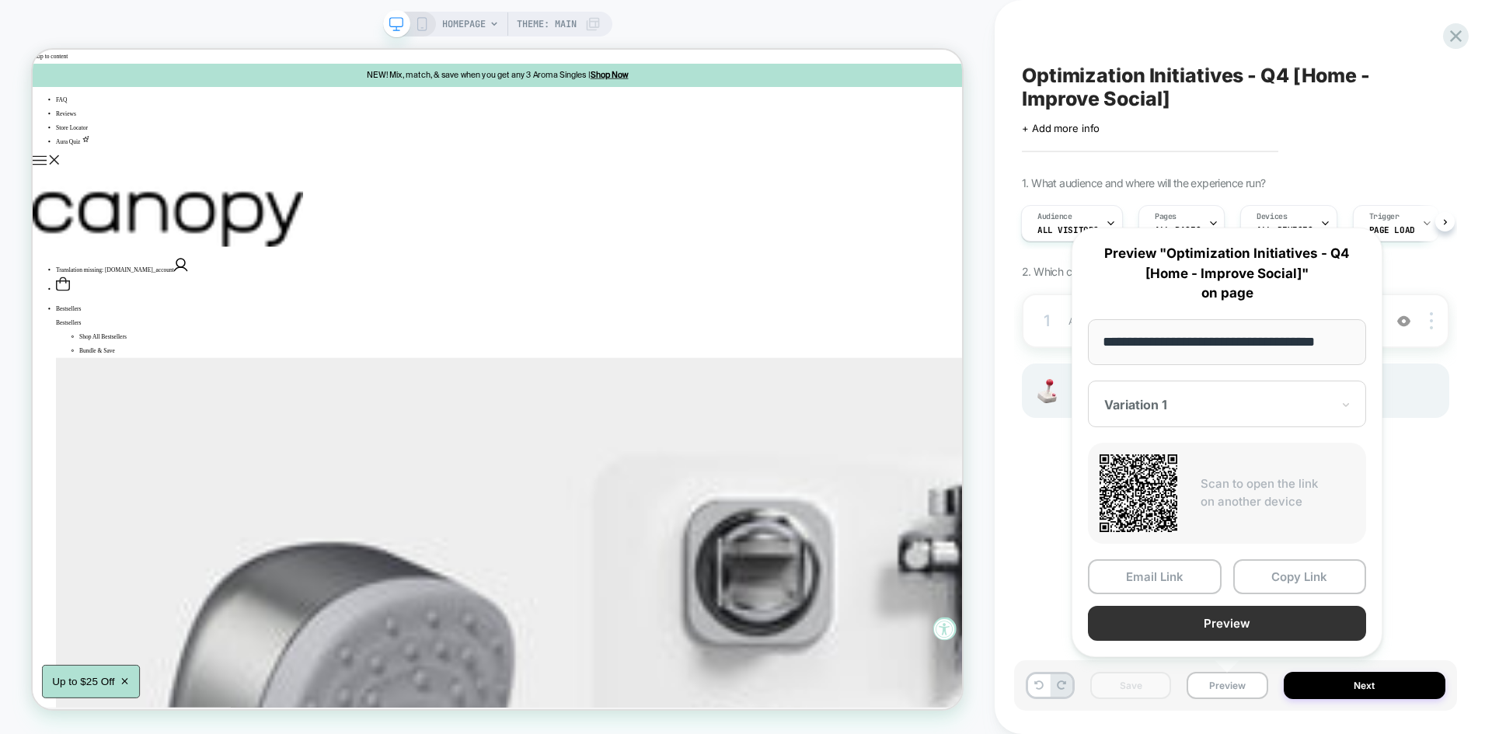
scroll to position [0, 0]
click at [1159, 624] on button "Preview" at bounding box center [1227, 623] width 278 height 35
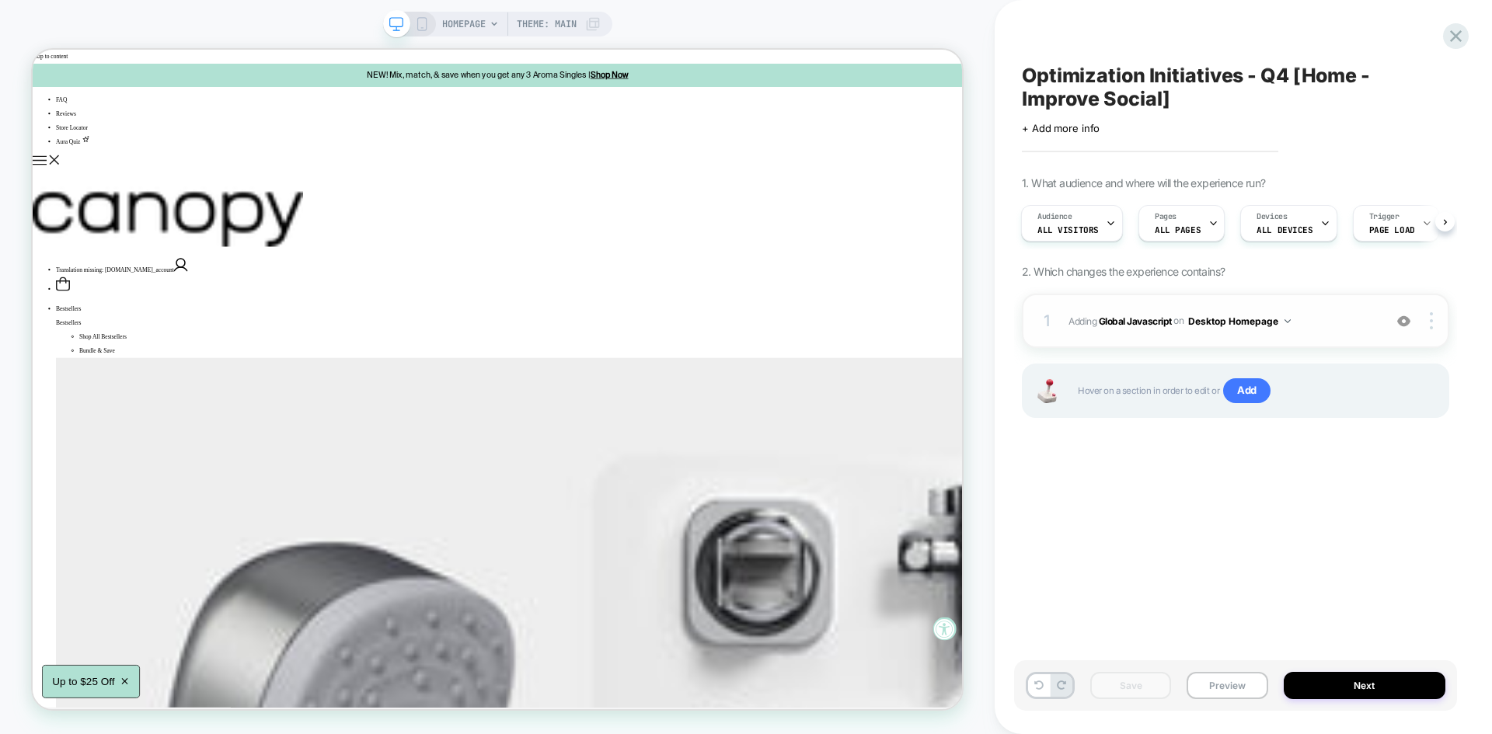
click at [1330, 304] on div "1 Adding Global Javascript on Desktop Homepage Add Before Add After Copy to Mob…" at bounding box center [1235, 321] width 427 height 54
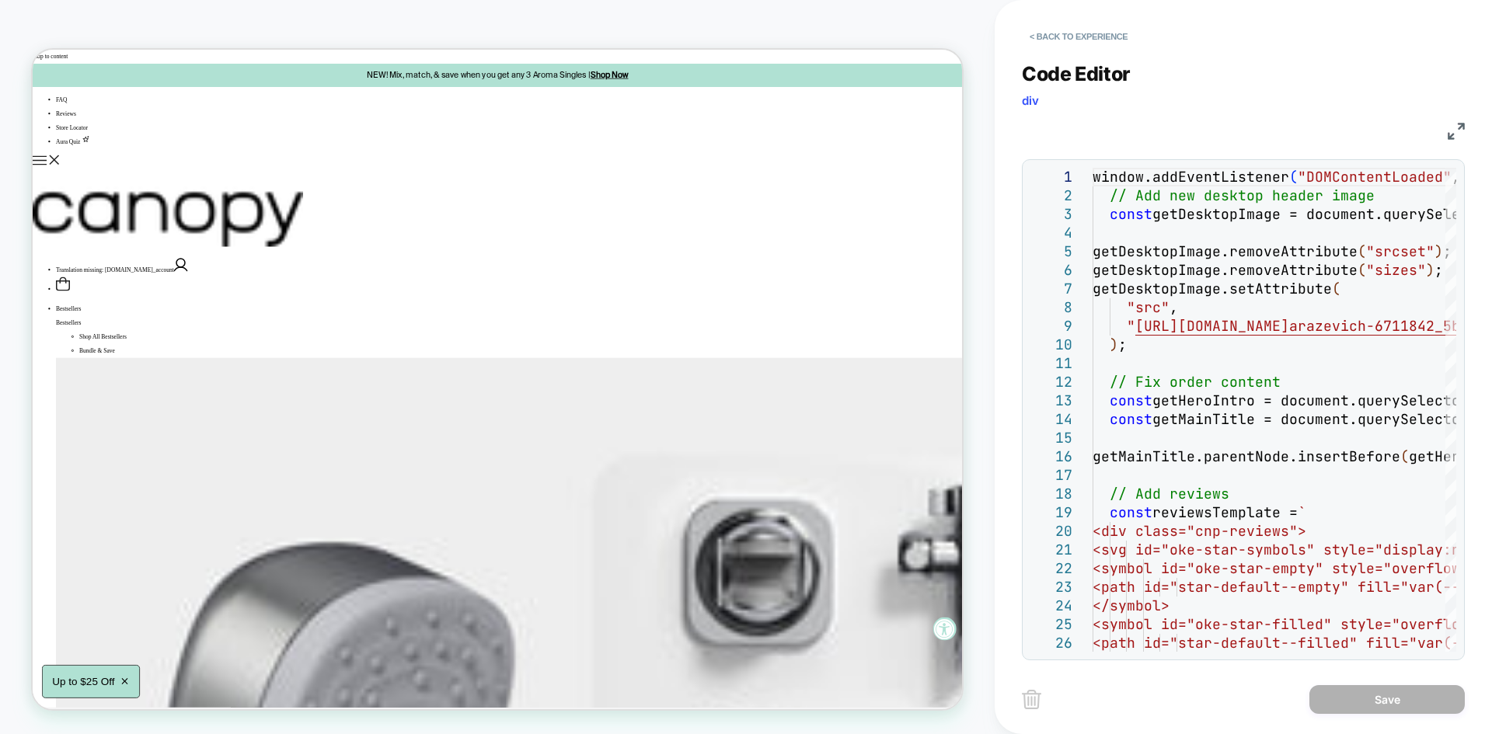
click at [1448, 127] on img at bounding box center [1456, 131] width 17 height 17
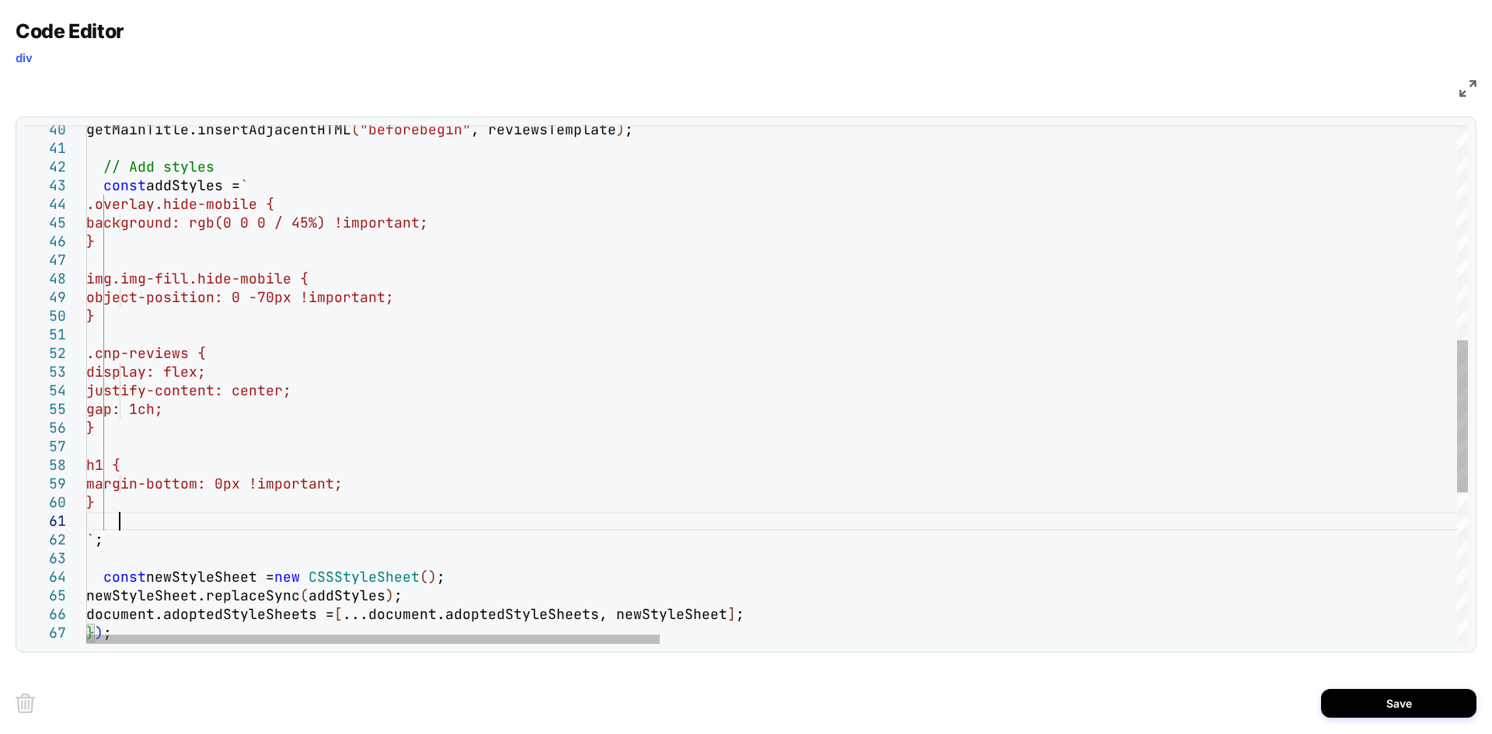
scroll to position [19, 33]
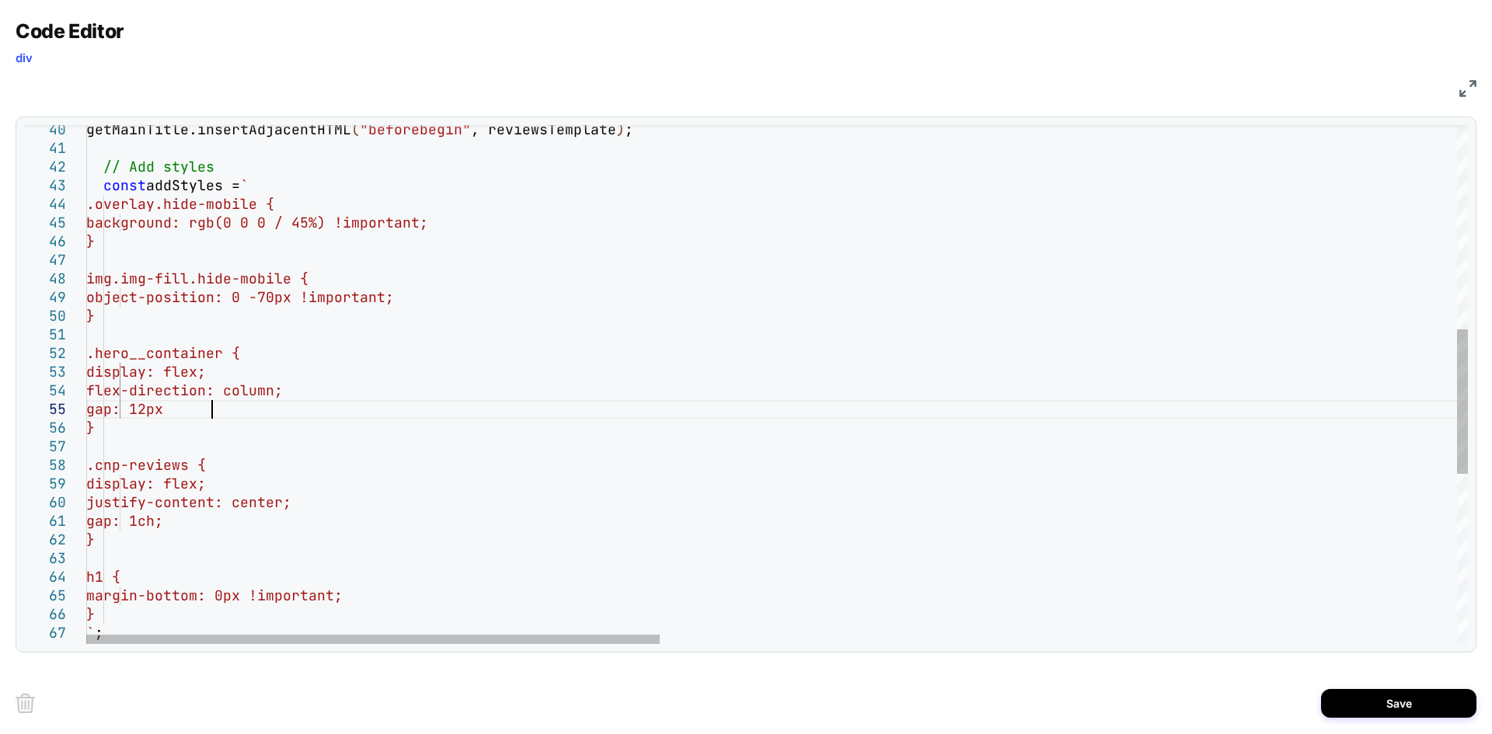
scroll to position [75, 133]
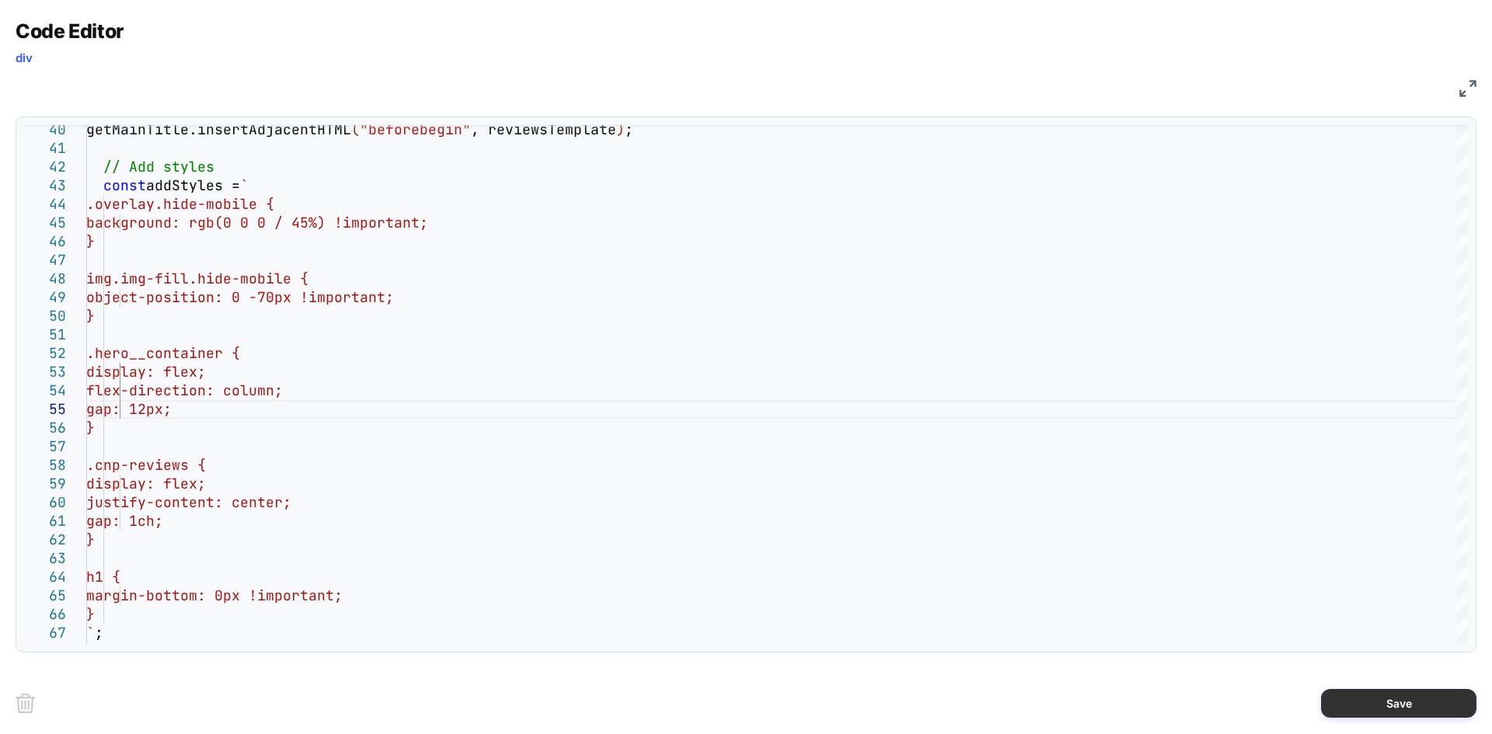
type textarea "**********"
click at [1367, 708] on button "Save" at bounding box center [1398, 703] width 155 height 29
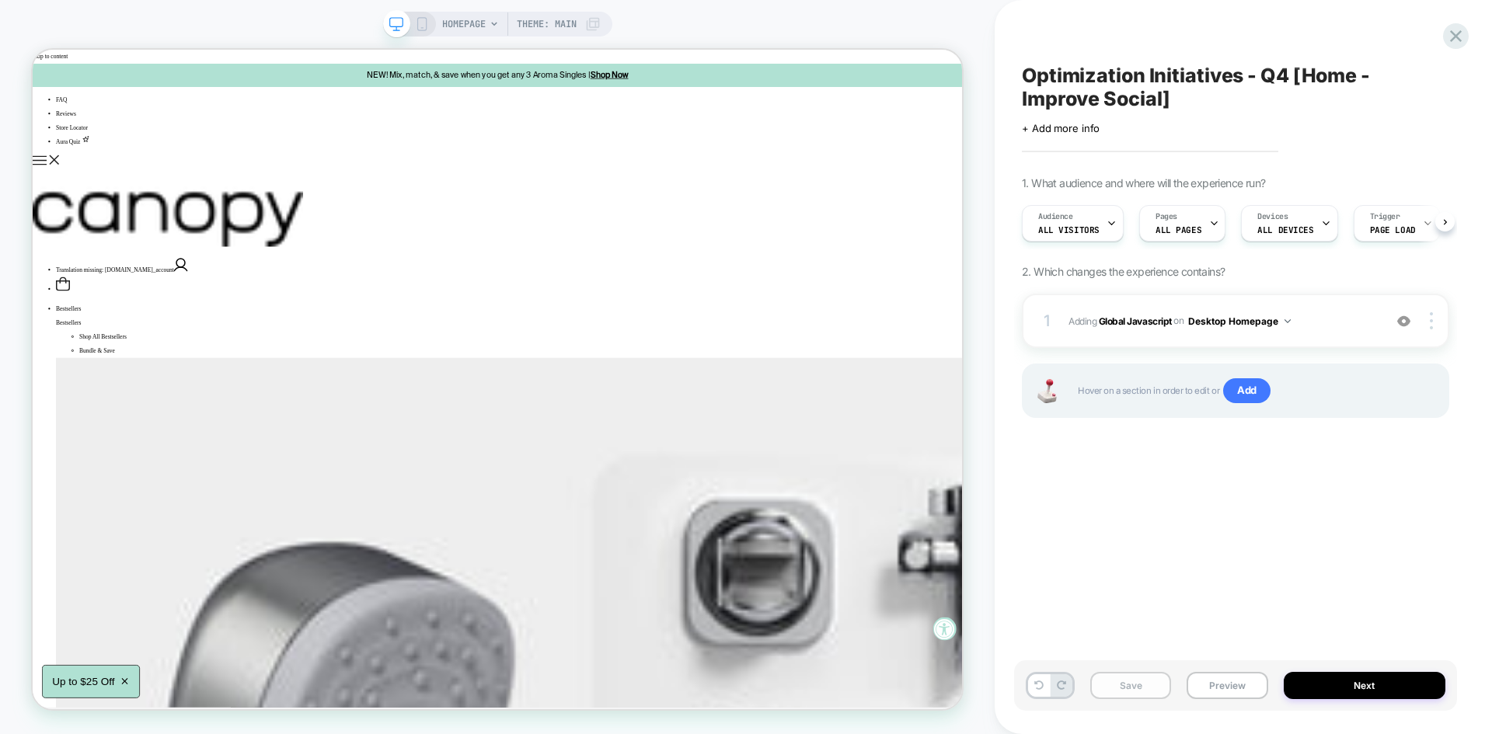
scroll to position [0, 1]
click at [1110, 691] on button "Save" at bounding box center [1130, 685] width 81 height 27
click at [1232, 684] on button "Preview" at bounding box center [1227, 685] width 81 height 27
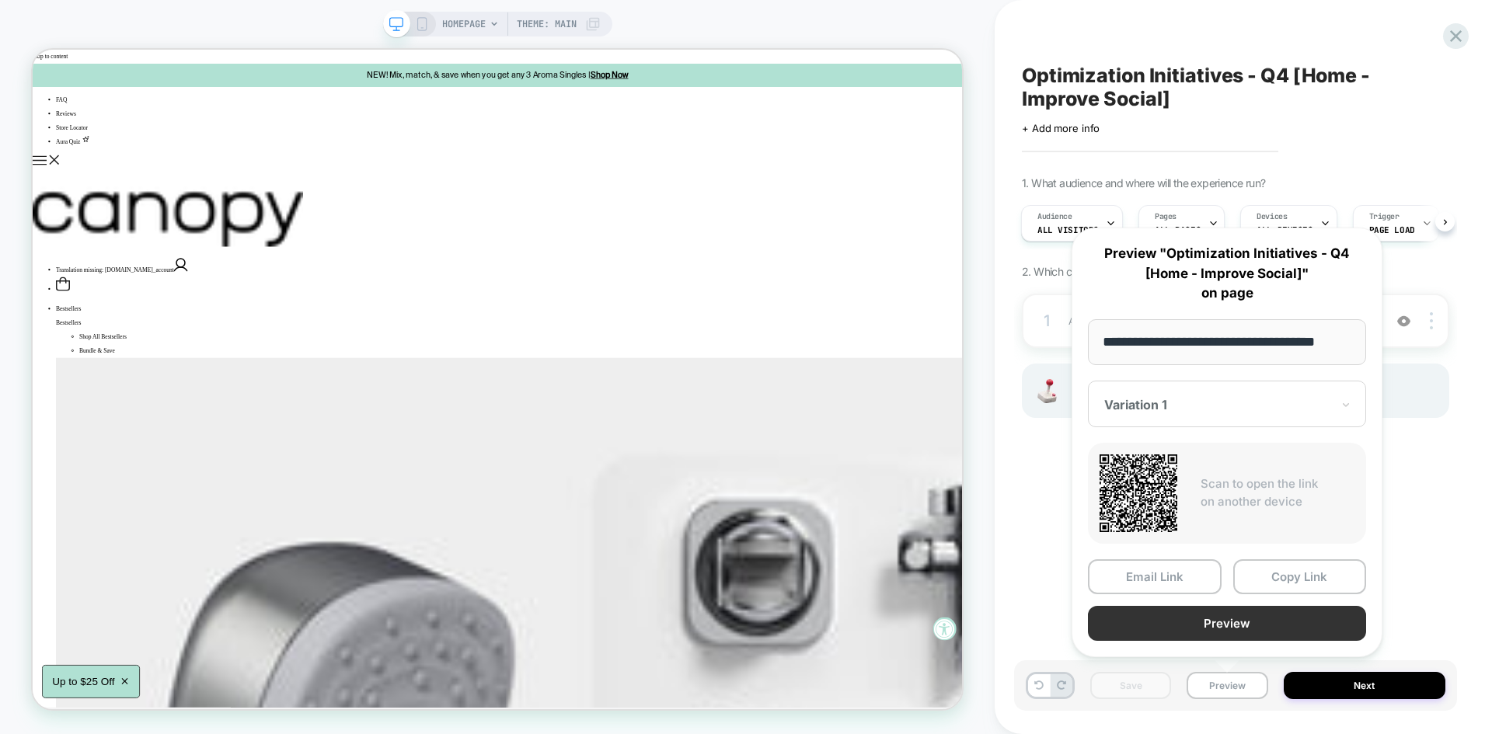
scroll to position [0, 0]
click at [1159, 629] on button "Preview" at bounding box center [1227, 623] width 278 height 35
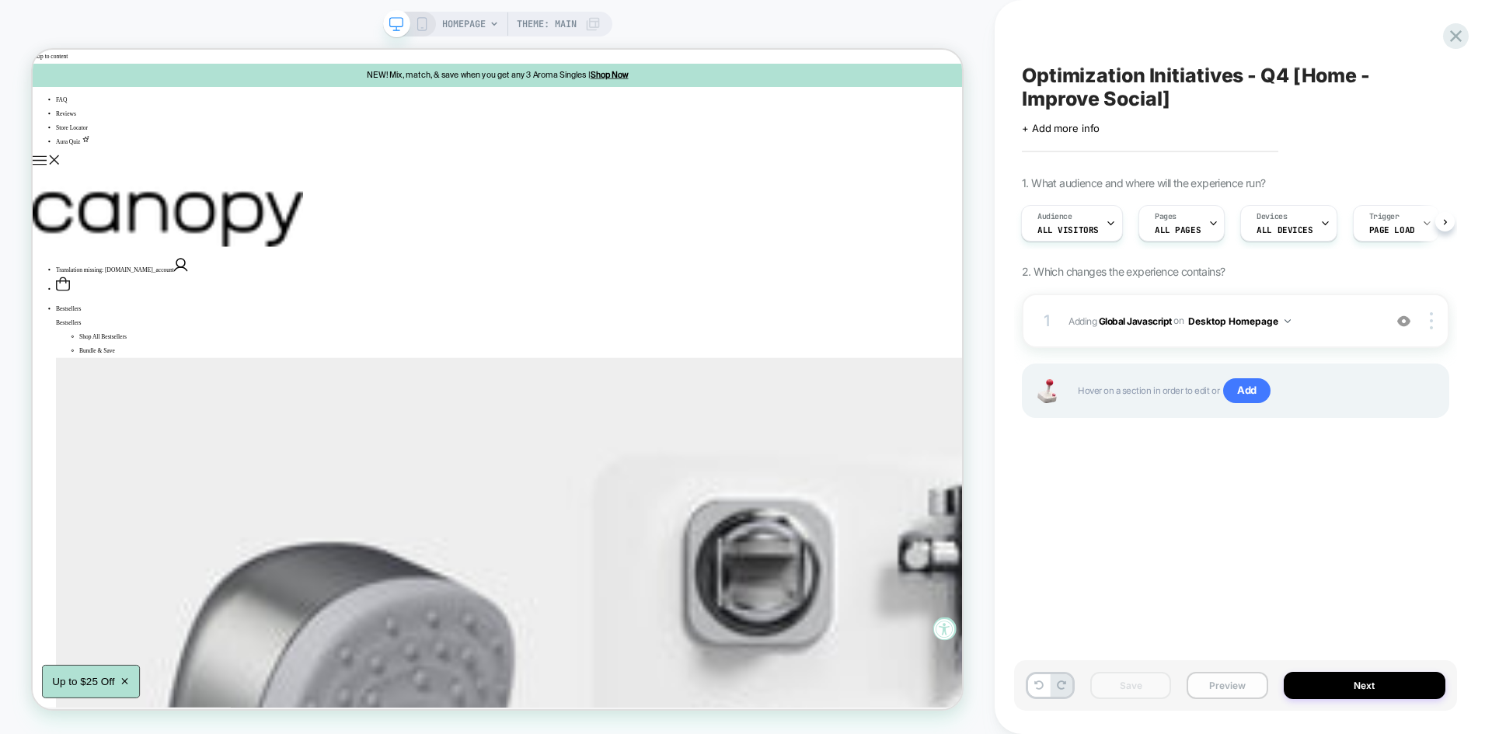
click at [1226, 685] on button "Preview" at bounding box center [1227, 685] width 81 height 27
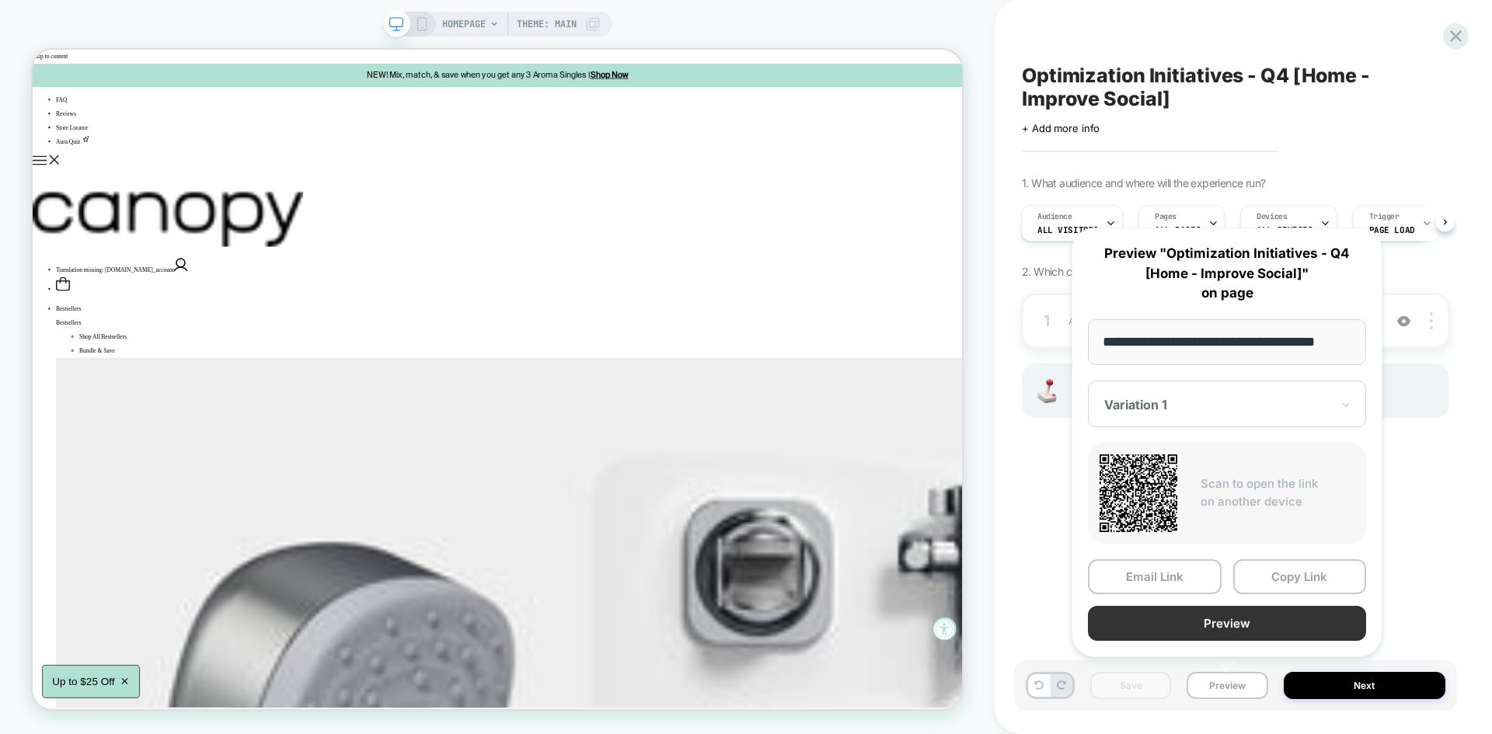
click at [1200, 624] on button "Preview" at bounding box center [1227, 623] width 278 height 35
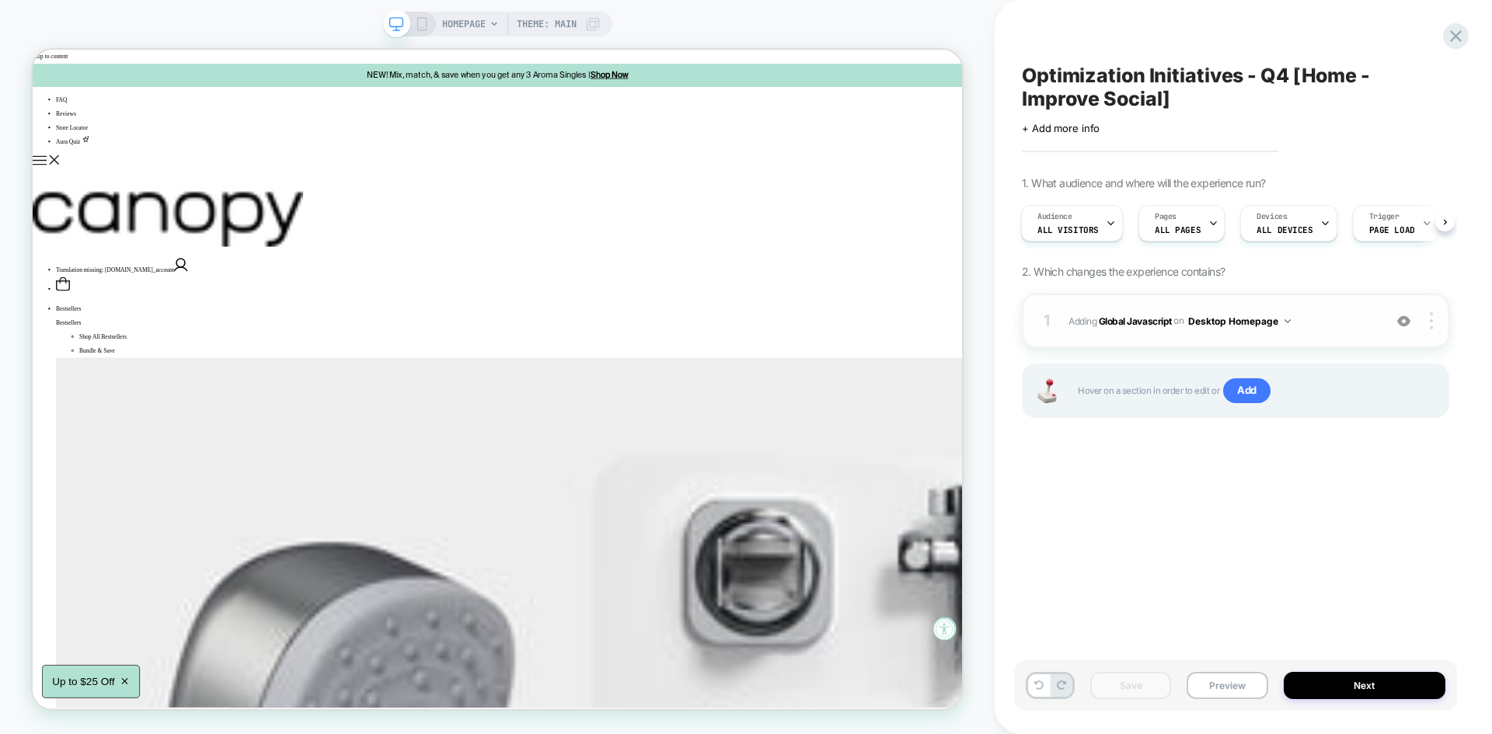
click at [1326, 308] on div "1 Adding Global Javascript on Desktop Homepage Add Before Add After Copy to Mob…" at bounding box center [1235, 321] width 427 height 54
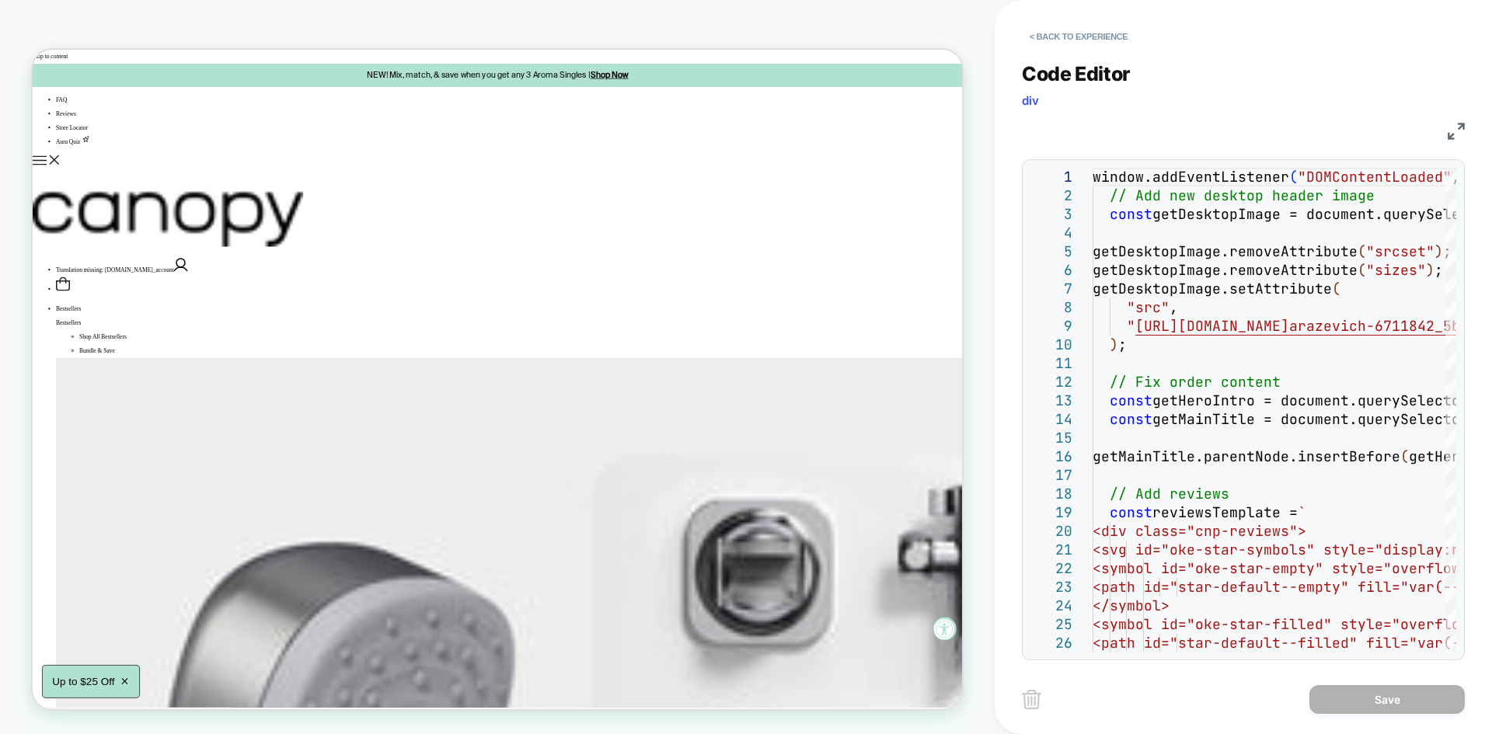
click at [1453, 130] on img at bounding box center [1456, 131] width 17 height 17
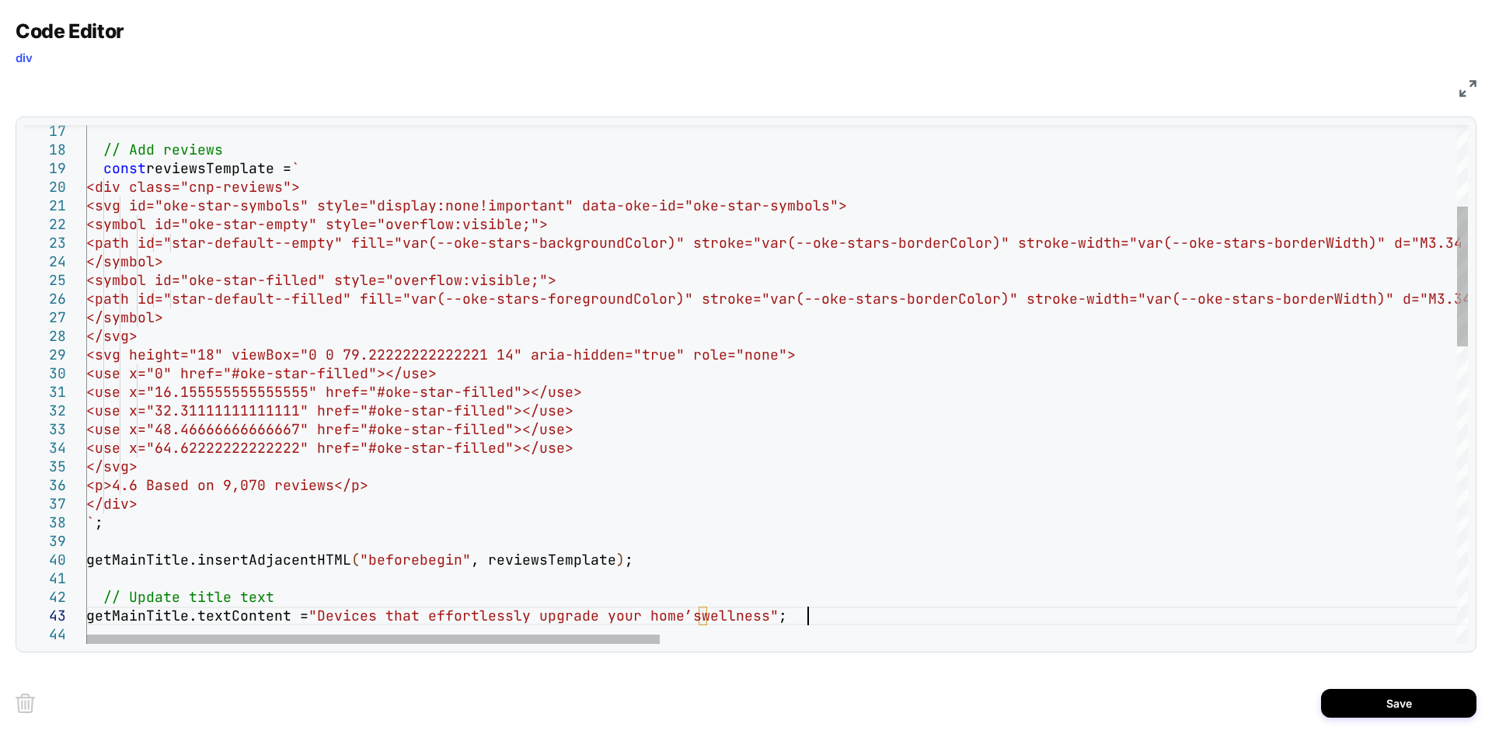
scroll to position [37, 720]
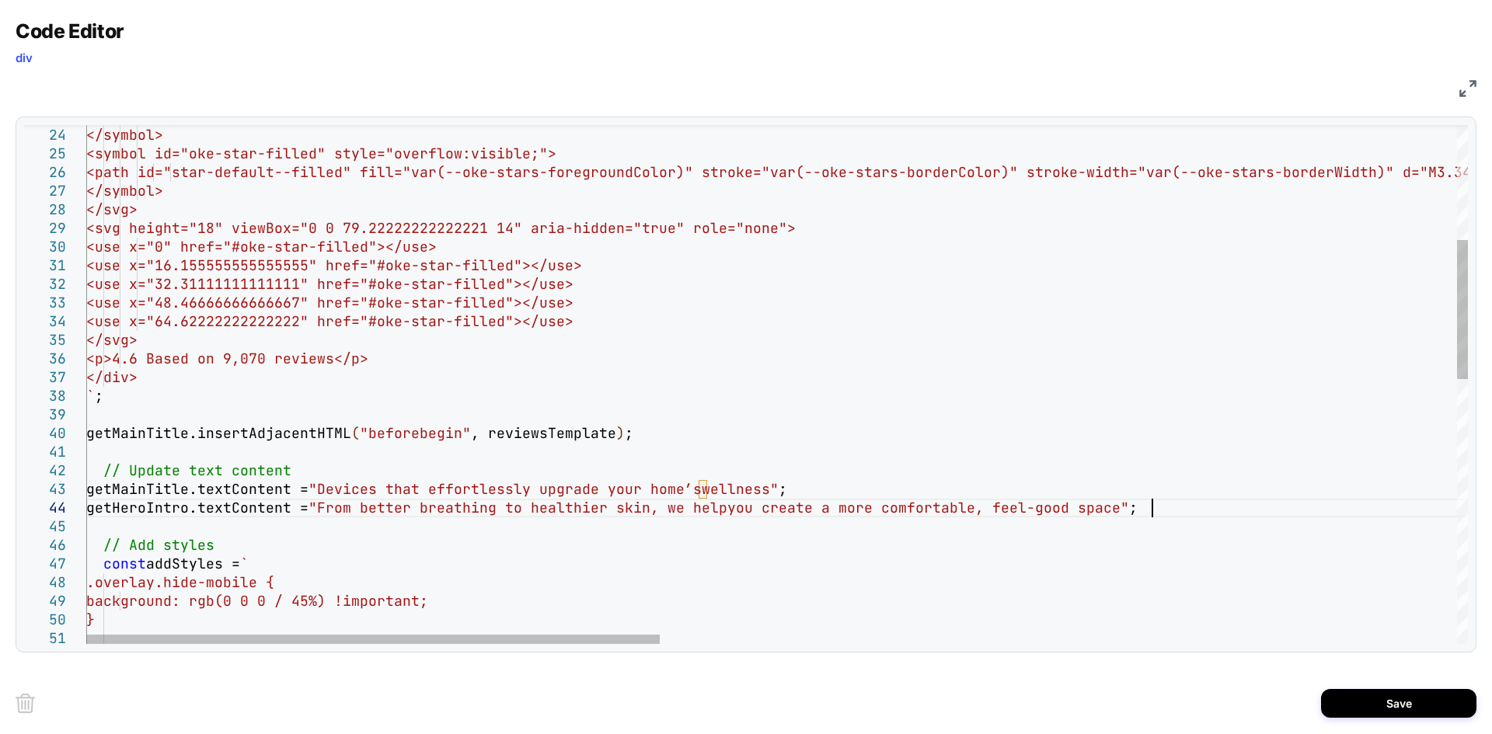
scroll to position [56, 1065]
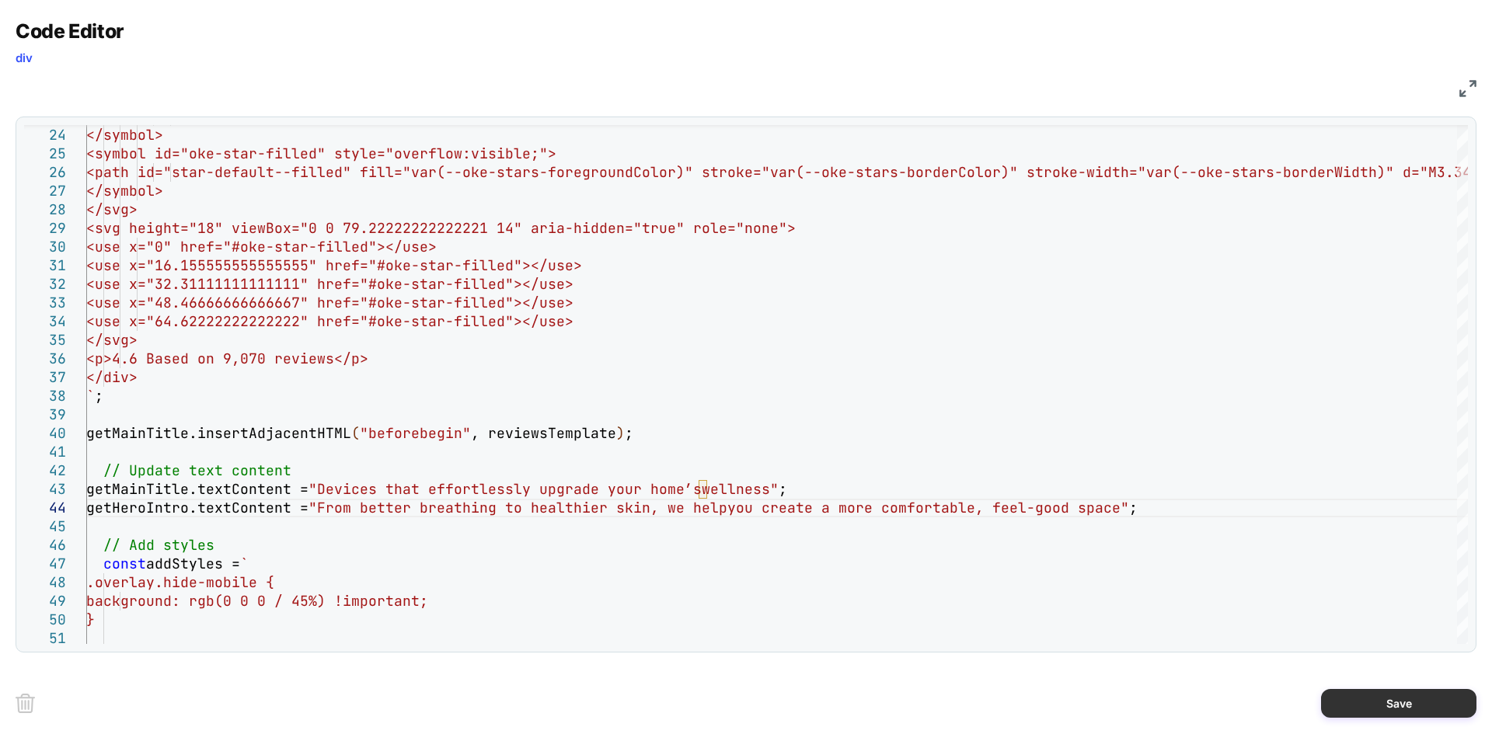
type textarea "**********"
click at [1411, 709] on button "Save" at bounding box center [1398, 703] width 155 height 29
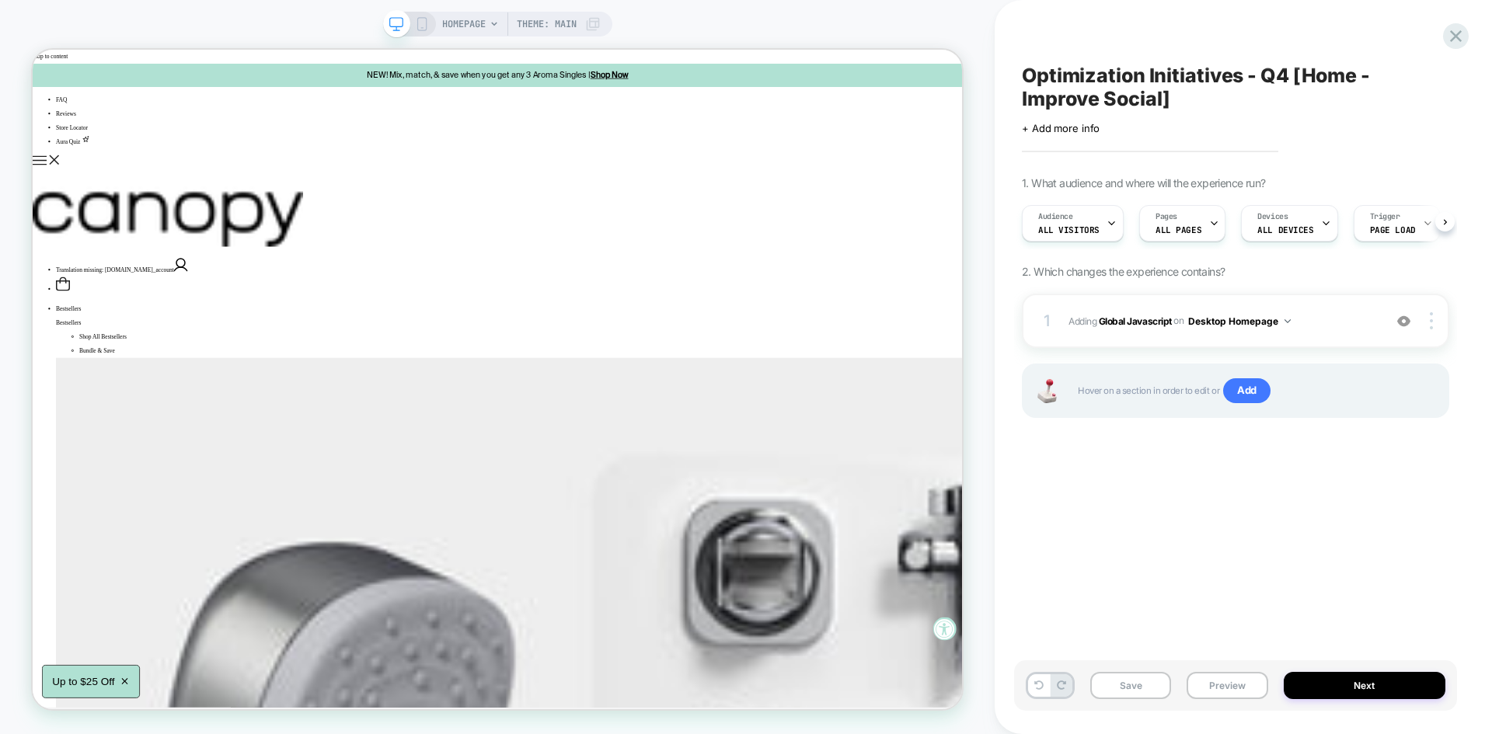
scroll to position [0, 1]
click at [1164, 688] on button "Save" at bounding box center [1130, 685] width 81 height 27
click at [1214, 681] on button "Preview" at bounding box center [1227, 685] width 81 height 27
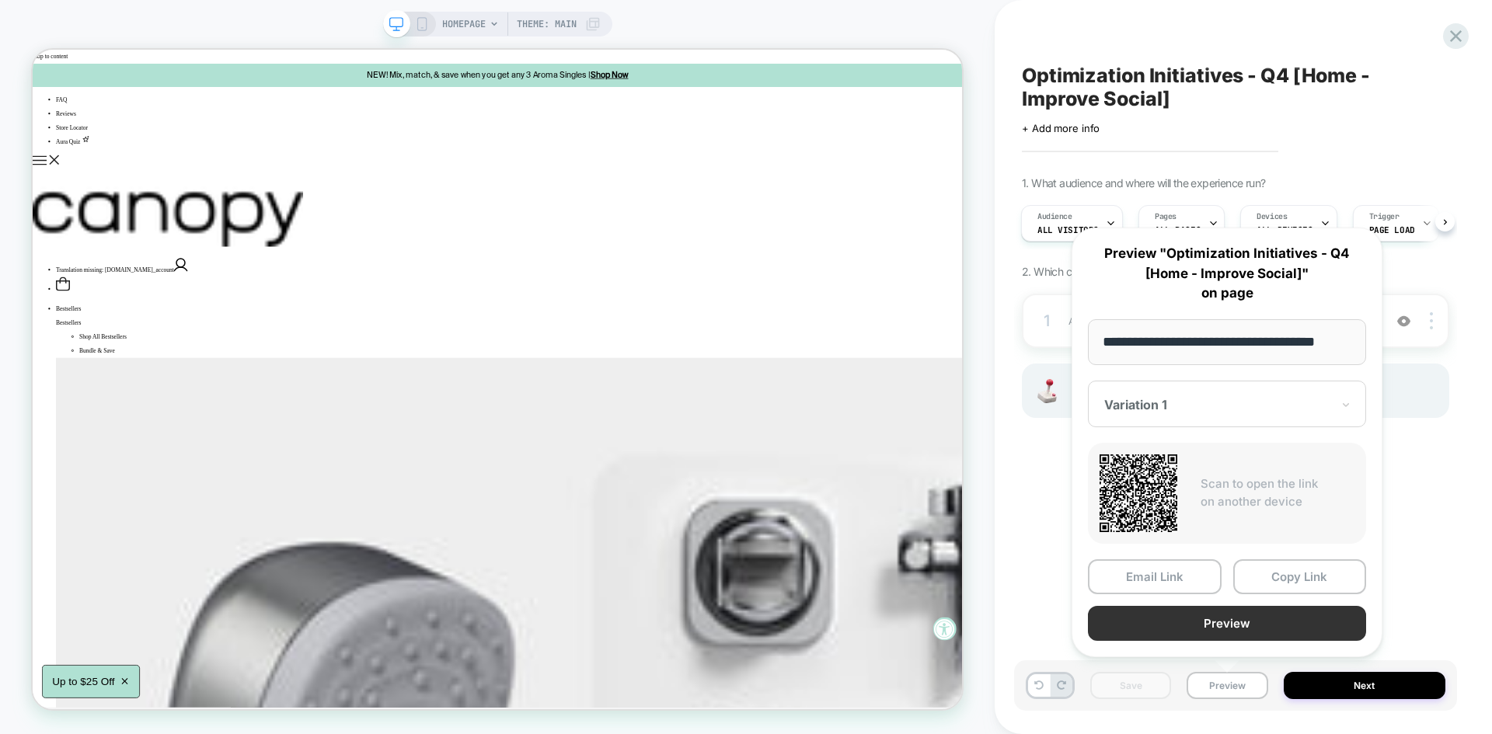
scroll to position [0, 0]
click at [1192, 631] on button "Preview" at bounding box center [1227, 623] width 278 height 35
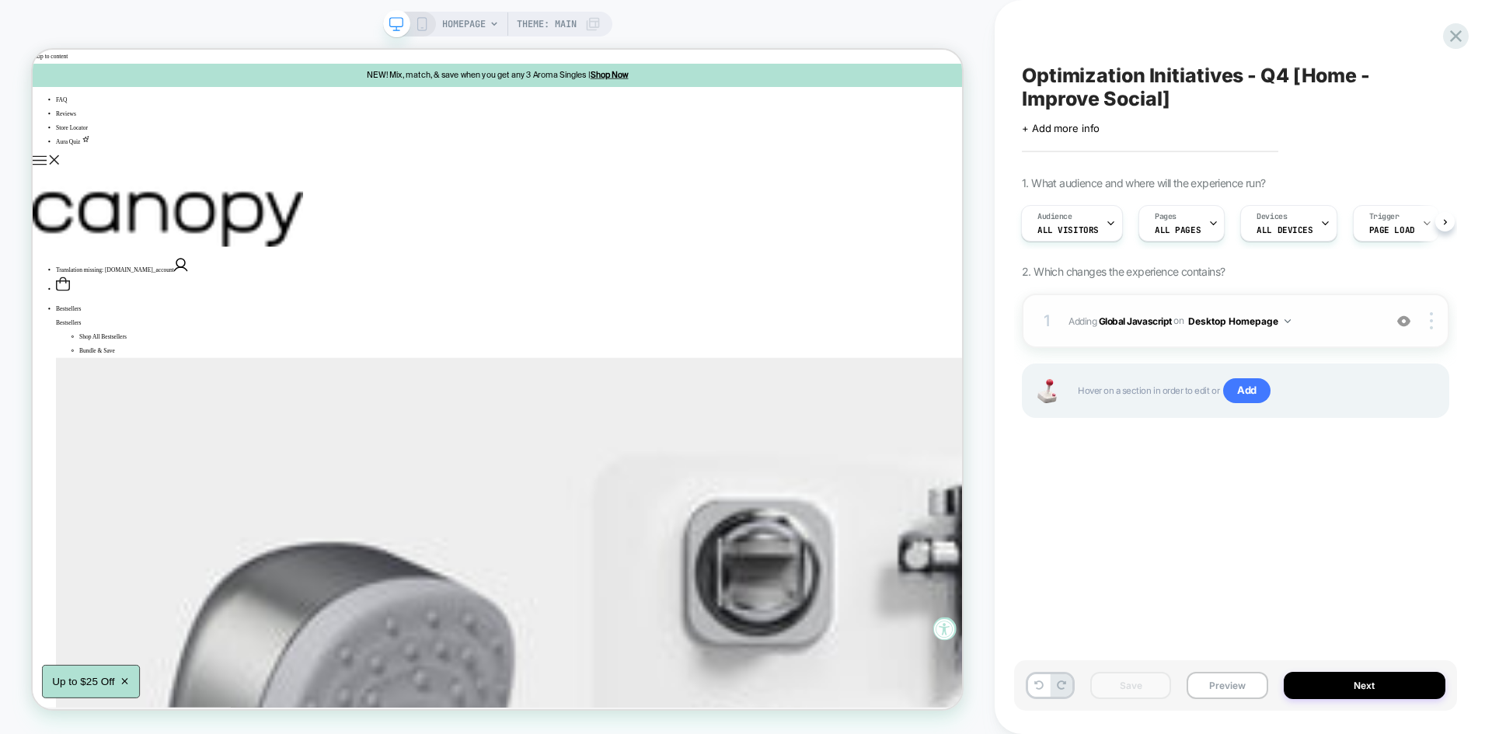
click at [1343, 319] on span "Adding Global Javascript on Desktop Homepage" at bounding box center [1221, 321] width 307 height 19
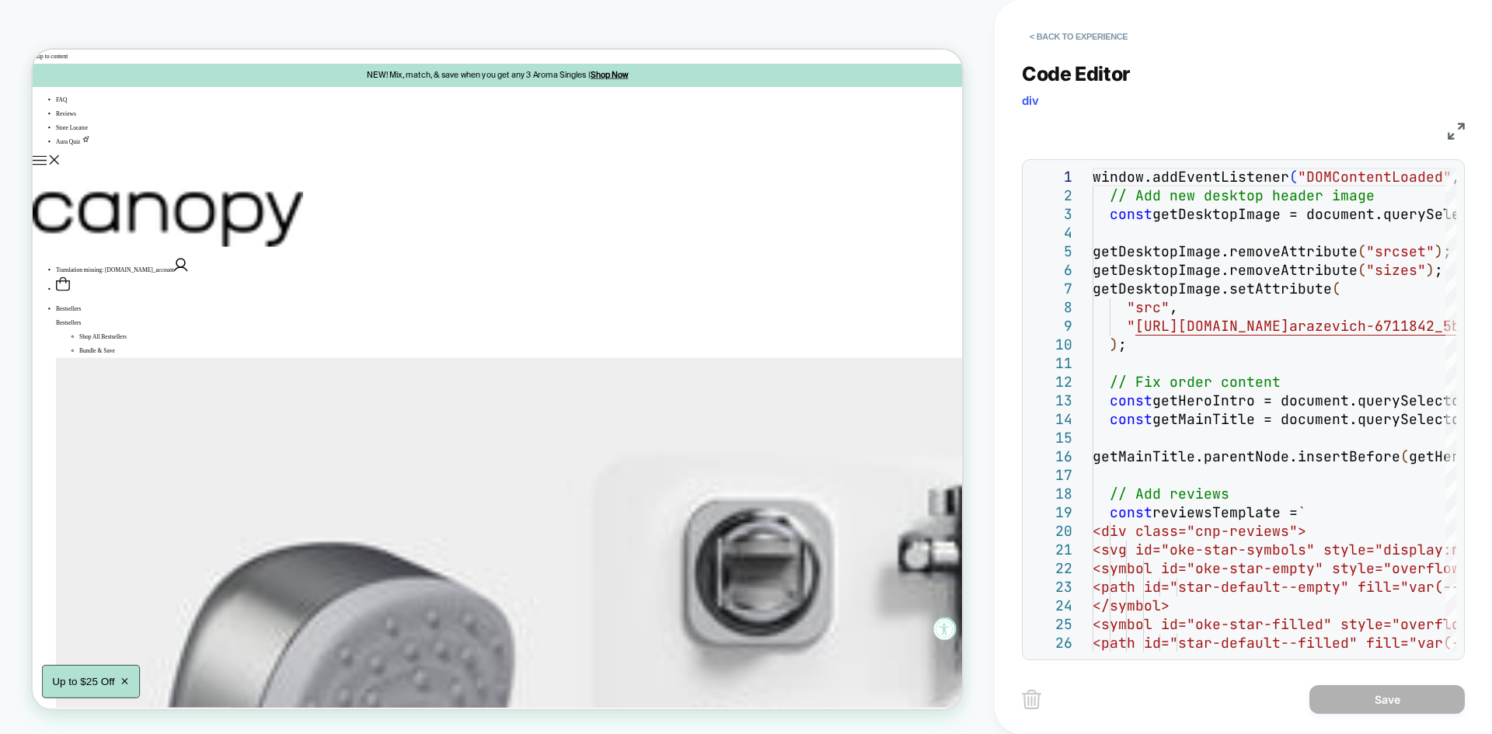
click at [1454, 132] on img at bounding box center [1456, 131] width 17 height 17
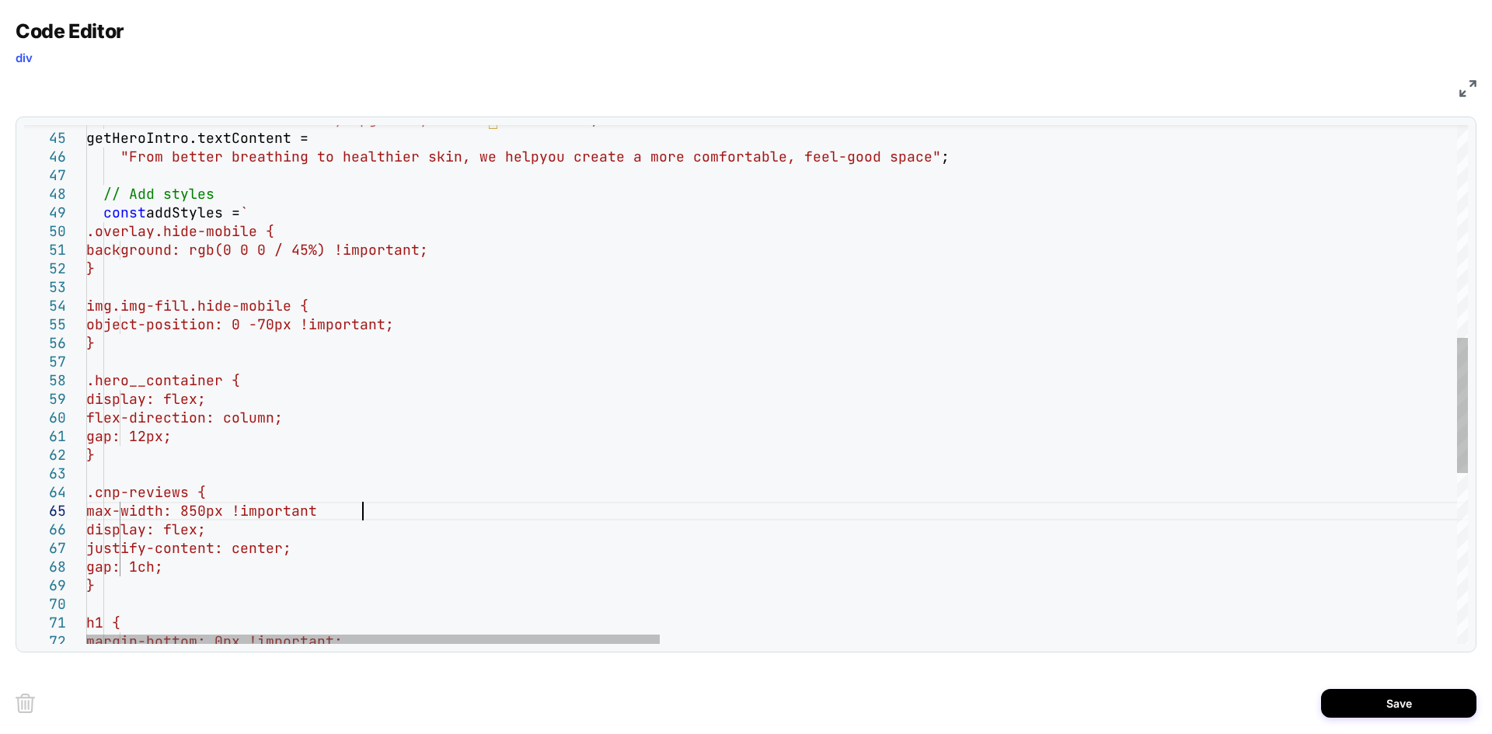
scroll to position [75, 284]
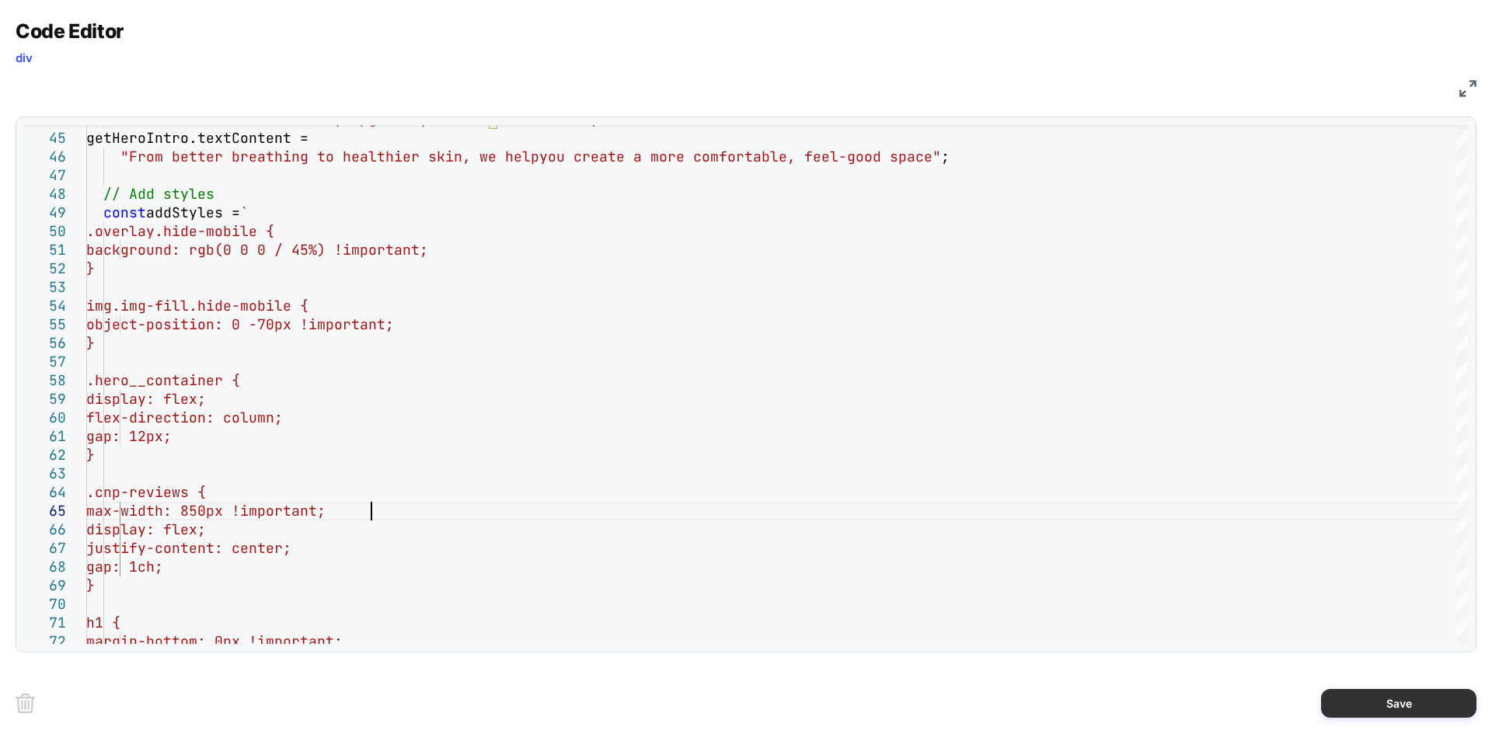
type textarea "**********"
click at [1351, 692] on button "Save" at bounding box center [1398, 703] width 155 height 29
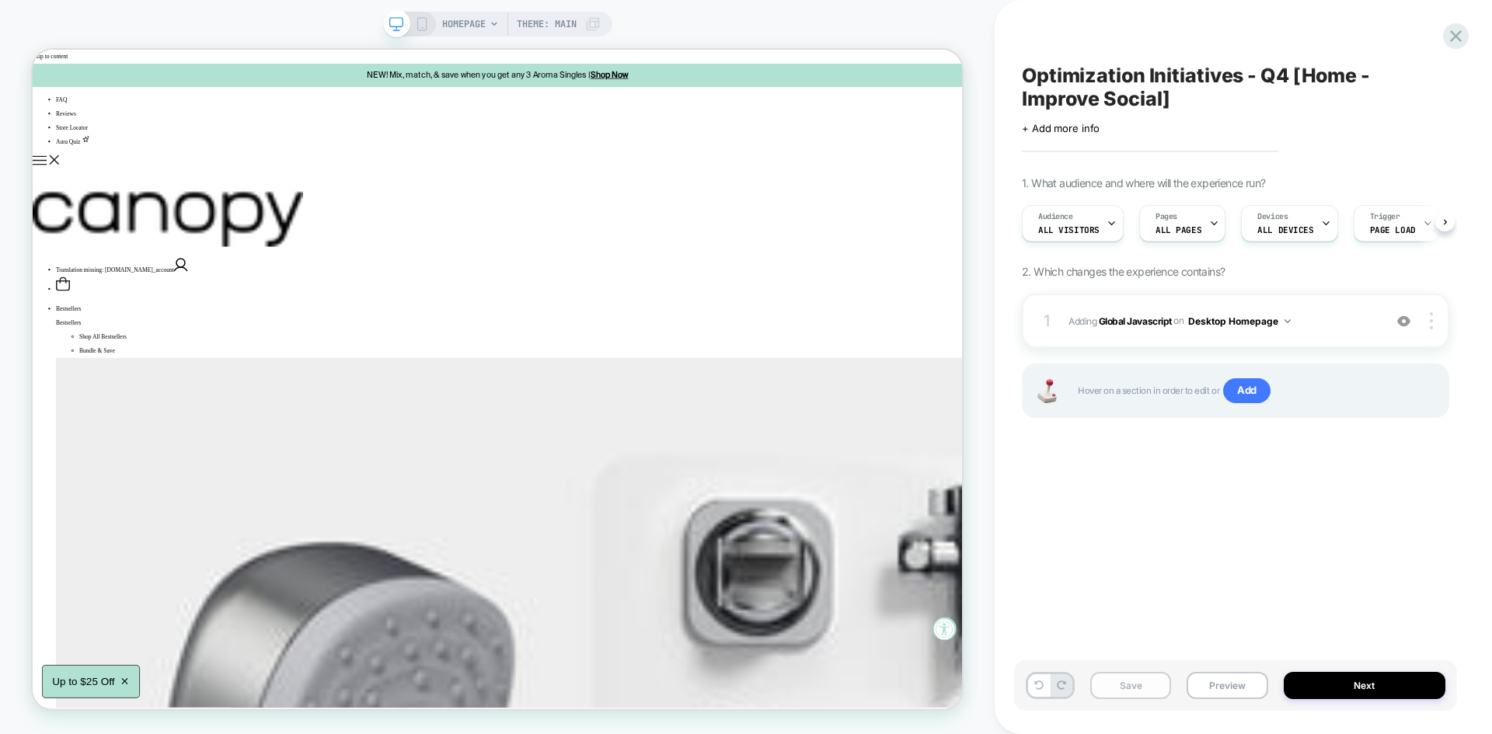
scroll to position [0, 1]
click at [1099, 700] on div "Save Preview Next" at bounding box center [1235, 685] width 443 height 51
click at [1121, 687] on button "Save" at bounding box center [1130, 685] width 81 height 27
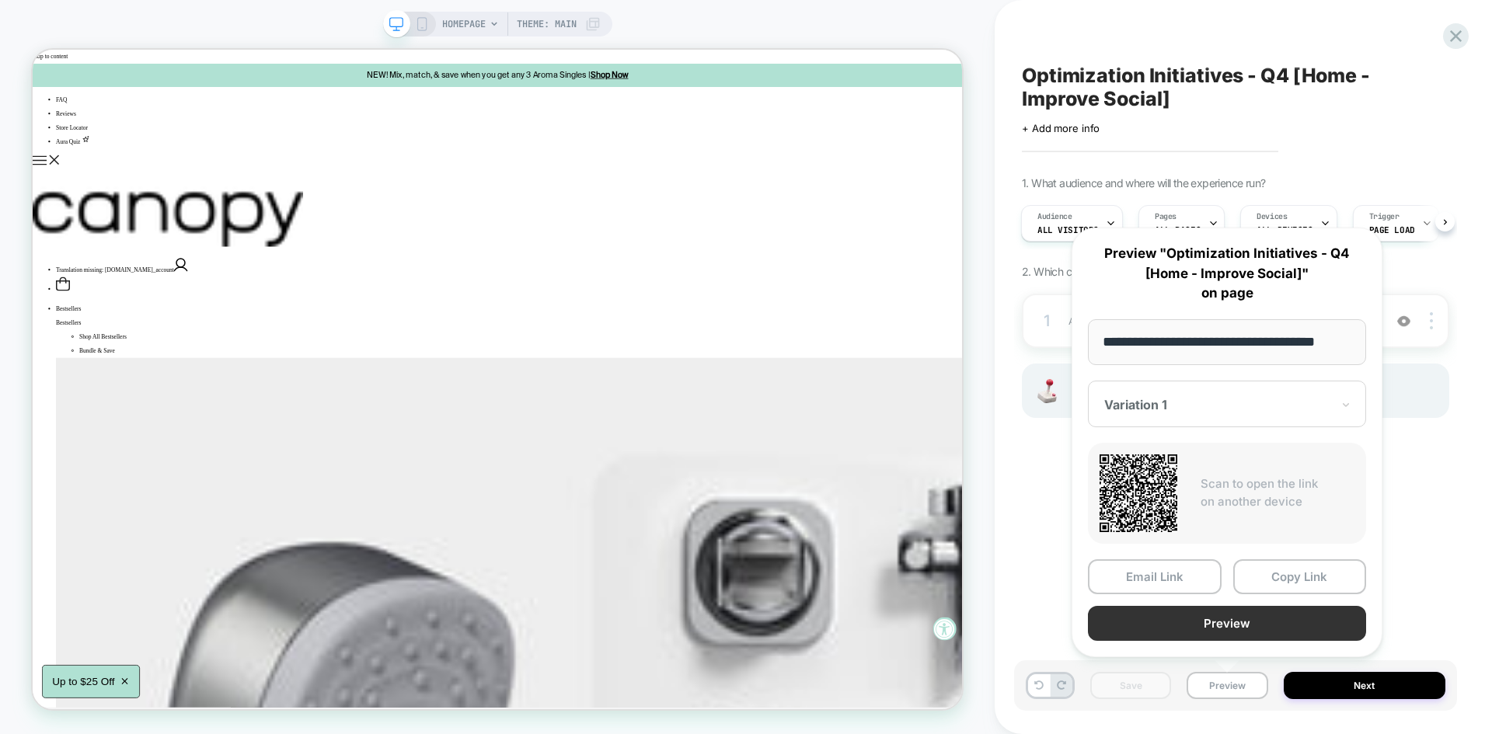
click at [1180, 617] on button "Preview" at bounding box center [1227, 623] width 278 height 35
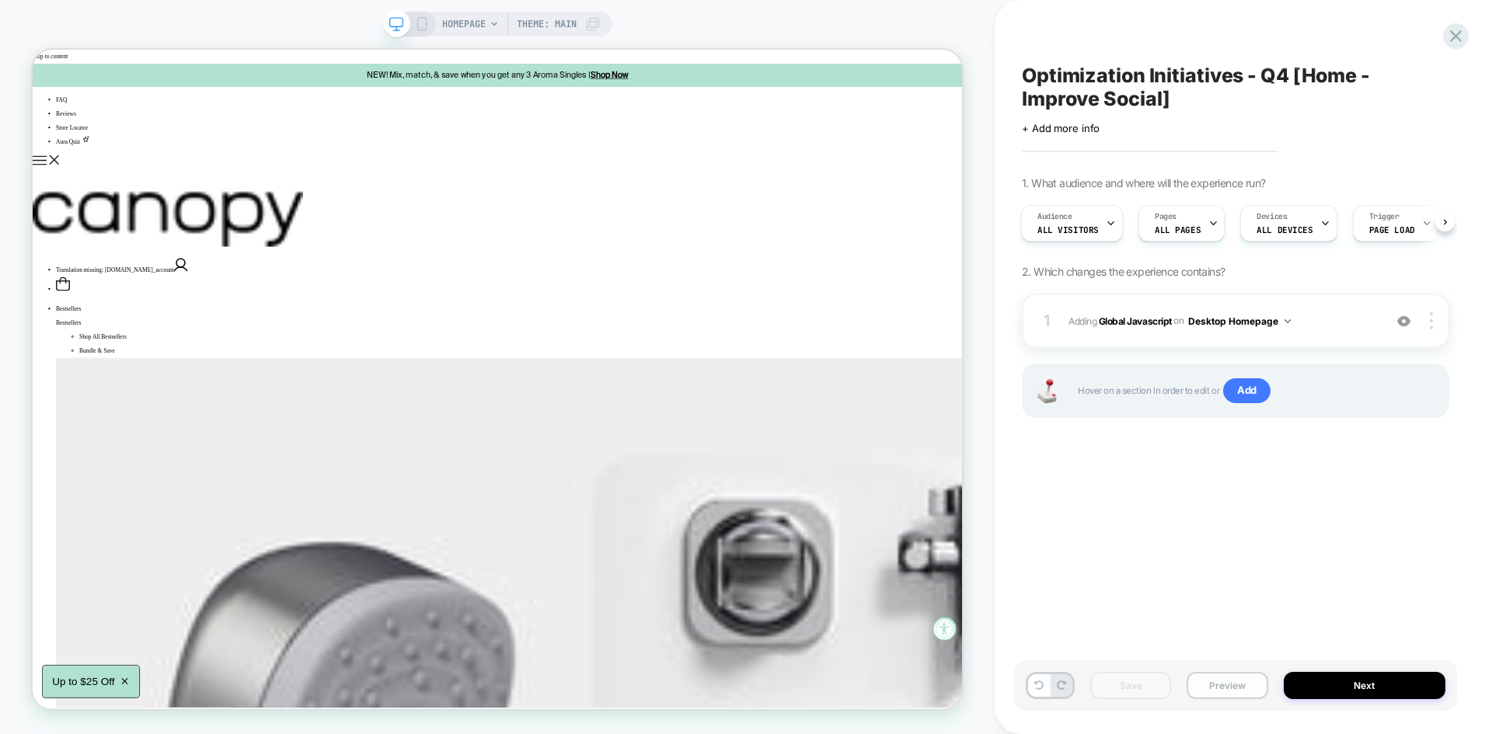
click at [1230, 677] on button "Preview" at bounding box center [1227, 685] width 81 height 27
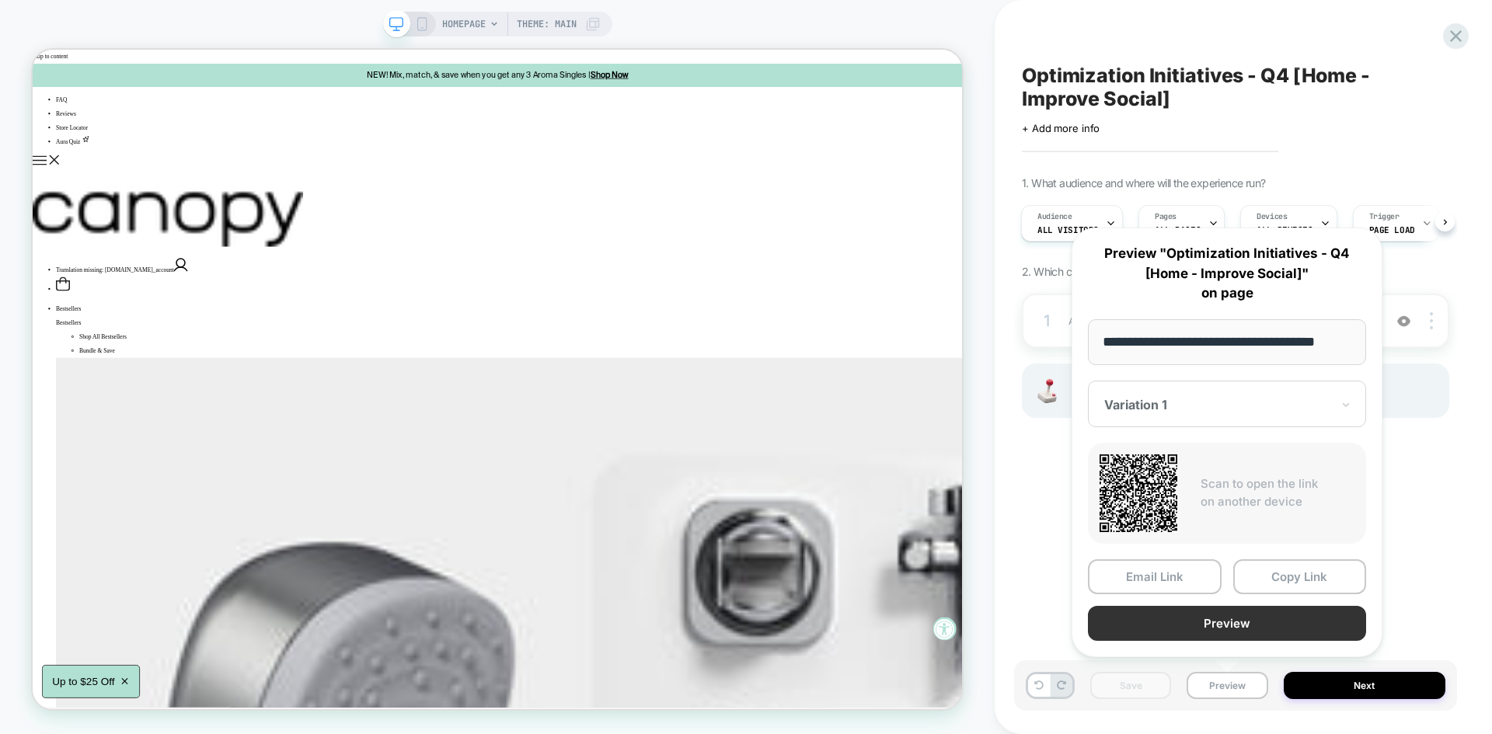
click at [1187, 629] on button "Preview" at bounding box center [1227, 623] width 278 height 35
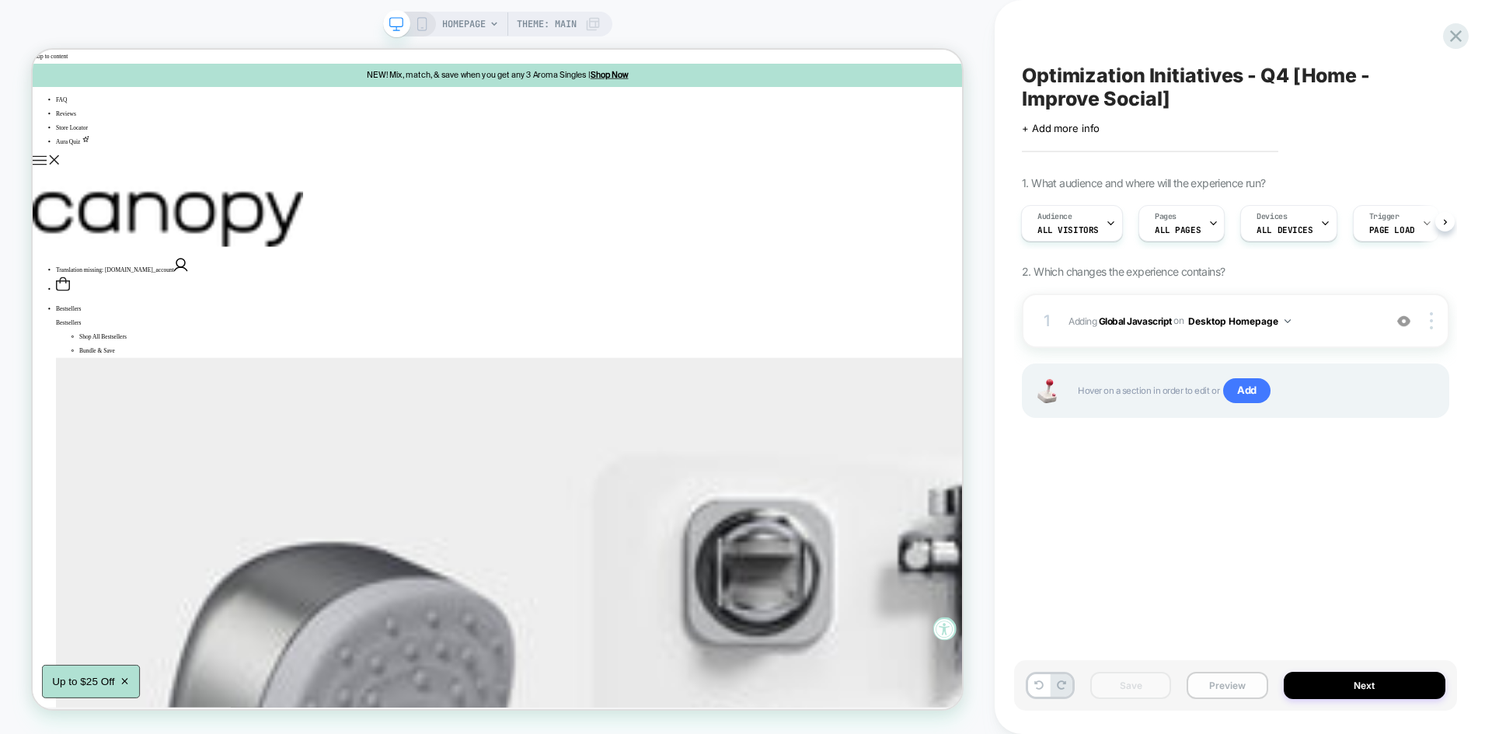
click at [1235, 677] on button "Preview" at bounding box center [1227, 685] width 81 height 27
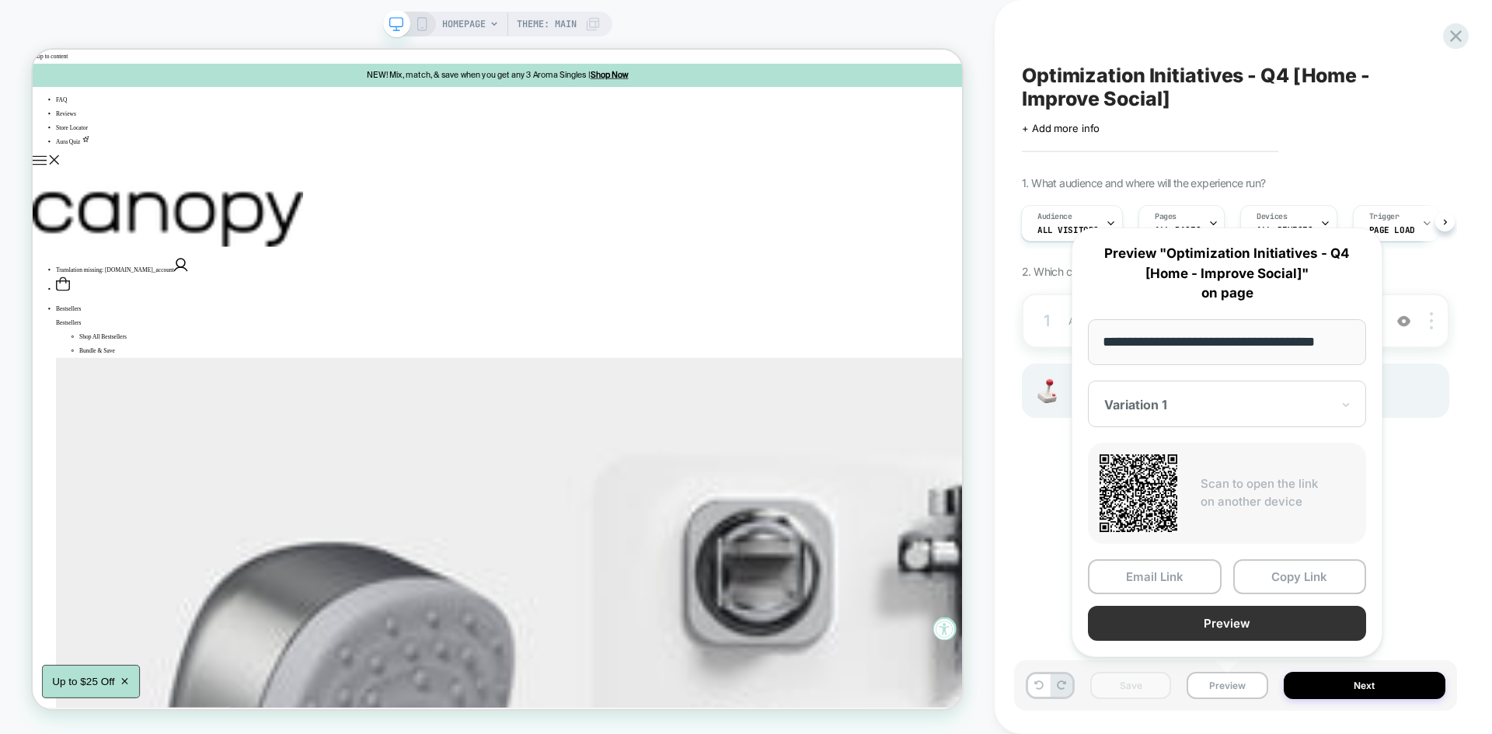
click at [1156, 629] on button "Preview" at bounding box center [1227, 623] width 278 height 35
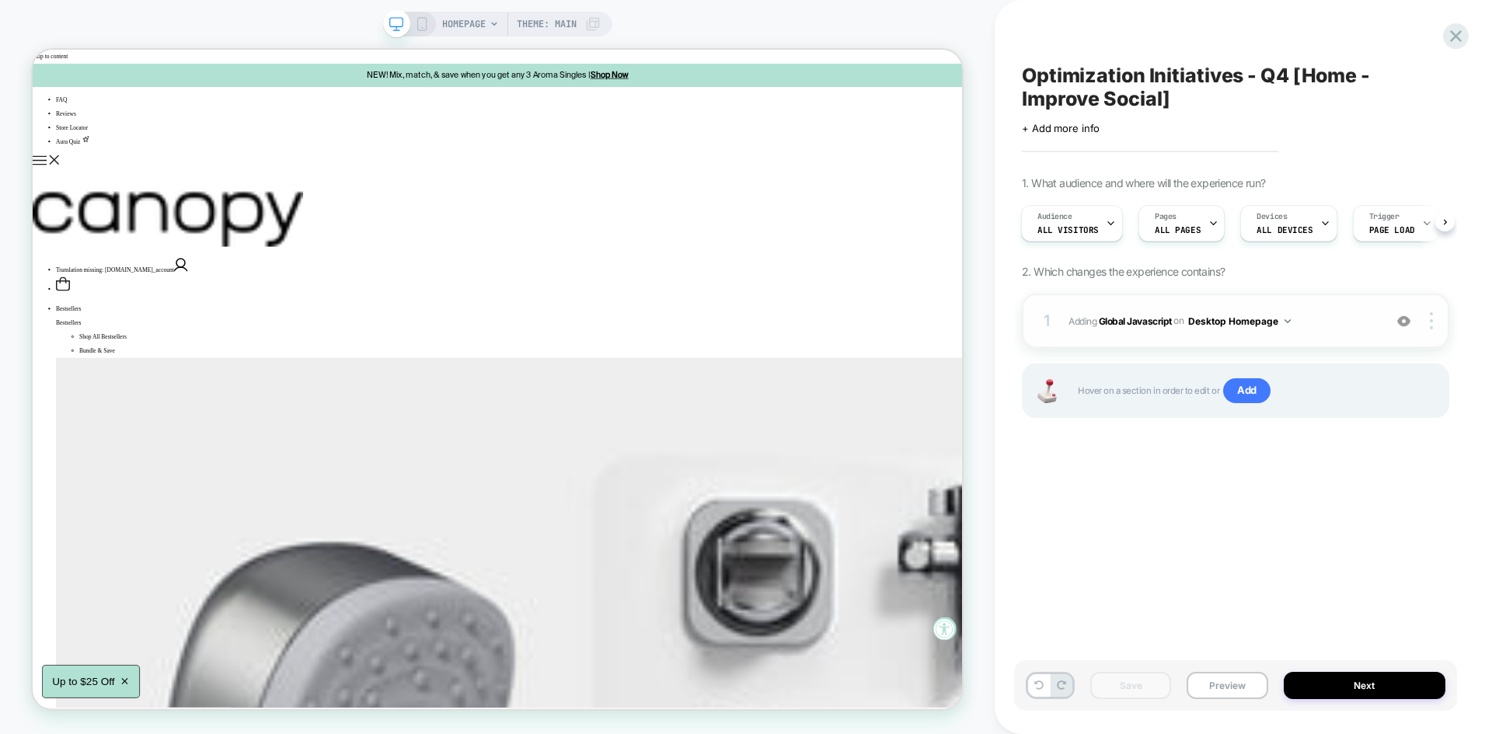
click at [1334, 318] on span "Adding Global Javascript on Desktop Homepage" at bounding box center [1221, 321] width 307 height 19
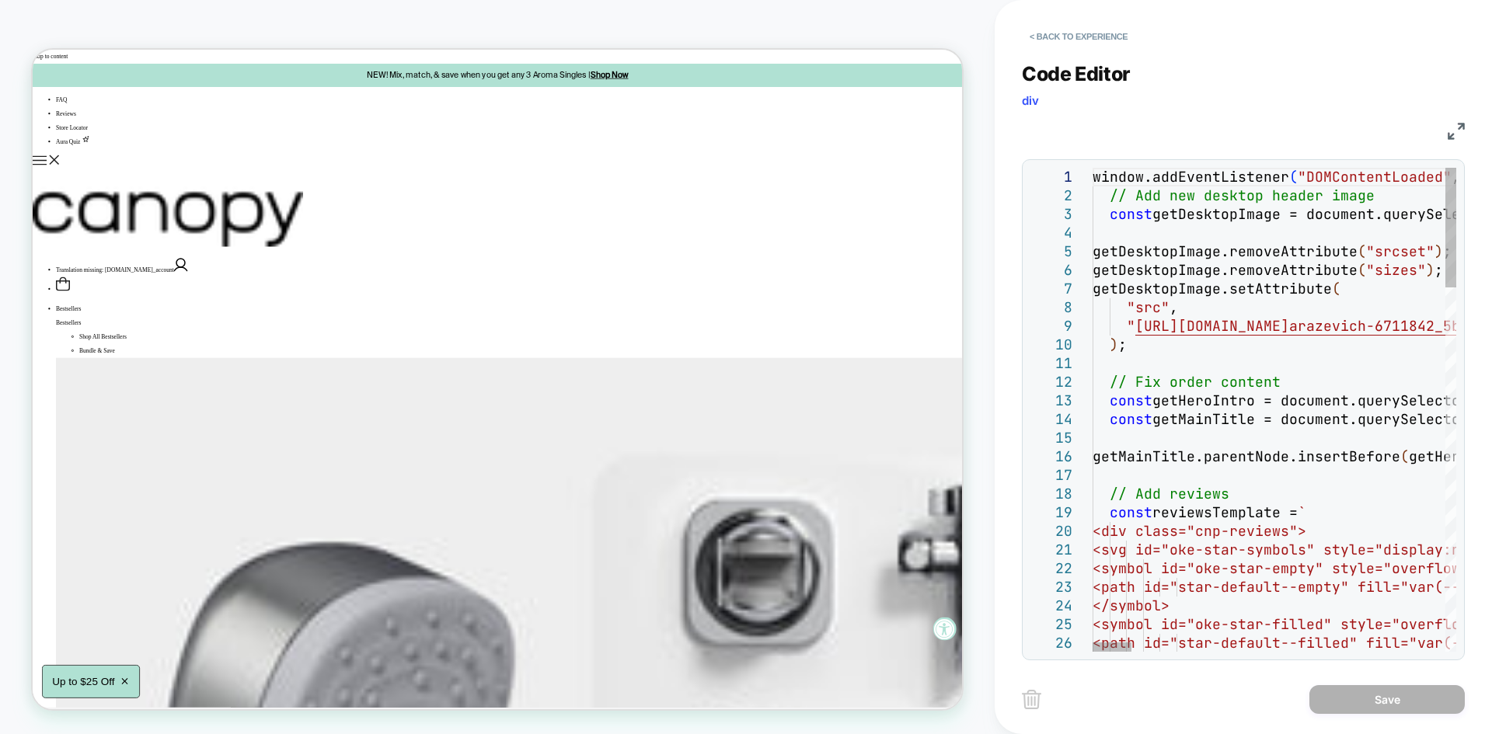
click at [1460, 130] on img at bounding box center [1456, 131] width 17 height 17
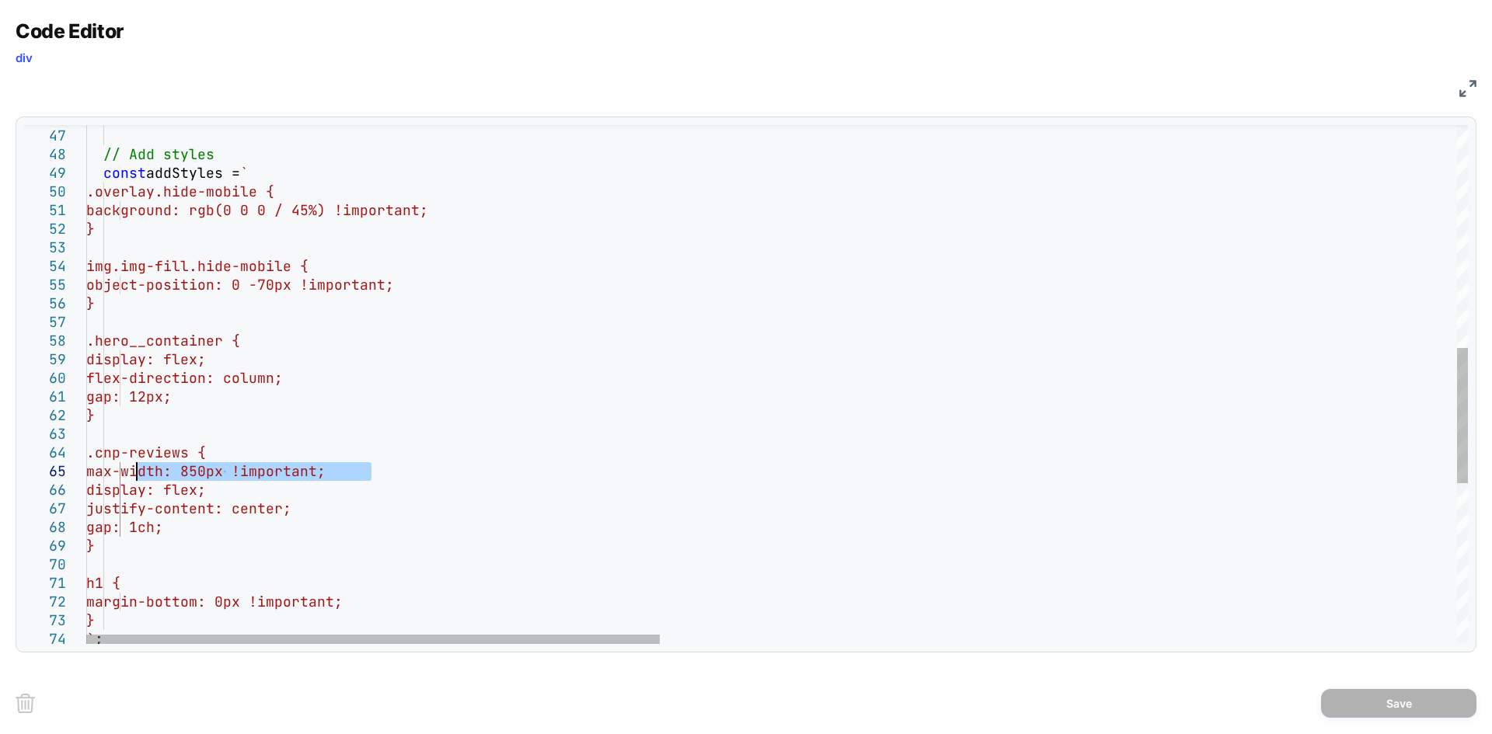
drag, startPoint x: 384, startPoint y: 469, endPoint x: 135, endPoint y: 468, distance: 248.7
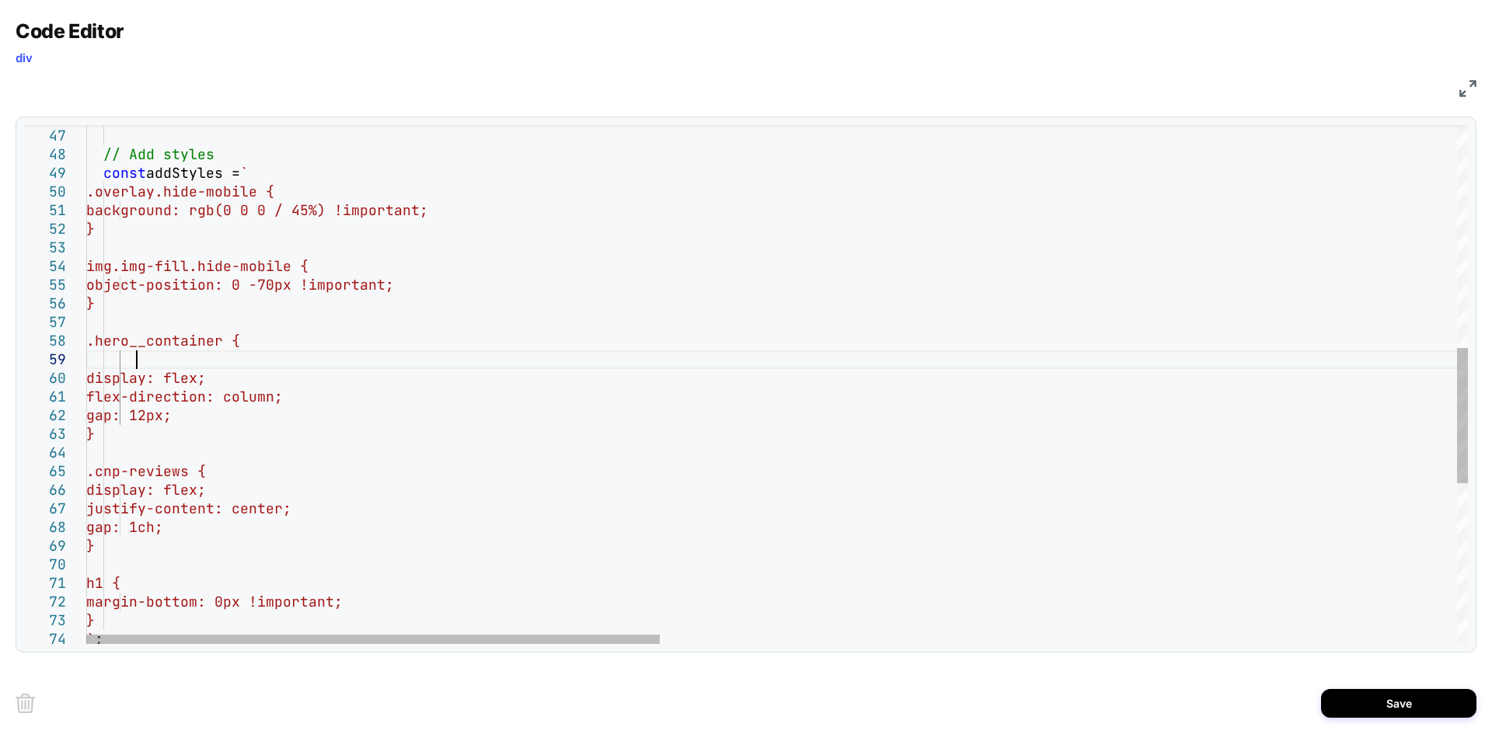
scroll to position [149, 49]
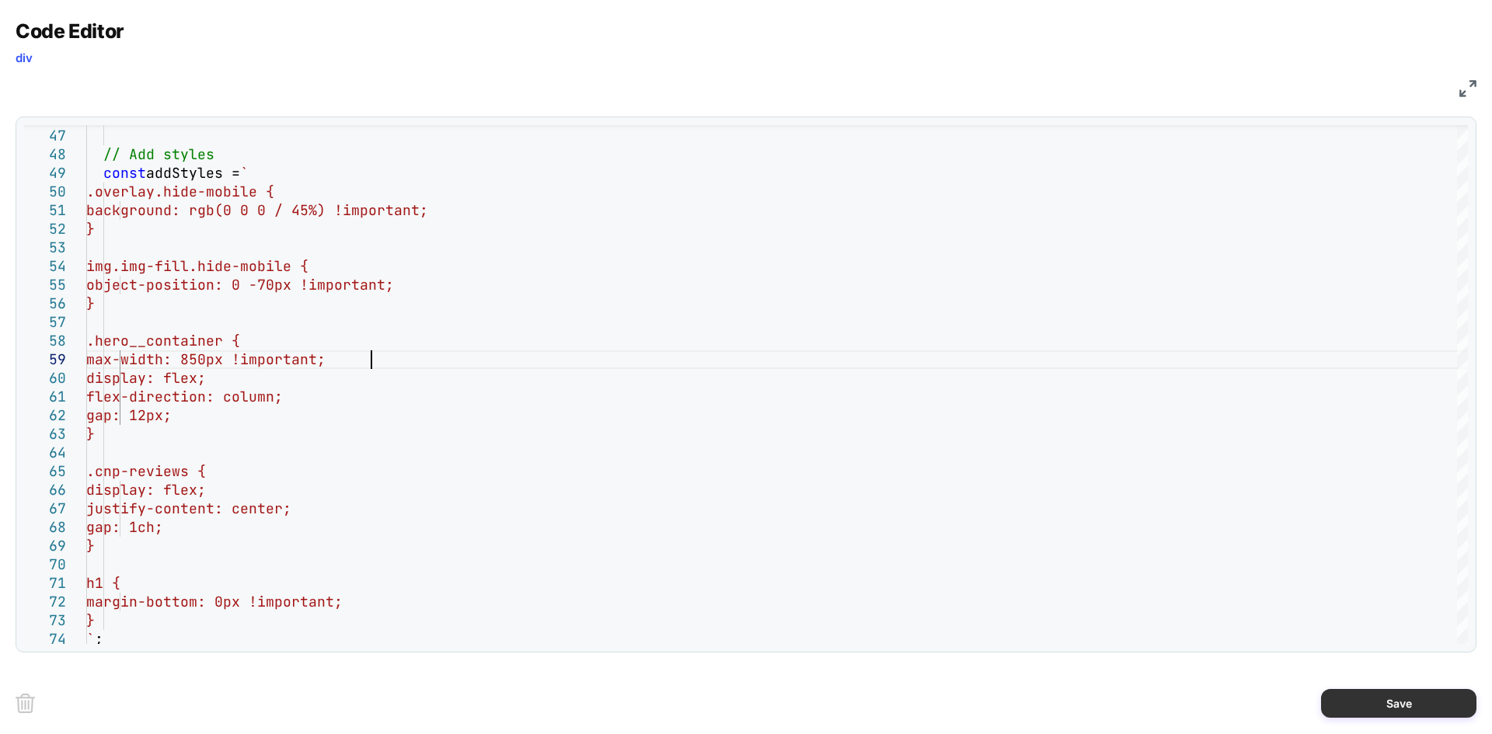
type textarea "**********"
click at [1369, 712] on button "Save" at bounding box center [1398, 703] width 155 height 29
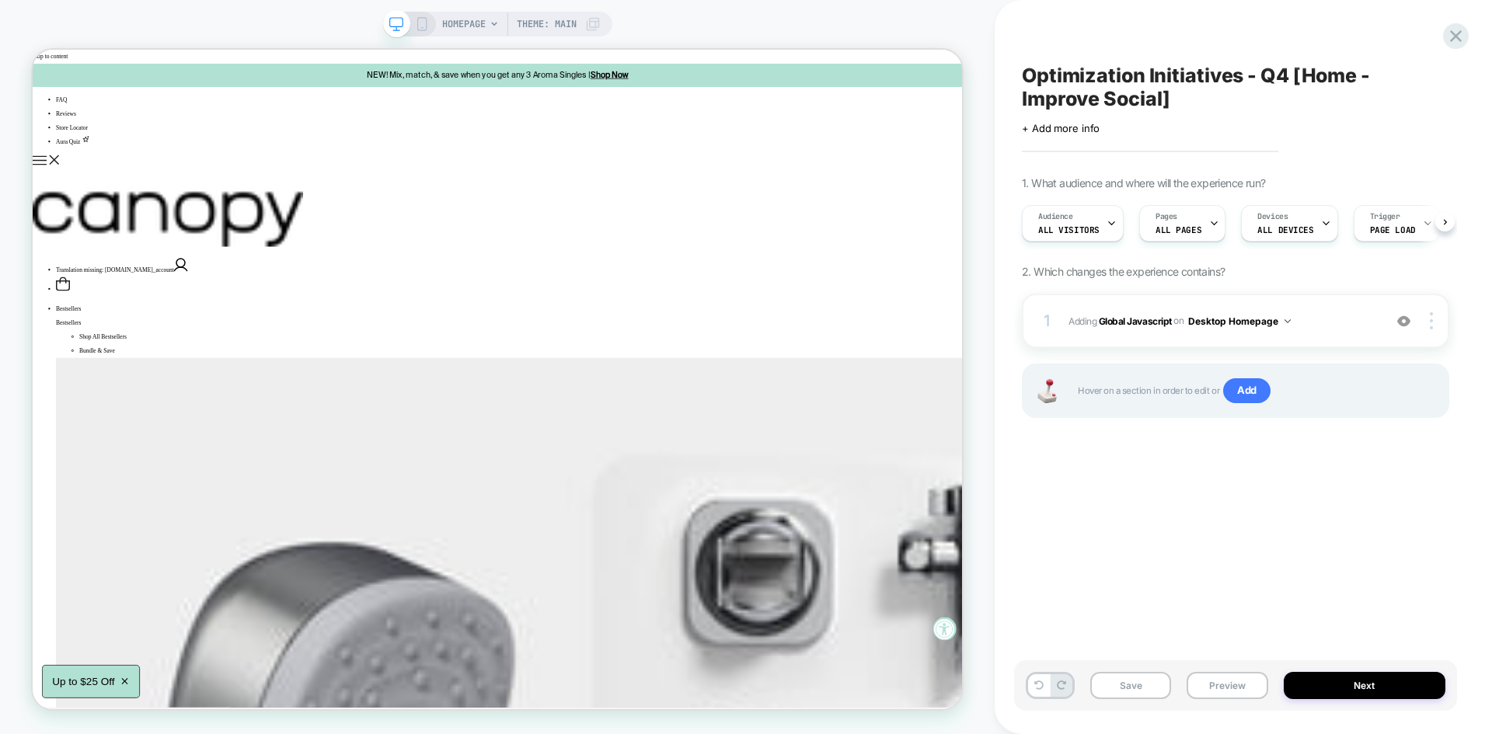
scroll to position [0, 1]
click at [1158, 682] on button "Save" at bounding box center [1130, 685] width 81 height 27
click at [1230, 681] on button "Preview" at bounding box center [1227, 685] width 81 height 27
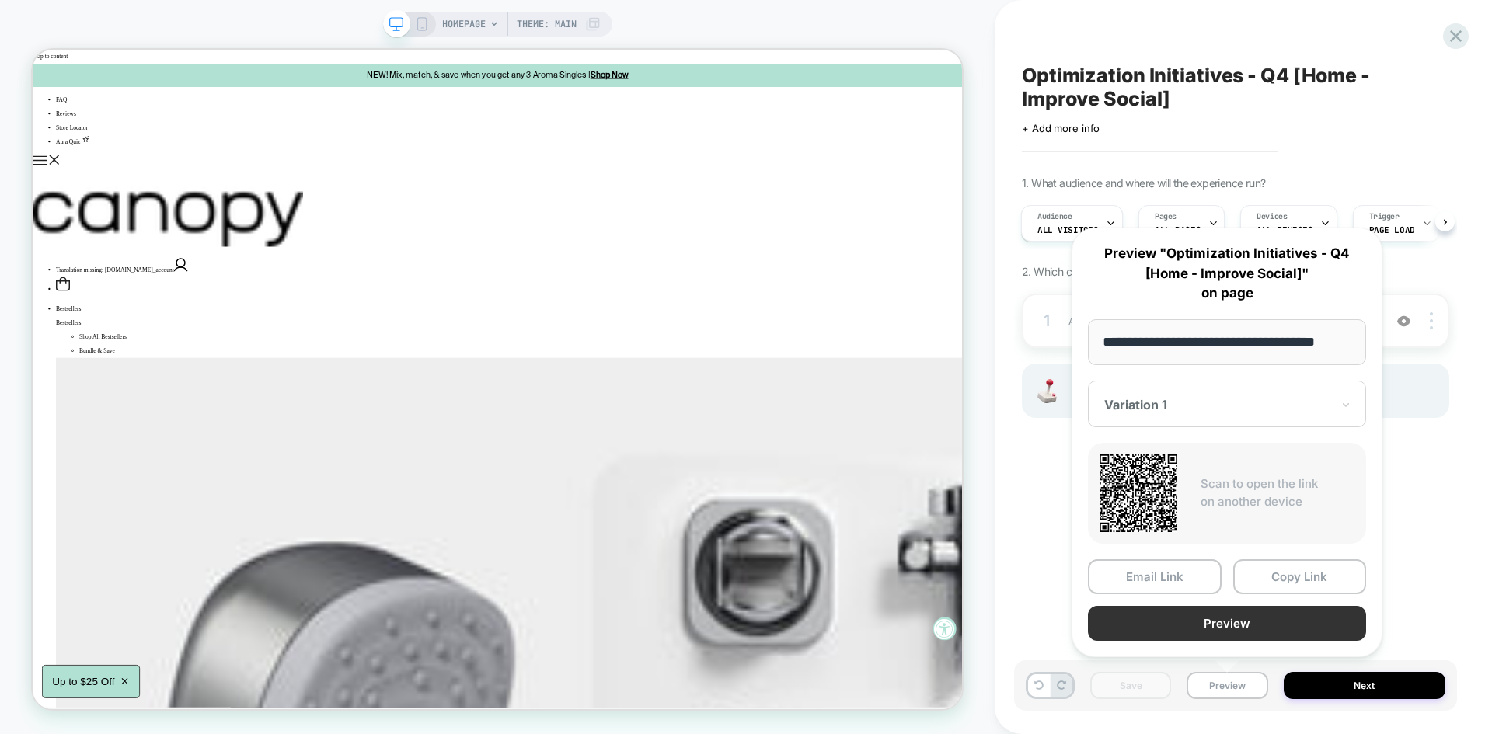
scroll to position [0, 0]
click at [1206, 634] on button "Preview" at bounding box center [1227, 623] width 278 height 35
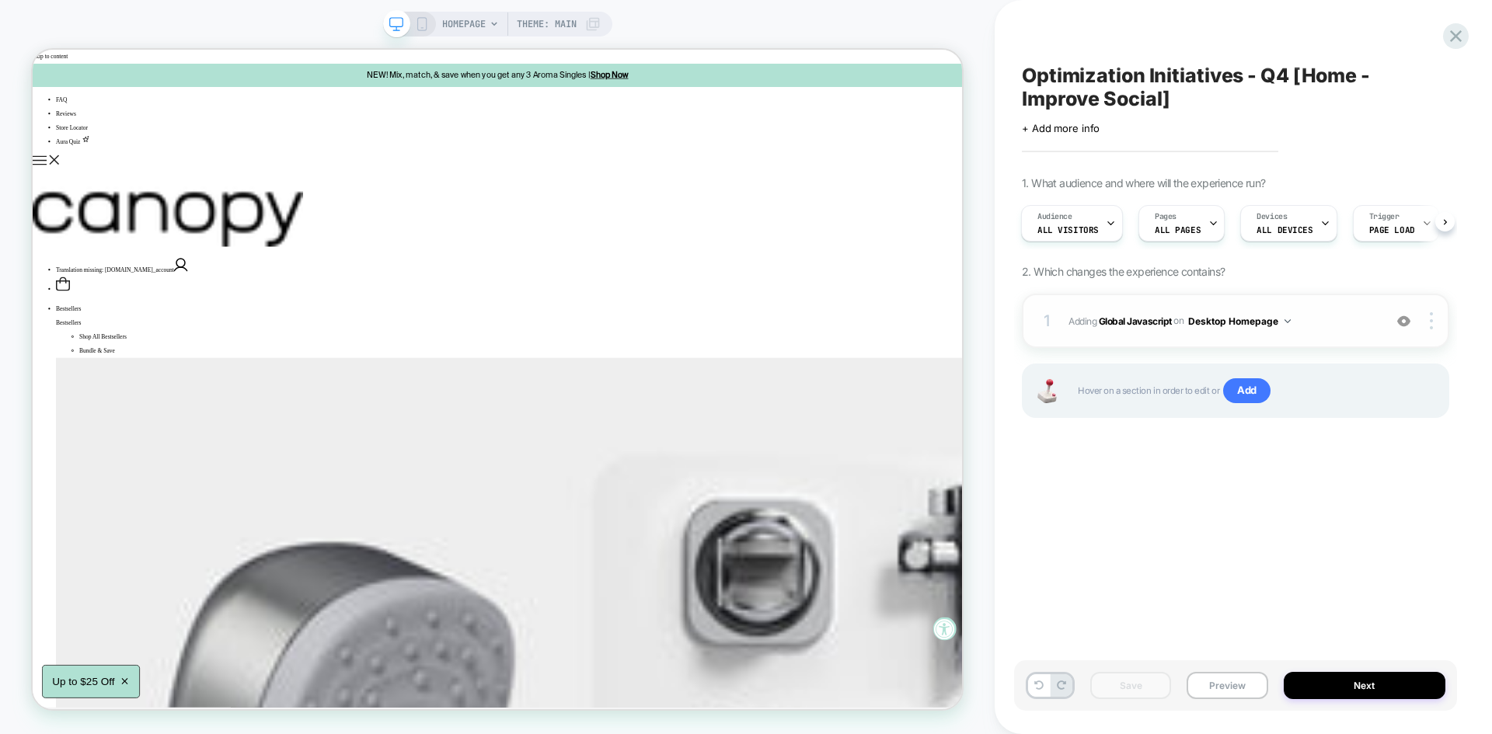
click at [1305, 313] on span "Adding Global Javascript on Desktop Homepage" at bounding box center [1221, 321] width 307 height 19
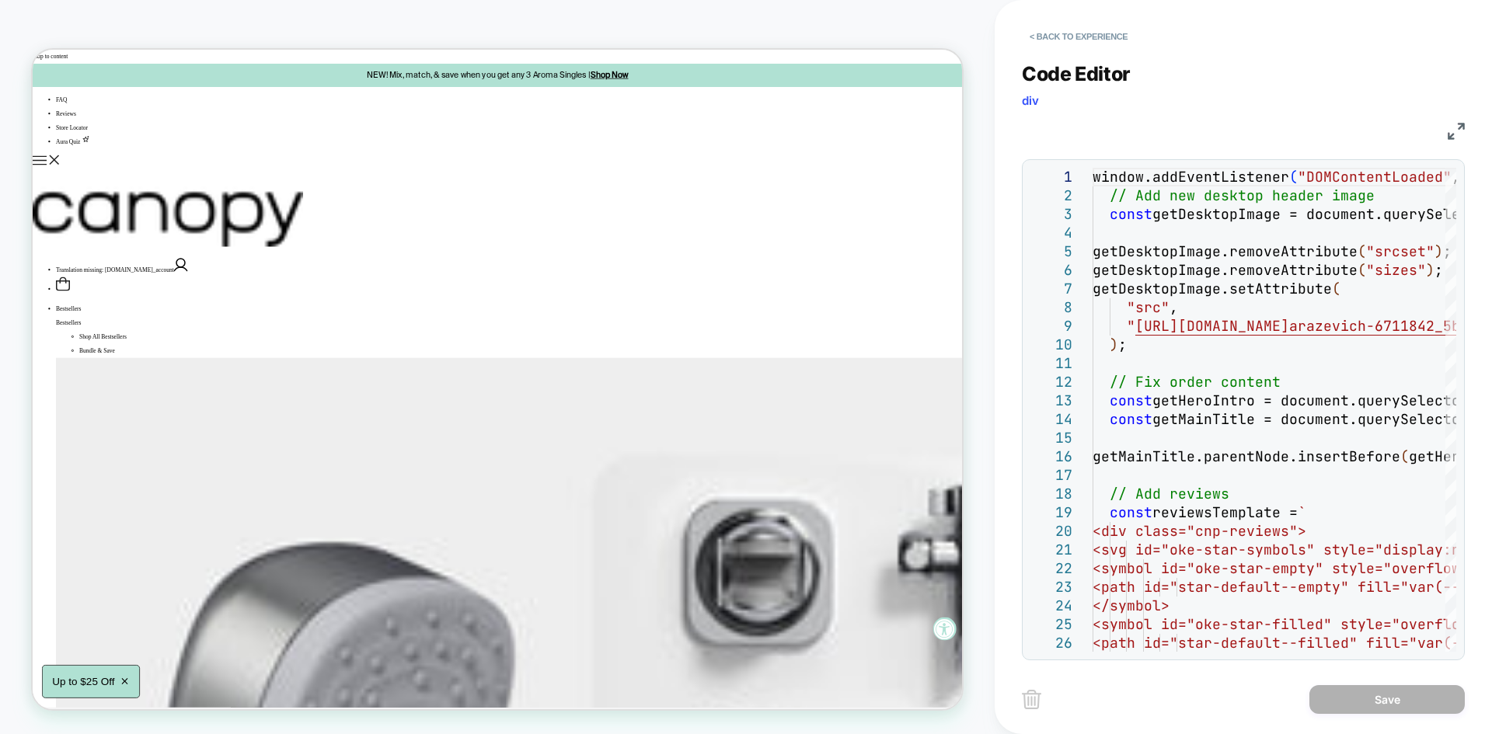
click at [1452, 136] on img at bounding box center [1456, 131] width 17 height 17
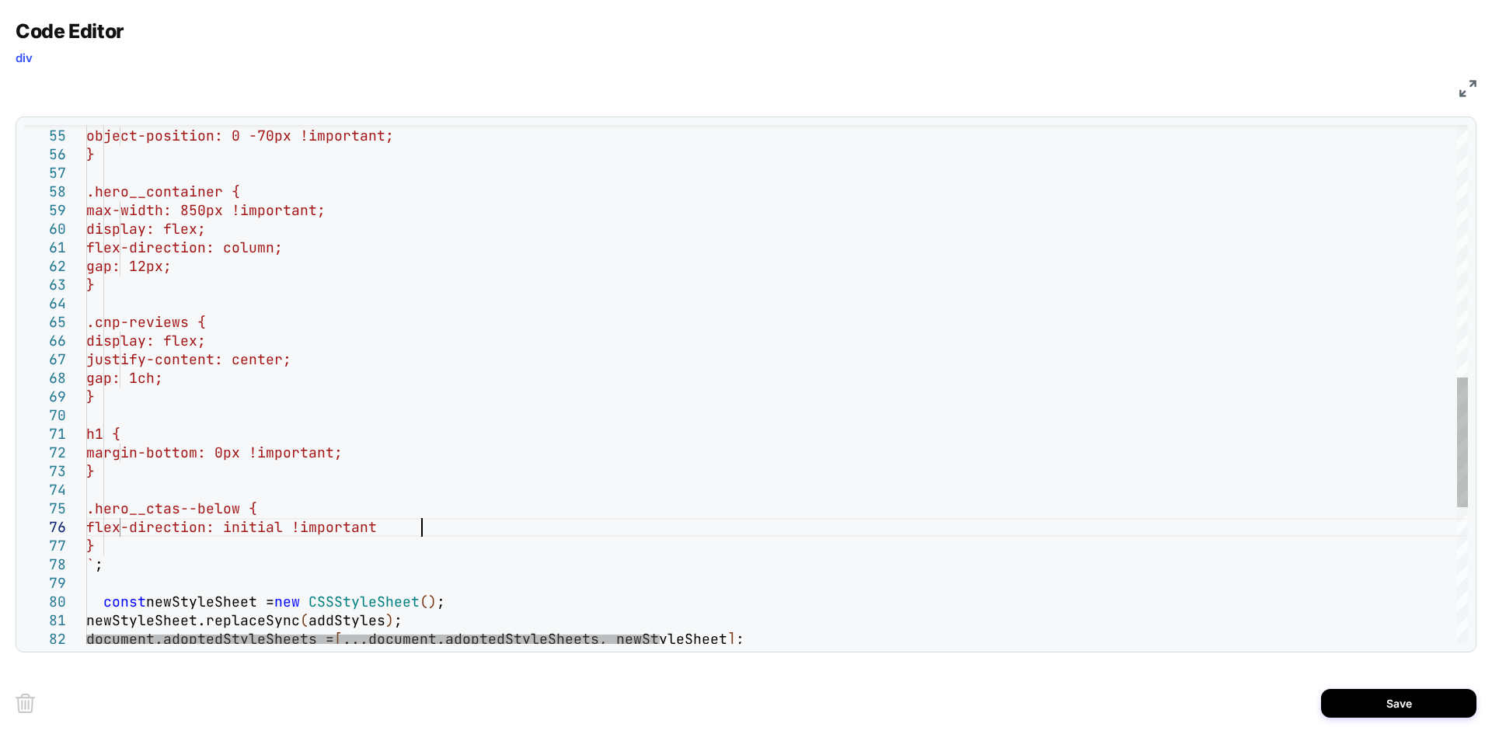
scroll to position [93, 343]
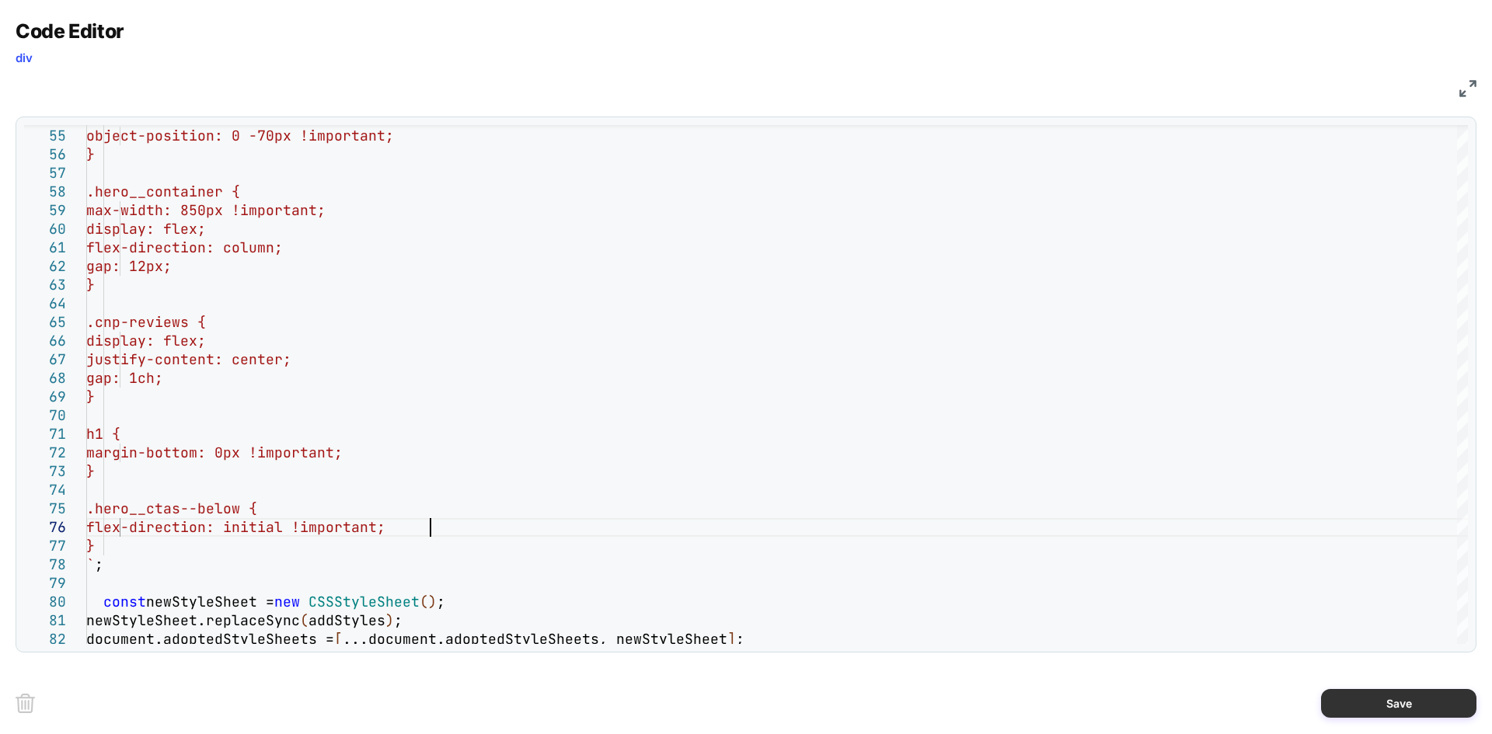
type textarea "**********"
click at [1360, 702] on button "Save" at bounding box center [1398, 703] width 155 height 29
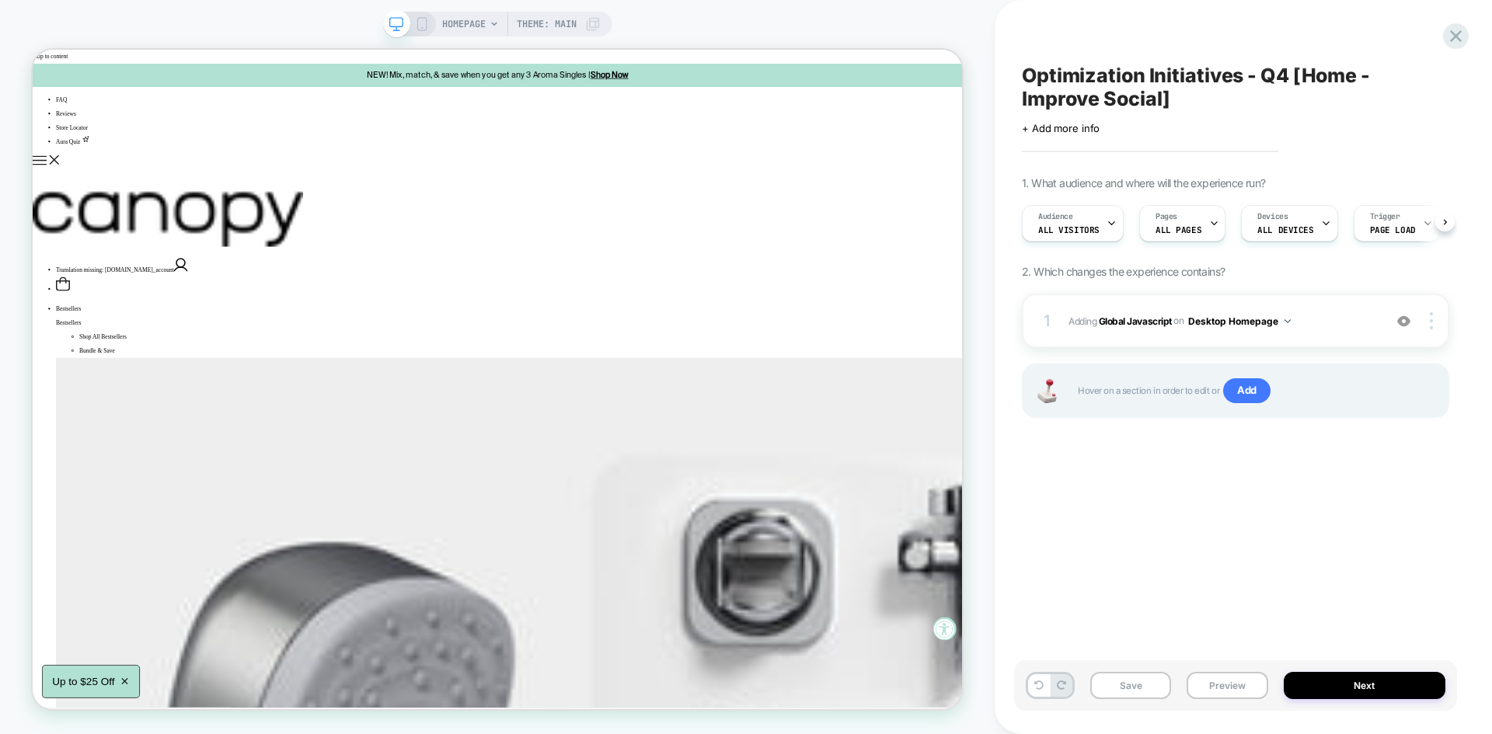
scroll to position [0, 1]
click at [1110, 675] on button "Save" at bounding box center [1130, 685] width 81 height 27
click at [1221, 690] on button "Preview" at bounding box center [1227, 685] width 81 height 27
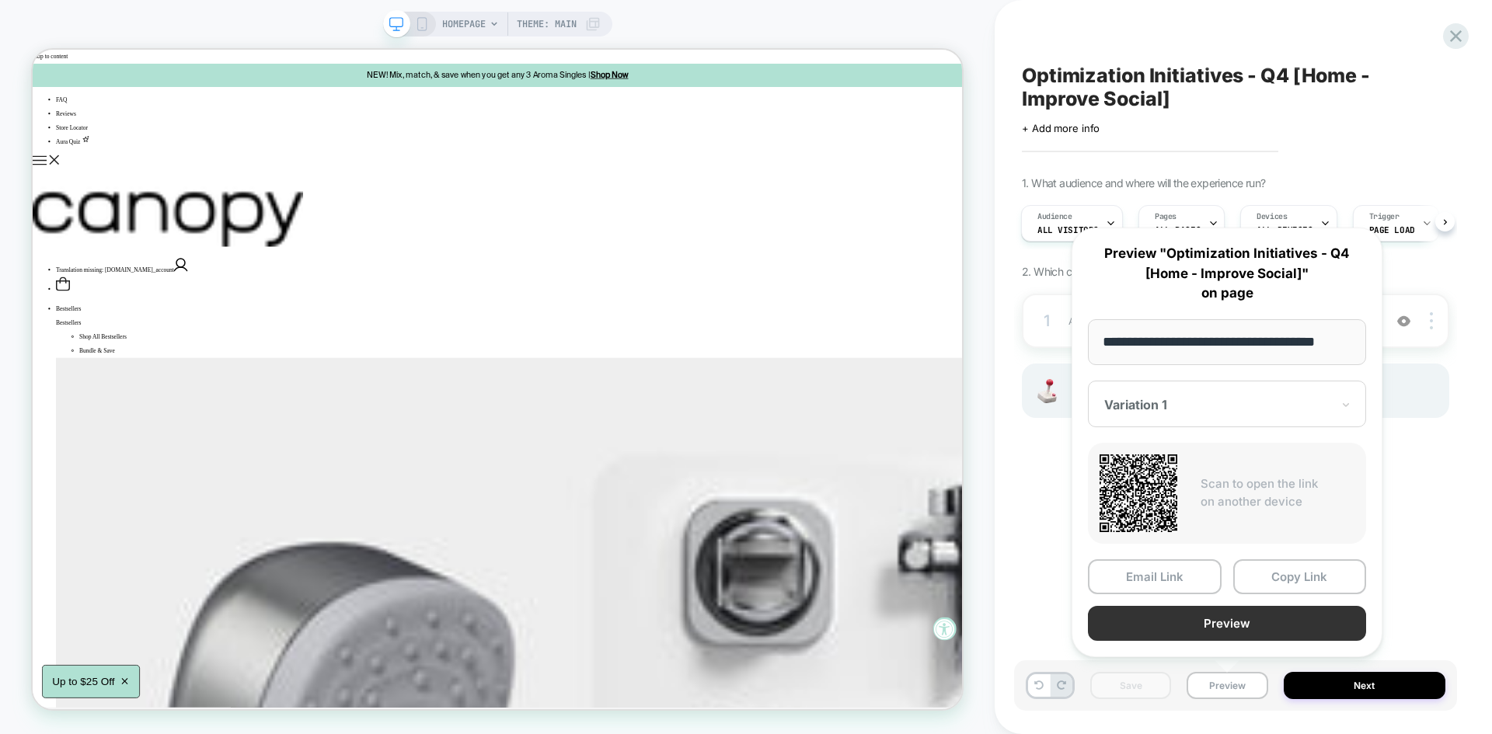
scroll to position [0, 0]
click at [1197, 616] on button "Preview" at bounding box center [1227, 623] width 278 height 35
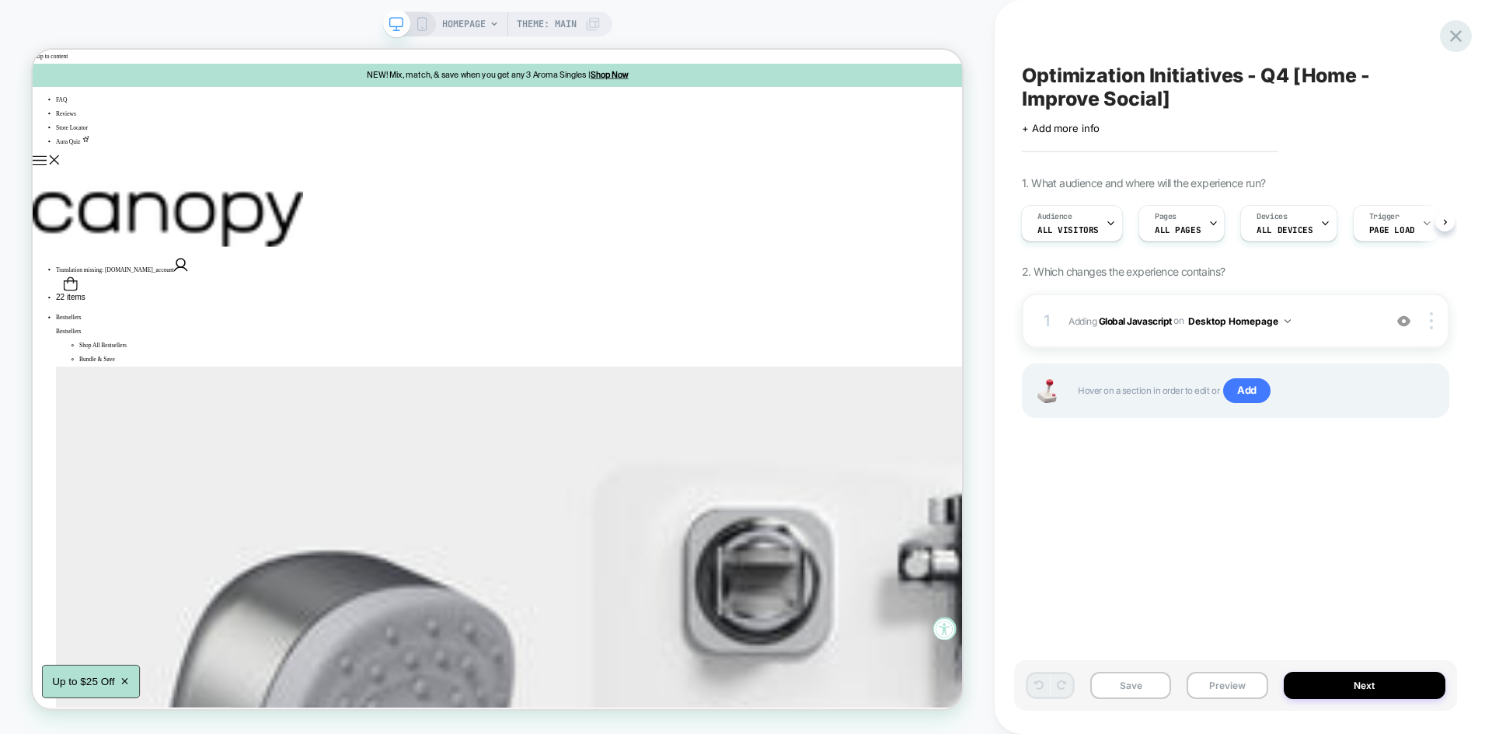
click at [1457, 39] on icon at bounding box center [1455, 36] width 21 height 21
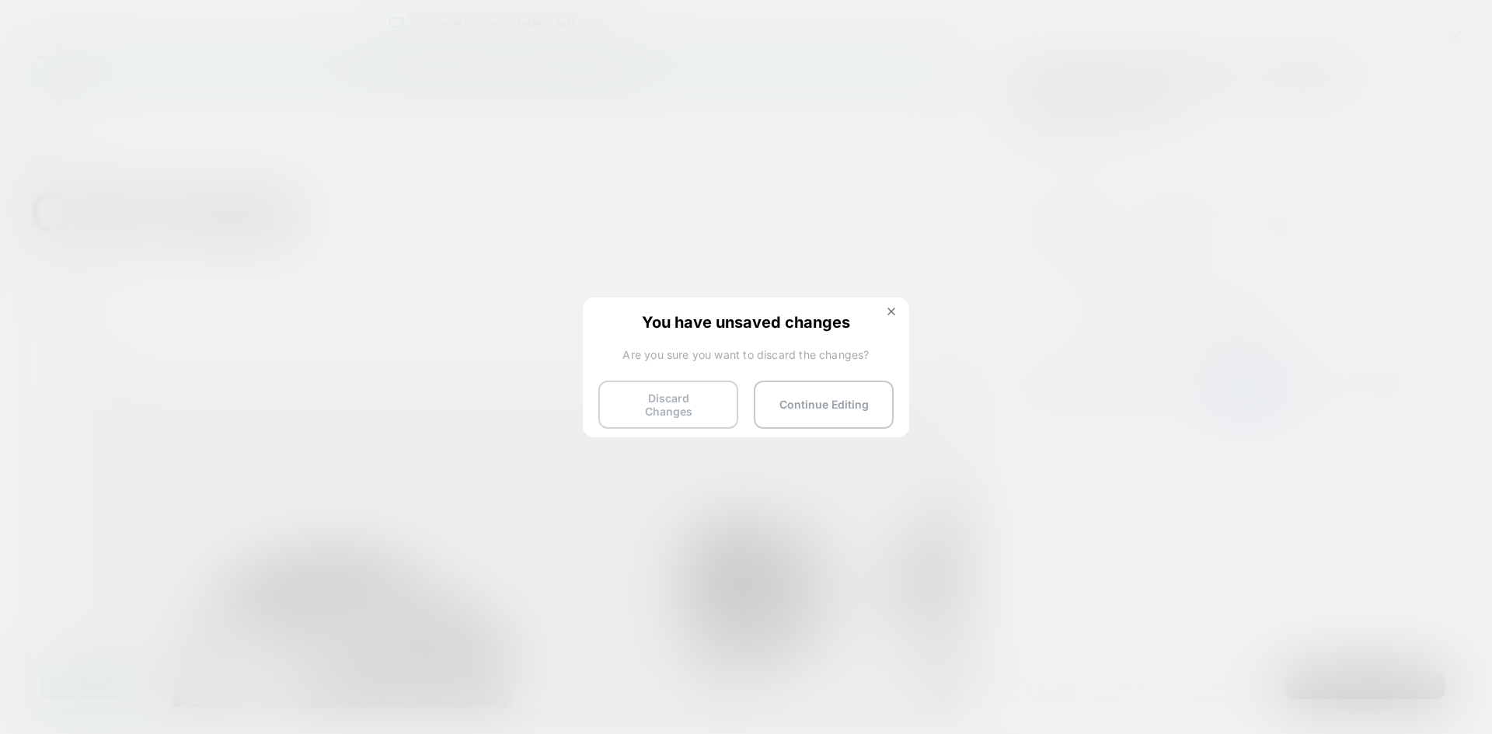
click at [684, 407] on button "Discard Changes" at bounding box center [668, 405] width 140 height 48
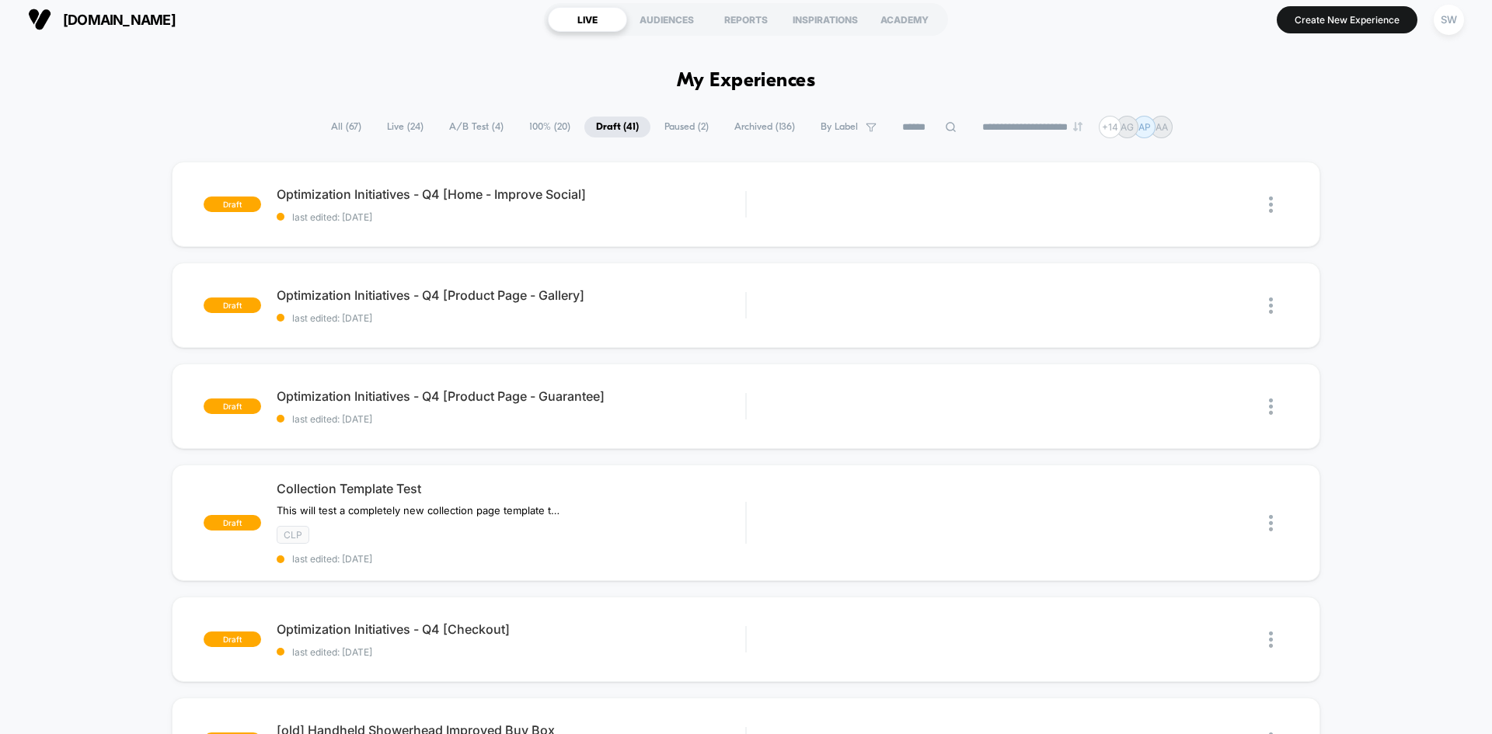
scroll to position [9, 0]
click at [550, 393] on span "Optimization Initiatives - Q4 [Product Page - Guarantee] Click to edit experien…" at bounding box center [511, 396] width 469 height 16
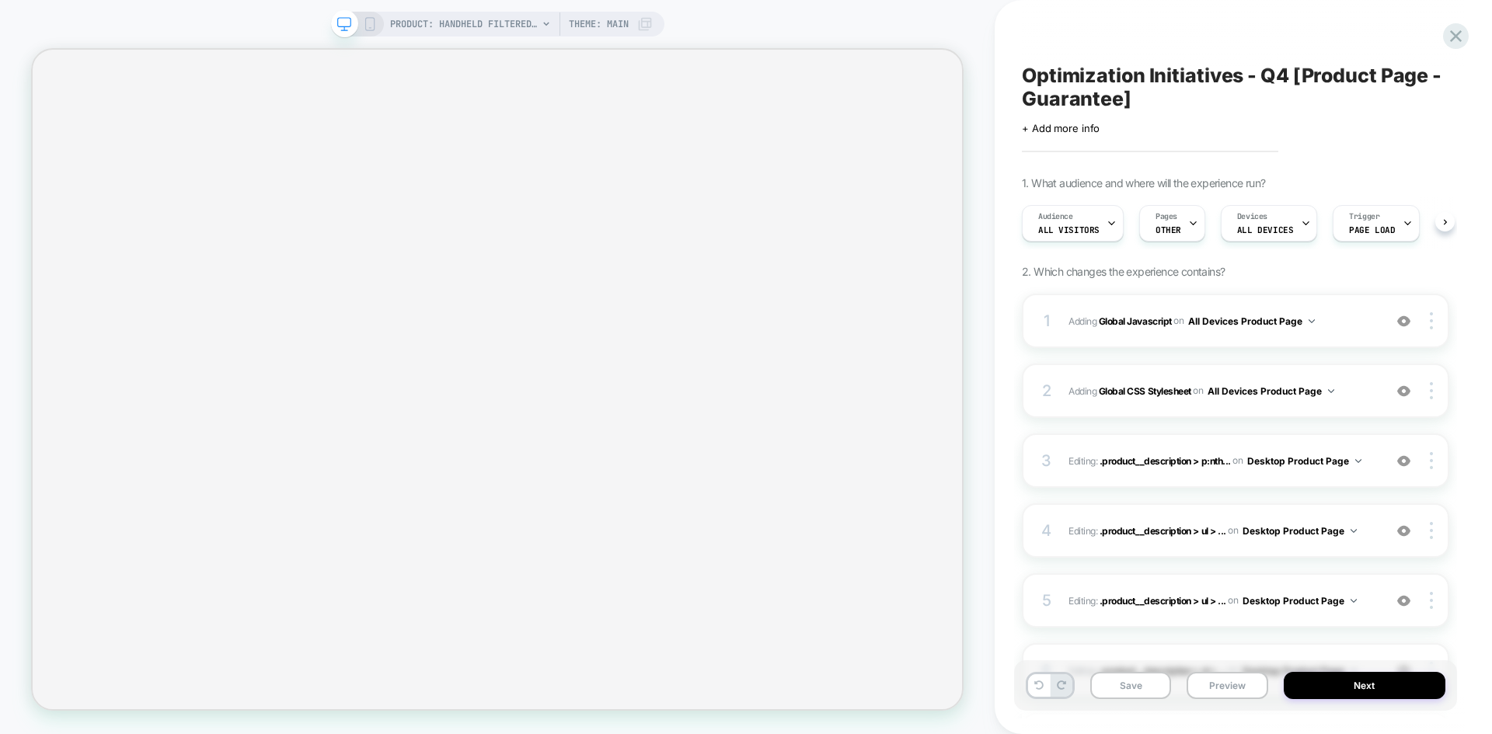
scroll to position [0, 2]
click at [1127, 693] on button "Save" at bounding box center [1130, 685] width 81 height 27
click at [1236, 685] on button "Preview" at bounding box center [1227, 685] width 81 height 27
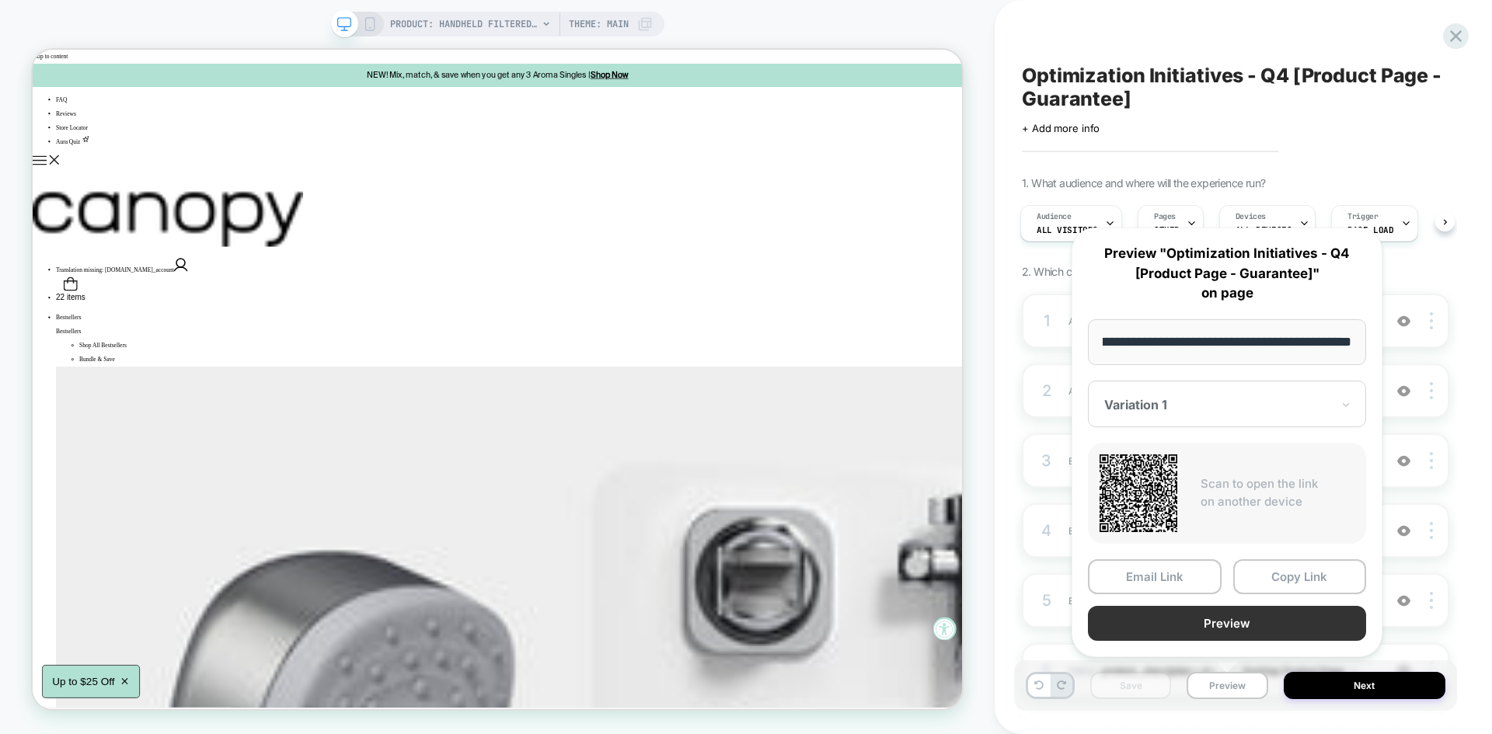
scroll to position [0, 0]
click at [1200, 630] on button "Preview" at bounding box center [1227, 623] width 278 height 35
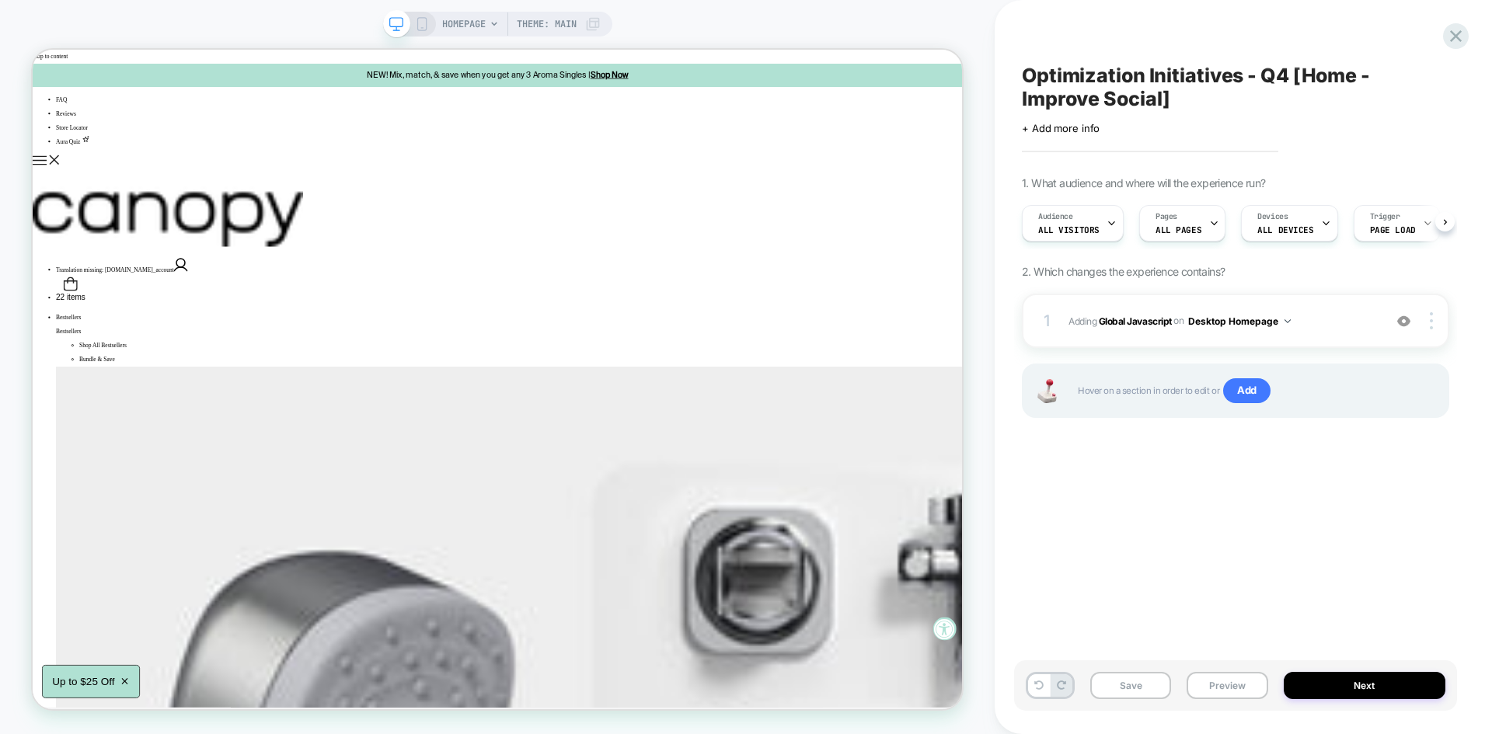
scroll to position [0, 1]
click at [1096, 691] on button "Save" at bounding box center [1130, 685] width 81 height 27
click at [1345, 334] on div "1 Adding Global Javascript on Desktop Homepage Add Before Add After Copy to Mob…" at bounding box center [1235, 321] width 427 height 54
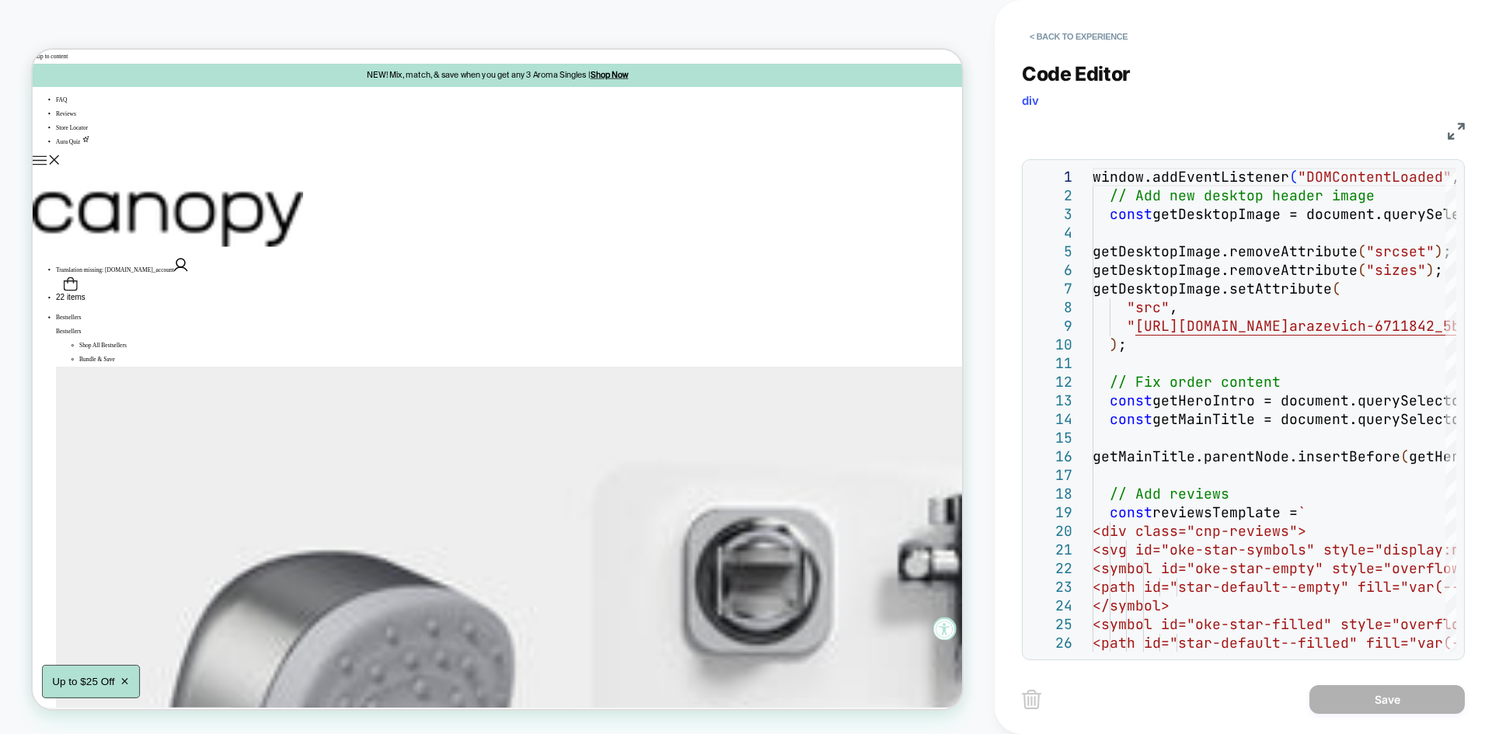
click at [1460, 131] on img at bounding box center [1456, 131] width 17 height 17
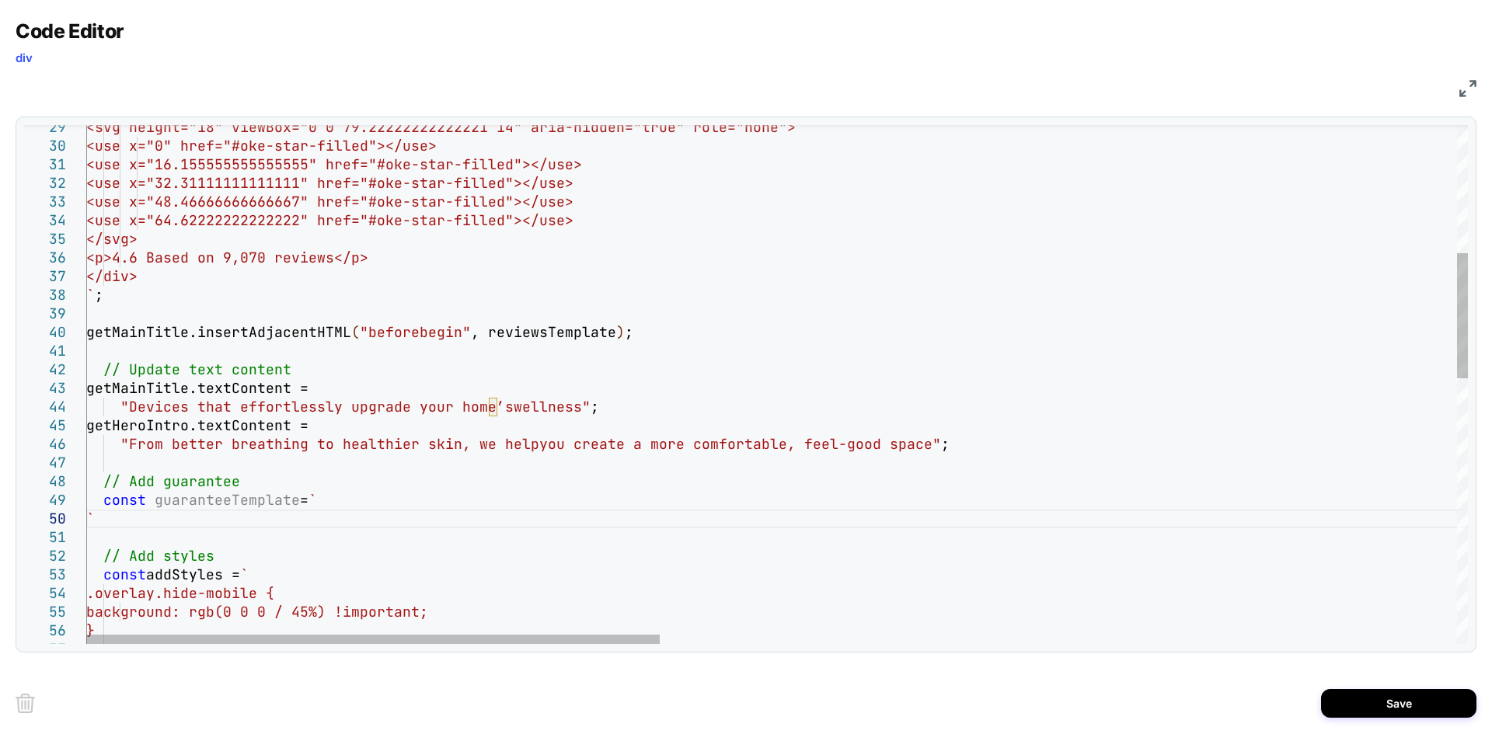
scroll to position [17, 16]
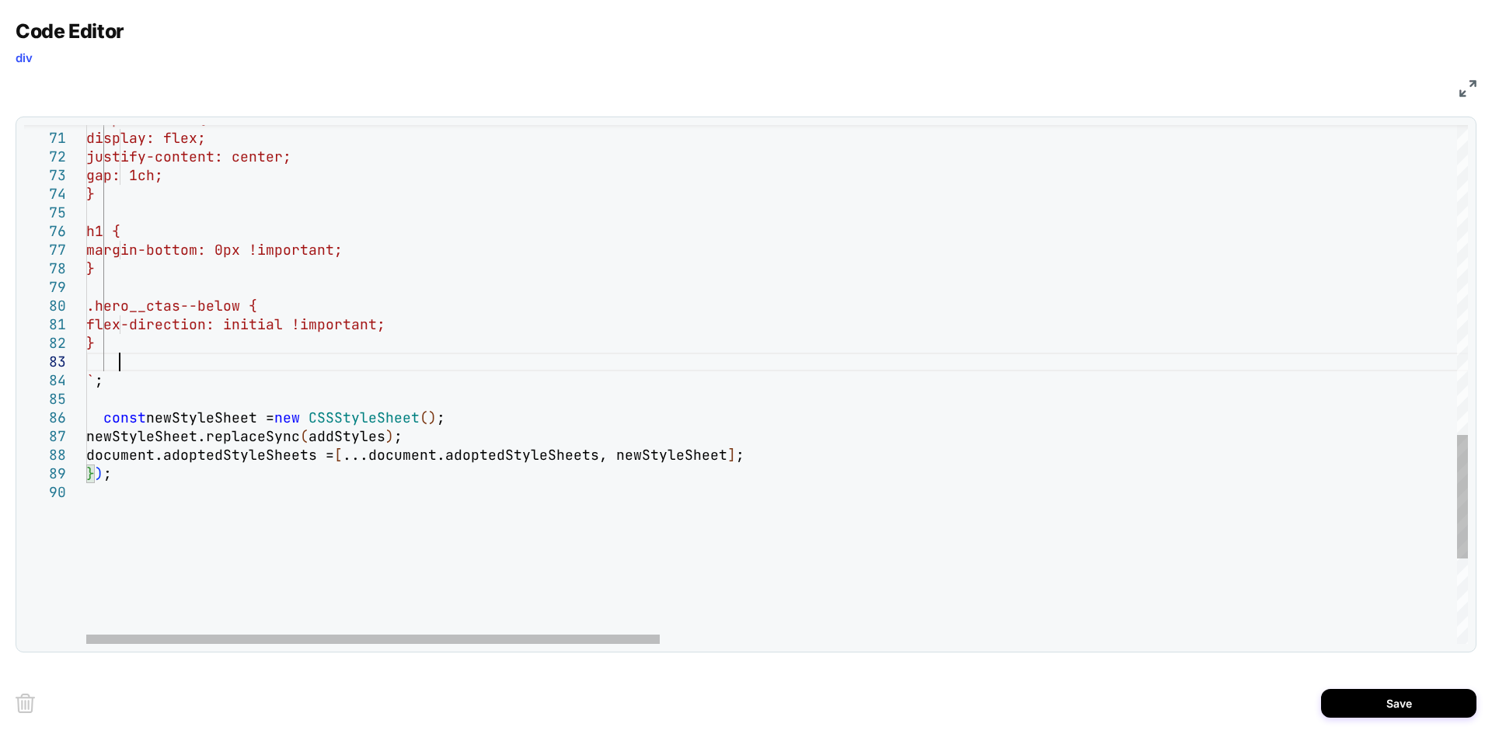
scroll to position [56, 33]
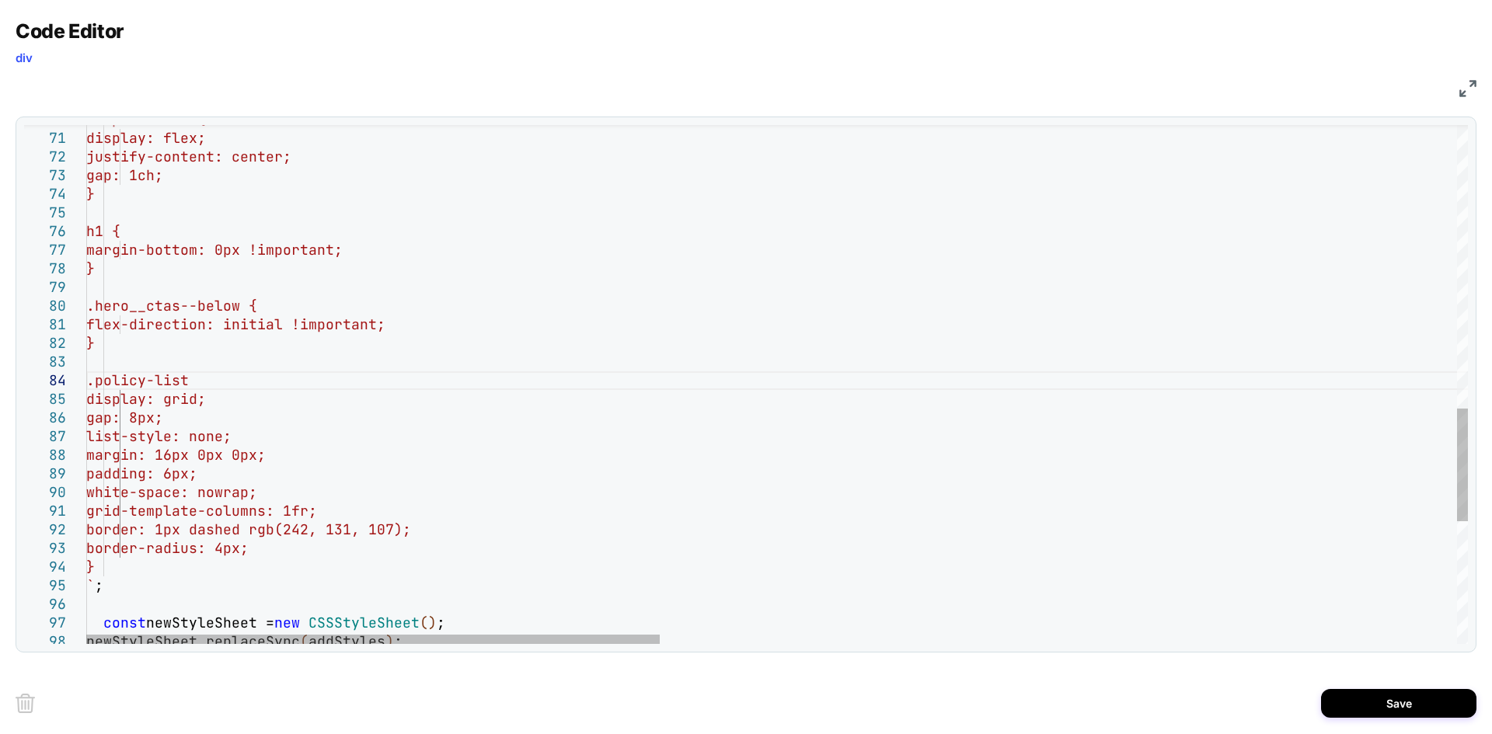
scroll to position [56, 151]
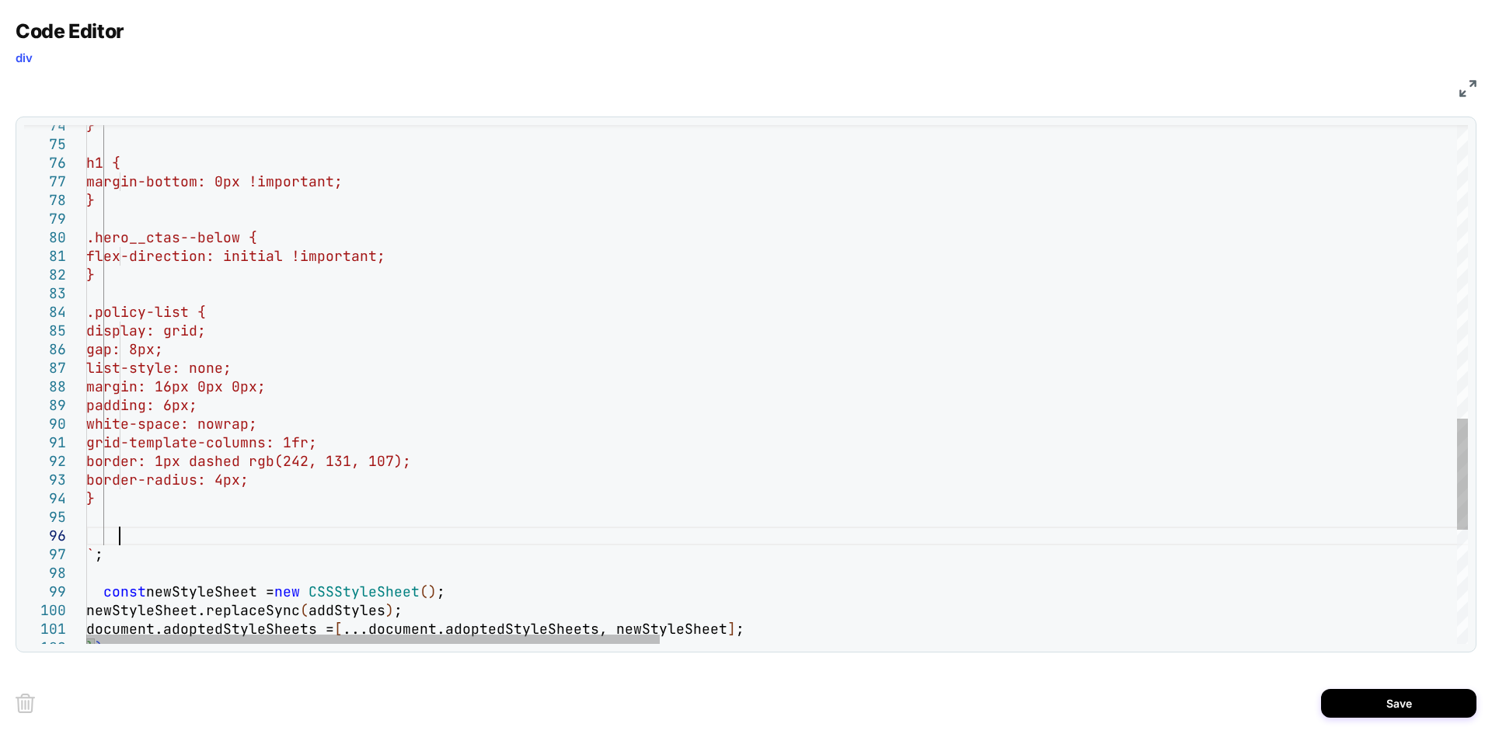
scroll to position [93, 33]
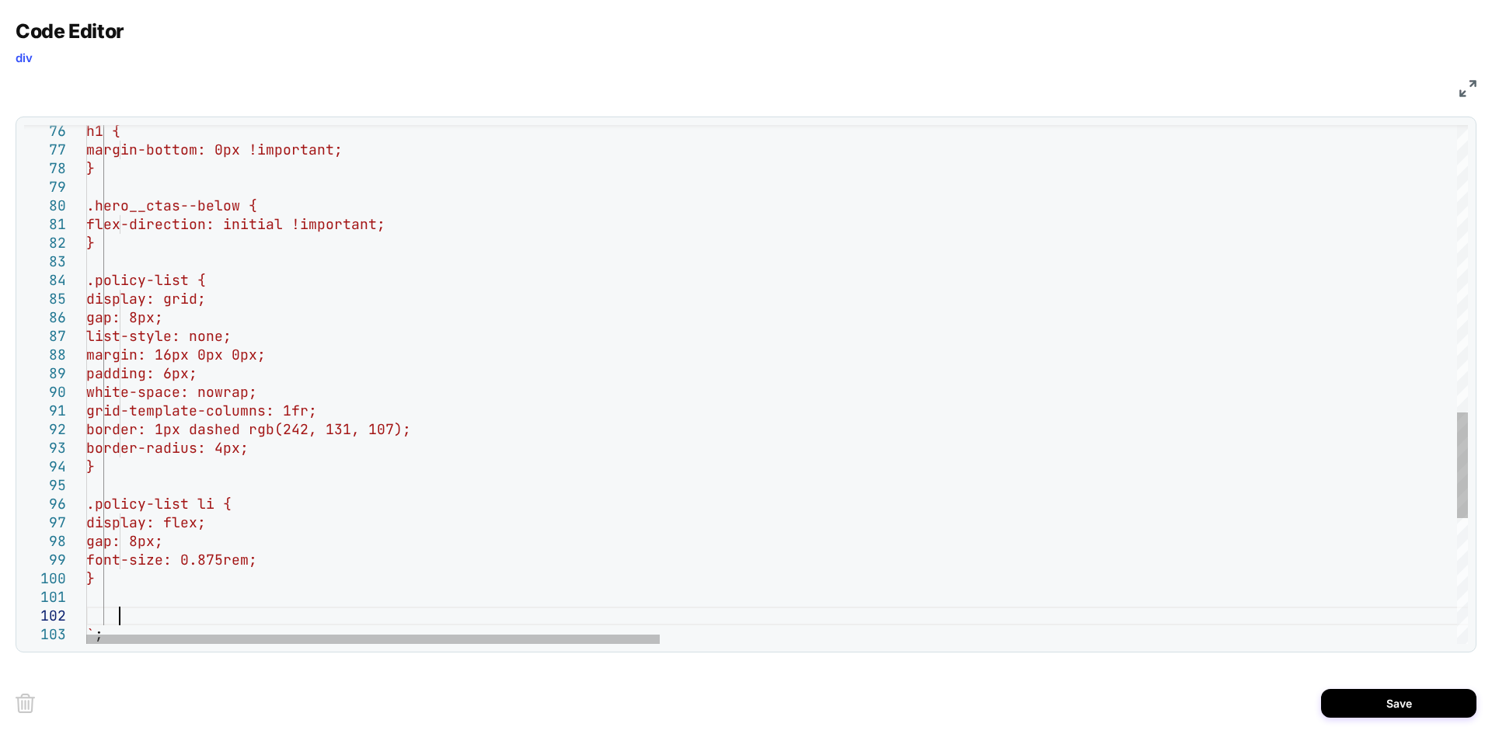
scroll to position [19, 33]
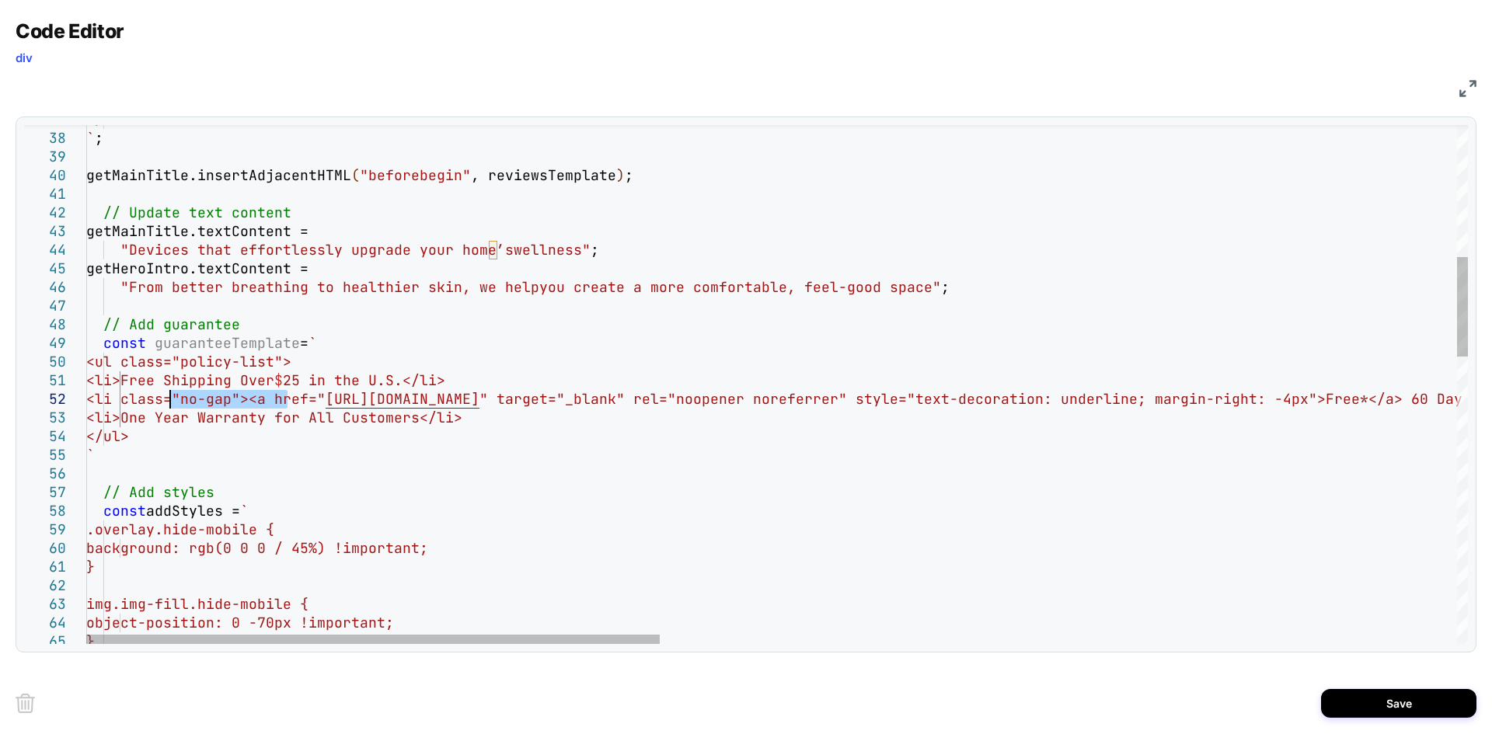
drag, startPoint x: 288, startPoint y: 396, endPoint x: 173, endPoint y: 397, distance: 115.0
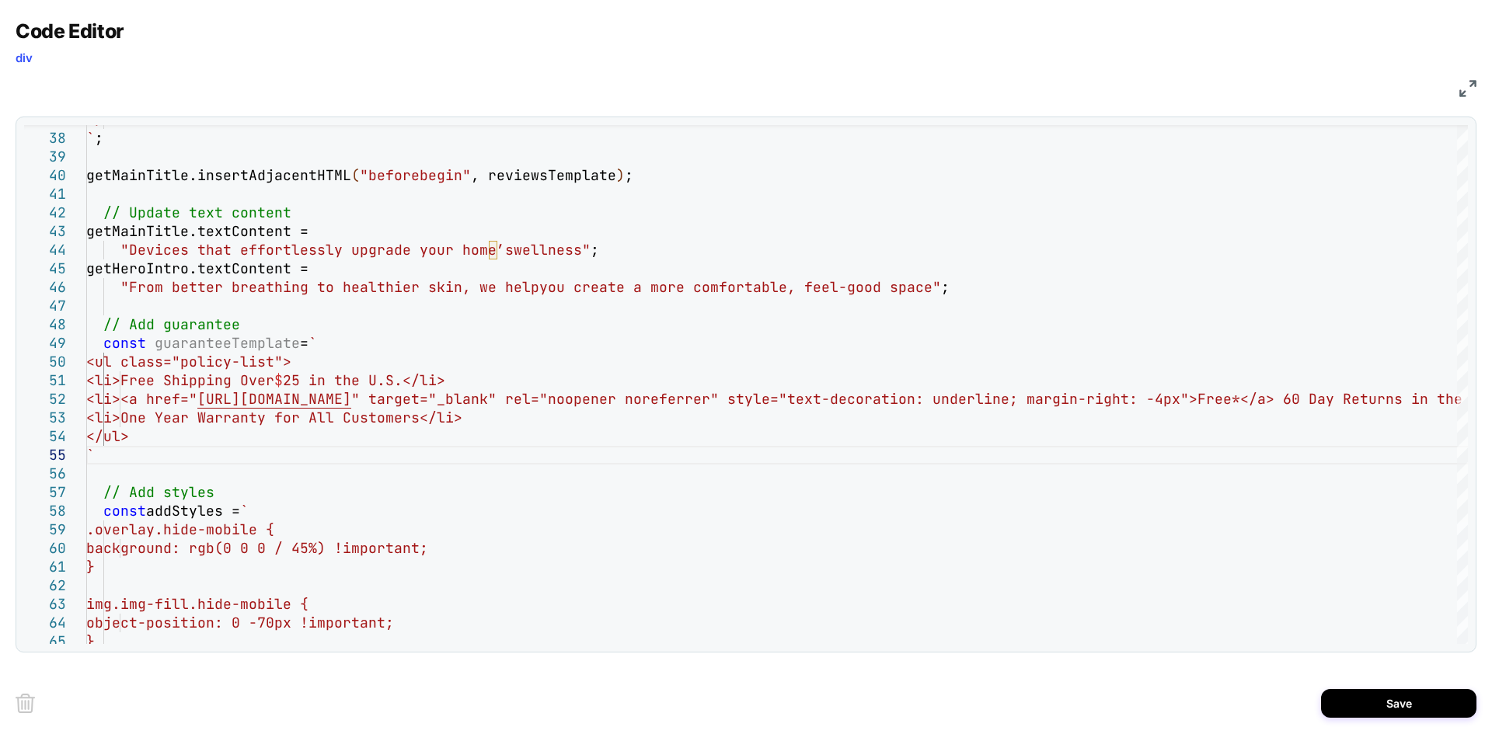
type textarea "**********"
click at [1348, 686] on div "Save" at bounding box center [746, 703] width 1461 height 62
click at [1357, 692] on button "Save" at bounding box center [1398, 703] width 155 height 29
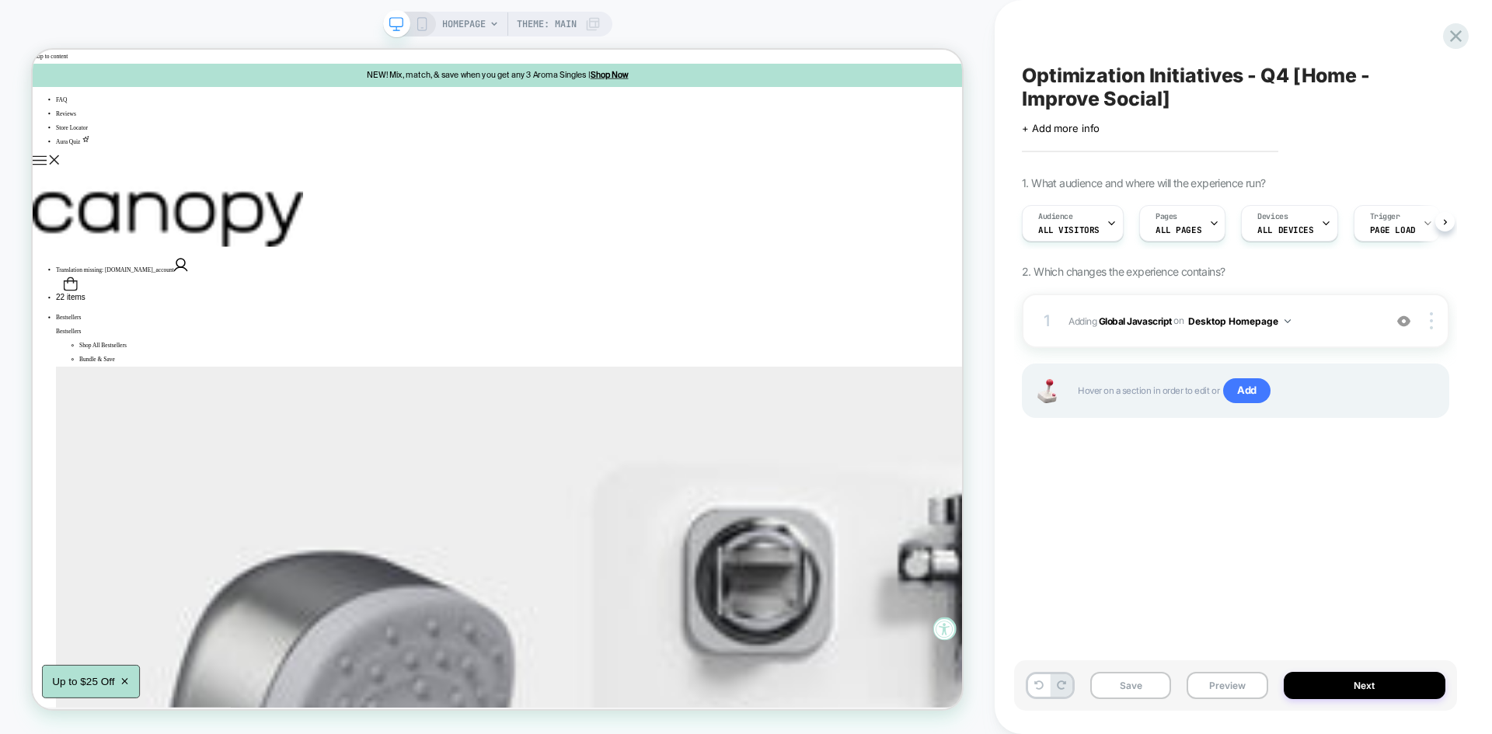
scroll to position [0, 1]
click at [1133, 692] on button "Save" at bounding box center [1130, 685] width 81 height 27
click at [1209, 686] on button "Preview" at bounding box center [1227, 685] width 81 height 27
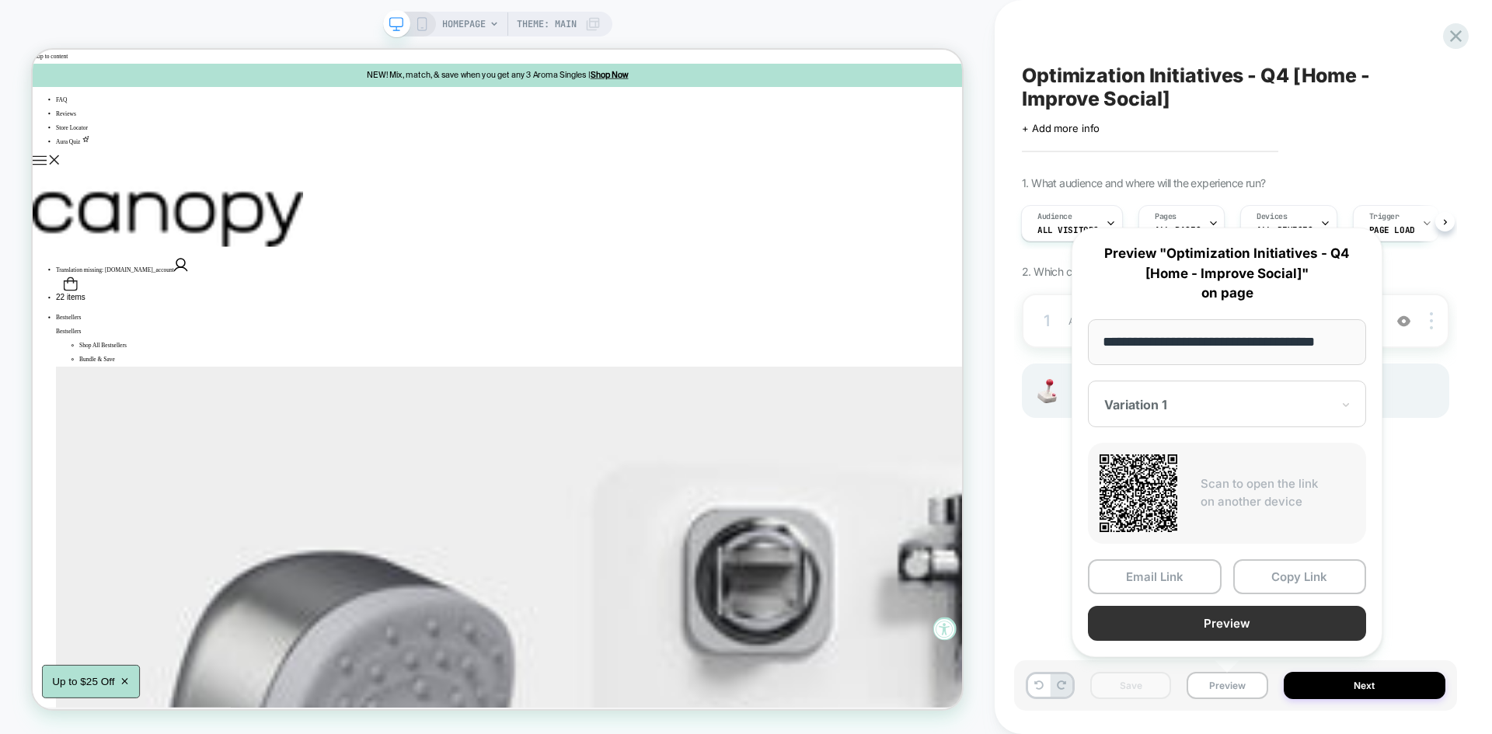
scroll to position [0, 0]
click at [1192, 622] on button "Preview" at bounding box center [1227, 623] width 278 height 35
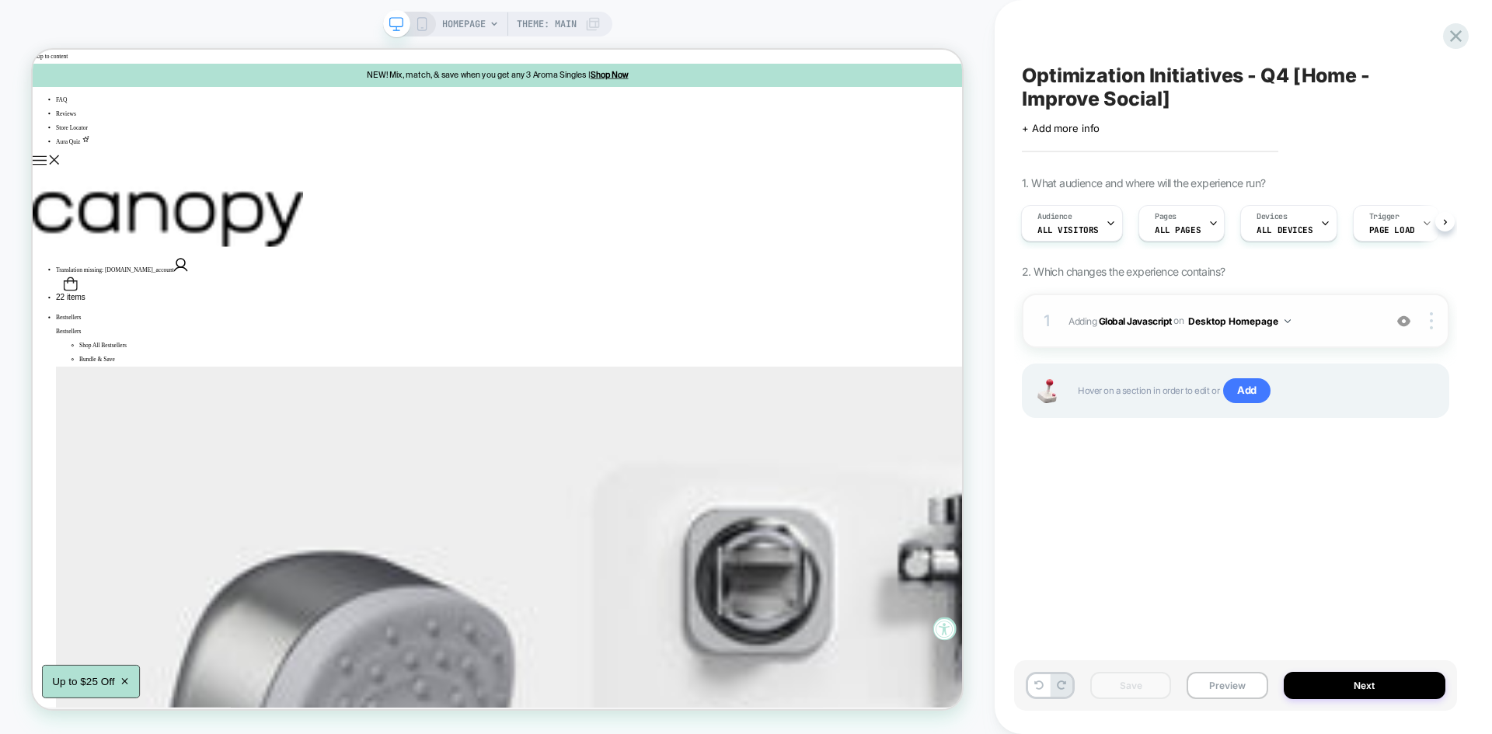
click at [1323, 317] on span "Adding Global Javascript on Desktop Homepage" at bounding box center [1221, 321] width 307 height 19
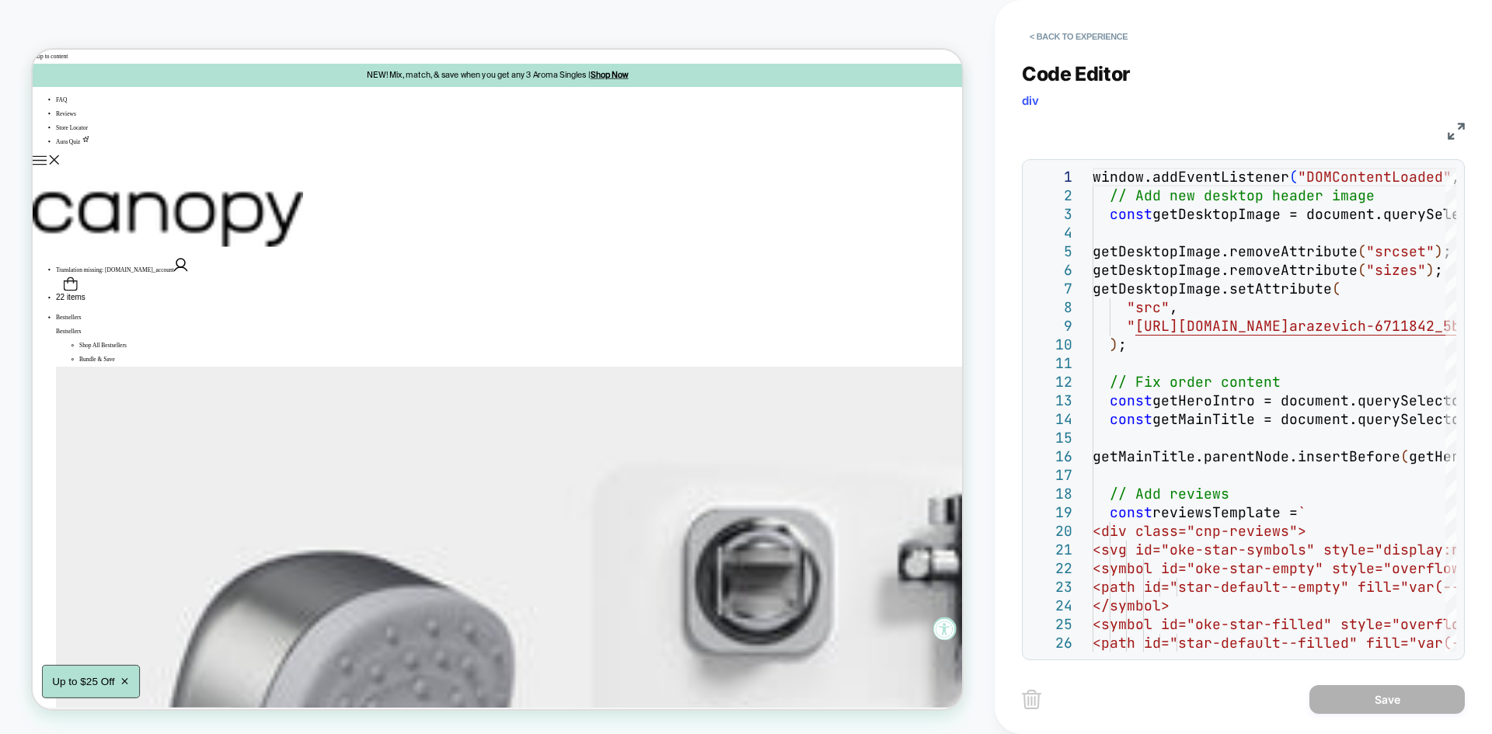
click at [1452, 125] on img at bounding box center [1456, 131] width 17 height 17
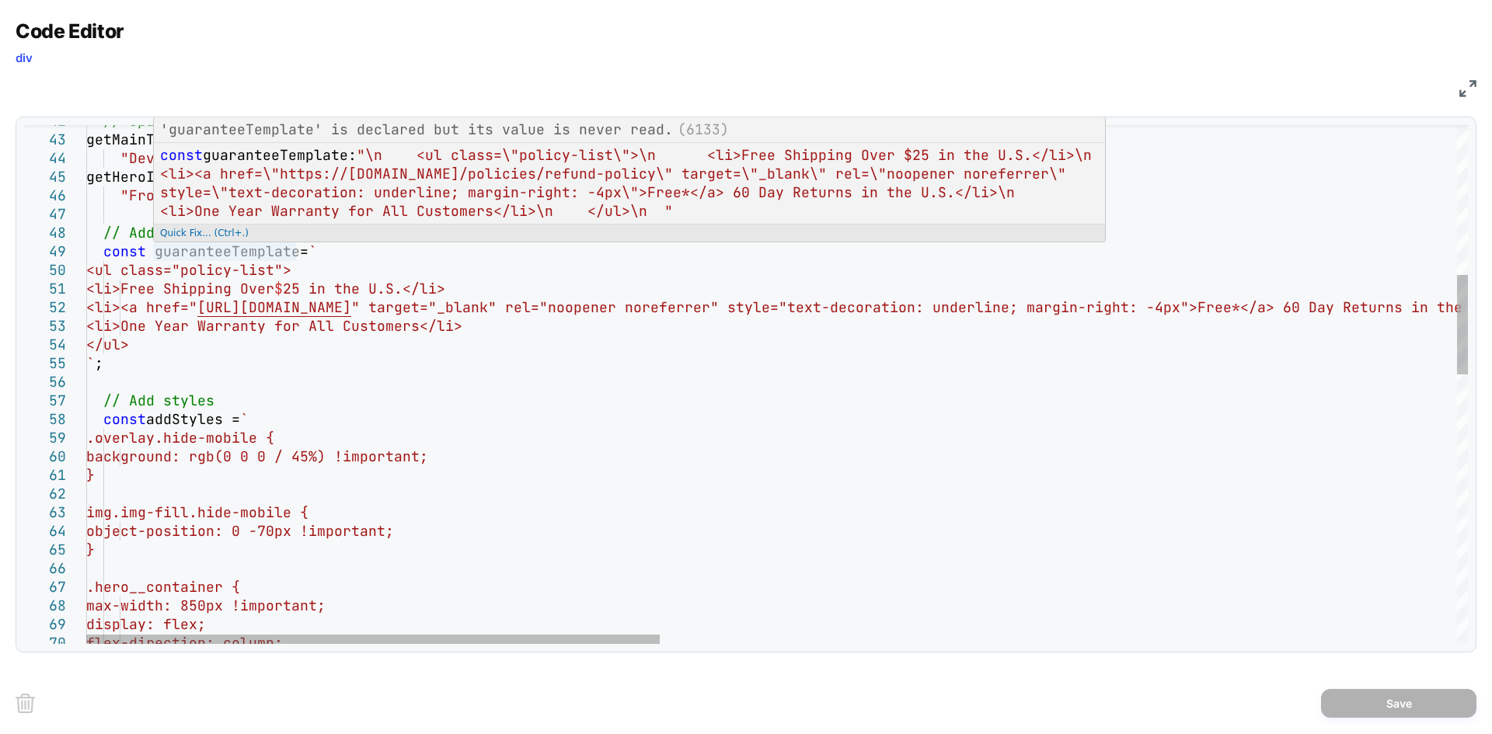
click at [249, 242] on div "'guaranteeTemplate' is declared but its value is never read. (6133) const guara…" at bounding box center [629, 180] width 953 height 126
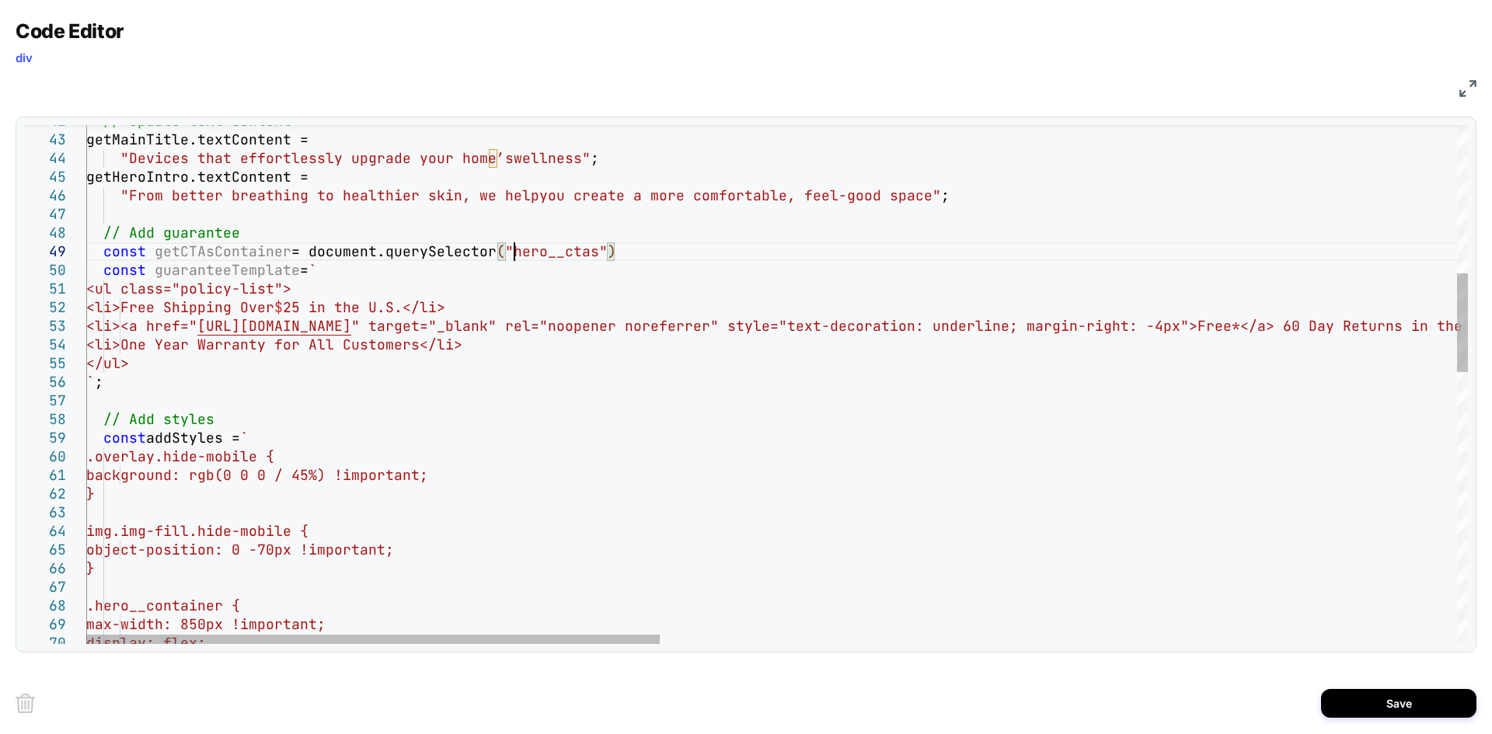
scroll to position [149, 436]
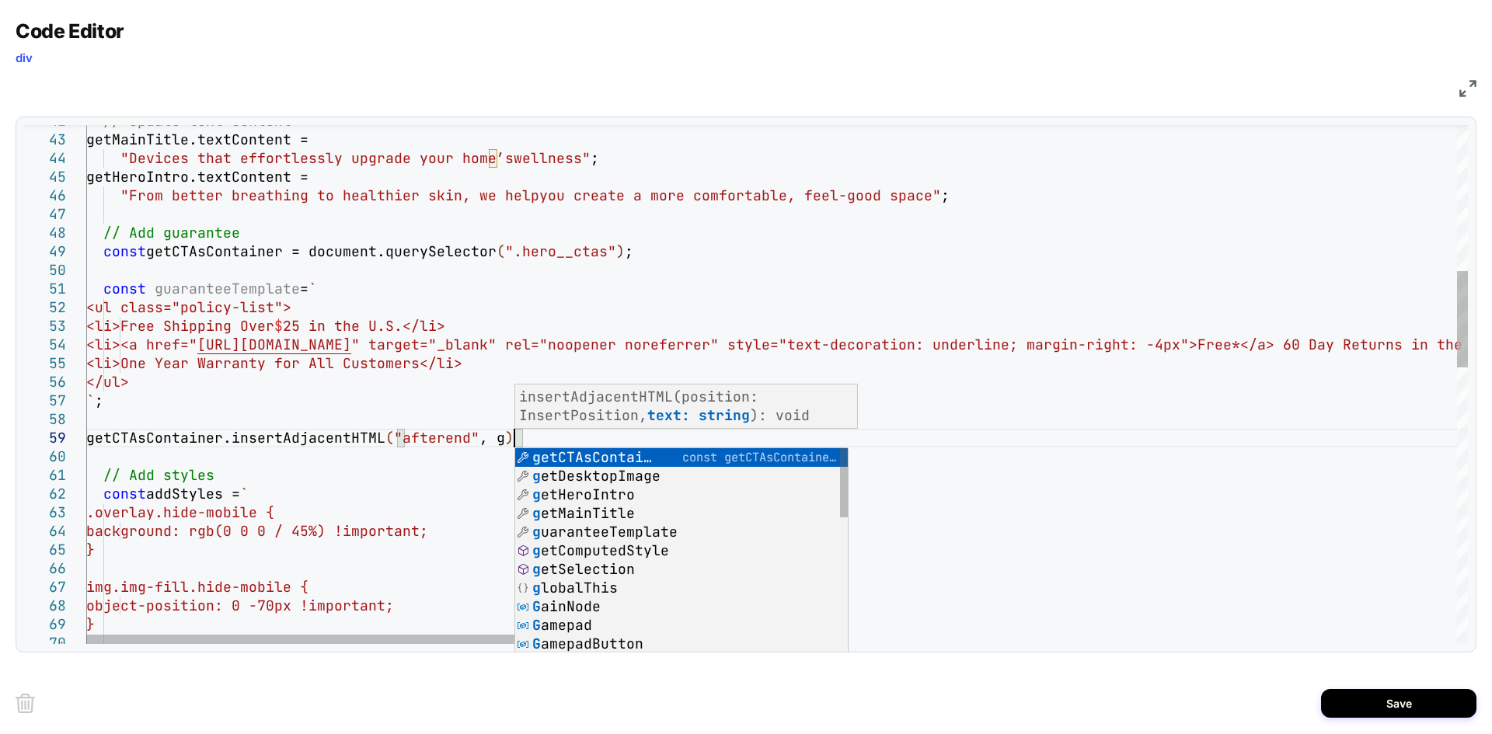
scroll to position [149, 436]
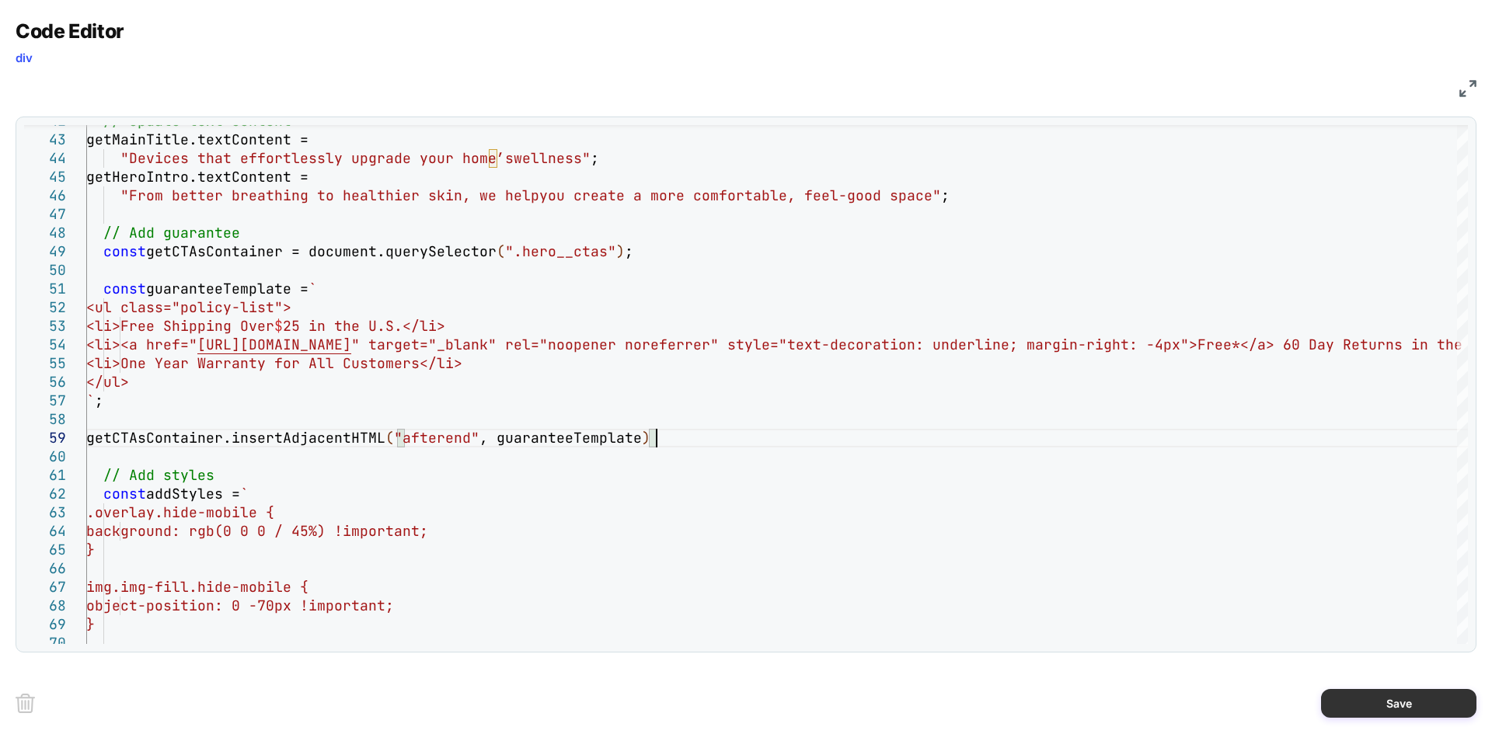
type textarea "**********"
click at [1385, 706] on button "Save" at bounding box center [1398, 703] width 155 height 29
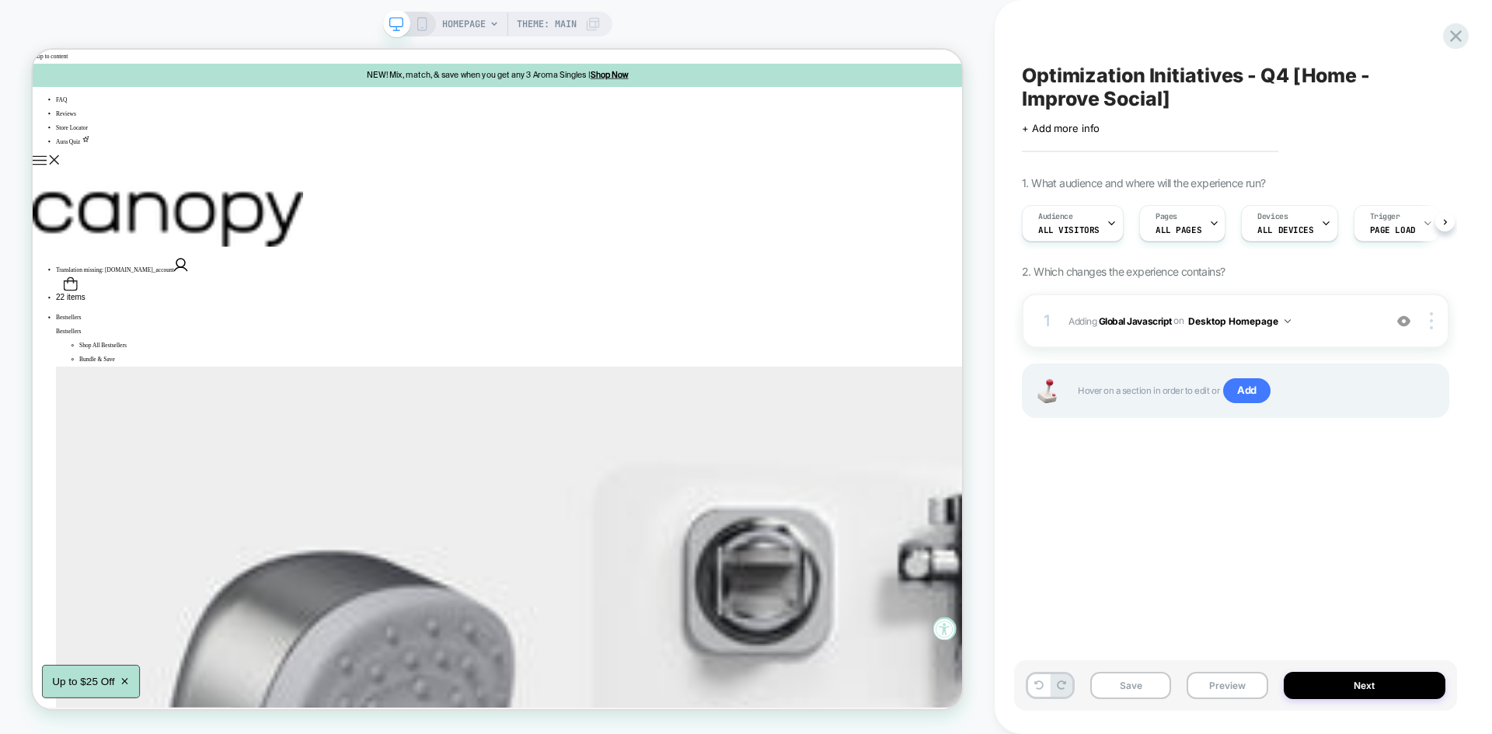
scroll to position [0, 1]
click at [1152, 690] on button "Save" at bounding box center [1130, 685] width 81 height 27
click at [1232, 679] on button "Preview" at bounding box center [1227, 685] width 81 height 27
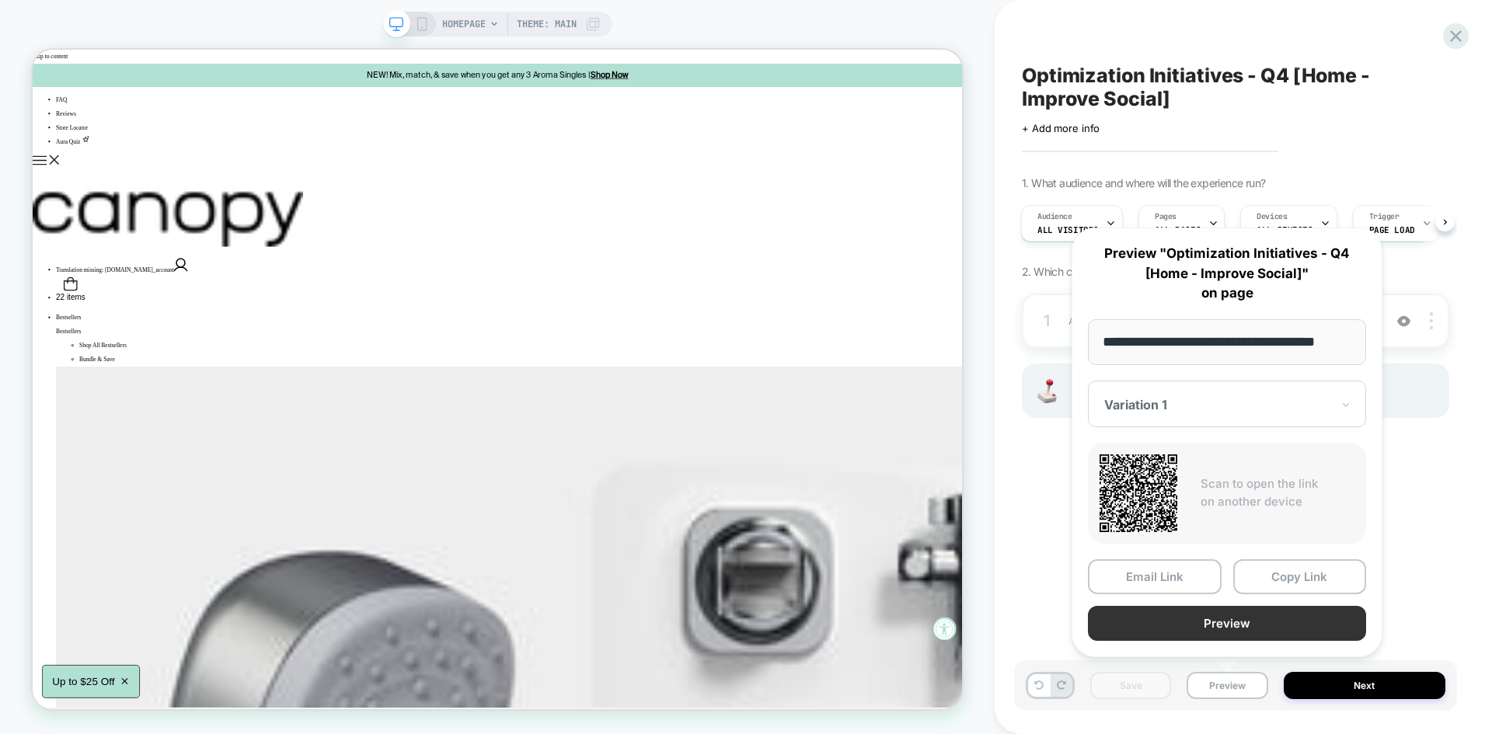
scroll to position [0, 0]
click at [1208, 622] on button "Preview" at bounding box center [1227, 623] width 278 height 35
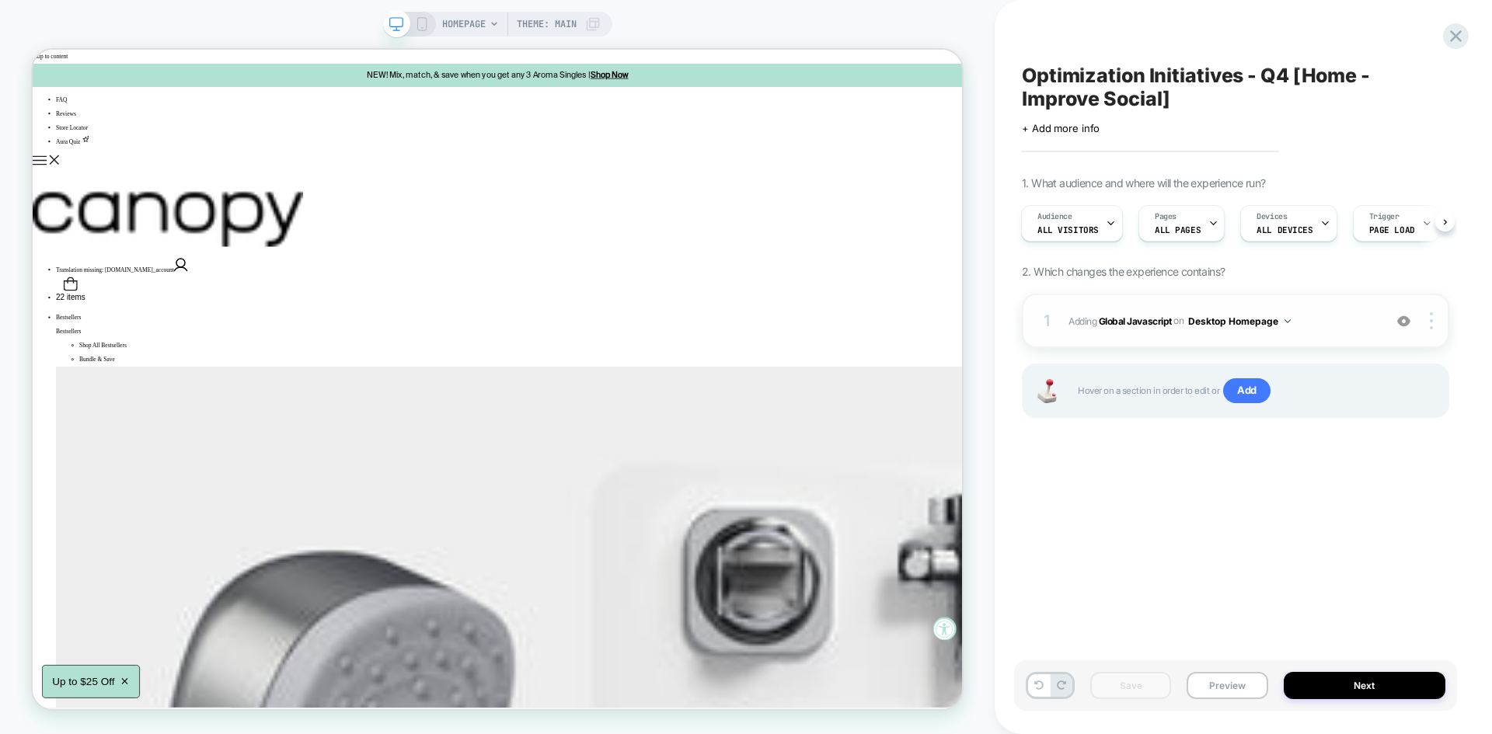
click at [1335, 333] on div "1 Adding Global Javascript on Desktop Homepage Add Before Add After Copy to Mob…" at bounding box center [1235, 321] width 427 height 54
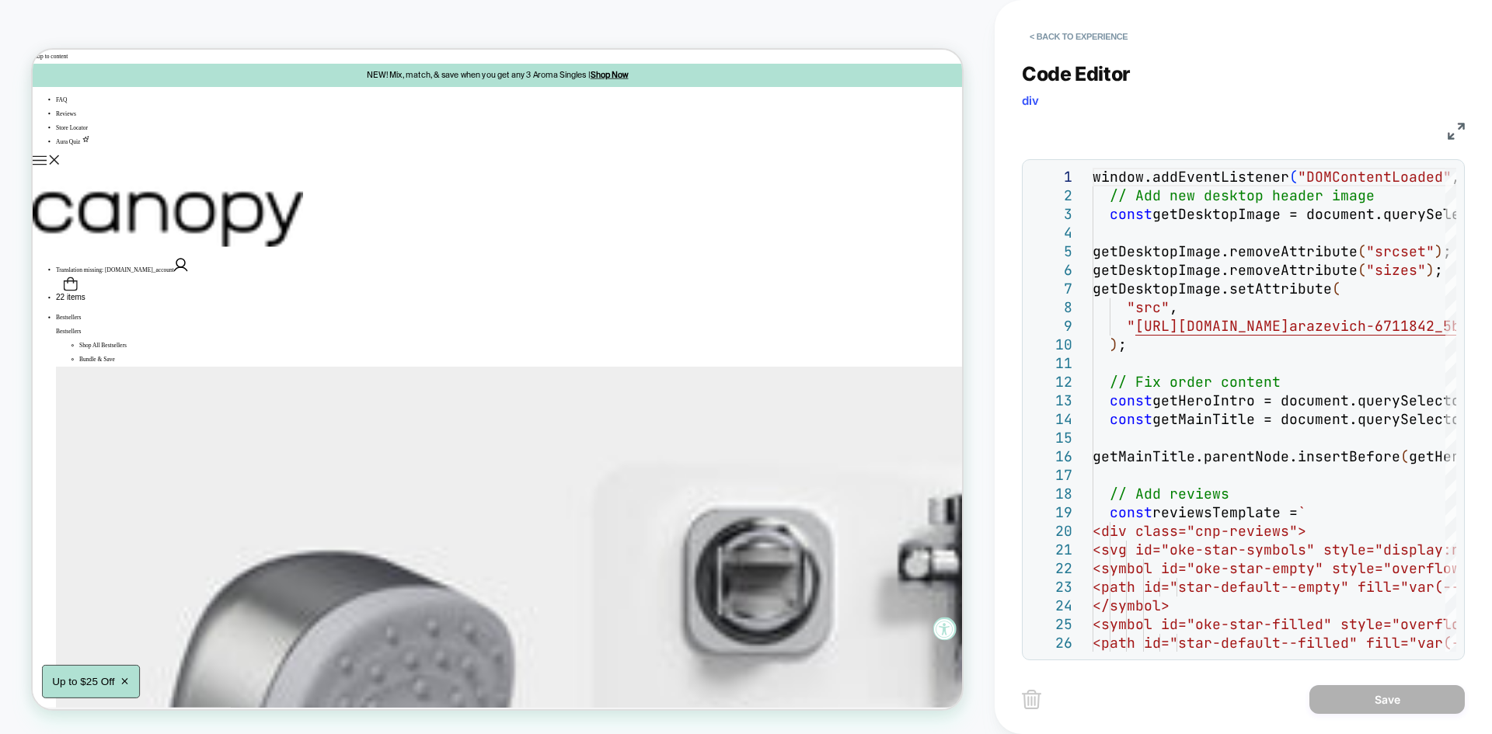
drag, startPoint x: 523, startPoint y: 7, endPoint x: 1372, endPoint y: 177, distance: 866.2
click at [1447, 133] on div "JS" at bounding box center [1243, 129] width 443 height 26
click at [1452, 131] on img at bounding box center [1456, 131] width 17 height 17
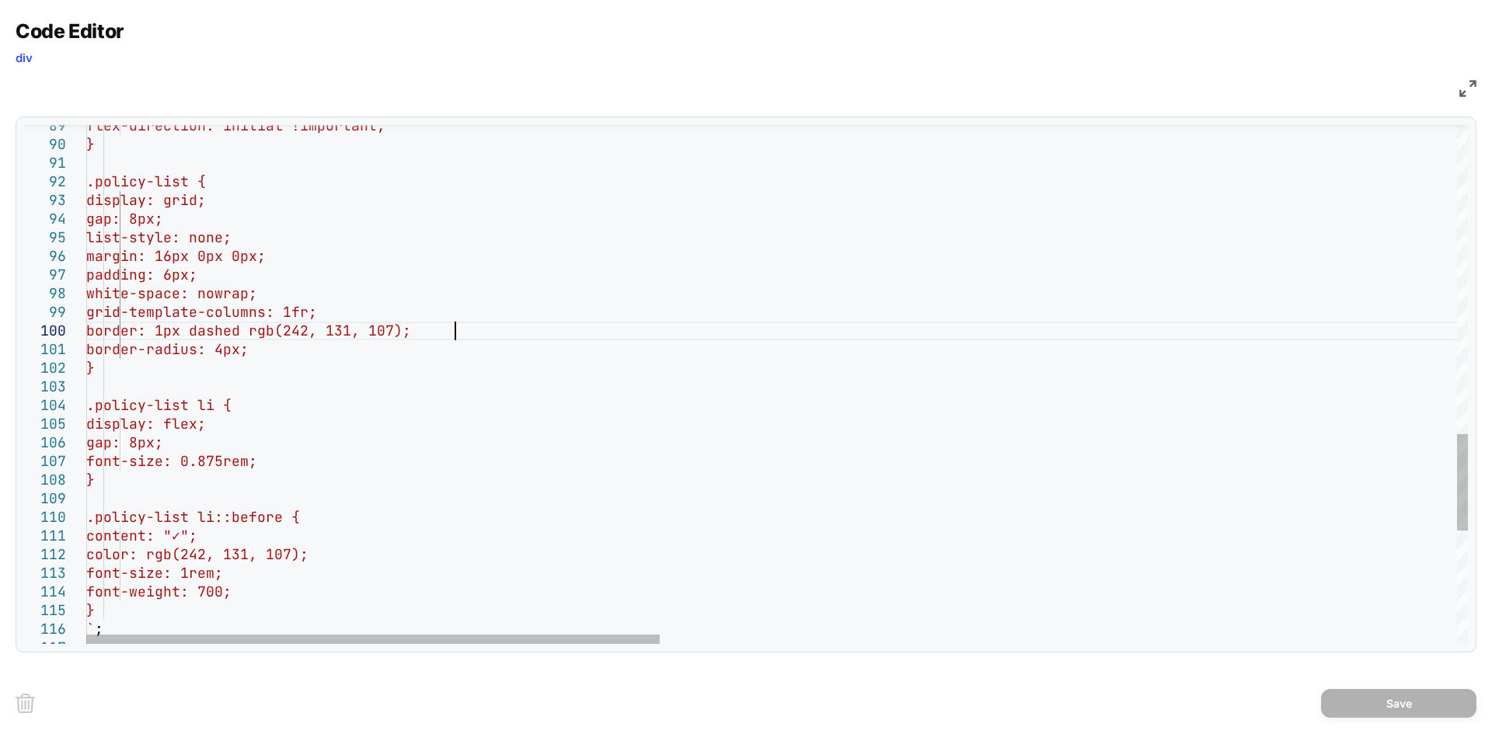
scroll to position [0, 277]
drag, startPoint x: 480, startPoint y: 326, endPoint x: 455, endPoint y: 307, distance: 31.6
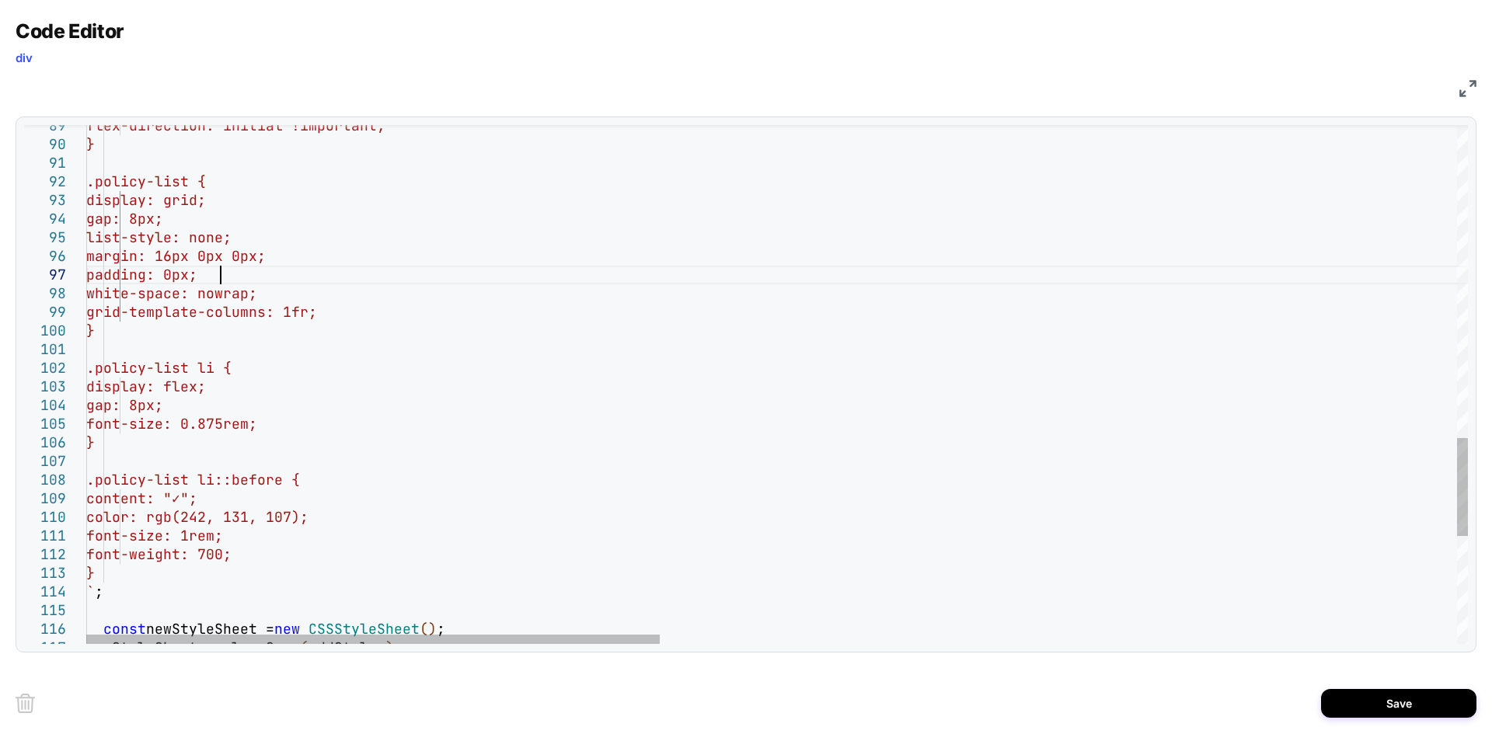
scroll to position [112, 134]
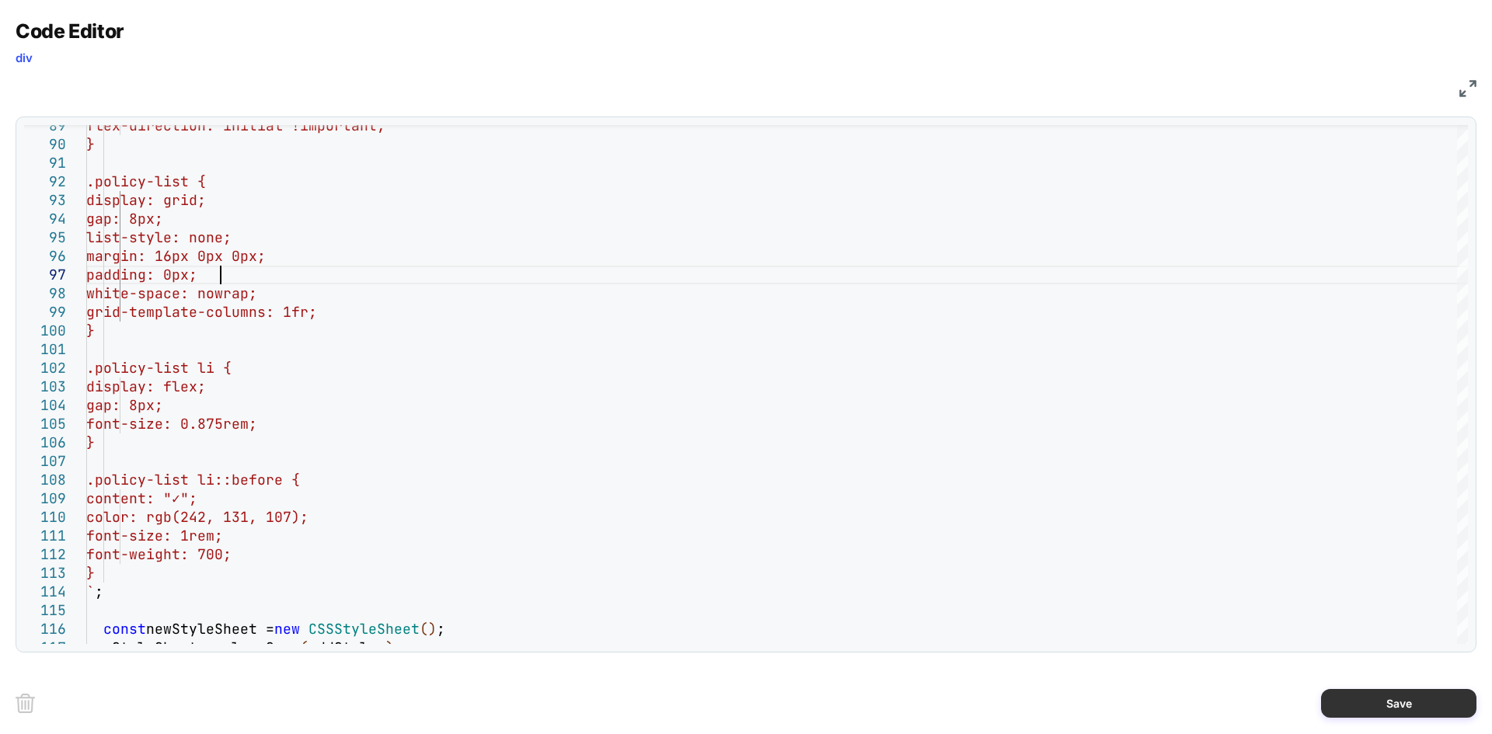
type textarea "**********"
click at [1366, 704] on button "Save" at bounding box center [1398, 703] width 155 height 29
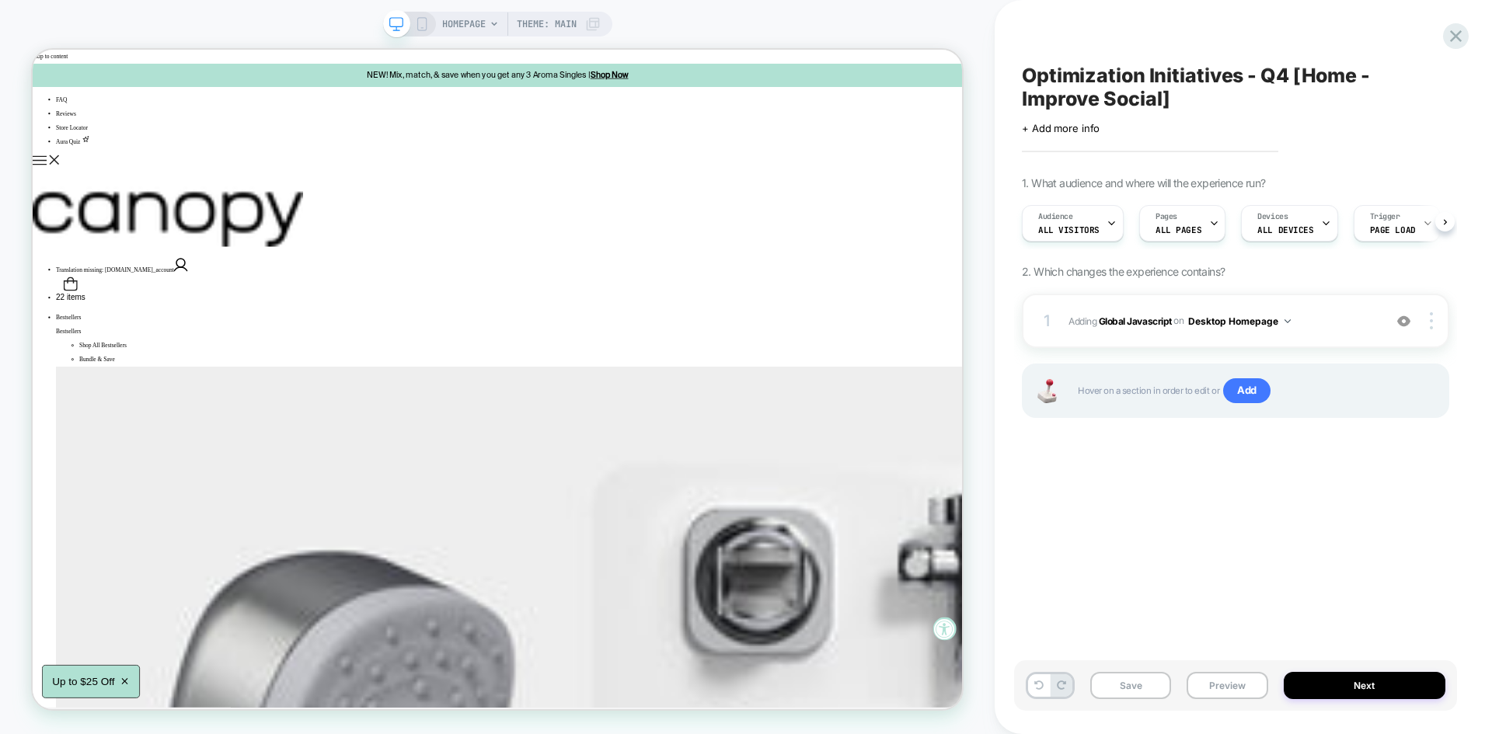
scroll to position [0, 1]
click at [1176, 684] on div "Save Preview Next" at bounding box center [1235, 685] width 443 height 51
click at [1141, 688] on button "Save" at bounding box center [1130, 685] width 81 height 27
click at [1443, 45] on div "Optimization Initiatives - Q4 [Home - Improve Social] Click to edit experience …" at bounding box center [1235, 367] width 443 height 703
click at [1455, 38] on icon at bounding box center [1455, 36] width 21 height 21
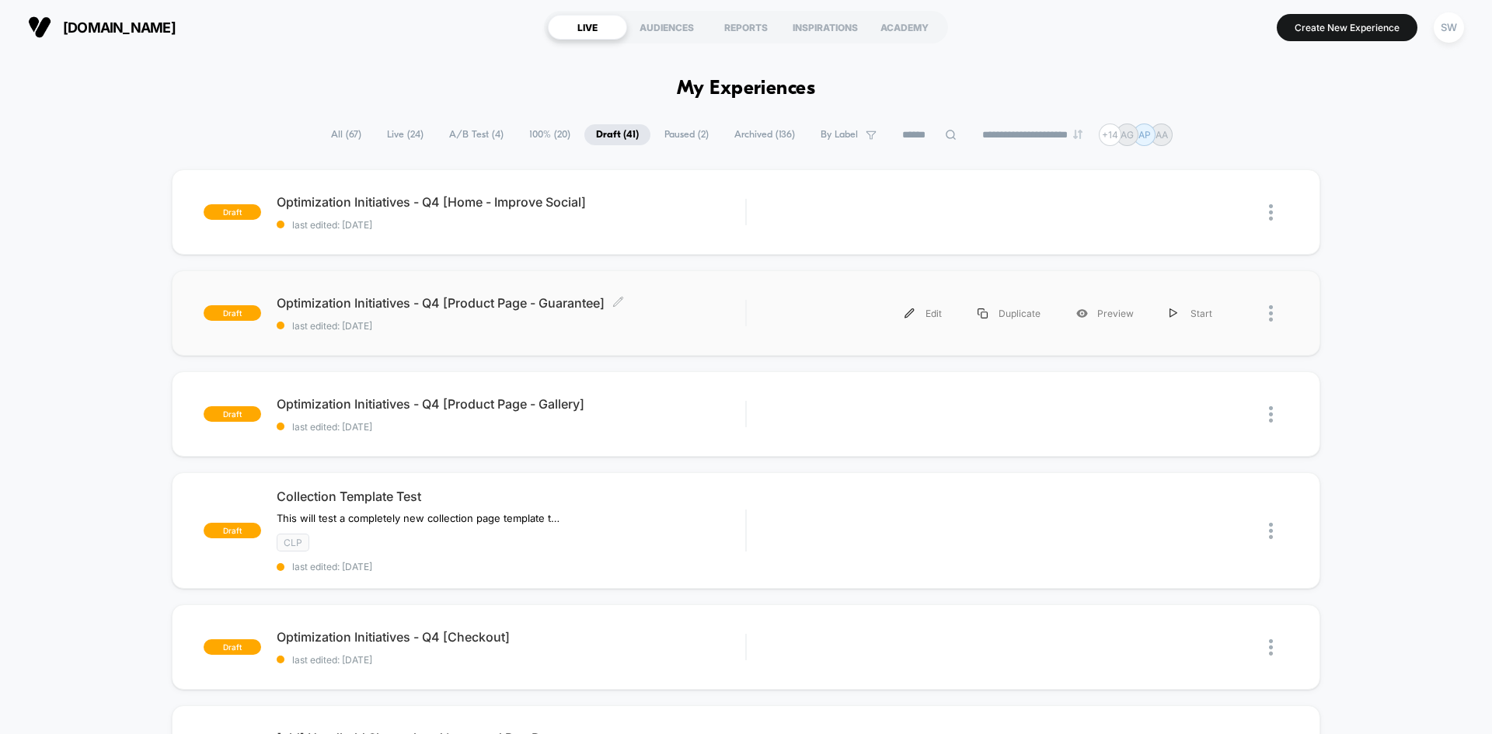
click at [657, 311] on div "Optimization Initiatives - Q4 [Product Page - Guarantee] Click to edit experien…" at bounding box center [511, 313] width 469 height 37
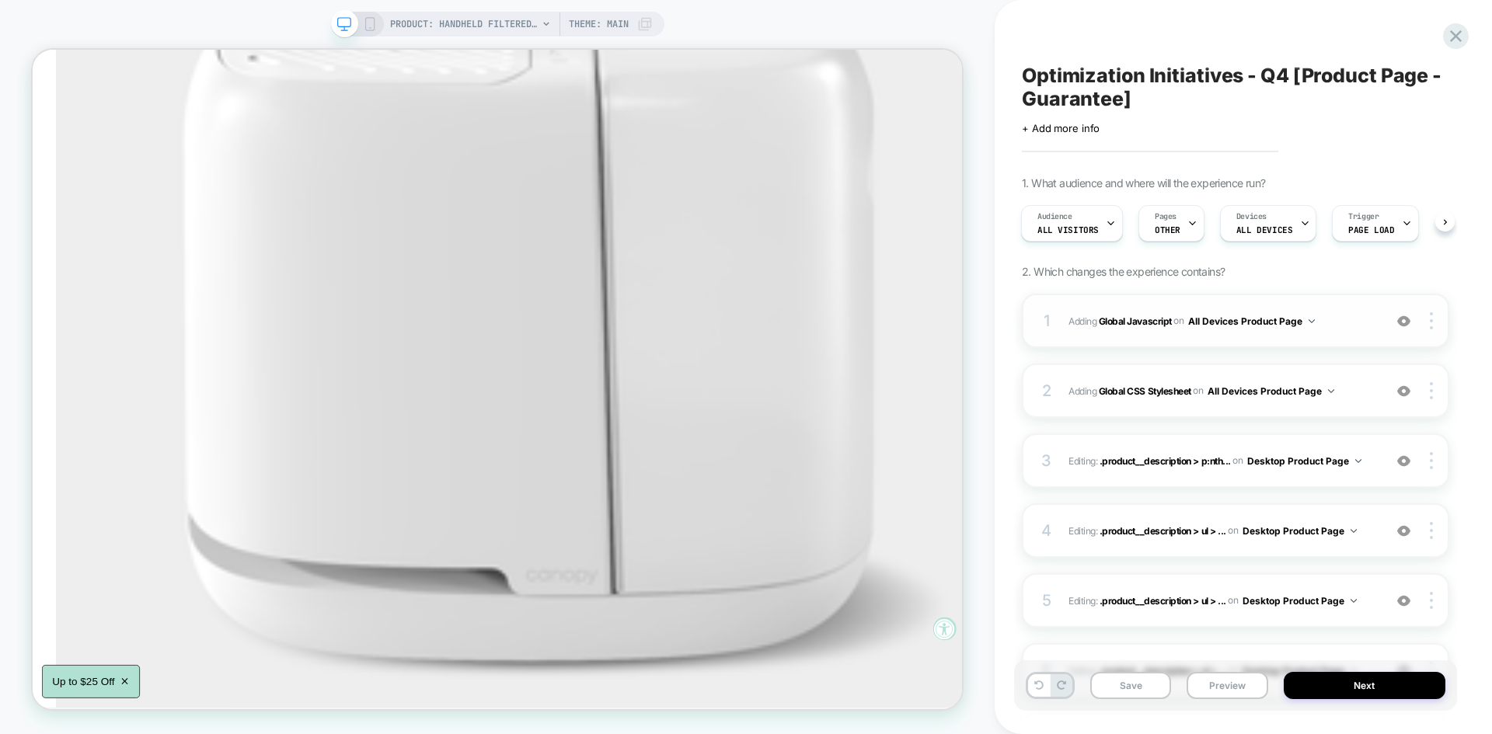
click at [1316, 337] on div "1 Adding Global Javascript on All Devices Product Page Add Before Add After Tar…" at bounding box center [1235, 321] width 427 height 54
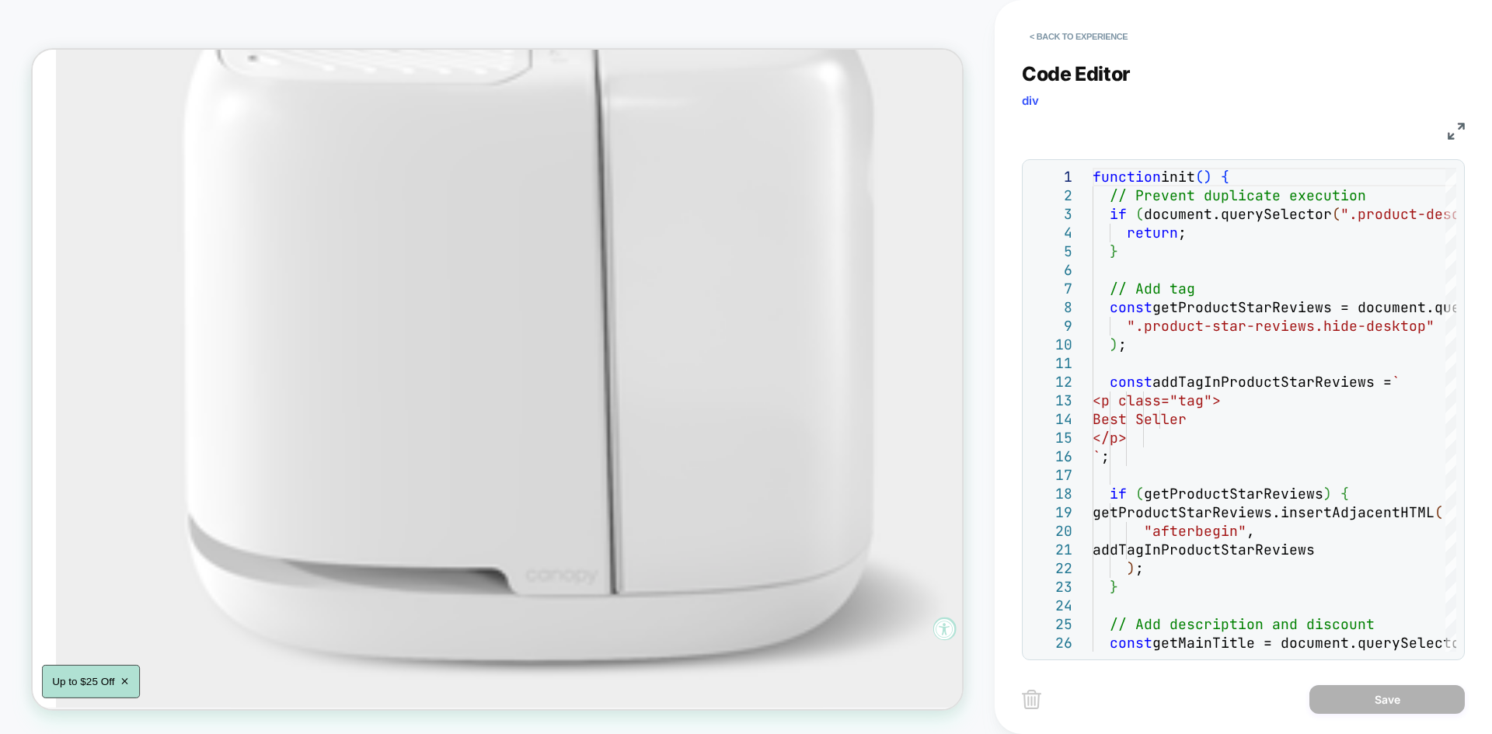
click at [1450, 140] on div "JS" at bounding box center [1243, 129] width 443 height 26
click at [1451, 124] on img at bounding box center [1456, 131] width 17 height 17
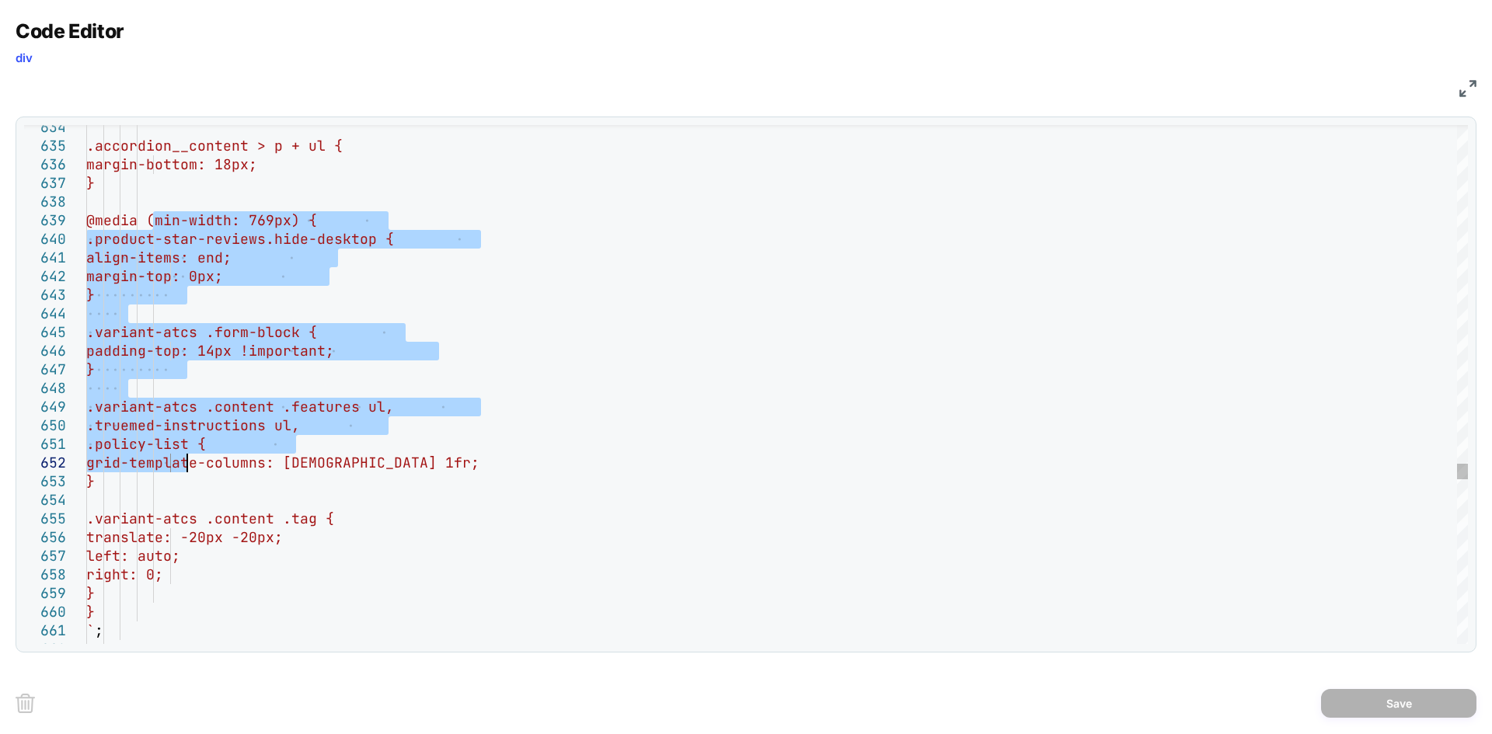
type textarea "**********"
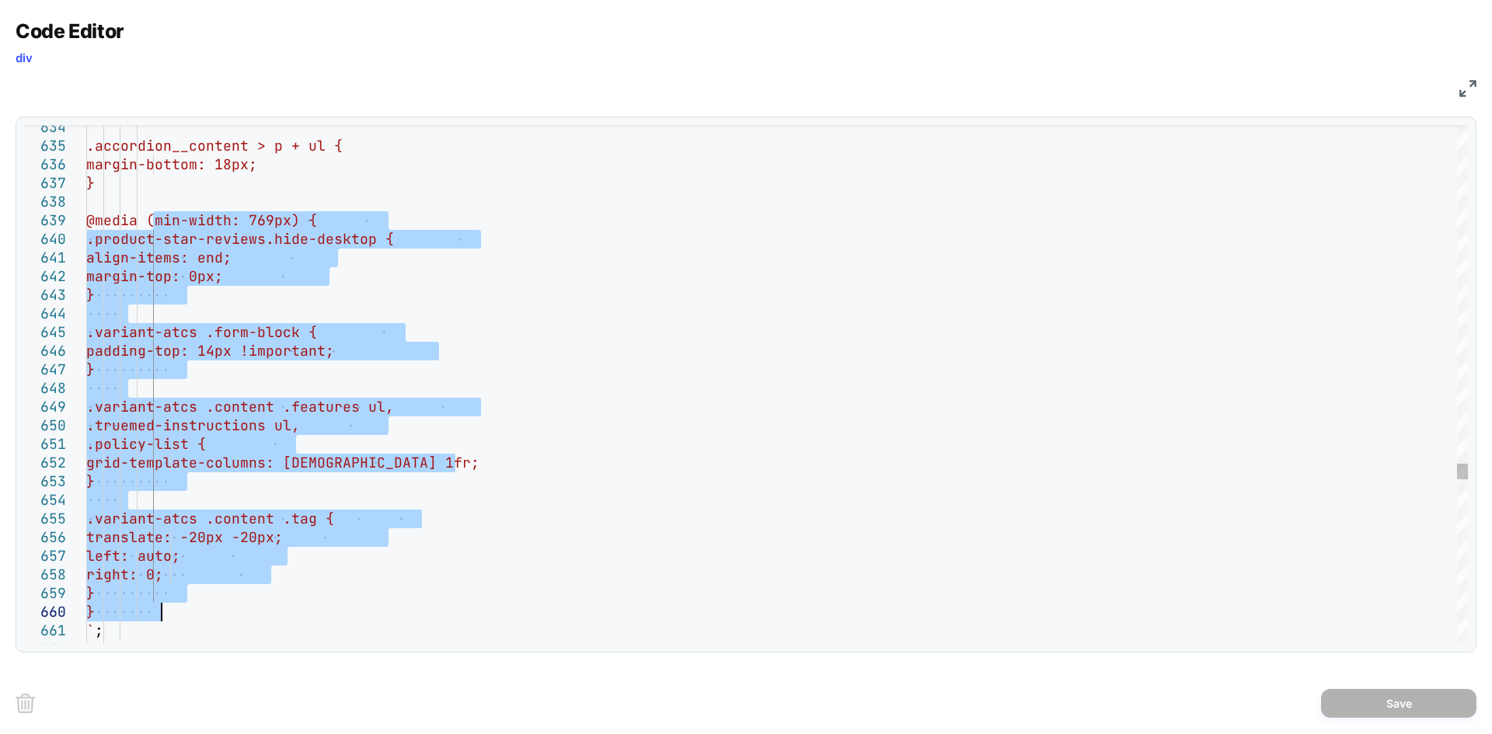
drag, startPoint x: 154, startPoint y: 223, endPoint x: 179, endPoint y: 610, distance: 387.8
click at [1461, 93] on img at bounding box center [1467, 88] width 17 height 17
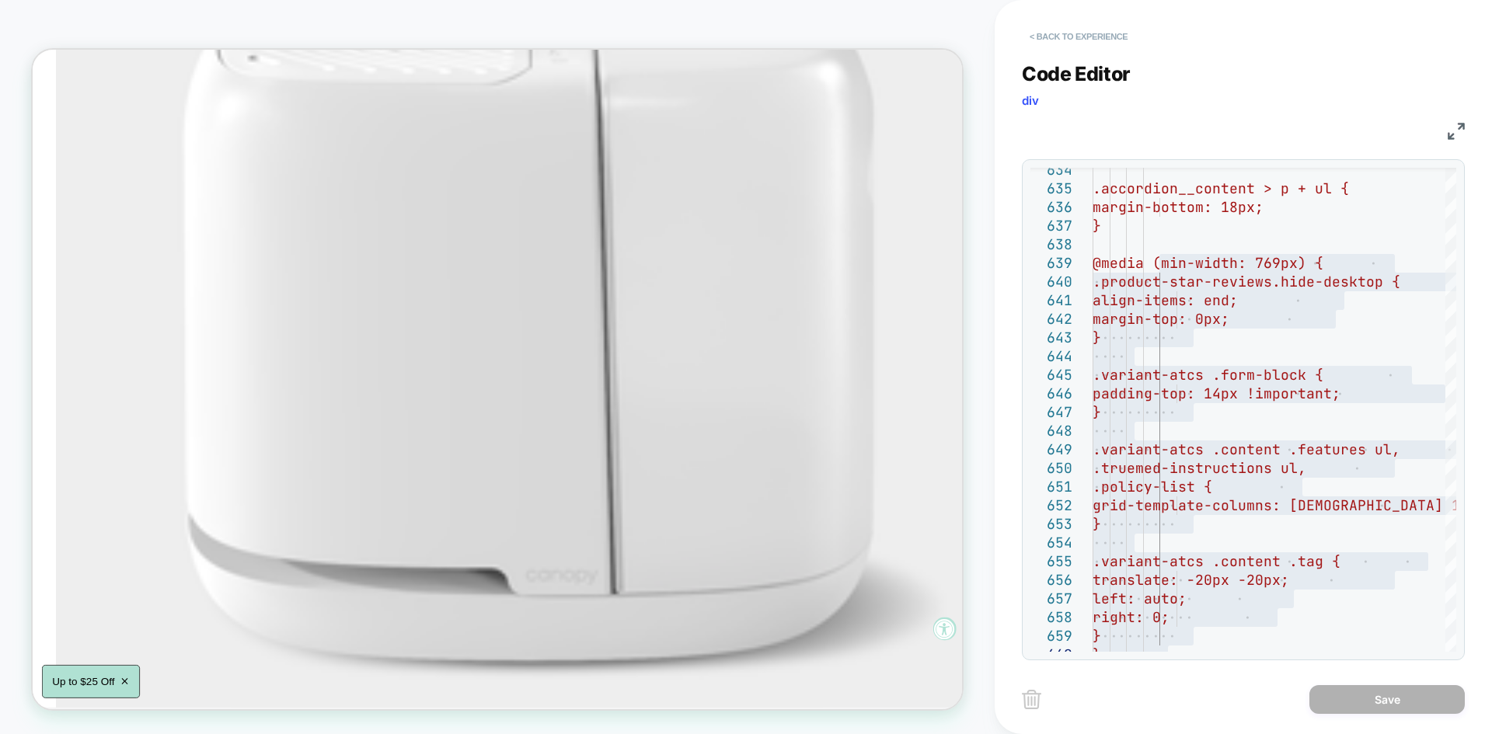
click at [1079, 31] on button "< Back to experience" at bounding box center [1078, 36] width 113 height 25
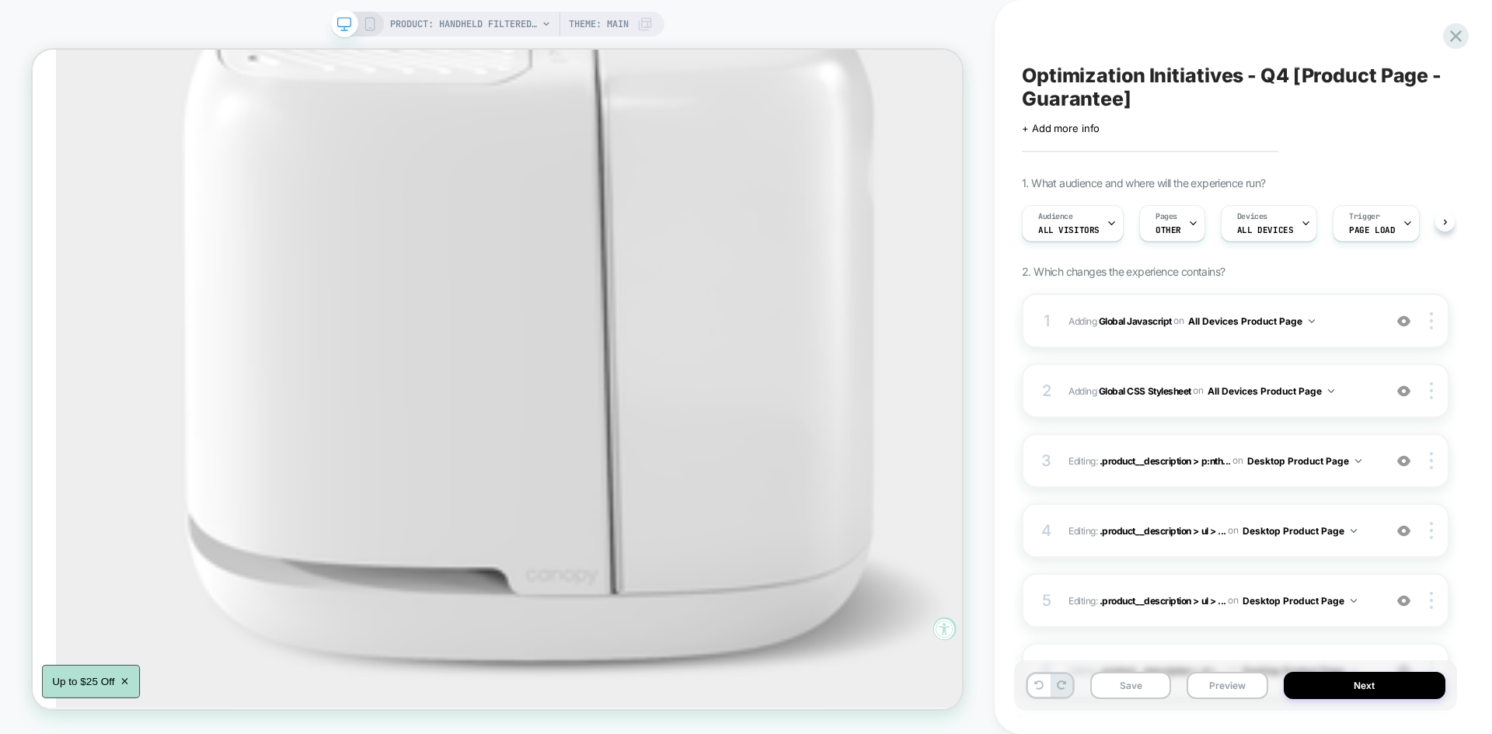
scroll to position [0, 1]
click at [1463, 44] on icon at bounding box center [1455, 36] width 21 height 21
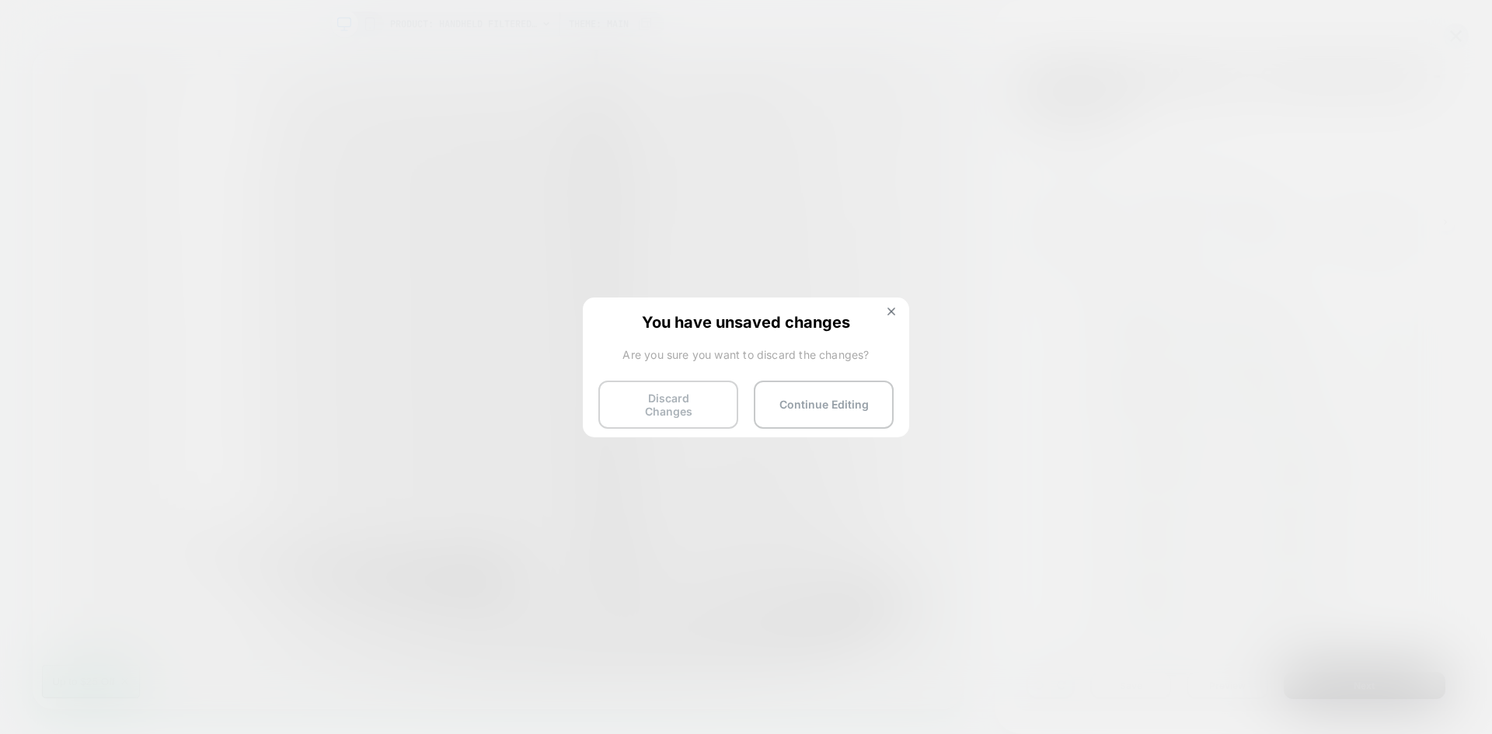
click at [676, 409] on button "Discard Changes" at bounding box center [668, 405] width 140 height 48
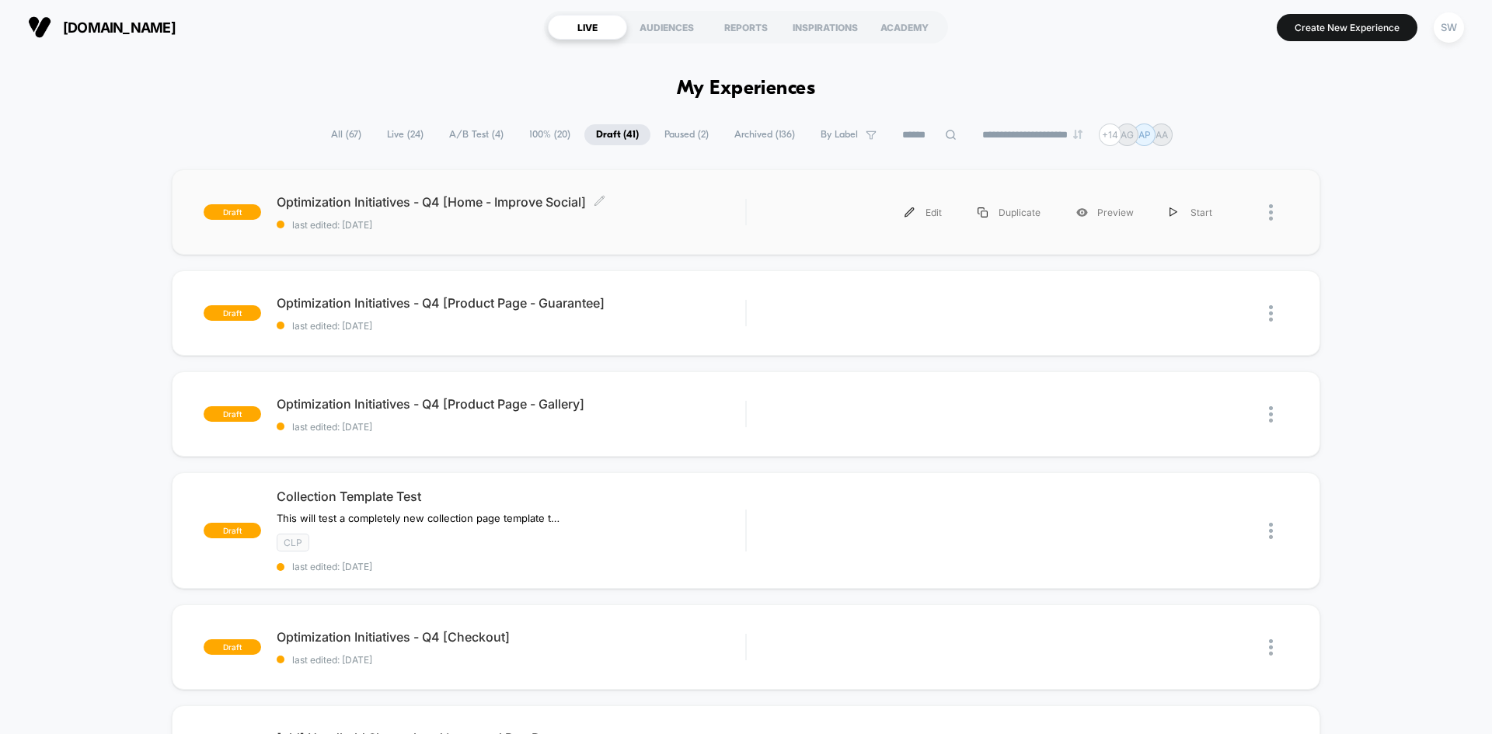
click at [493, 227] on span "last edited: [DATE]" at bounding box center [511, 225] width 469 height 12
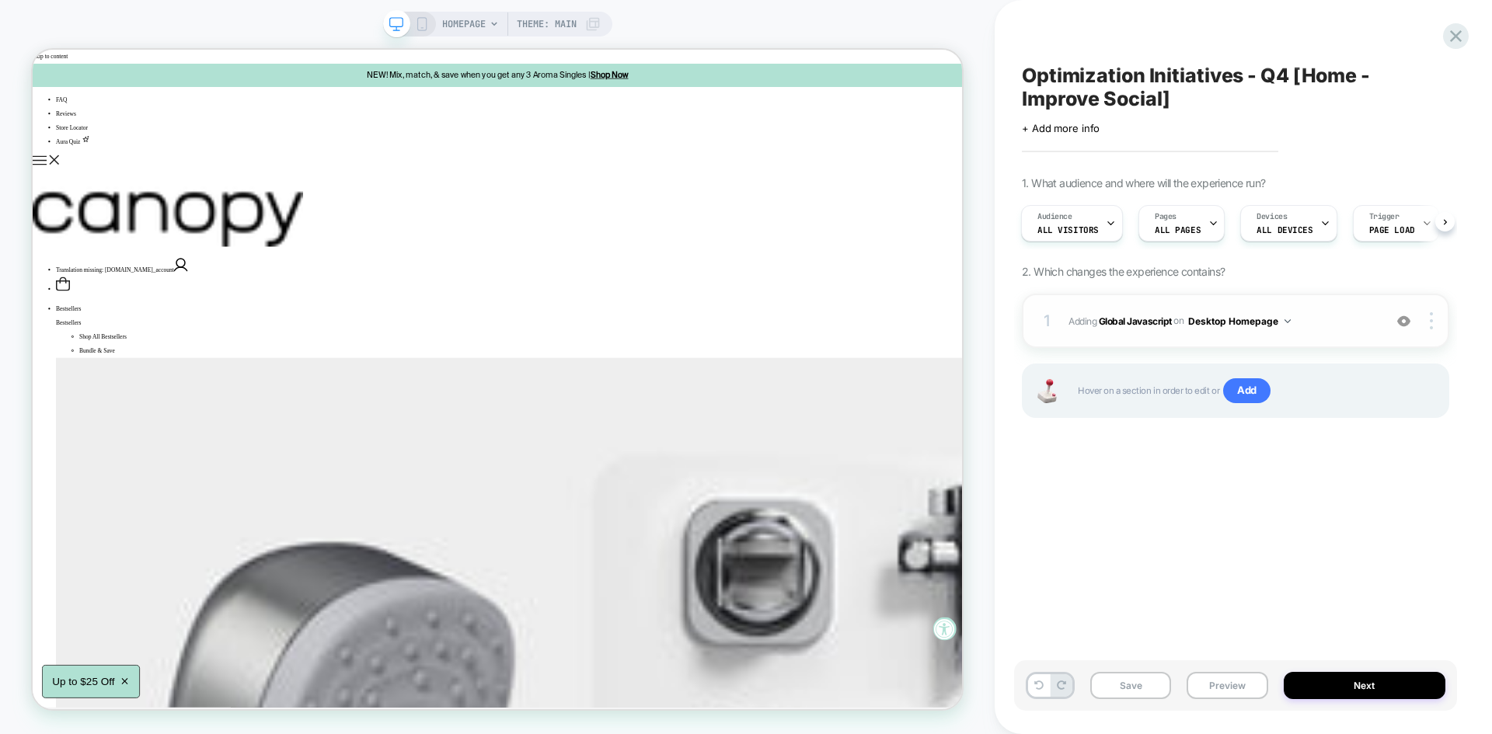
click at [1341, 329] on span "Adding Global Javascript on Desktop Homepage" at bounding box center [1221, 321] width 307 height 19
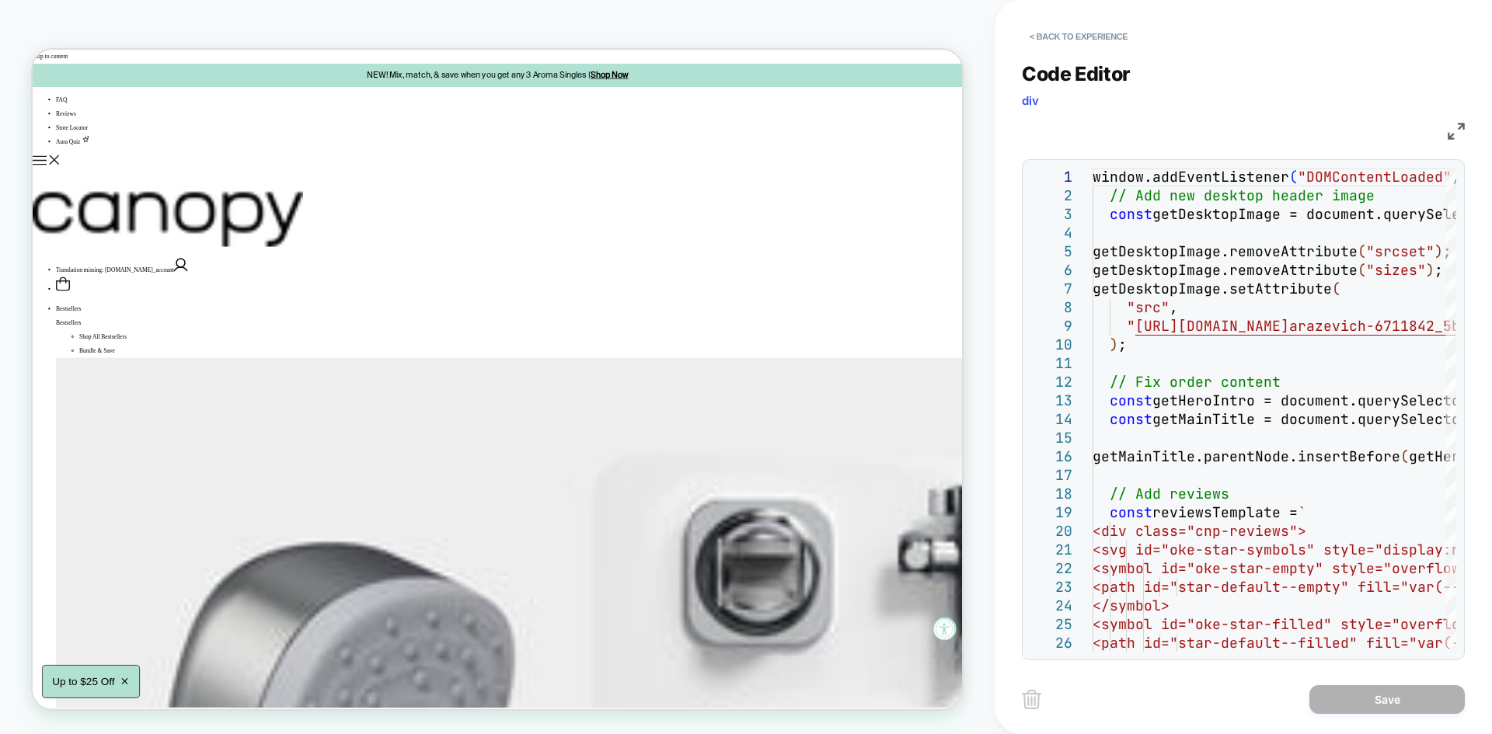
click at [1462, 128] on img at bounding box center [1456, 131] width 17 height 17
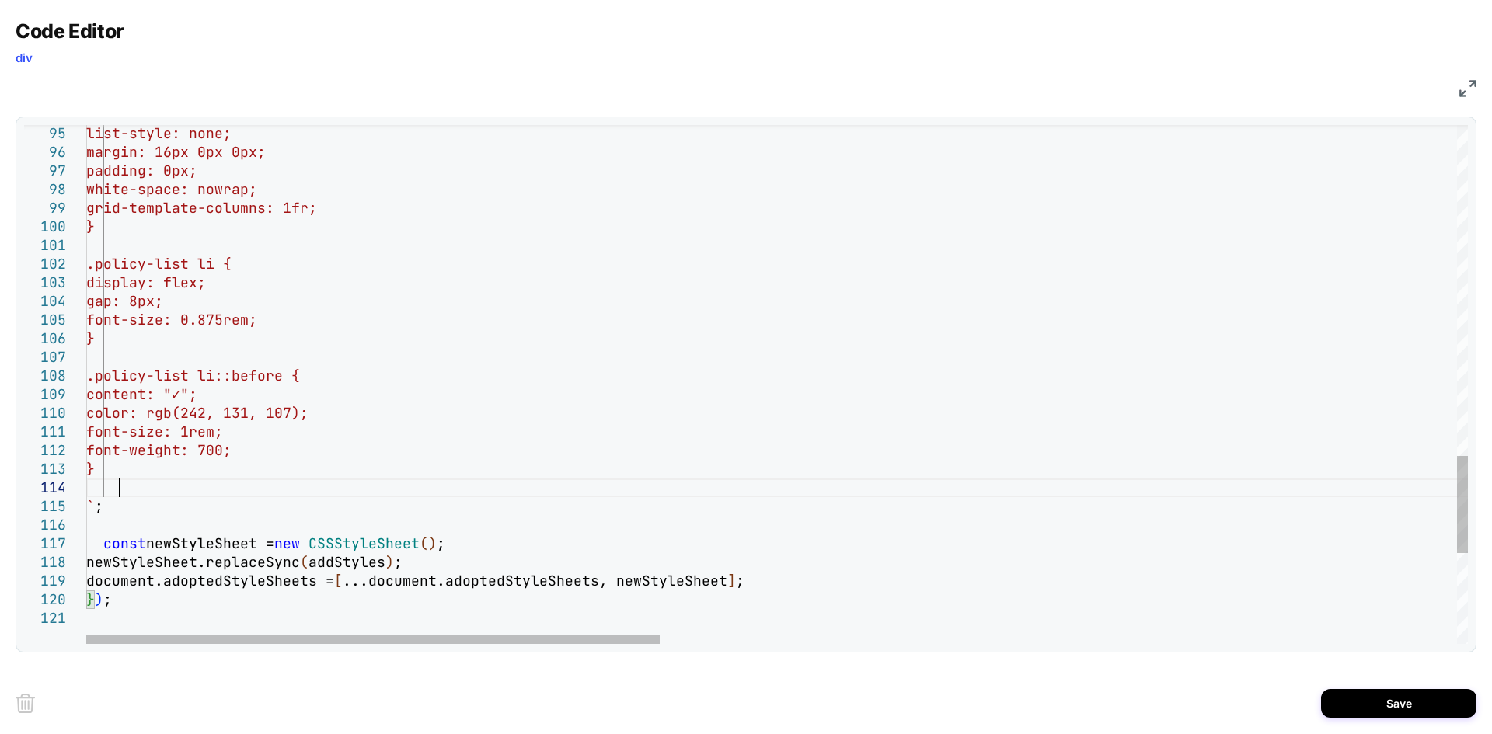
scroll to position [75, 33]
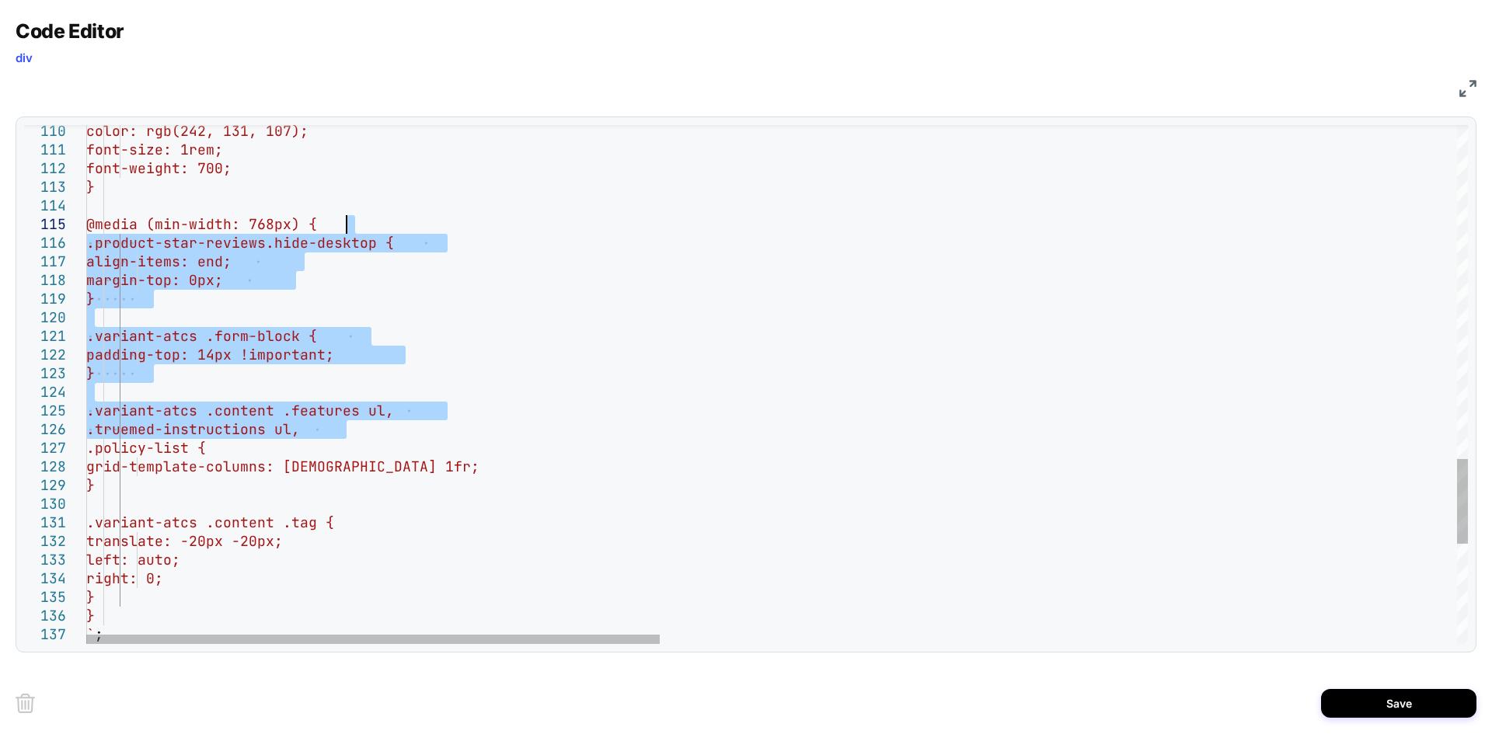
drag, startPoint x: 364, startPoint y: 428, endPoint x: 356, endPoint y: 218, distance: 210.7
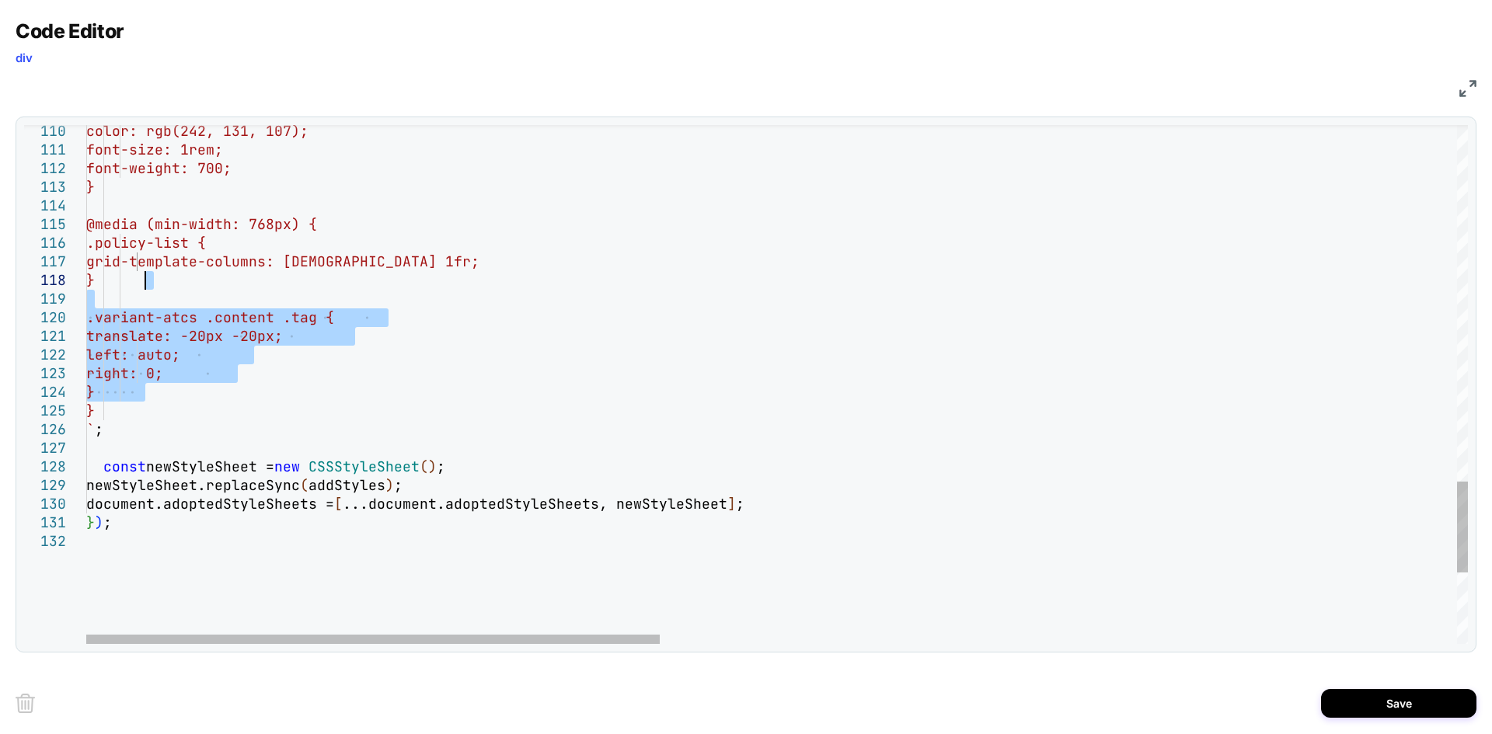
drag, startPoint x: 151, startPoint y: 395, endPoint x: 153, endPoint y: 281, distance: 113.5
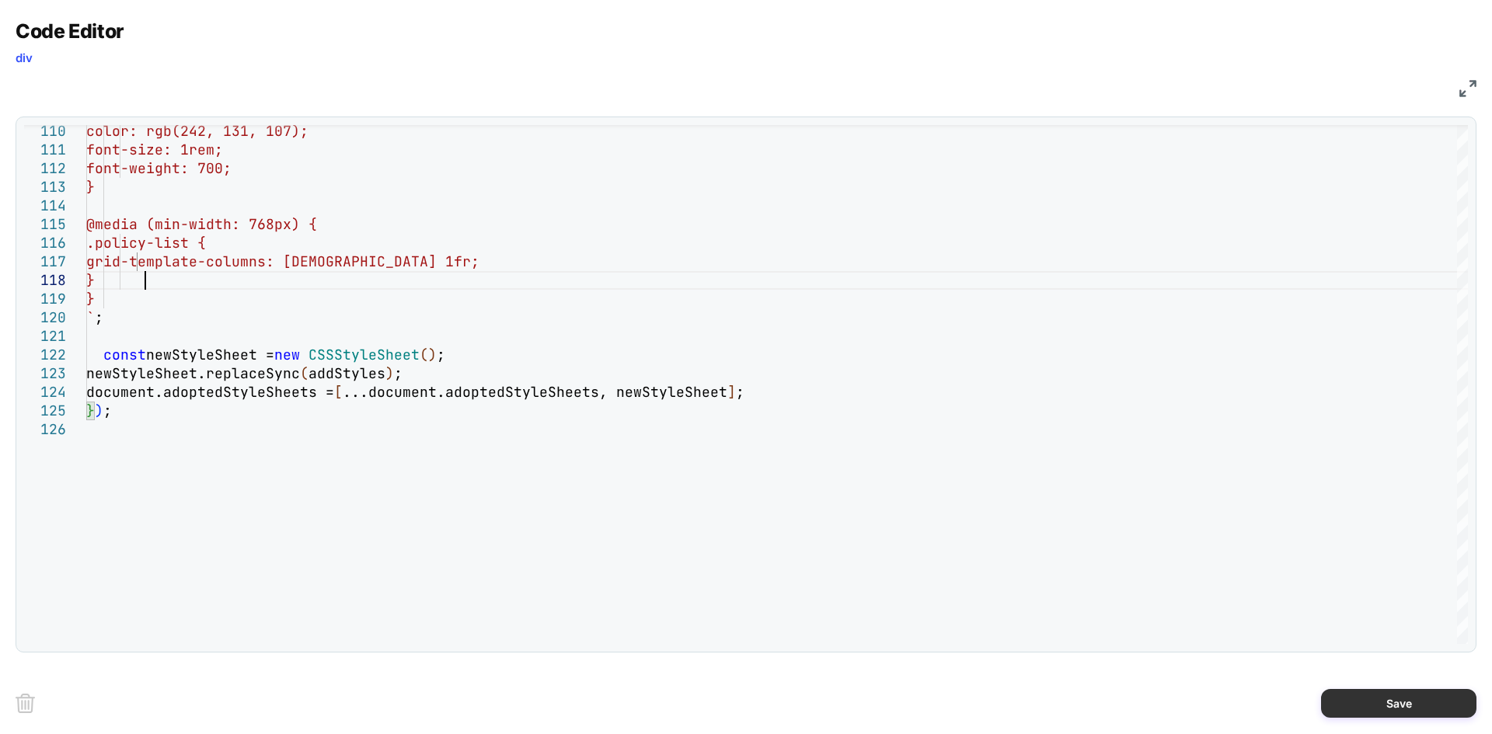
type textarea "**********"
click at [1401, 697] on button "Save" at bounding box center [1398, 703] width 155 height 29
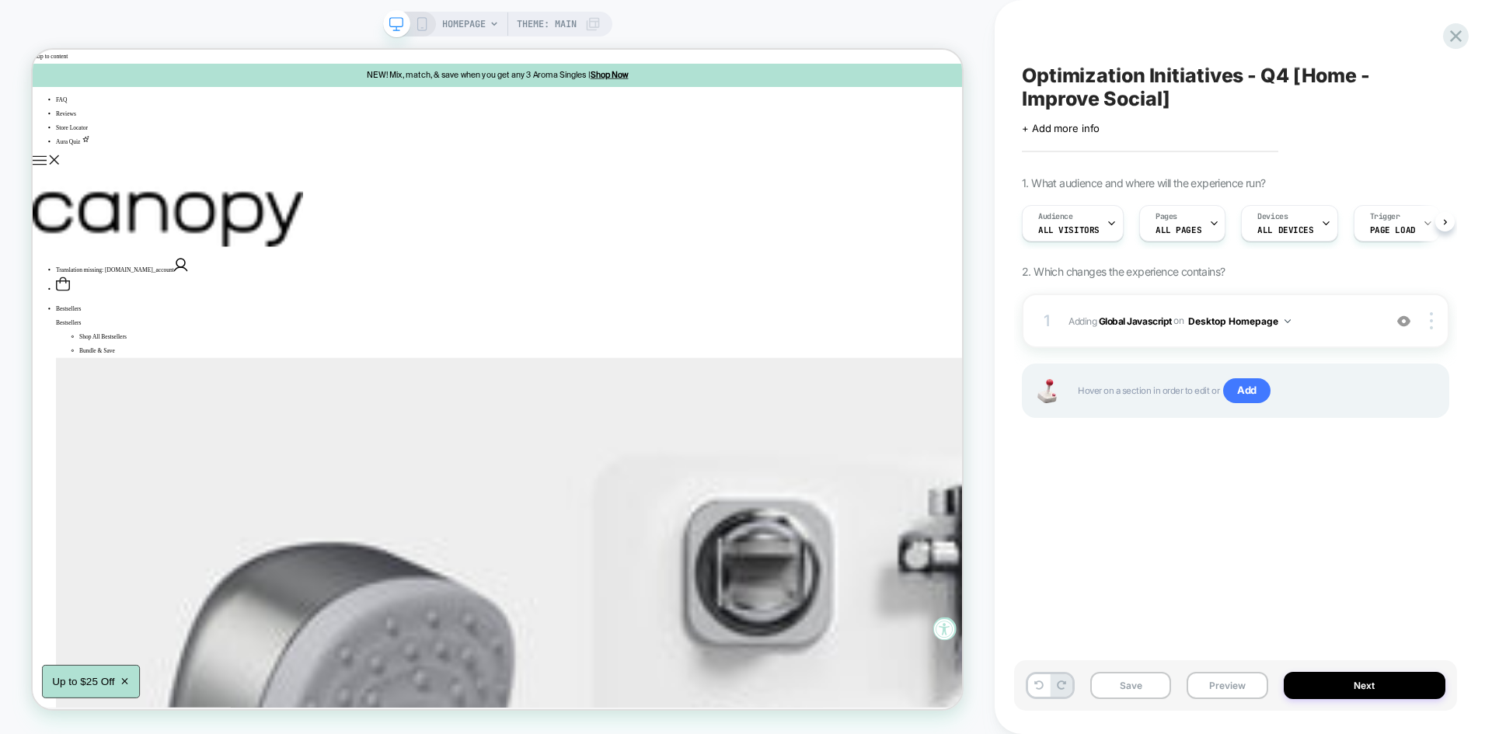
scroll to position [0, 1]
click at [1150, 692] on button "Save" at bounding box center [1130, 685] width 81 height 27
click at [1211, 687] on button "Preview" at bounding box center [1227, 685] width 81 height 27
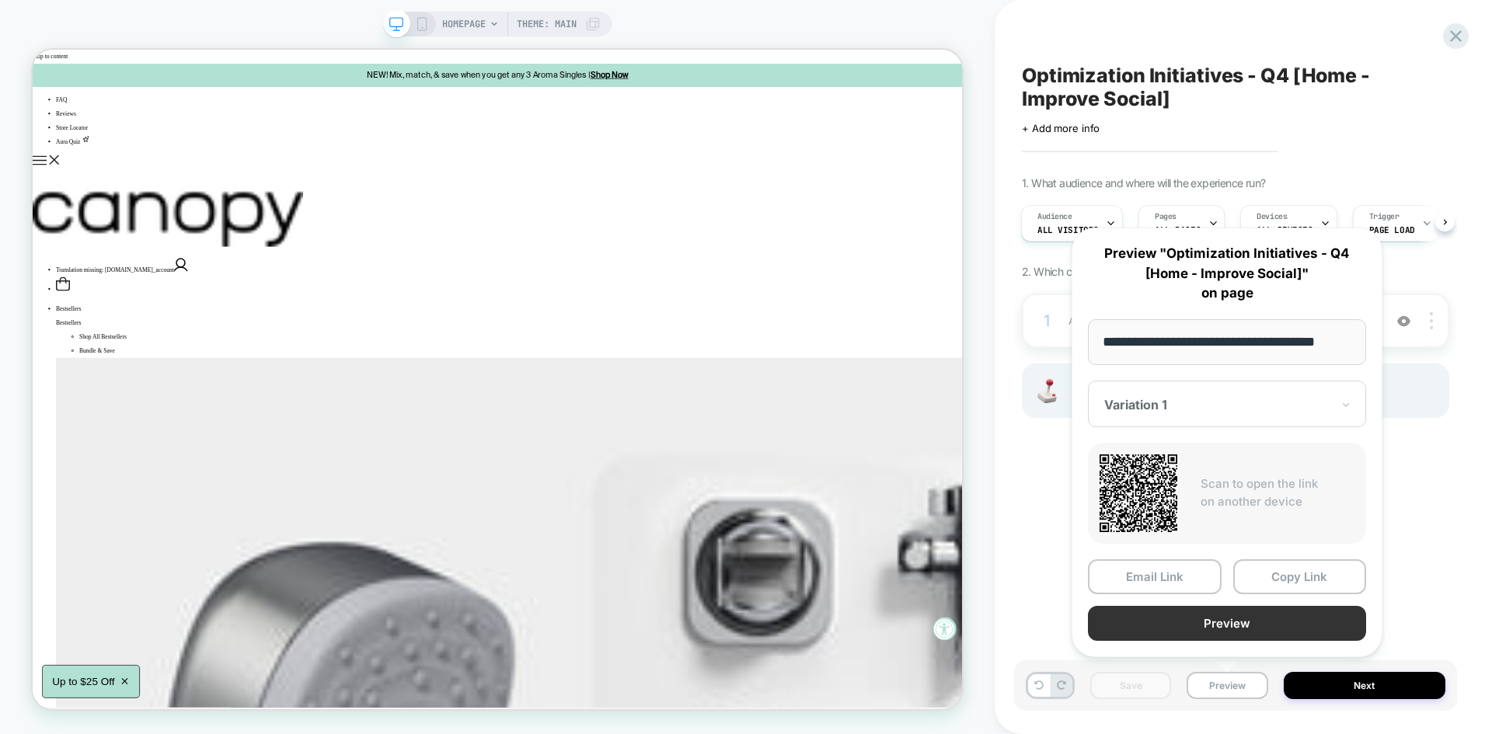
scroll to position [0, 0]
click at [1185, 621] on button "Preview" at bounding box center [1227, 623] width 278 height 35
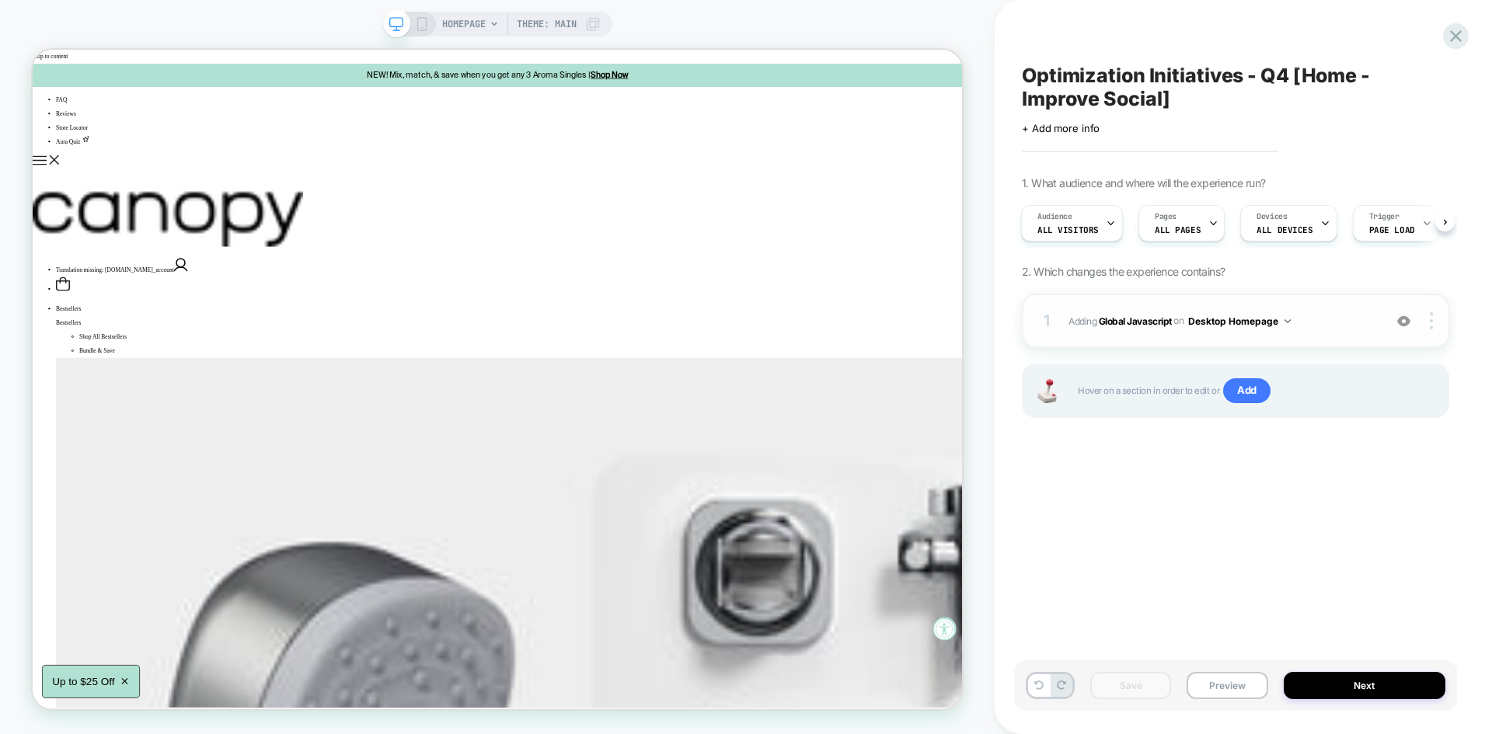
click at [1313, 312] on span "Adding Global Javascript on Desktop Homepage" at bounding box center [1221, 321] width 307 height 19
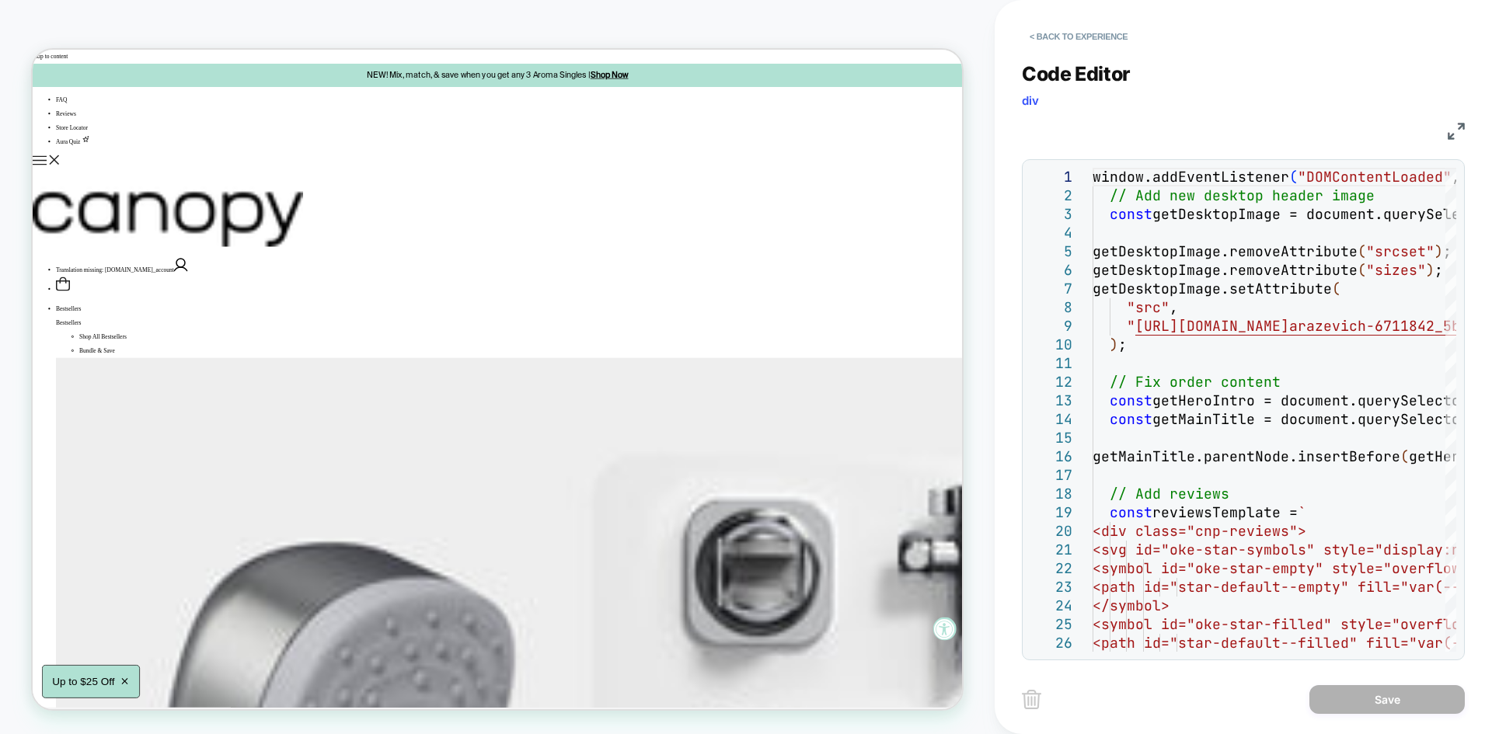
click at [1441, 137] on div "JS" at bounding box center [1243, 129] width 443 height 26
click at [1449, 131] on img at bounding box center [1456, 131] width 17 height 17
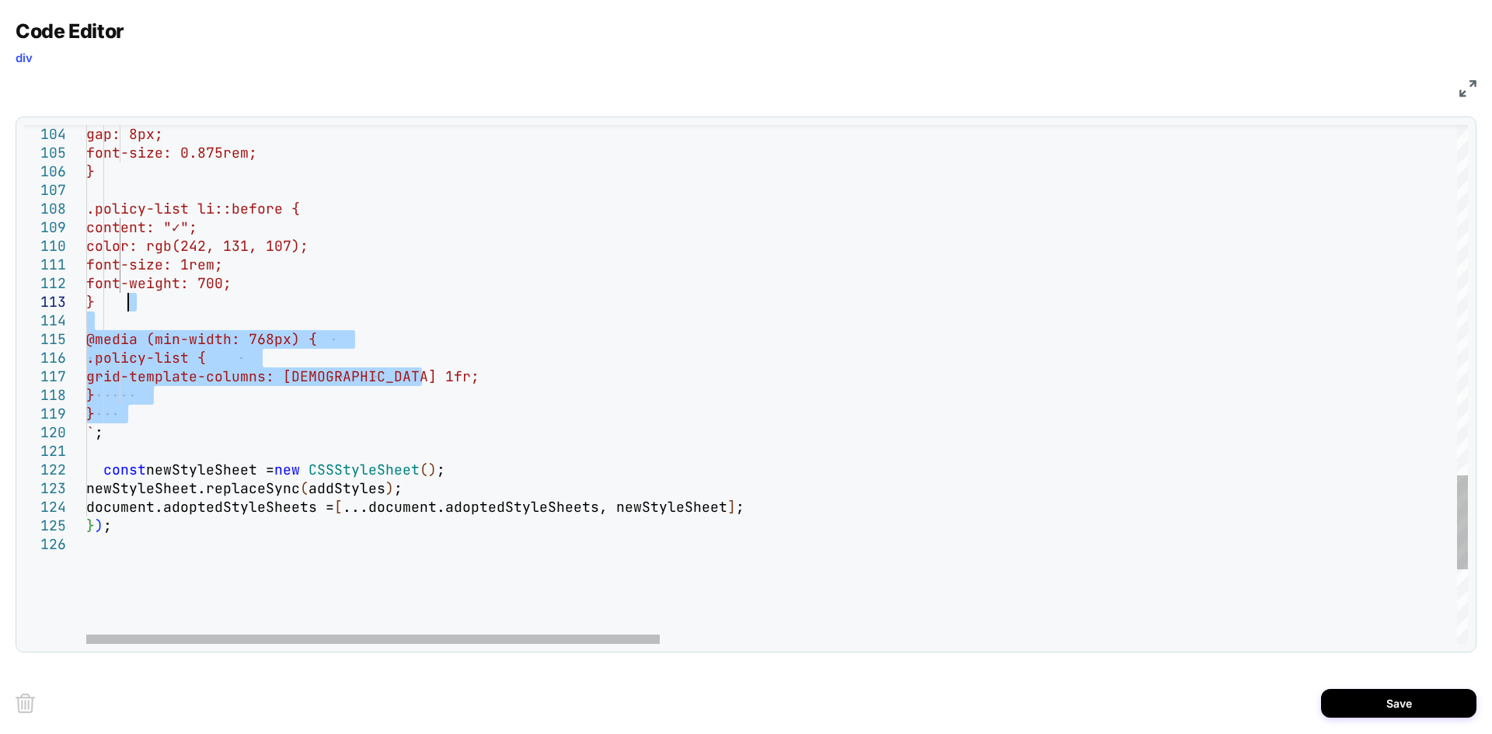
drag, startPoint x: 128, startPoint y: 416, endPoint x: 146, endPoint y: 300, distance: 117.9
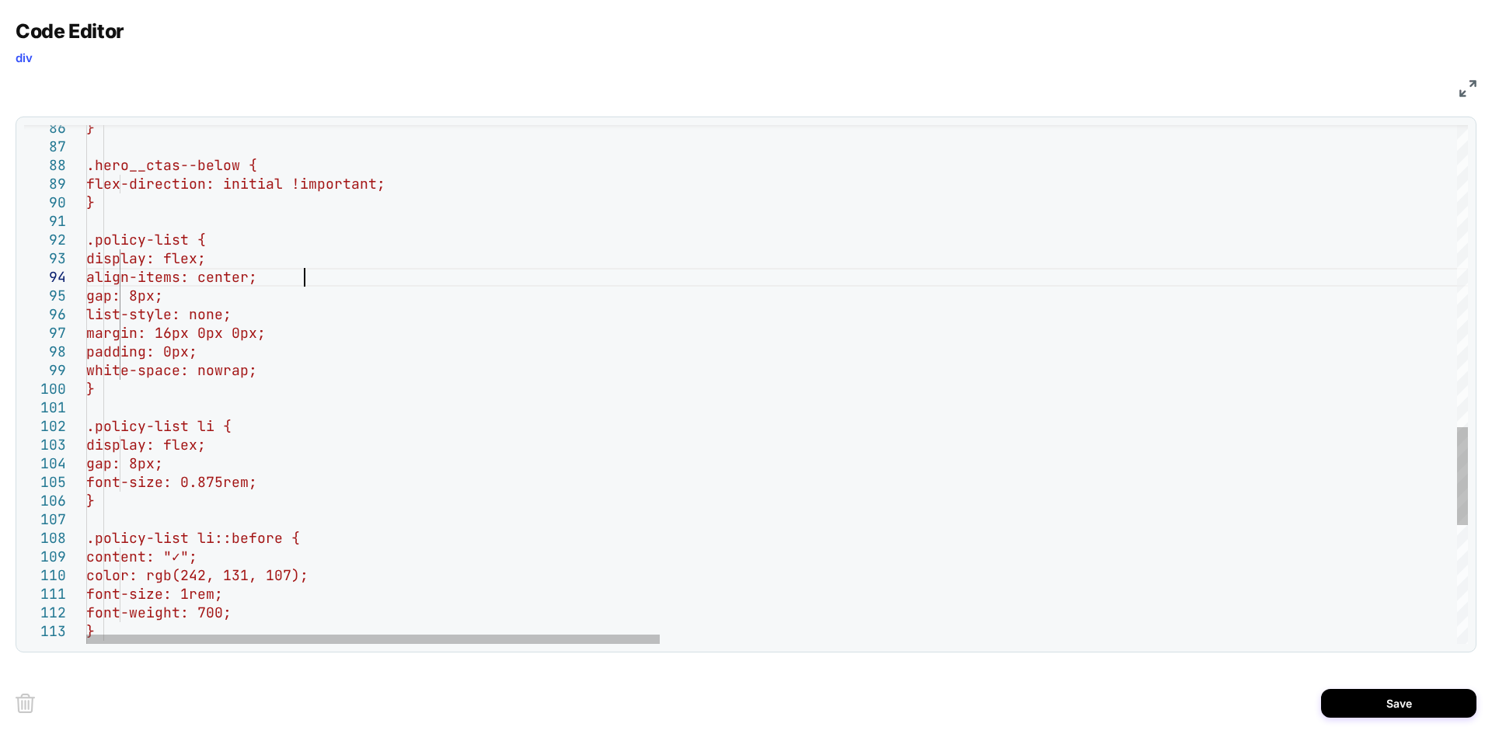
scroll to position [56, 217]
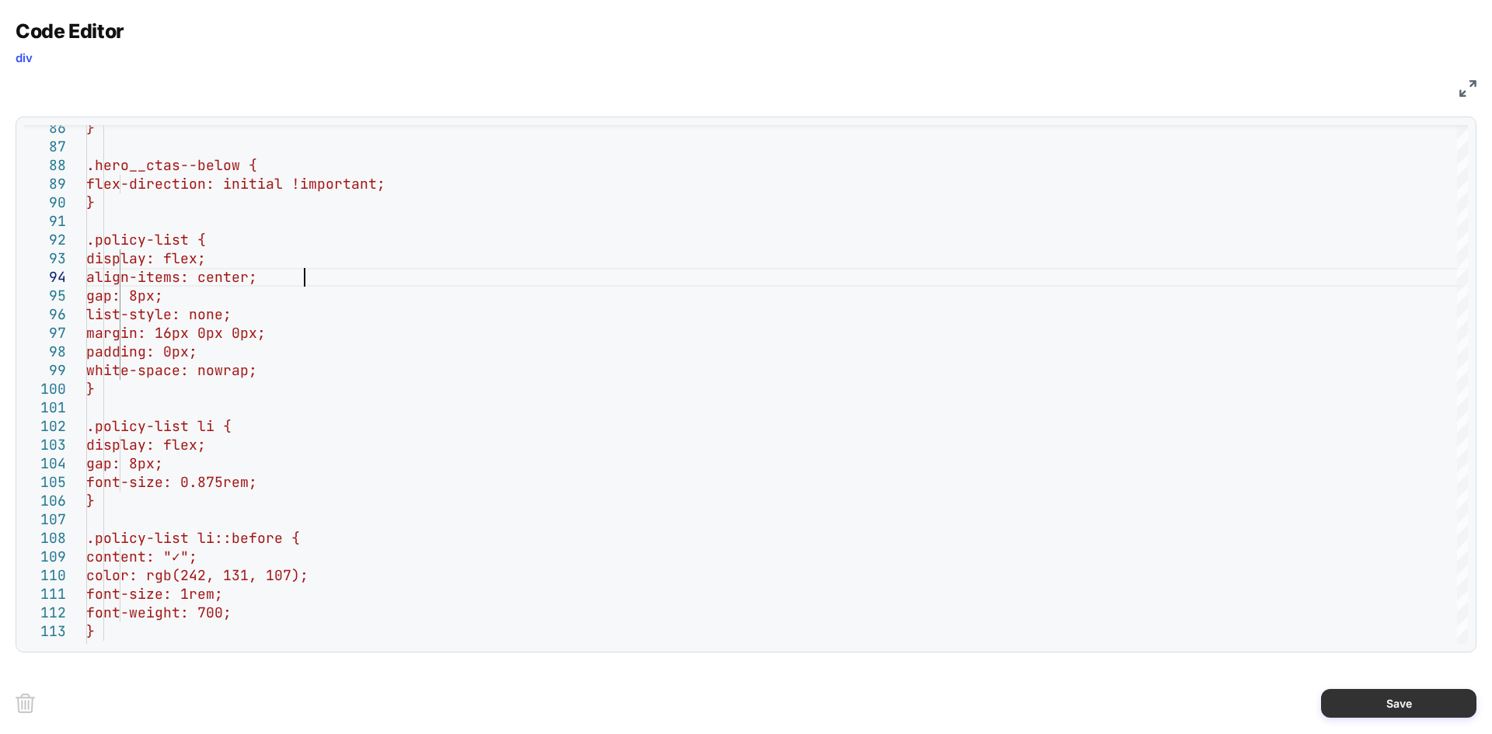
type textarea "**********"
click at [1395, 710] on button "Save" at bounding box center [1398, 703] width 155 height 29
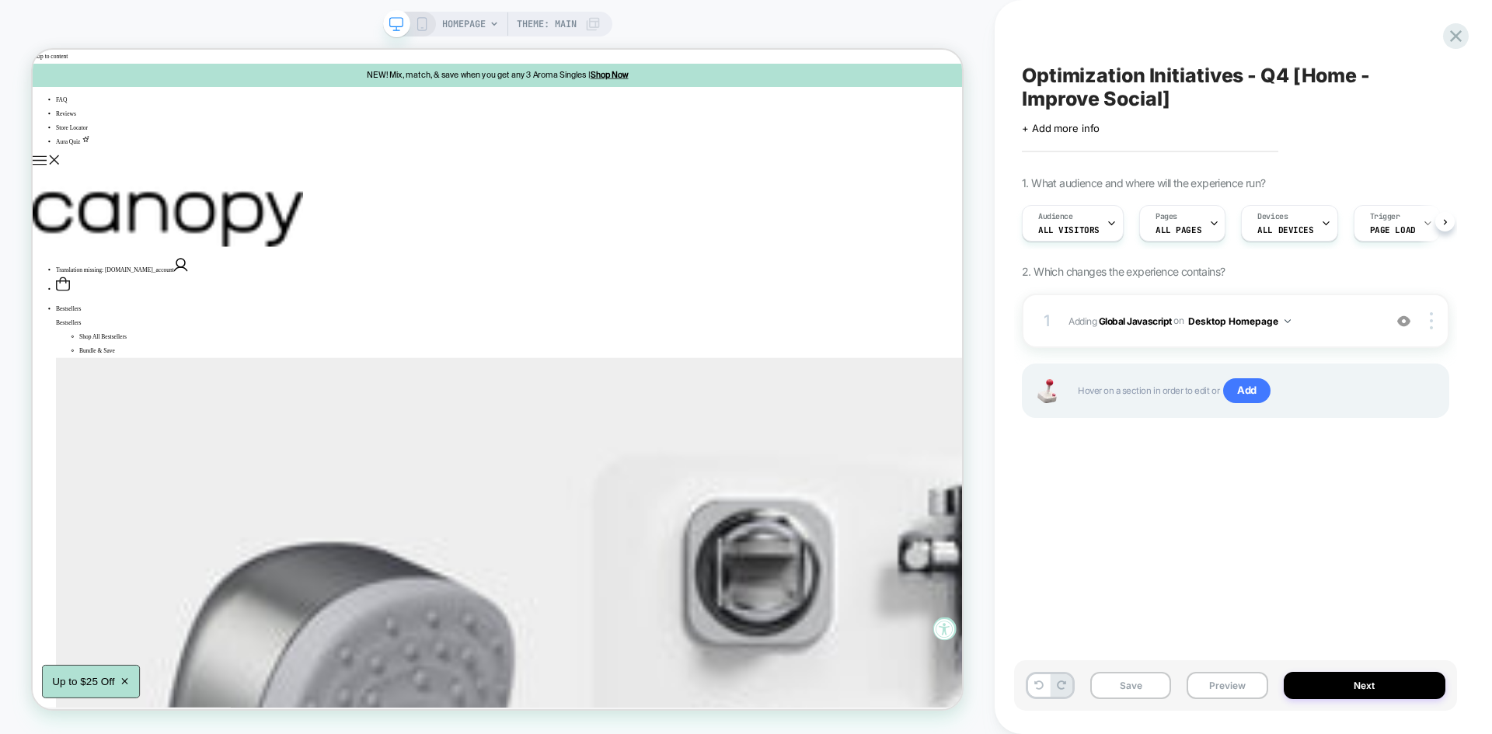
scroll to position [0, 1]
click at [1129, 695] on button "Save" at bounding box center [1130, 685] width 81 height 27
click at [1219, 688] on button "Preview" at bounding box center [1227, 685] width 81 height 27
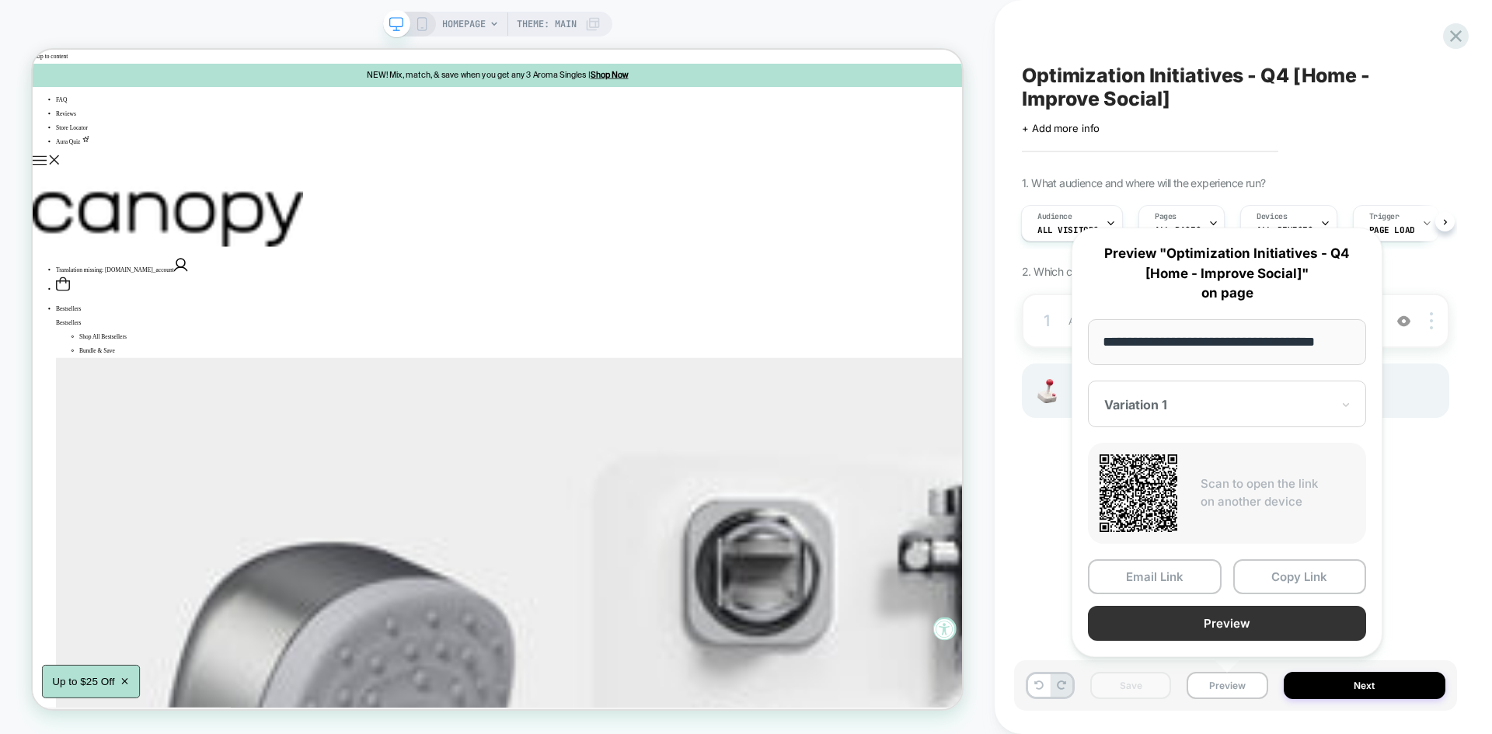
scroll to position [0, 0]
click at [1147, 609] on button "Preview" at bounding box center [1227, 623] width 278 height 35
